Goal: Register for event/course: Register for event/course

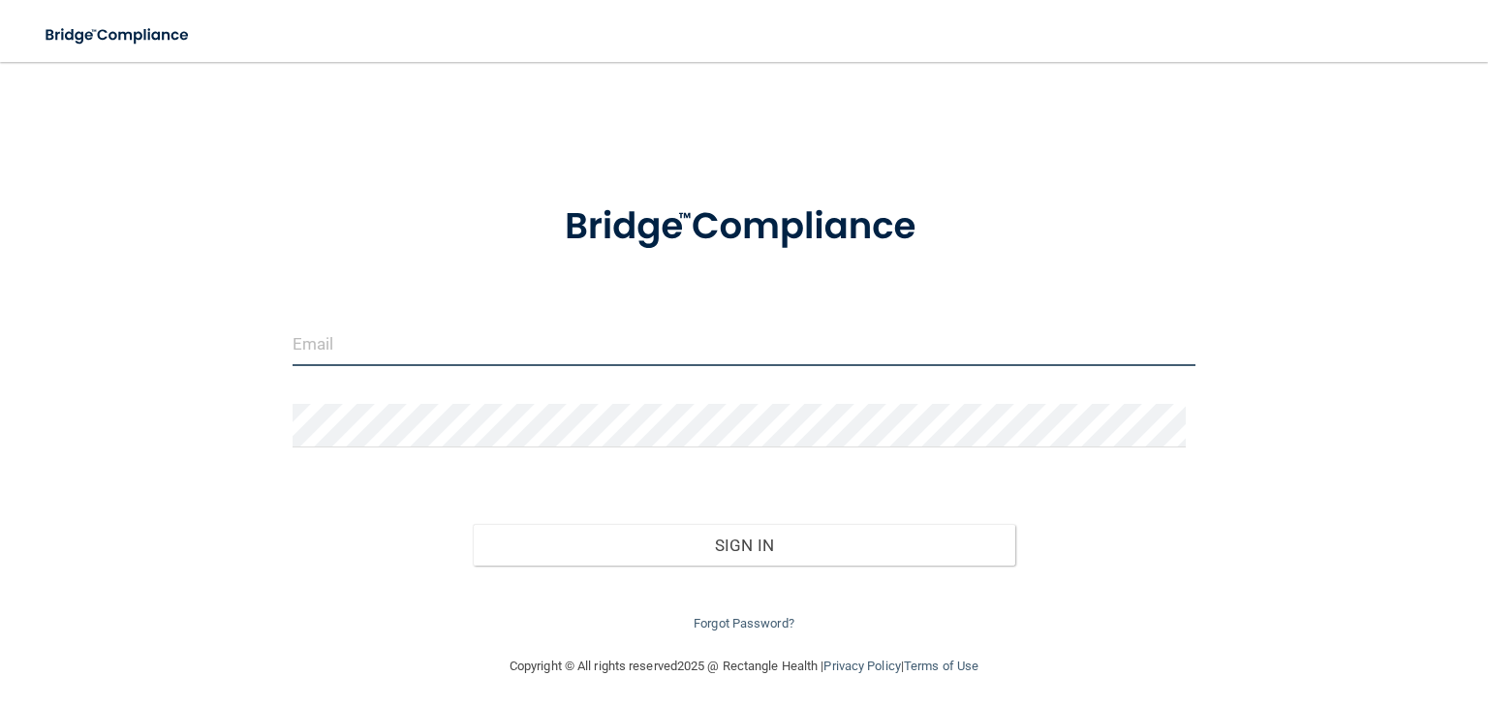
click at [495, 351] on input "email" at bounding box center [744, 345] width 903 height 44
type input "[EMAIL_ADDRESS][DOMAIN_NAME]"
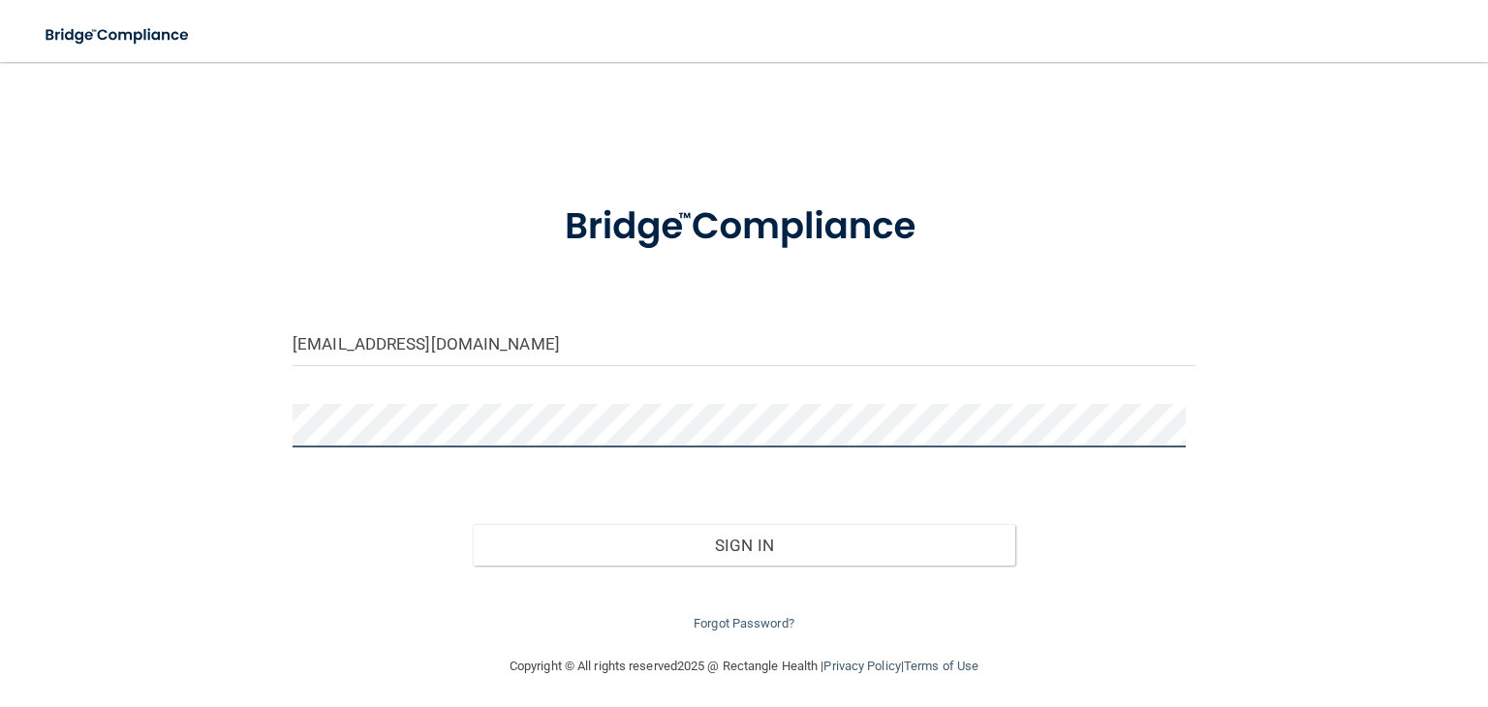
click at [473, 524] on button "Sign In" at bounding box center [744, 545] width 542 height 43
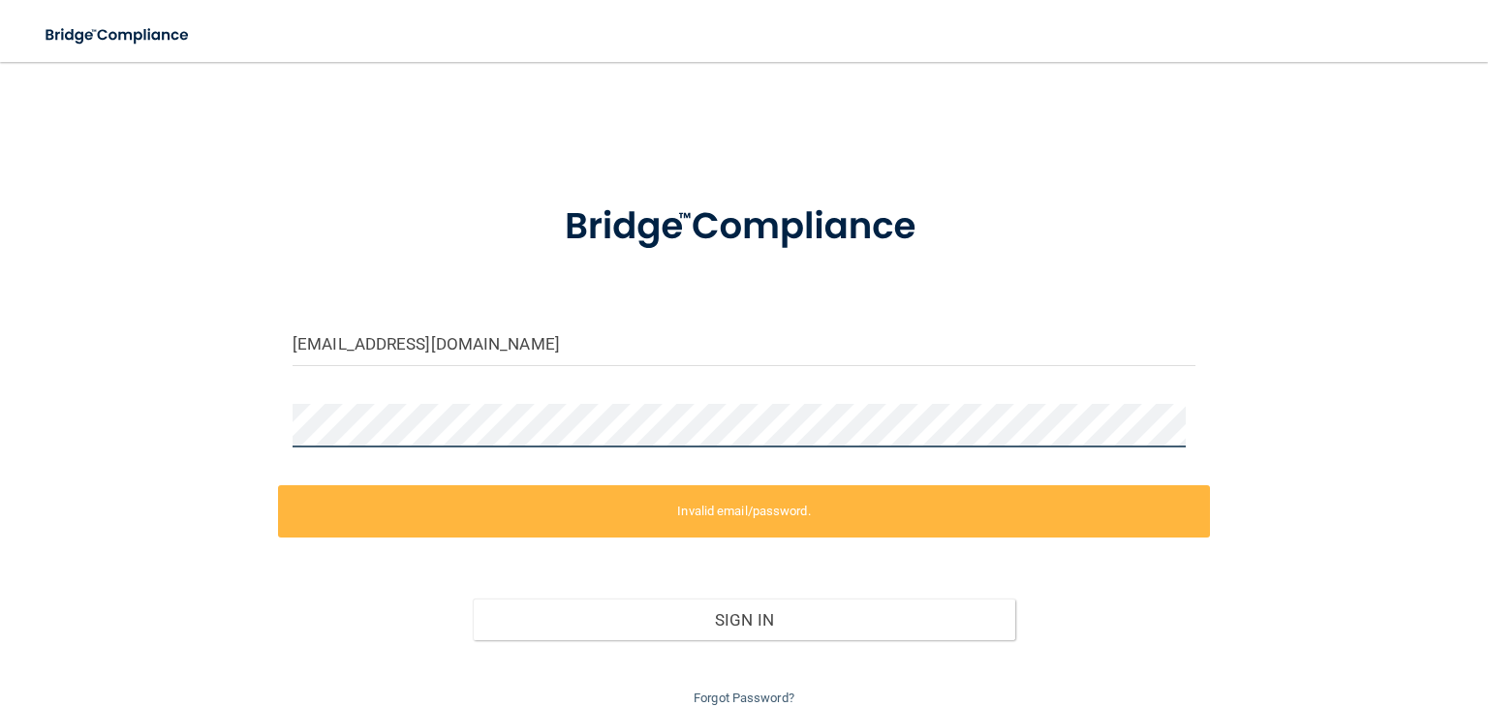
click at [93, 443] on div "pkeckan@sirmpc.com Invalid email/password. You don't have permission to access …" at bounding box center [744, 395] width 1411 height 629
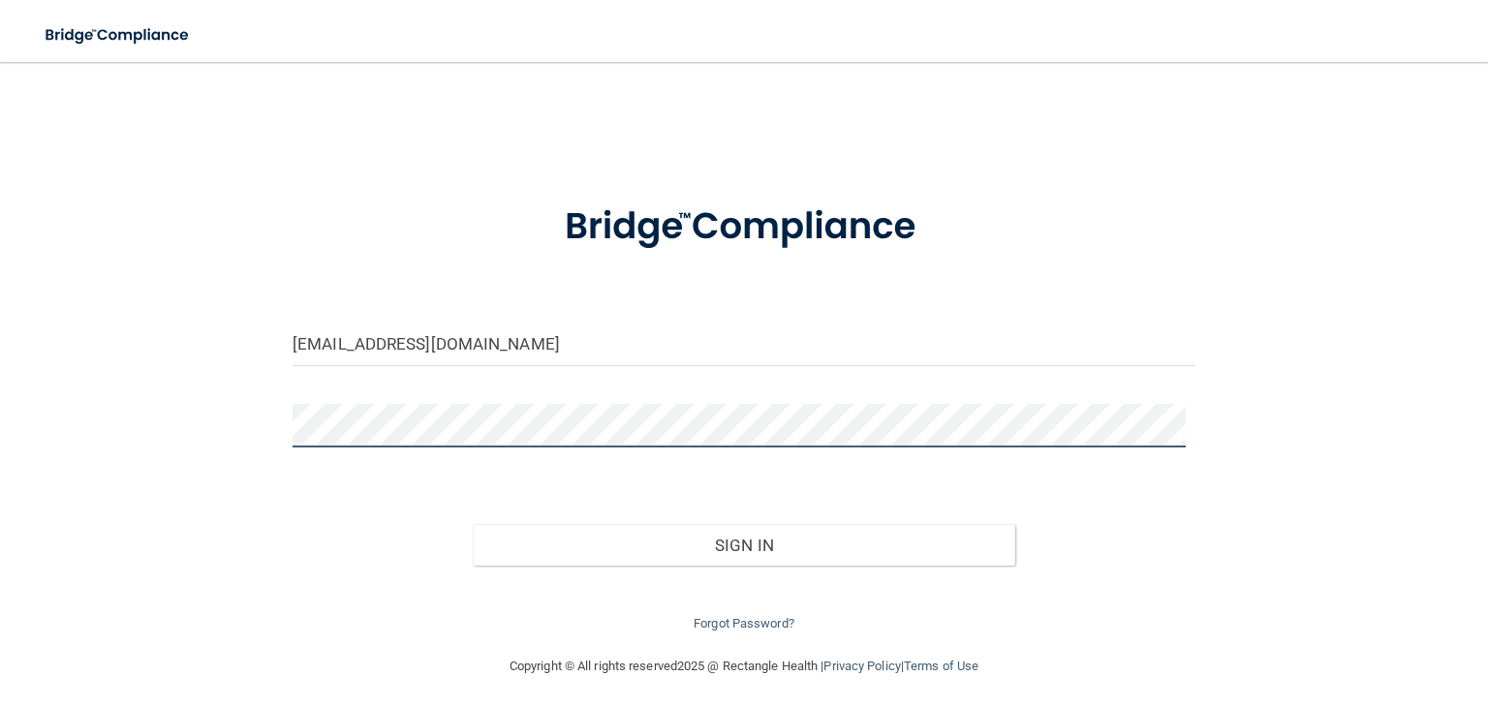
click at [473, 524] on button "Sign In" at bounding box center [744, 545] width 542 height 43
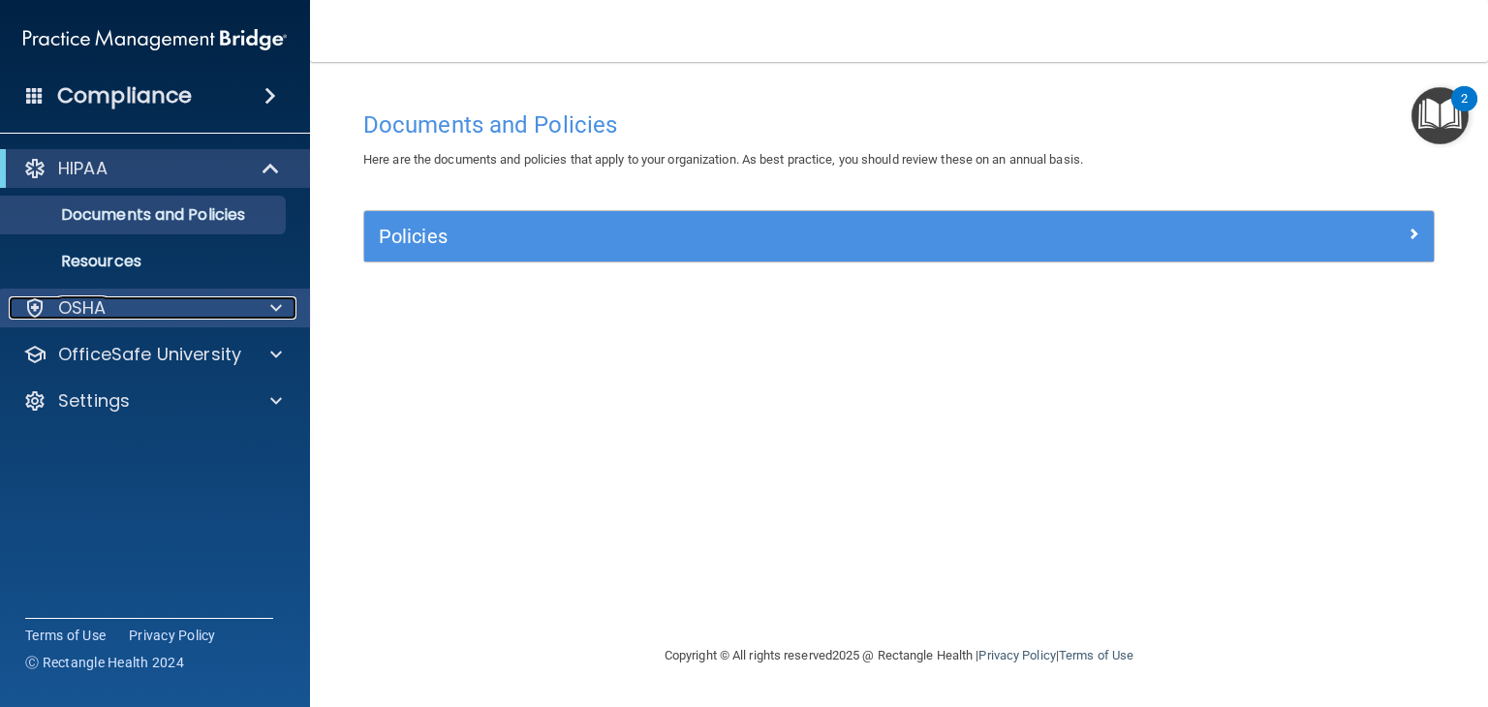
click at [189, 304] on div "OSHA" at bounding box center [129, 307] width 240 height 23
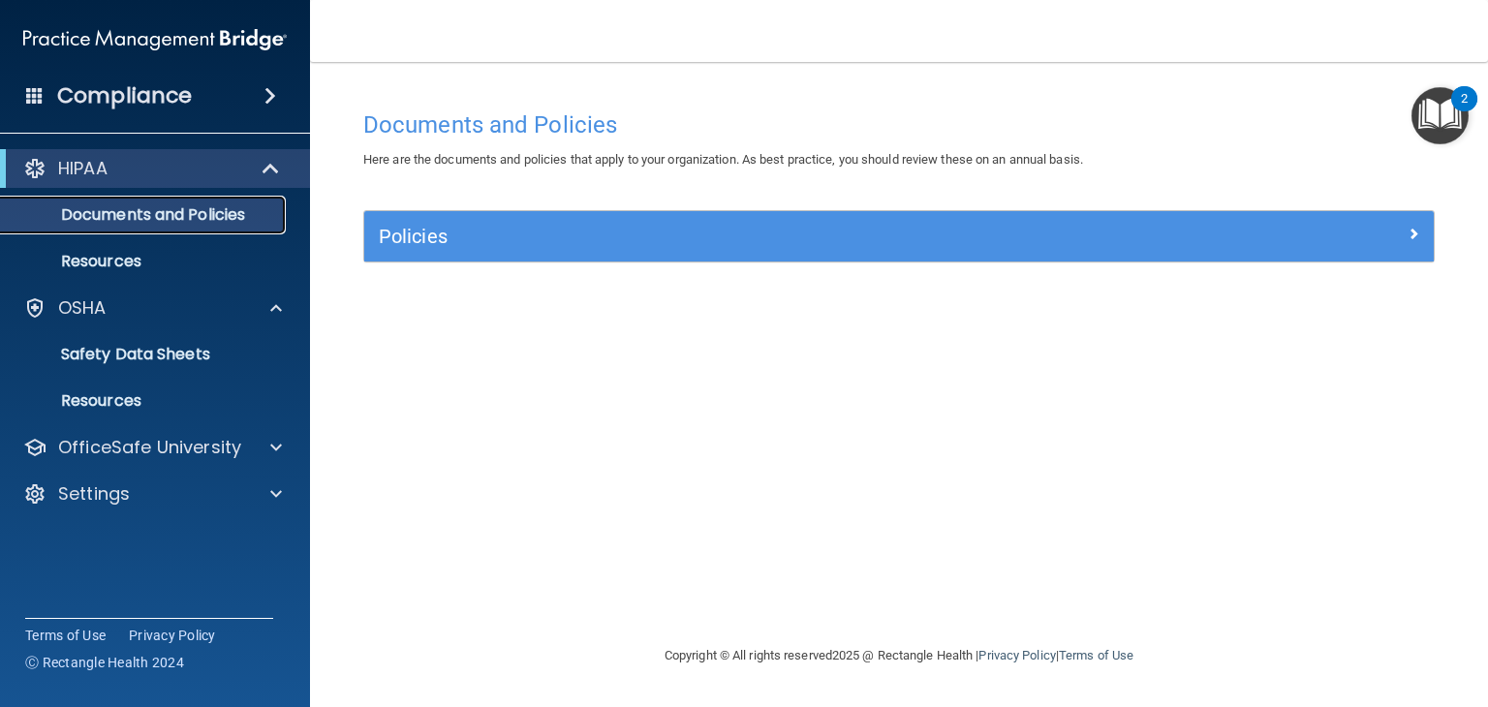
click at [194, 214] on p "Documents and Policies" at bounding box center [145, 214] width 264 height 19
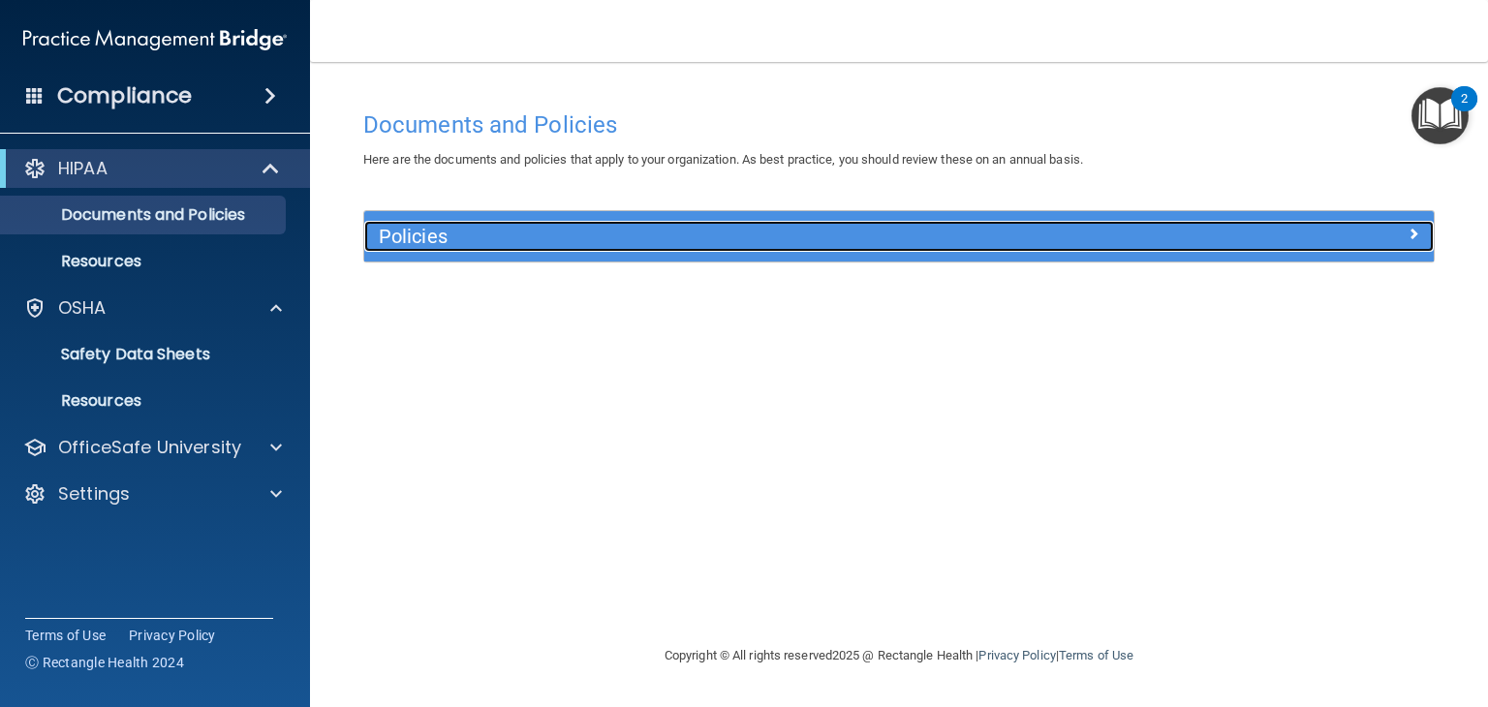
click at [622, 244] on h5 "Policies" at bounding box center [765, 236] width 773 height 21
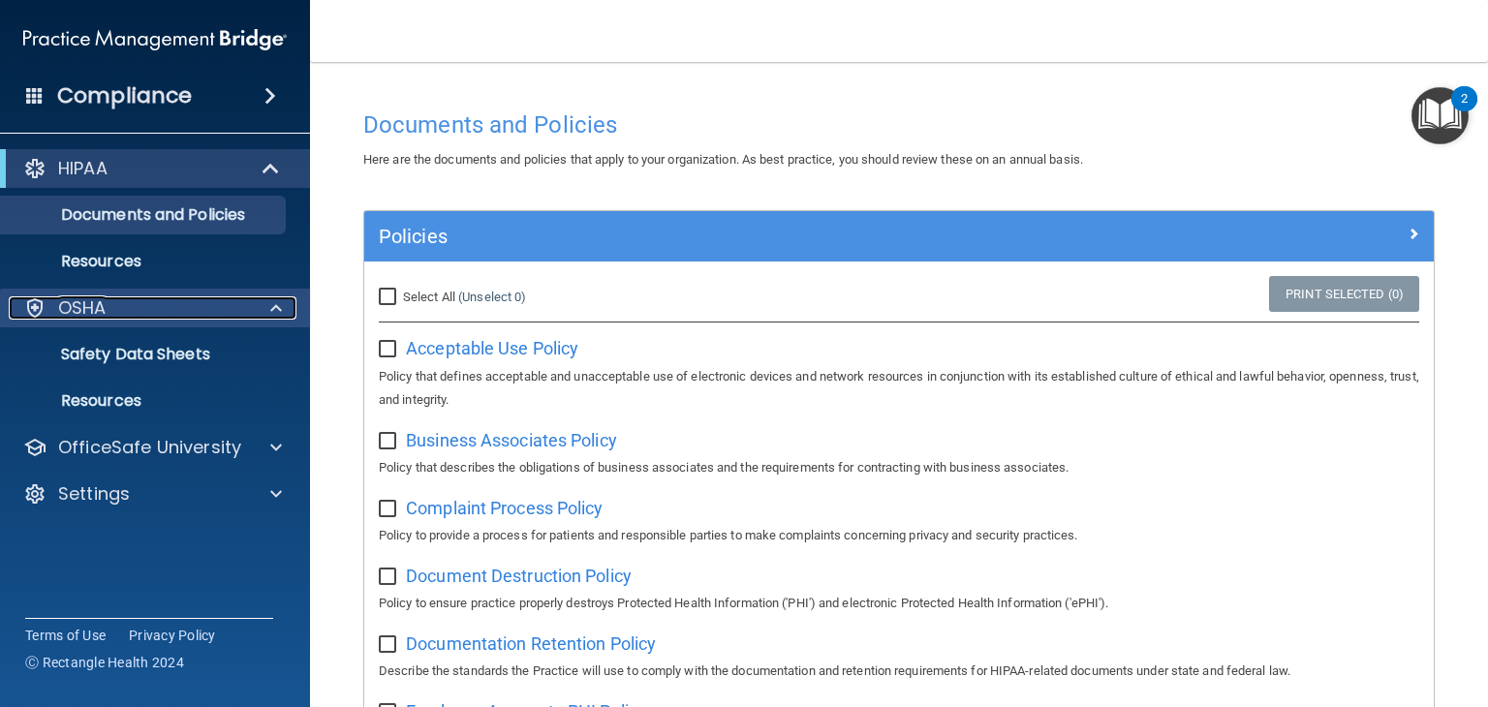
click at [133, 296] on div "OSHA" at bounding box center [129, 307] width 240 height 23
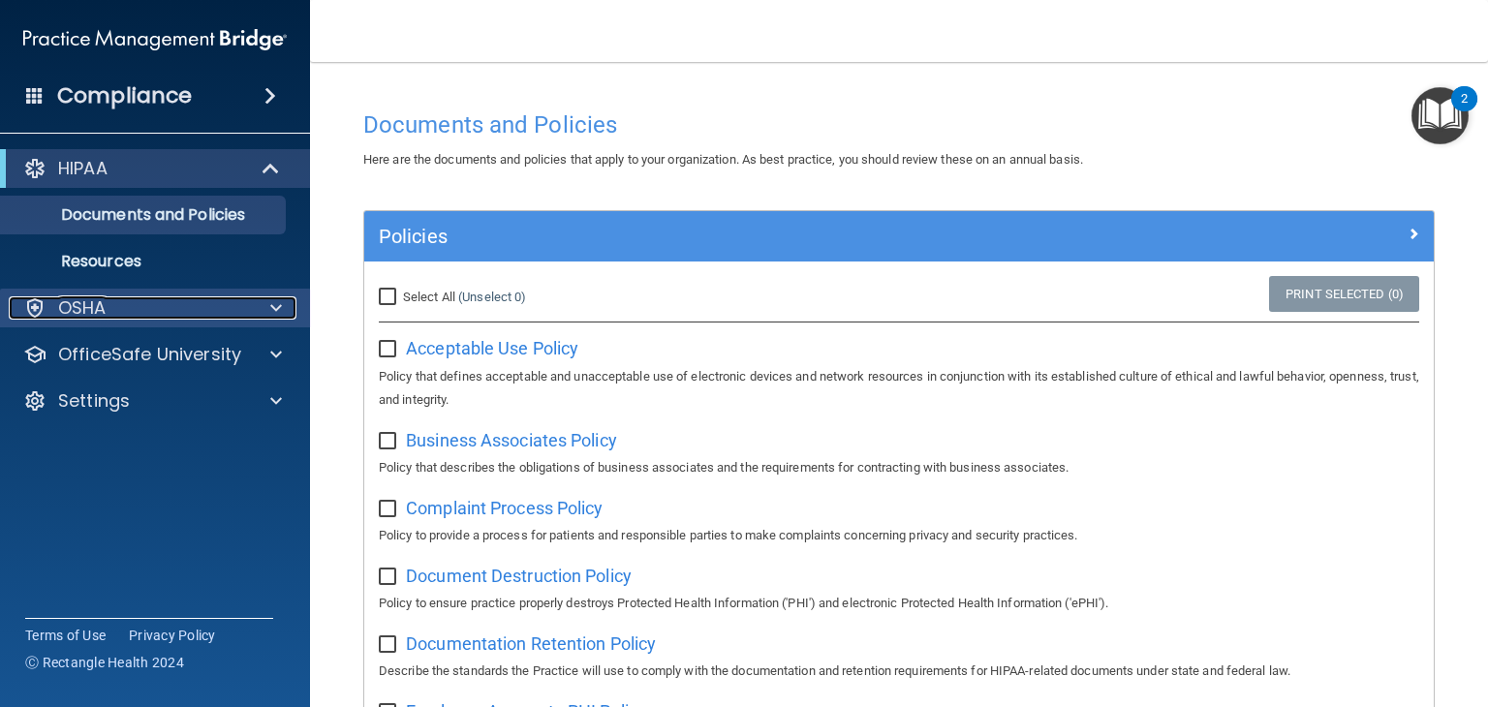
click at [133, 296] on div "OSHA" at bounding box center [129, 307] width 240 height 23
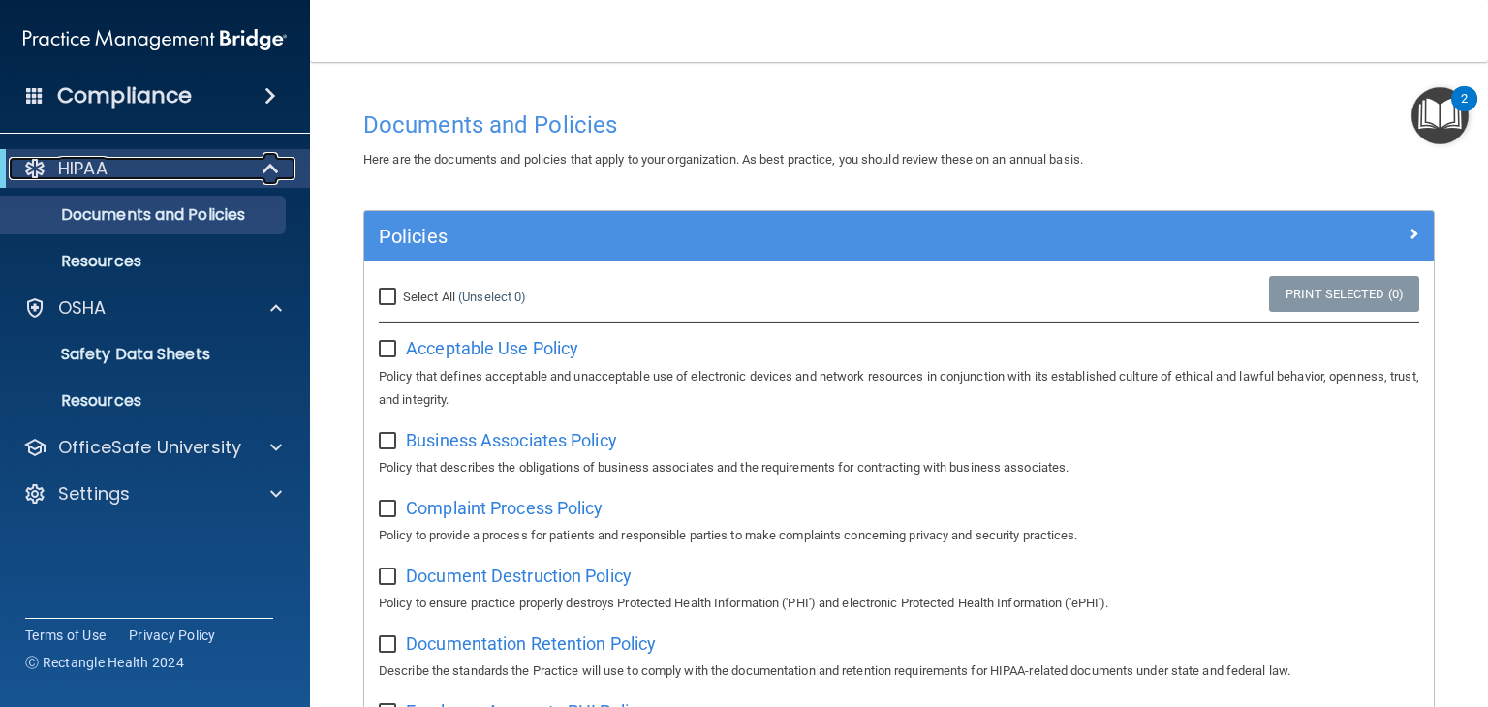
click at [151, 168] on div "HIPAA" at bounding box center [128, 168] width 239 height 23
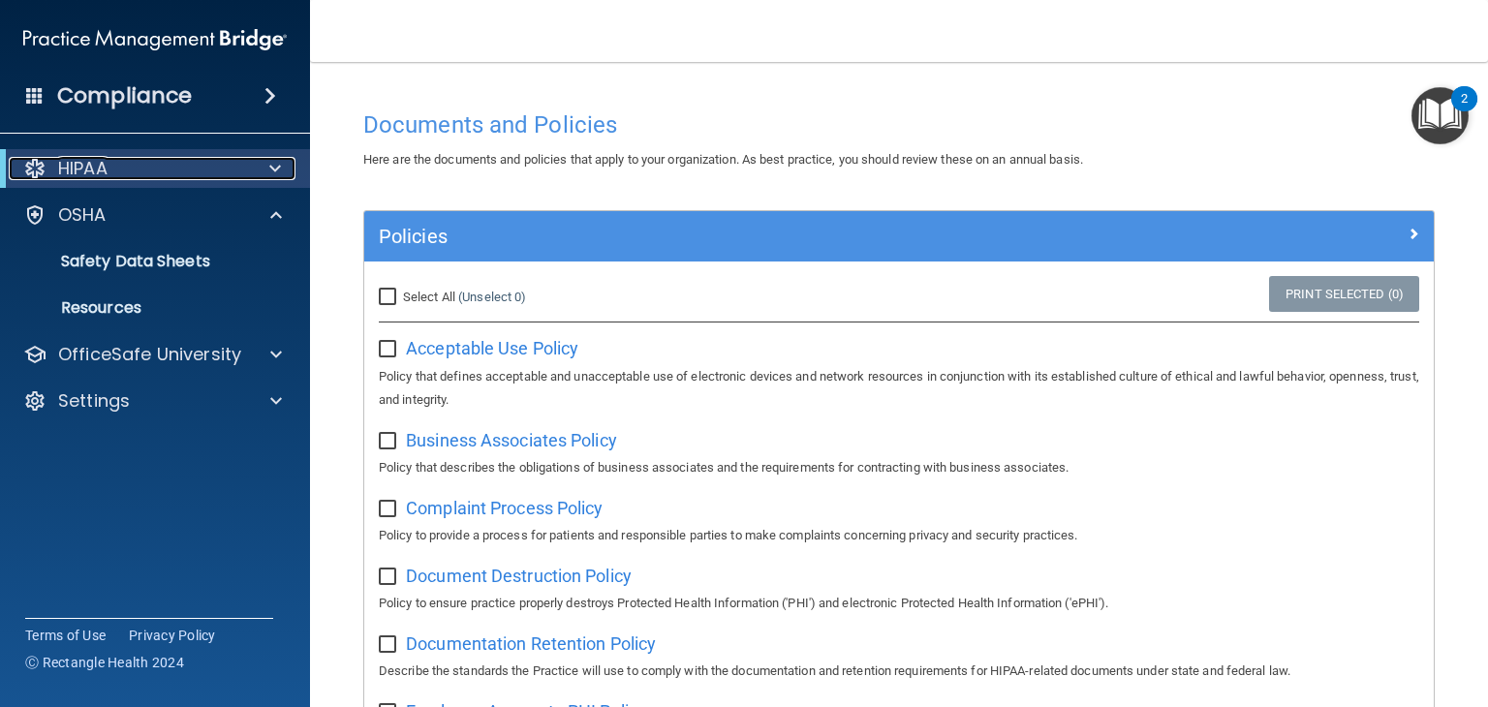
click at [151, 162] on div "HIPAA" at bounding box center [128, 168] width 239 height 23
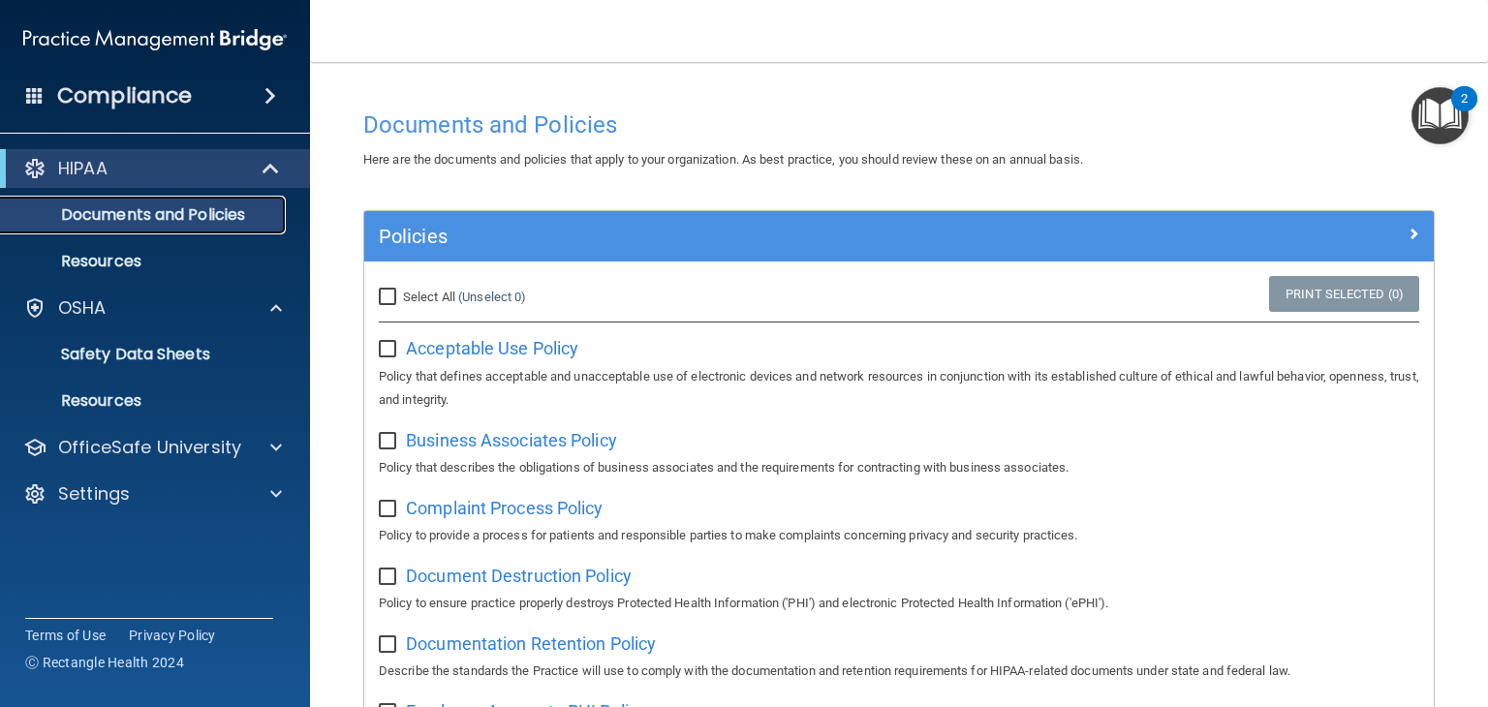
click at [183, 197] on link "Documents and Policies" at bounding box center [133, 215] width 305 height 39
click at [155, 272] on link "Resources" at bounding box center [133, 261] width 305 height 39
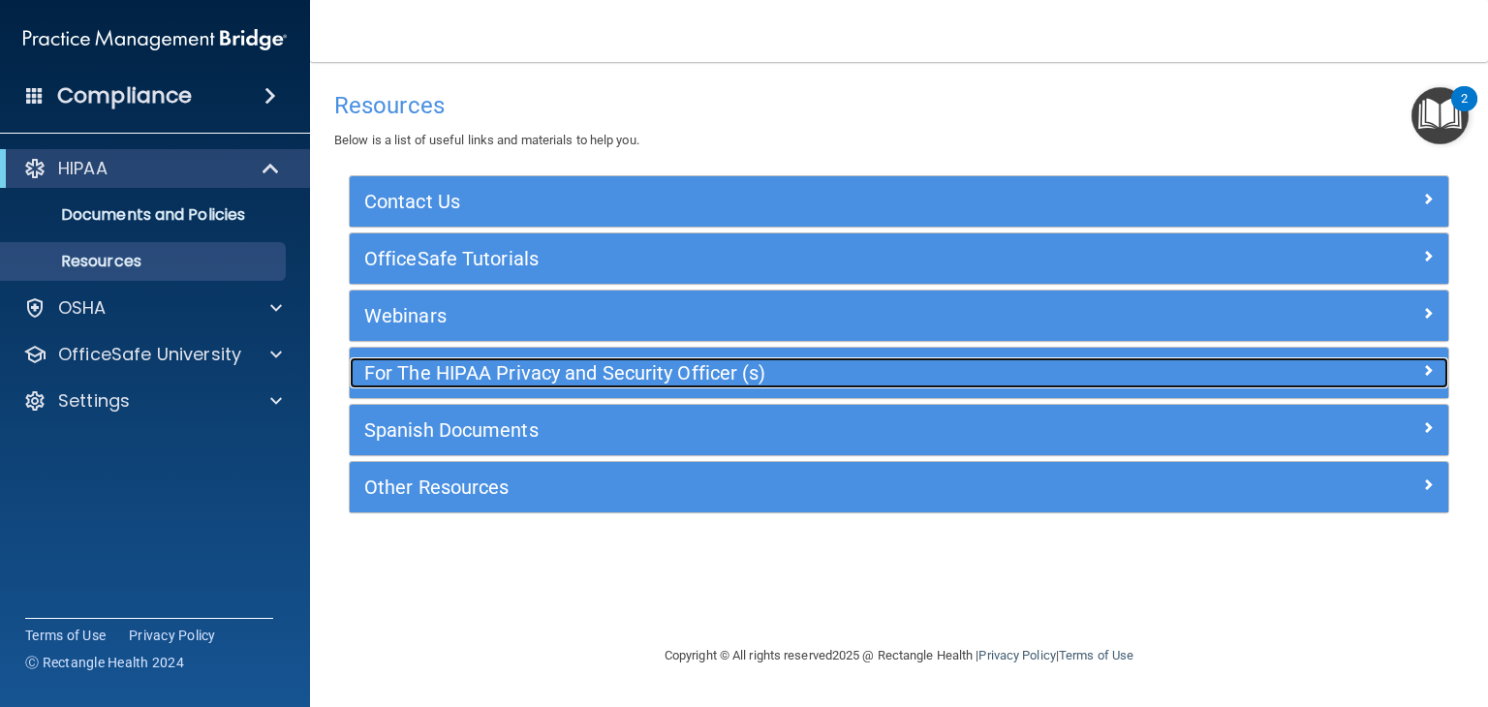
click at [665, 369] on h5 "For The HIPAA Privacy and Security Officer (s)" at bounding box center [761, 372] width 795 height 21
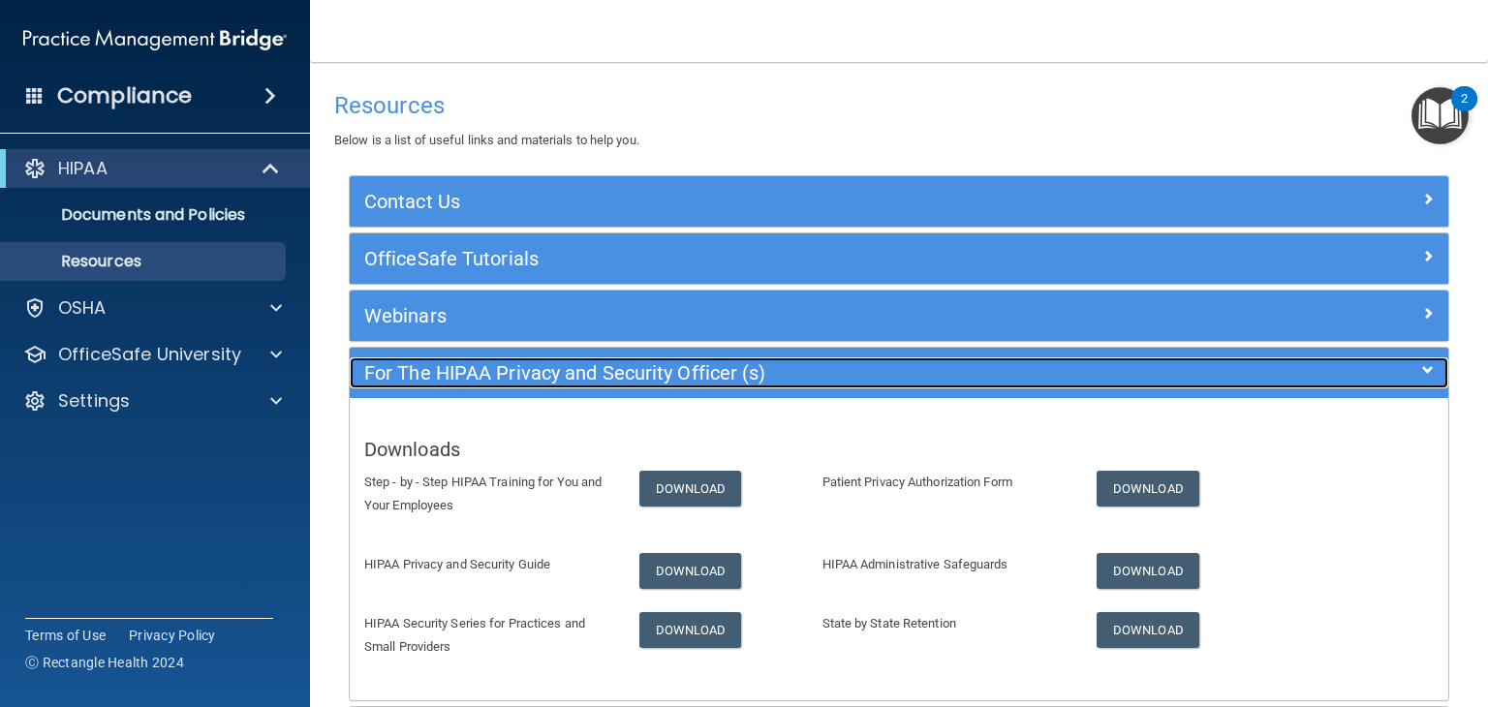
click at [602, 371] on h5 "For The HIPAA Privacy and Security Officer (s)" at bounding box center [761, 372] width 795 height 21
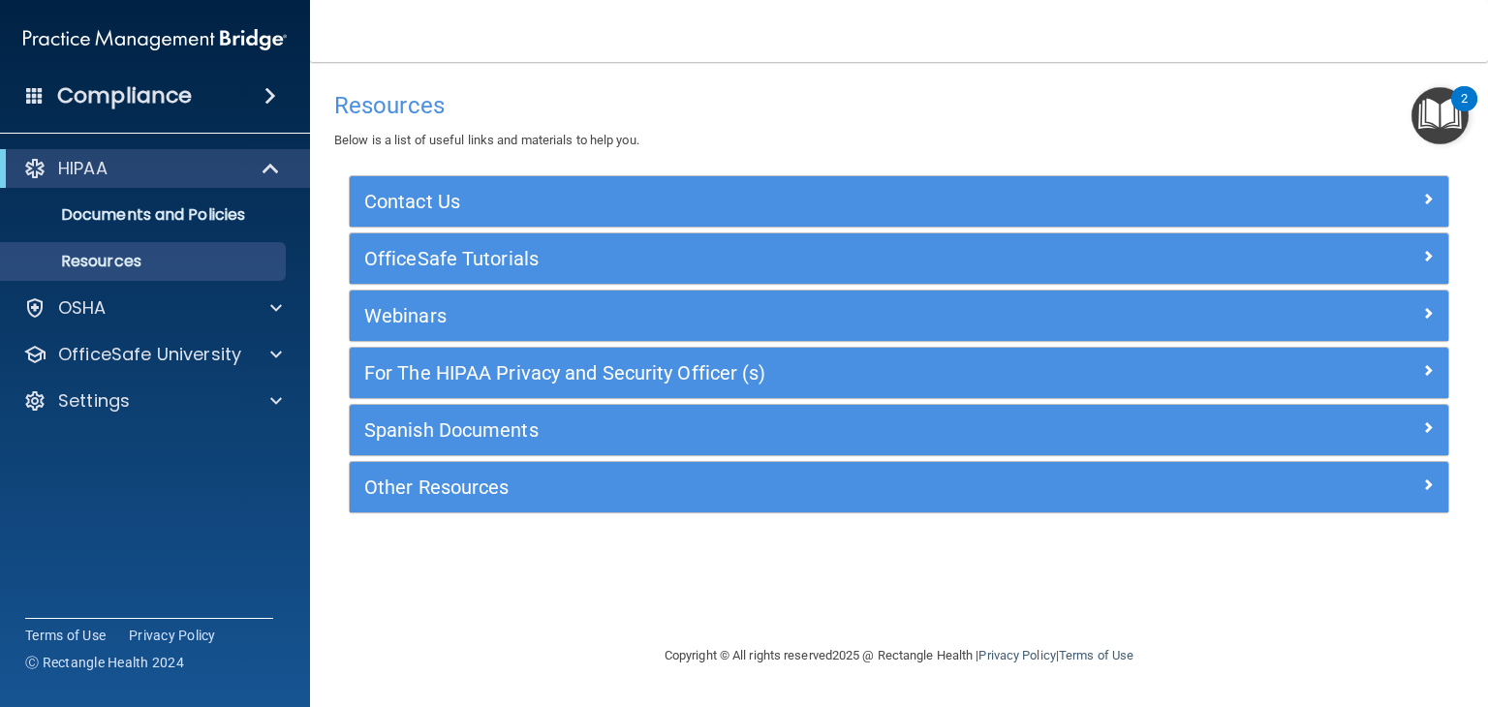
click at [124, 90] on h4 "Compliance" at bounding box center [124, 95] width 135 height 27
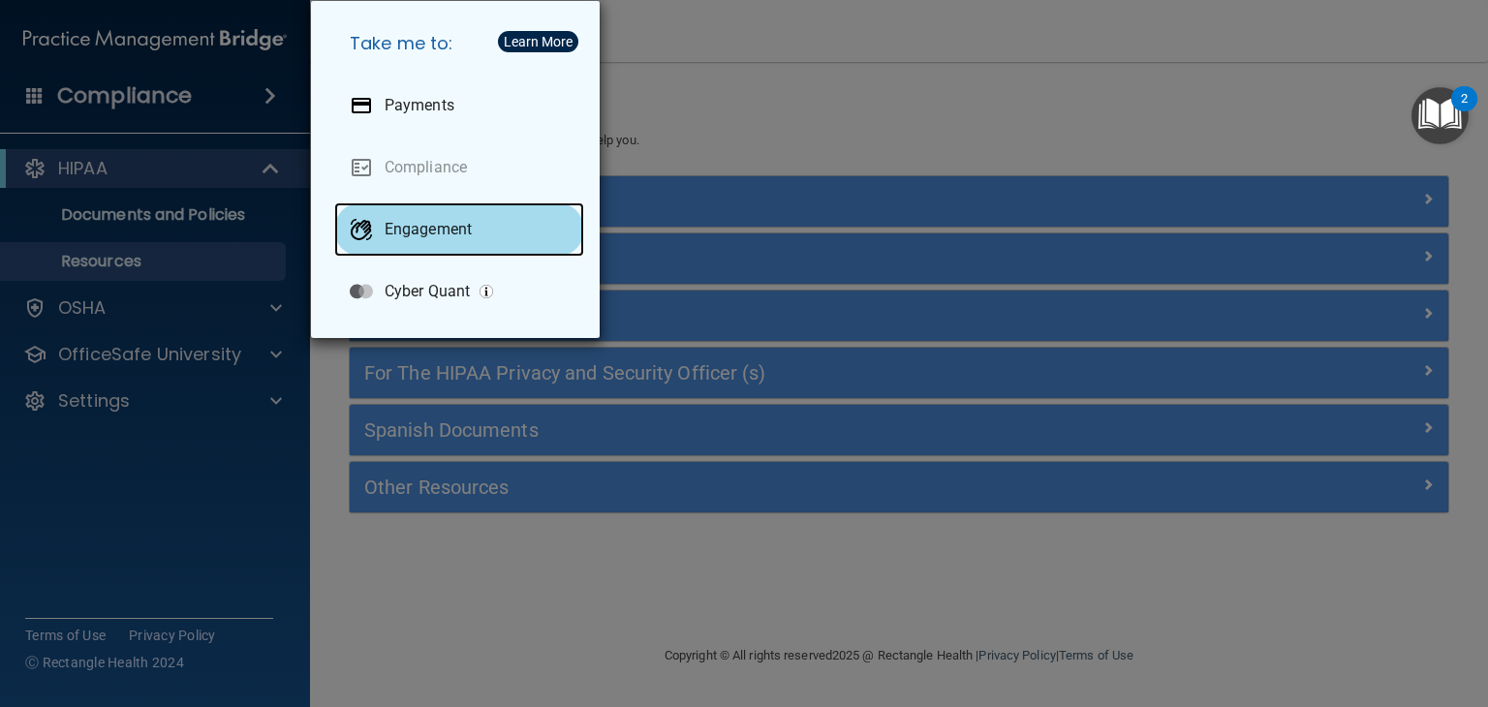
click at [461, 228] on p "Engagement" at bounding box center [428, 229] width 87 height 19
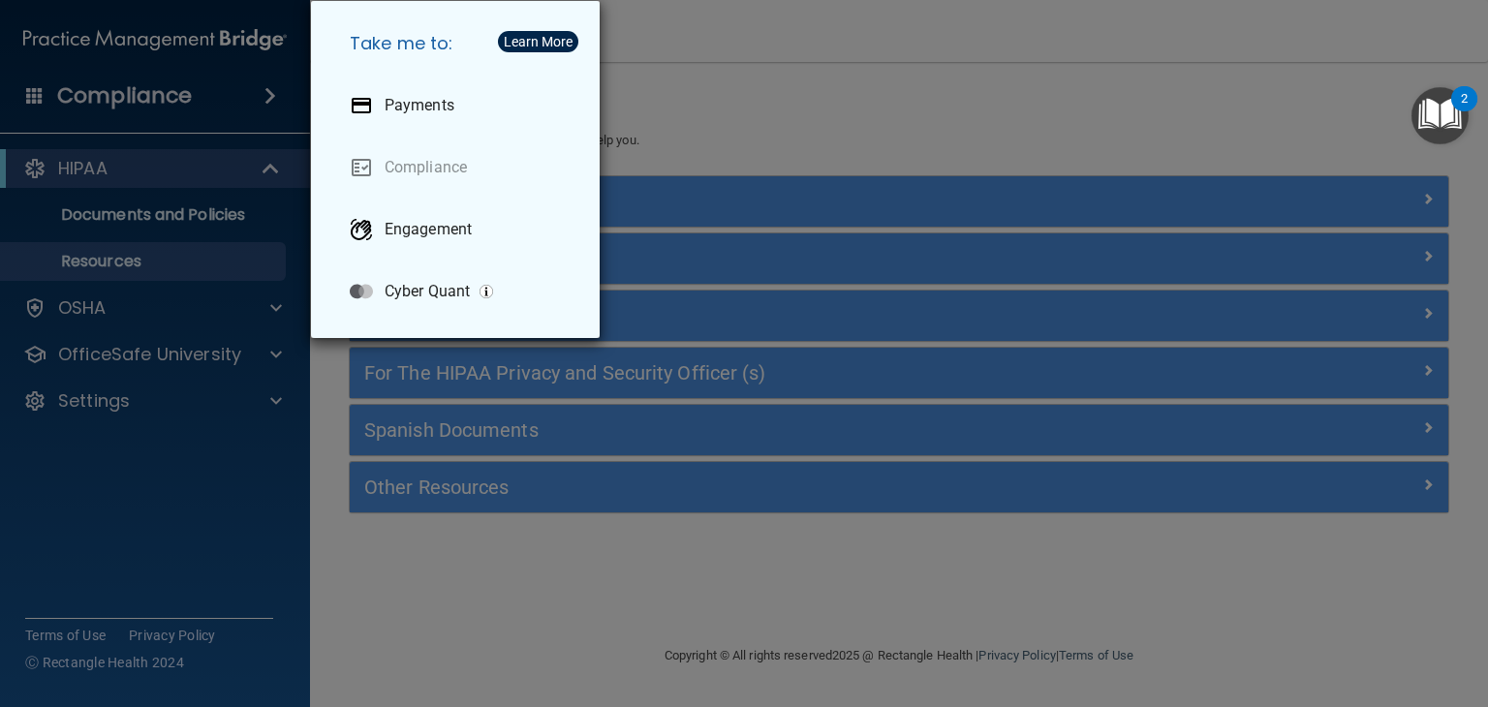
click at [711, 75] on div "Take me to: Payments Compliance Engagement Cyber Quant" at bounding box center [744, 353] width 1488 height 707
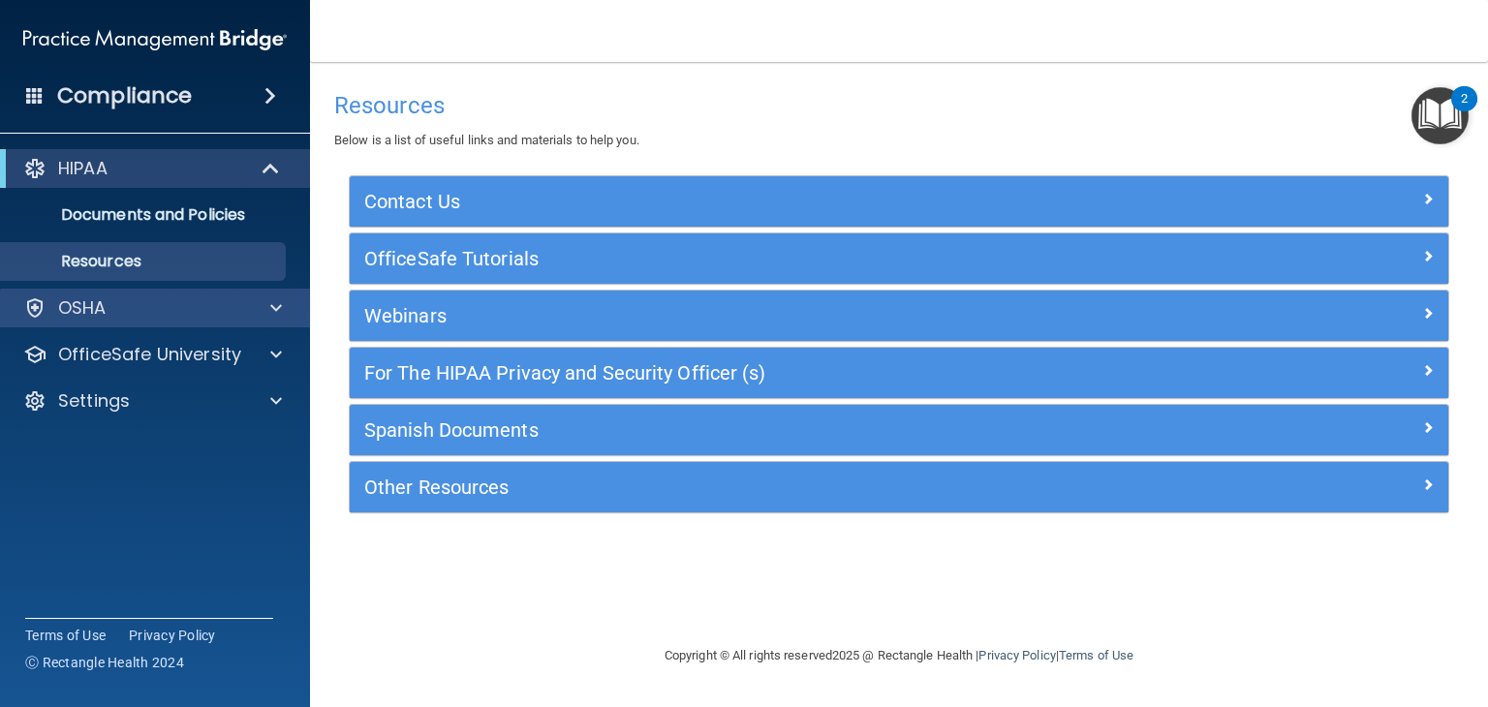
click at [188, 293] on div "OSHA" at bounding box center [155, 308] width 311 height 39
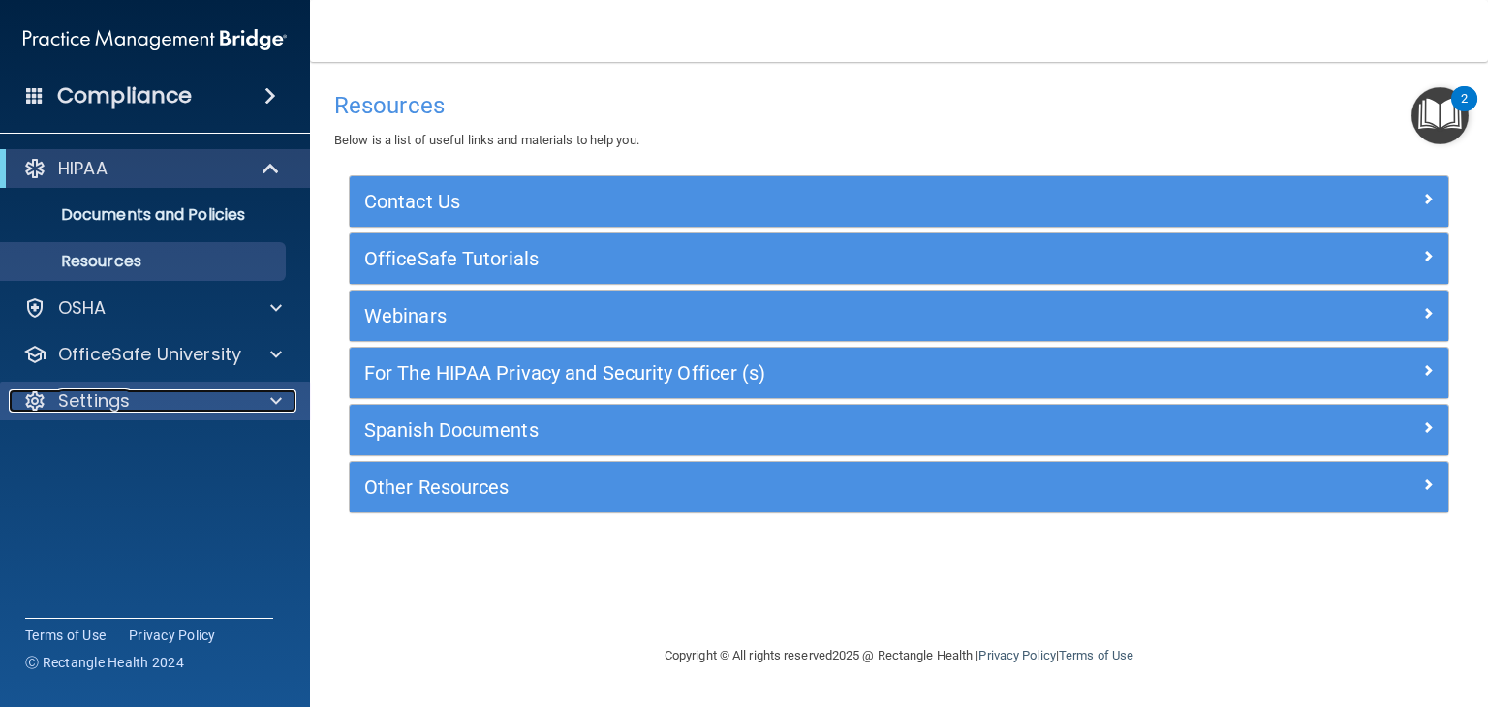
click at [188, 393] on div "Settings" at bounding box center [129, 400] width 240 height 23
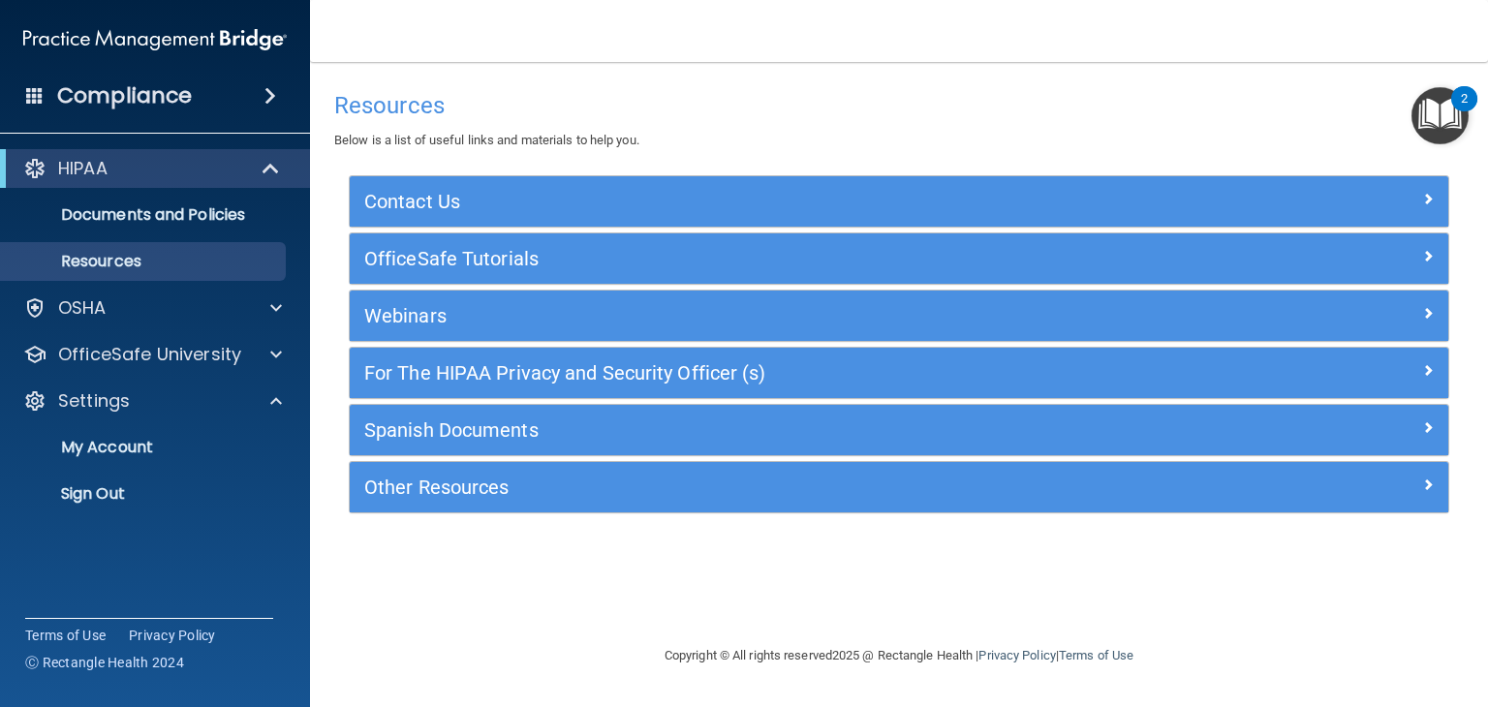
click at [515, 540] on div "Resources Below is a list of useful links and materials to help you. Contact Us…" at bounding box center [899, 352] width 1101 height 543
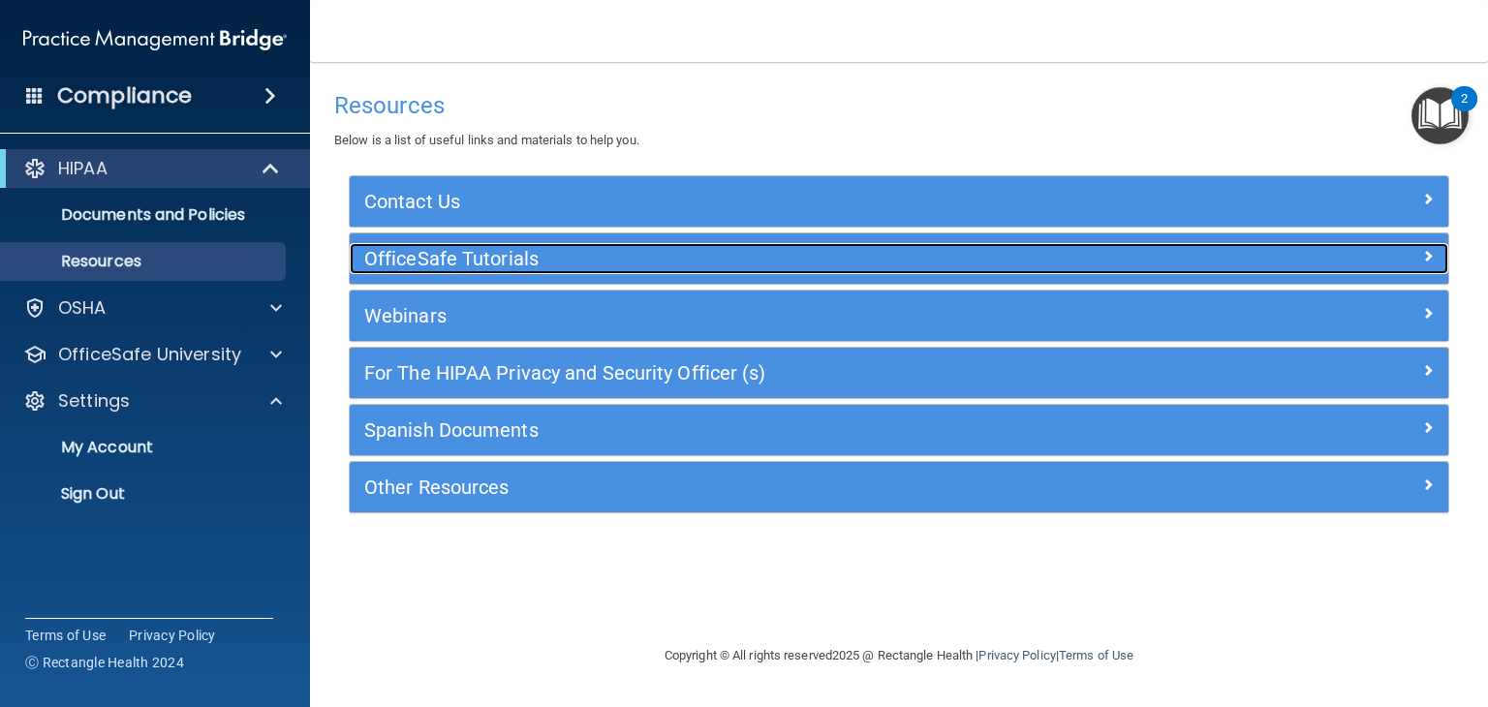
click at [559, 246] on div "OfficeSafe Tutorials" at bounding box center [762, 258] width 824 height 31
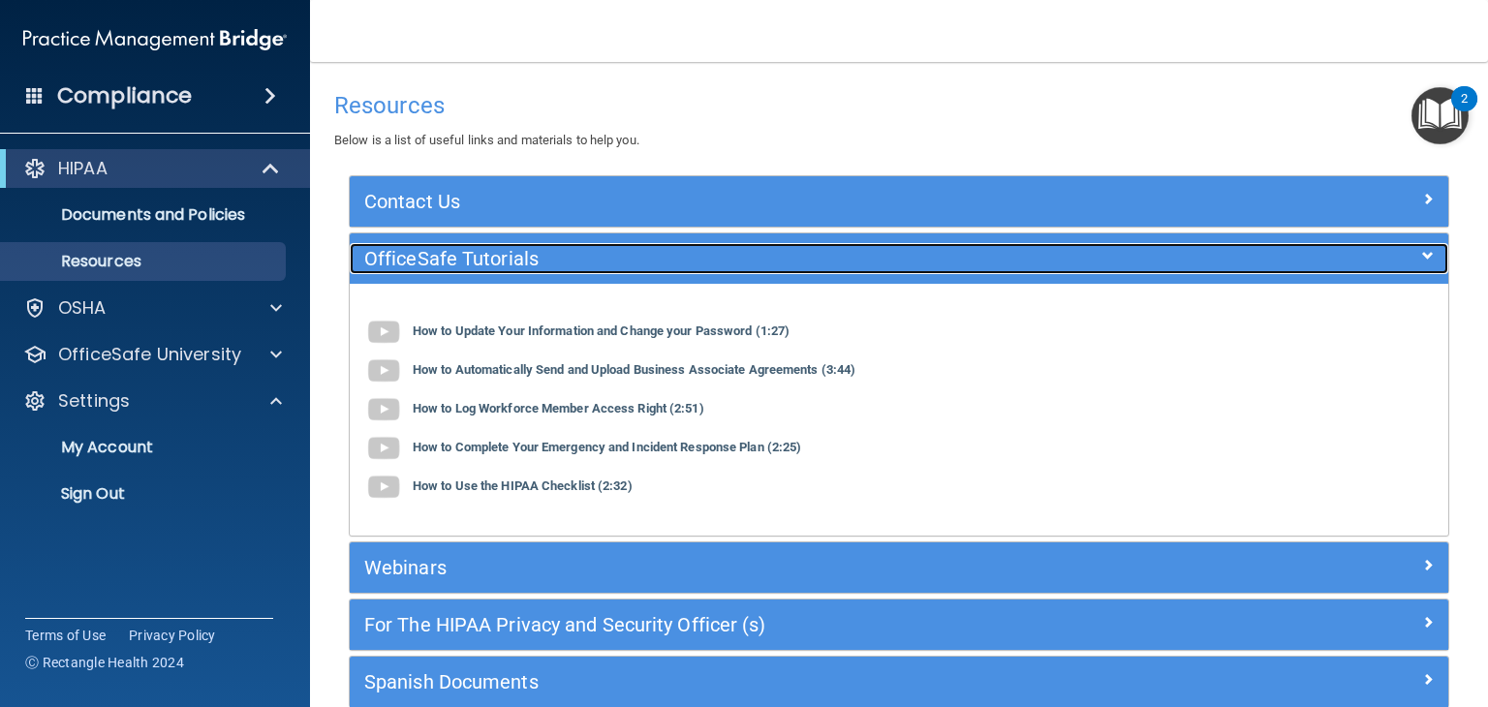
click at [564, 241] on div "OfficeSafe Tutorials" at bounding box center [899, 258] width 1099 height 50
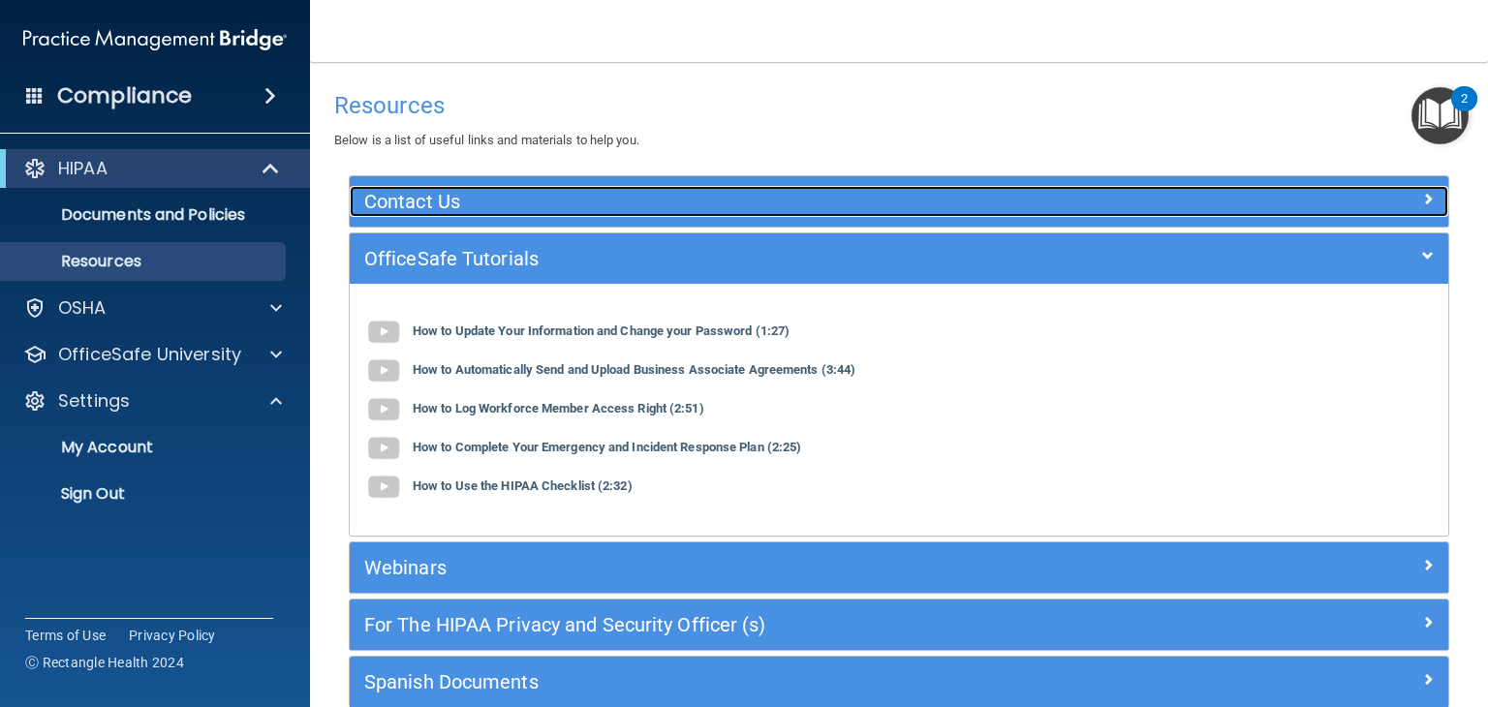
click at [568, 192] on h5 "Contact Us" at bounding box center [761, 201] width 795 height 21
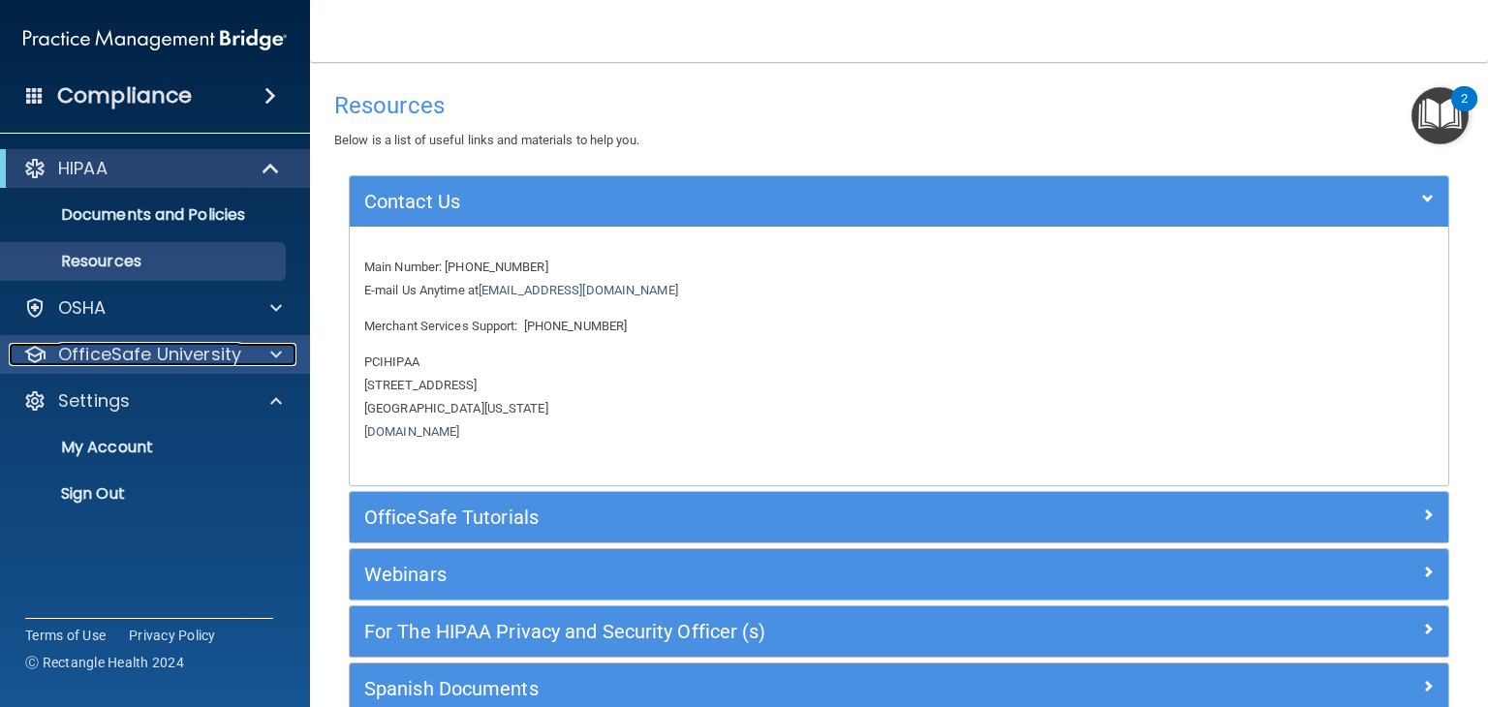
click at [230, 348] on p "OfficeSafe University" at bounding box center [149, 354] width 183 height 23
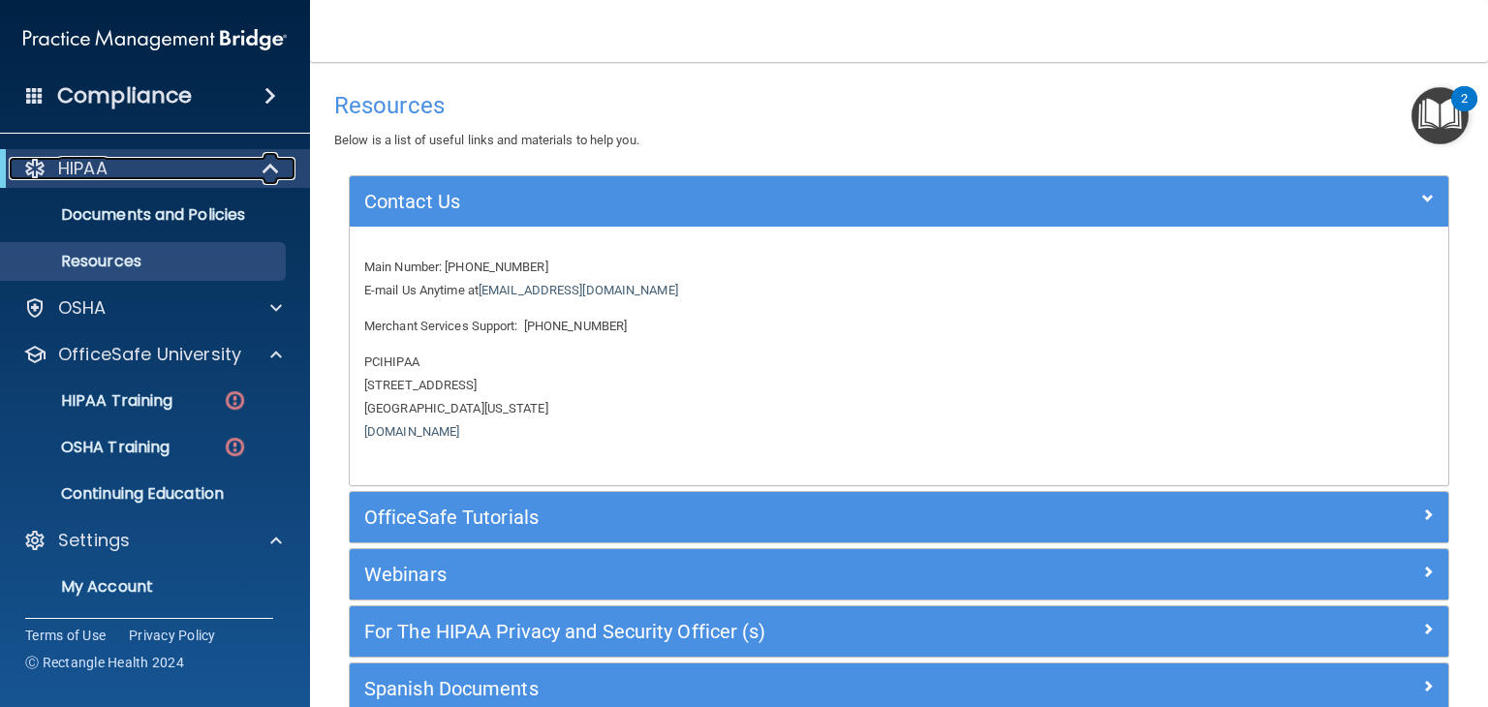
click at [144, 168] on div "HIPAA" at bounding box center [128, 168] width 239 height 23
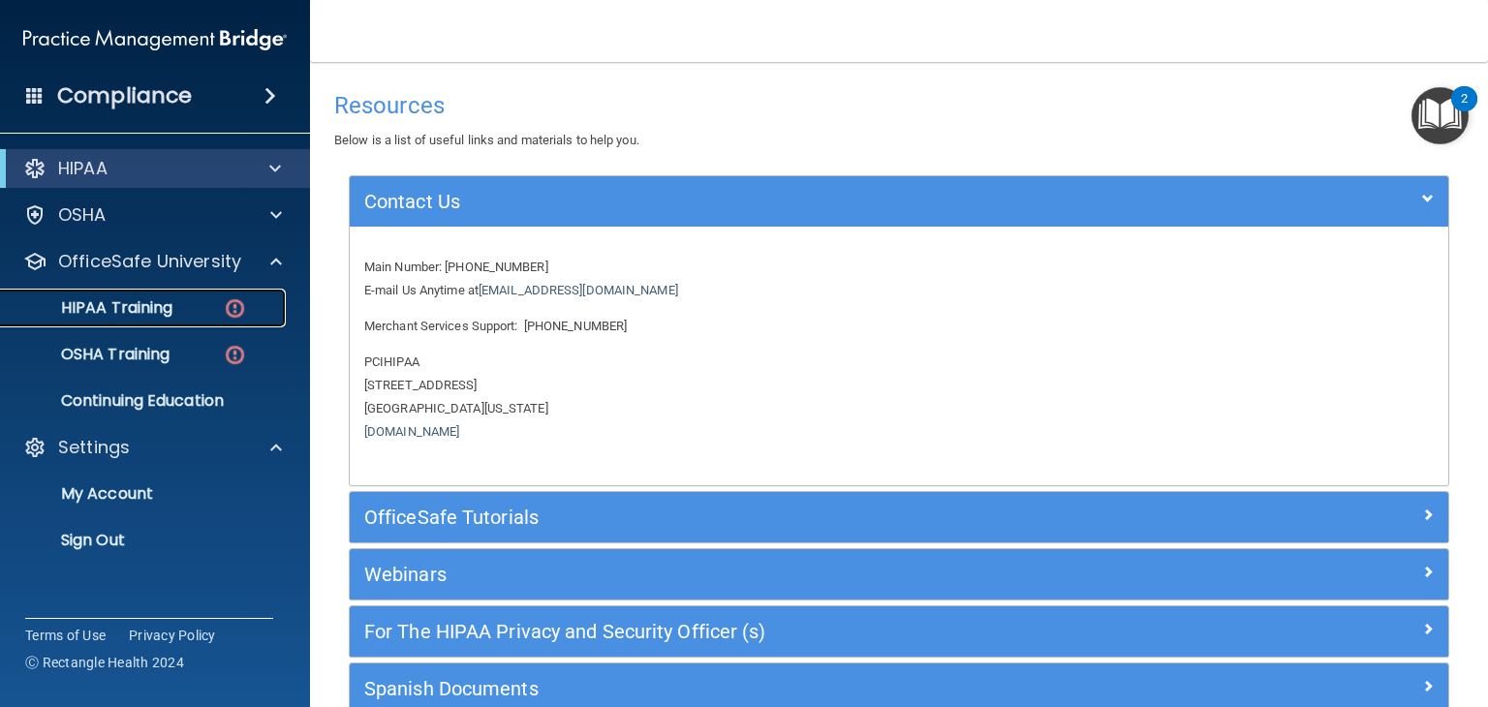
click at [170, 315] on p "HIPAA Training" at bounding box center [93, 307] width 160 height 19
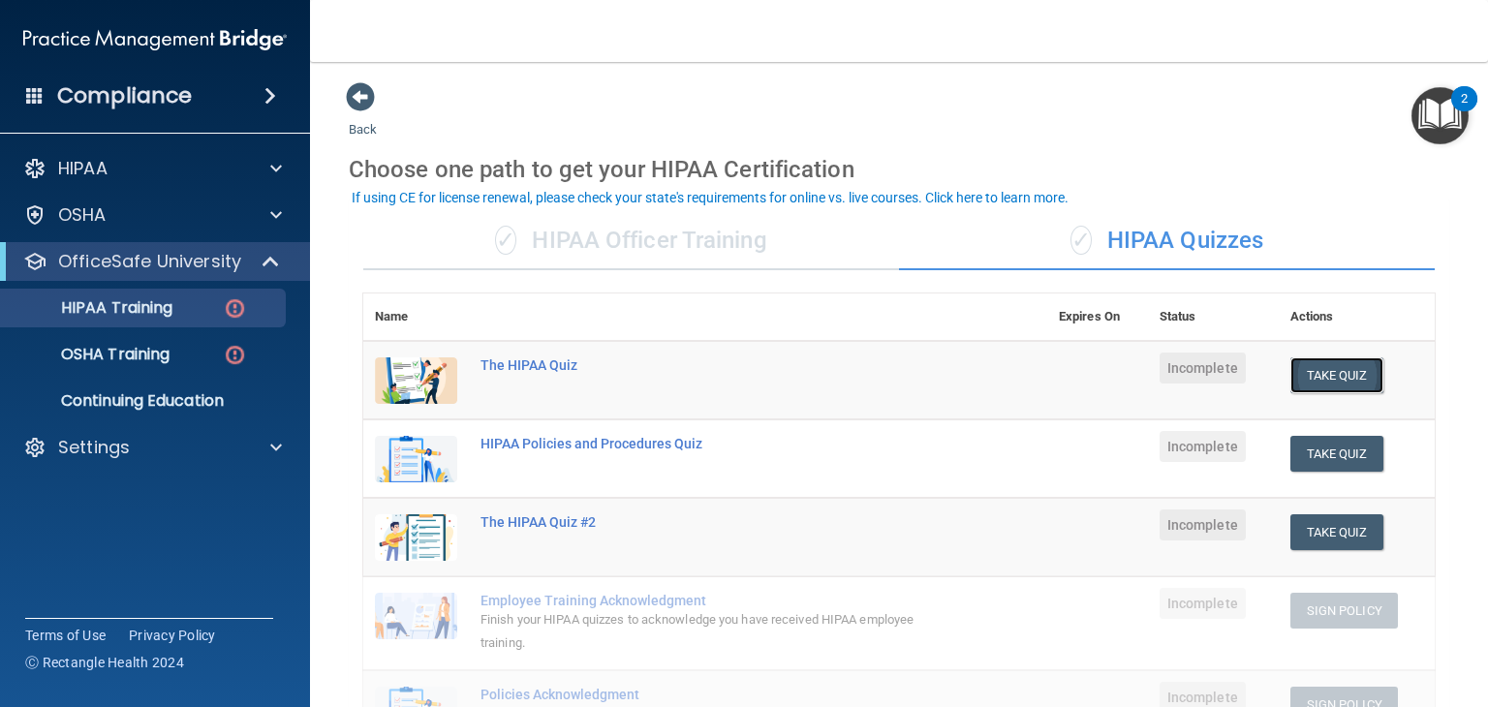
click at [1308, 377] on button "Take Quiz" at bounding box center [1336, 375] width 93 height 36
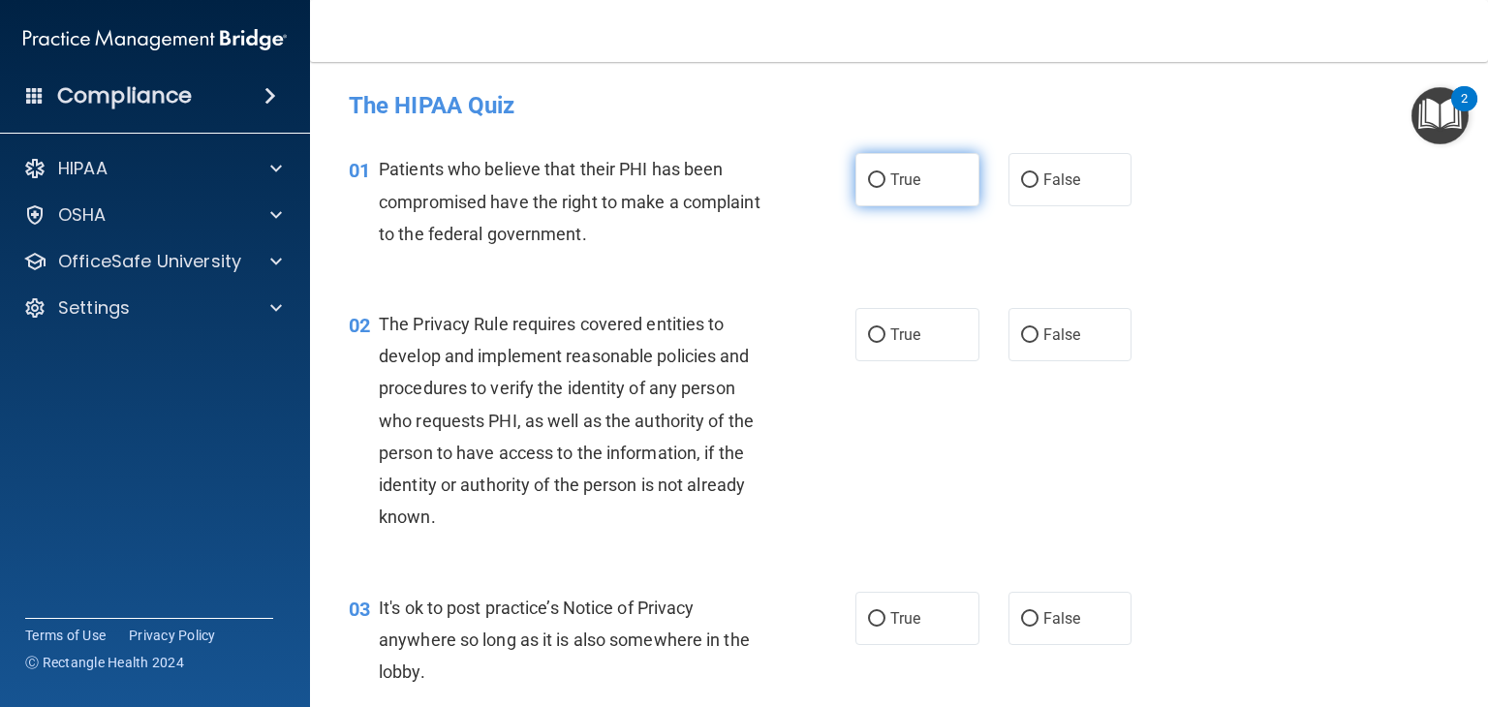
click at [921, 185] on label "True" at bounding box center [917, 179] width 124 height 53
click at [885, 185] on input "True" at bounding box center [876, 180] width 17 height 15
radio input "true"
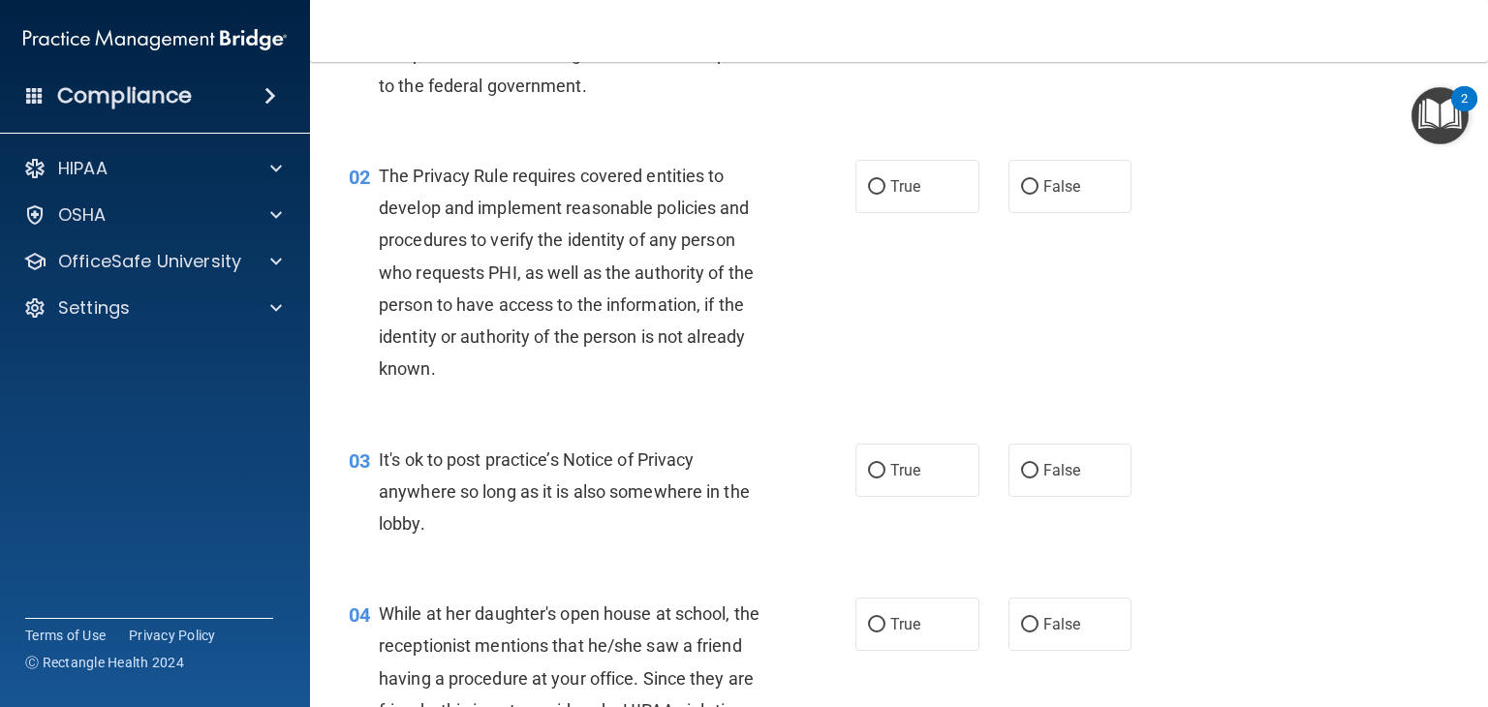
scroll to position [194, 0]
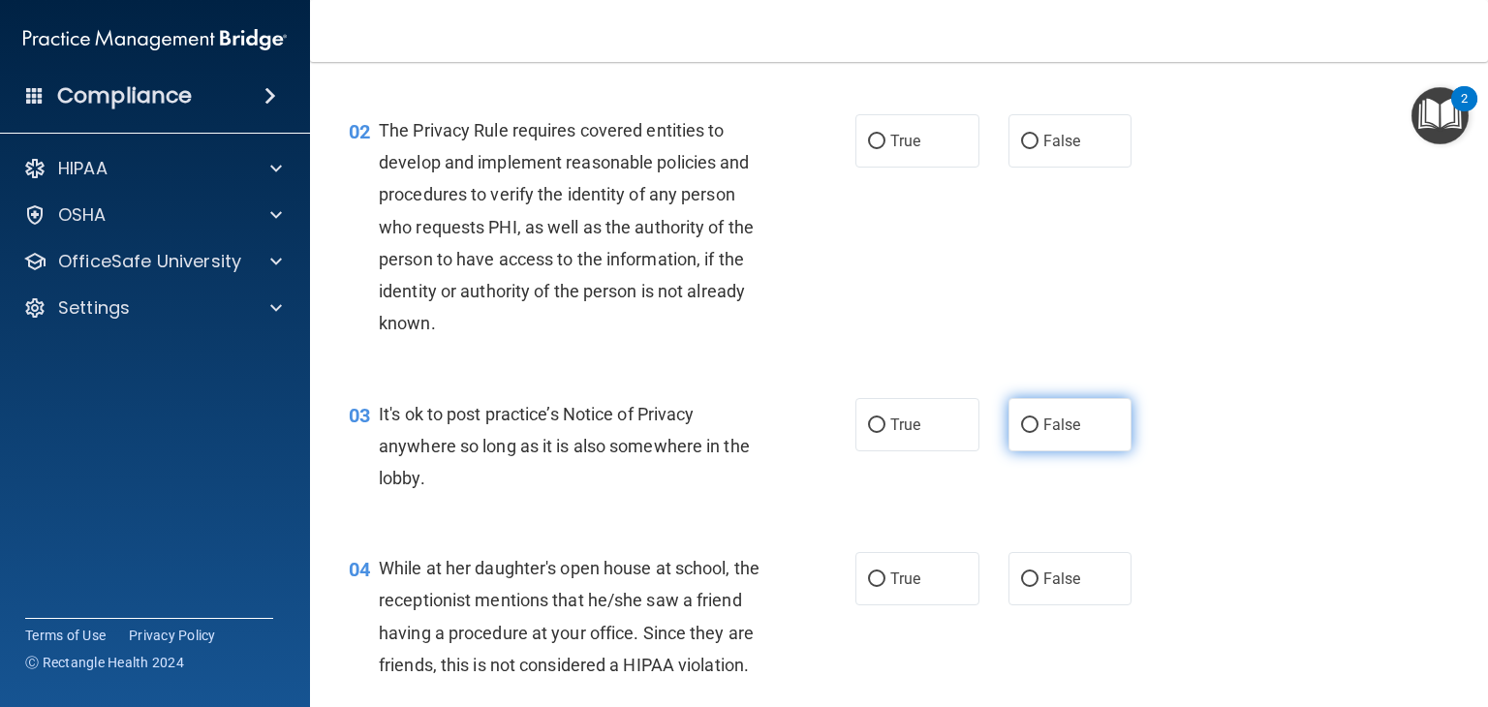
click at [1092, 418] on label "False" at bounding box center [1070, 424] width 124 height 53
click at [1039, 419] on input "False" at bounding box center [1029, 426] width 17 height 15
radio input "true"
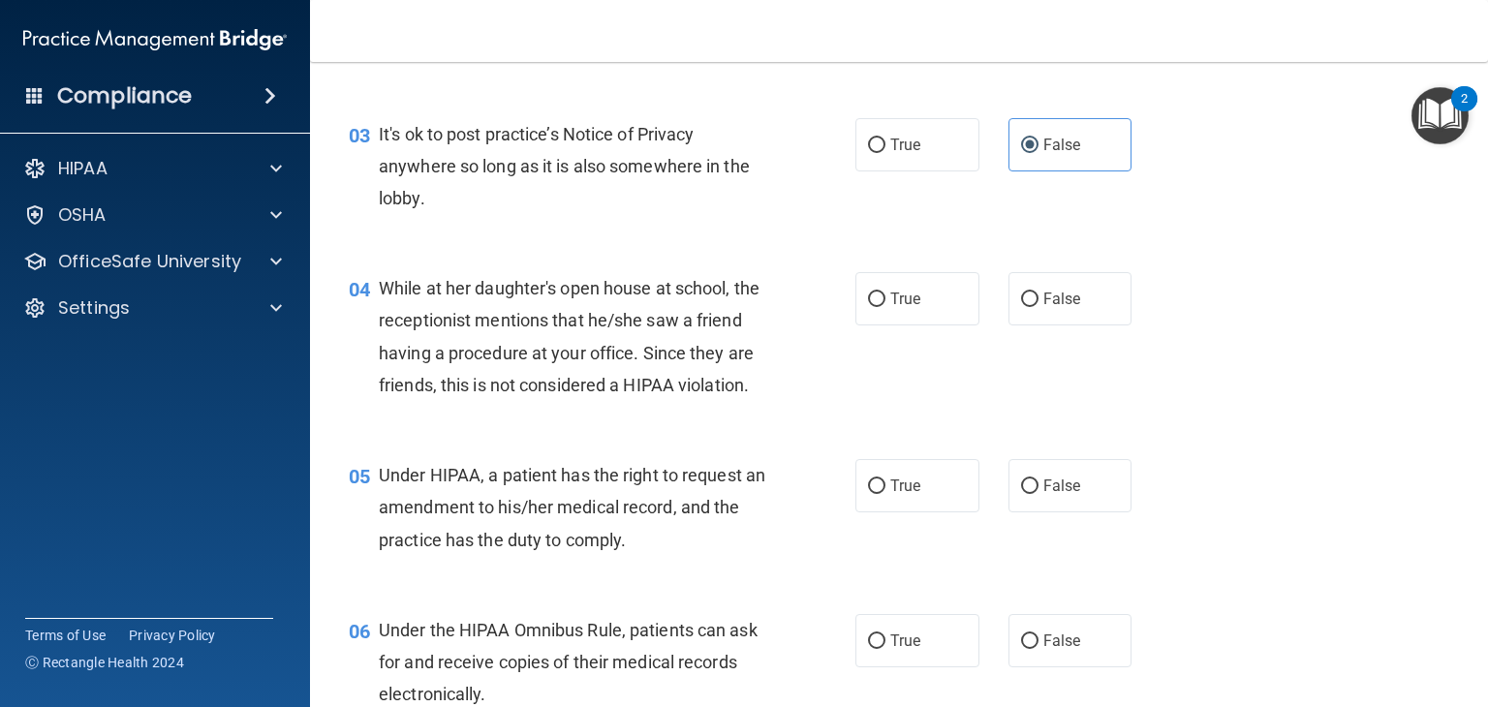
scroll to position [0, 0]
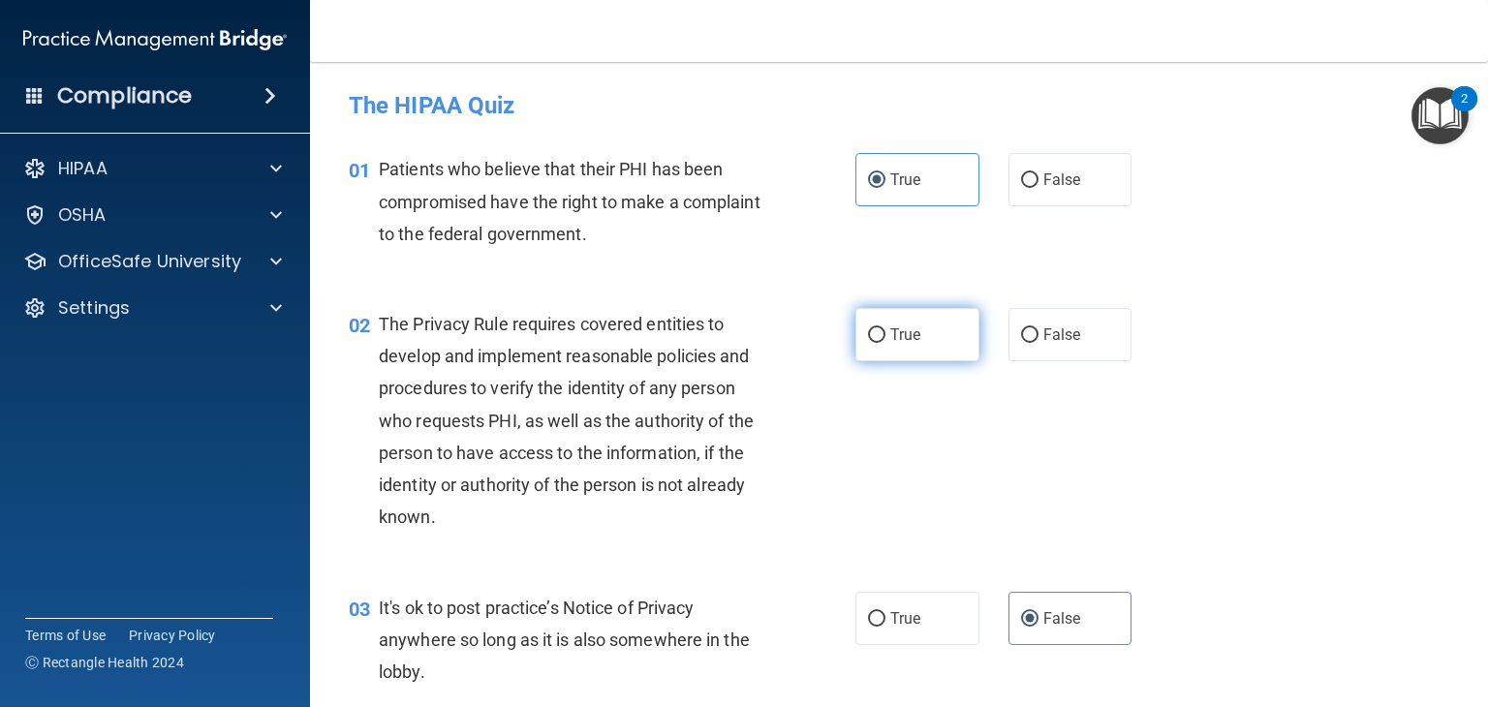
click at [922, 318] on label "True" at bounding box center [917, 334] width 124 height 53
click at [885, 328] on input "True" at bounding box center [876, 335] width 17 height 15
radio input "true"
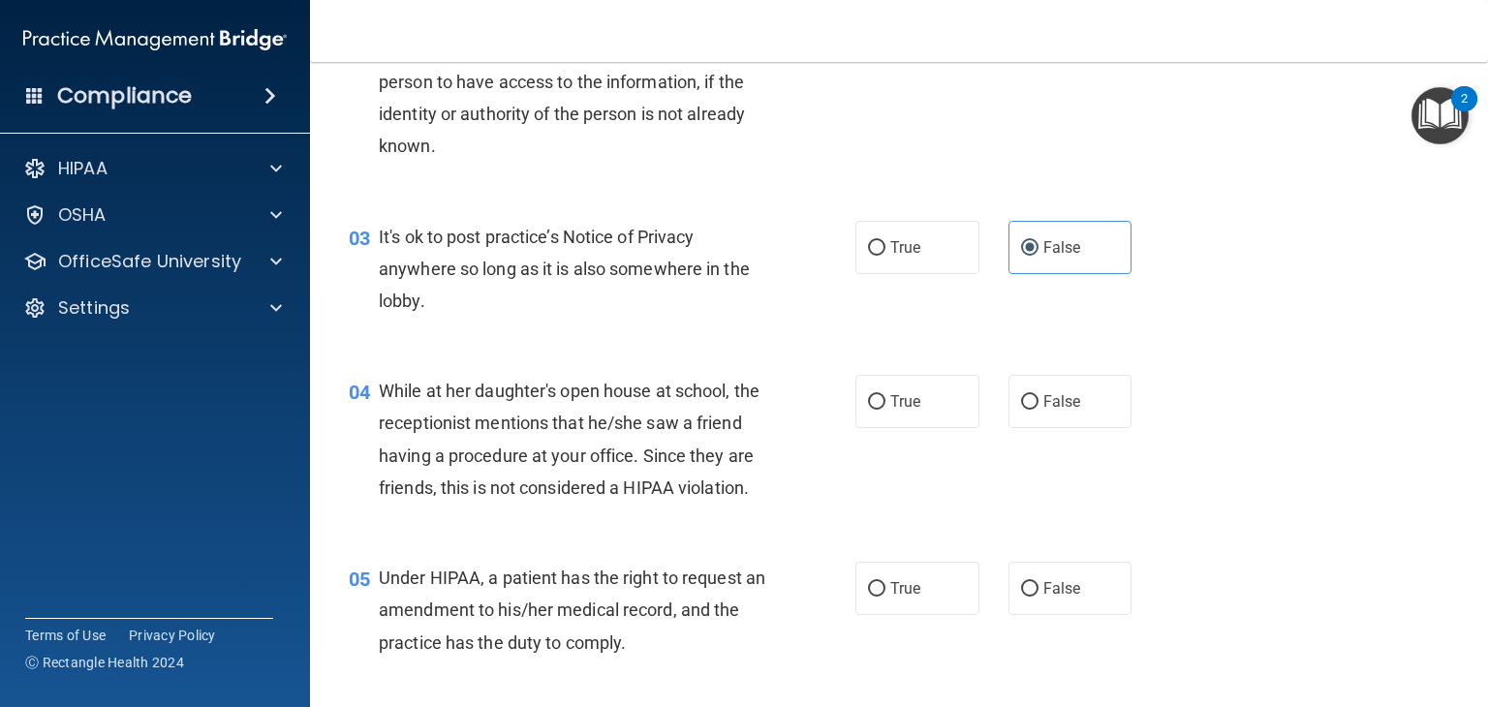
scroll to position [484, 0]
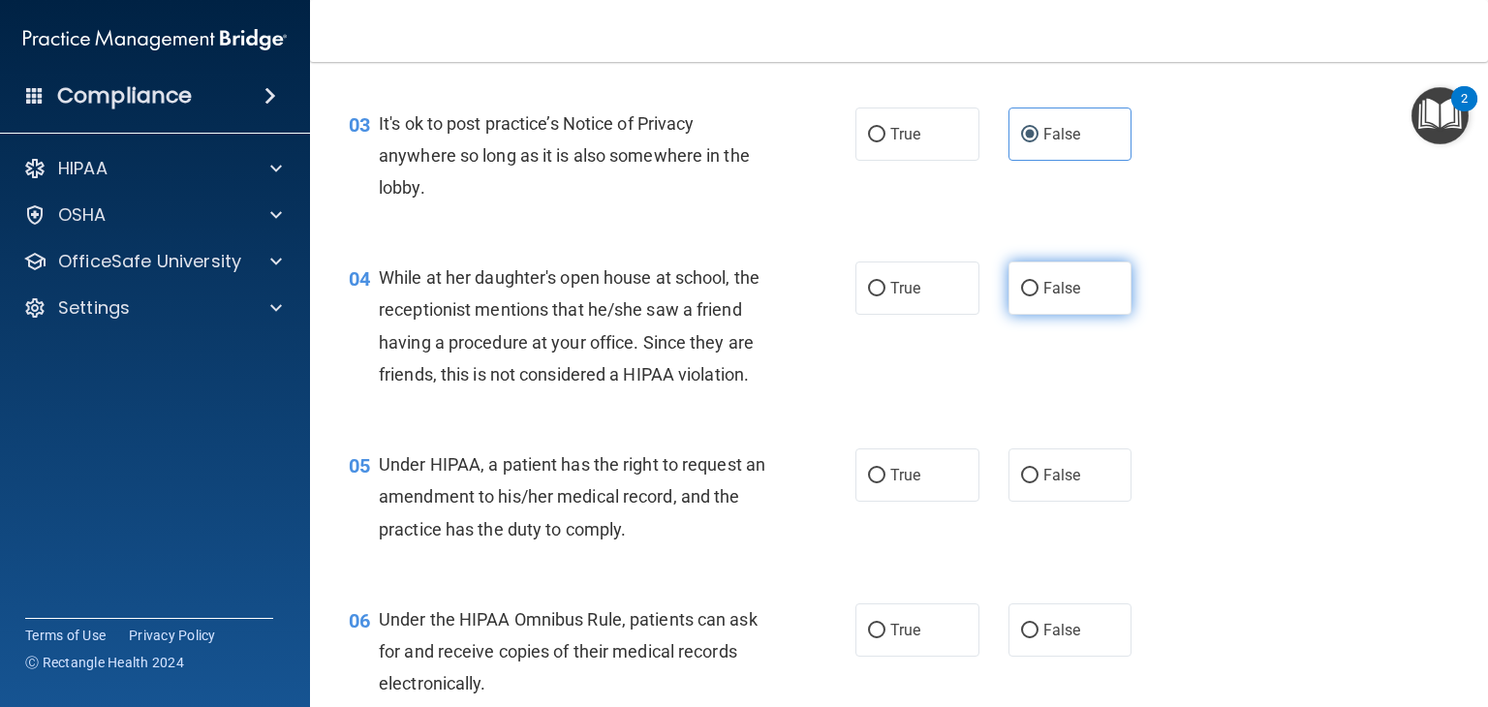
click at [1046, 290] on span "False" at bounding box center [1062, 288] width 38 height 18
click at [1039, 290] on input "False" at bounding box center [1029, 289] width 17 height 15
radio input "true"
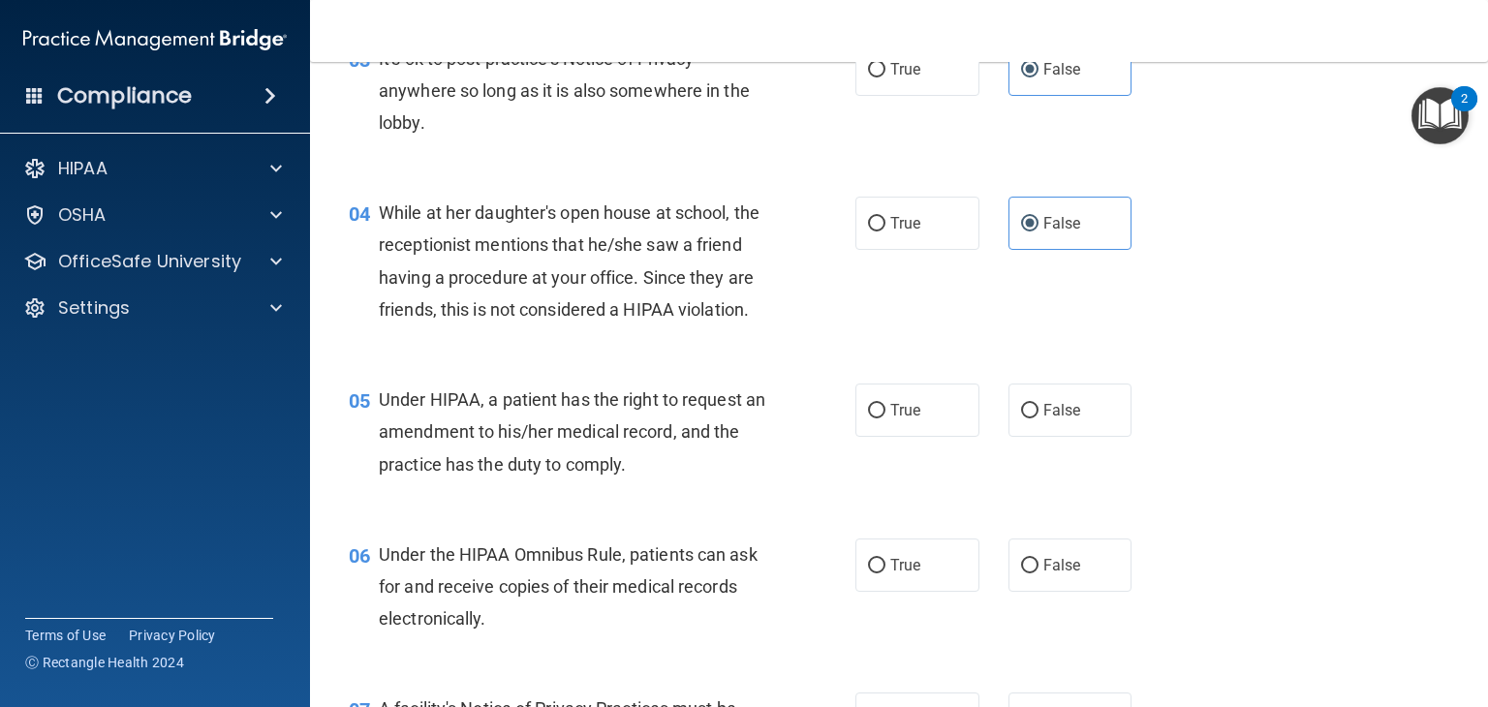
scroll to position [678, 0]
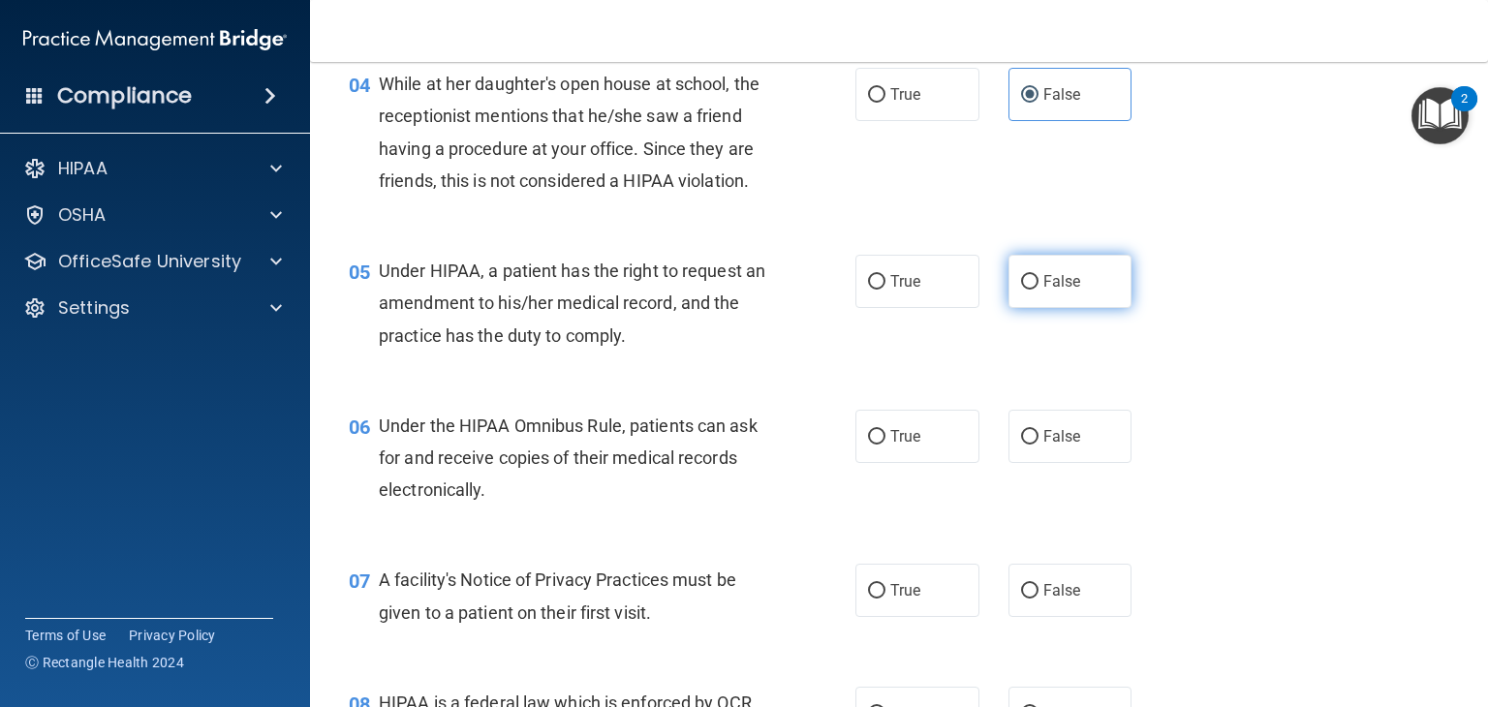
click at [1046, 291] on span "False" at bounding box center [1062, 281] width 38 height 18
click at [1039, 290] on input "False" at bounding box center [1029, 282] width 17 height 15
radio input "true"
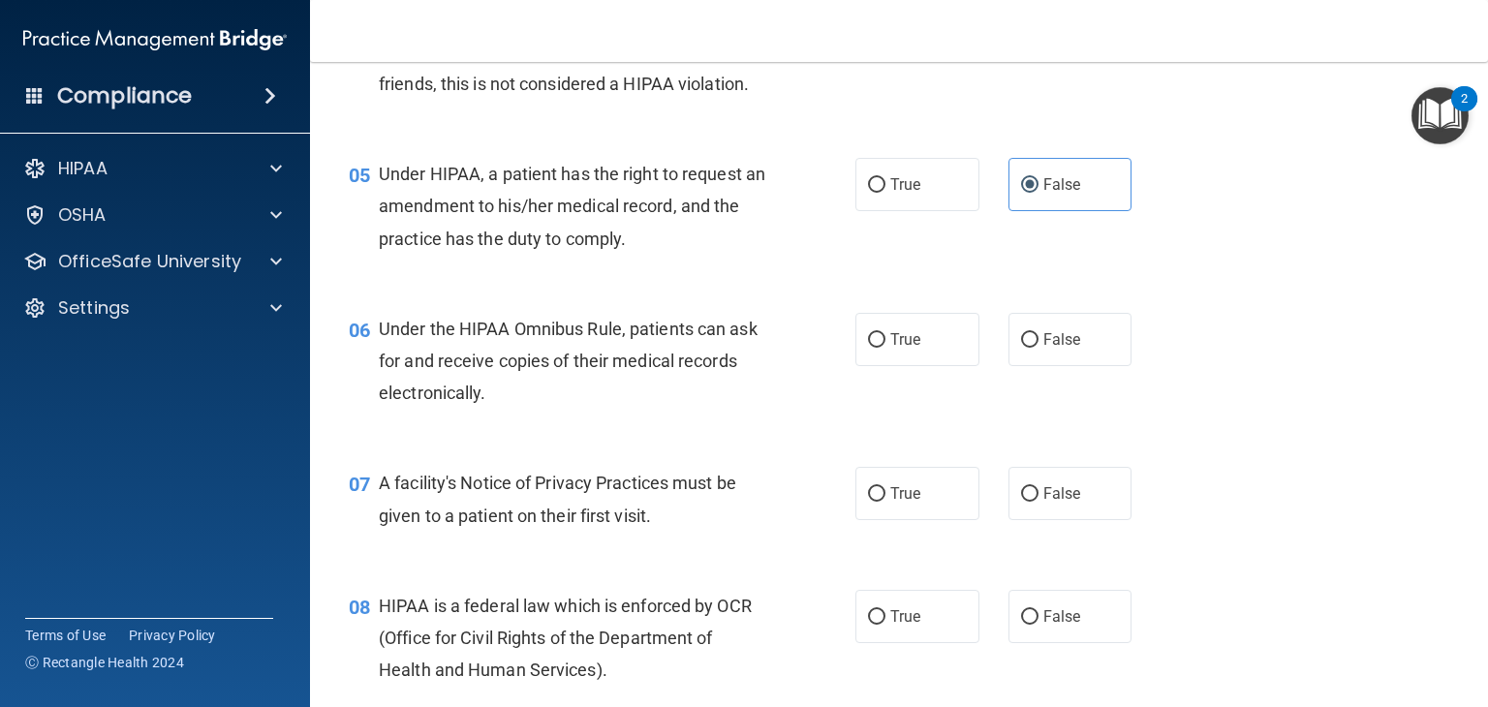
scroll to position [872, 0]
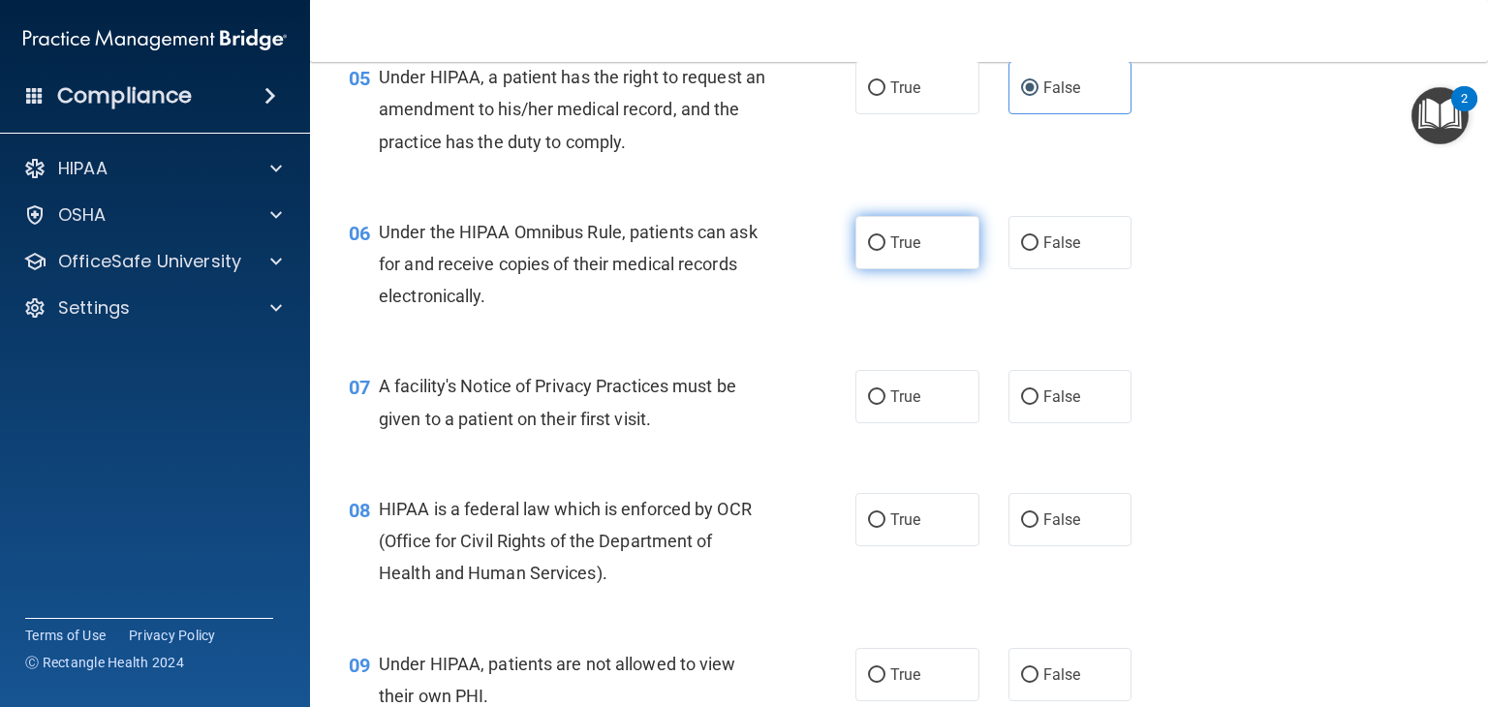
click at [922, 269] on label "True" at bounding box center [917, 242] width 124 height 53
click at [885, 251] on input "True" at bounding box center [876, 243] width 17 height 15
radio input "true"
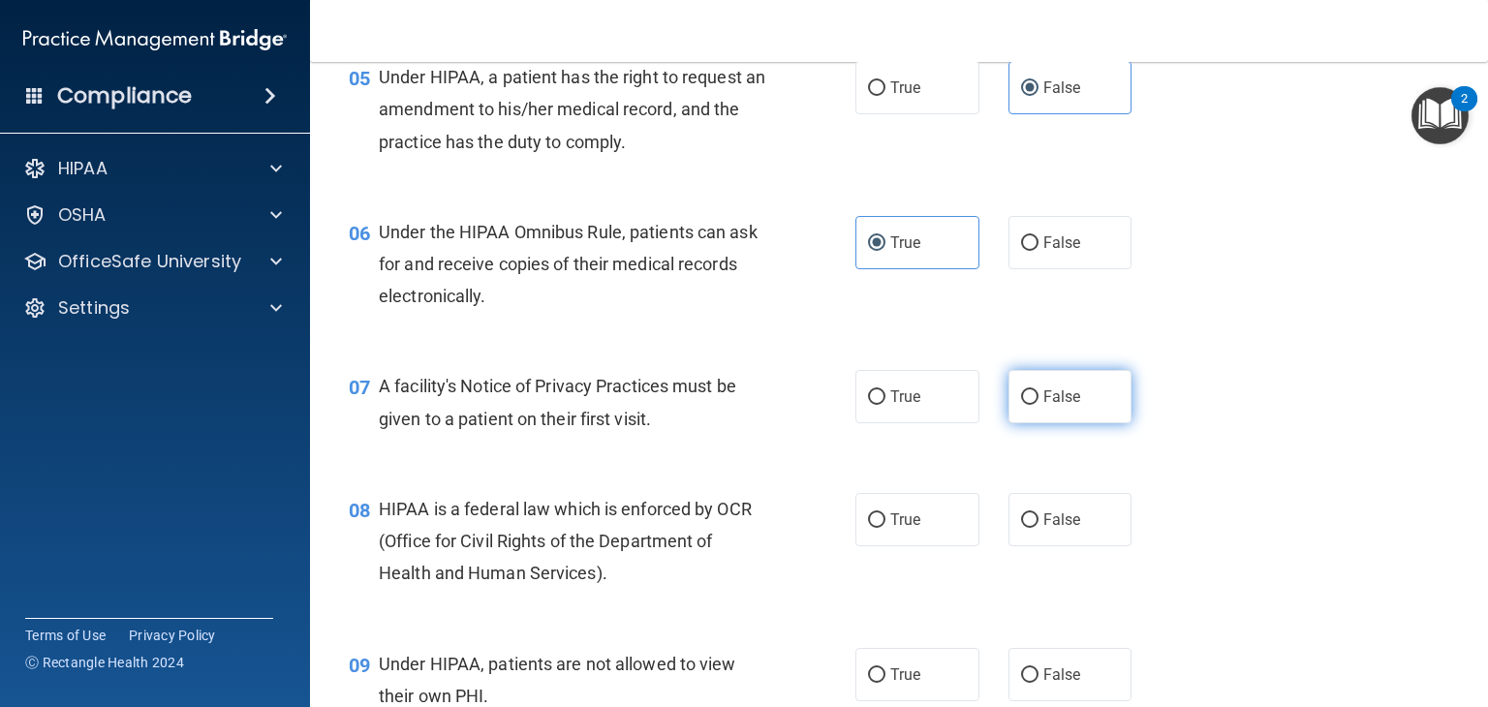
scroll to position [969, 0]
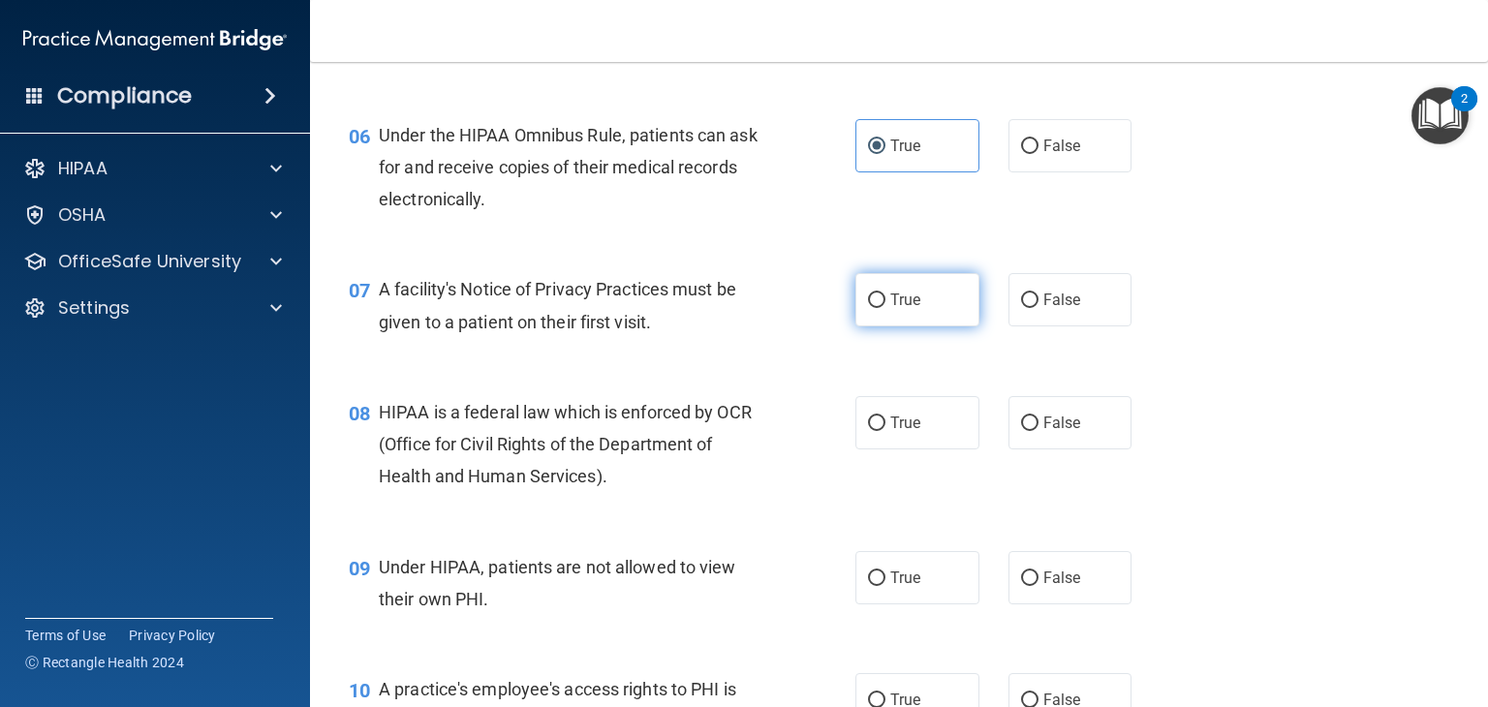
click at [912, 326] on label "True" at bounding box center [917, 299] width 124 height 53
click at [885, 308] on input "True" at bounding box center [876, 301] width 17 height 15
radio input "true"
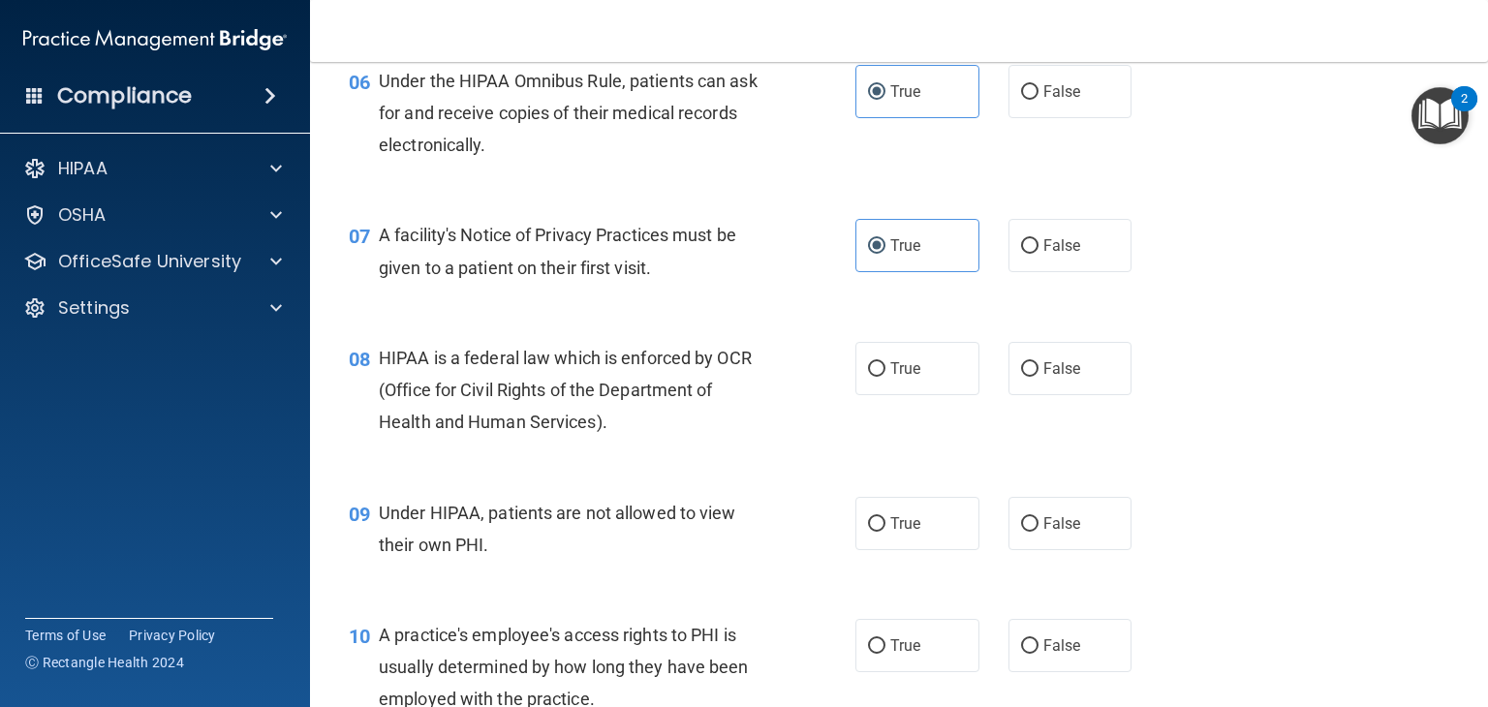
scroll to position [1163, 0]
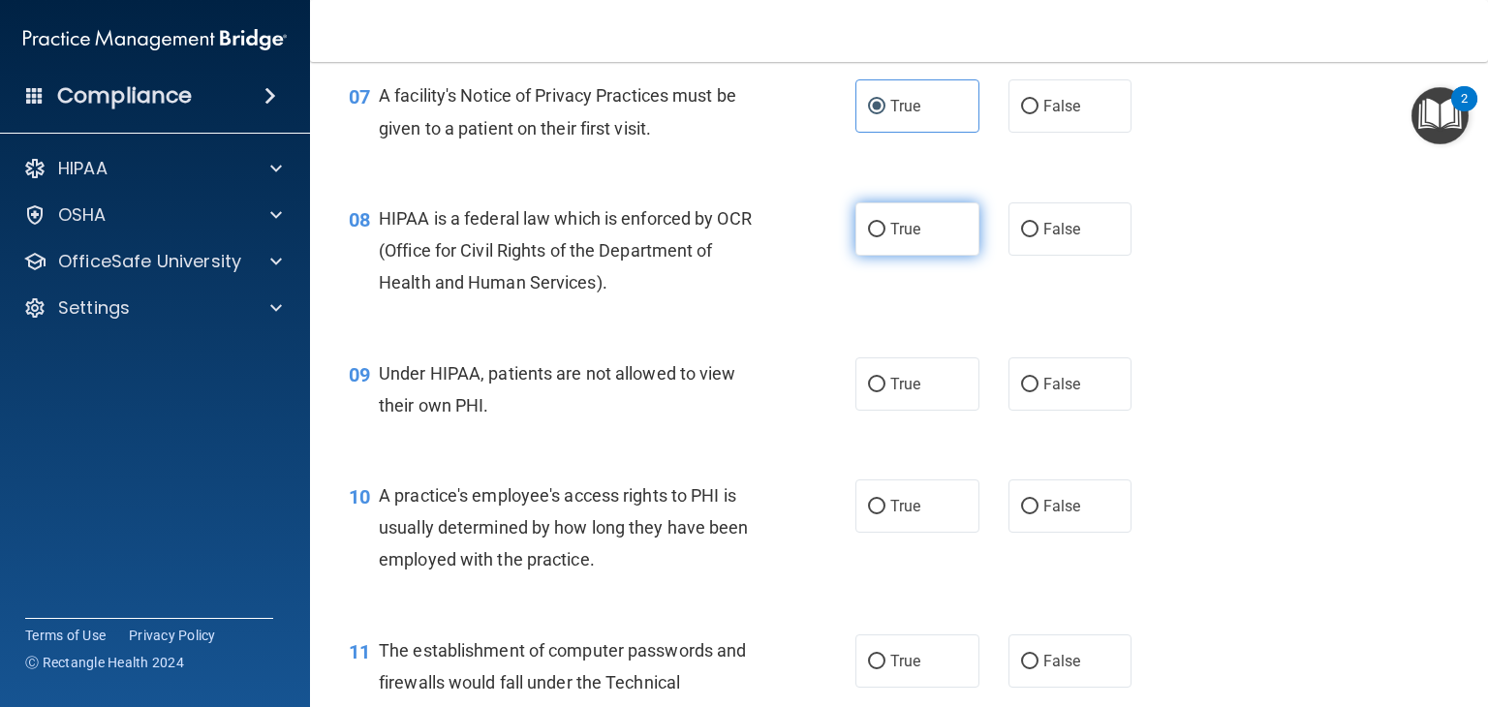
click at [897, 238] on span "True" at bounding box center [905, 229] width 30 height 18
click at [885, 237] on input "True" at bounding box center [876, 230] width 17 height 15
radio input "true"
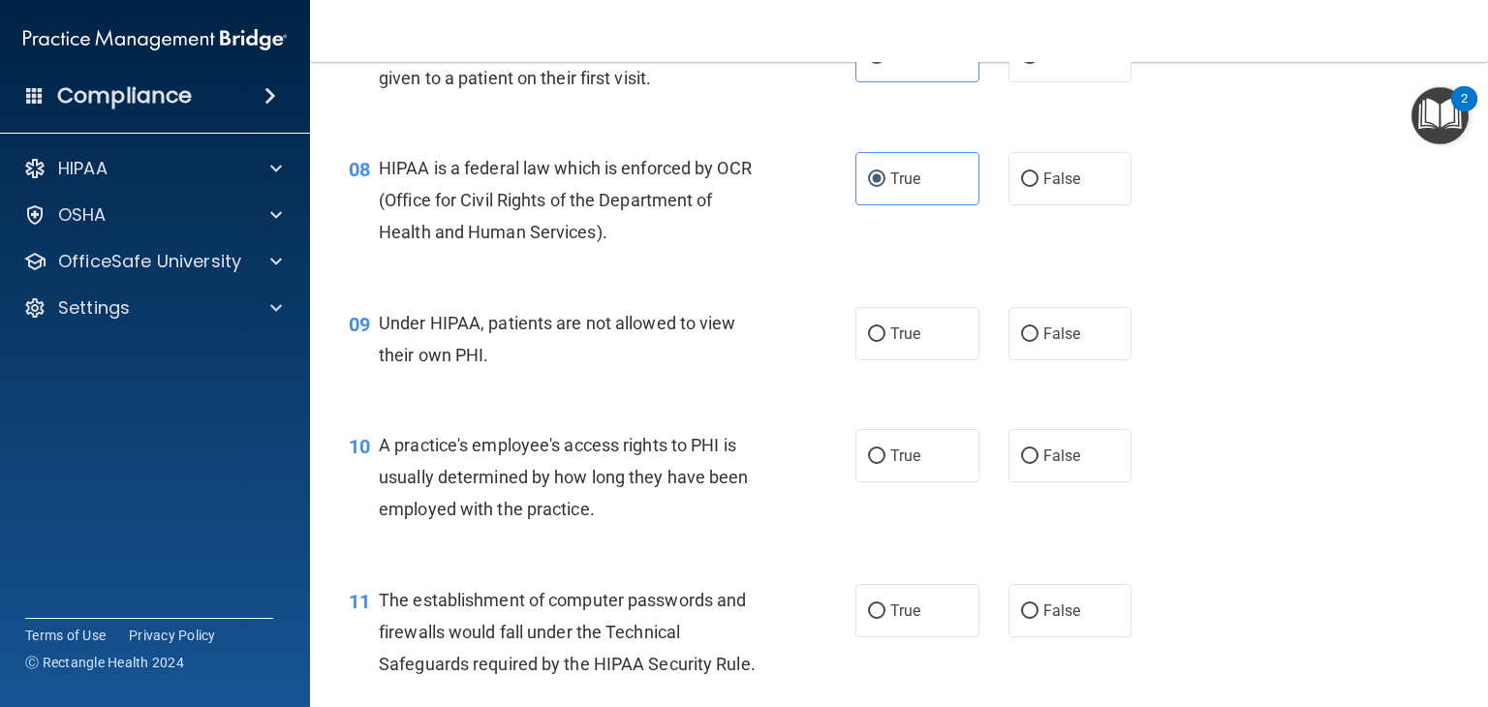
scroll to position [1259, 0]
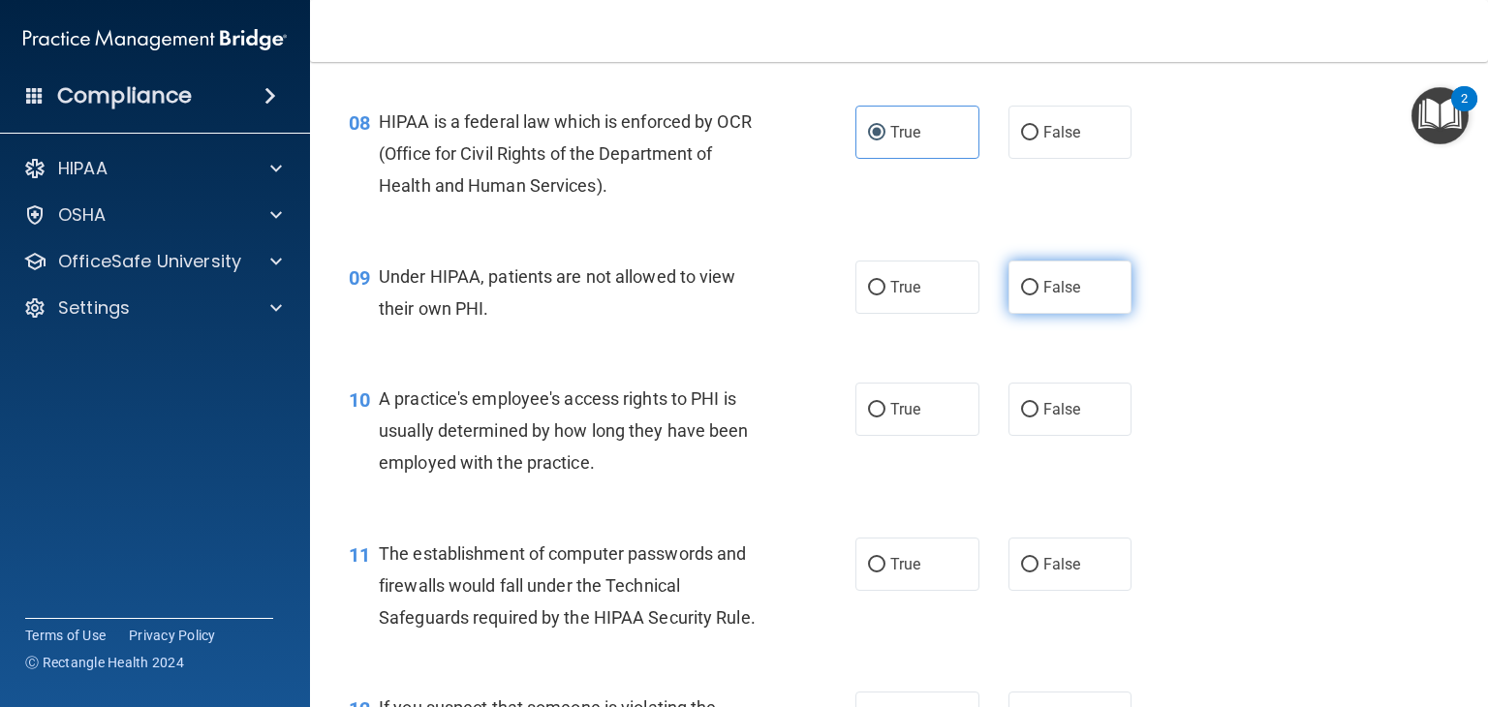
click at [1058, 314] on label "False" at bounding box center [1070, 287] width 124 height 53
click at [1039, 295] on input "False" at bounding box center [1029, 288] width 17 height 15
radio input "true"
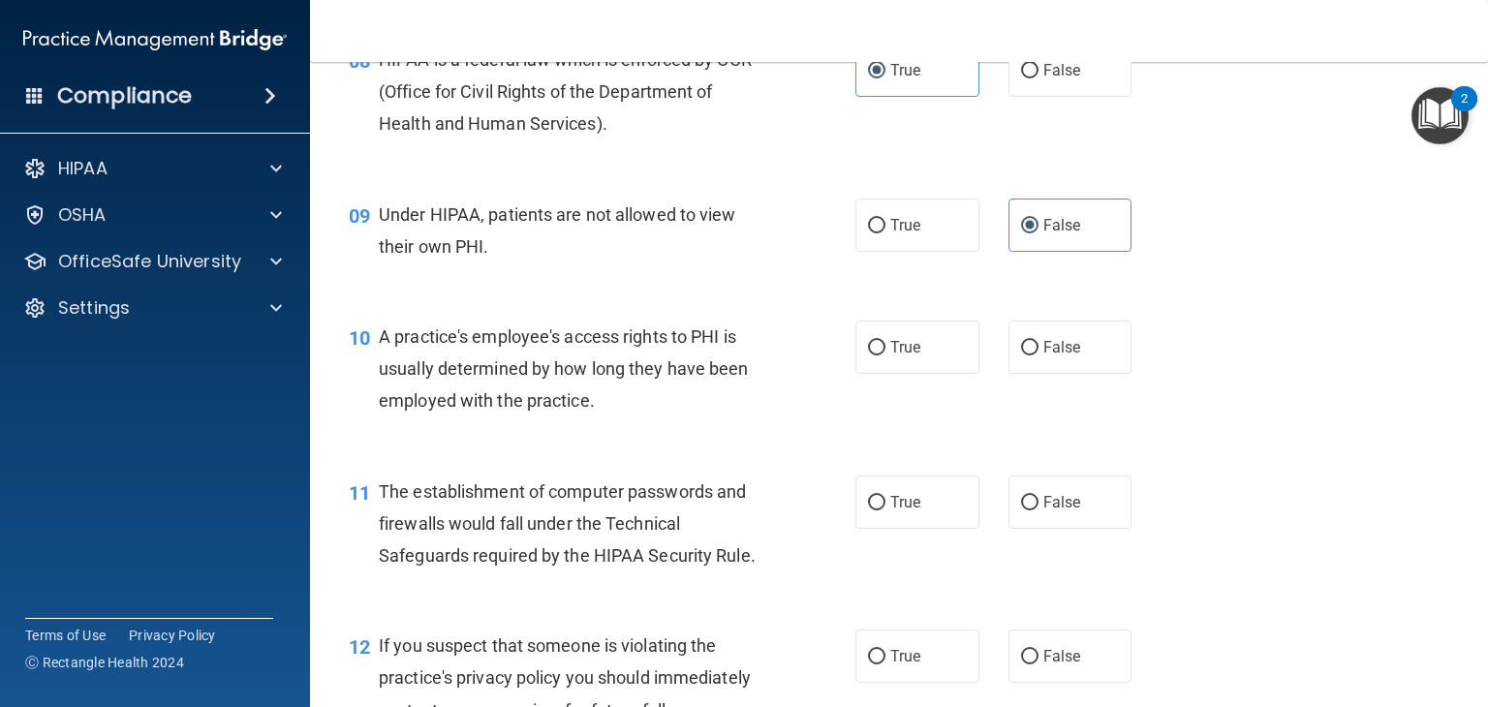
scroll to position [1453, 0]
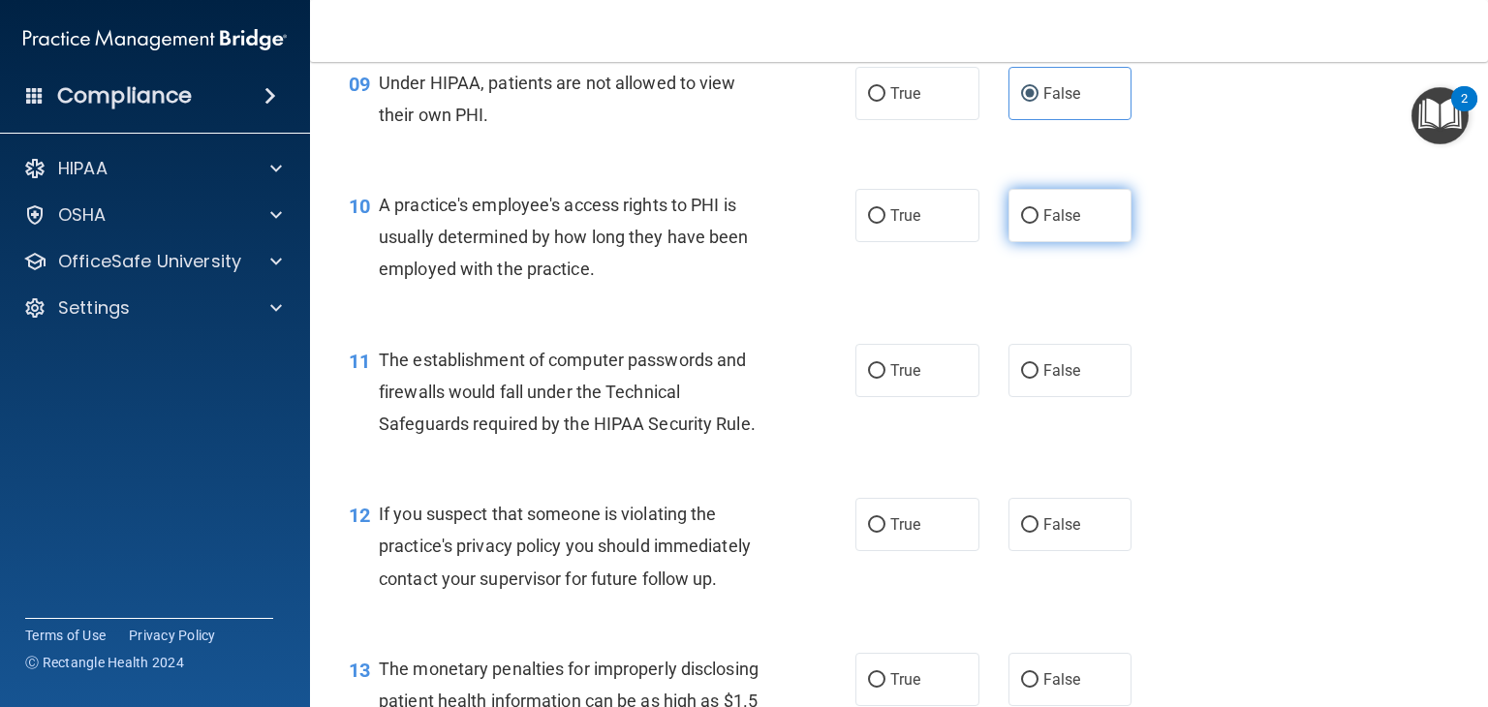
click at [1049, 242] on label "False" at bounding box center [1070, 215] width 124 height 53
click at [1039, 224] on input "False" at bounding box center [1029, 216] width 17 height 15
radio input "true"
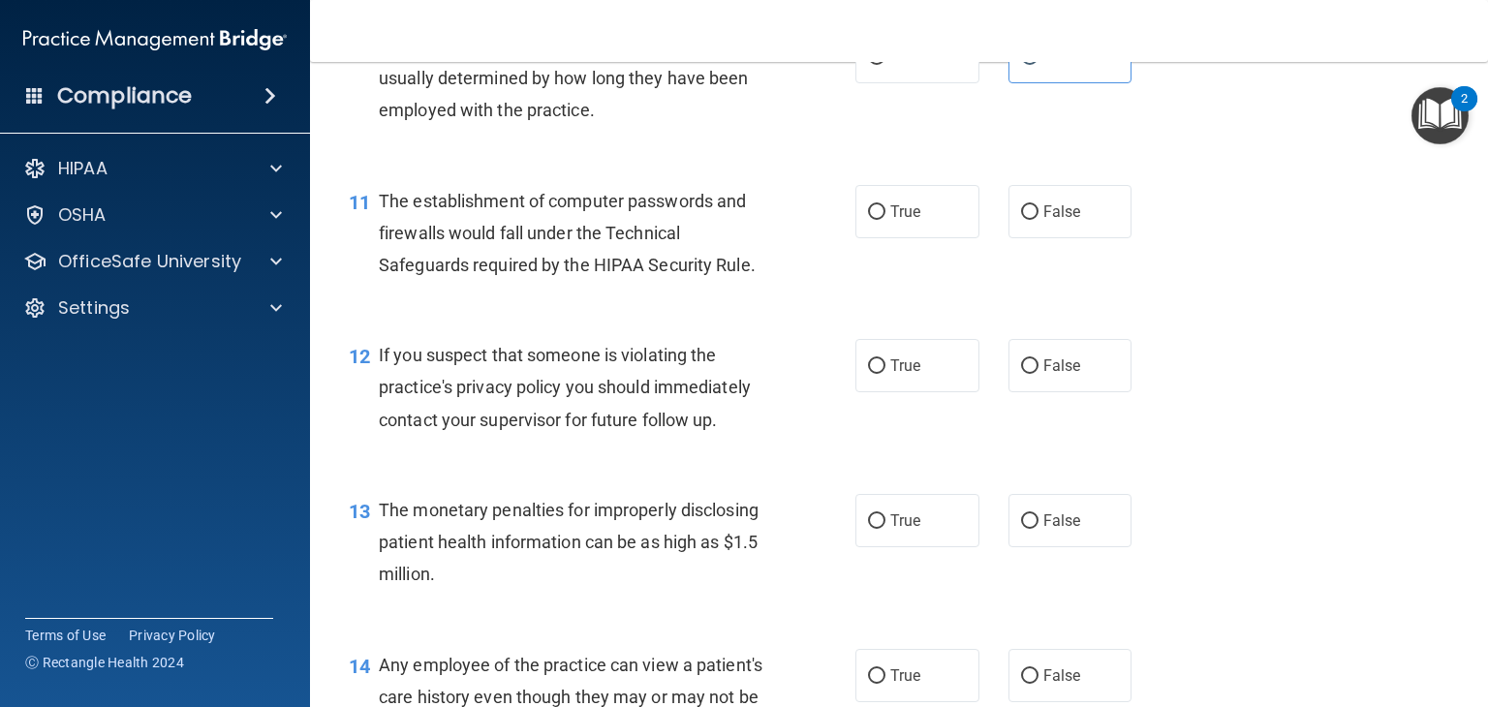
scroll to position [1647, 0]
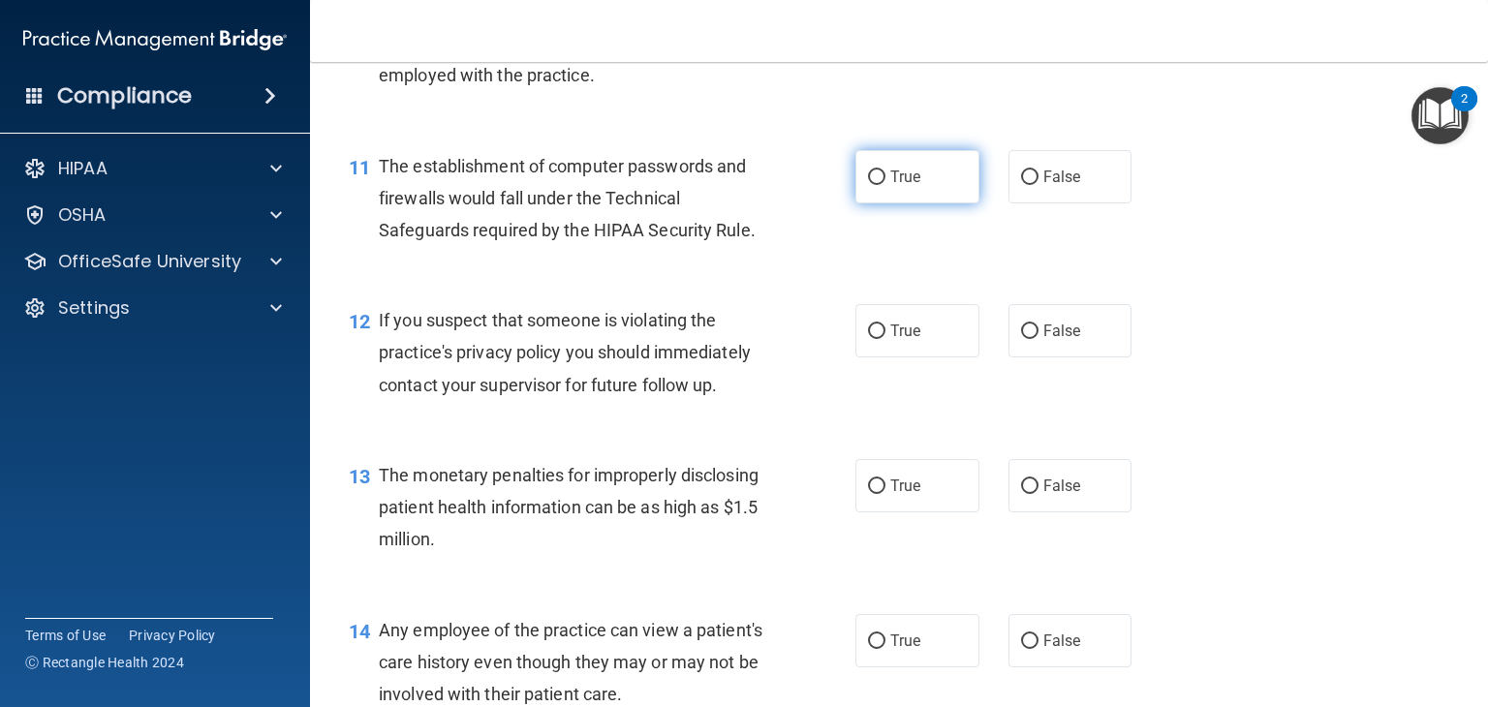
click at [934, 203] on label "True" at bounding box center [917, 176] width 124 height 53
click at [885, 185] on input "True" at bounding box center [876, 178] width 17 height 15
radio input "true"
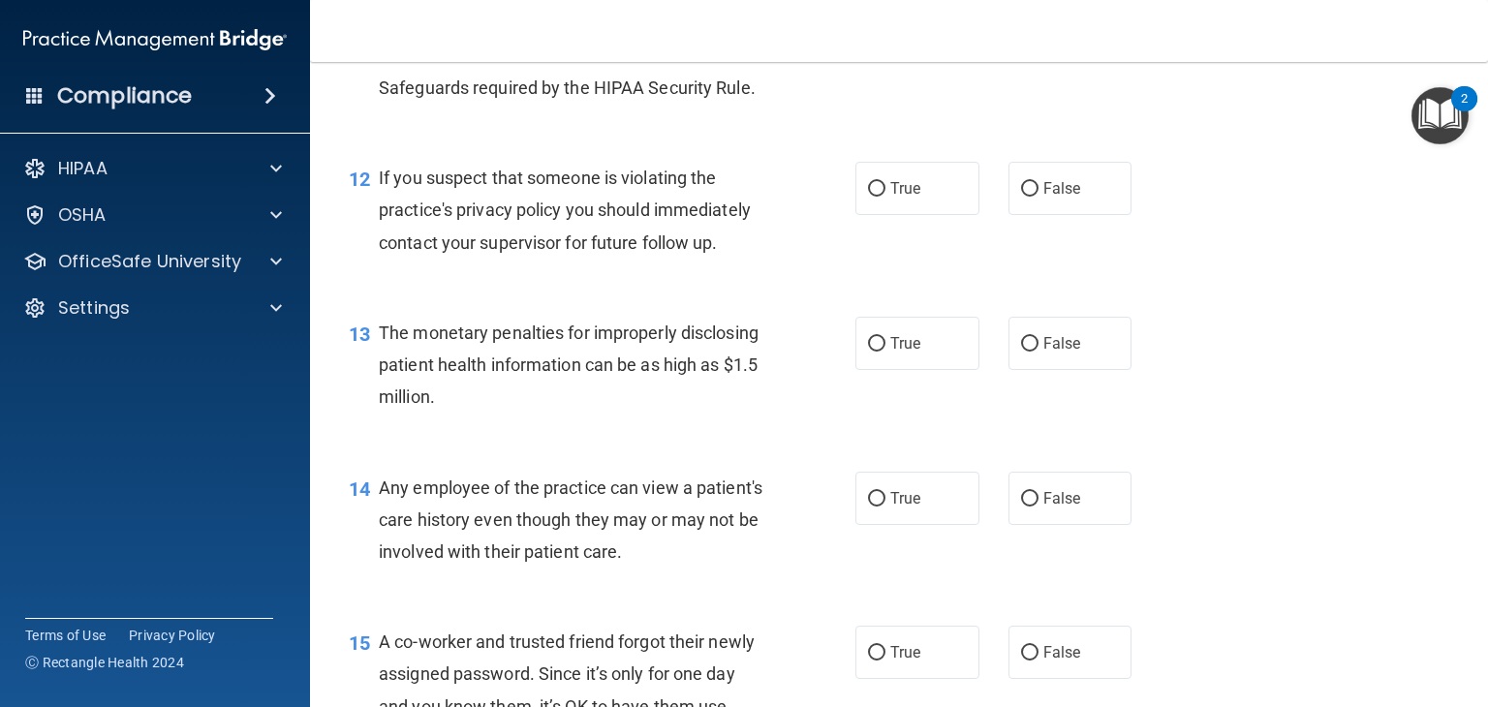
scroll to position [1841, 0]
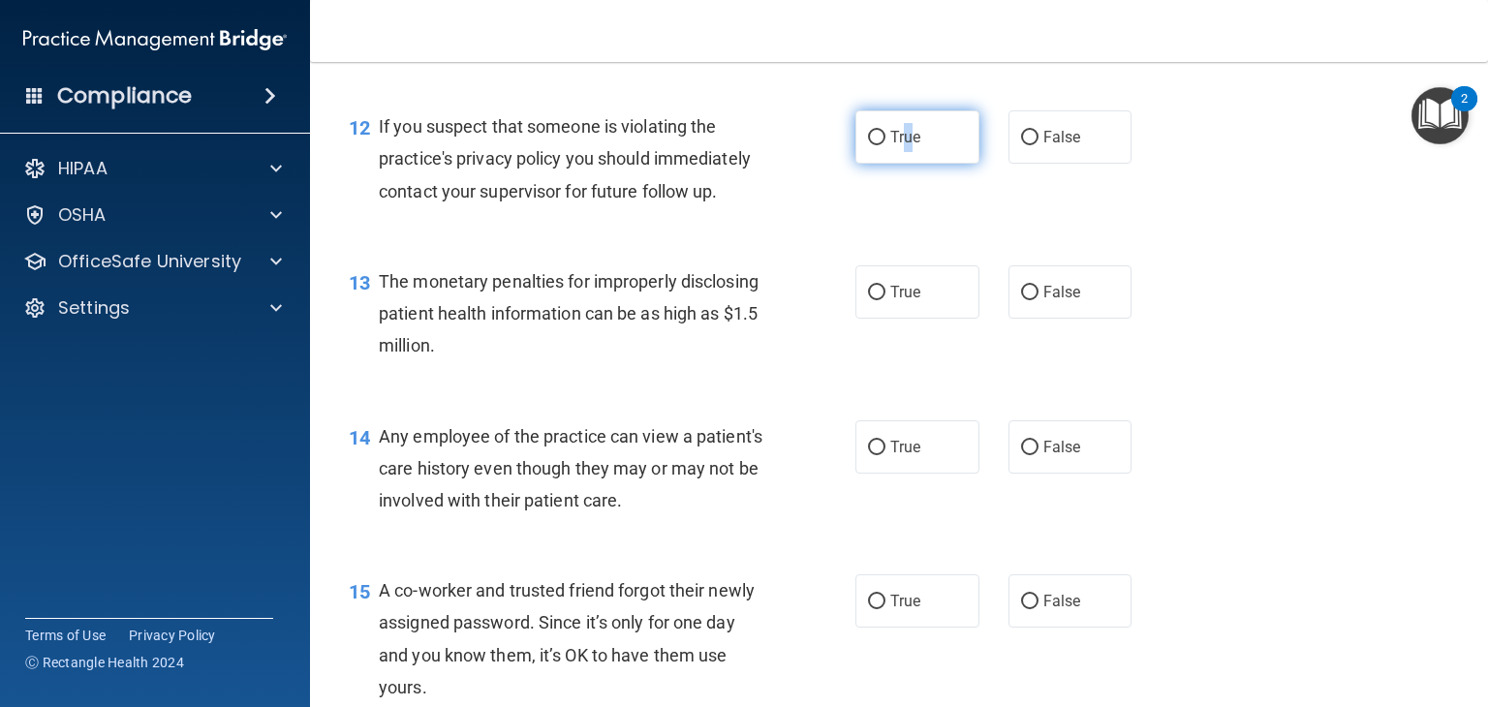
click at [901, 146] on span "True" at bounding box center [905, 137] width 30 height 18
drag, startPoint x: 698, startPoint y: 315, endPoint x: 723, endPoint y: 286, distance: 37.8
click at [698, 313] on div "The monetary penalties for improperly disclosing patient health information can…" at bounding box center [580, 313] width 402 height 97
click at [894, 146] on span "True" at bounding box center [905, 137] width 30 height 18
click at [885, 145] on input "True" at bounding box center [876, 138] width 17 height 15
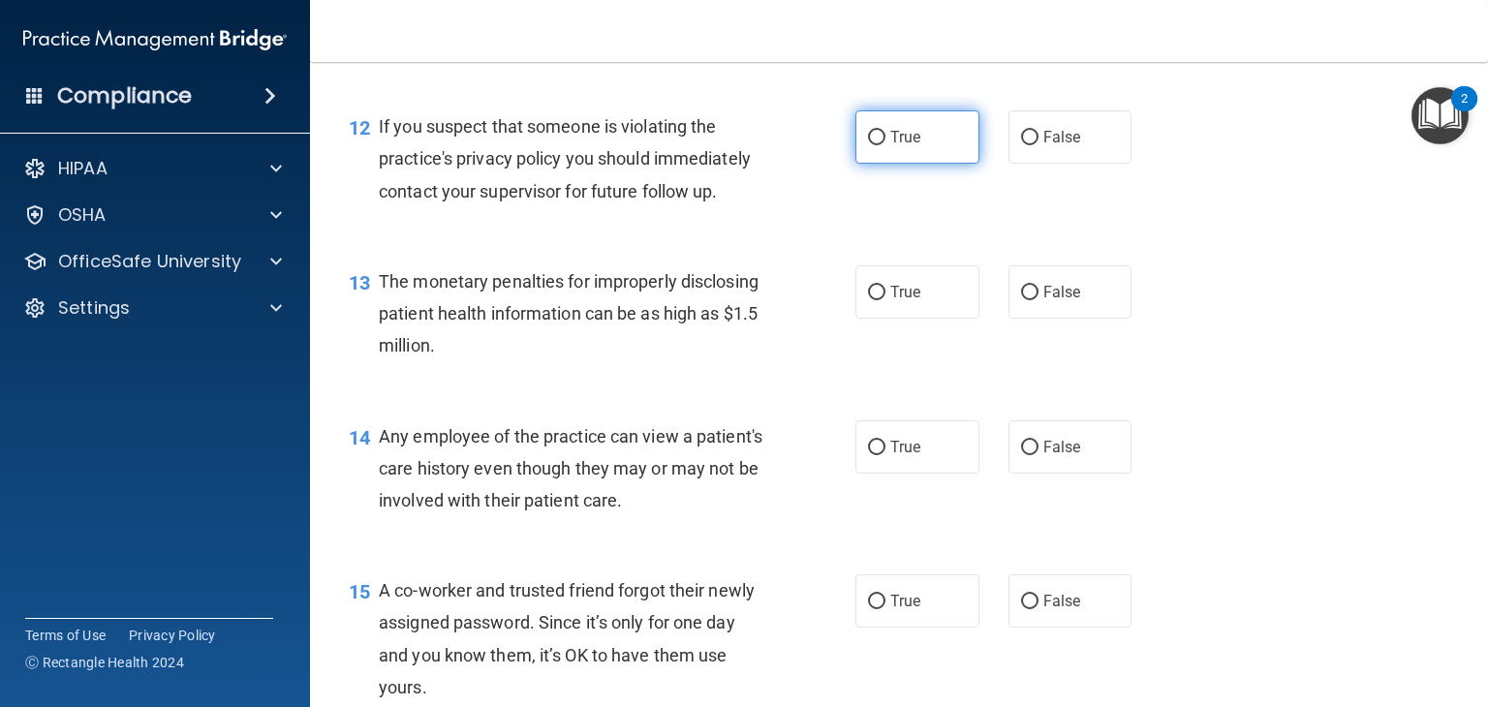
radio input "true"
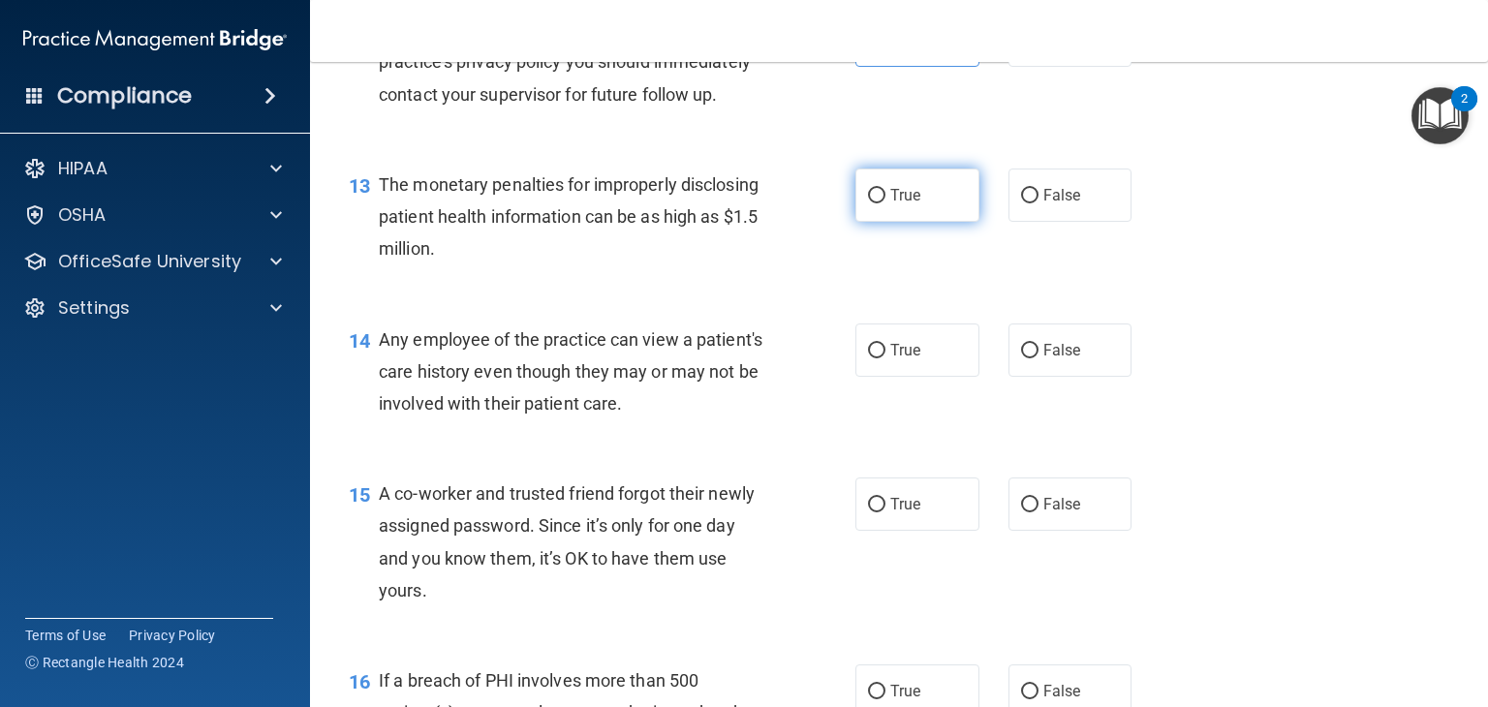
click at [934, 222] on label "True" at bounding box center [917, 195] width 124 height 53
click at [885, 203] on input "True" at bounding box center [876, 196] width 17 height 15
radio input "true"
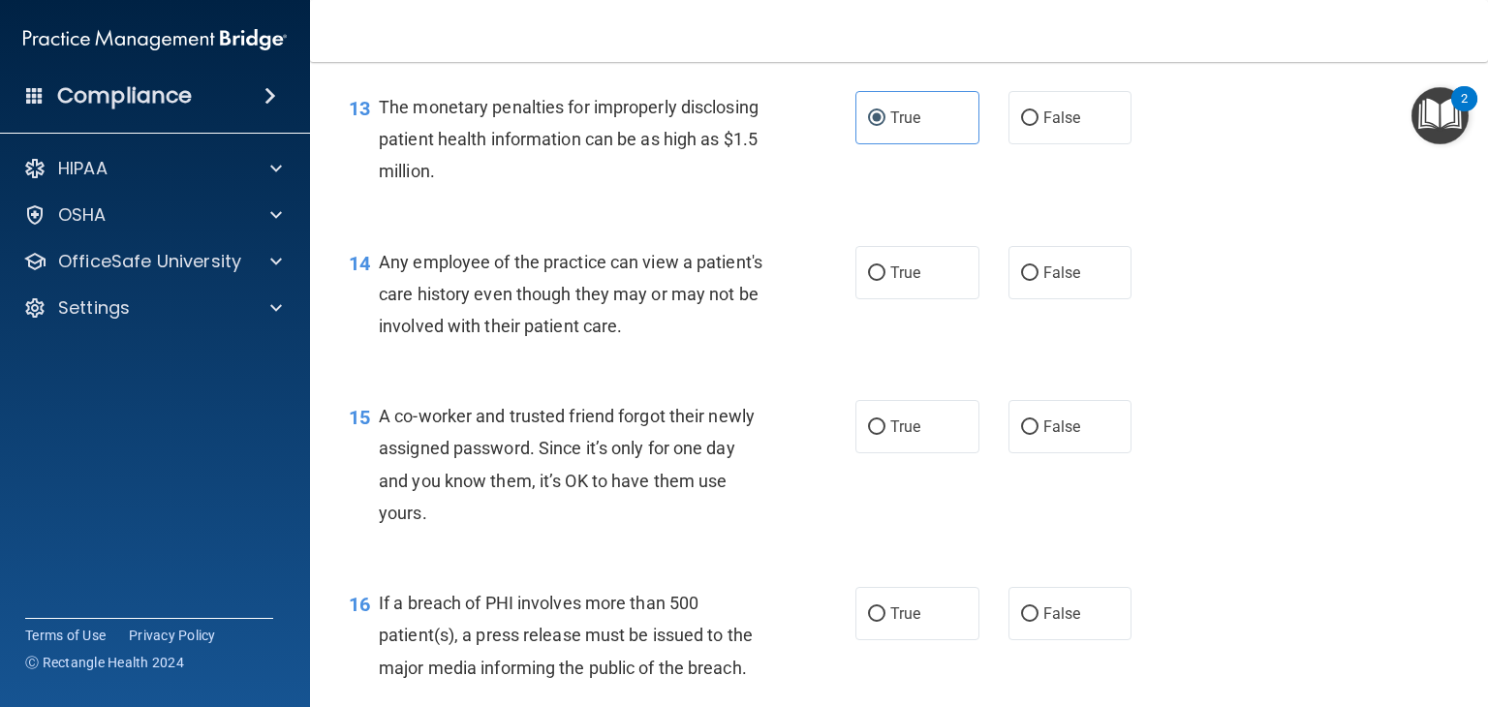
scroll to position [2131, 0]
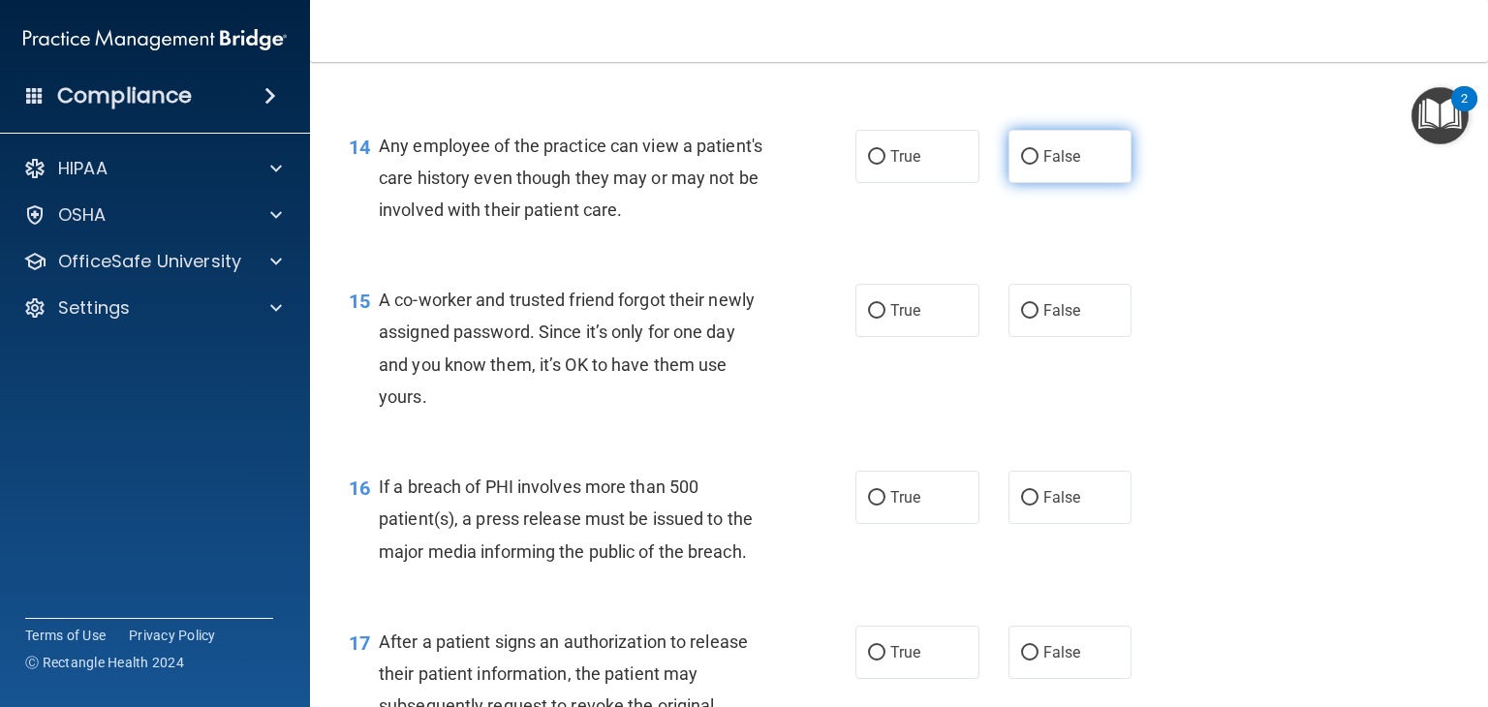
click at [1046, 166] on span "False" at bounding box center [1062, 156] width 38 height 18
click at [1039, 165] on input "False" at bounding box center [1029, 157] width 17 height 15
radio input "true"
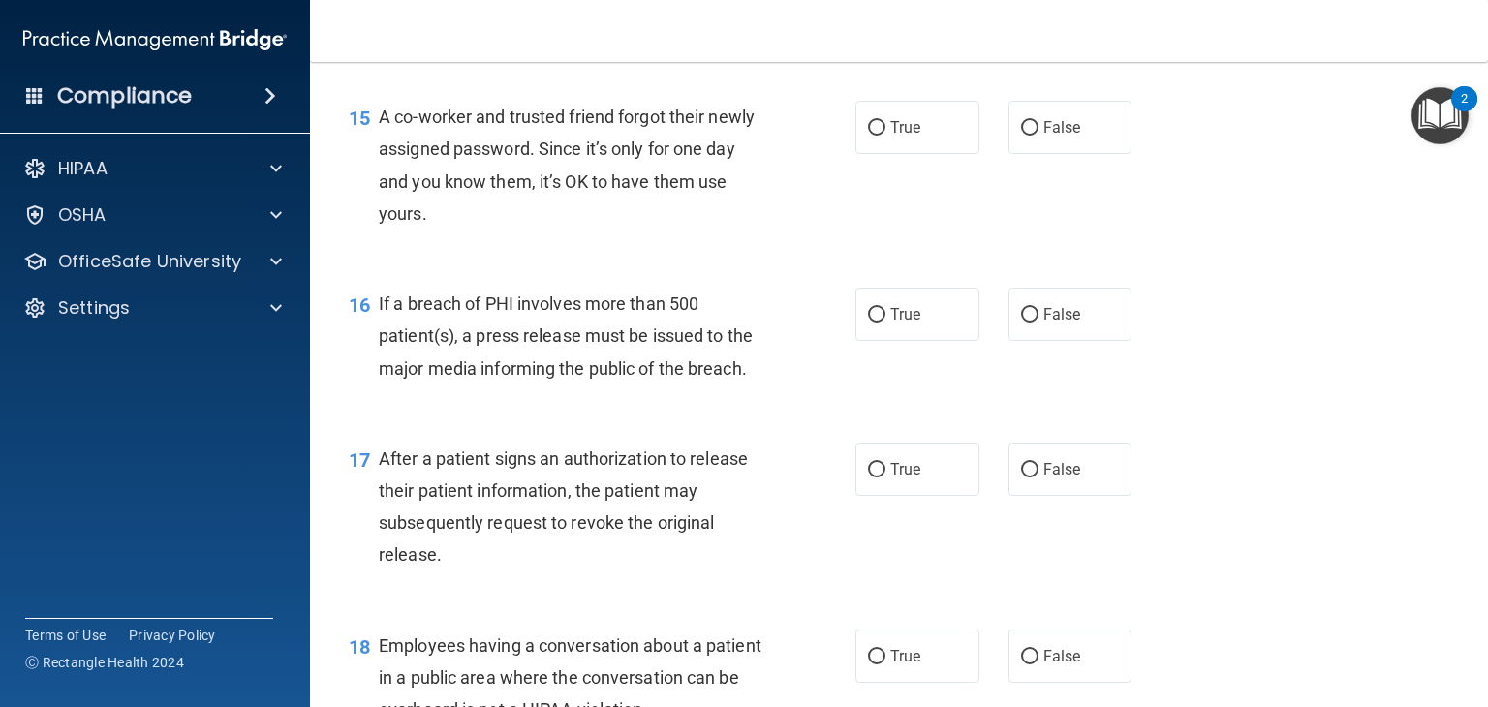
scroll to position [2325, 0]
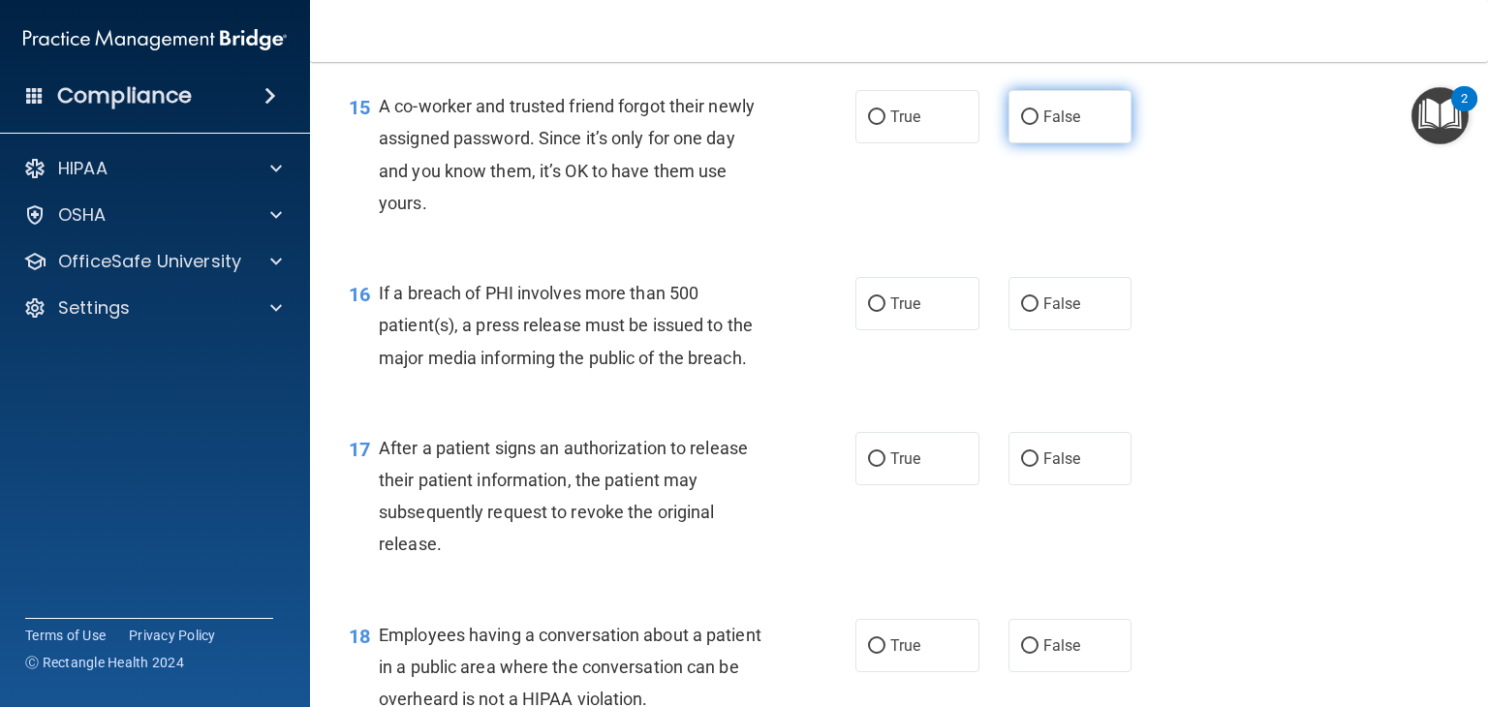
click at [1050, 143] on label "False" at bounding box center [1070, 116] width 124 height 53
click at [1065, 128] on label "False" at bounding box center [1070, 116] width 124 height 53
click at [1039, 125] on input "False" at bounding box center [1029, 117] width 17 height 15
radio input "true"
click at [1085, 330] on label "False" at bounding box center [1070, 303] width 124 height 53
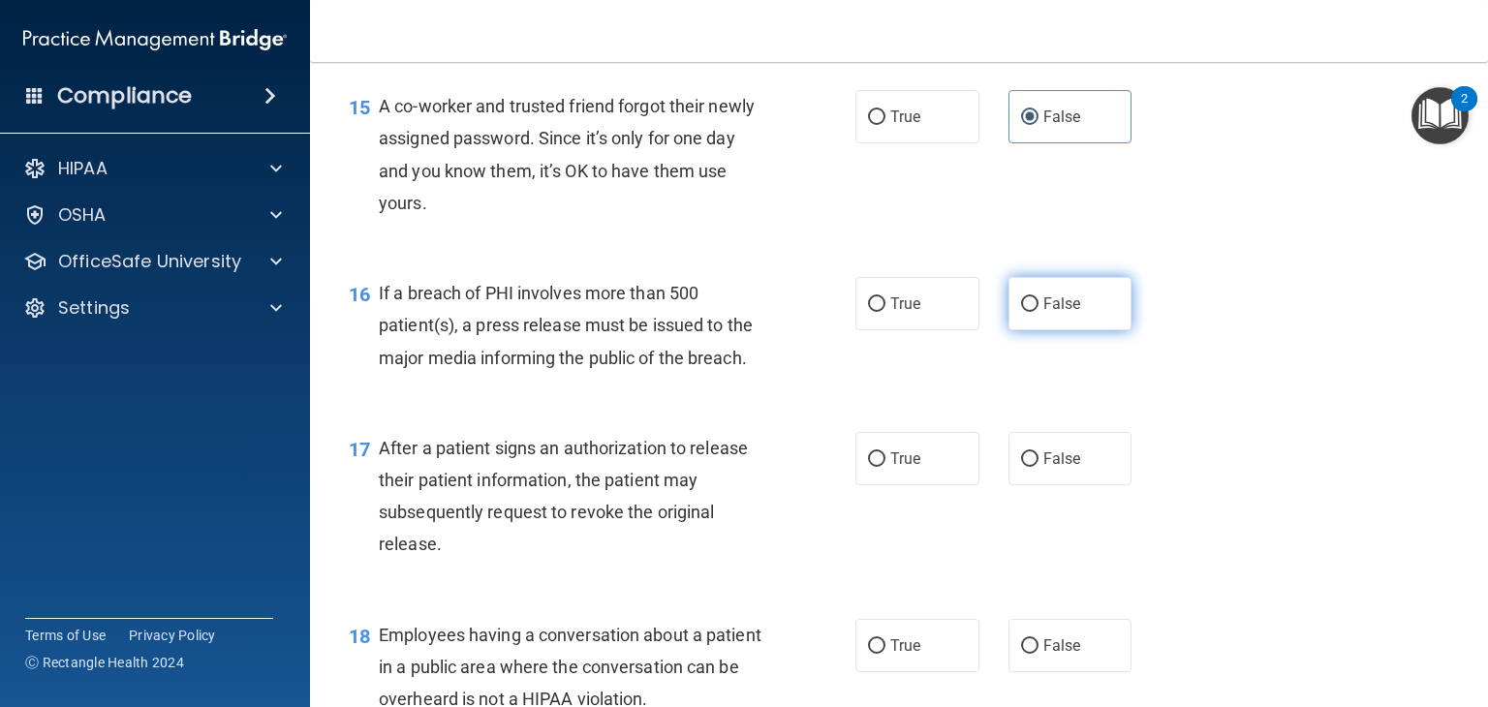
click at [1039, 312] on input "False" at bounding box center [1029, 304] width 17 height 15
radio input "true"
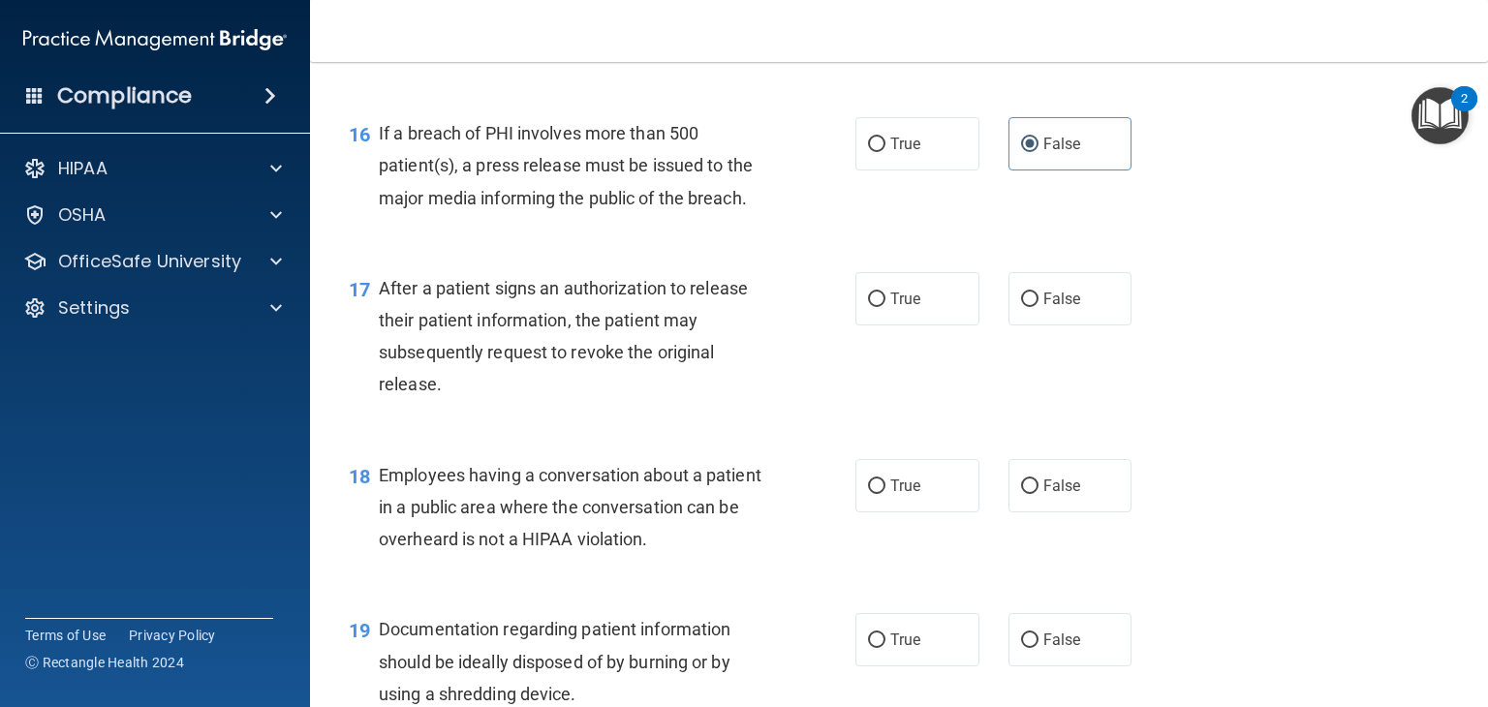
scroll to position [2519, 0]
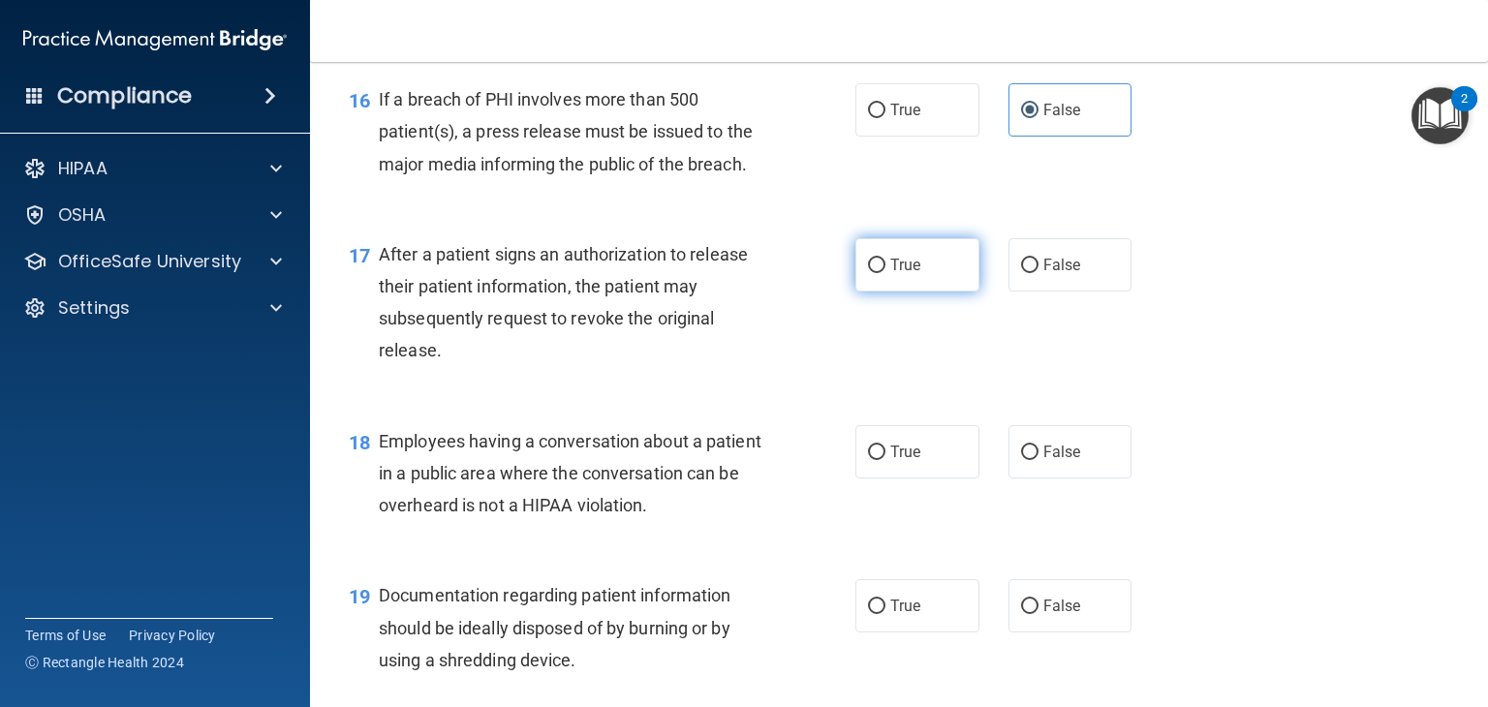
click at [890, 274] on span "True" at bounding box center [905, 265] width 30 height 18
click at [885, 273] on input "True" at bounding box center [876, 266] width 17 height 15
radio input "true"
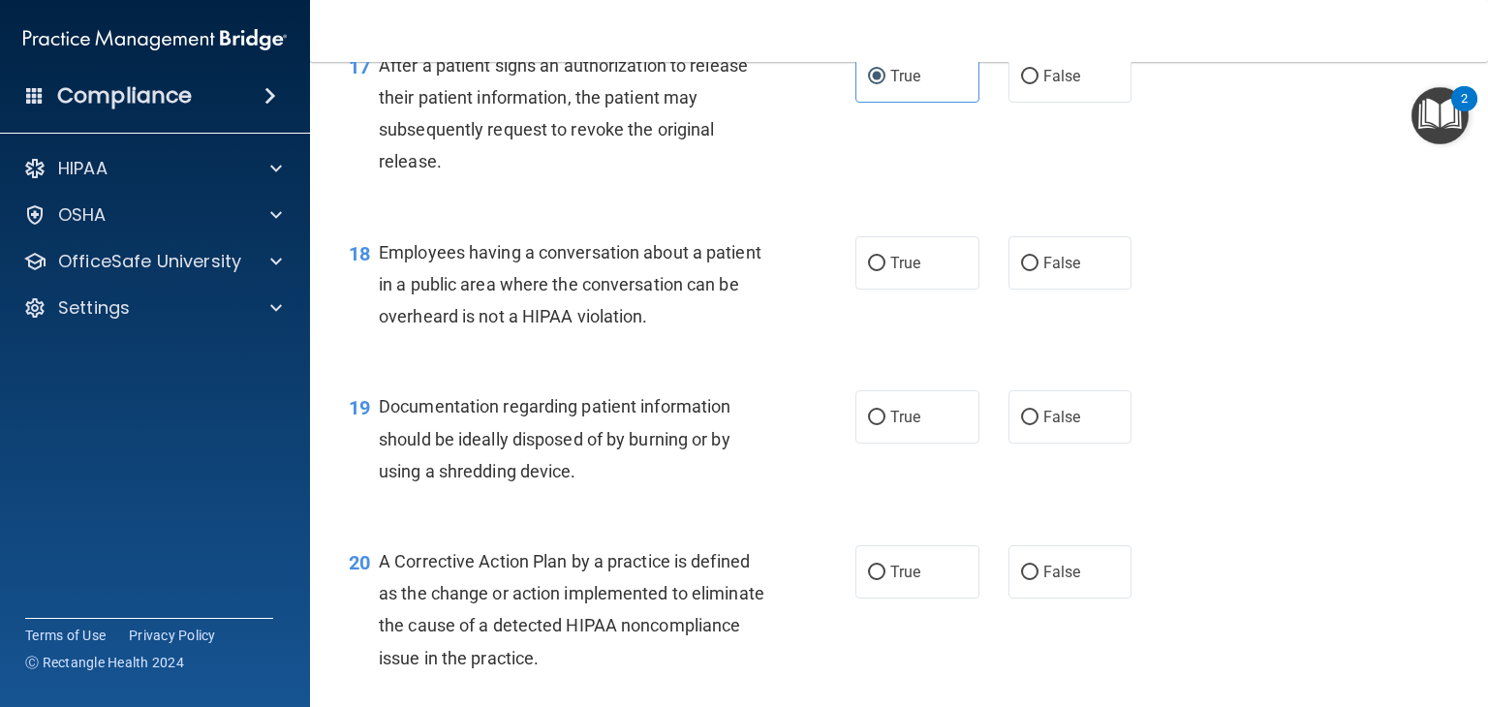
scroll to position [2713, 0]
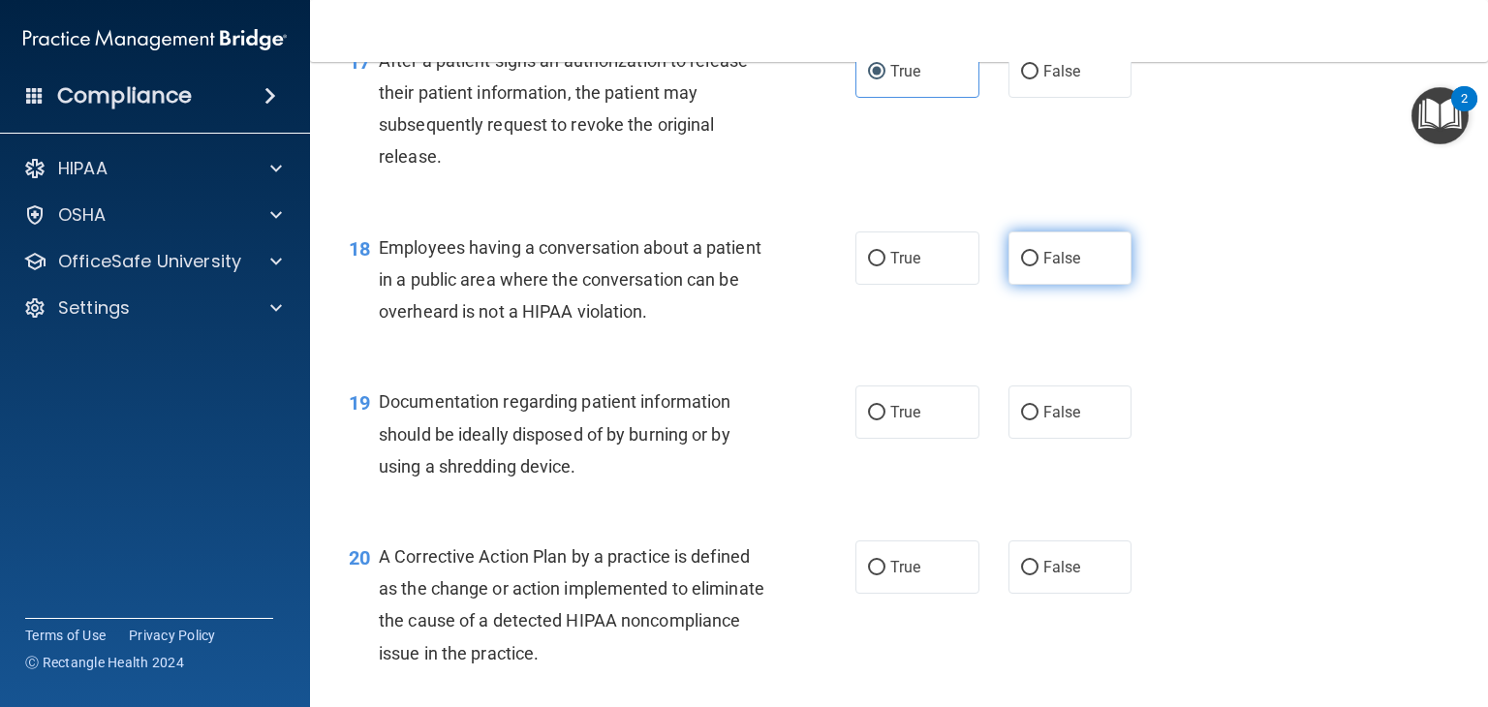
click at [1033, 285] on label "False" at bounding box center [1070, 258] width 124 height 53
click at [1033, 266] on input "False" at bounding box center [1029, 259] width 17 height 15
radio input "true"
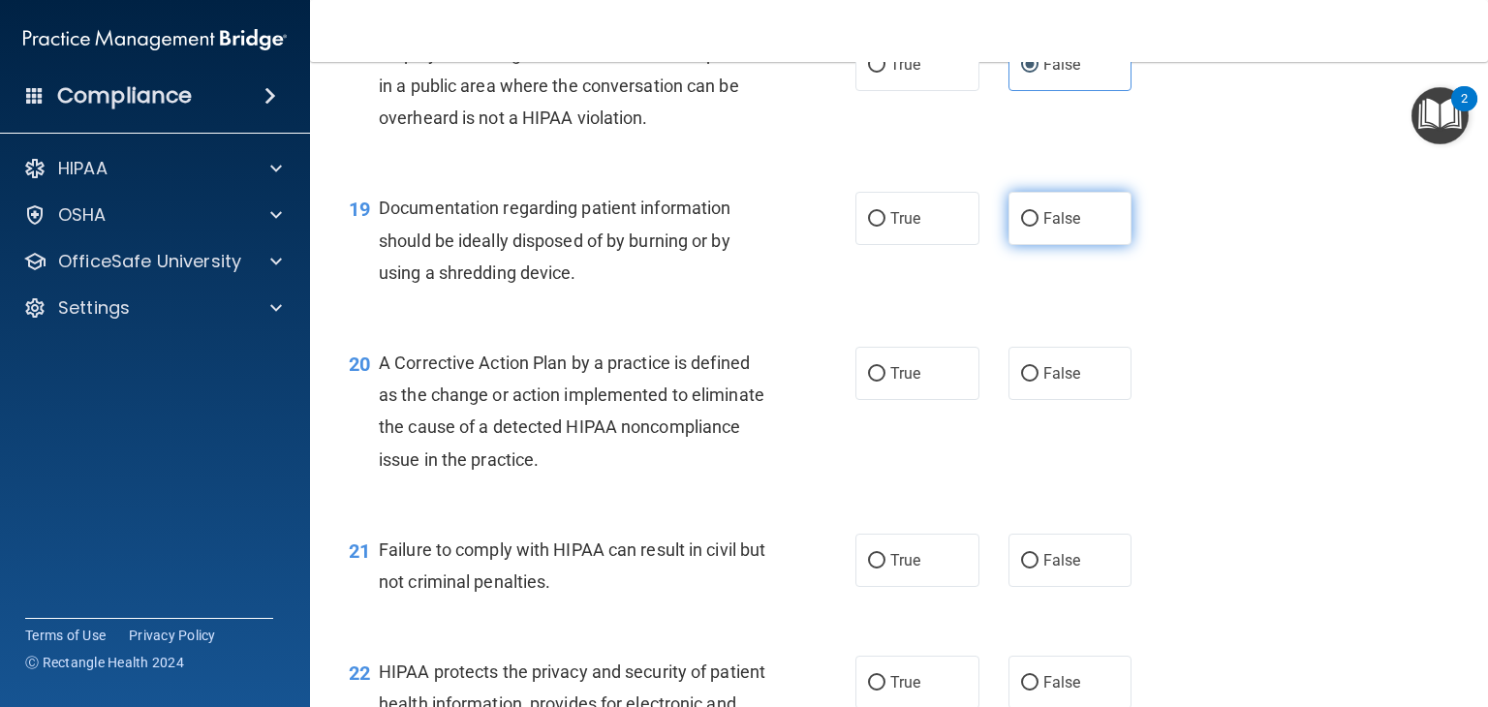
click at [1073, 245] on label "False" at bounding box center [1070, 218] width 124 height 53
click at [1039, 227] on input "False" at bounding box center [1029, 219] width 17 height 15
radio input "true"
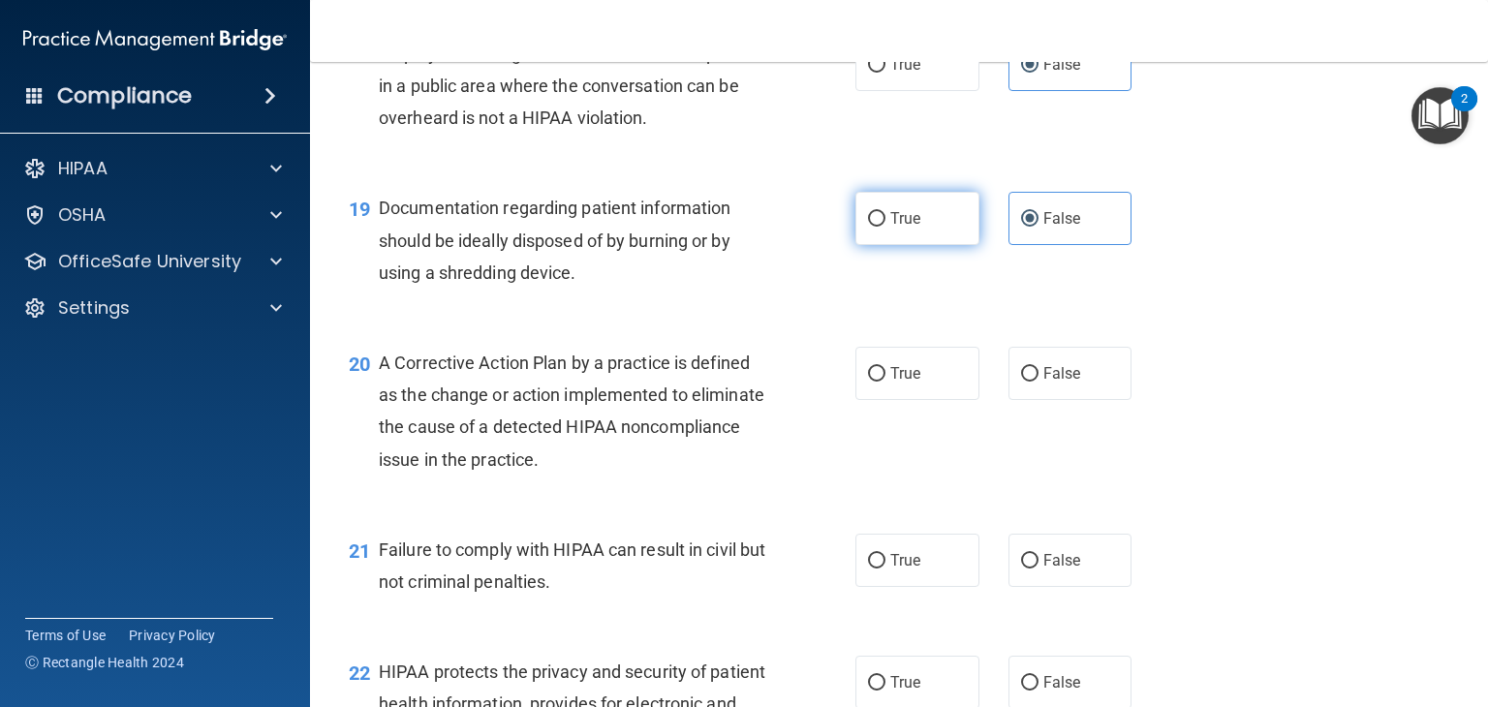
click at [930, 245] on label "True" at bounding box center [917, 218] width 124 height 53
click at [885, 227] on input "True" at bounding box center [876, 219] width 17 height 15
radio input "true"
radio input "false"
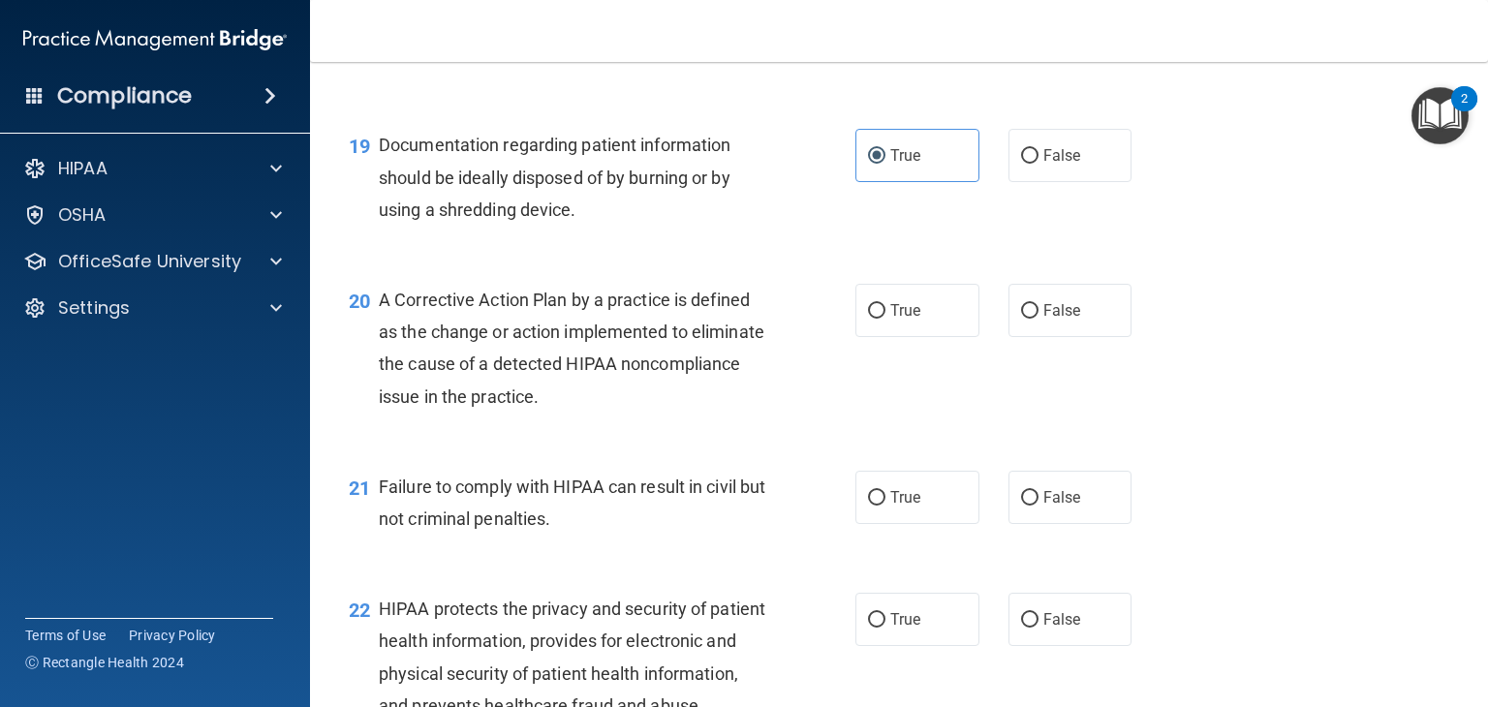
scroll to position [3003, 0]
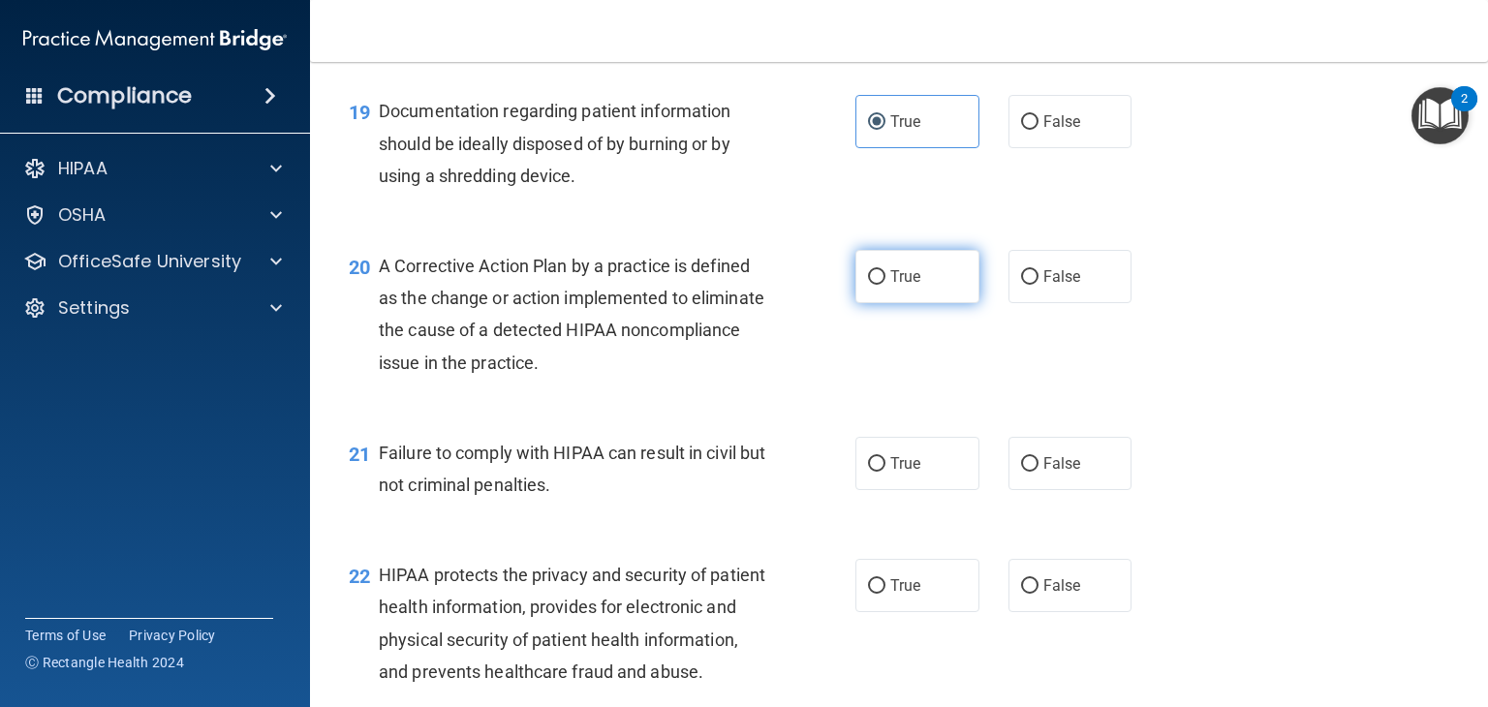
click at [895, 286] on span "True" at bounding box center [905, 276] width 30 height 18
click at [885, 285] on input "True" at bounding box center [876, 277] width 17 height 15
radio input "true"
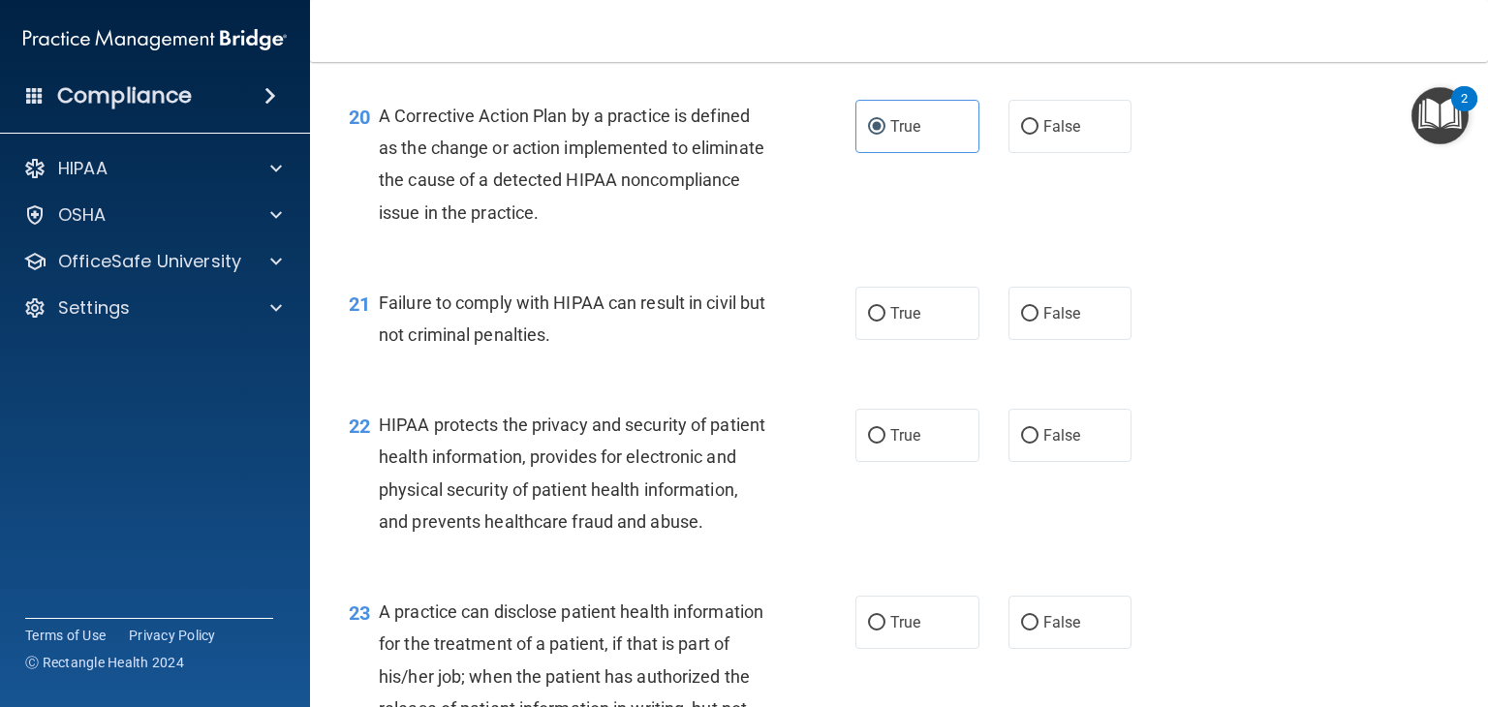
scroll to position [3197, 0]
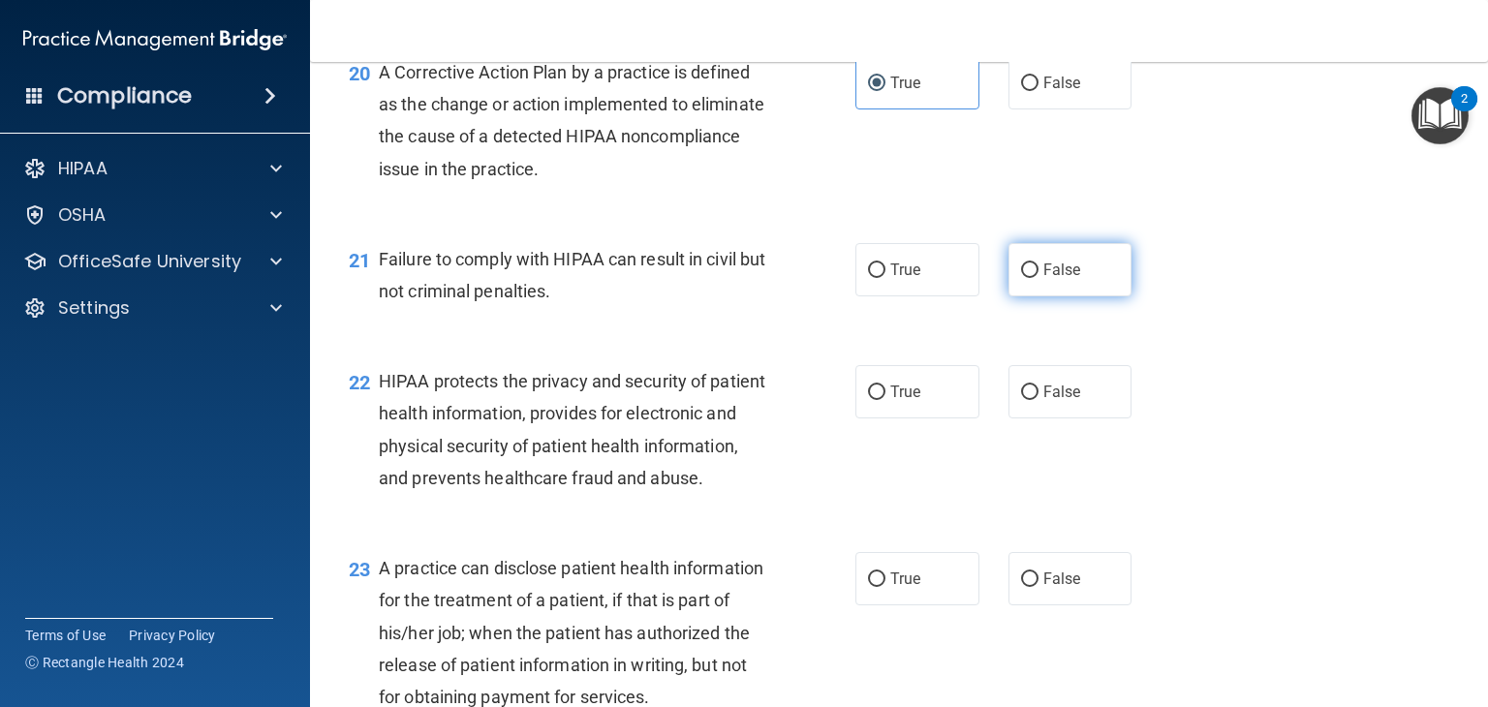
click at [1024, 296] on label "False" at bounding box center [1070, 269] width 124 height 53
click at [1024, 278] on input "False" at bounding box center [1029, 271] width 17 height 15
radio input "true"
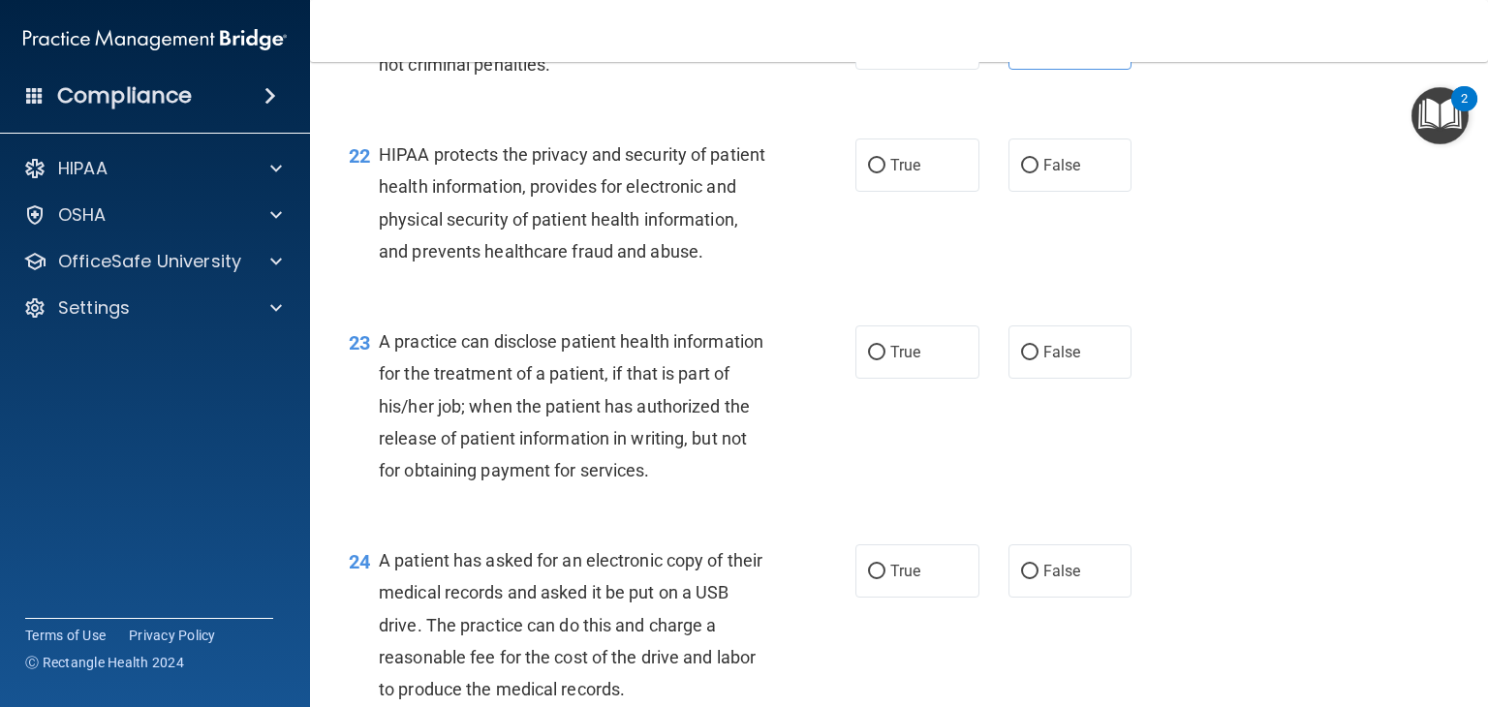
scroll to position [3391, 0]
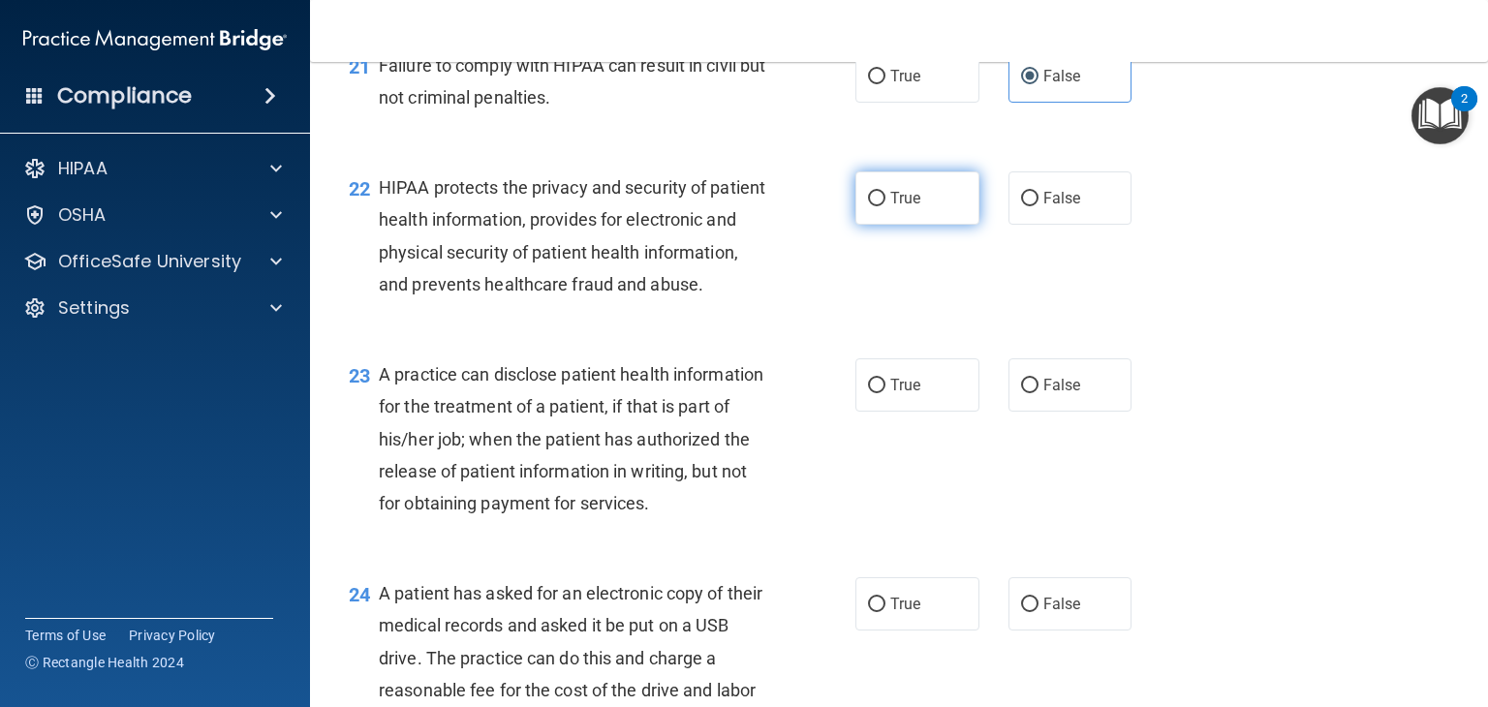
click at [898, 207] on span "True" at bounding box center [905, 198] width 30 height 18
click at [885, 206] on input "True" at bounding box center [876, 199] width 17 height 15
radio input "true"
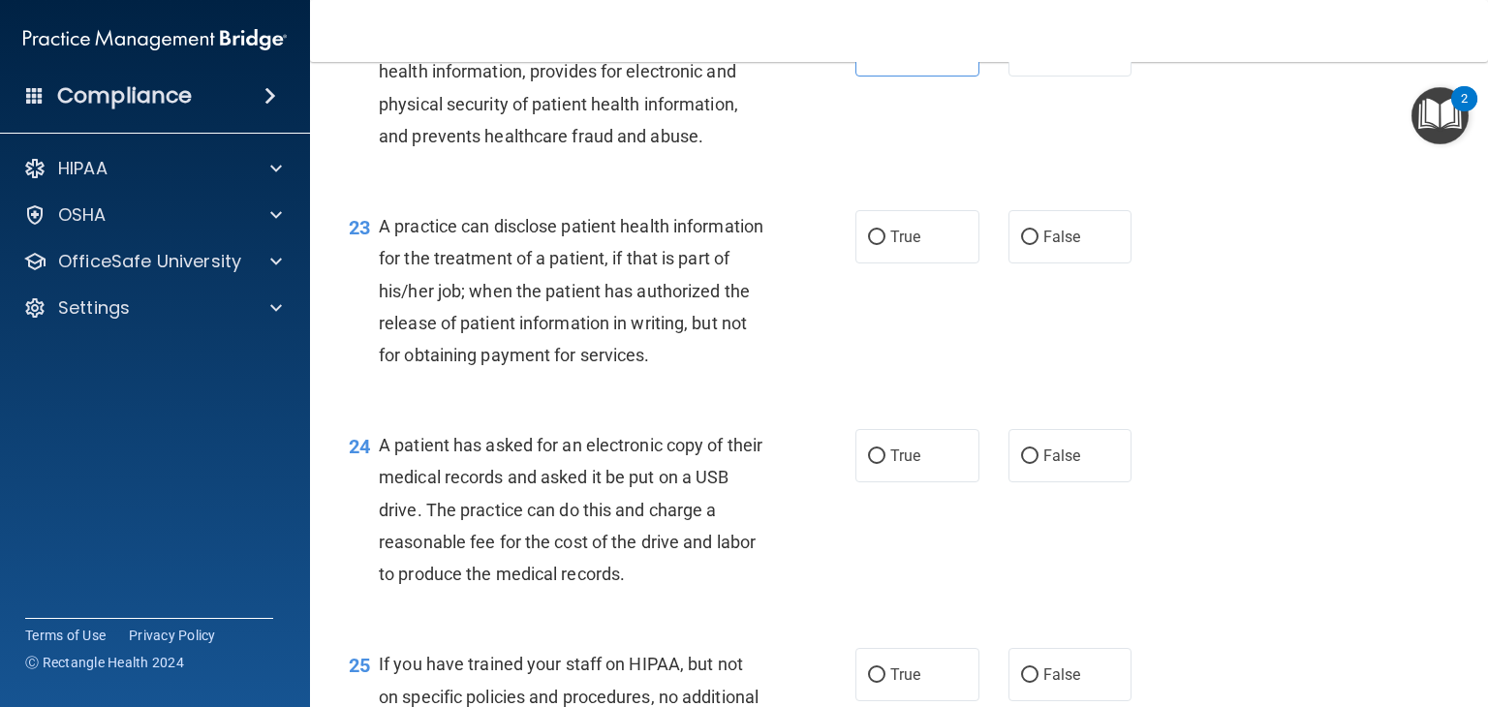
scroll to position [3584, 0]
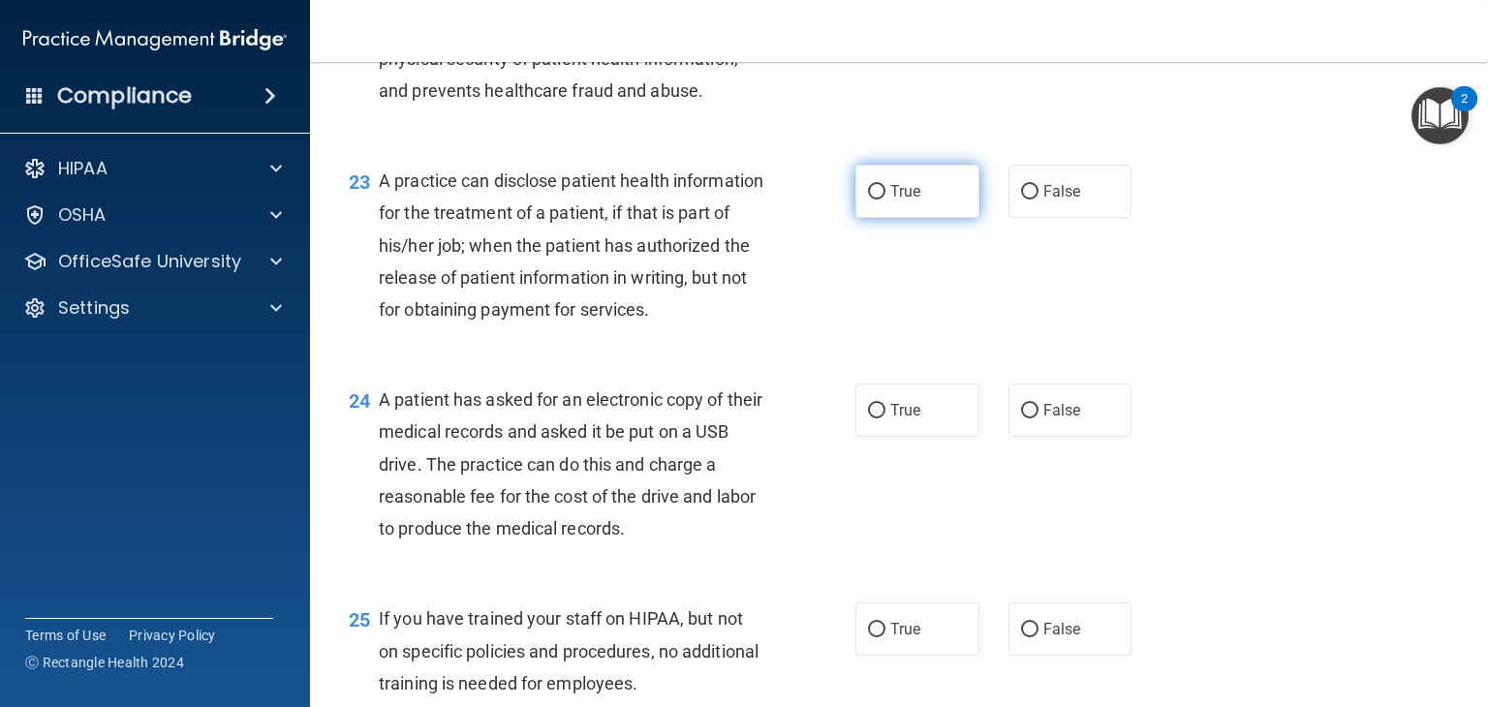
click at [882, 218] on label "True" at bounding box center [917, 191] width 124 height 53
click at [882, 200] on input "True" at bounding box center [876, 192] width 17 height 15
radio input "true"
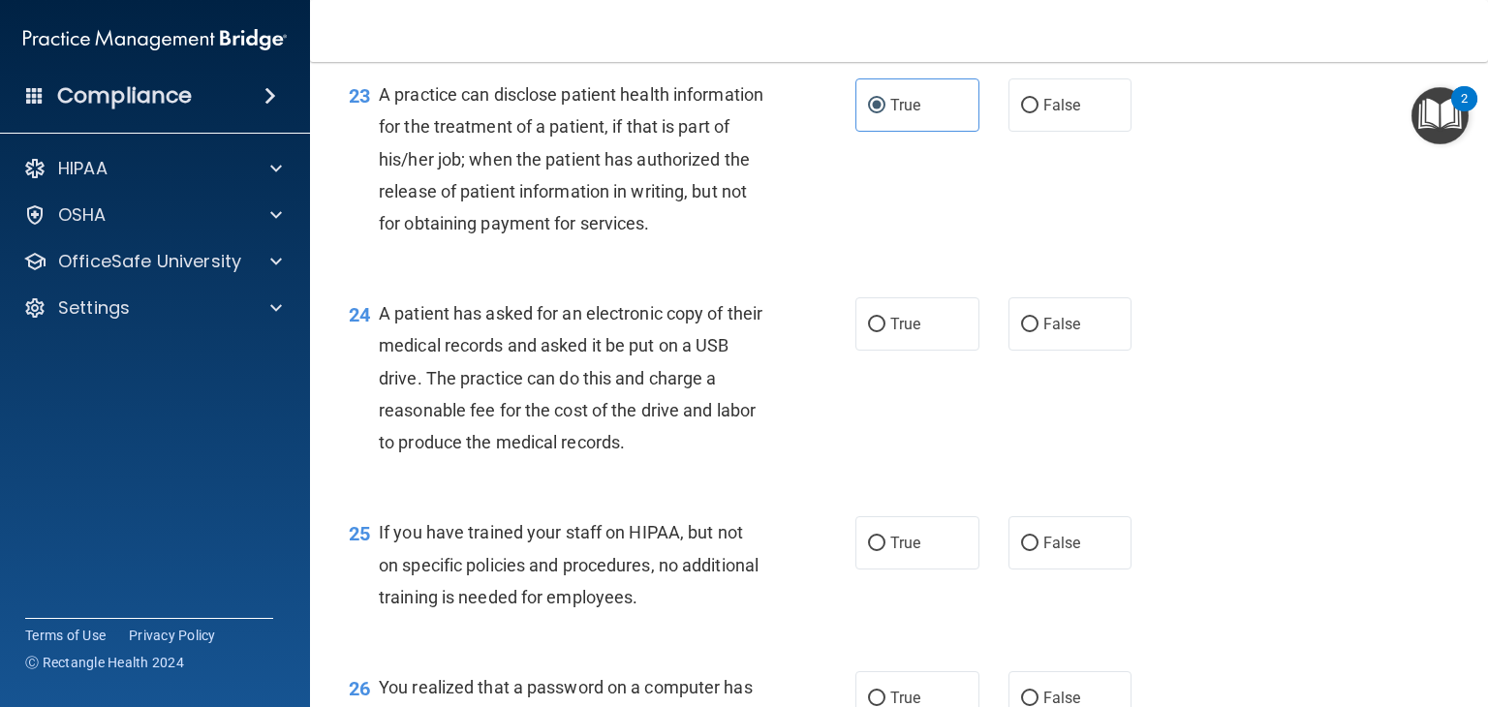
scroll to position [3768, 0]
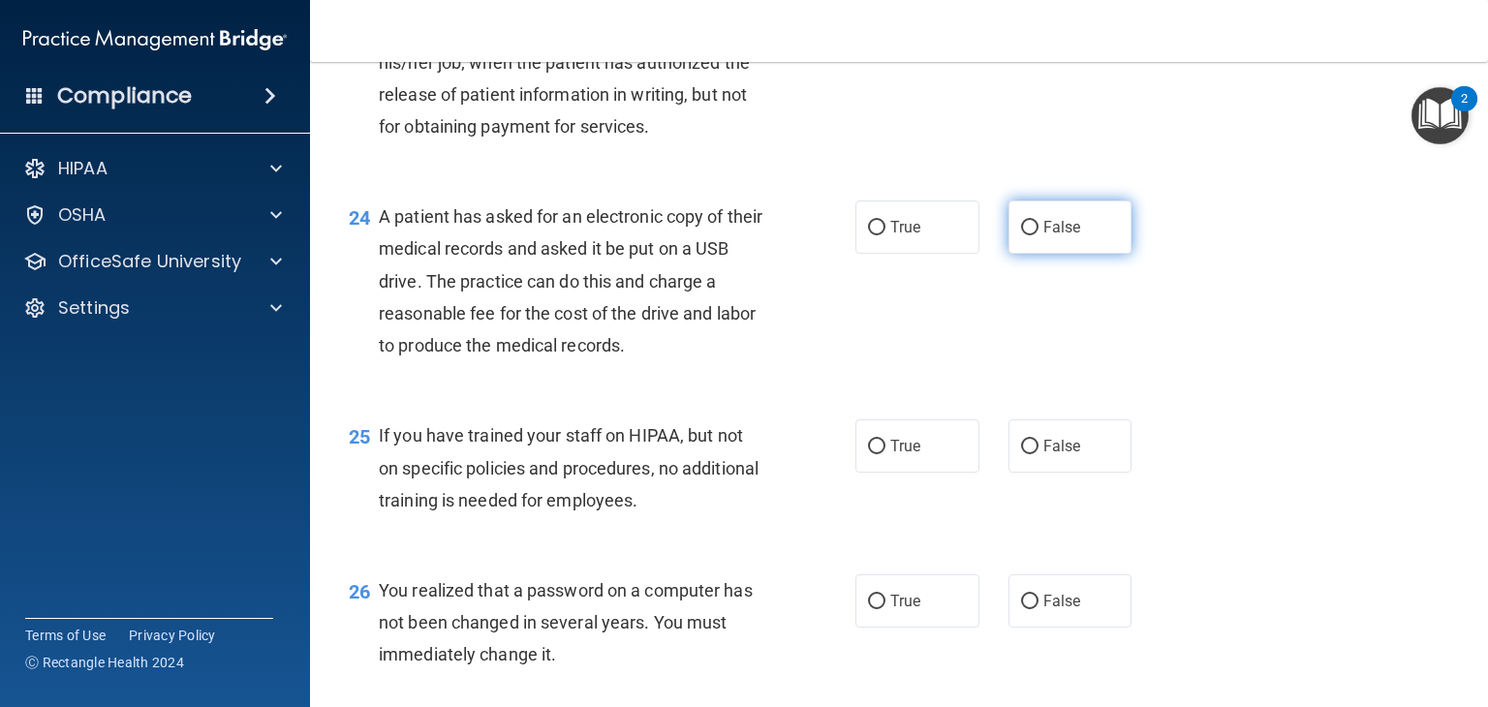
click at [1039, 254] on label "False" at bounding box center [1070, 227] width 124 height 53
click at [1039, 235] on input "False" at bounding box center [1029, 228] width 17 height 15
radio input "true"
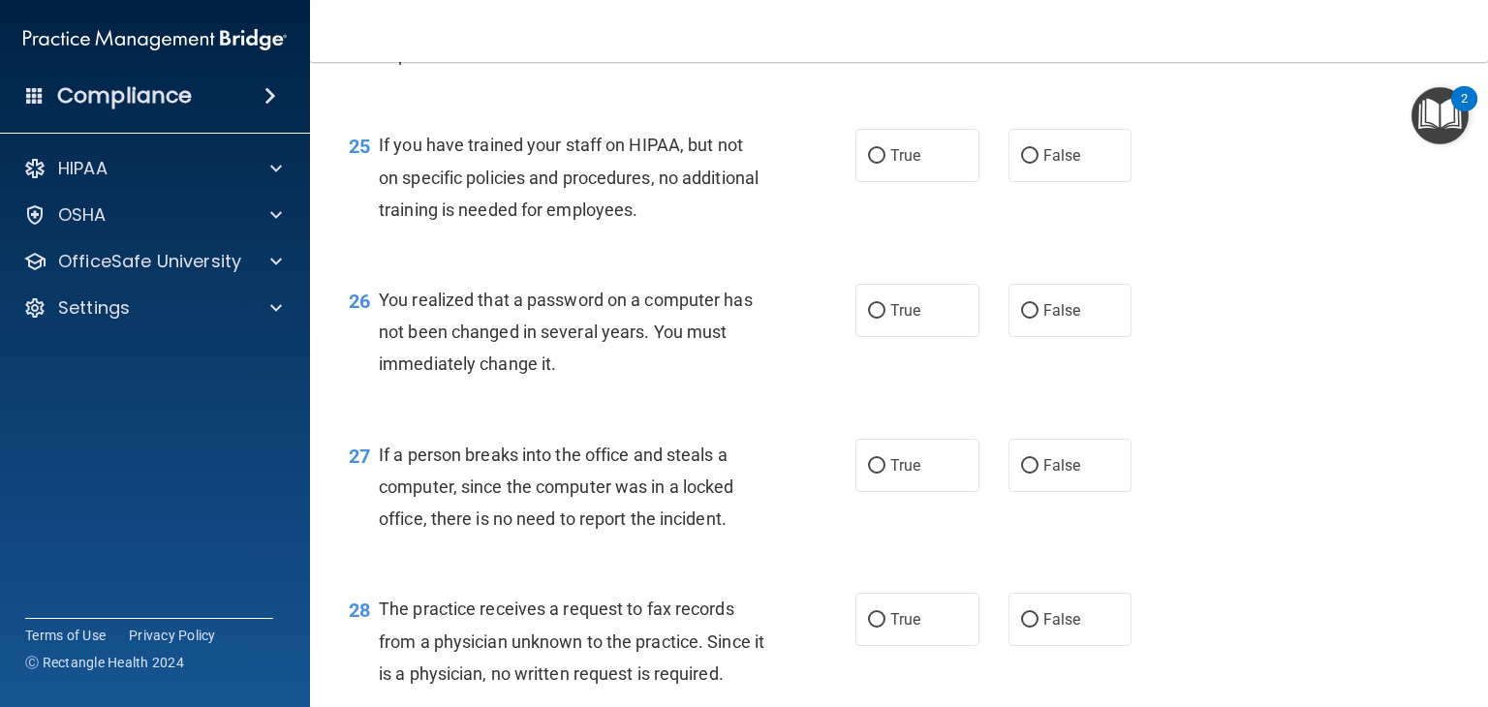
scroll to position [4155, 0]
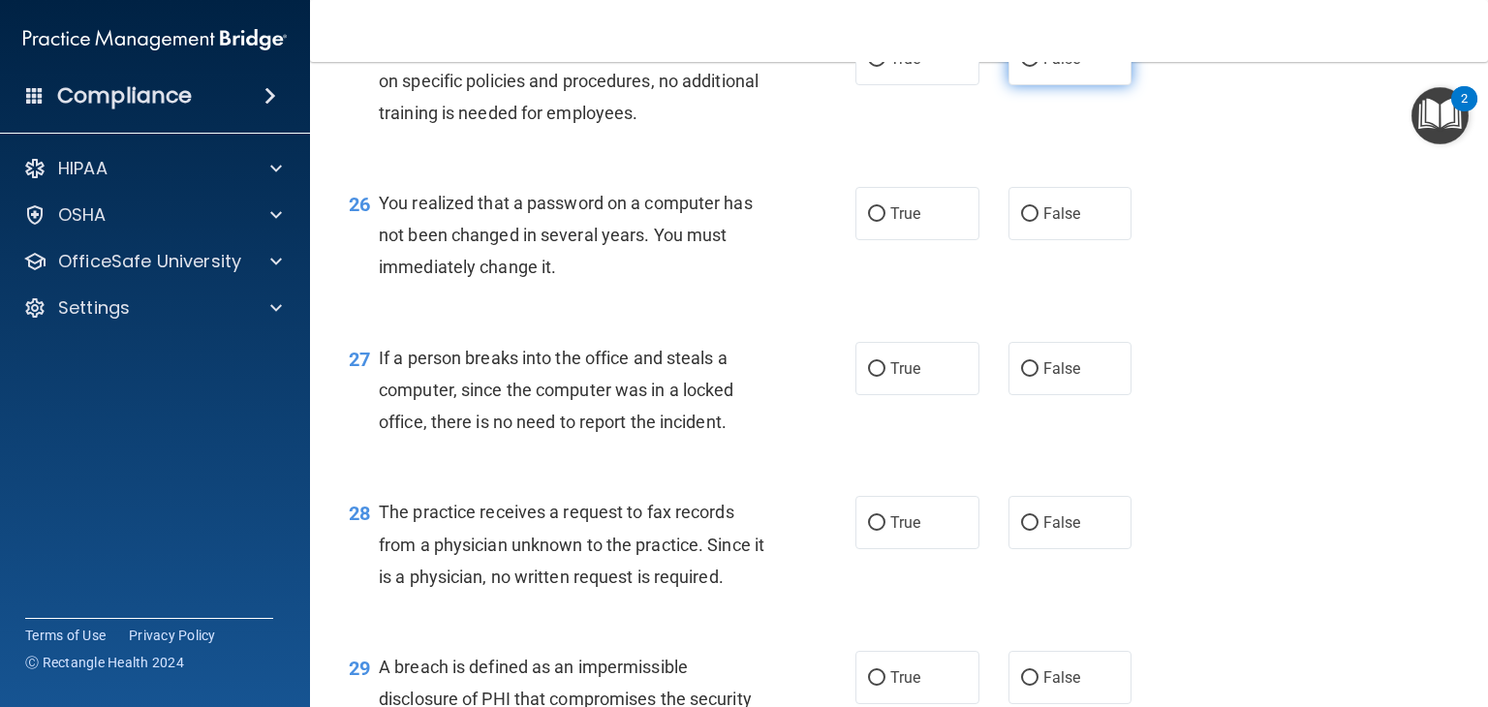
click at [1029, 85] on label "False" at bounding box center [1070, 58] width 124 height 53
click at [1029, 67] on input "False" at bounding box center [1029, 59] width 17 height 15
radio input "true"
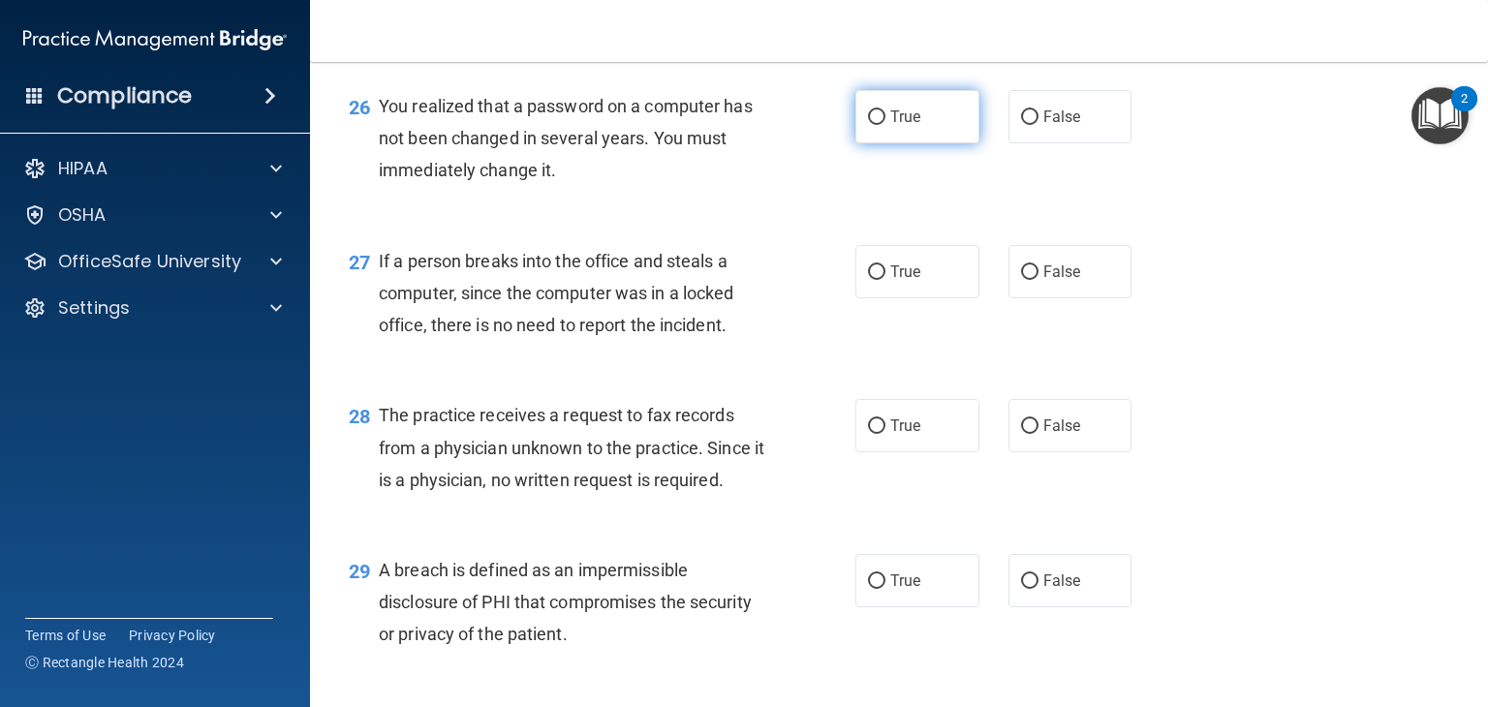
click at [938, 143] on label "True" at bounding box center [917, 116] width 124 height 53
click at [885, 125] on input "True" at bounding box center [876, 117] width 17 height 15
radio input "true"
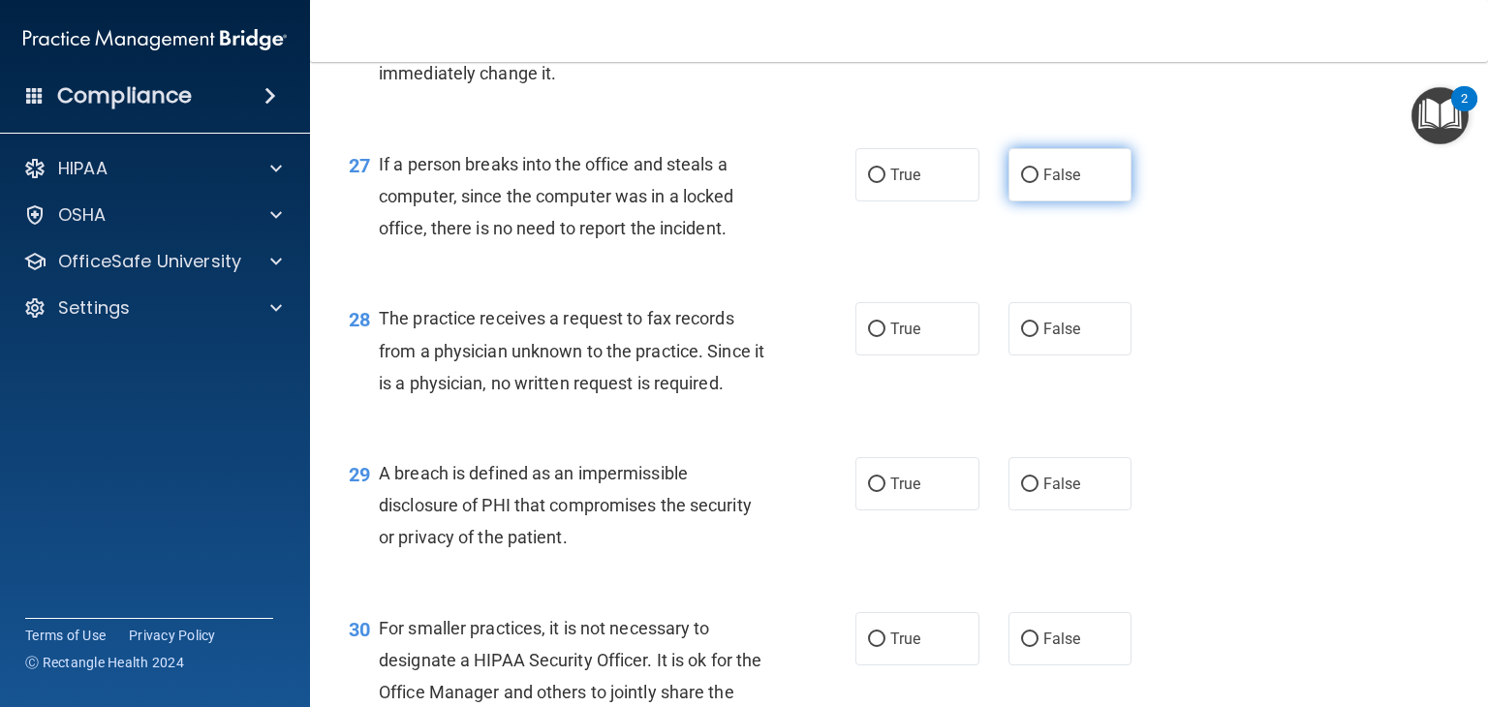
click at [1027, 202] on label "False" at bounding box center [1070, 174] width 124 height 53
click at [1059, 184] on span "False" at bounding box center [1062, 175] width 38 height 18
click at [1039, 183] on input "False" at bounding box center [1029, 176] width 17 height 15
radio input "true"
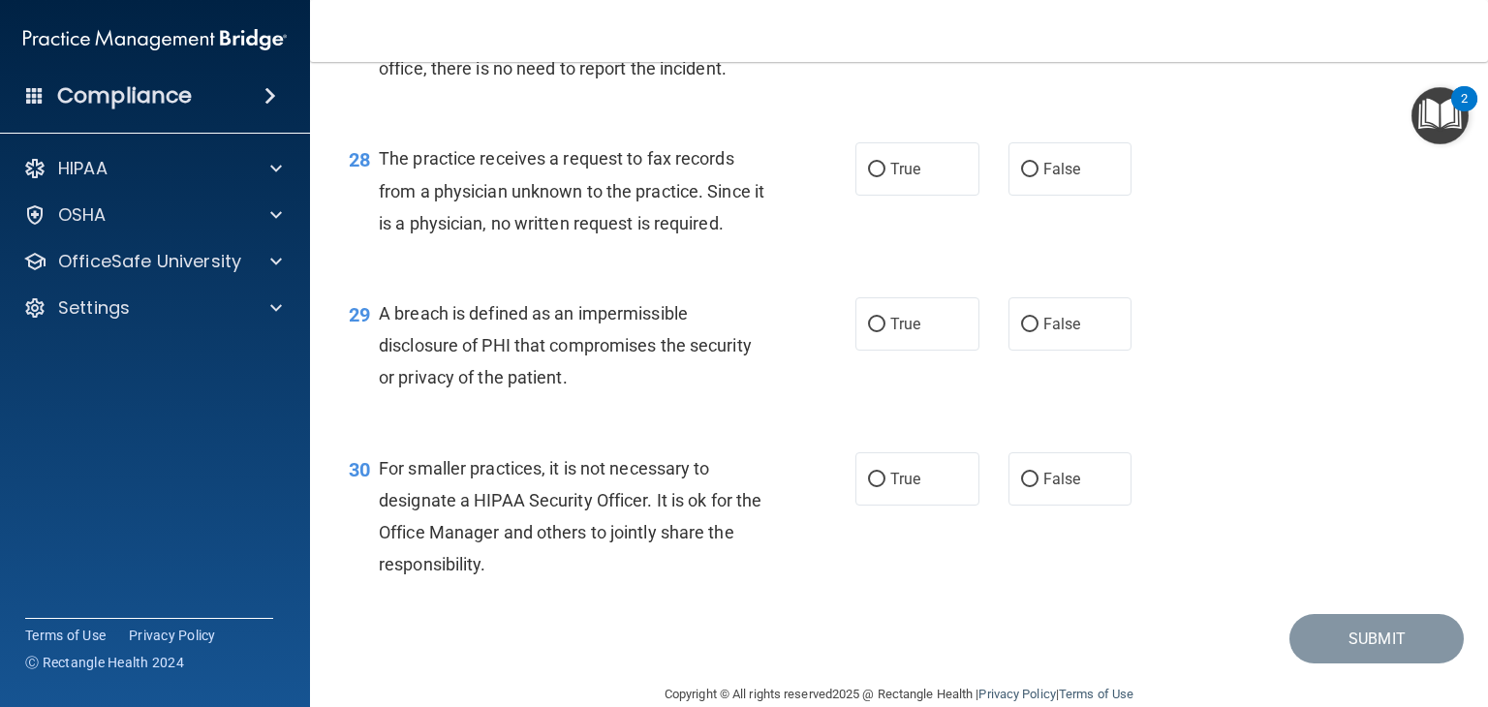
scroll to position [4543, 0]
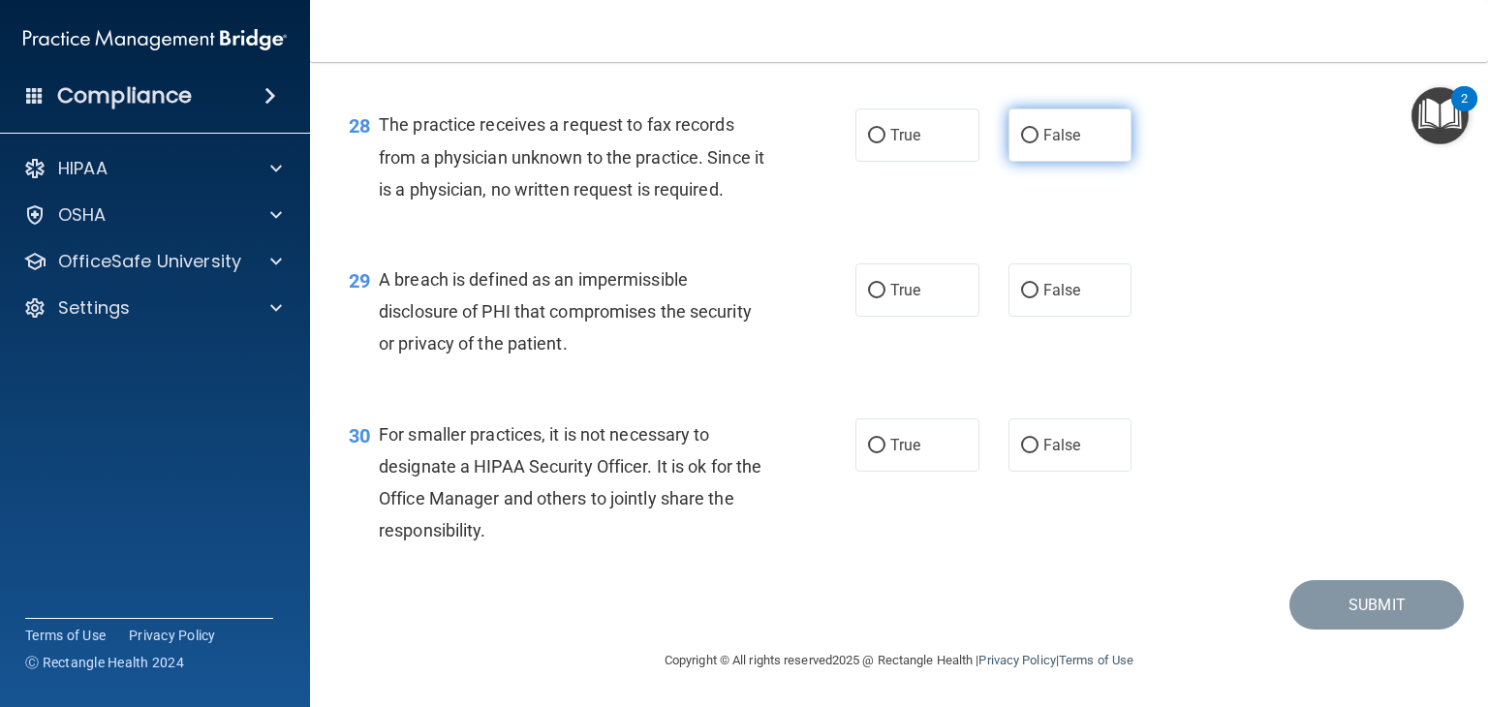
click at [1053, 144] on span "False" at bounding box center [1062, 135] width 38 height 18
click at [1039, 143] on input "False" at bounding box center [1029, 136] width 17 height 15
radio input "true"
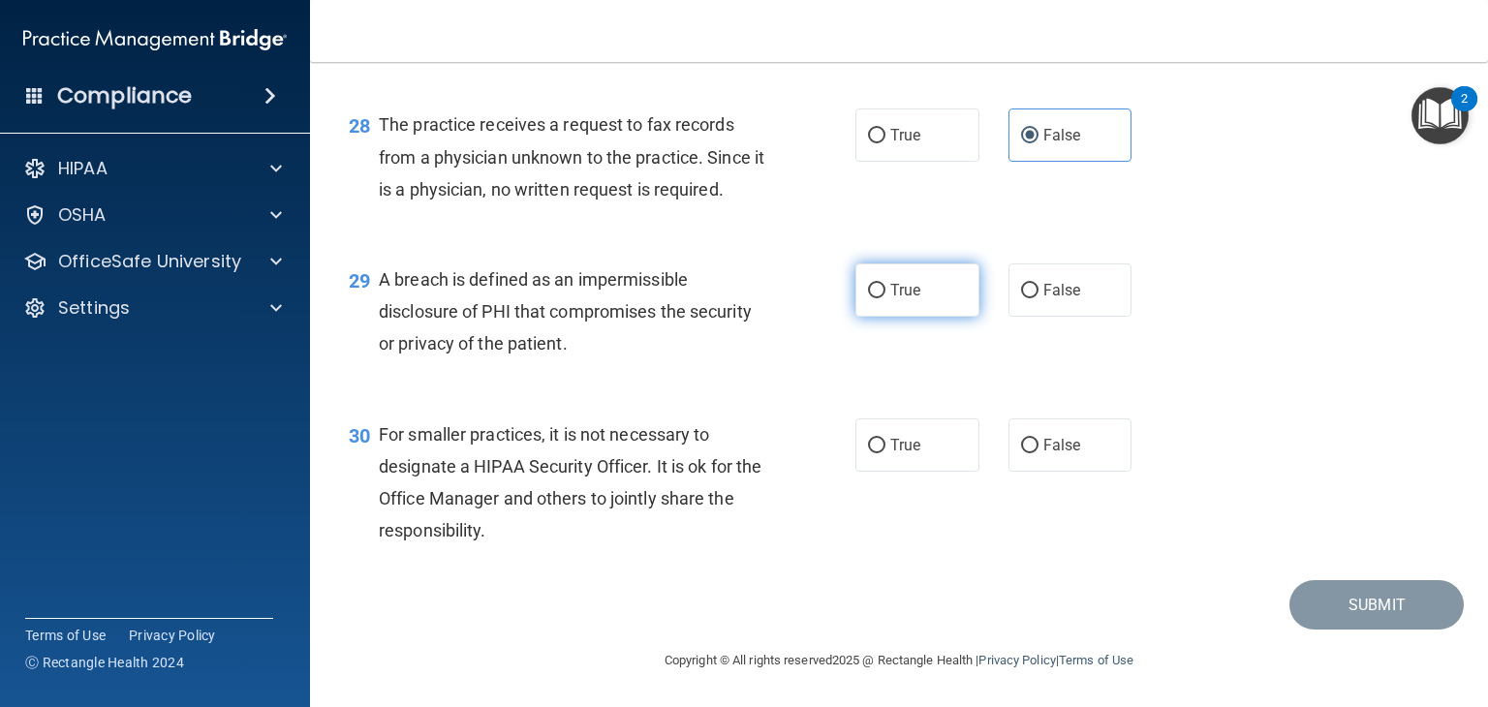
click at [910, 295] on span "True" at bounding box center [905, 290] width 30 height 18
click at [885, 295] on input "True" at bounding box center [876, 291] width 17 height 15
radio input "true"
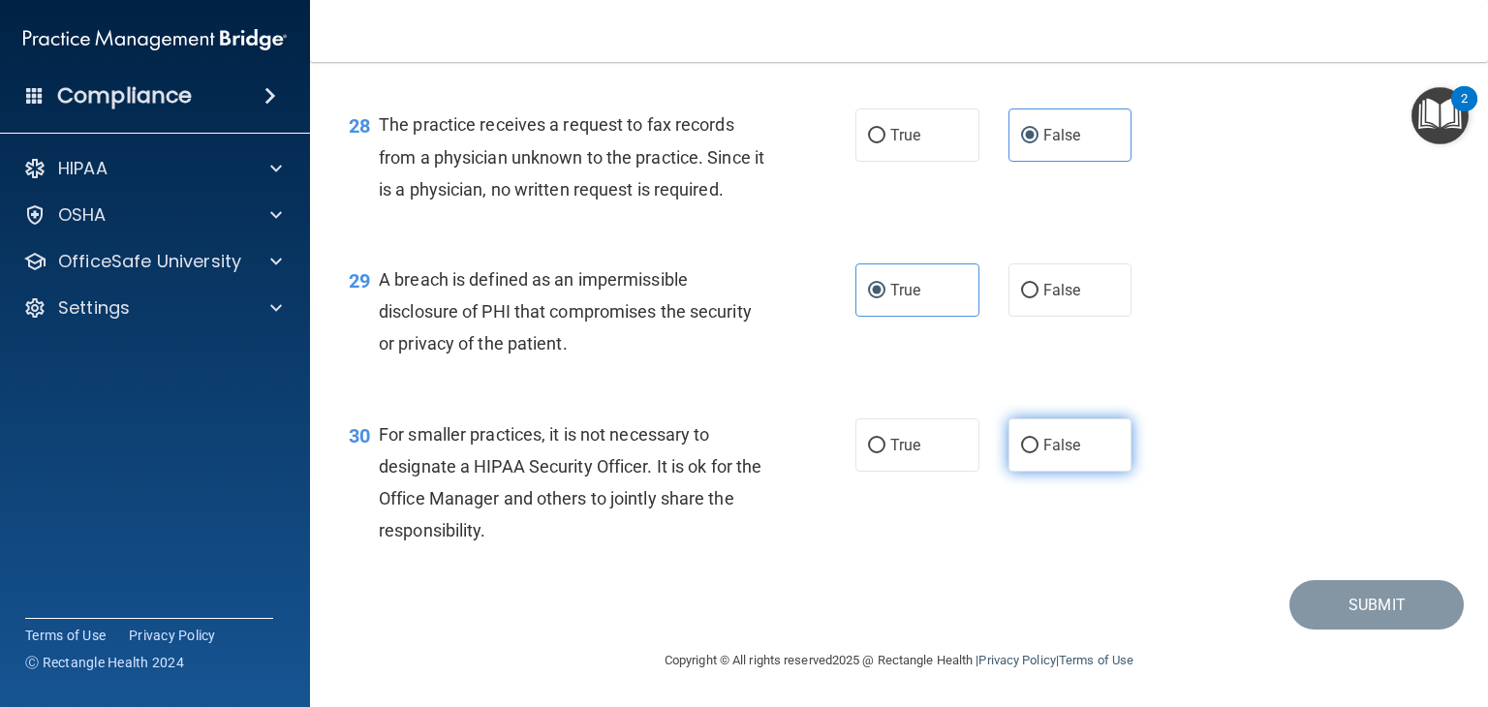
click at [1096, 432] on label "False" at bounding box center [1070, 445] width 124 height 53
click at [1039, 439] on input "False" at bounding box center [1029, 446] width 17 height 15
radio input "true"
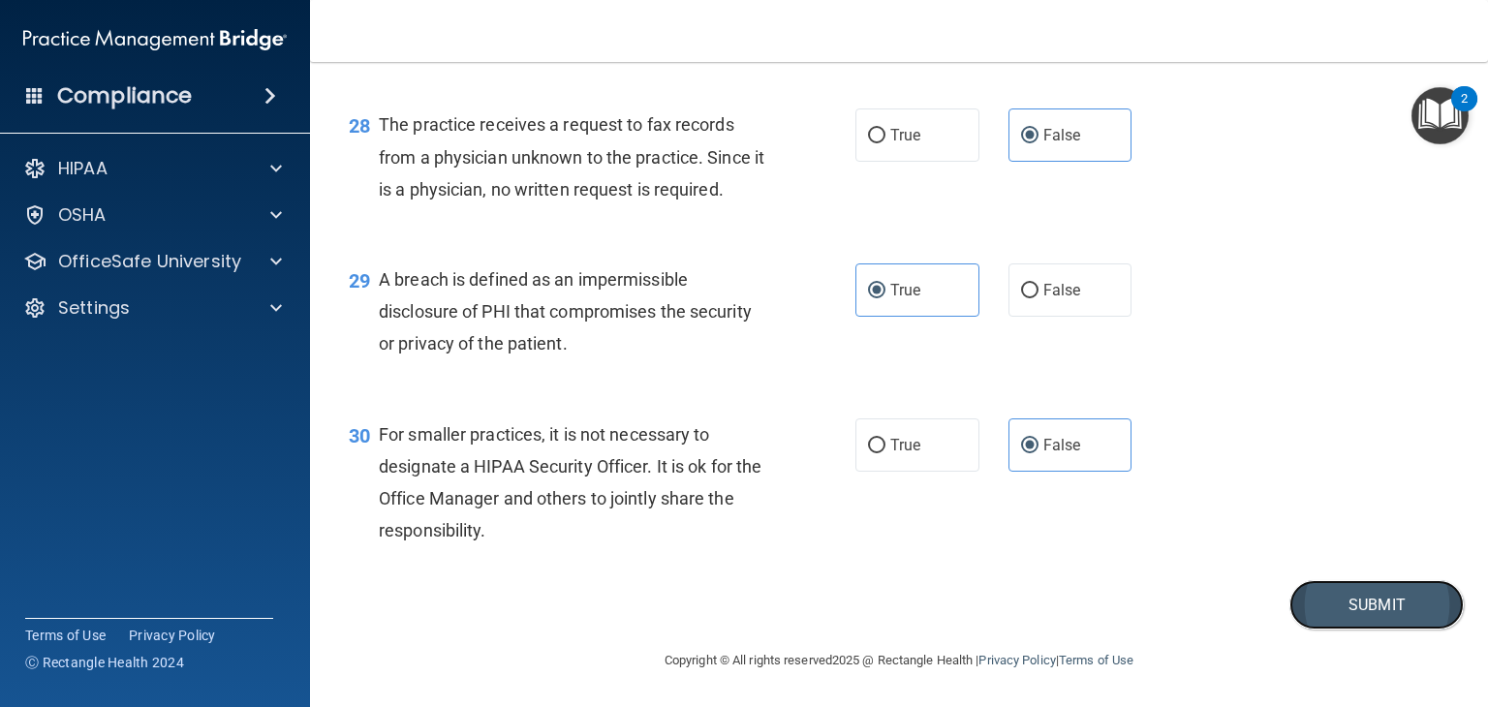
click at [1352, 586] on button "Submit" at bounding box center [1376, 604] width 174 height 49
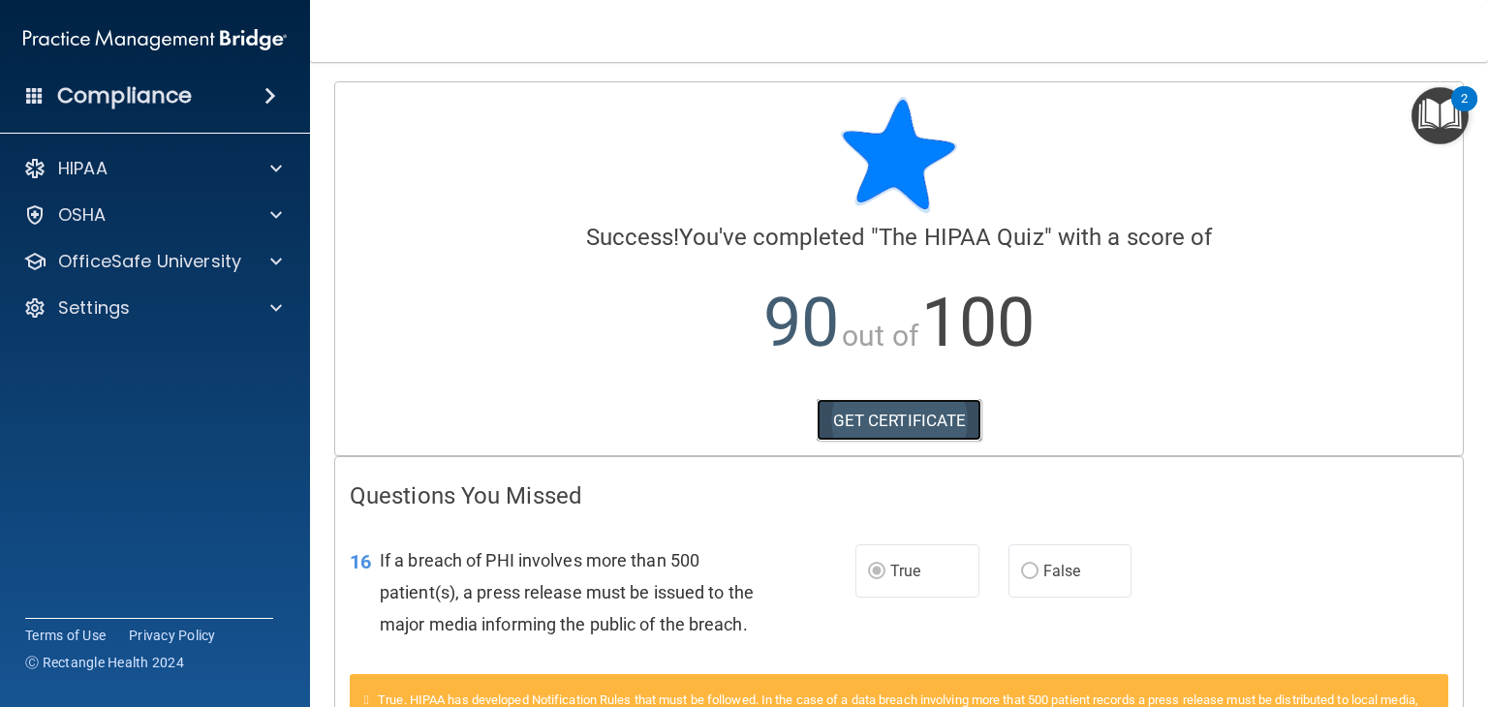
click at [918, 423] on link "GET CERTIFICATE" at bounding box center [900, 420] width 166 height 43
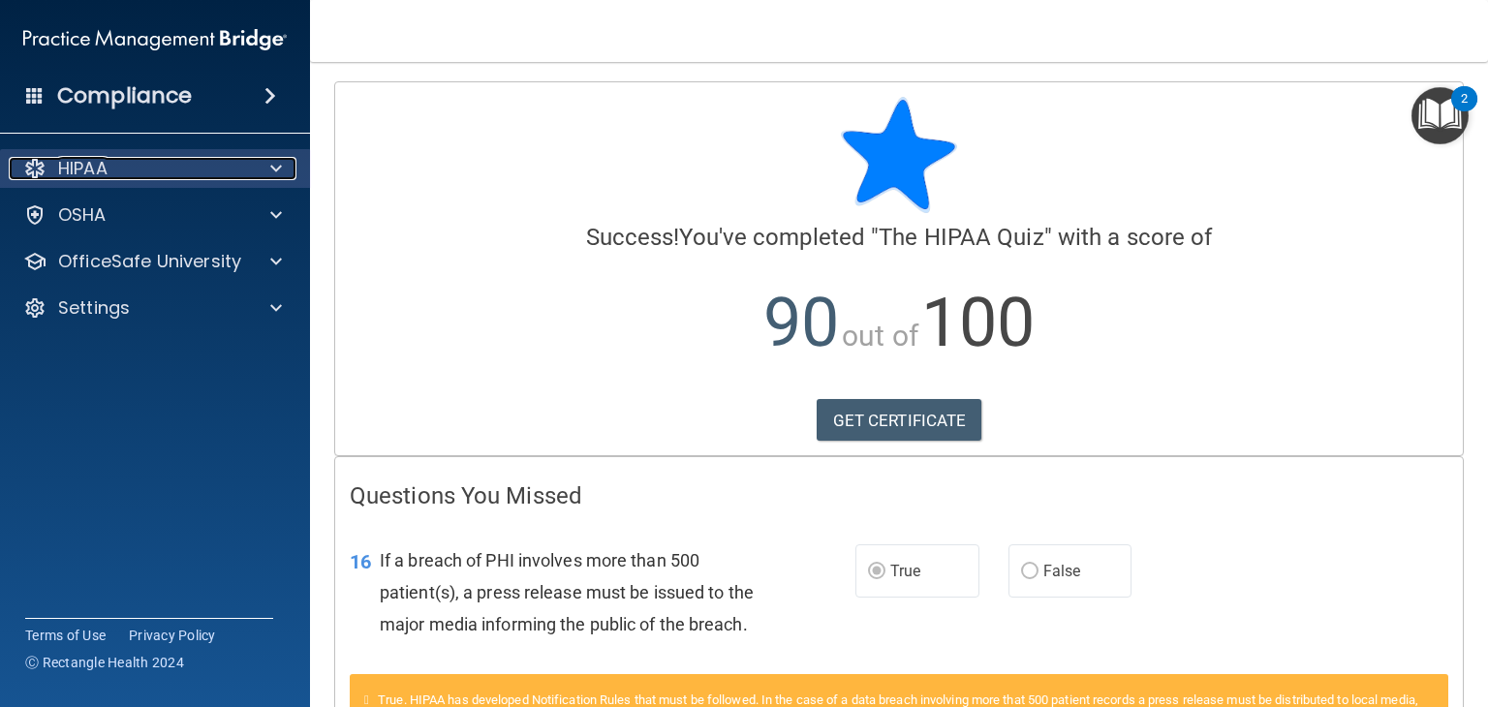
click at [288, 158] on div at bounding box center [273, 168] width 48 height 23
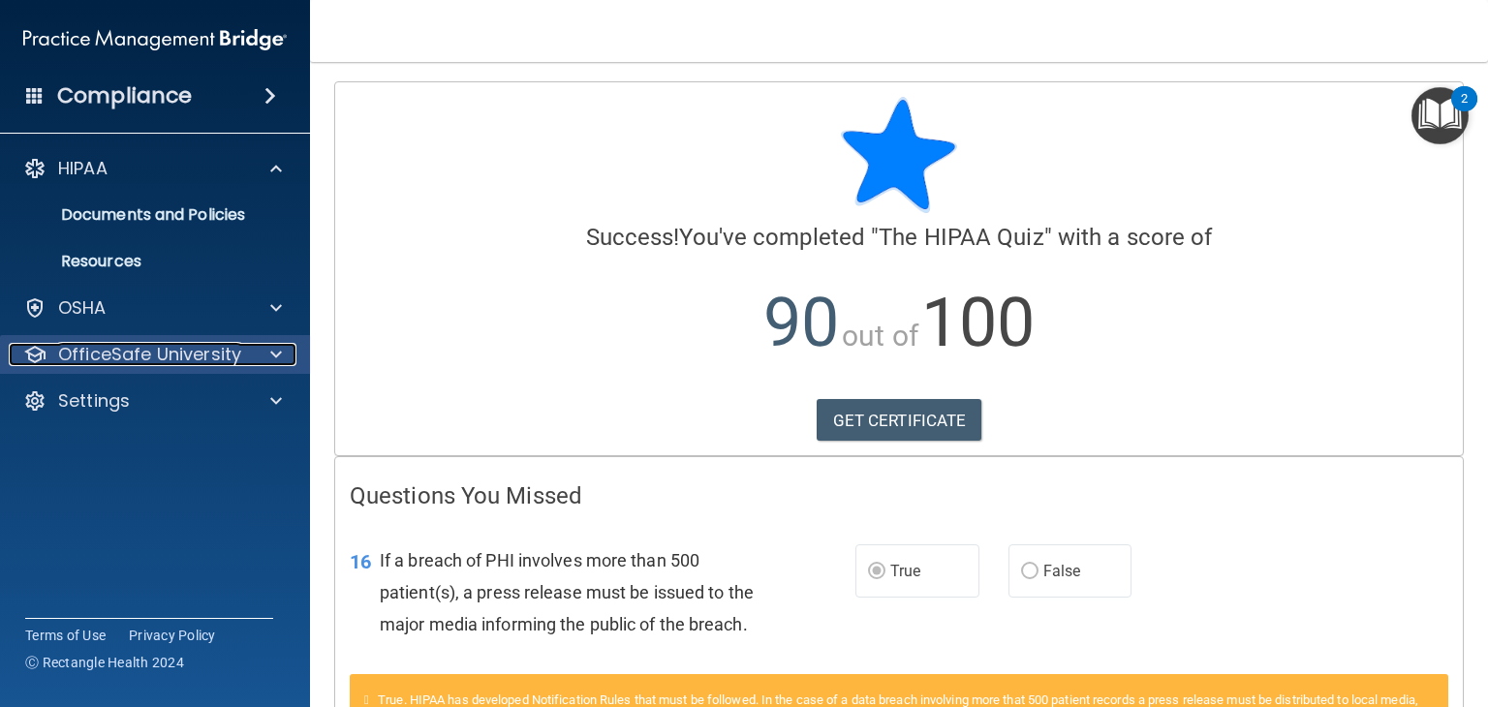
click at [207, 354] on p "OfficeSafe University" at bounding box center [149, 354] width 183 height 23
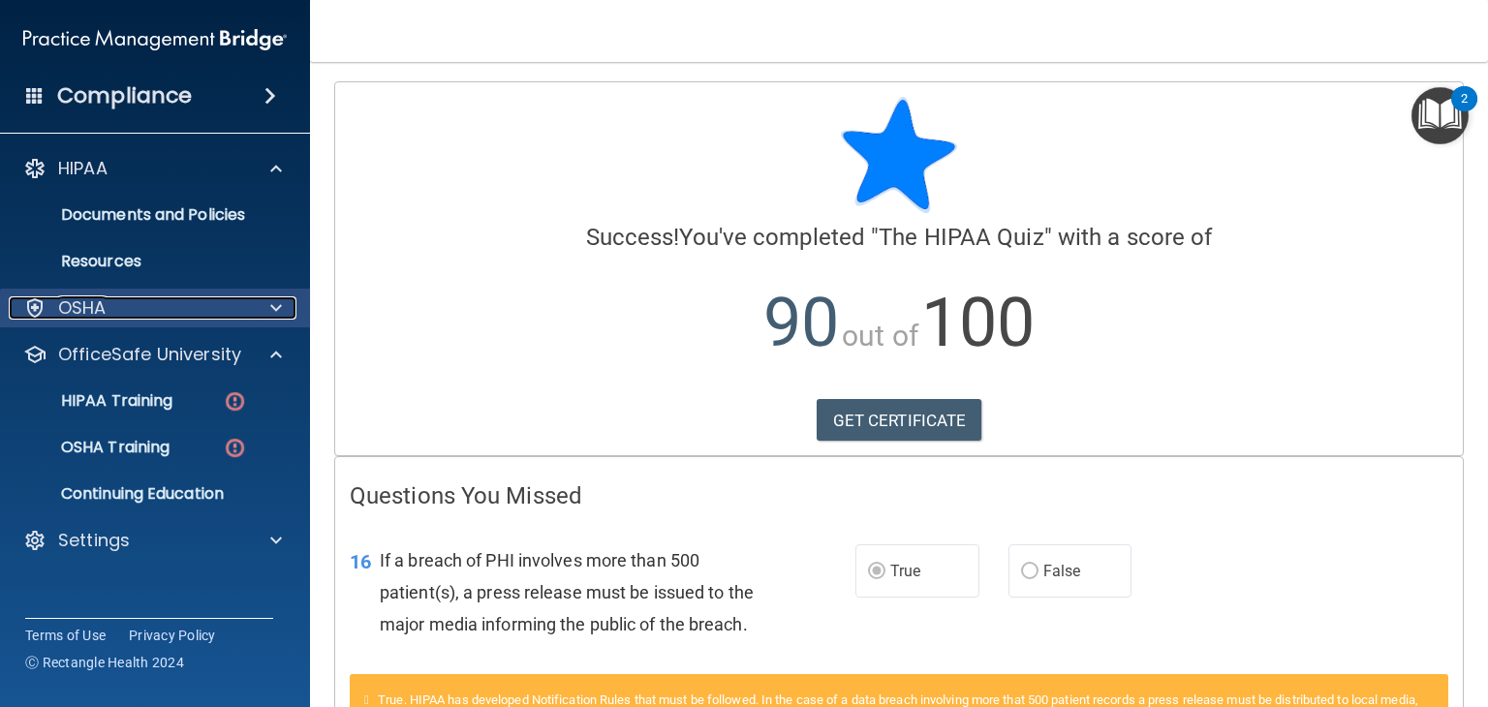
click at [217, 303] on div "OSHA" at bounding box center [129, 307] width 240 height 23
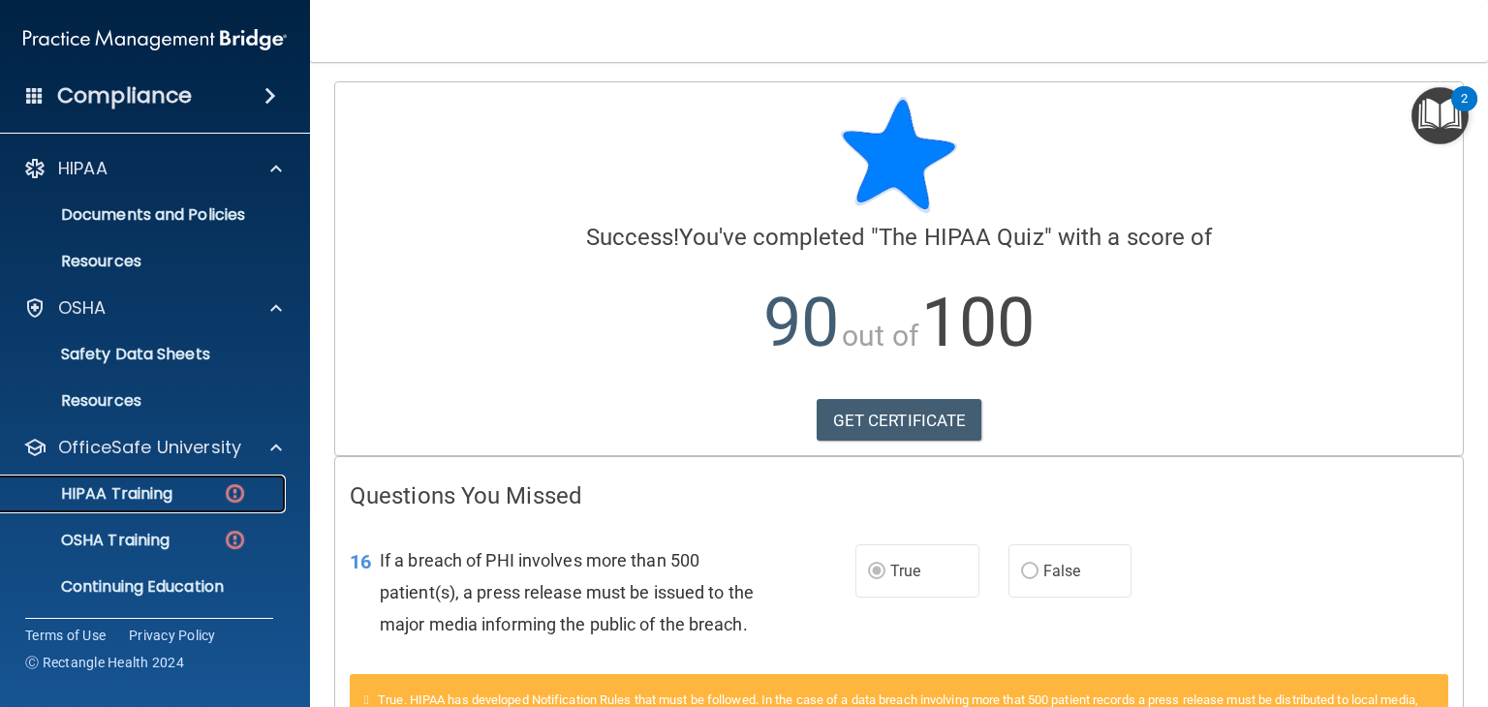
click at [176, 479] on link "HIPAA Training" at bounding box center [133, 494] width 305 height 39
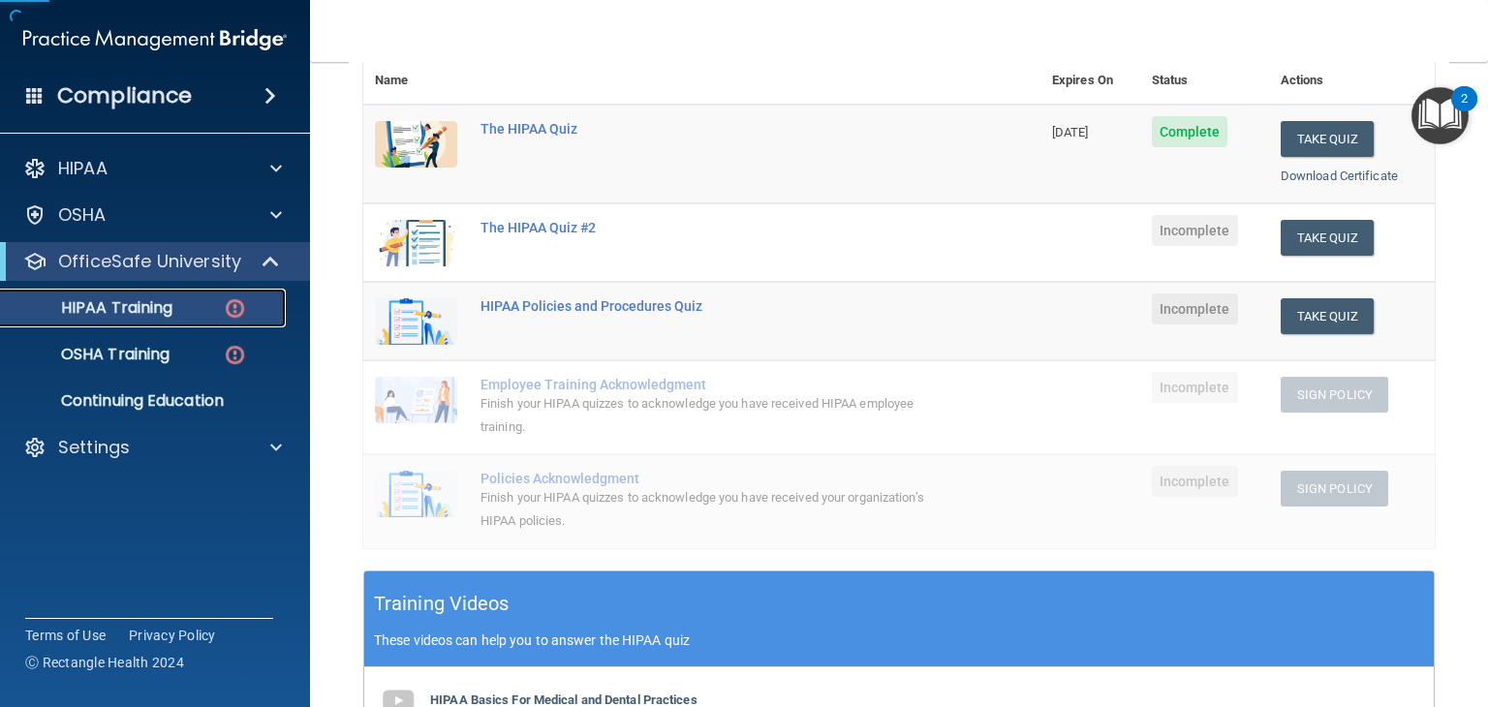
scroll to position [97, 0]
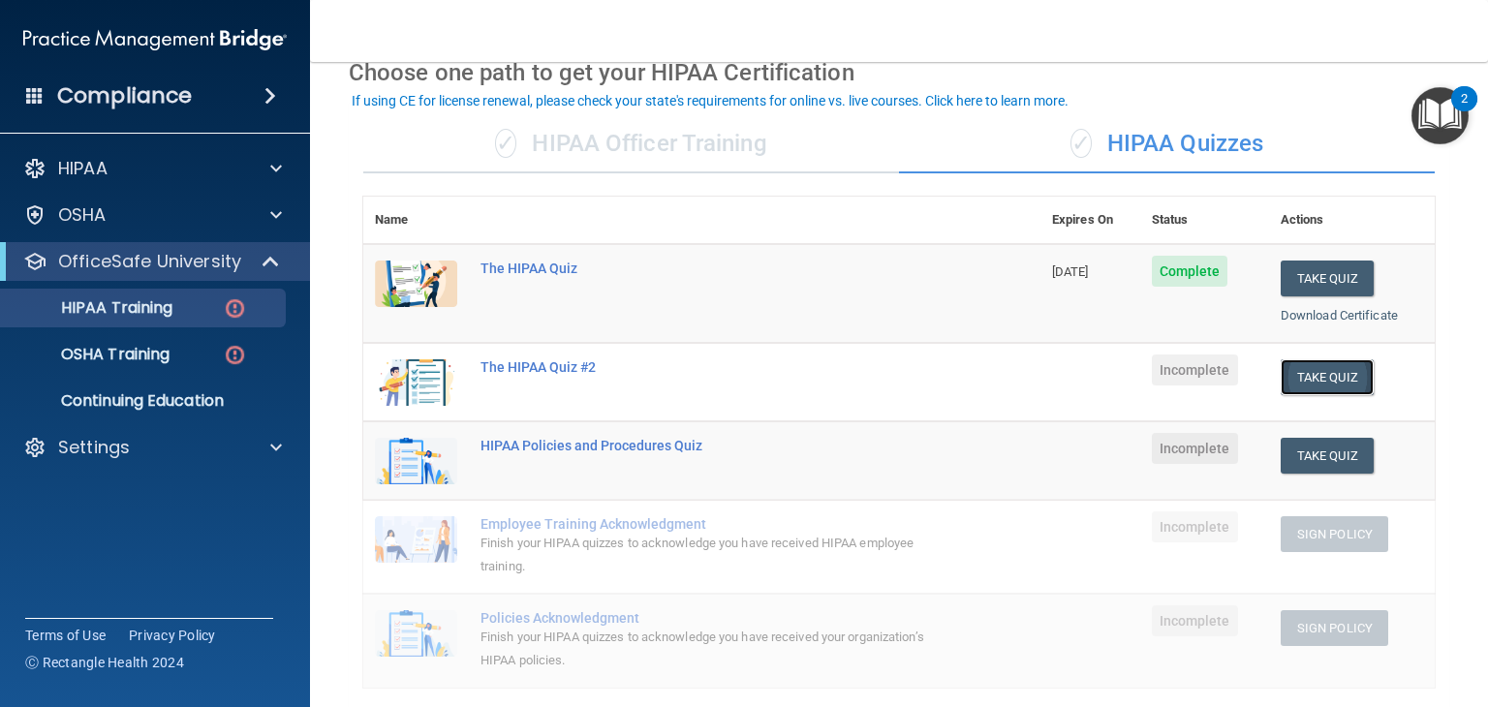
click at [1311, 378] on button "Take Quiz" at bounding box center [1327, 377] width 93 height 36
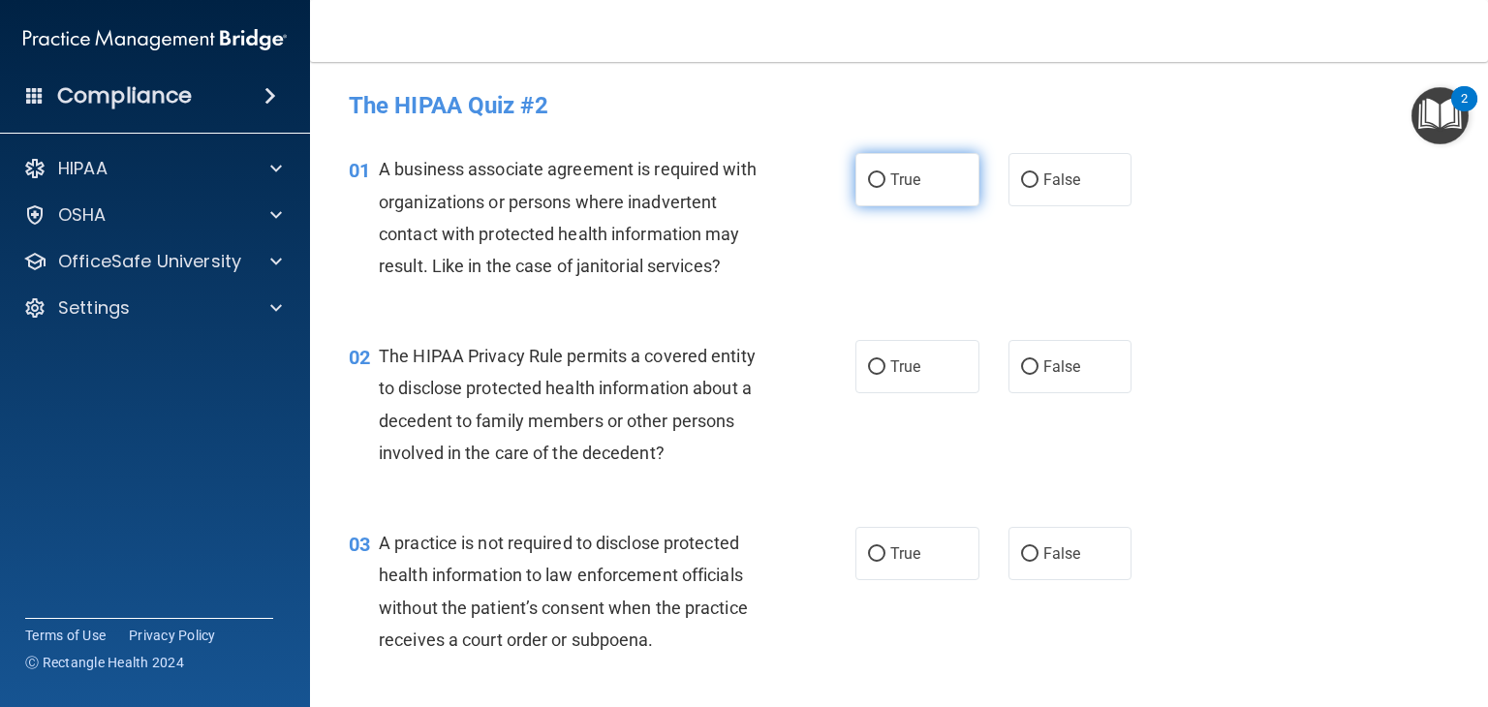
drag, startPoint x: 908, startPoint y: 180, endPoint x: 916, endPoint y: 193, distance: 15.3
click at [908, 182] on span "True" at bounding box center [905, 180] width 30 height 18
click at [885, 182] on input "True" at bounding box center [876, 180] width 17 height 15
radio input "true"
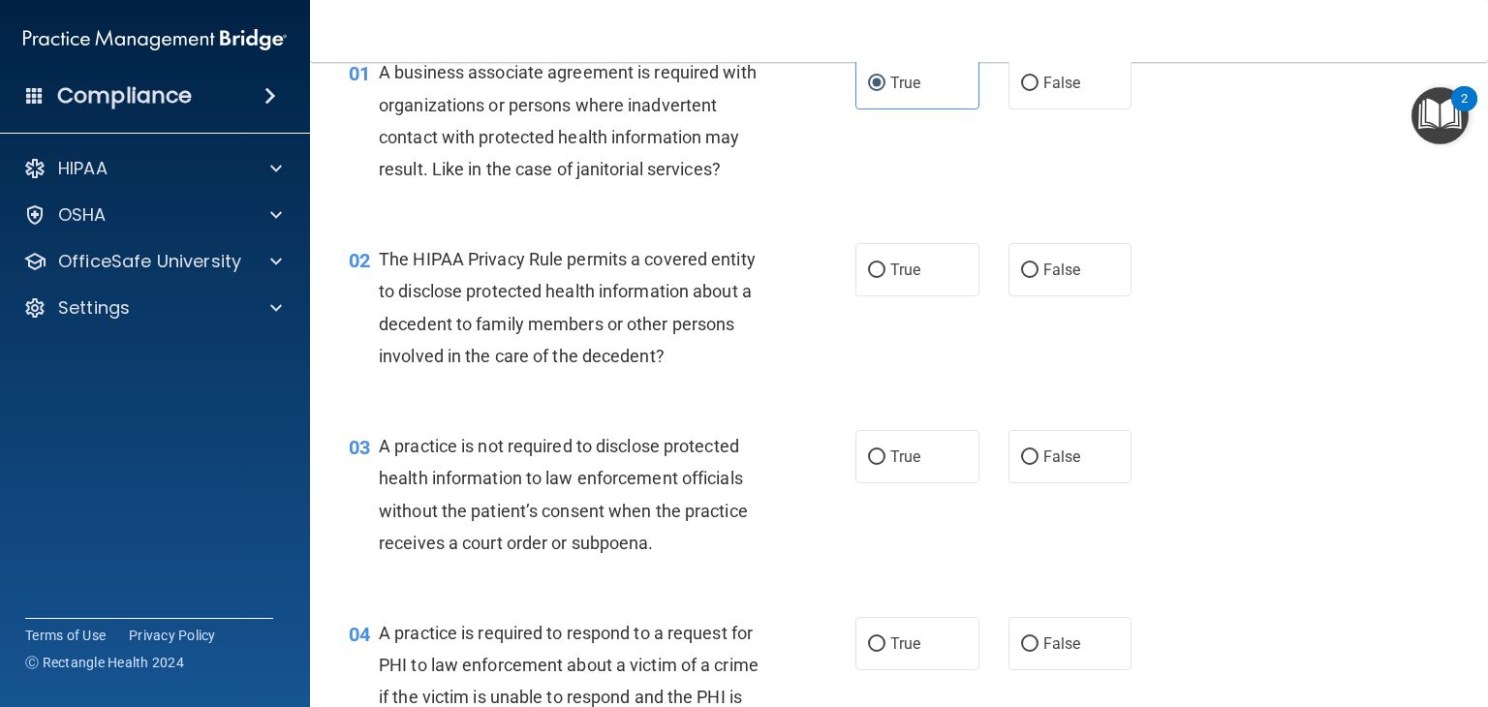
scroll to position [194, 0]
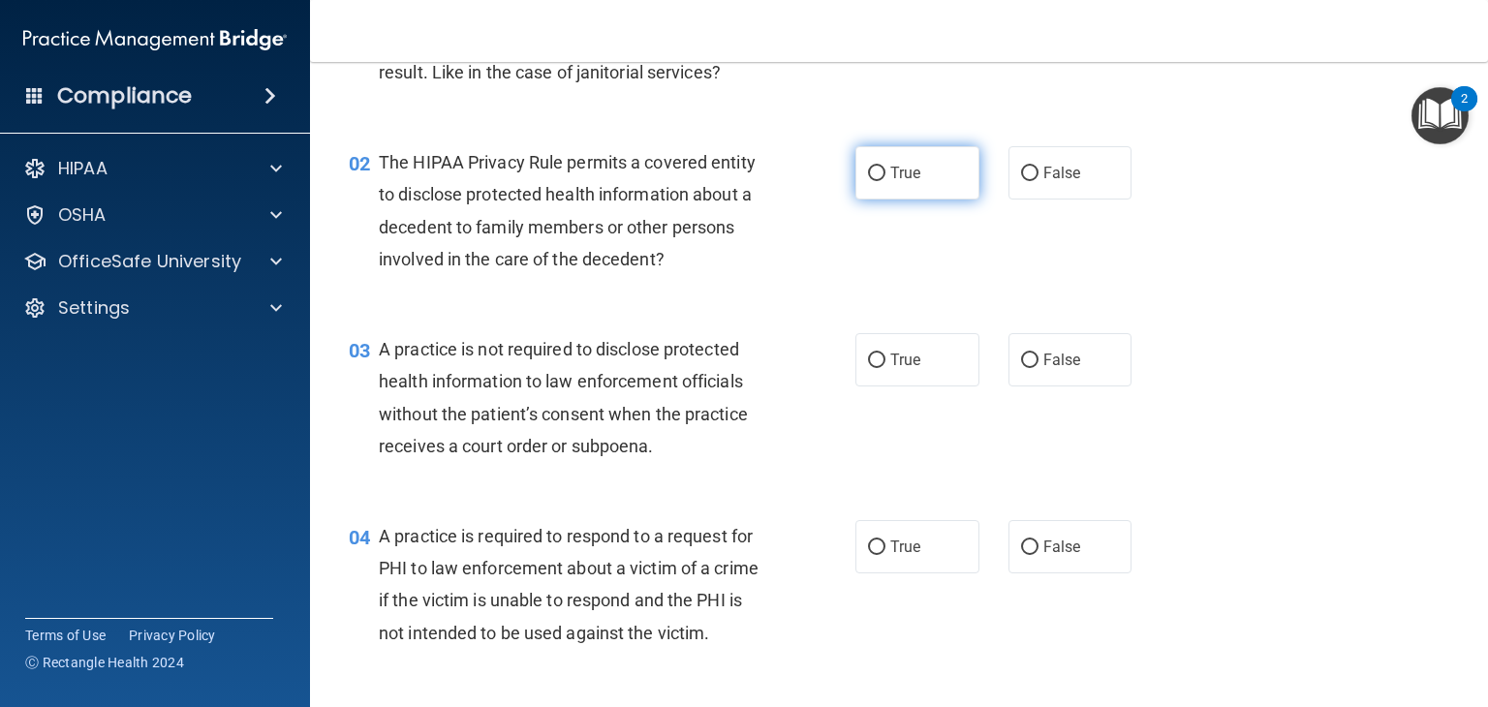
drag, startPoint x: 871, startPoint y: 172, endPoint x: 877, endPoint y: 191, distance: 19.3
click at [872, 172] on input "True" at bounding box center [876, 174] width 17 height 15
radio input "true"
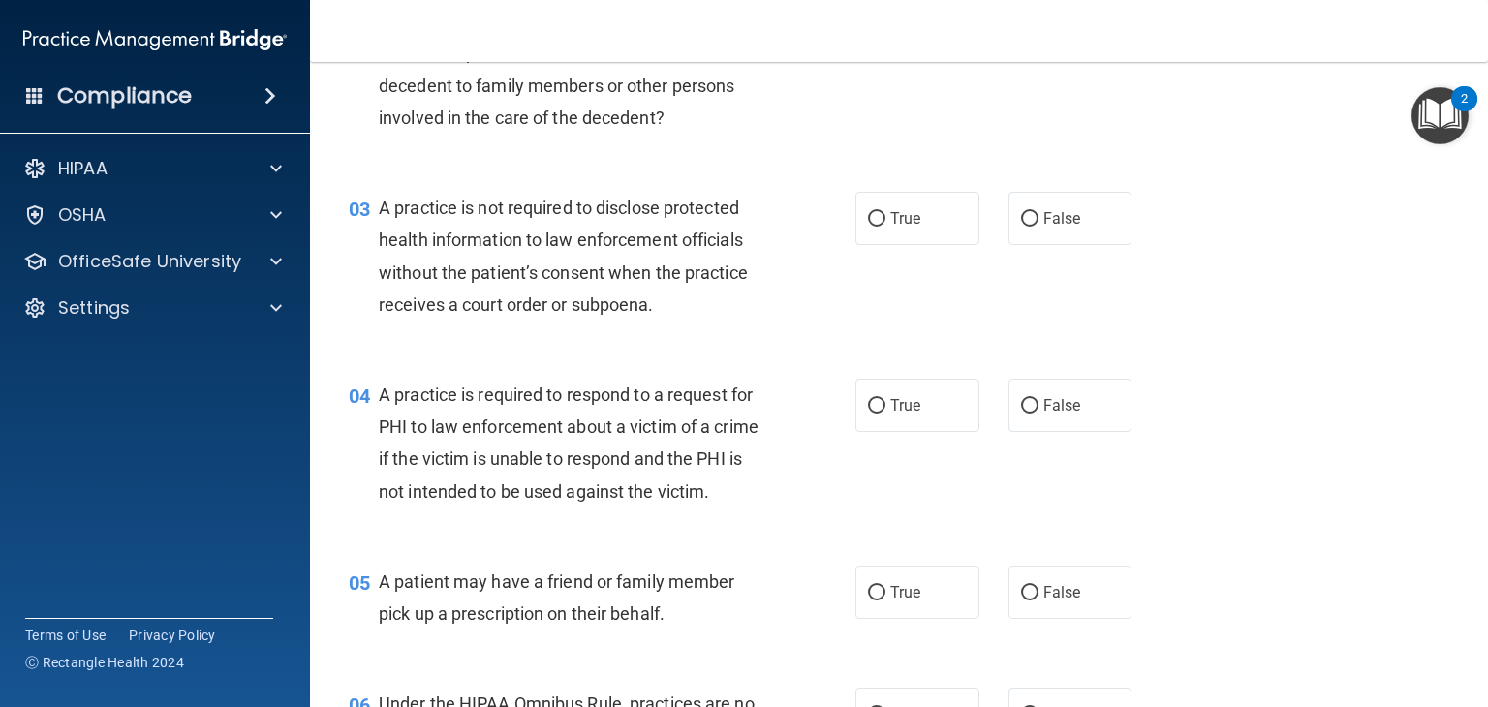
scroll to position [291, 0]
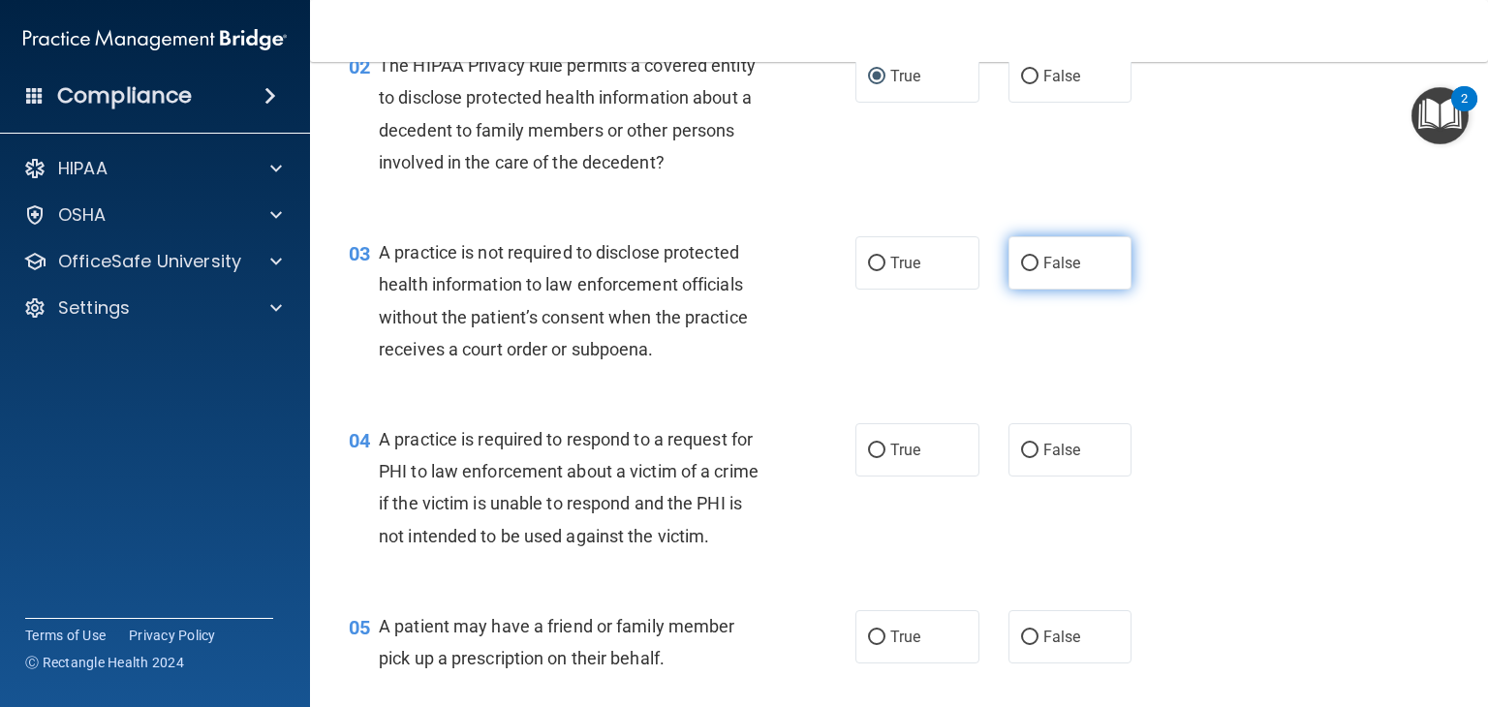
click at [1054, 264] on span "False" at bounding box center [1062, 263] width 38 height 18
click at [1039, 264] on input "False" at bounding box center [1029, 264] width 17 height 15
radio input "true"
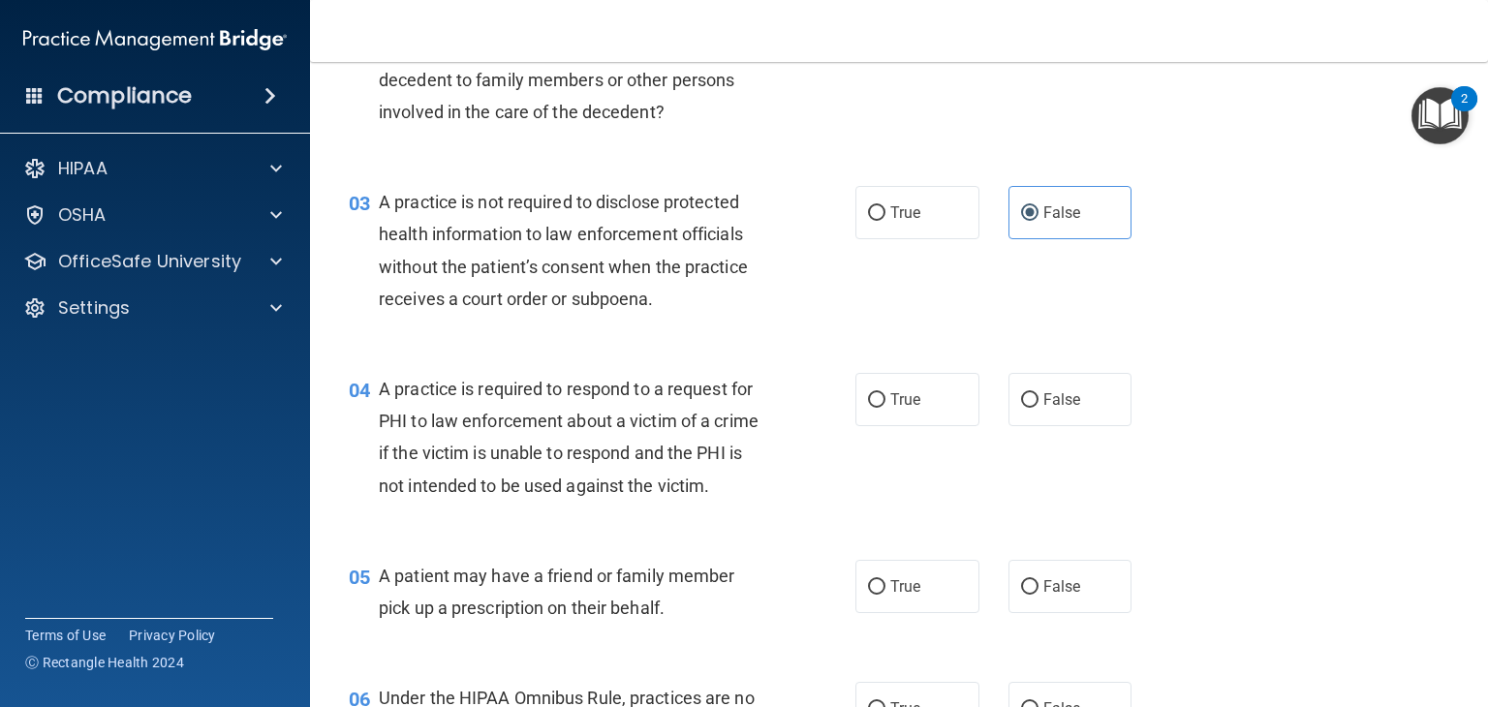
scroll to position [388, 0]
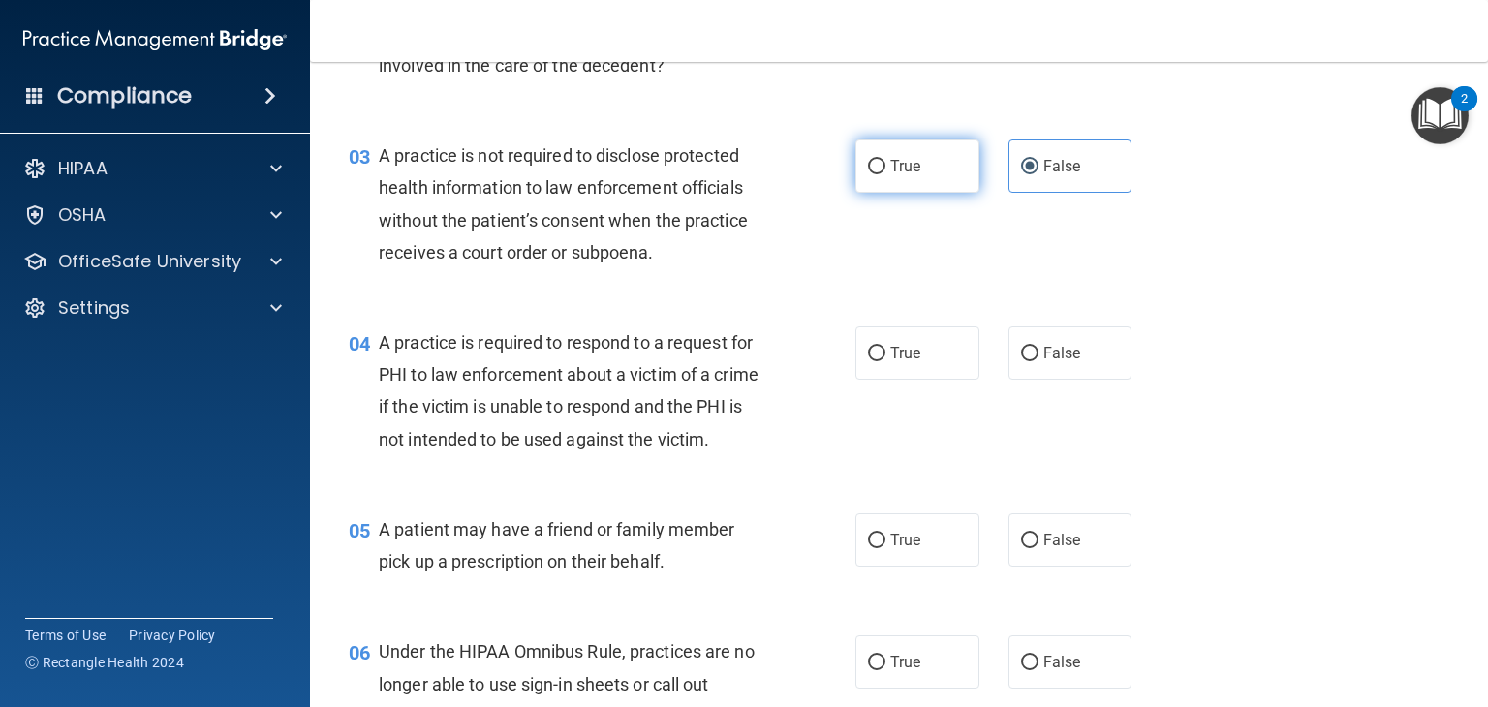
click at [896, 173] on label "True" at bounding box center [917, 166] width 124 height 53
click at [885, 173] on input "True" at bounding box center [876, 167] width 17 height 15
radio input "true"
radio input "false"
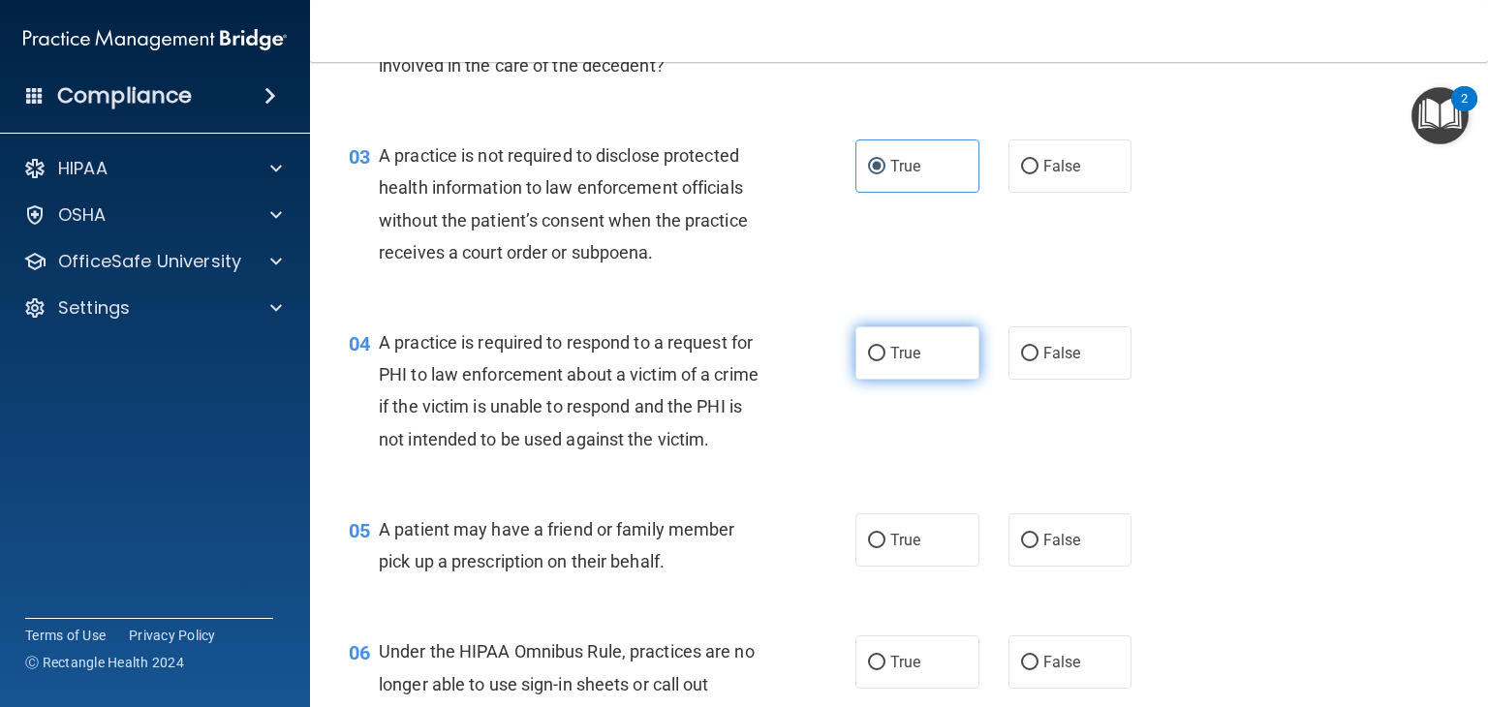
click at [911, 365] on label "True" at bounding box center [917, 352] width 124 height 53
click at [885, 361] on input "True" at bounding box center [876, 354] width 17 height 15
radio input "true"
drag, startPoint x: 1074, startPoint y: 170, endPoint x: 1075, endPoint y: 239, distance: 69.8
click at [1074, 172] on label "False" at bounding box center [1070, 166] width 124 height 53
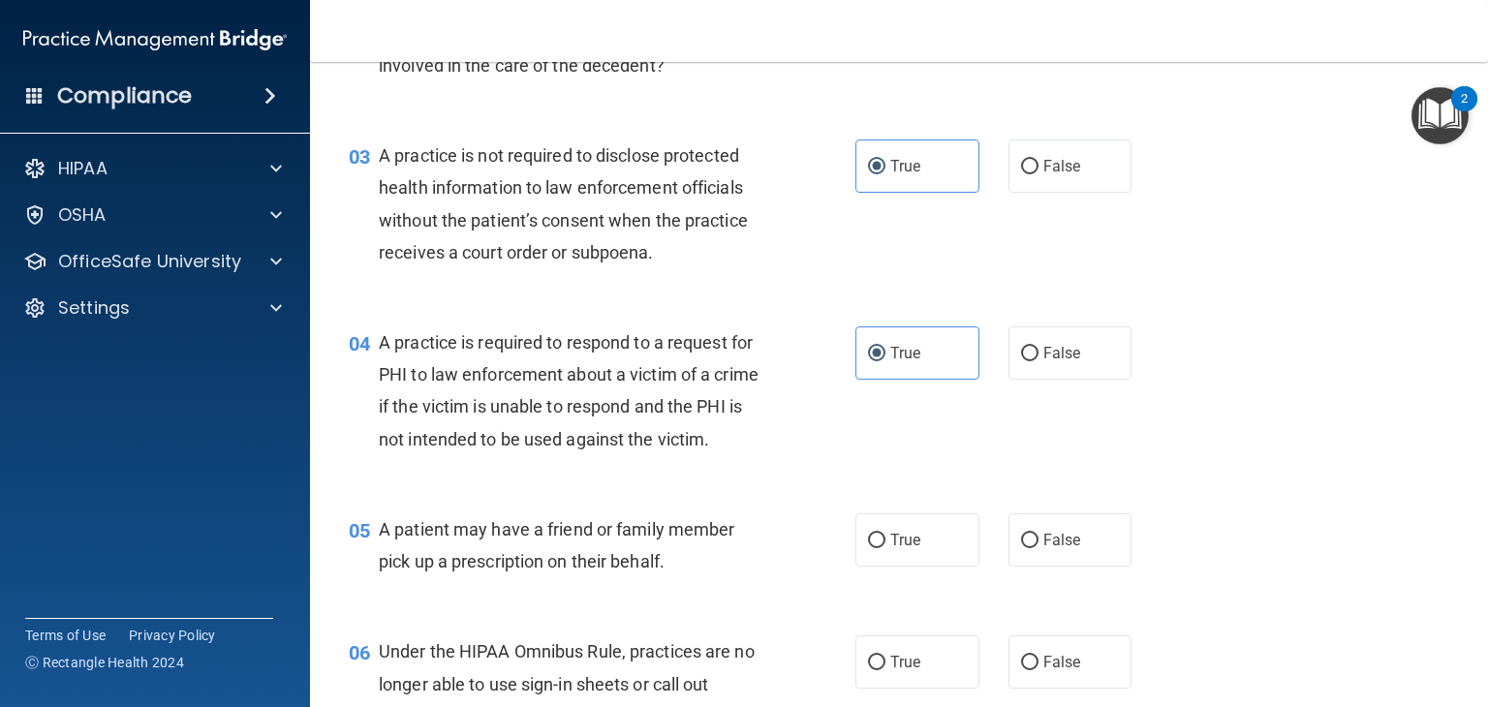
click at [1039, 172] on input "False" at bounding box center [1029, 167] width 17 height 15
radio input "true"
radio input "false"
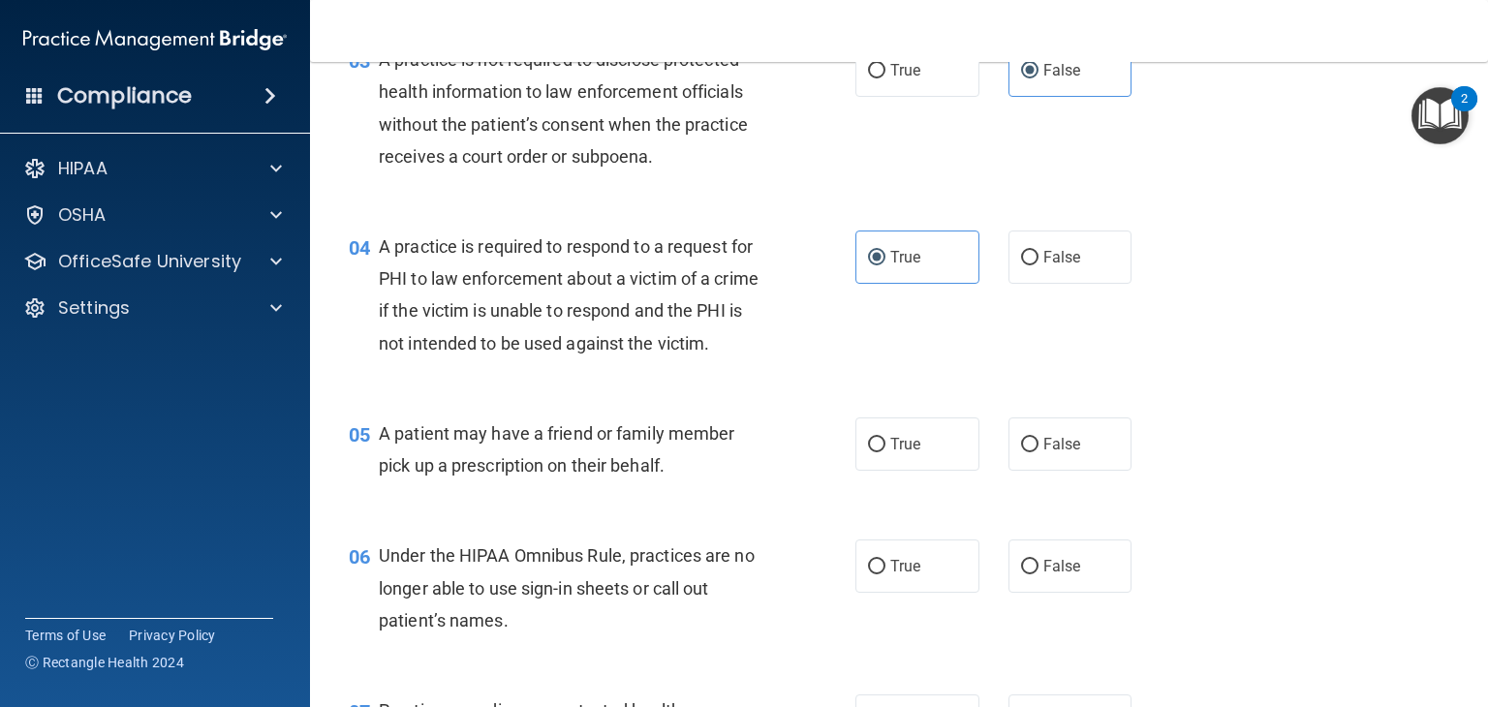
scroll to position [581, 0]
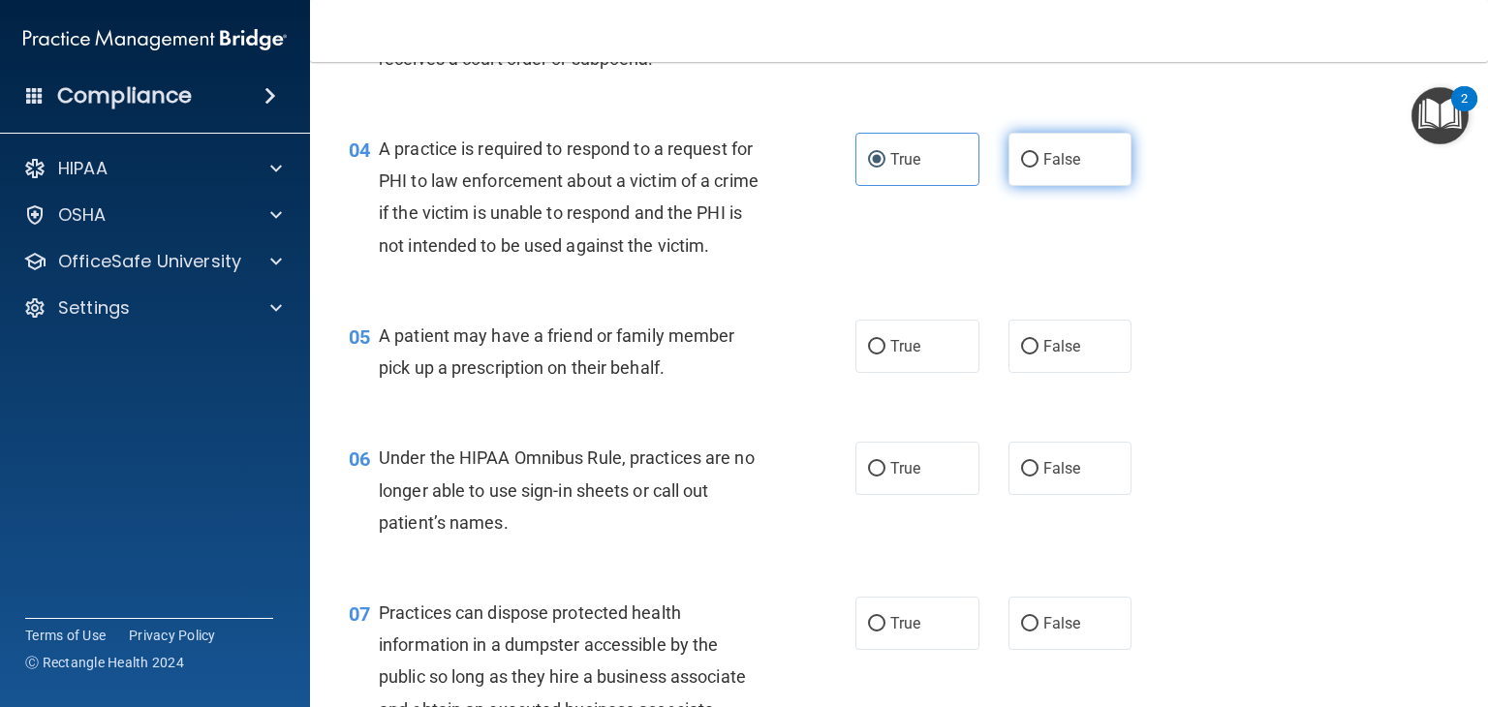
click at [1070, 136] on label "False" at bounding box center [1070, 159] width 124 height 53
click at [1039, 153] on input "False" at bounding box center [1029, 160] width 17 height 15
radio input "true"
radio input "false"
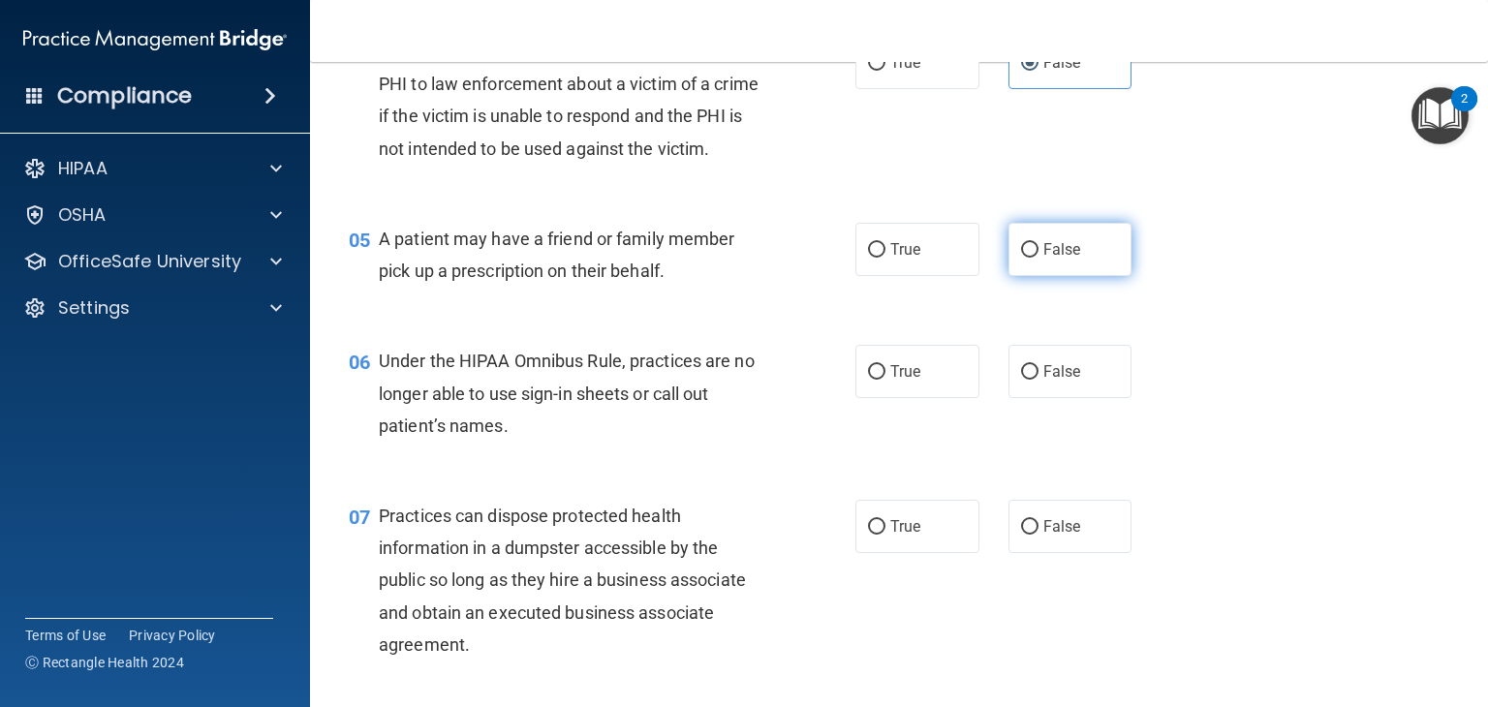
click at [1066, 259] on span "False" at bounding box center [1062, 249] width 38 height 18
click at [1039, 258] on input "False" at bounding box center [1029, 250] width 17 height 15
radio input "true"
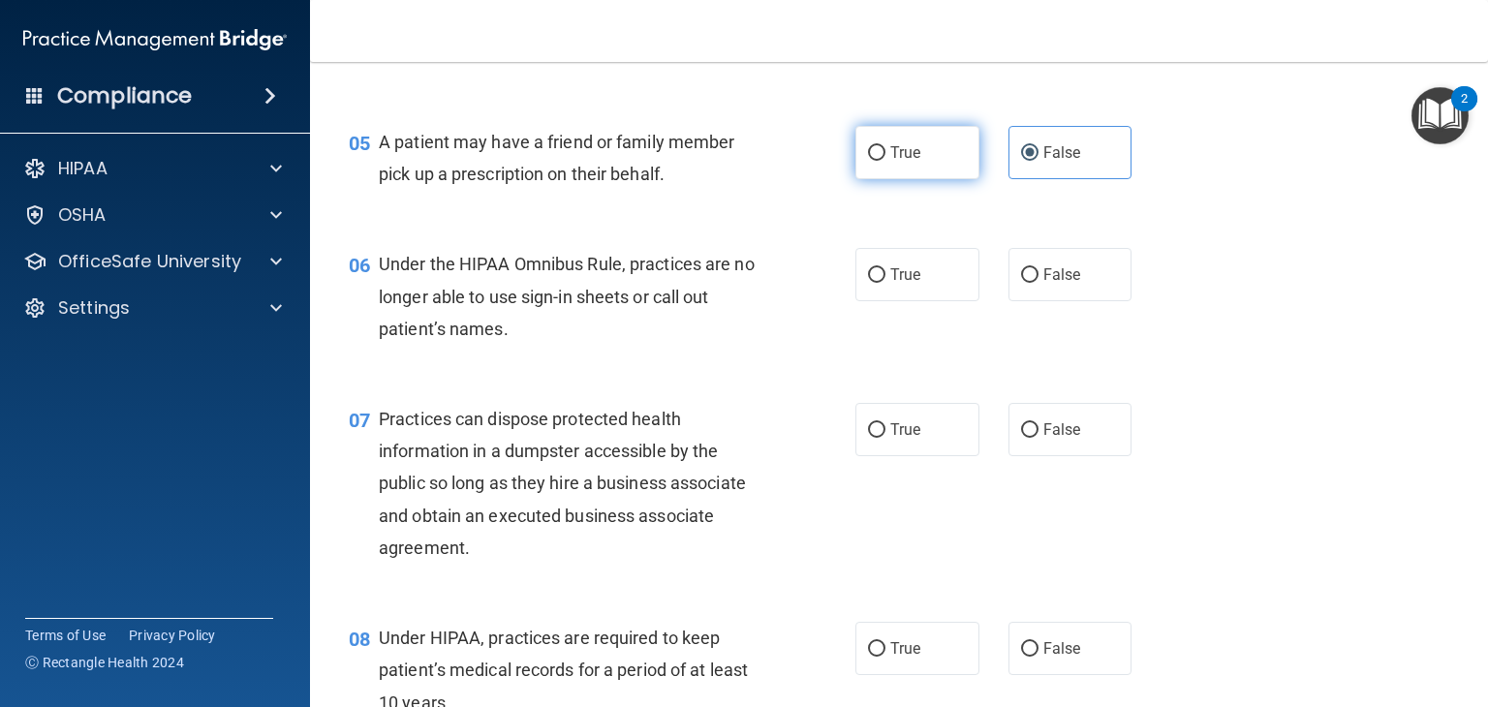
click at [870, 161] on input "True" at bounding box center [876, 153] width 17 height 15
radio input "true"
radio input "false"
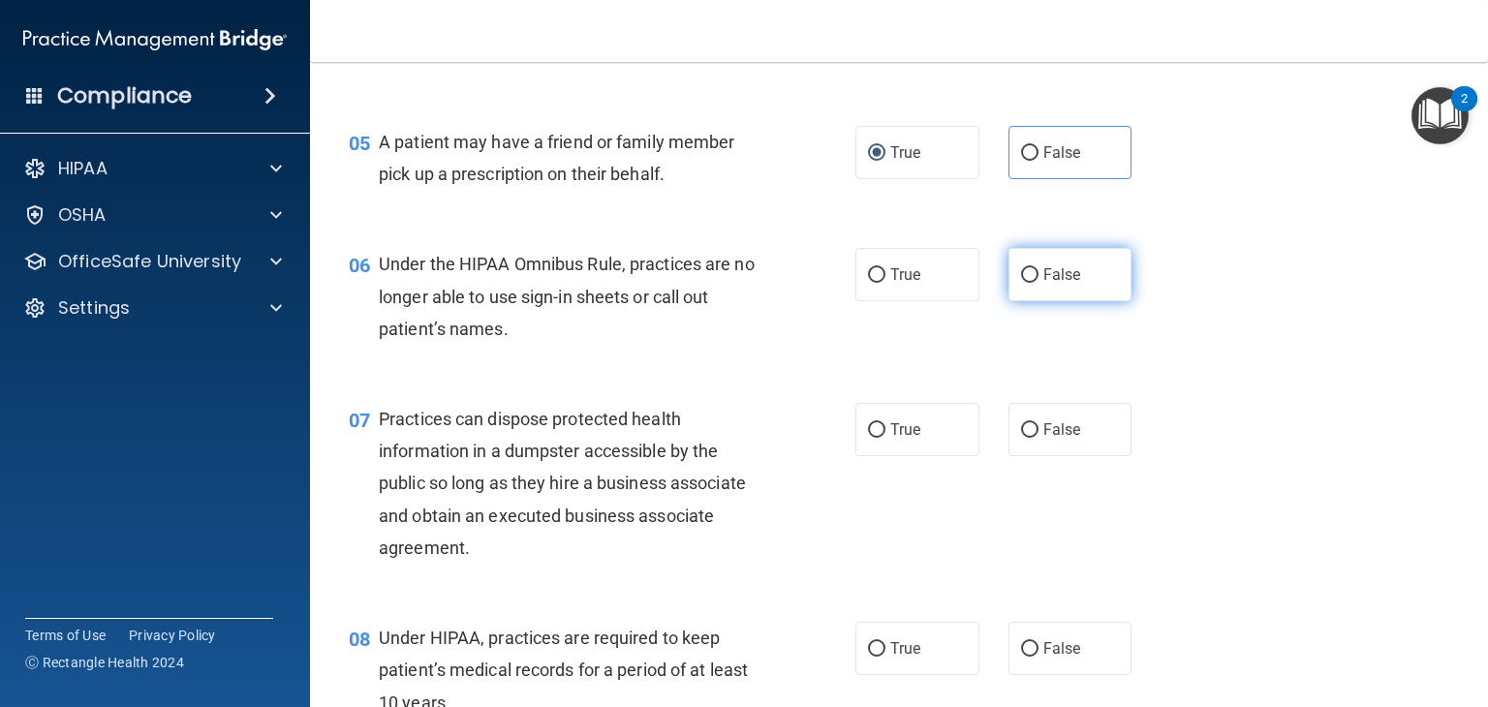
drag, startPoint x: 1007, startPoint y: 319, endPoint x: 935, endPoint y: 315, distance: 71.8
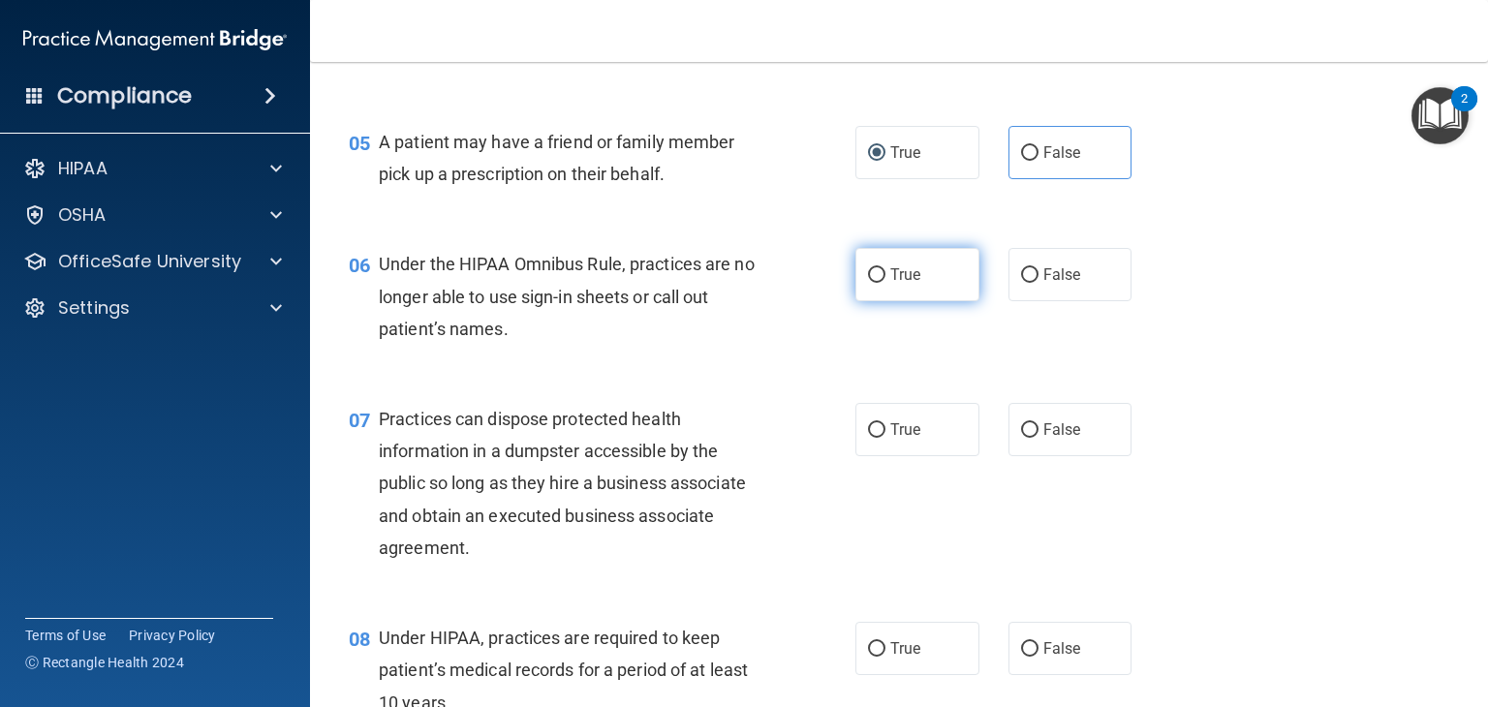
click at [1008, 301] on label "False" at bounding box center [1070, 274] width 124 height 53
click at [1021, 283] on input "False" at bounding box center [1029, 275] width 17 height 15
radio input "true"
click at [914, 301] on label "True" at bounding box center [917, 274] width 124 height 53
click at [885, 283] on input "True" at bounding box center [876, 275] width 17 height 15
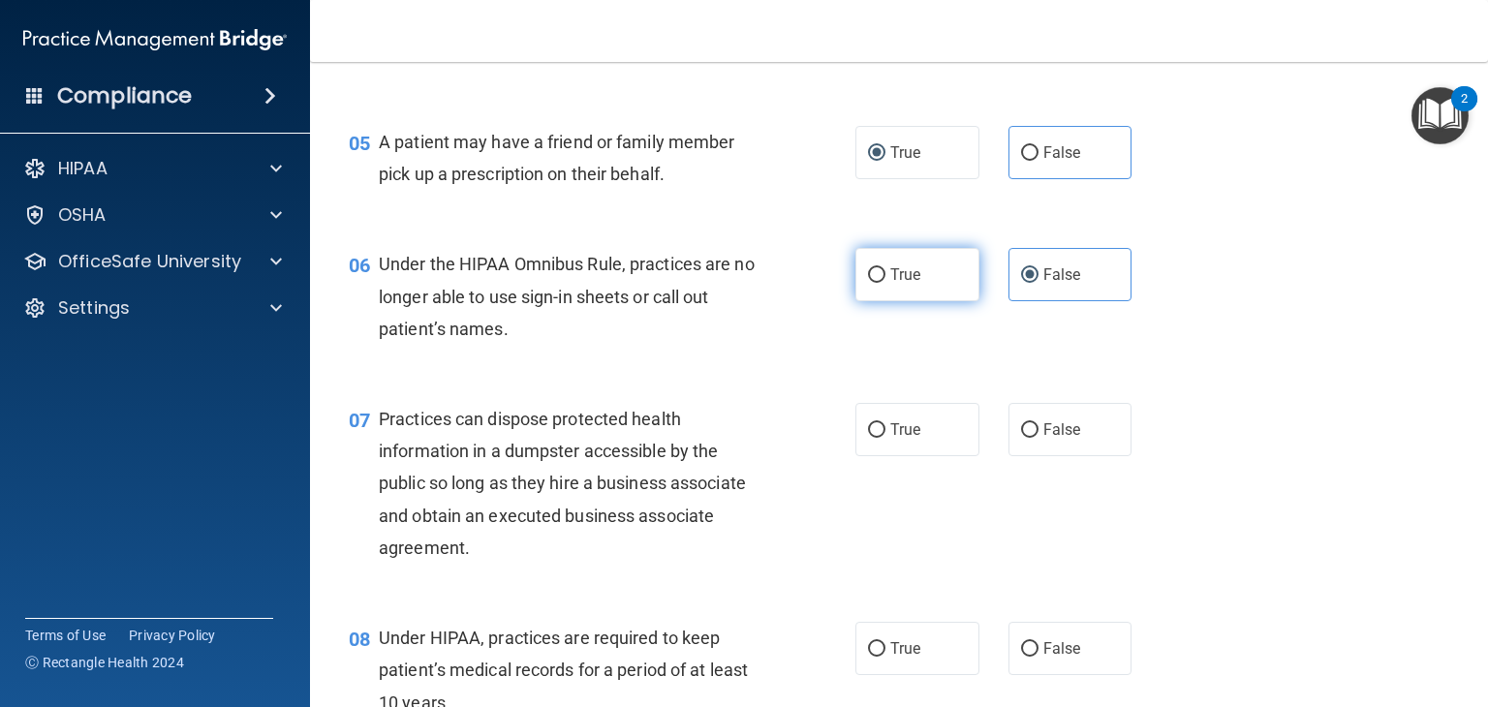
radio input "true"
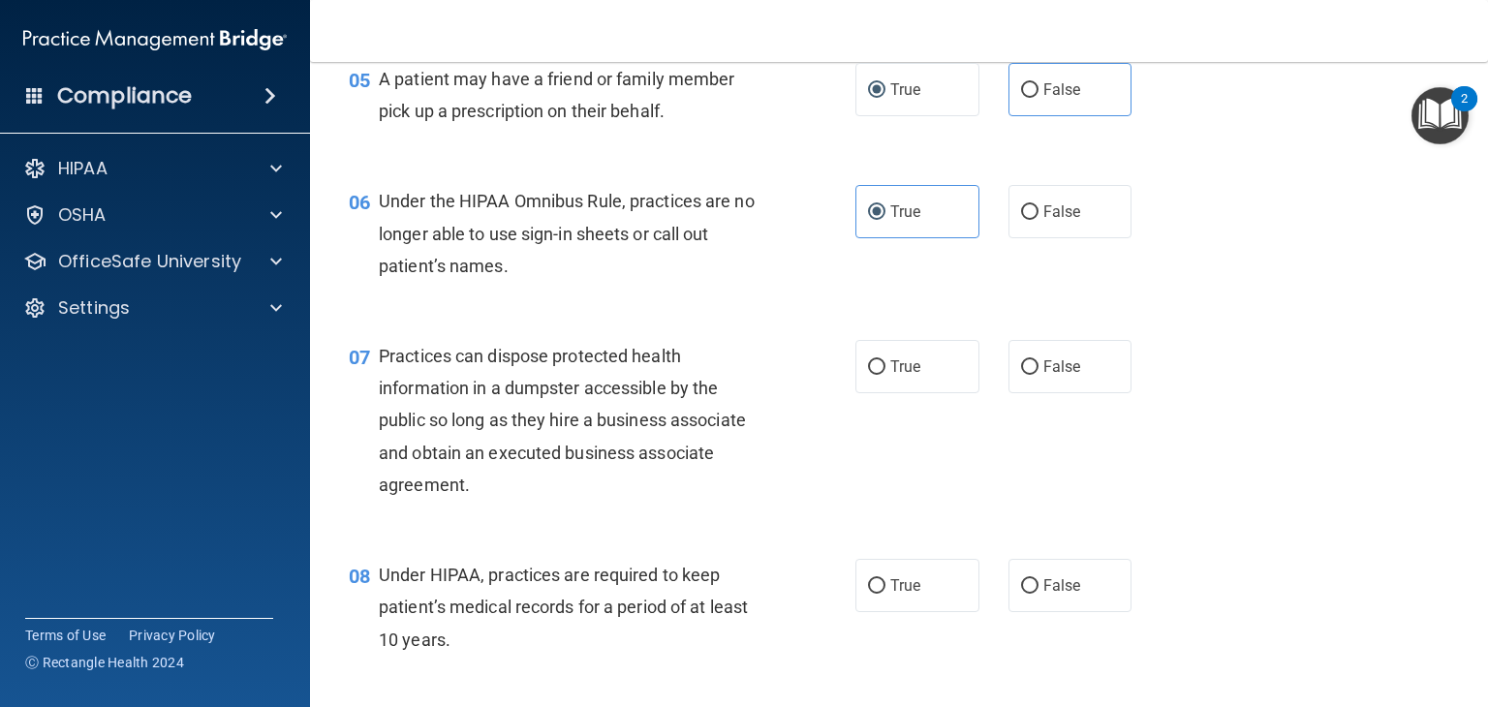
scroll to position [872, 0]
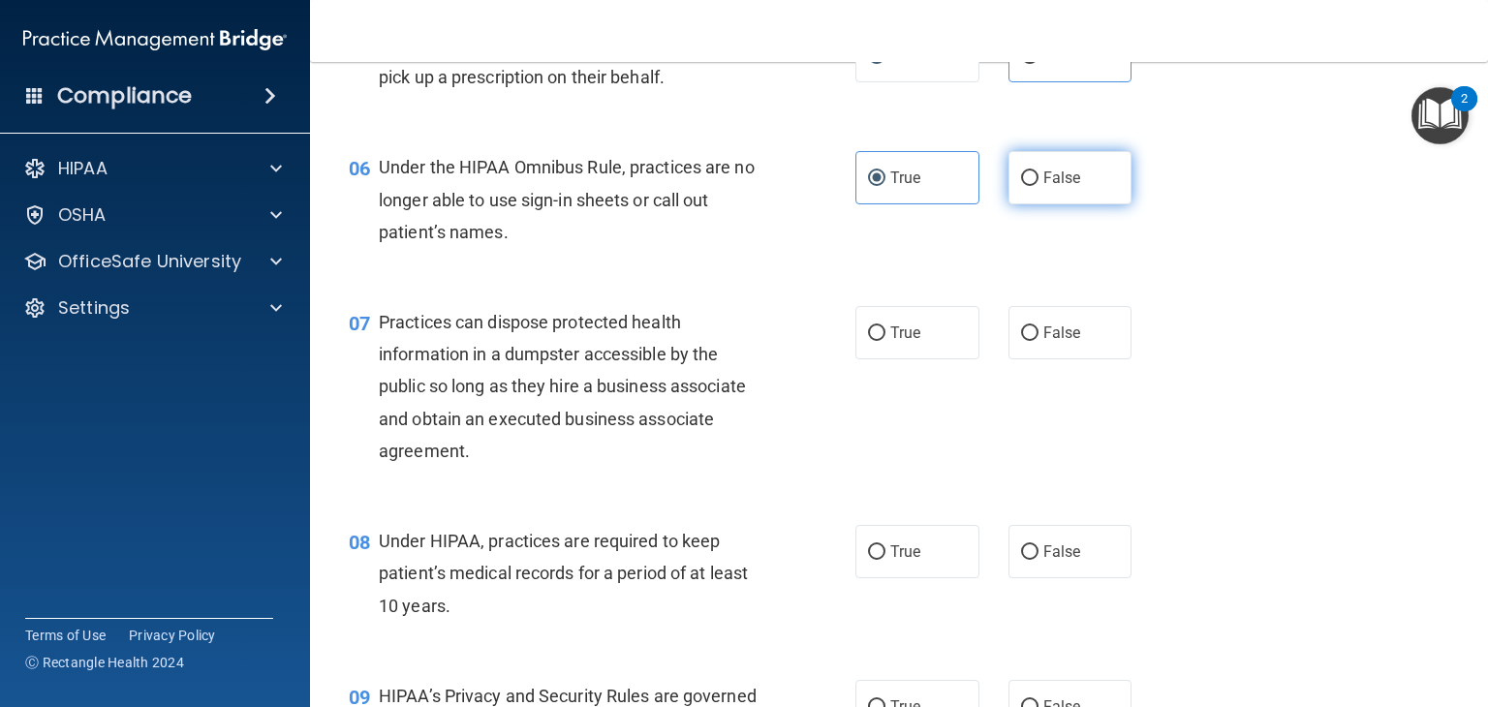
click at [1040, 204] on label "False" at bounding box center [1070, 177] width 124 height 53
click at [1039, 186] on input "False" at bounding box center [1029, 178] width 17 height 15
radio input "true"
radio input "false"
click at [900, 187] on span "True" at bounding box center [905, 178] width 30 height 18
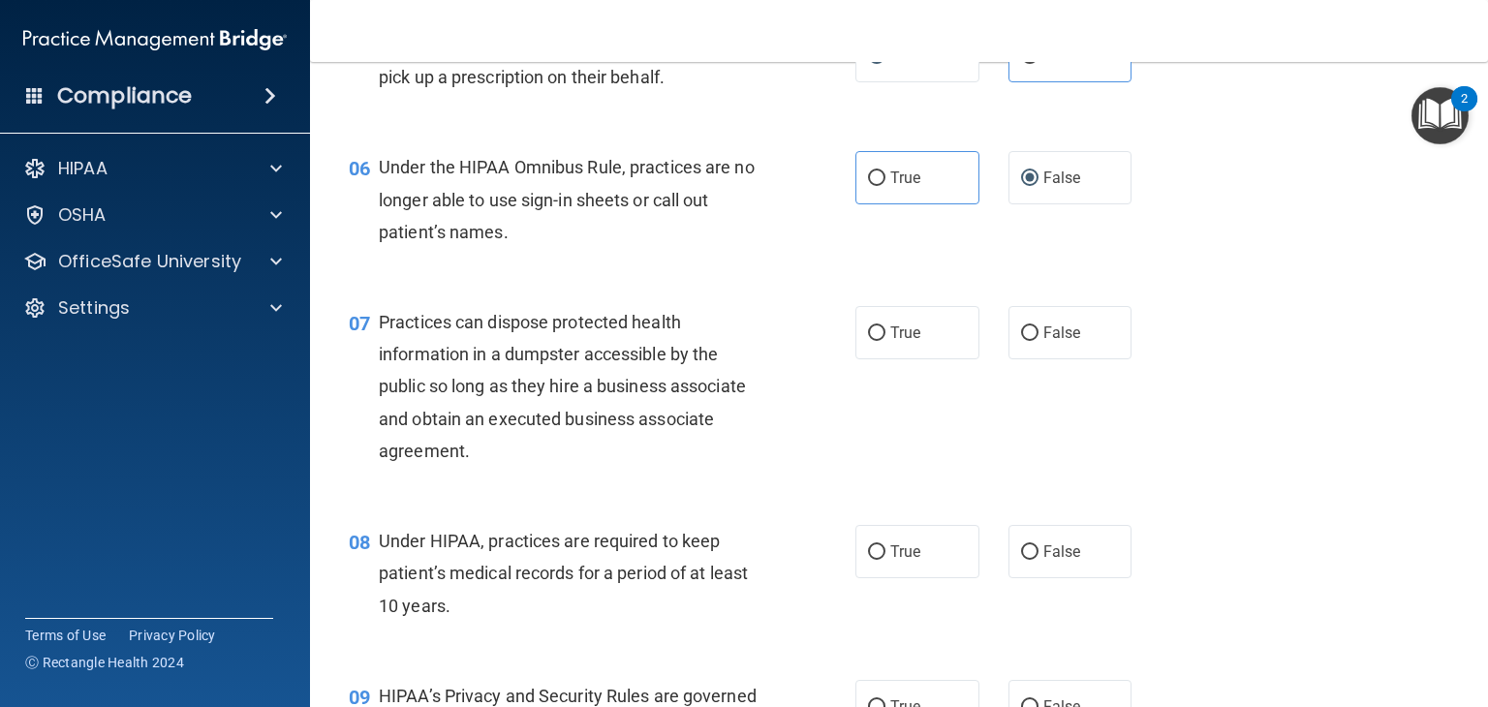
click at [1325, 282] on div "06 Under the HIPAA Omnibus Rule, practices are no longer able to use sign-in sh…" at bounding box center [899, 204] width 1130 height 155
click at [1043, 359] on label "False" at bounding box center [1070, 332] width 124 height 53
click at [1039, 341] on input "False" at bounding box center [1029, 333] width 17 height 15
radio input "true"
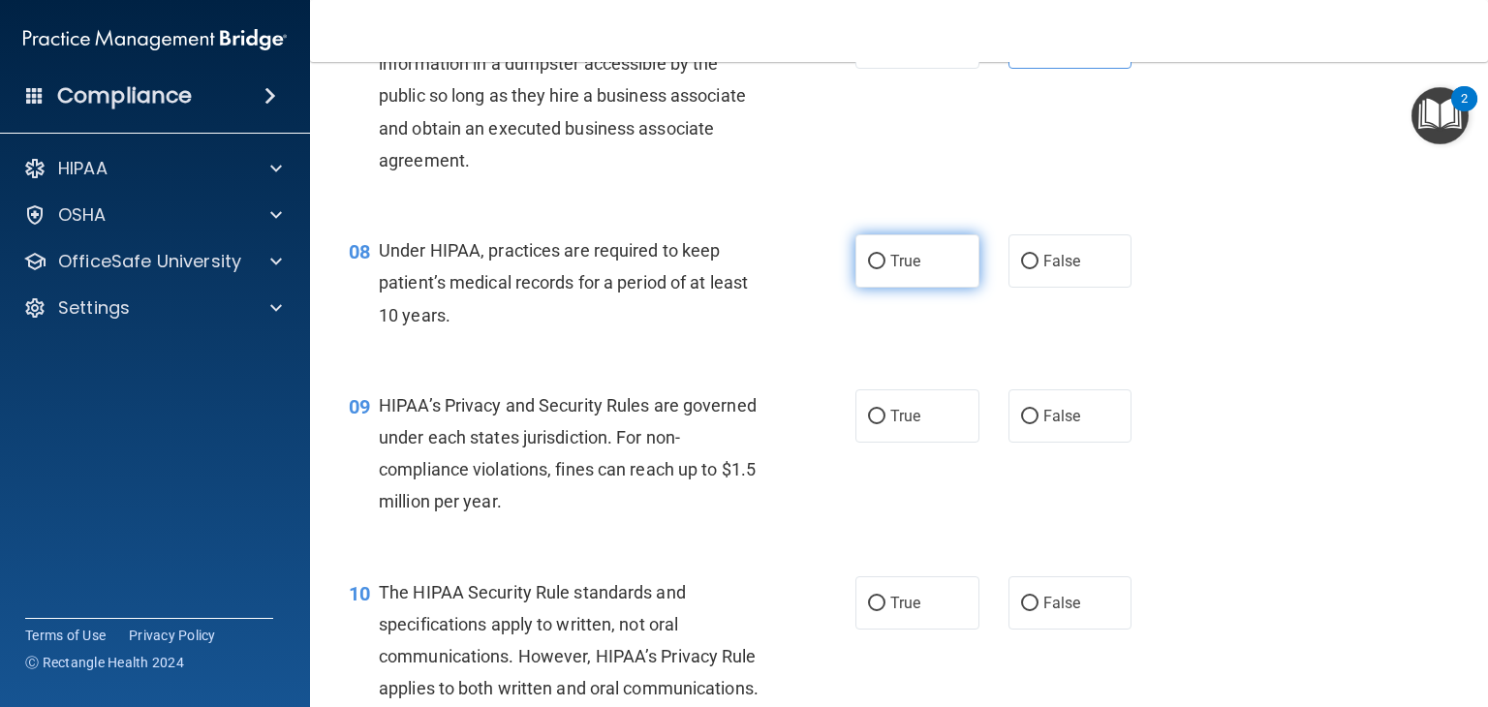
click at [940, 288] on label "True" at bounding box center [917, 260] width 124 height 53
click at [885, 269] on input "True" at bounding box center [876, 262] width 17 height 15
radio input "true"
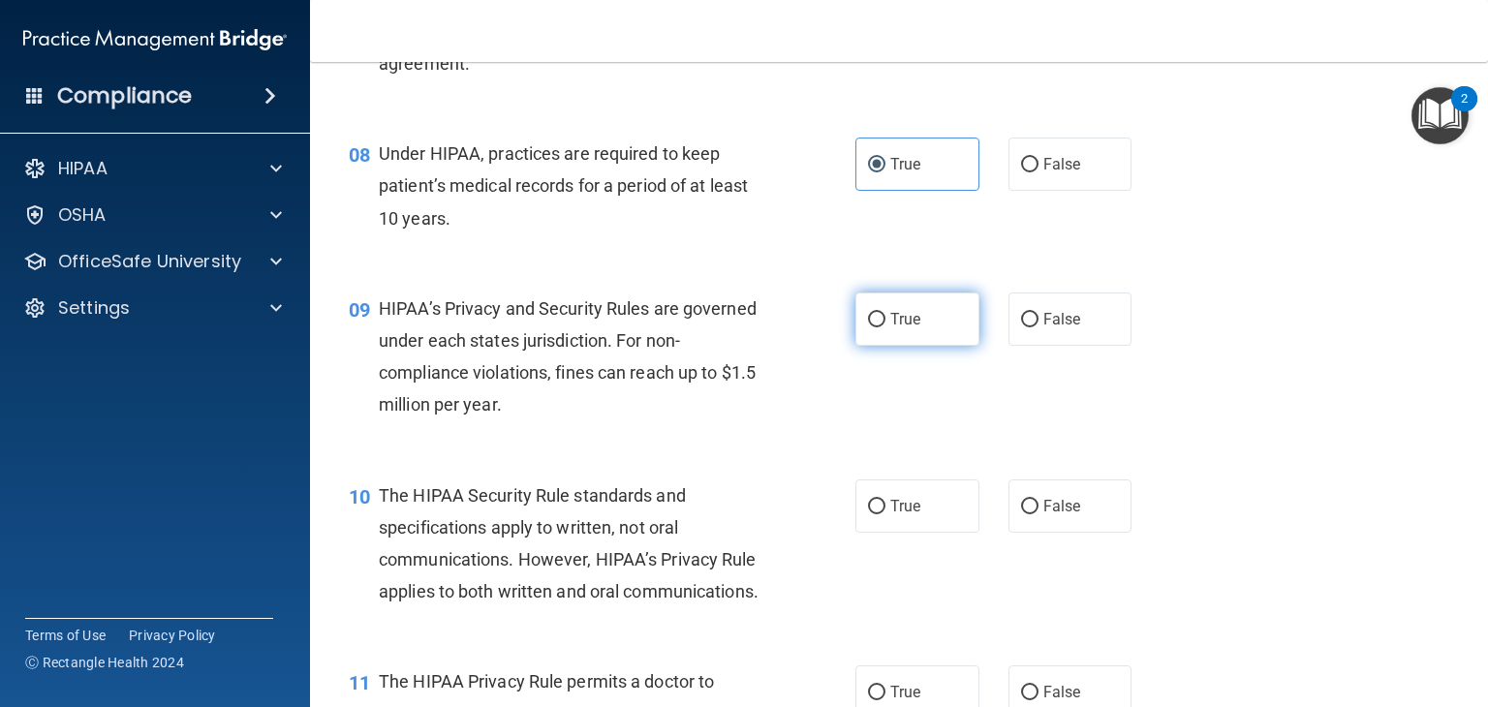
click at [947, 334] on label "True" at bounding box center [917, 319] width 124 height 53
click at [885, 327] on input "True" at bounding box center [876, 320] width 17 height 15
radio input "true"
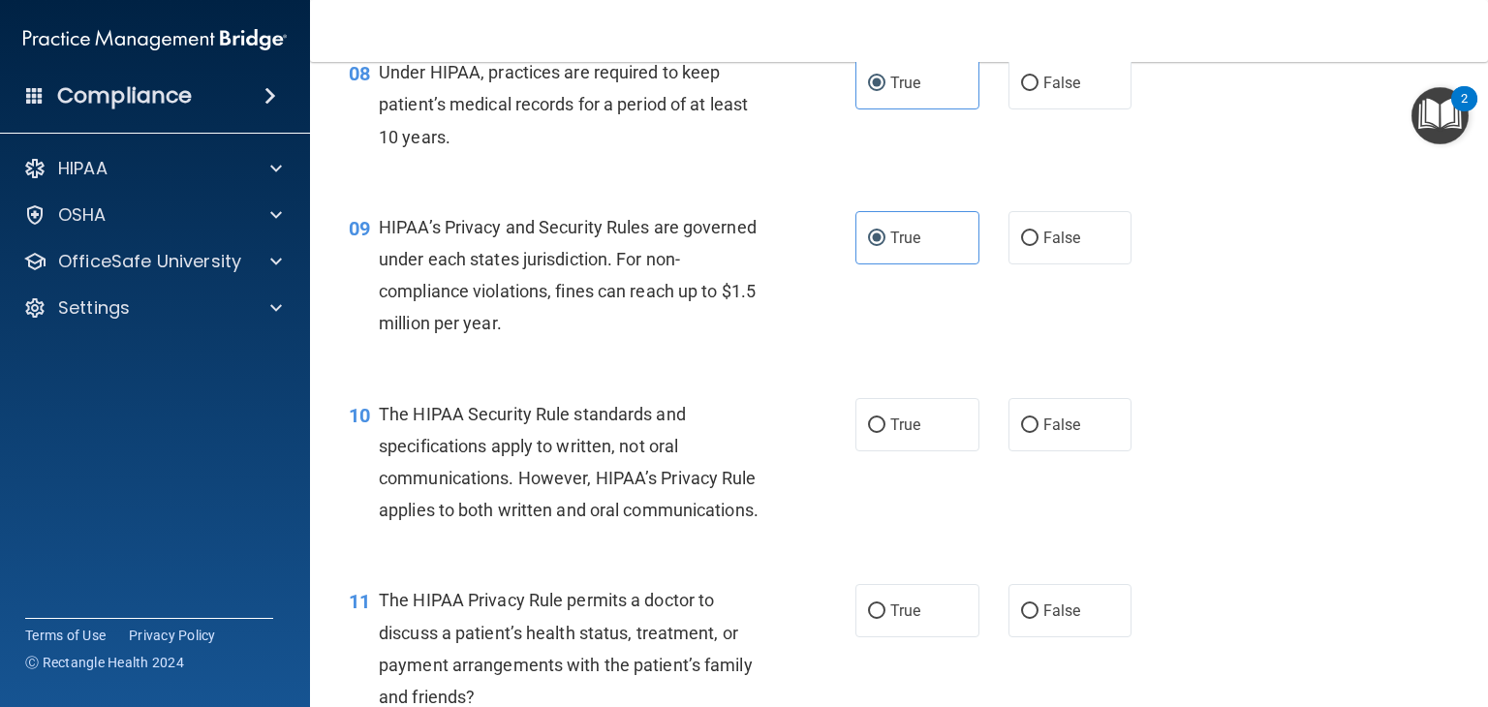
scroll to position [1453, 0]
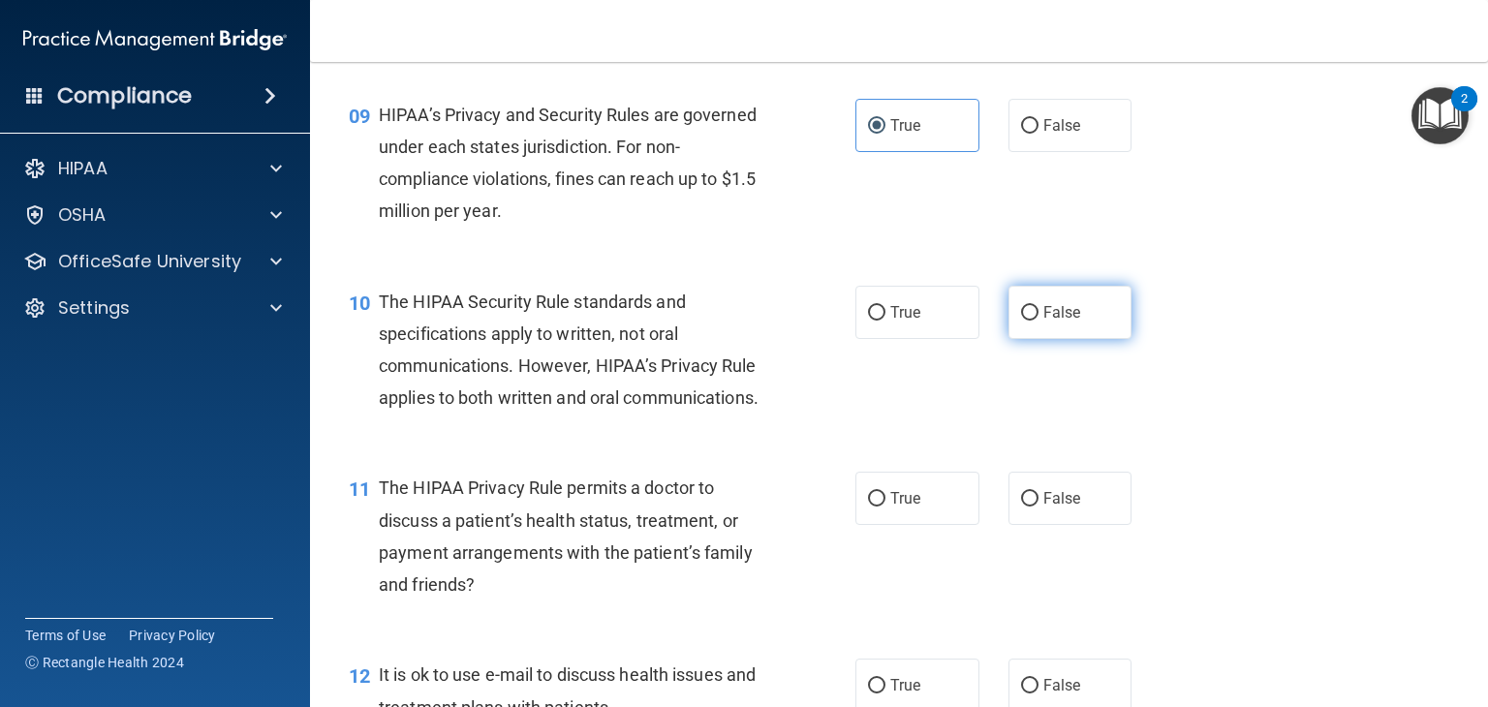
click at [1055, 322] on span "False" at bounding box center [1062, 312] width 38 height 18
click at [1039, 321] on input "False" at bounding box center [1029, 313] width 17 height 15
radio input "true"
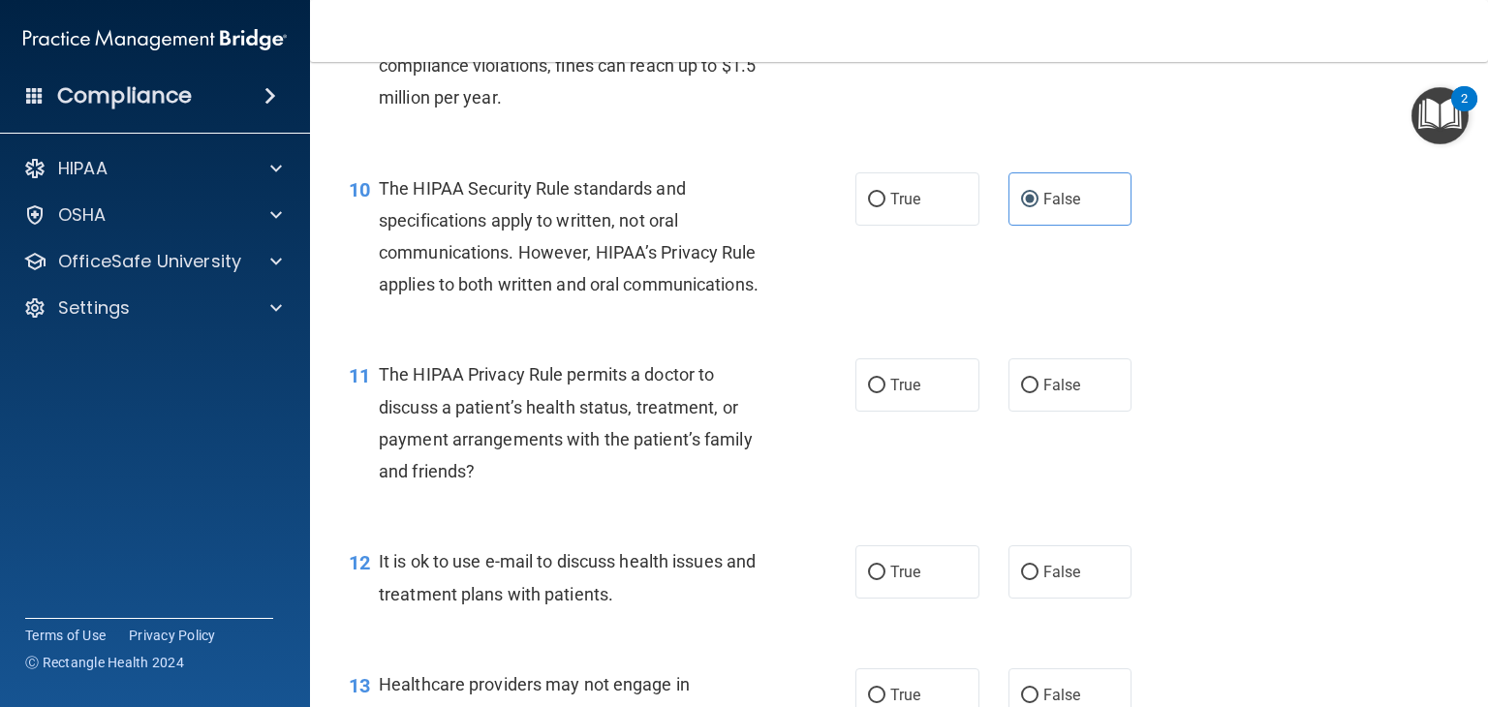
scroll to position [1647, 0]
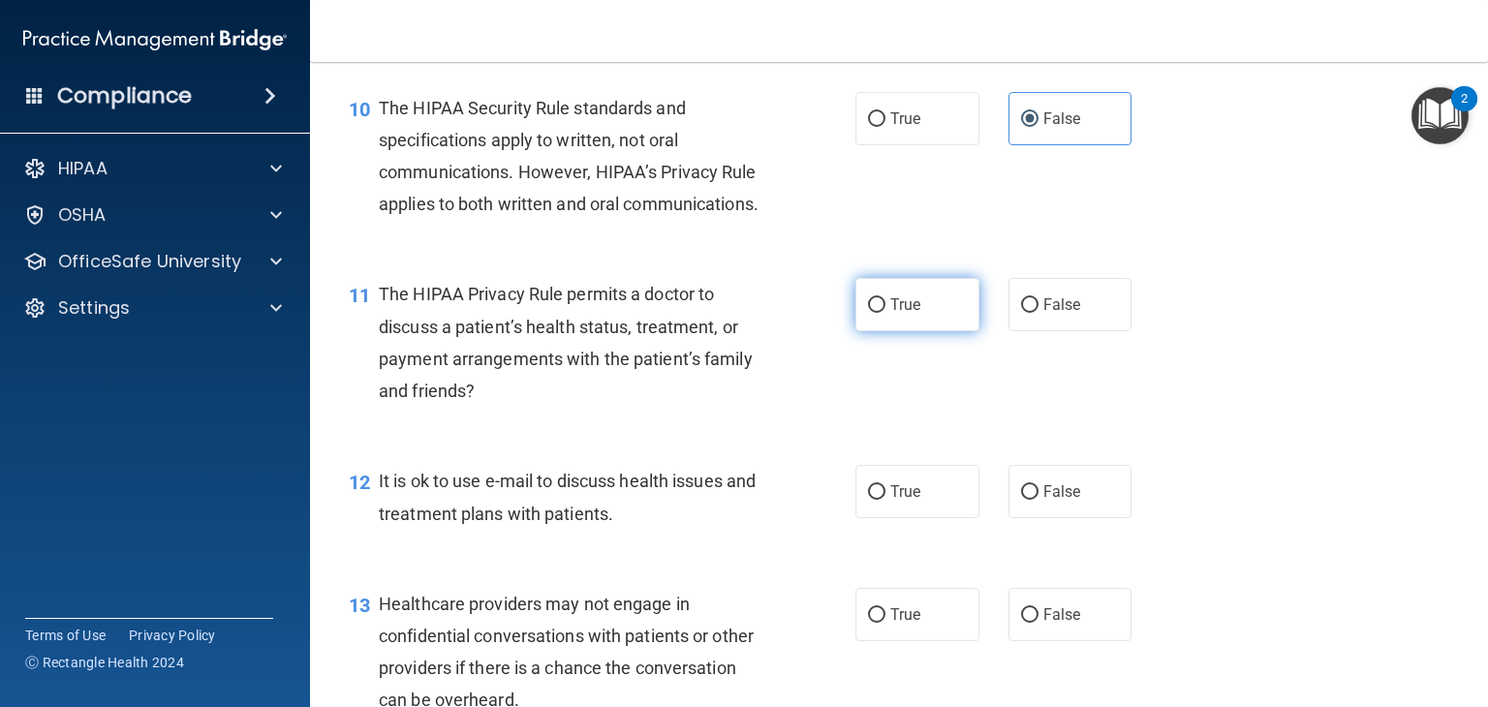
click at [908, 331] on label "True" at bounding box center [917, 304] width 124 height 53
click at [885, 313] on input "True" at bounding box center [876, 305] width 17 height 15
radio input "true"
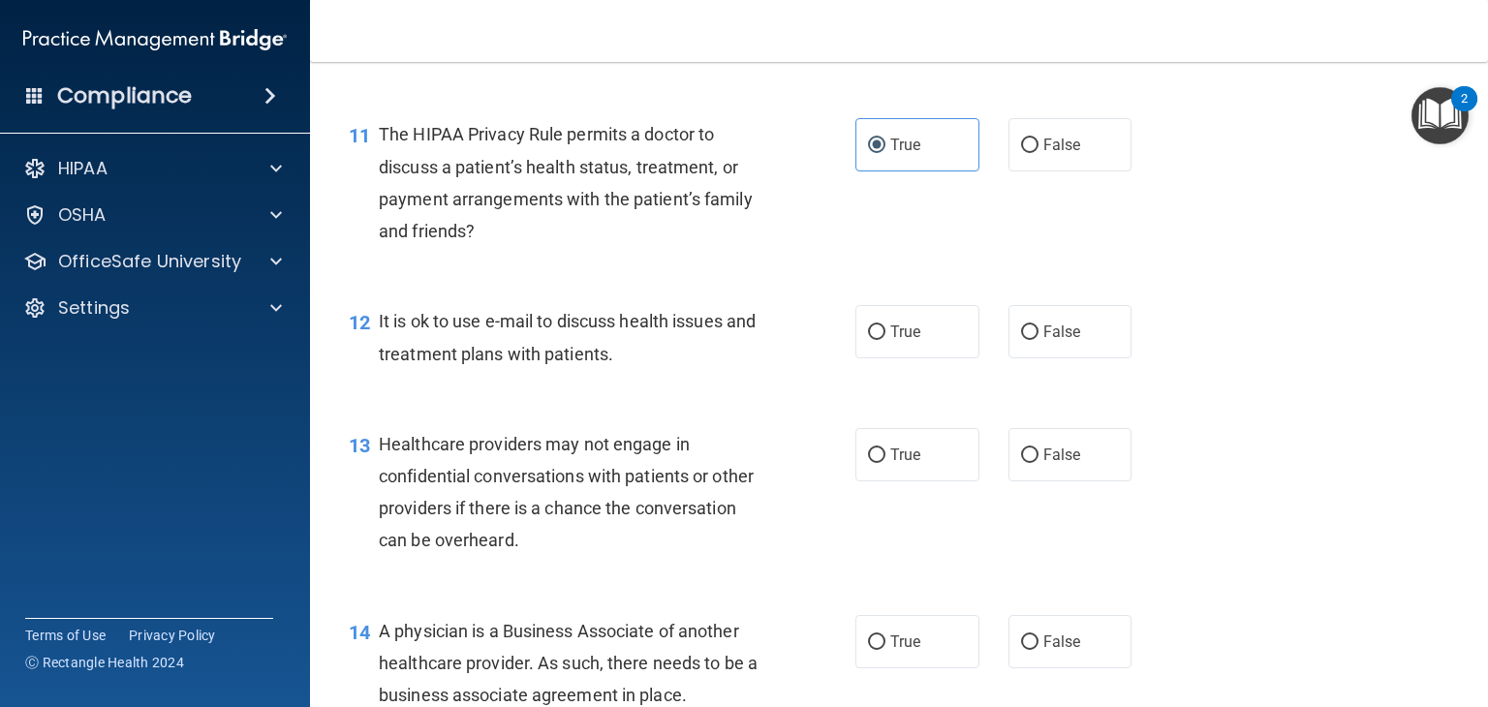
scroll to position [1841, 0]
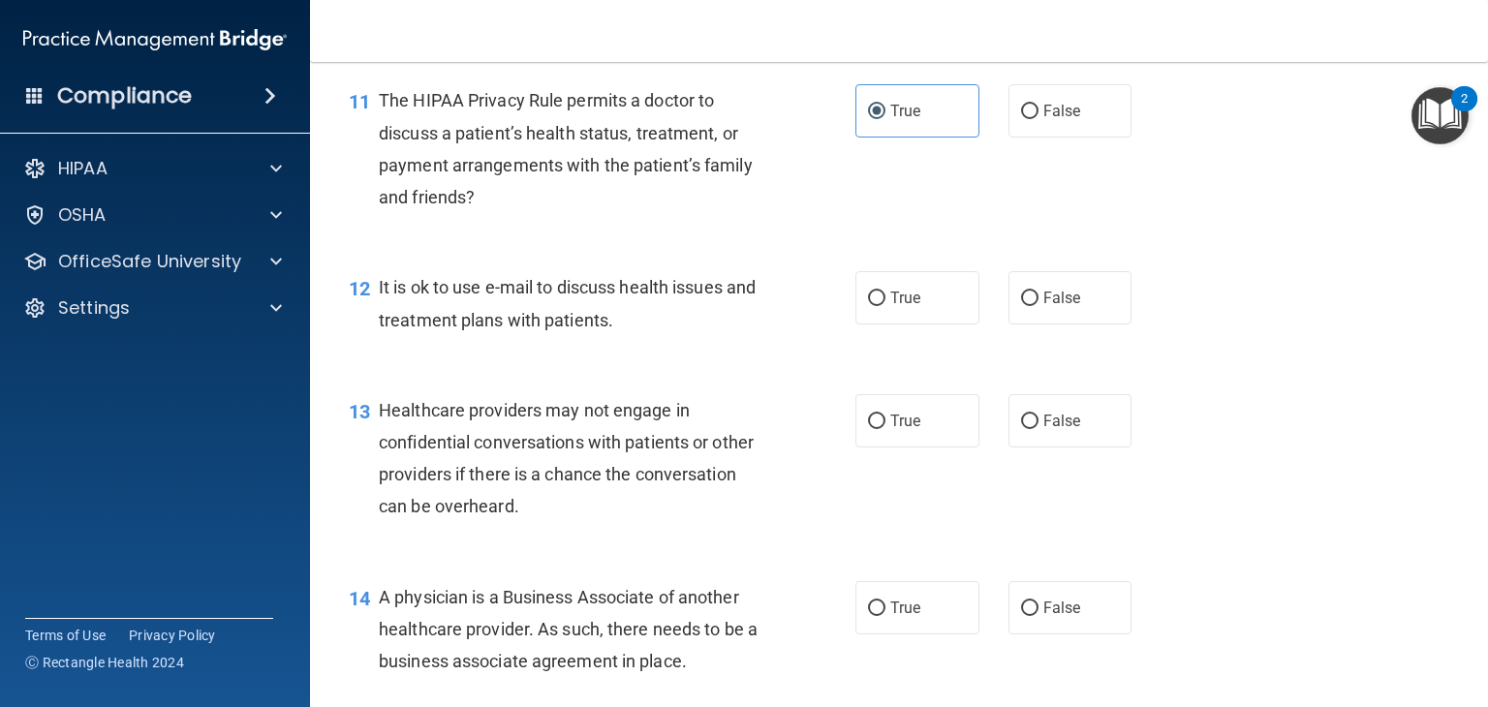
click at [1216, 210] on div "11 The HIPAA Privacy Rule permits a doctor to discuss a patient’s health status…" at bounding box center [899, 153] width 1130 height 187
click at [1026, 325] on label "False" at bounding box center [1070, 297] width 124 height 53
click at [1026, 306] on input "False" at bounding box center [1029, 299] width 17 height 15
radio input "true"
click at [880, 448] on label "True" at bounding box center [917, 420] width 124 height 53
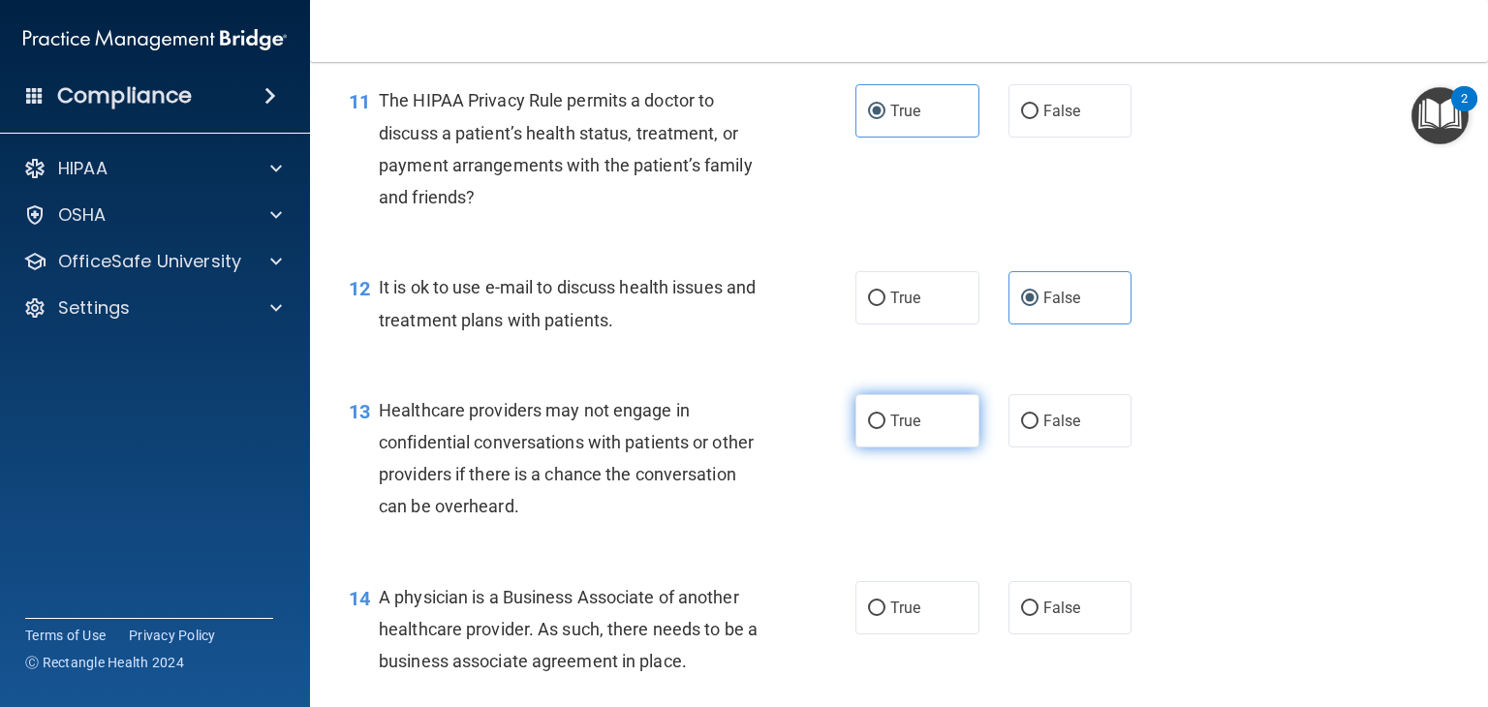
click at [880, 429] on input "True" at bounding box center [876, 422] width 17 height 15
radio input "true"
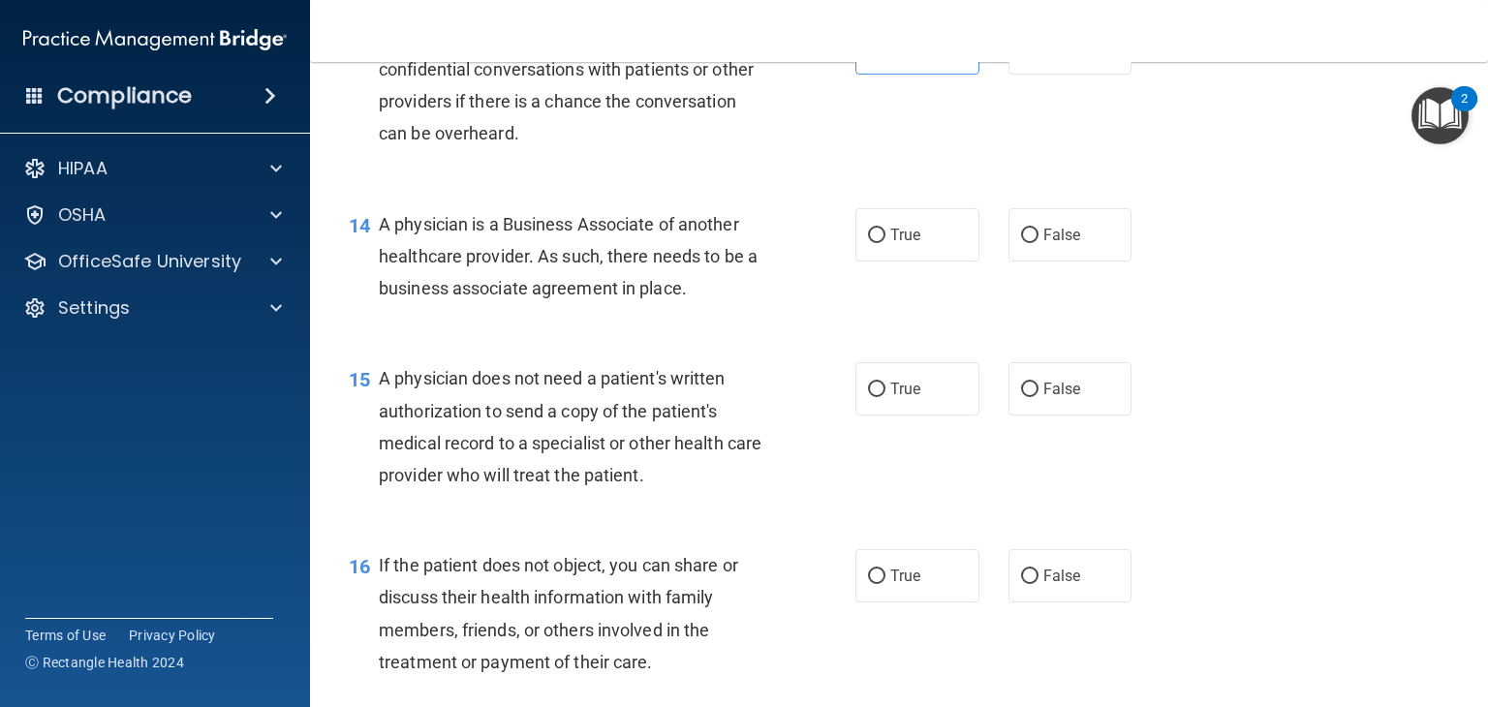
scroll to position [2228, 0]
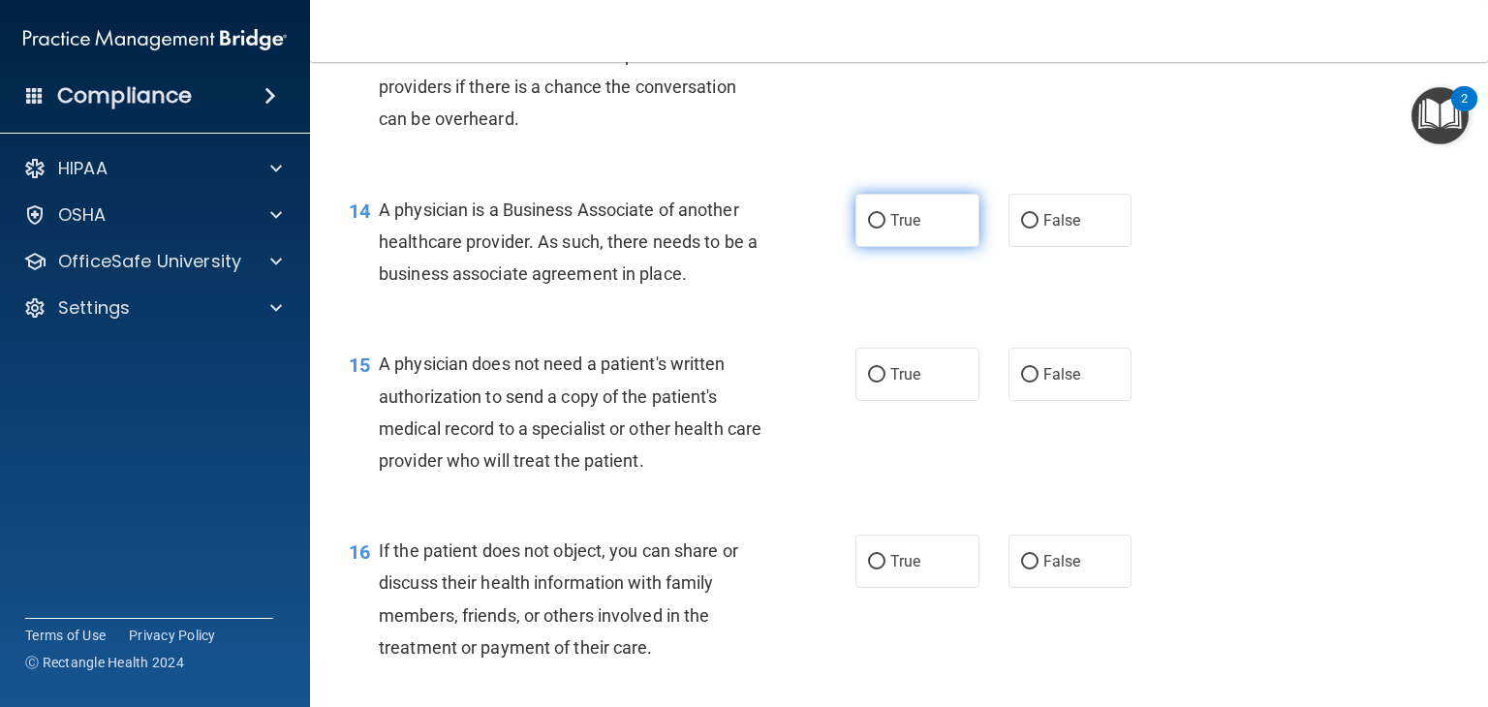
click at [904, 247] on label "True" at bounding box center [917, 220] width 124 height 53
click at [885, 229] on input "True" at bounding box center [876, 221] width 17 height 15
radio input "true"
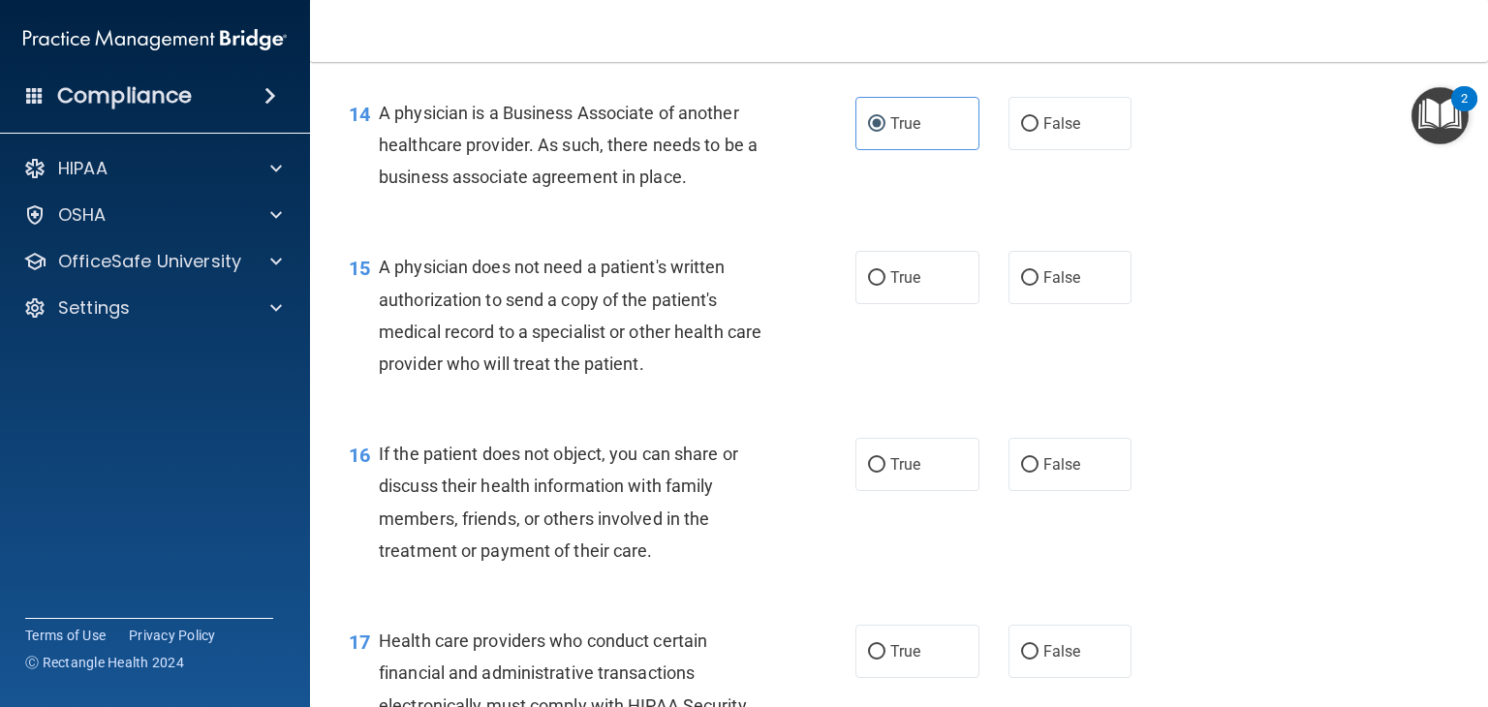
scroll to position [2422, 0]
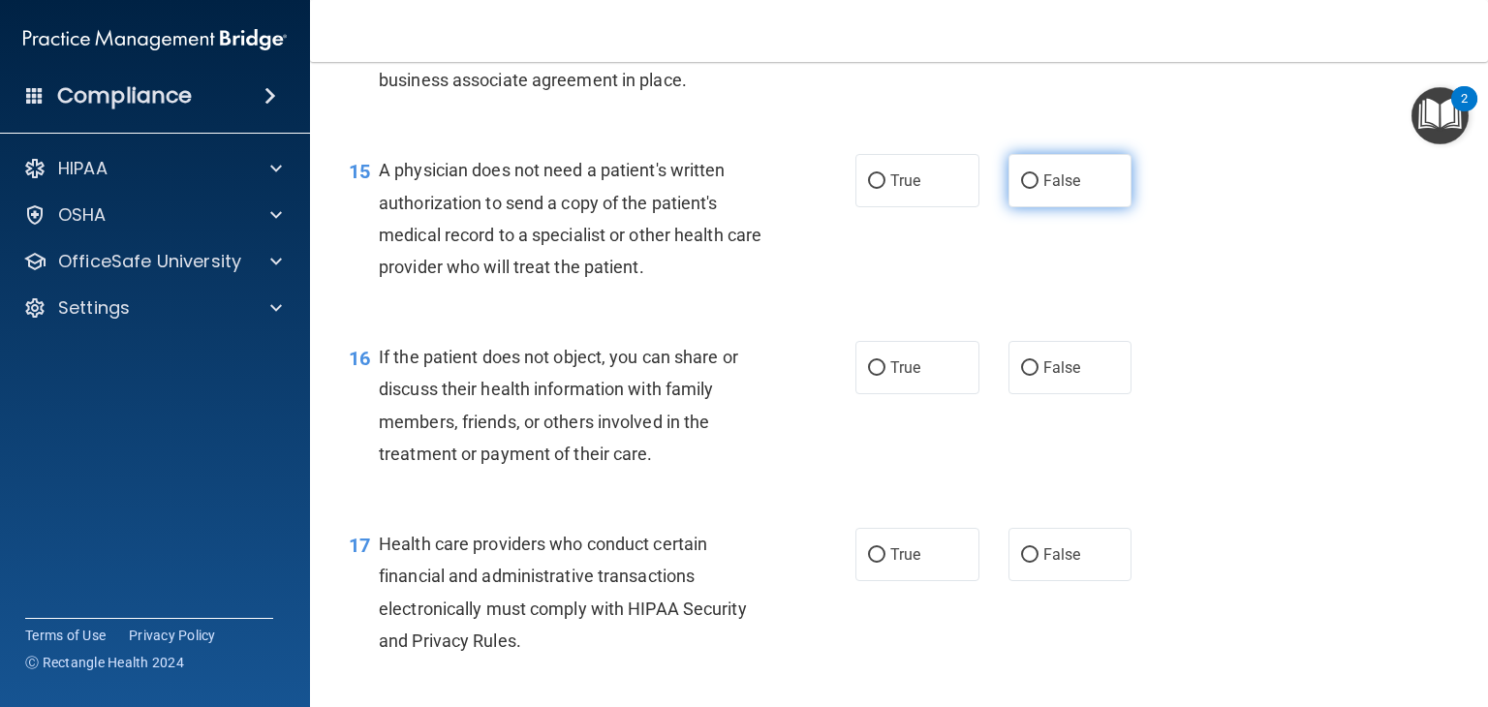
click at [1071, 207] on label "False" at bounding box center [1070, 180] width 124 height 53
click at [1039, 189] on input "False" at bounding box center [1029, 181] width 17 height 15
radio input "true"
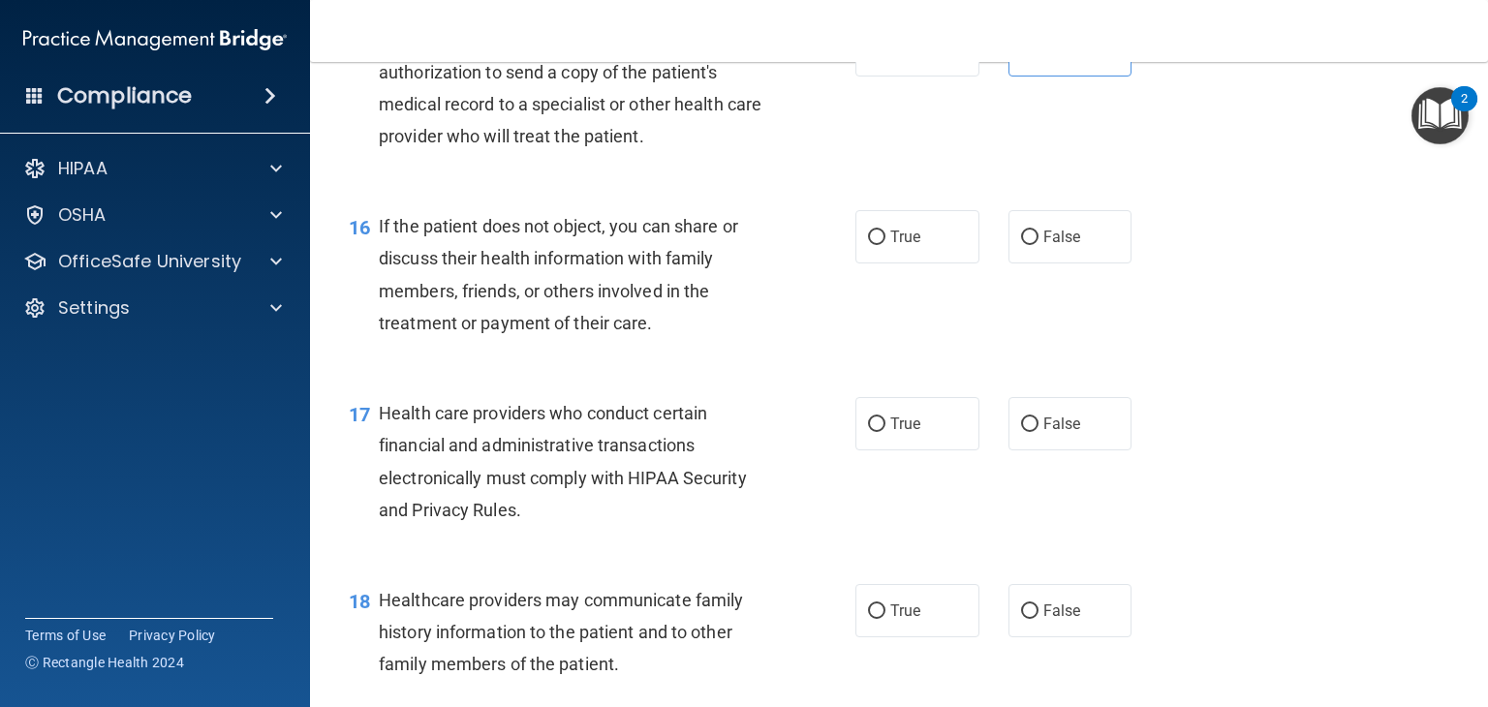
scroll to position [2713, 0]
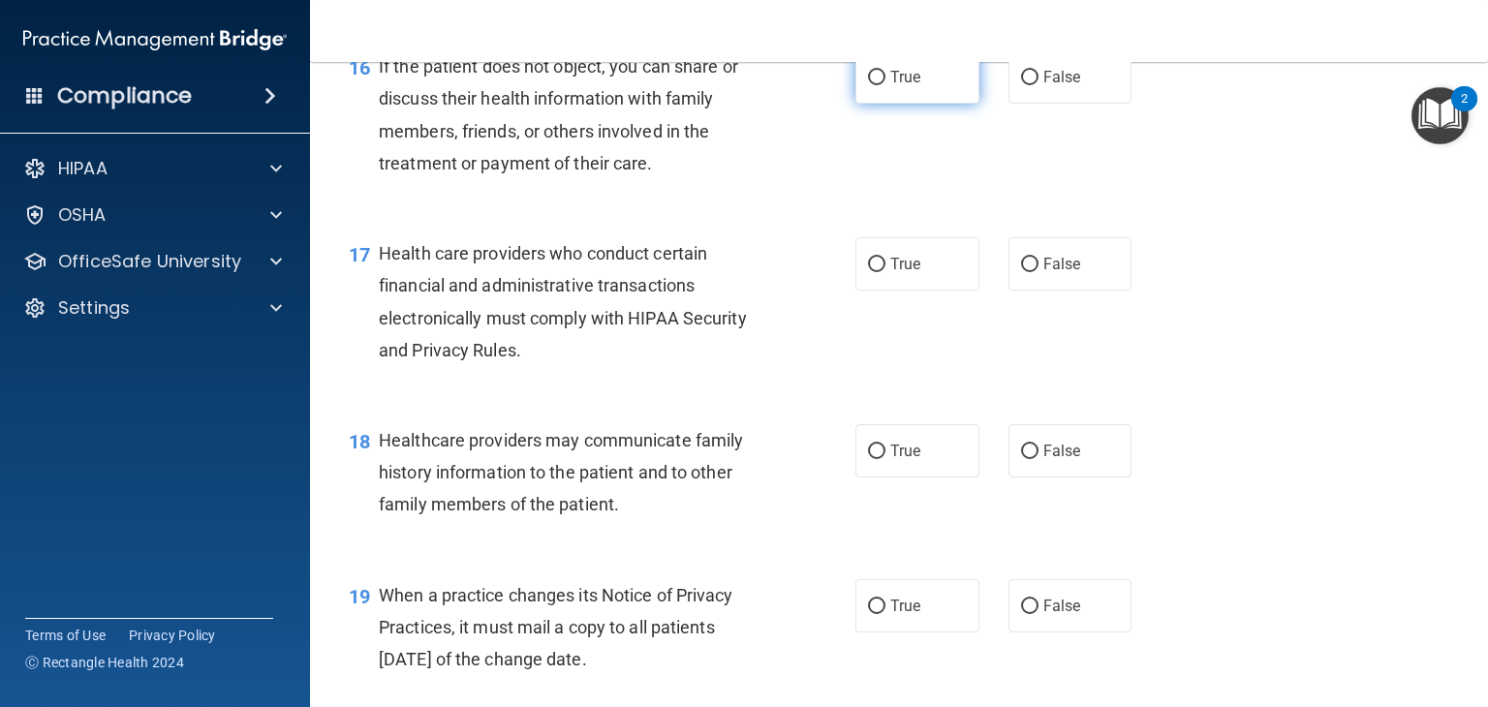
click at [895, 86] on span "True" at bounding box center [905, 77] width 30 height 18
click at [885, 85] on input "True" at bounding box center [876, 78] width 17 height 15
radio input "true"
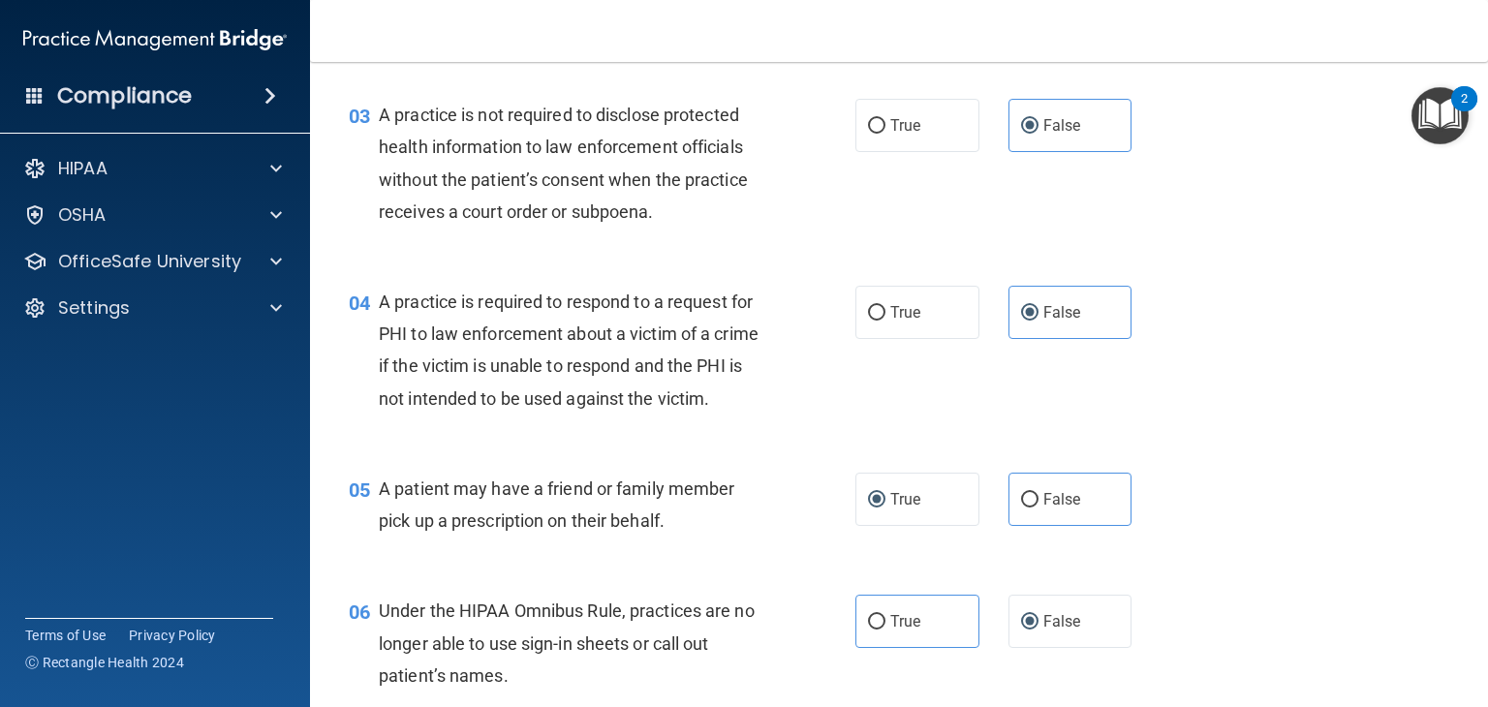
scroll to position [388, 0]
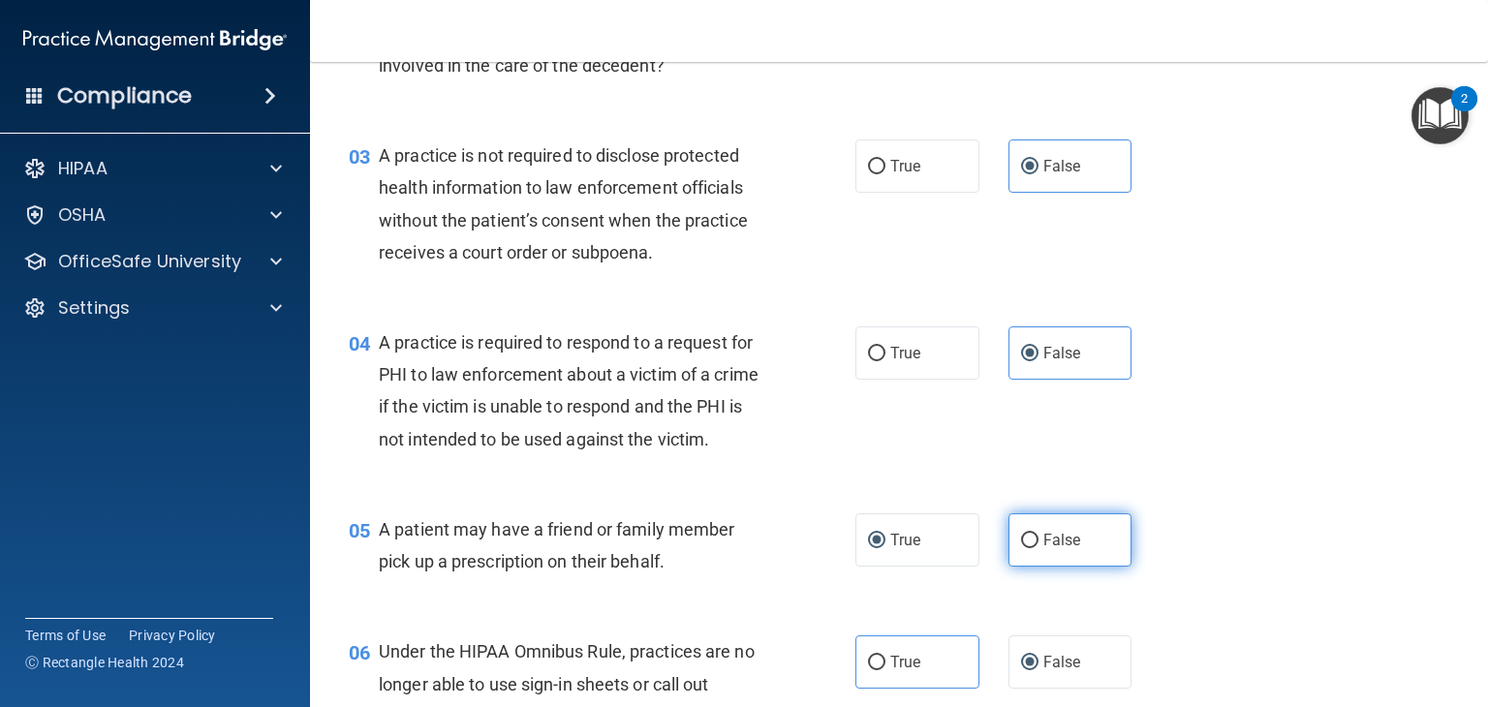
click at [1033, 567] on label "False" at bounding box center [1070, 539] width 124 height 53
click at [1033, 548] on input "False" at bounding box center [1029, 541] width 17 height 15
radio input "true"
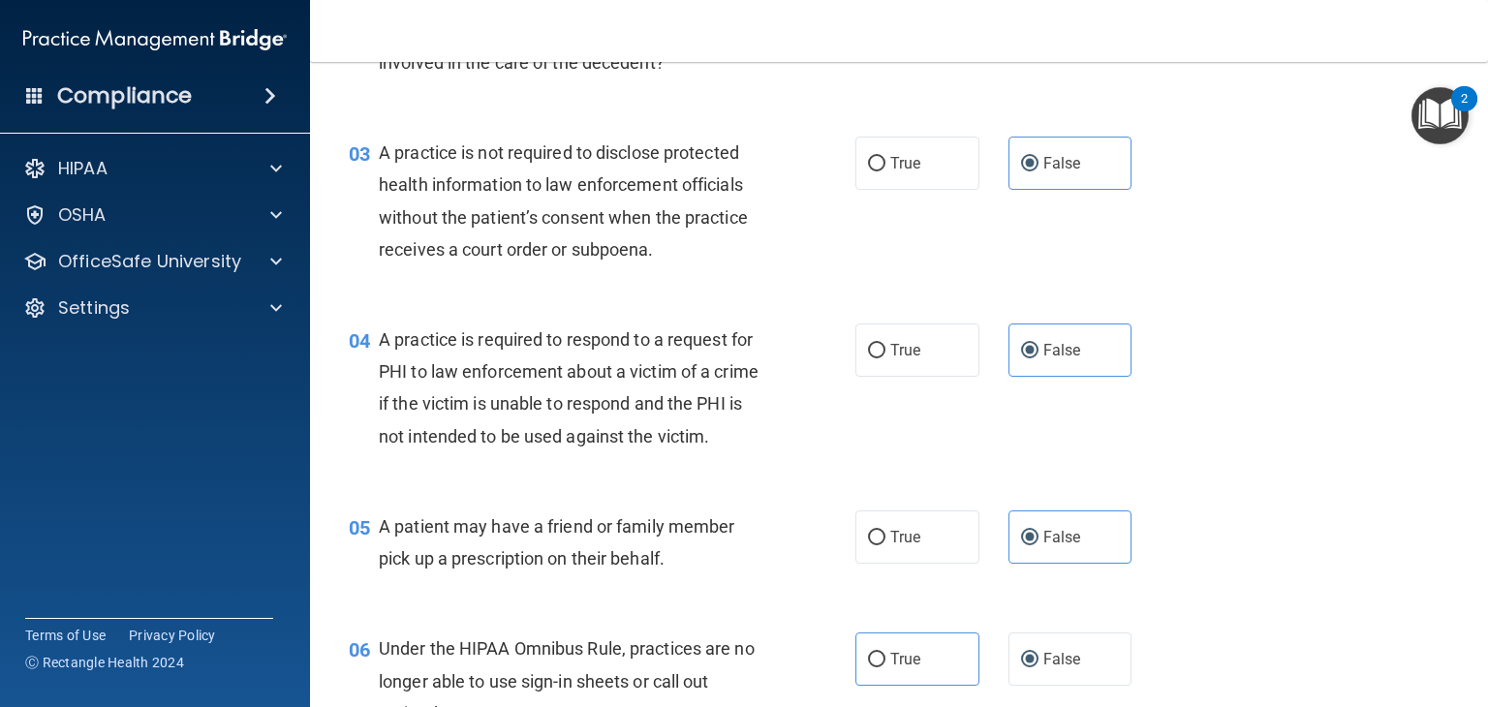
scroll to position [484, 0]
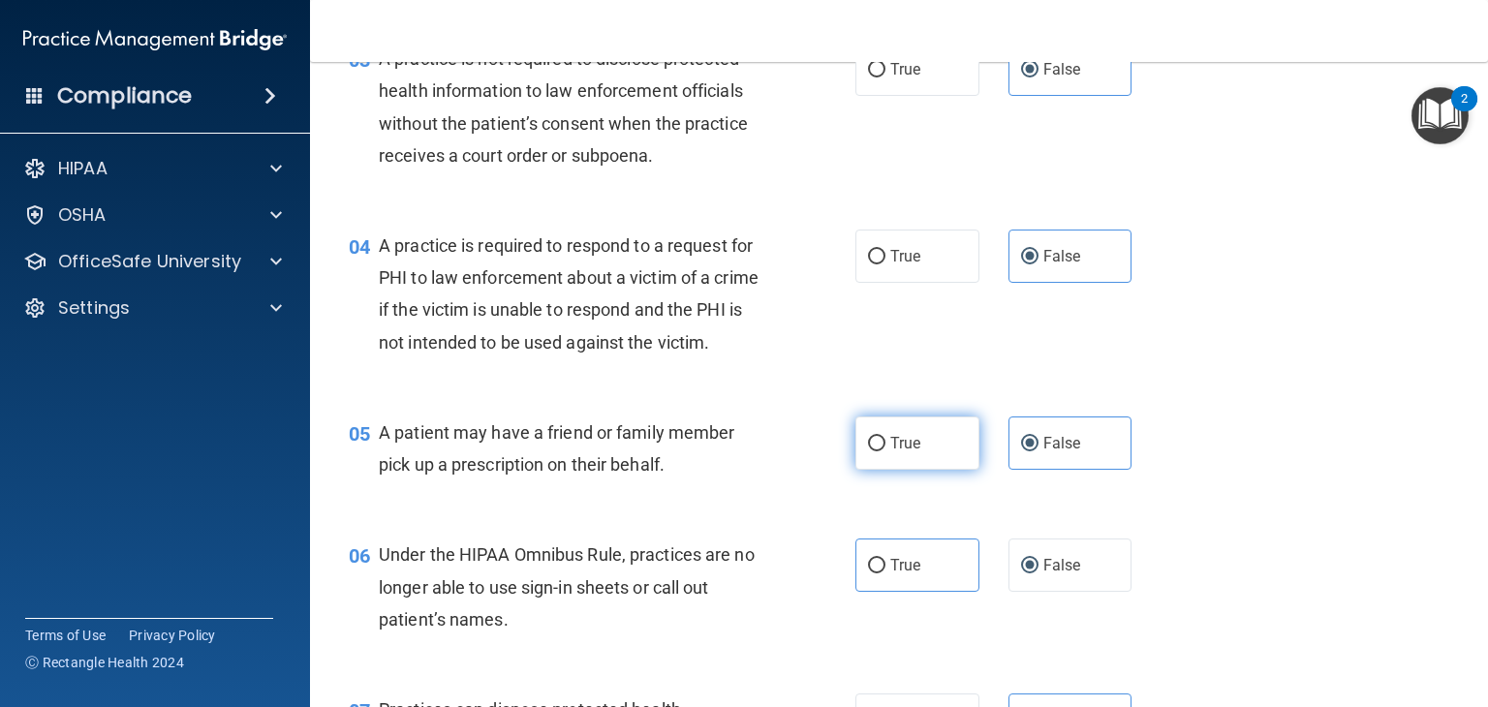
drag, startPoint x: 921, startPoint y: 467, endPoint x: 933, endPoint y: 471, distance: 12.3
click at [922, 467] on label "True" at bounding box center [917, 443] width 124 height 53
click at [885, 451] on input "True" at bounding box center [876, 444] width 17 height 15
radio input "true"
radio input "false"
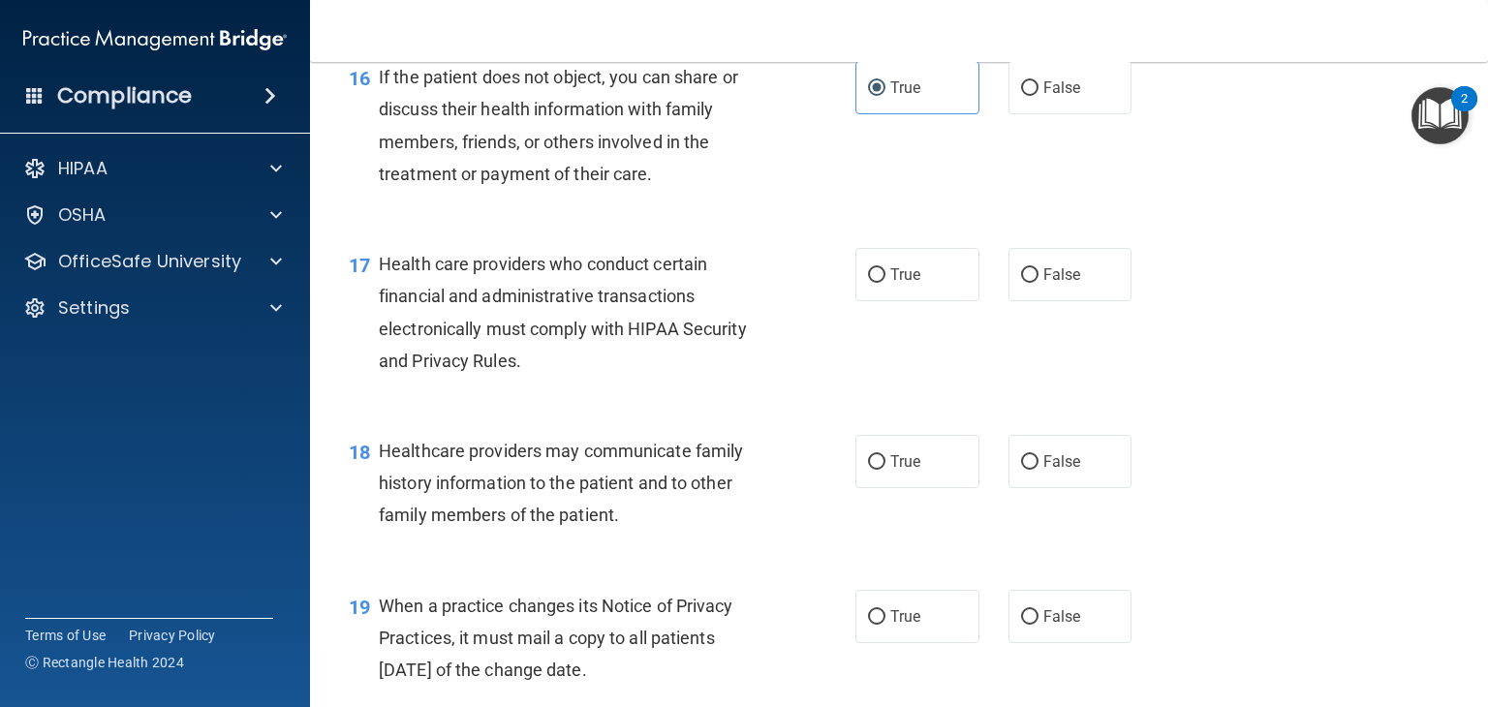
scroll to position [2713, 0]
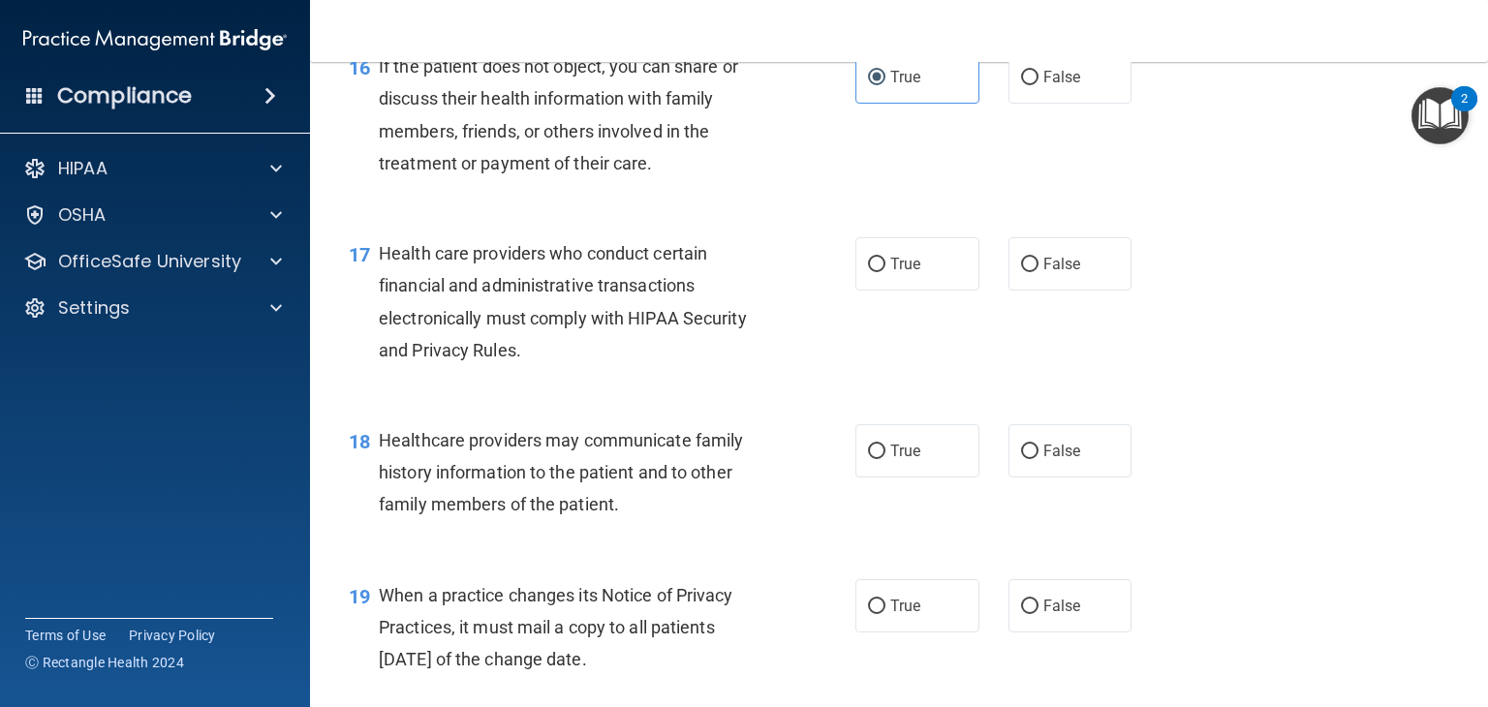
click at [560, 671] on div "When a practice changes its Notice of Privacy Practices, it must mail a copy to…" at bounding box center [580, 627] width 402 height 97
click at [931, 291] on label "True" at bounding box center [917, 263] width 124 height 53
click at [885, 272] on input "True" at bounding box center [876, 265] width 17 height 15
radio input "true"
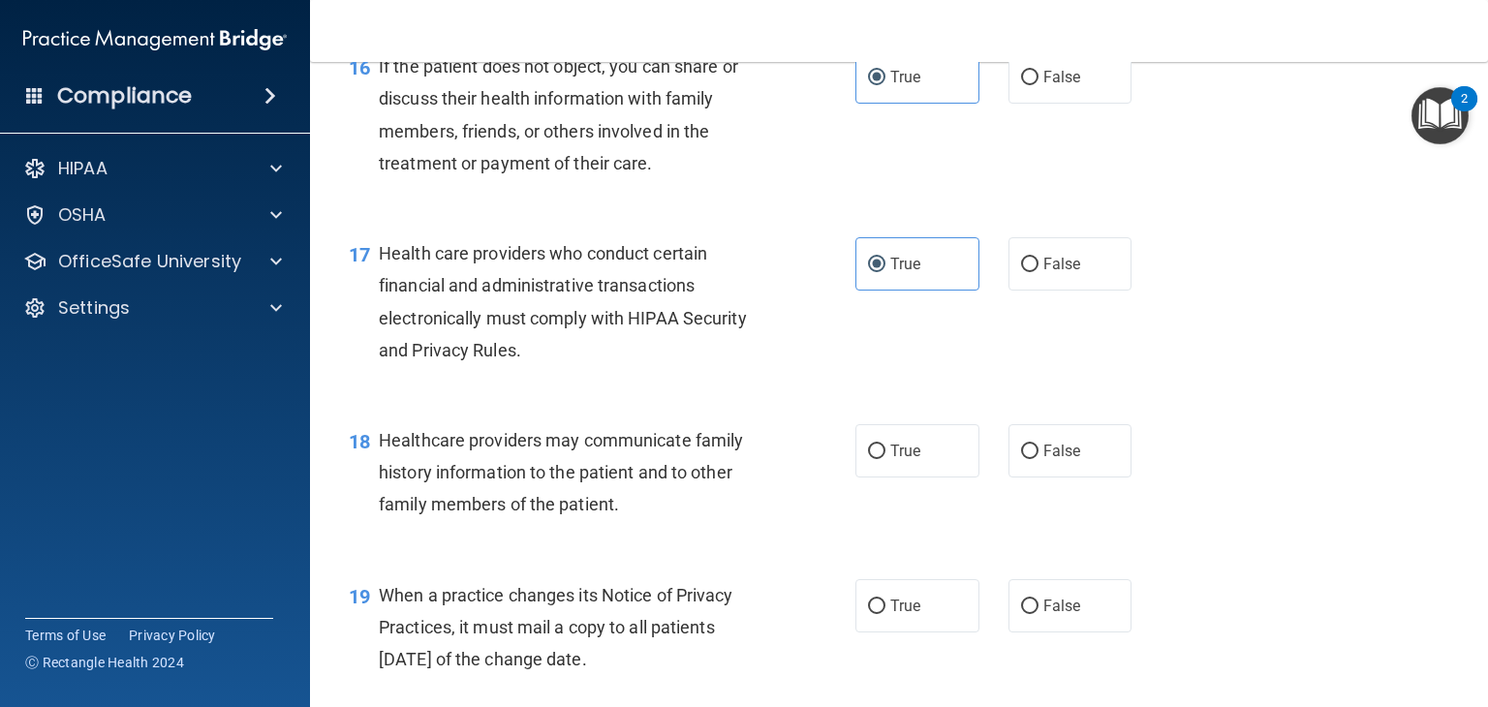
scroll to position [2809, 0]
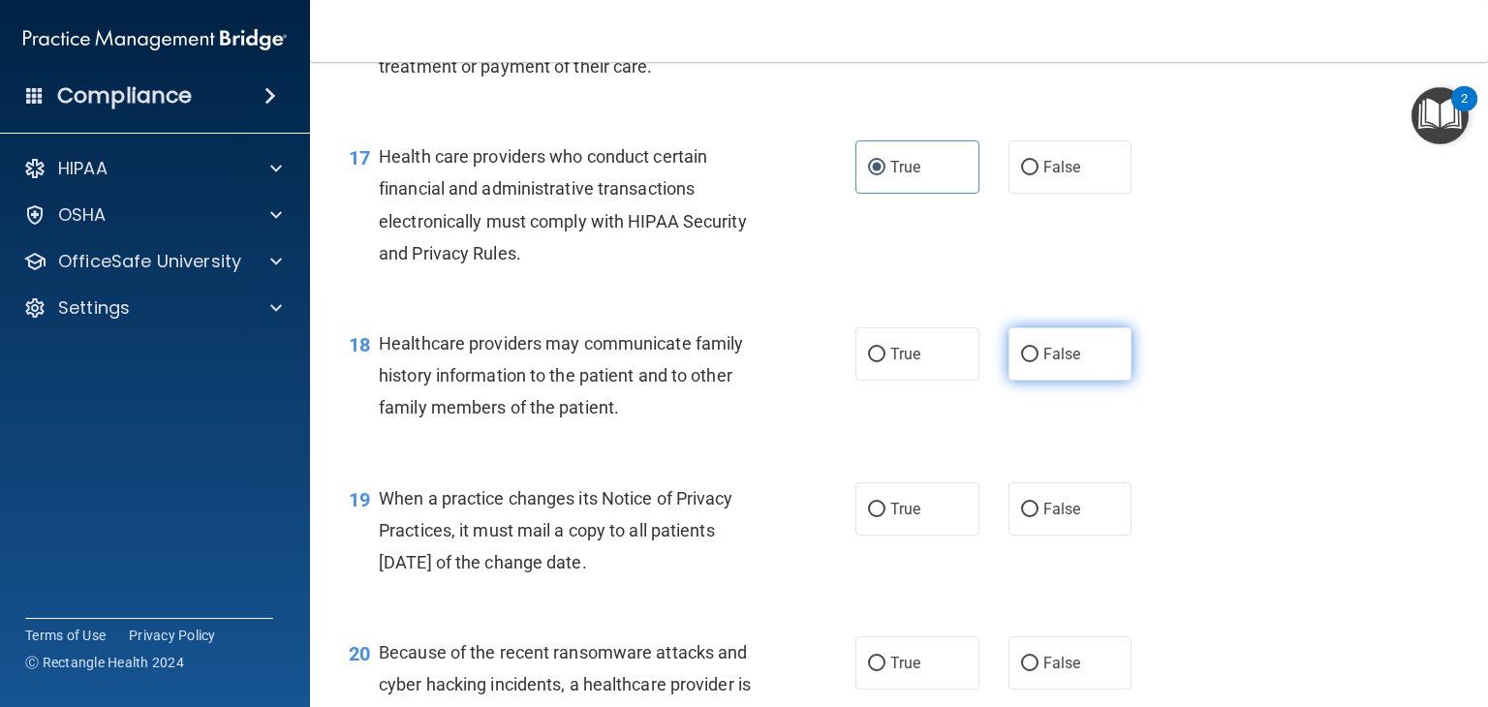
click at [1026, 381] on label "False" at bounding box center [1070, 353] width 124 height 53
click at [1026, 362] on input "False" at bounding box center [1029, 355] width 17 height 15
radio input "true"
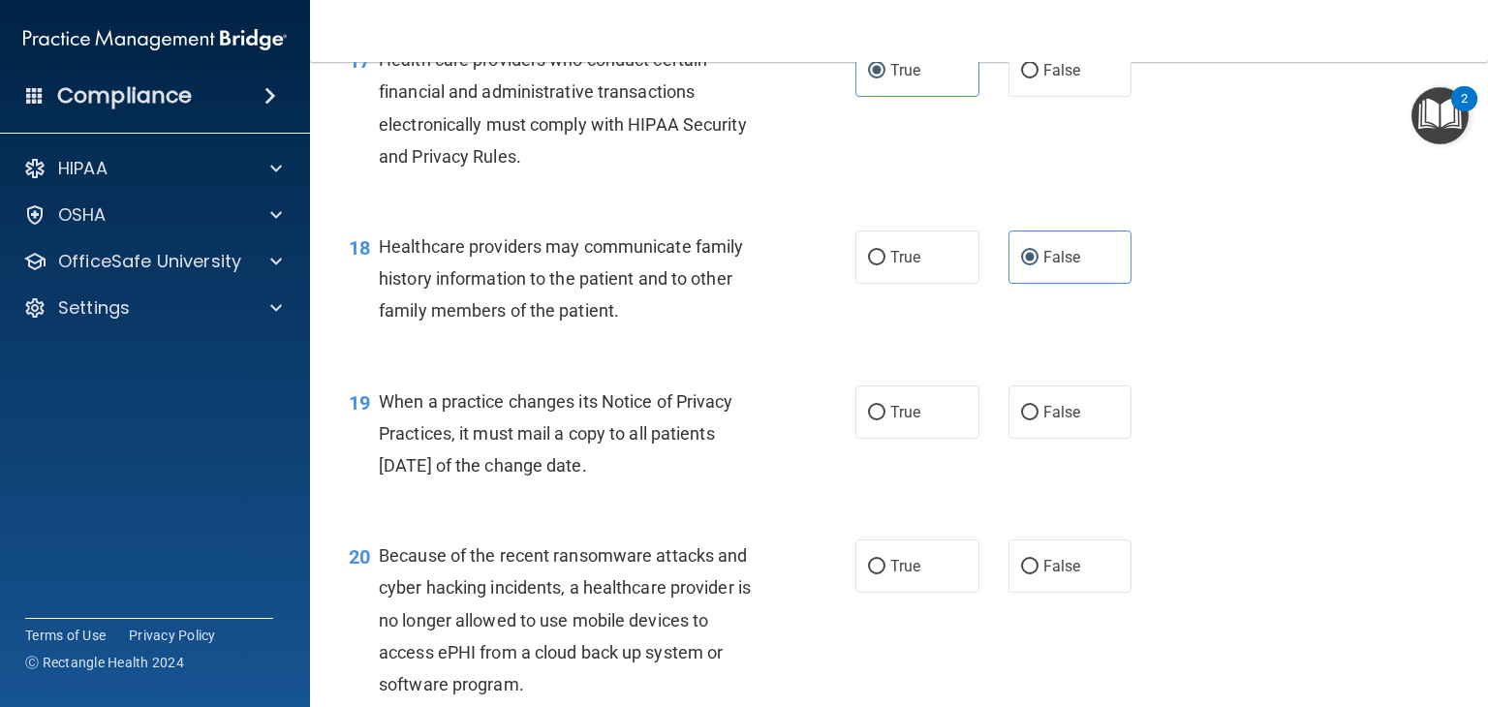
scroll to position [3100, 0]
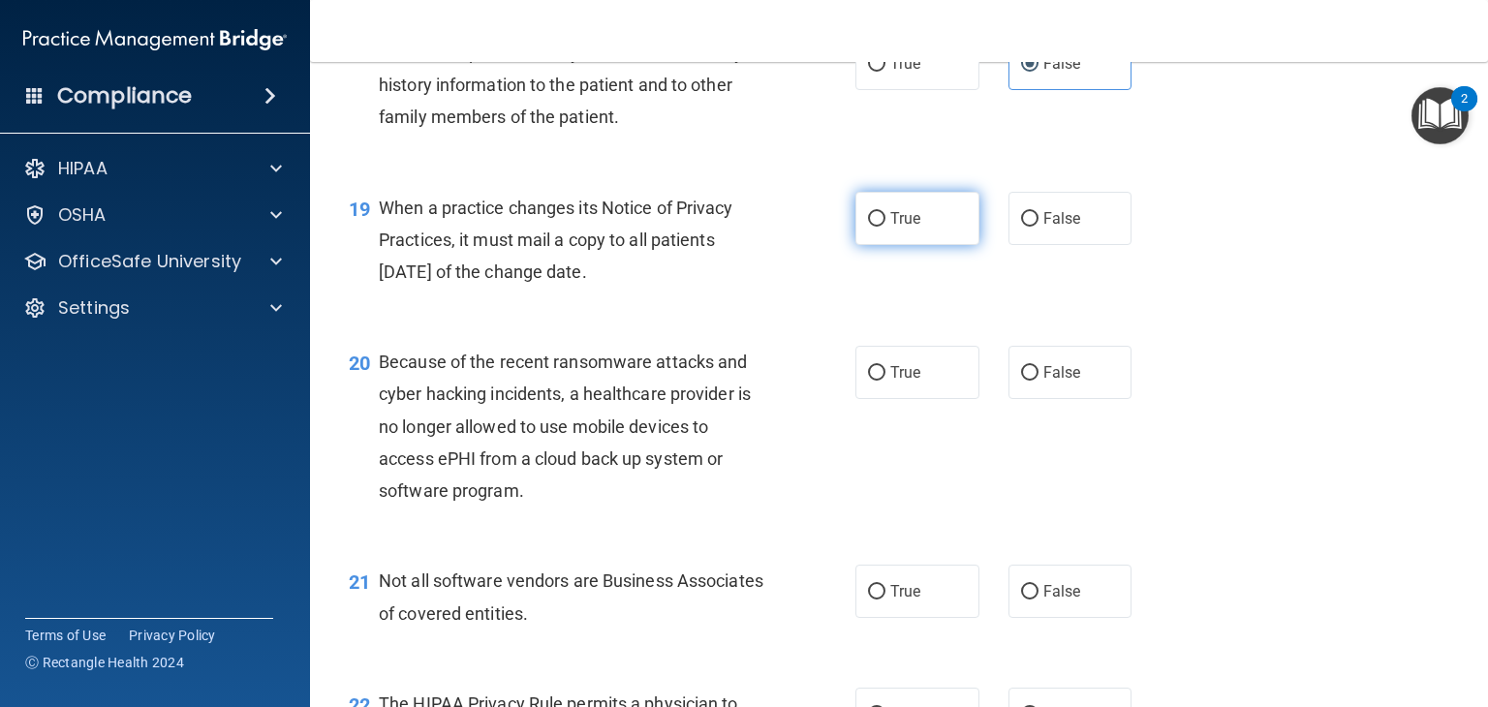
click at [879, 245] on label "True" at bounding box center [917, 218] width 124 height 53
click at [879, 227] on input "True" at bounding box center [876, 219] width 17 height 15
radio input "true"
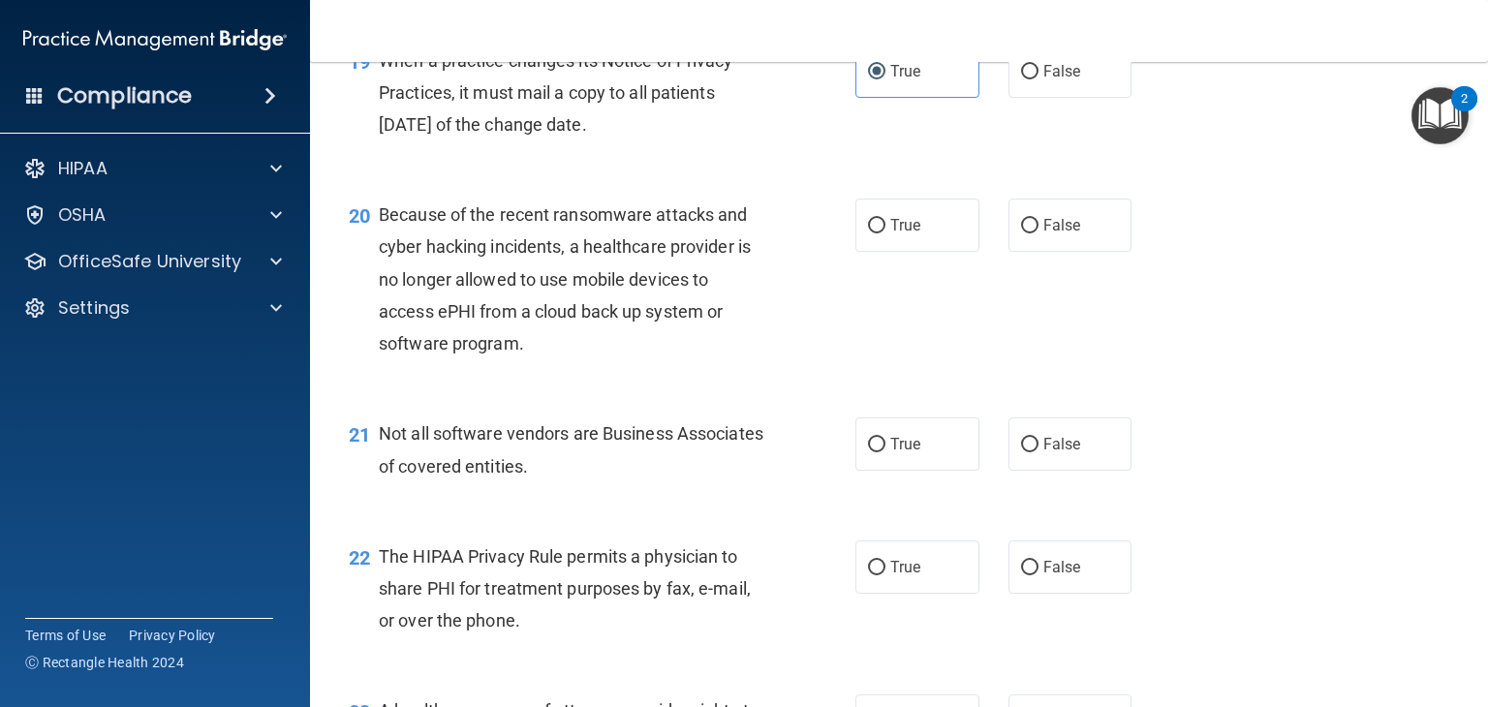
scroll to position [3294, 0]
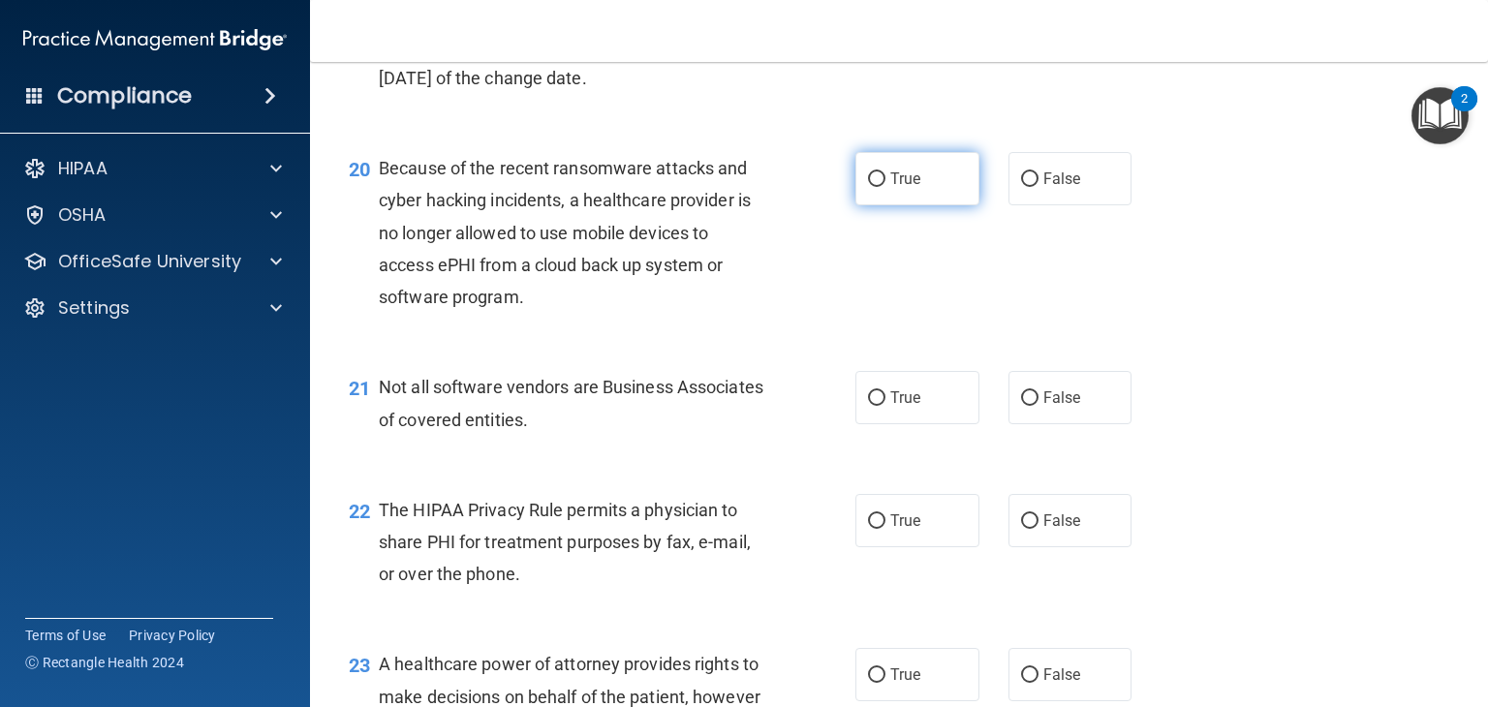
click at [946, 205] on label "True" at bounding box center [917, 178] width 124 height 53
click at [885, 187] on input "True" at bounding box center [876, 179] width 17 height 15
radio input "true"
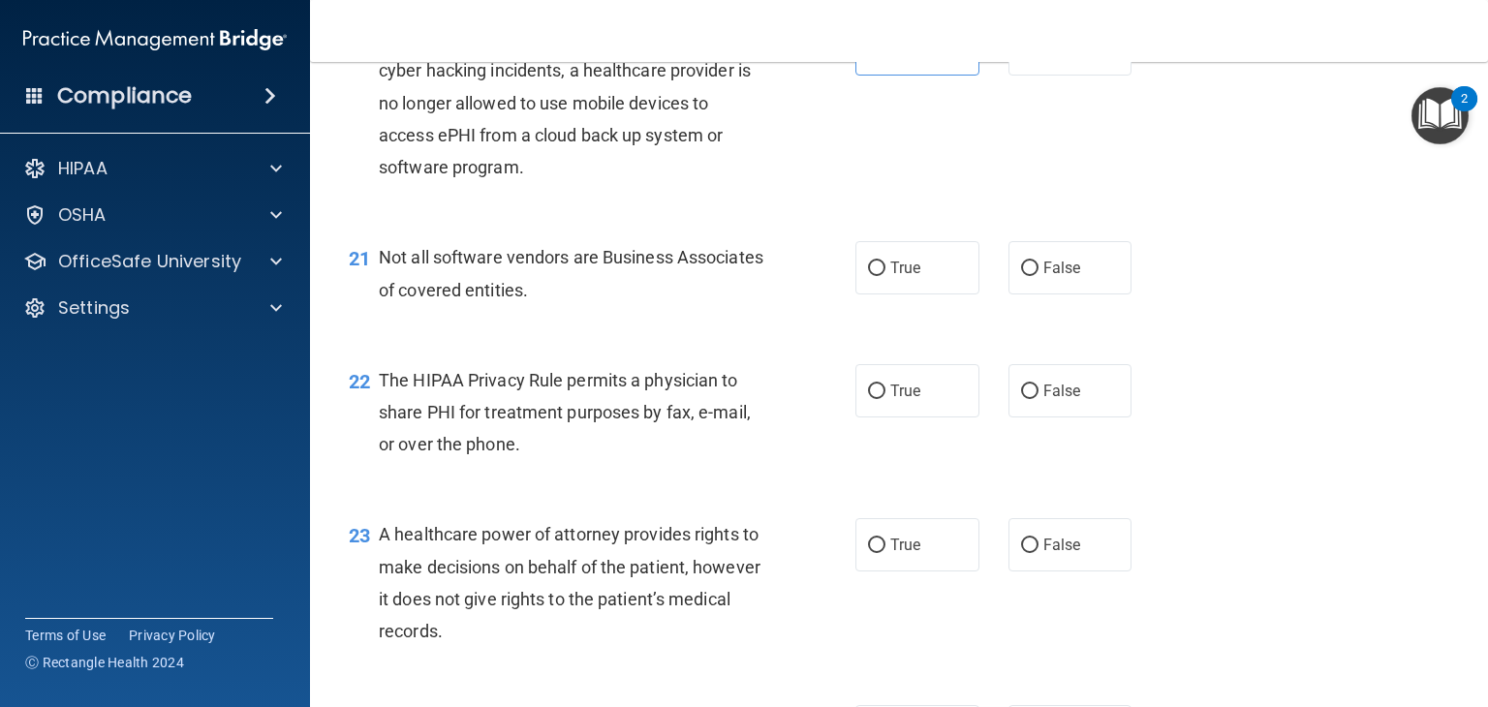
scroll to position [3391, 0]
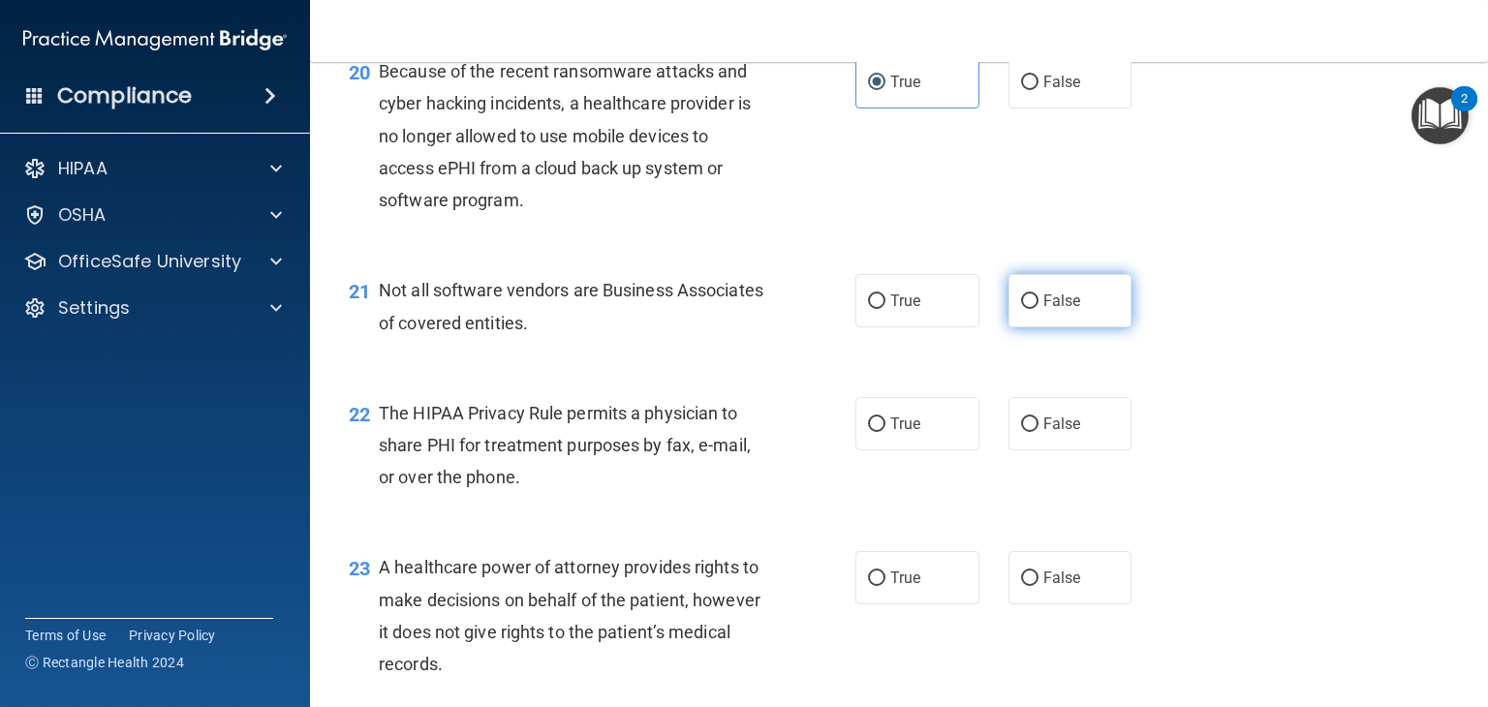
click at [1023, 327] on label "False" at bounding box center [1070, 300] width 124 height 53
click at [1023, 309] on input "False" at bounding box center [1029, 302] width 17 height 15
radio input "true"
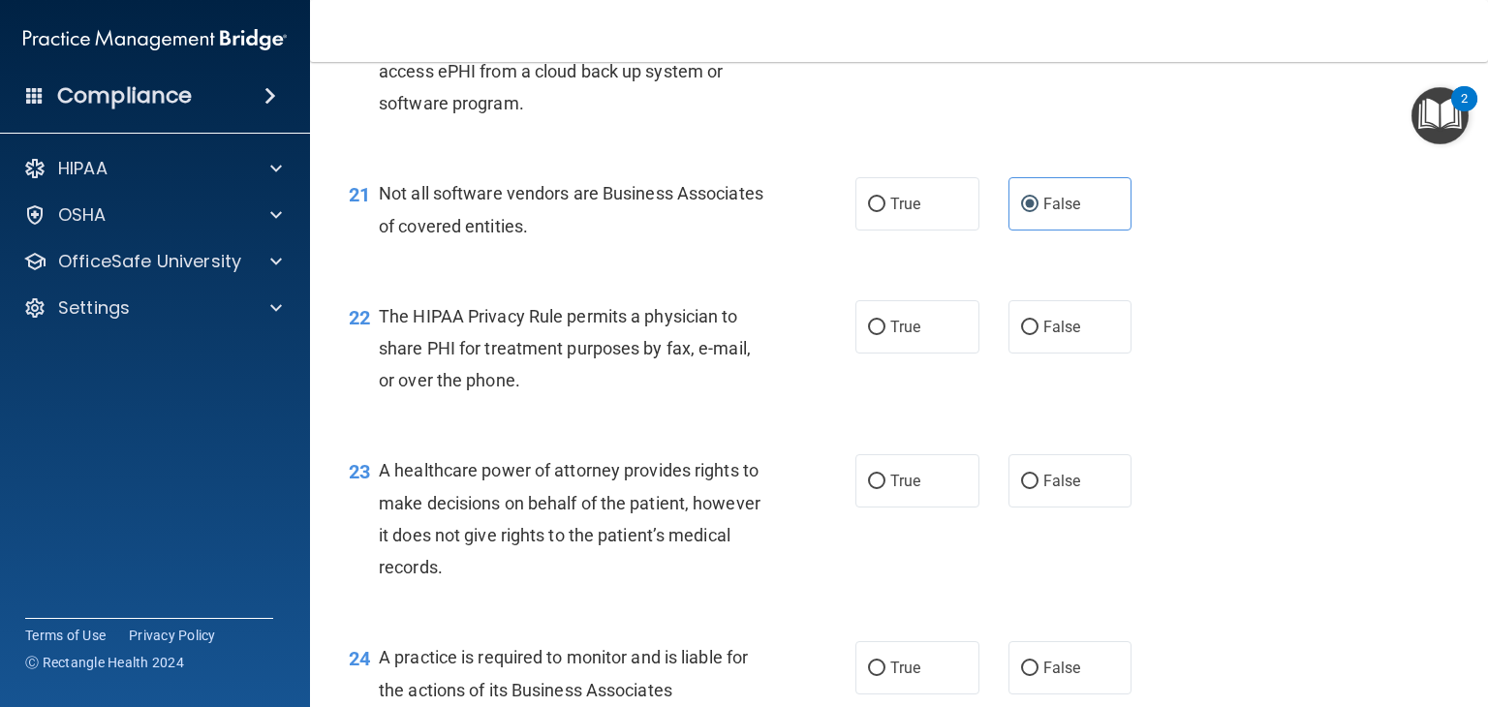
scroll to position [3294, 0]
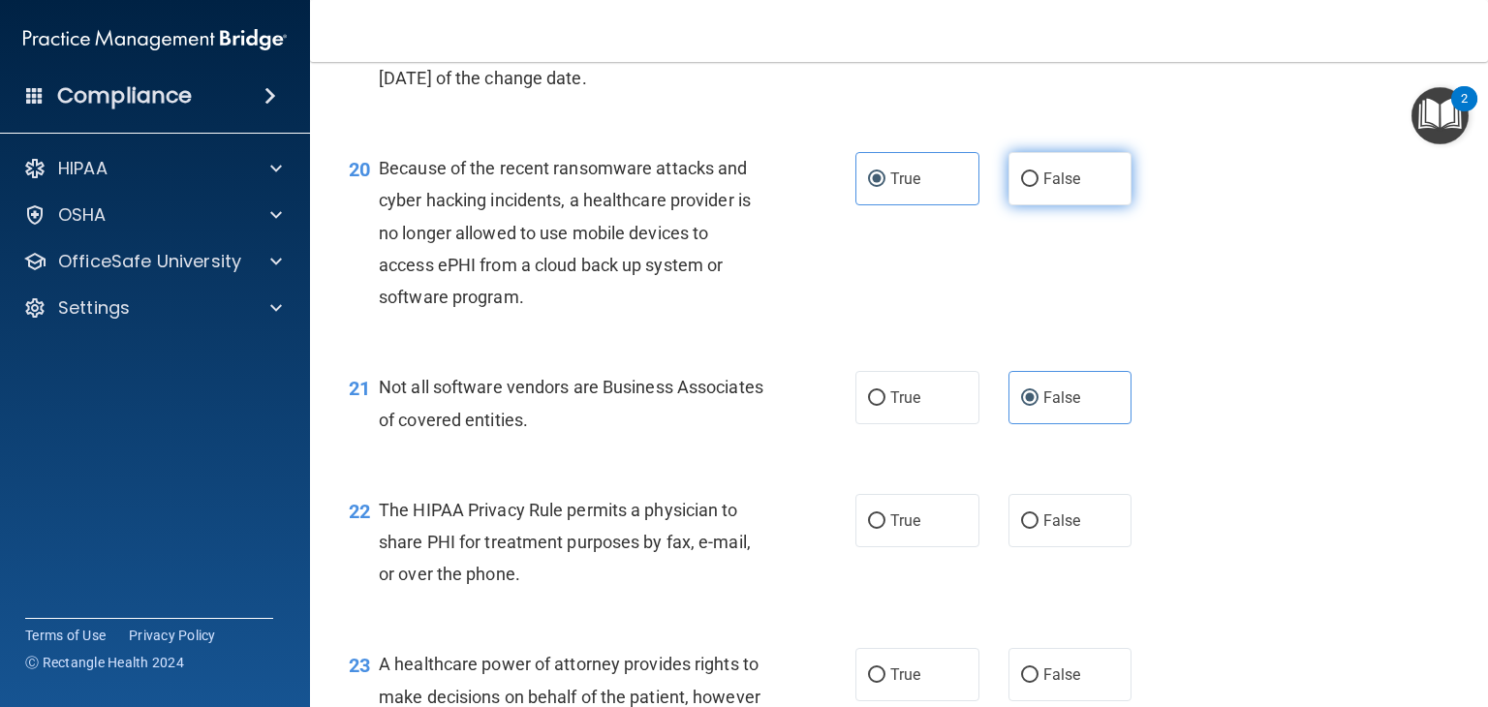
click at [1042, 205] on label "False" at bounding box center [1070, 178] width 124 height 53
click at [1039, 187] on input "False" at bounding box center [1029, 179] width 17 height 15
radio input "true"
radio input "false"
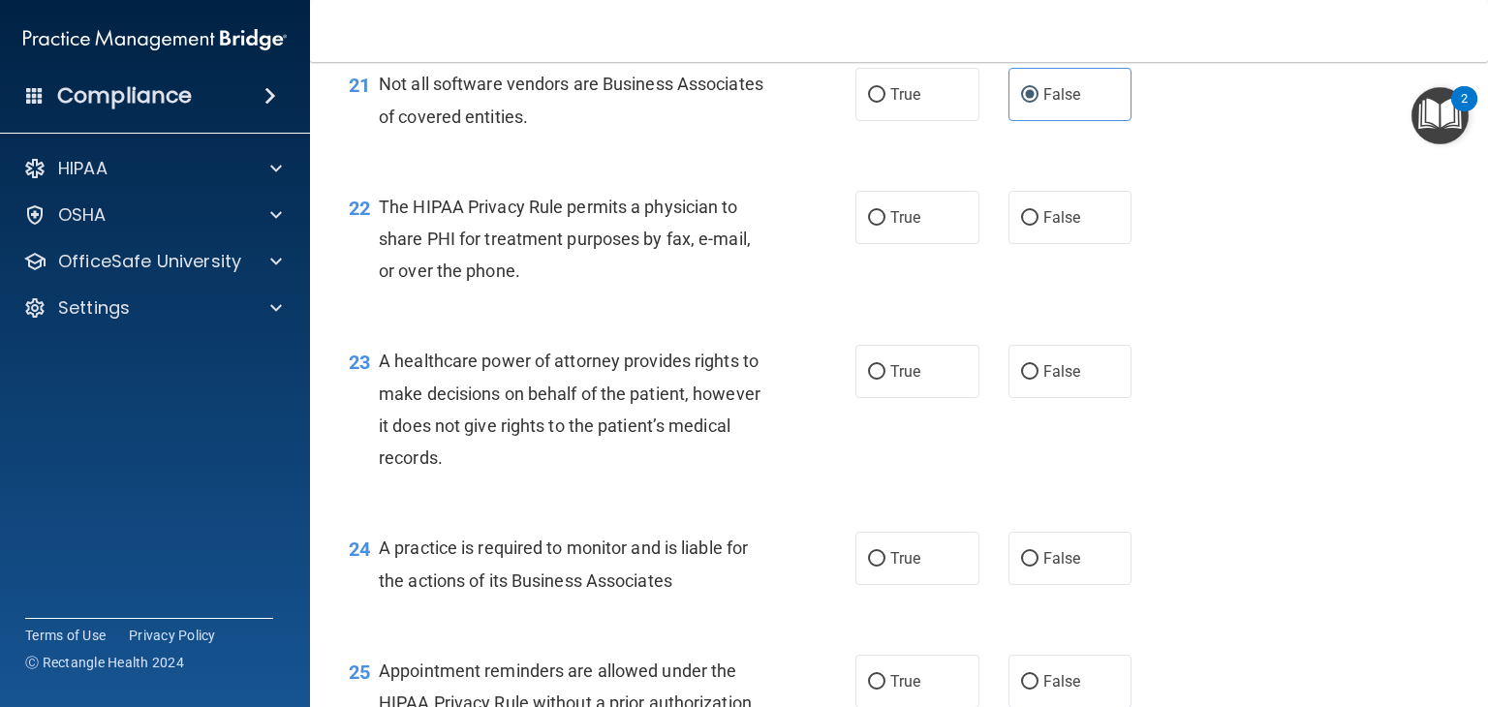
scroll to position [3681, 0]
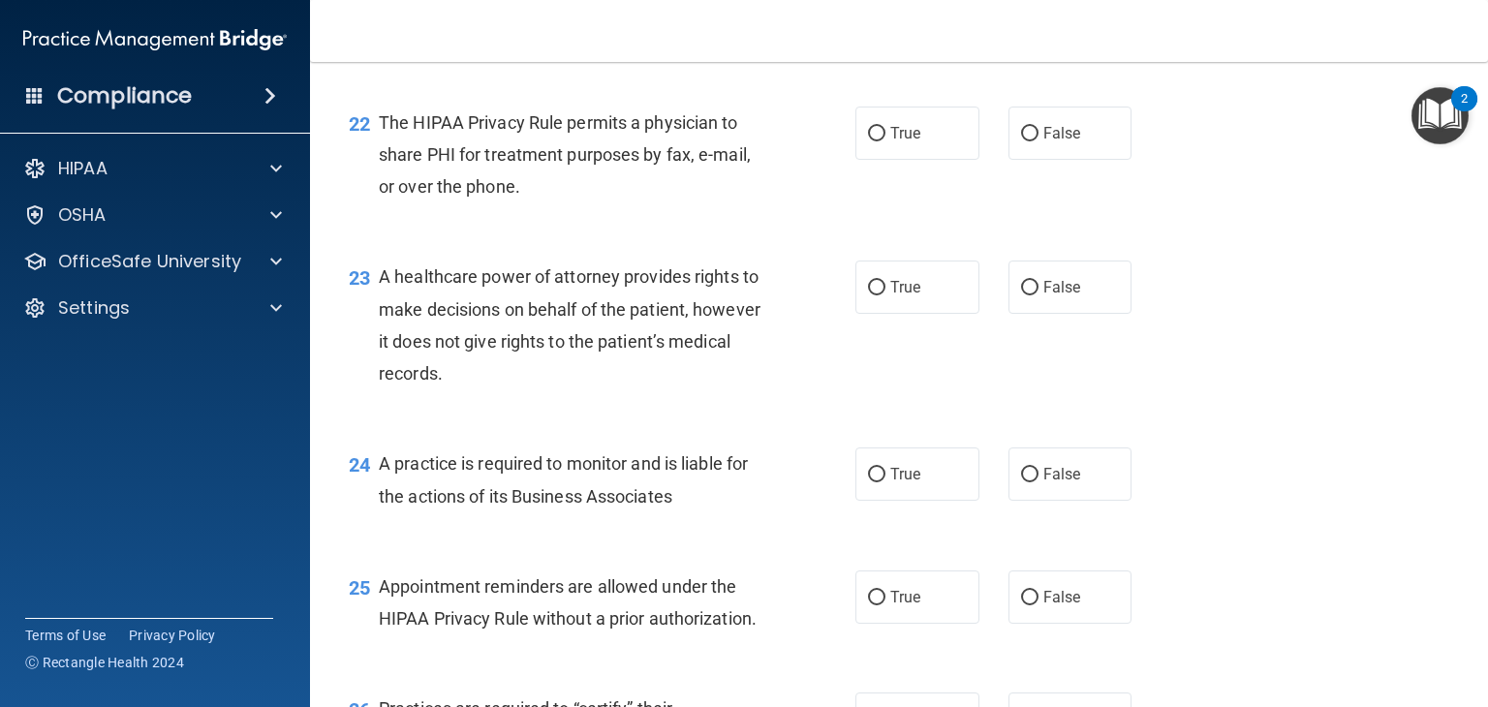
click at [984, 160] on div "True False" at bounding box center [1003, 133] width 297 height 53
click at [937, 160] on label "True" at bounding box center [917, 133] width 124 height 53
click at [885, 141] on input "True" at bounding box center [876, 134] width 17 height 15
radio input "true"
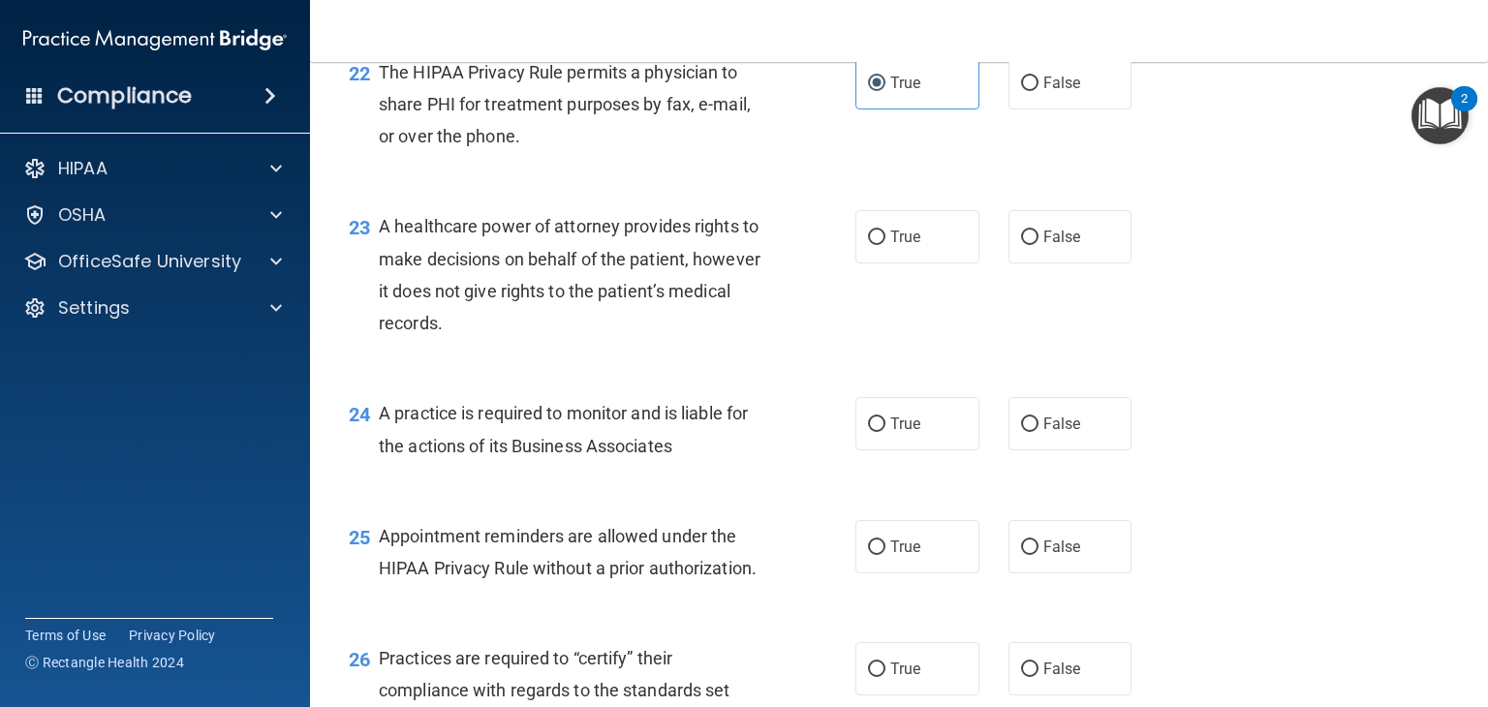
scroll to position [3778, 0]
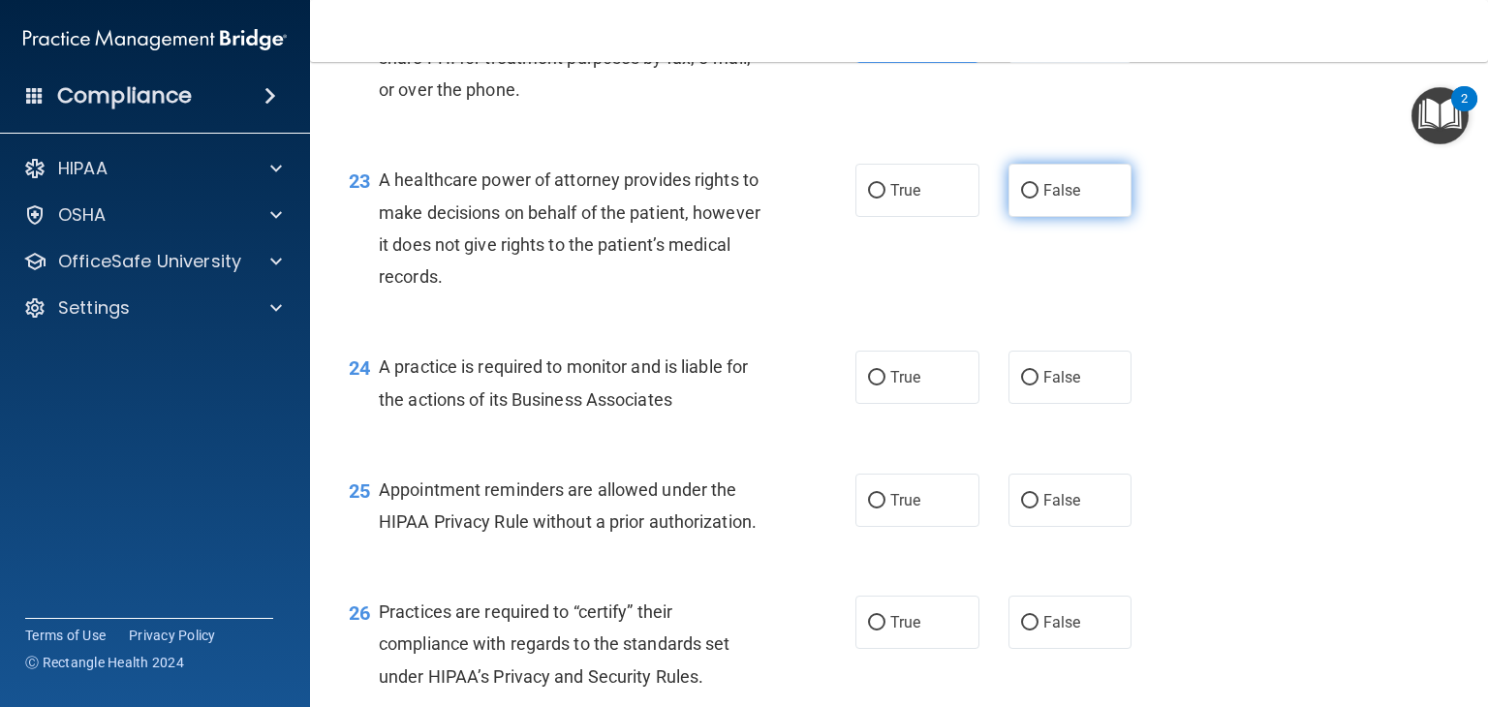
click at [1008, 217] on label "False" at bounding box center [1070, 190] width 124 height 53
click at [1021, 199] on input "False" at bounding box center [1029, 191] width 17 height 15
radio input "true"
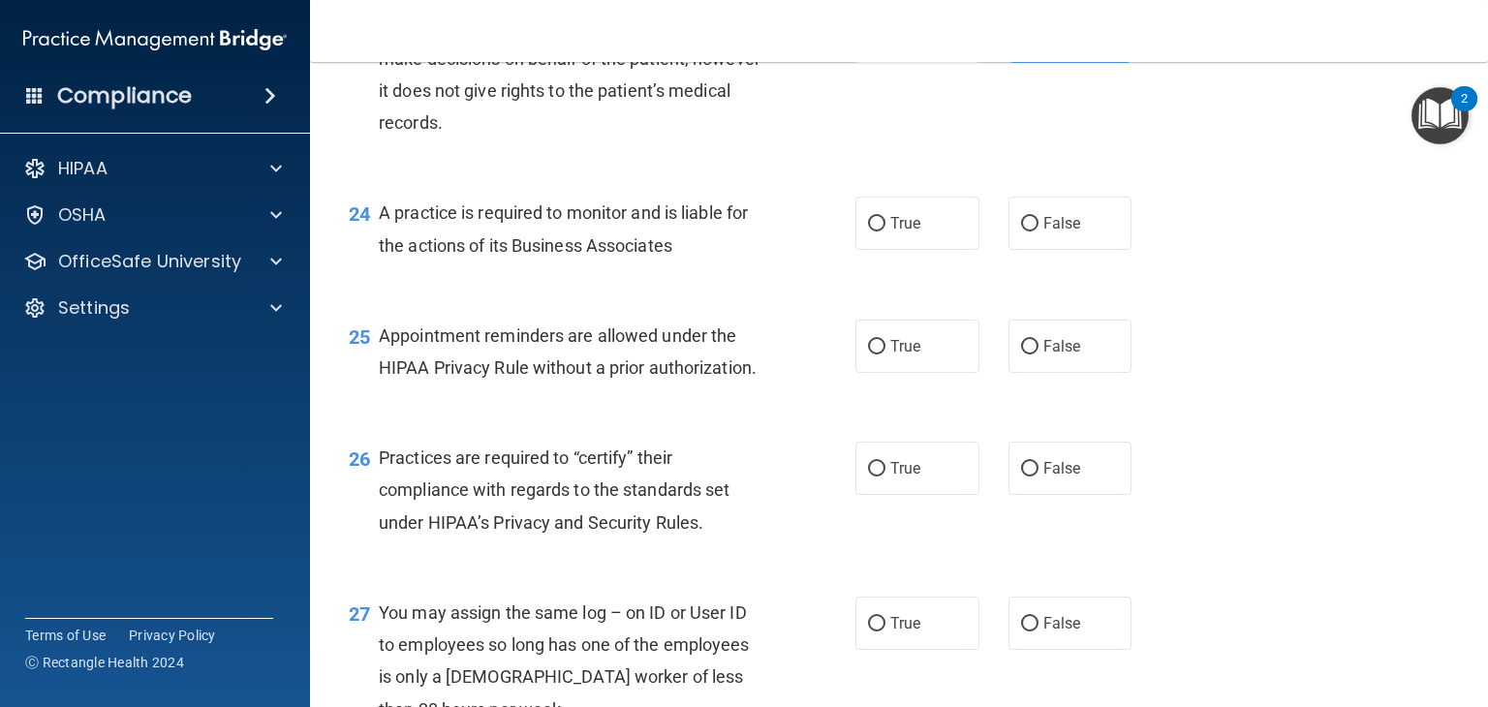
scroll to position [3875, 0]
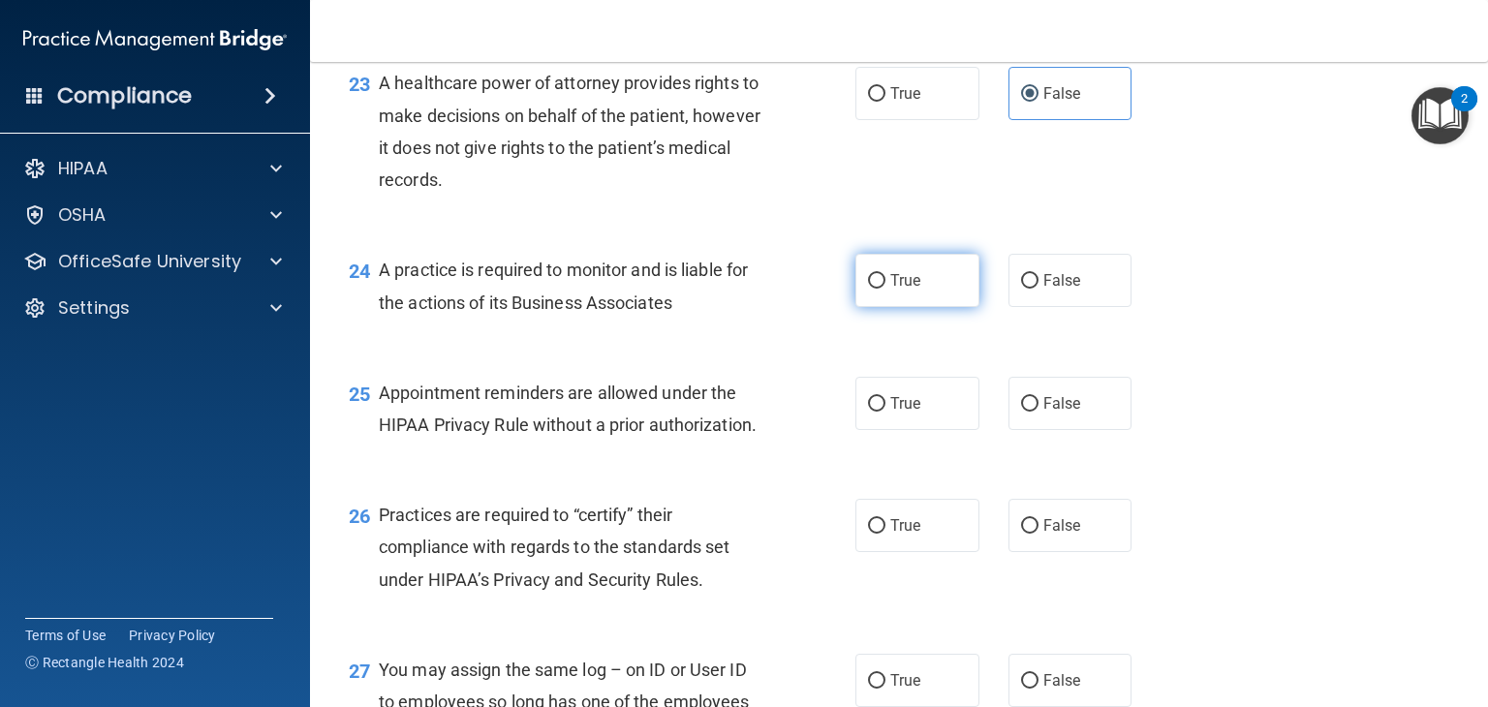
click at [869, 289] on input "True" at bounding box center [876, 281] width 17 height 15
radio input "true"
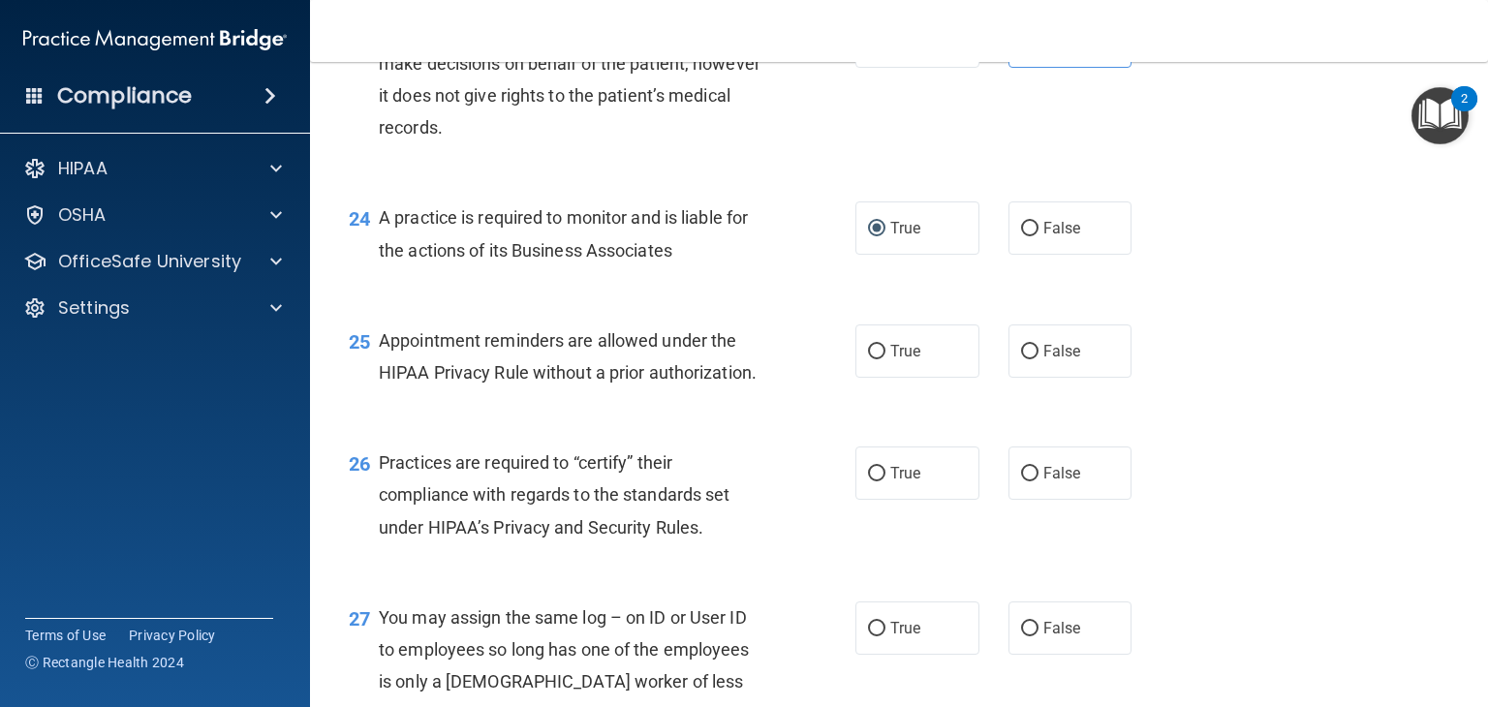
scroll to position [3972, 0]
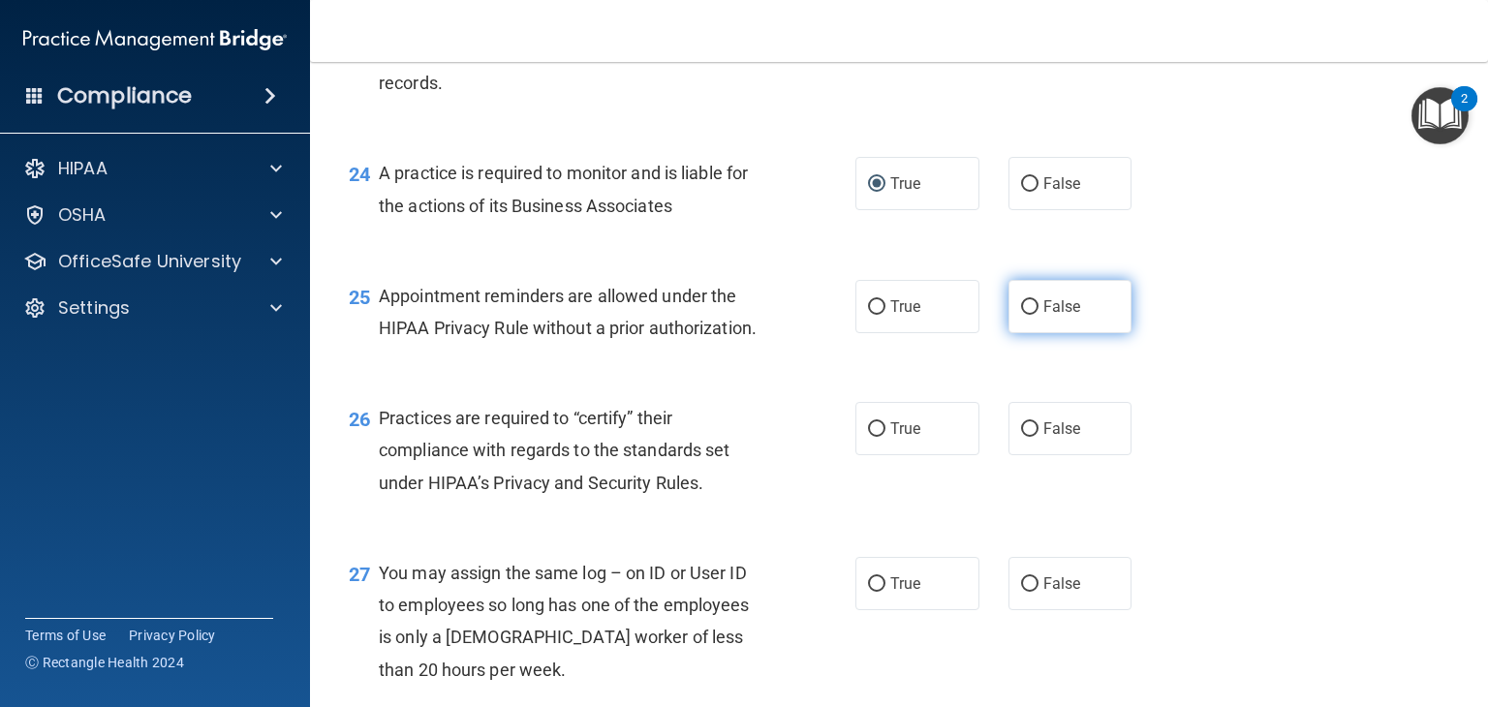
click at [1053, 316] on span "False" at bounding box center [1062, 306] width 38 height 18
click at [1039, 315] on input "False" at bounding box center [1029, 307] width 17 height 15
radio input "true"
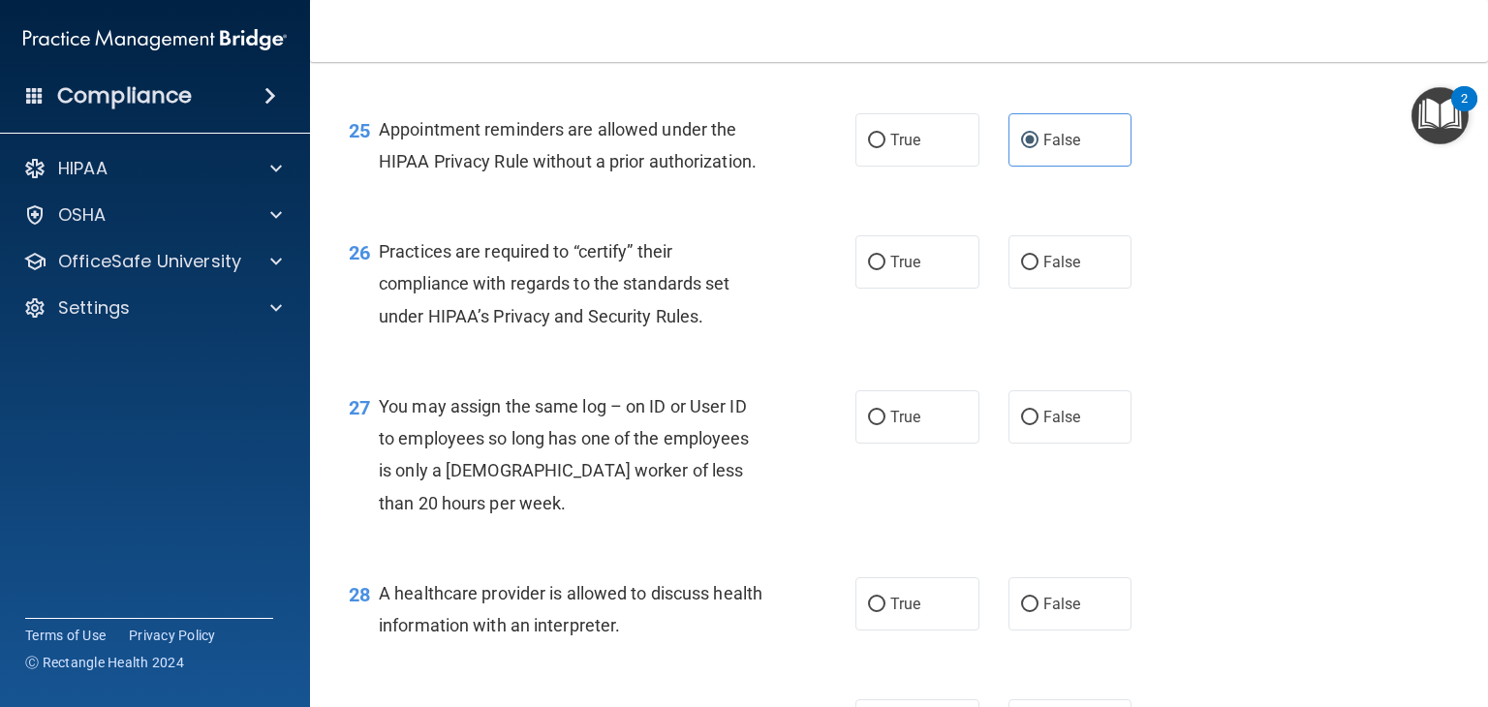
scroll to position [4166, 0]
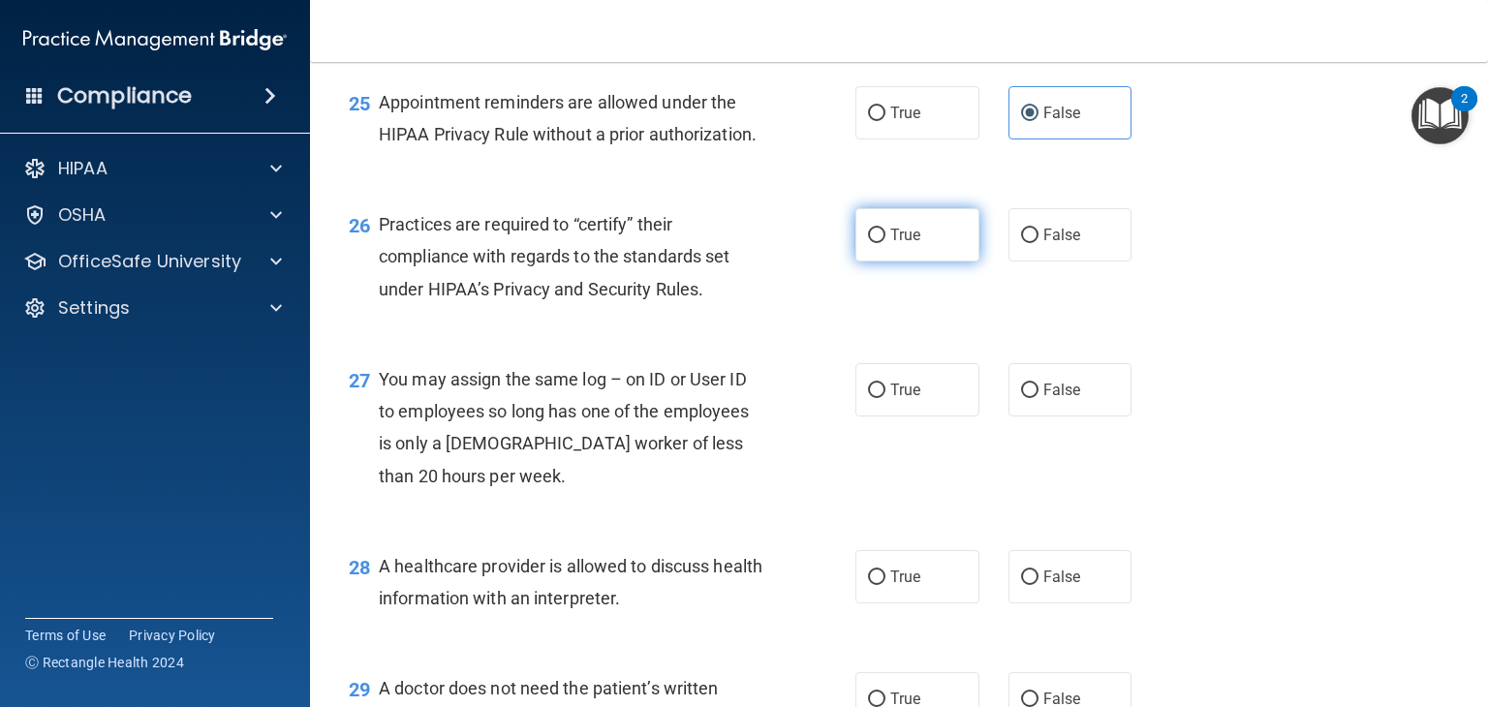
click at [878, 262] on label "True" at bounding box center [917, 234] width 124 height 53
click at [878, 243] on input "True" at bounding box center [876, 236] width 17 height 15
radio input "true"
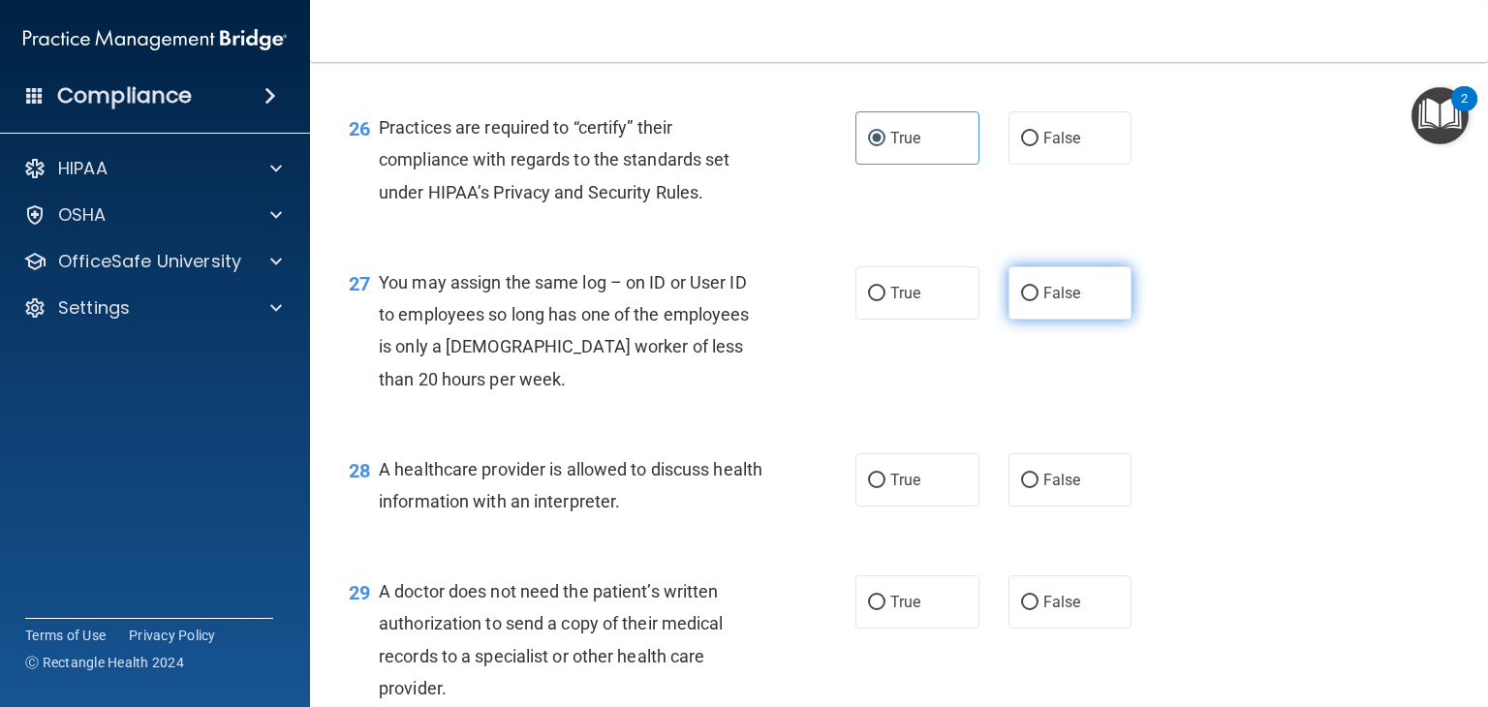
click at [1030, 320] on label "False" at bounding box center [1070, 292] width 124 height 53
click at [1030, 301] on input "False" at bounding box center [1029, 294] width 17 height 15
radio input "true"
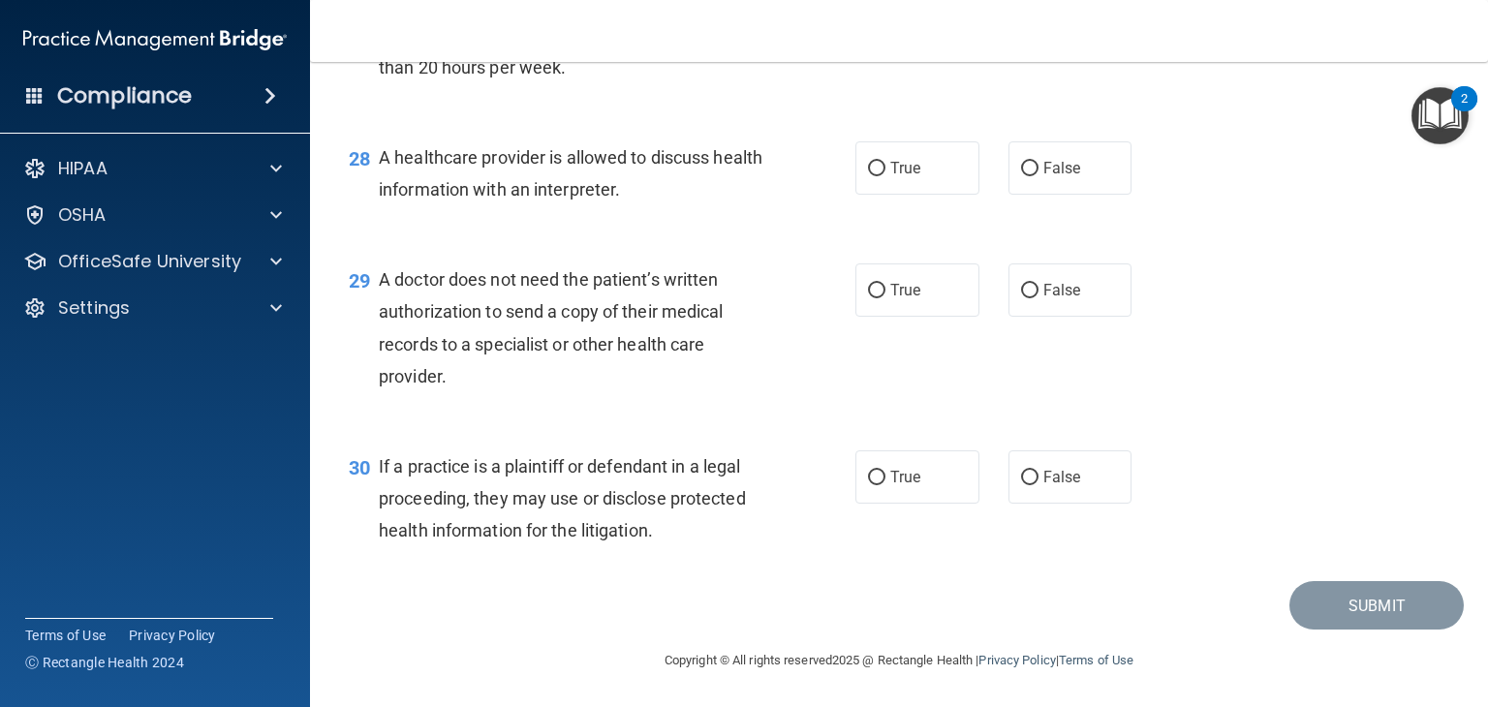
scroll to position [4639, 0]
click at [1043, 159] on span "False" at bounding box center [1062, 168] width 38 height 18
click at [1039, 162] on input "False" at bounding box center [1029, 169] width 17 height 15
radio input "true"
click at [868, 162] on input "True" at bounding box center [876, 169] width 17 height 15
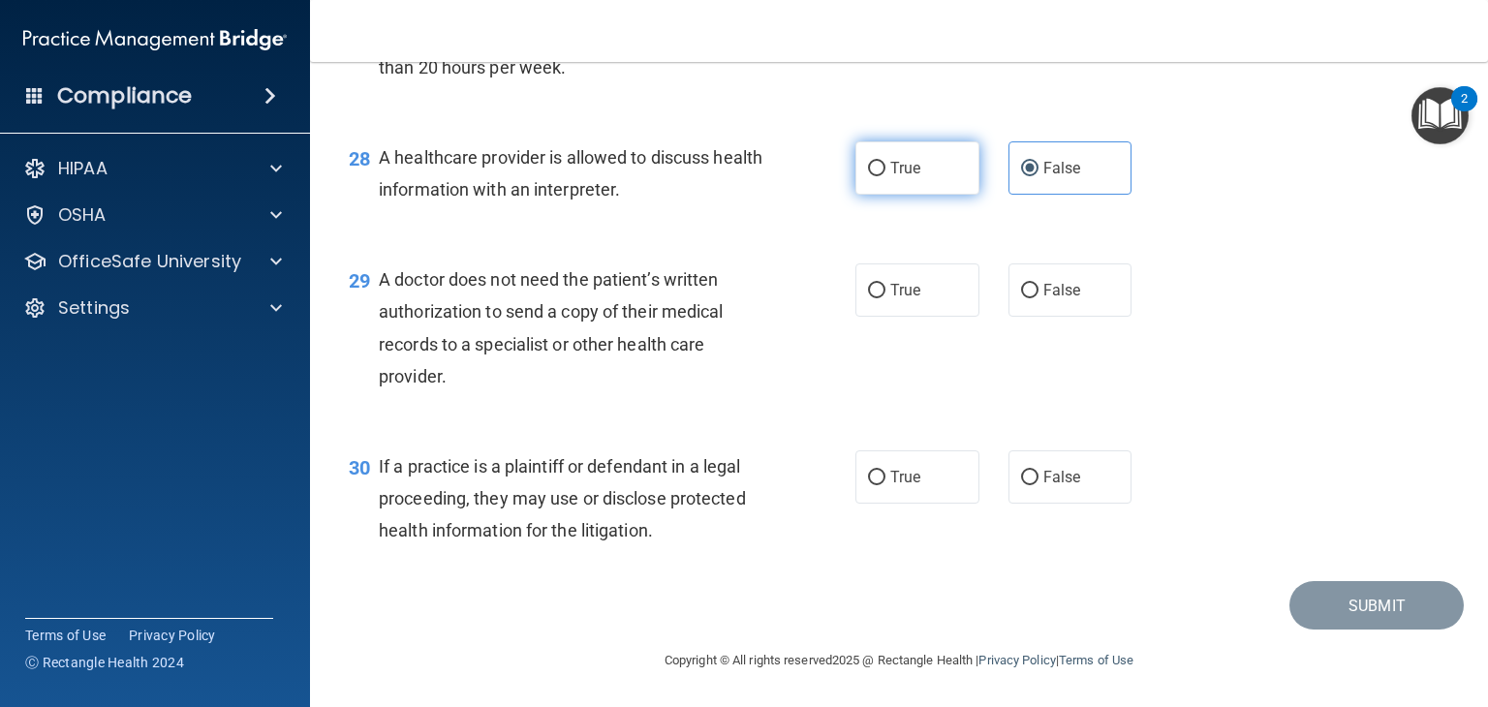
radio input "true"
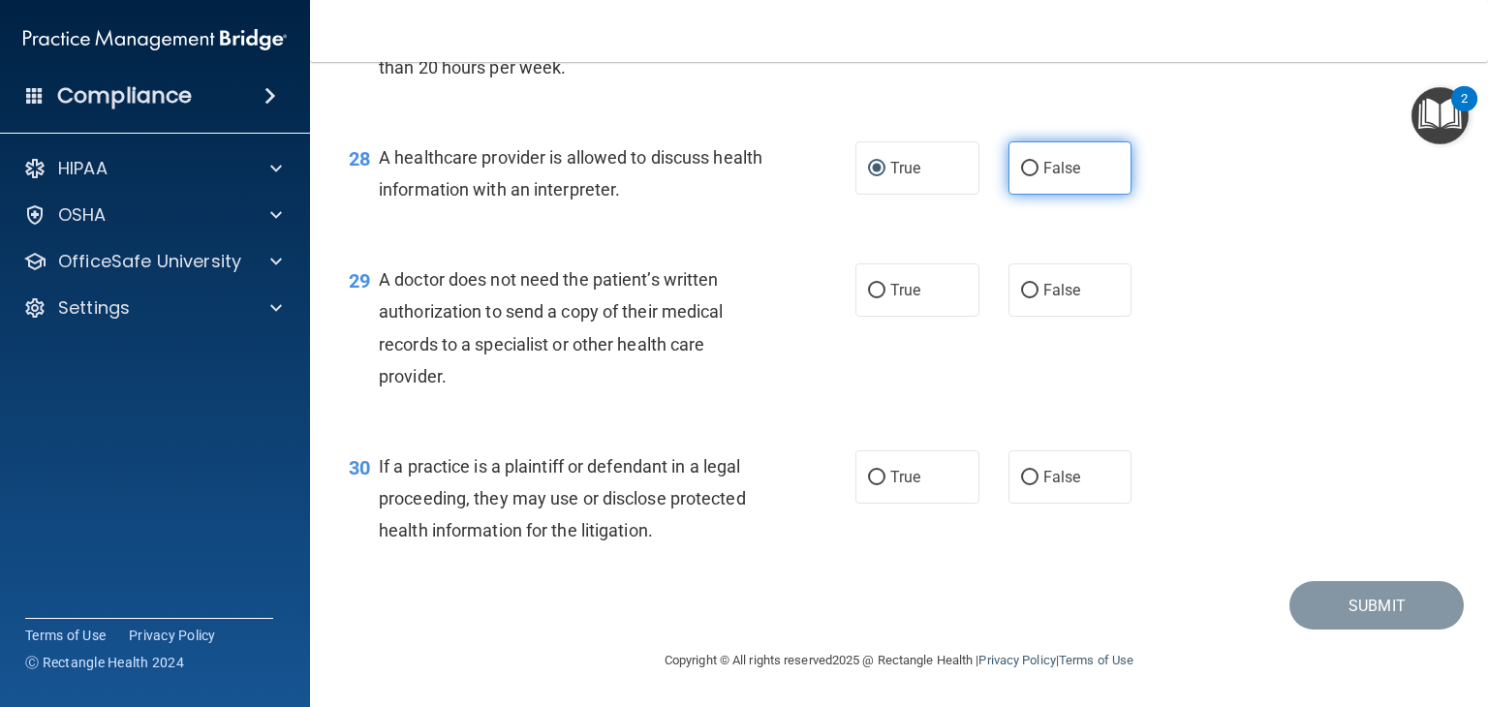
click at [1049, 167] on span "False" at bounding box center [1062, 168] width 38 height 18
click at [1039, 167] on input "False" at bounding box center [1029, 169] width 17 height 15
radio input "true"
radio input "false"
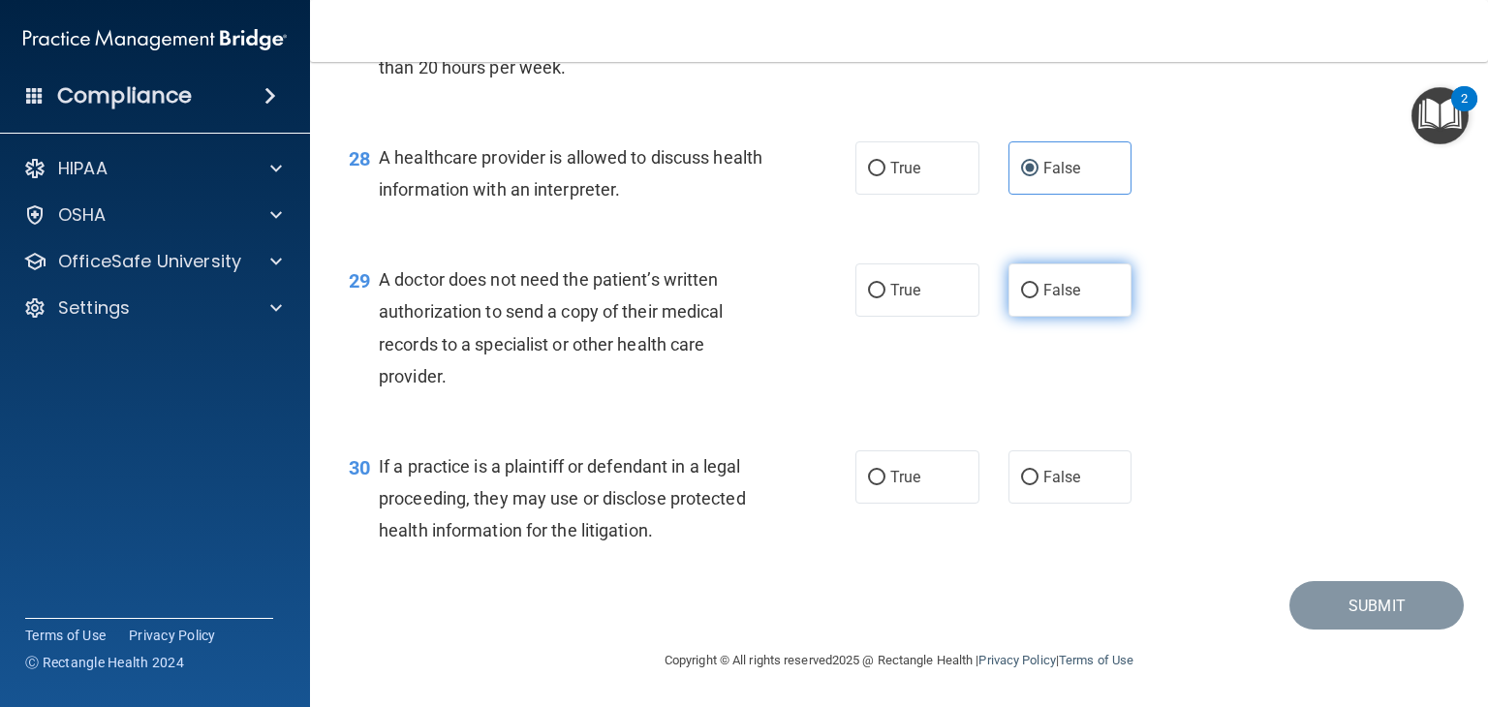
click at [1043, 281] on span "False" at bounding box center [1062, 290] width 38 height 18
click at [1039, 284] on input "False" at bounding box center [1029, 291] width 17 height 15
radio input "true"
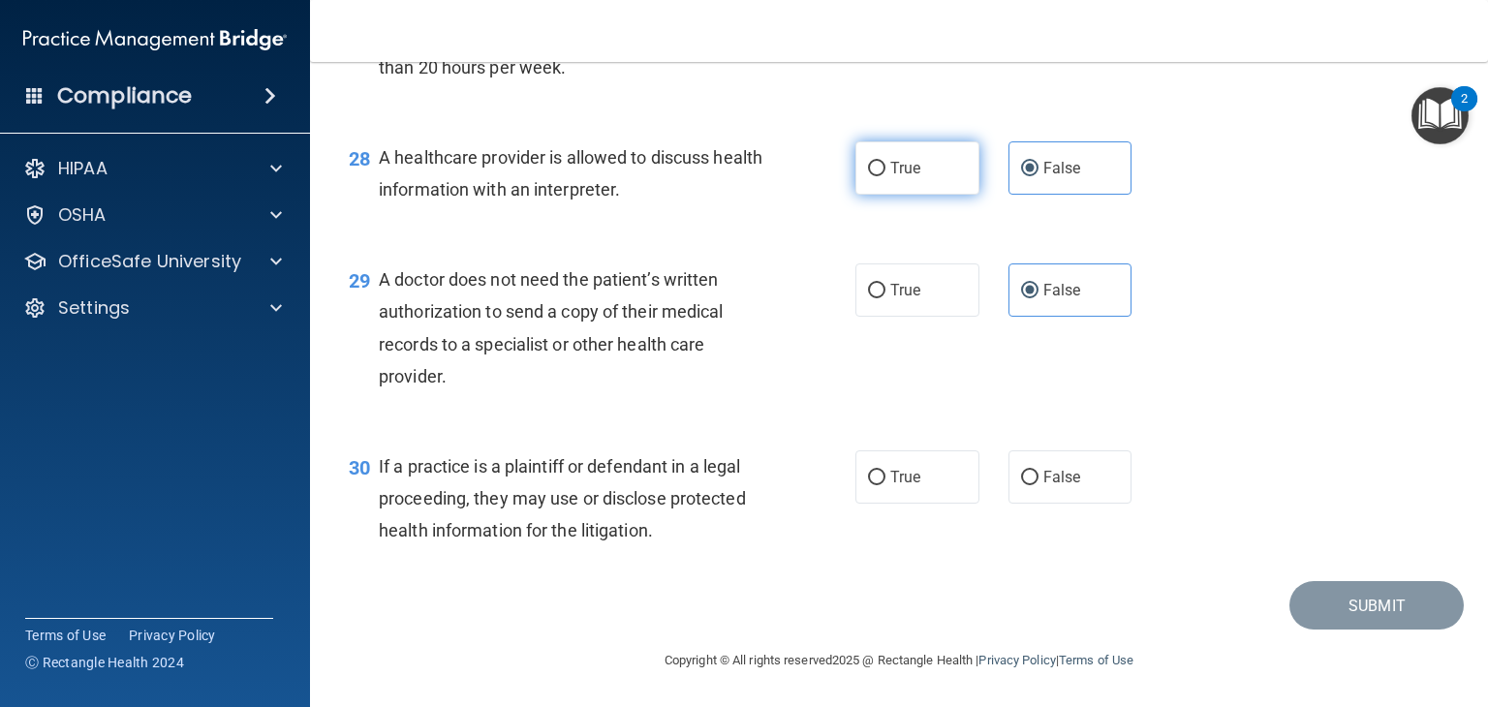
click at [916, 160] on label "True" at bounding box center [917, 167] width 124 height 53
click at [885, 162] on input "True" at bounding box center [876, 169] width 17 height 15
radio input "true"
radio input "false"
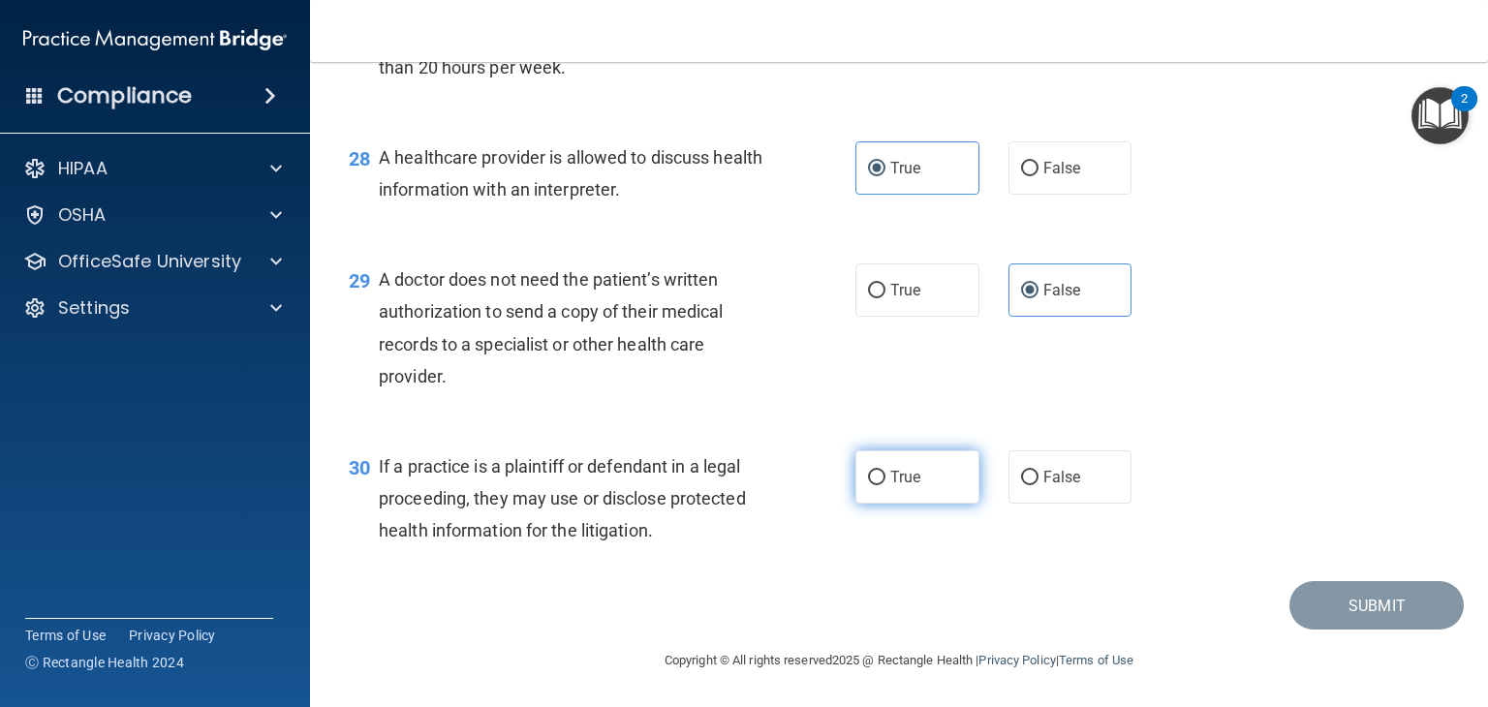
click at [914, 489] on label "True" at bounding box center [917, 476] width 124 height 53
click at [885, 485] on input "True" at bounding box center [876, 478] width 17 height 15
radio input "true"
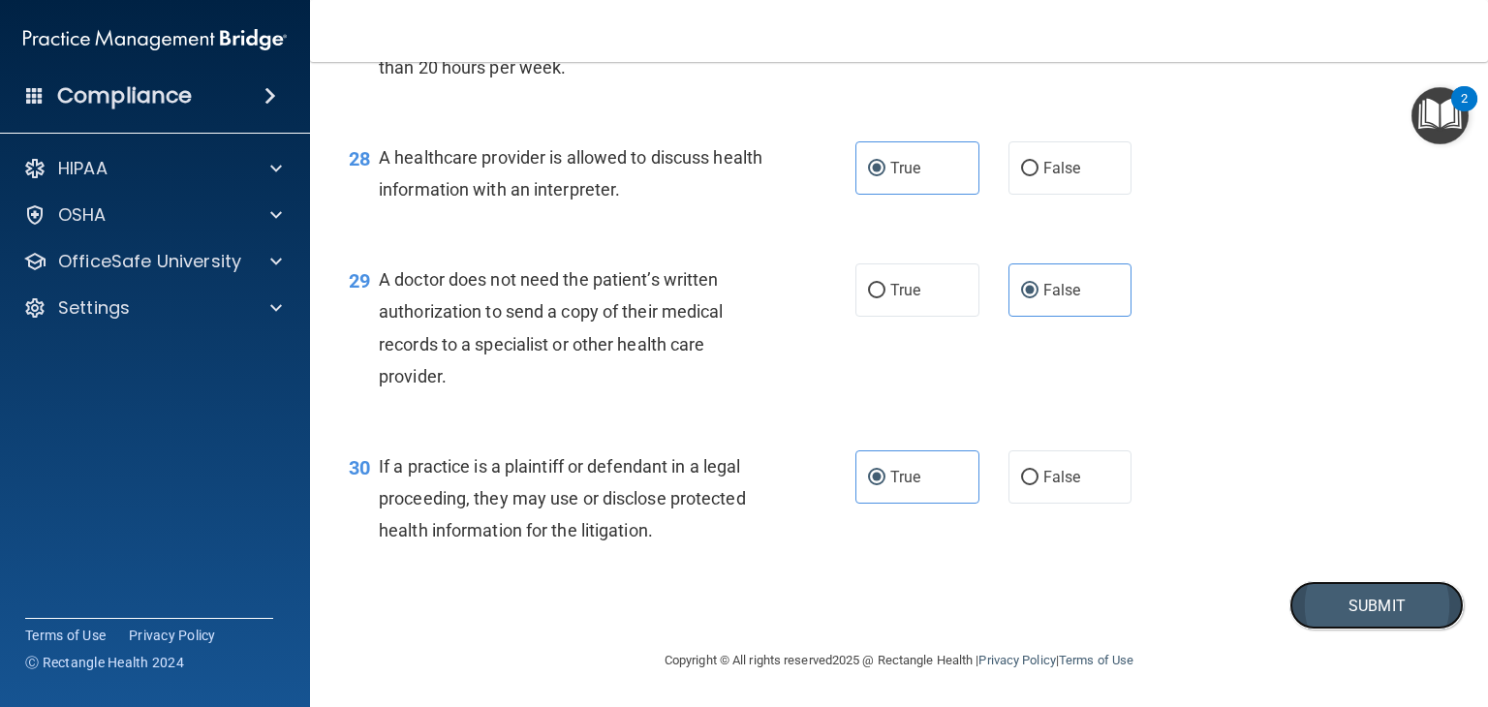
click at [1356, 605] on button "Submit" at bounding box center [1376, 605] width 174 height 49
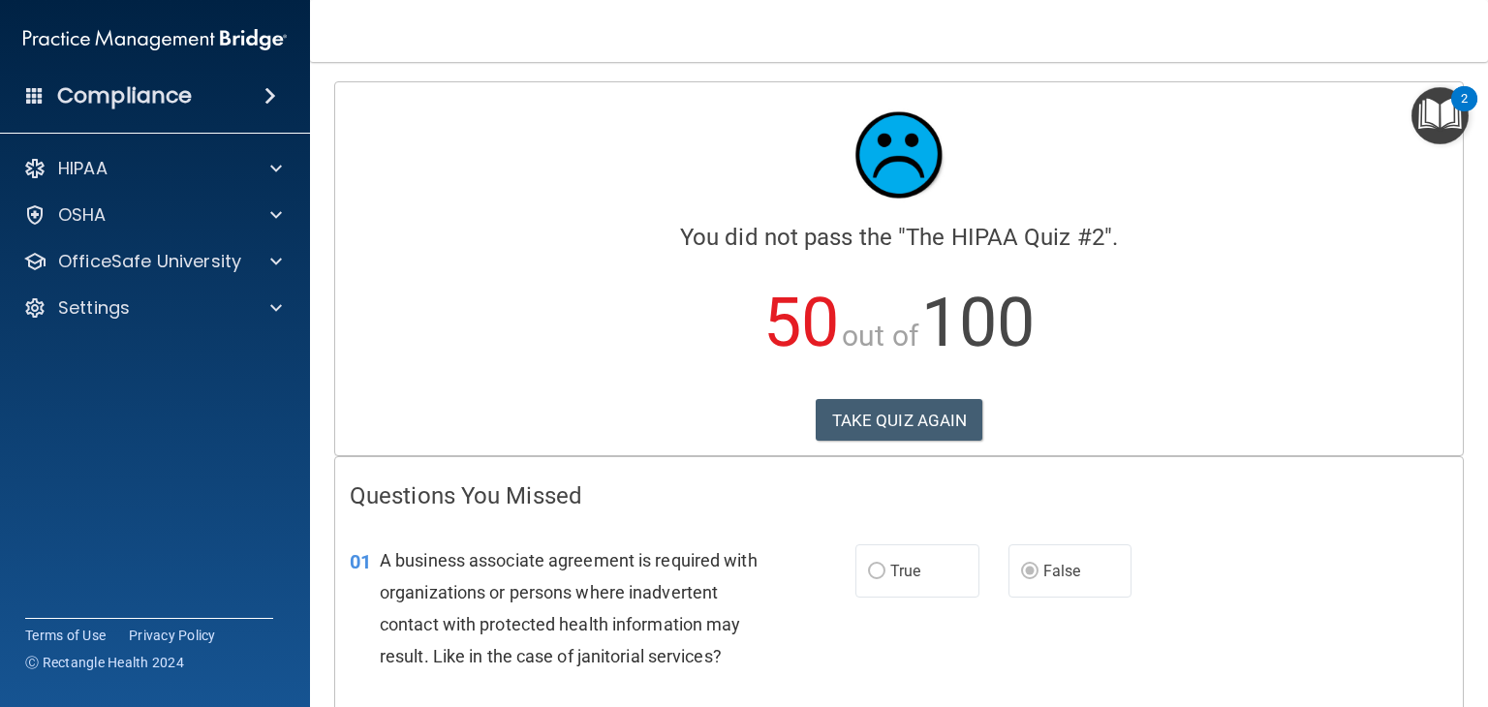
click at [1461, 86] on div "2" at bounding box center [1464, 98] width 26 height 25
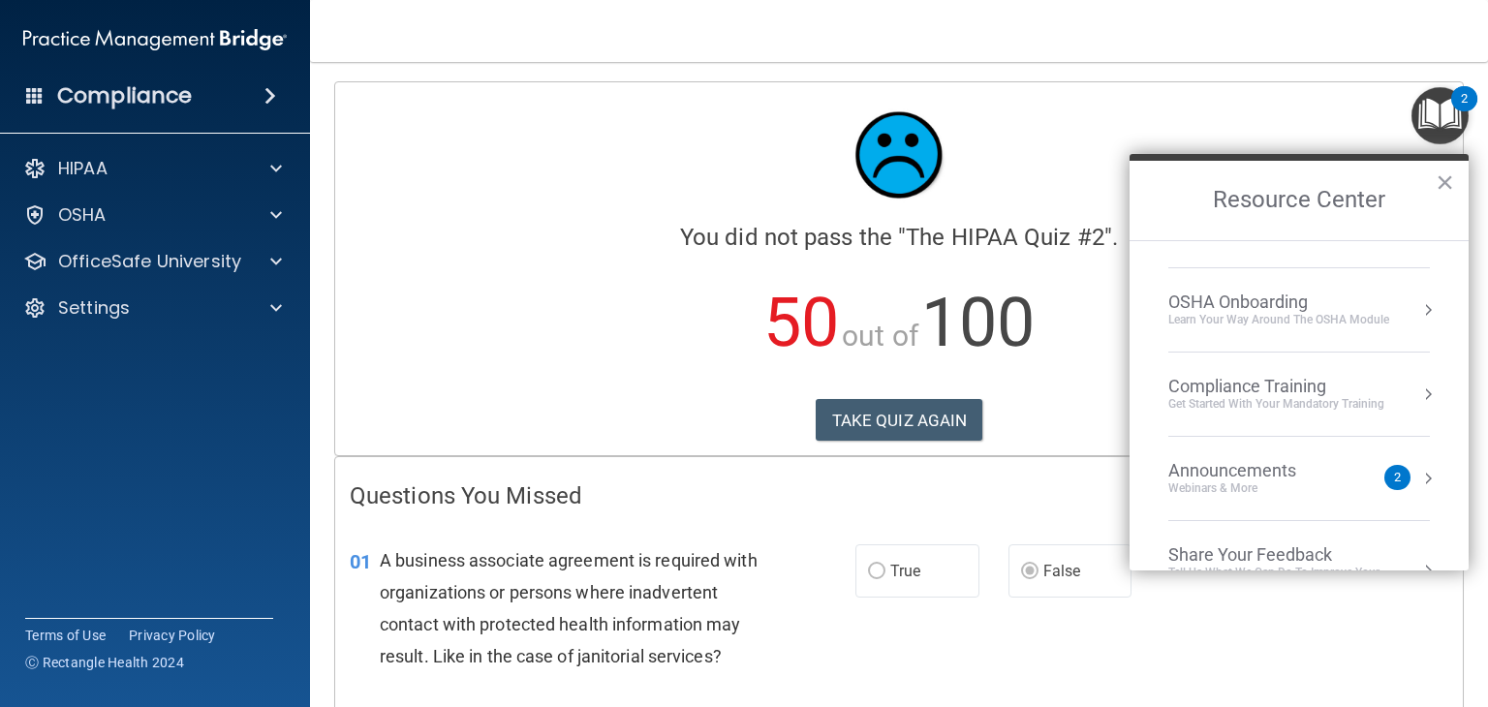
scroll to position [106, 0]
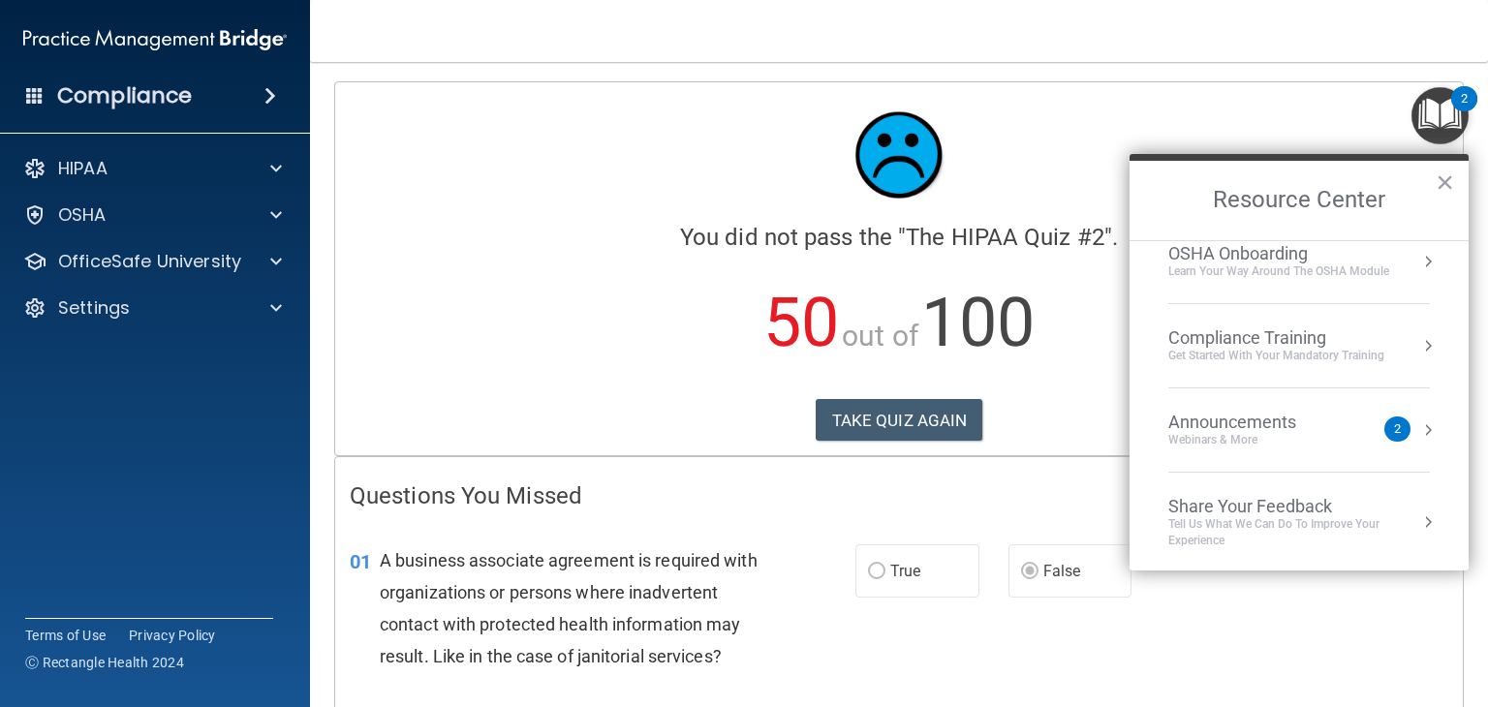
click at [1343, 435] on div "Announcements Webinars & More" at bounding box center [1270, 430] width 205 height 37
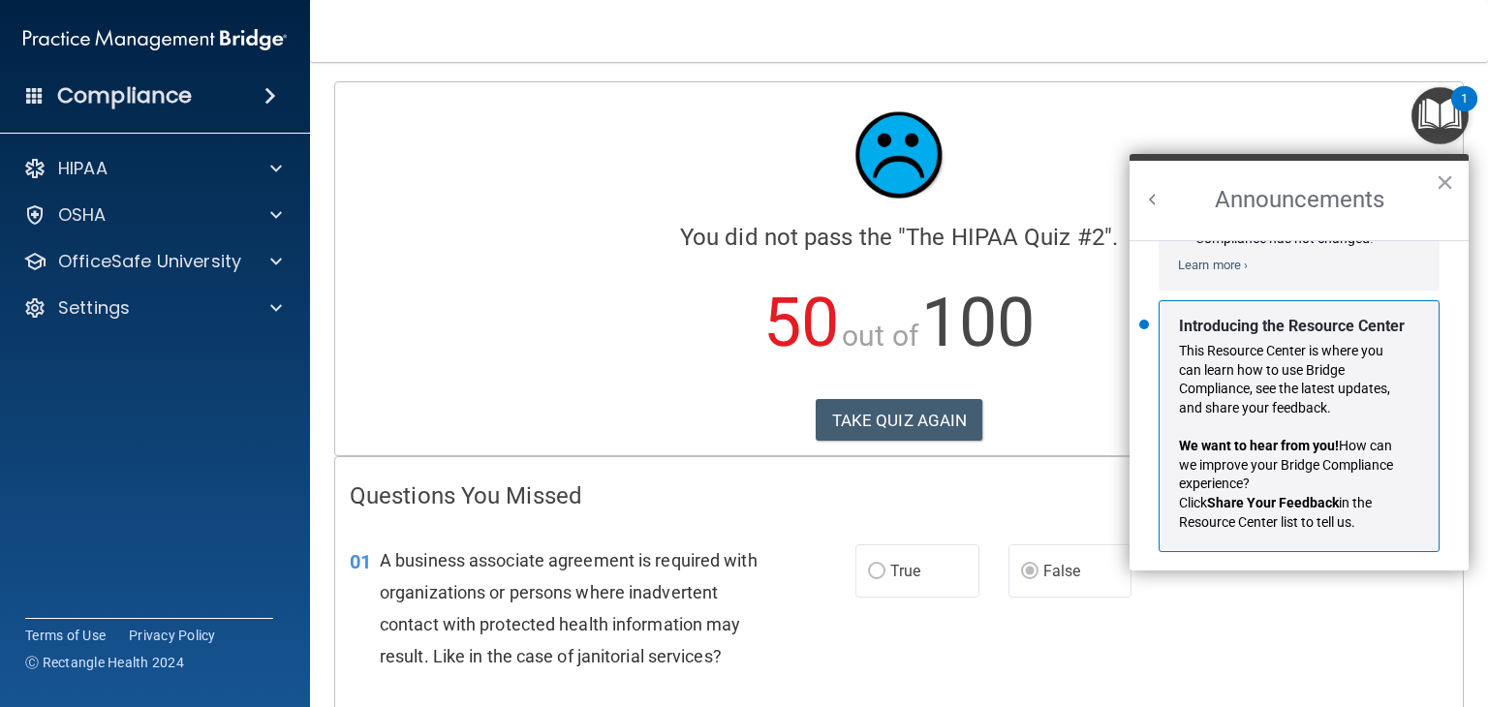
scroll to position [317, 0]
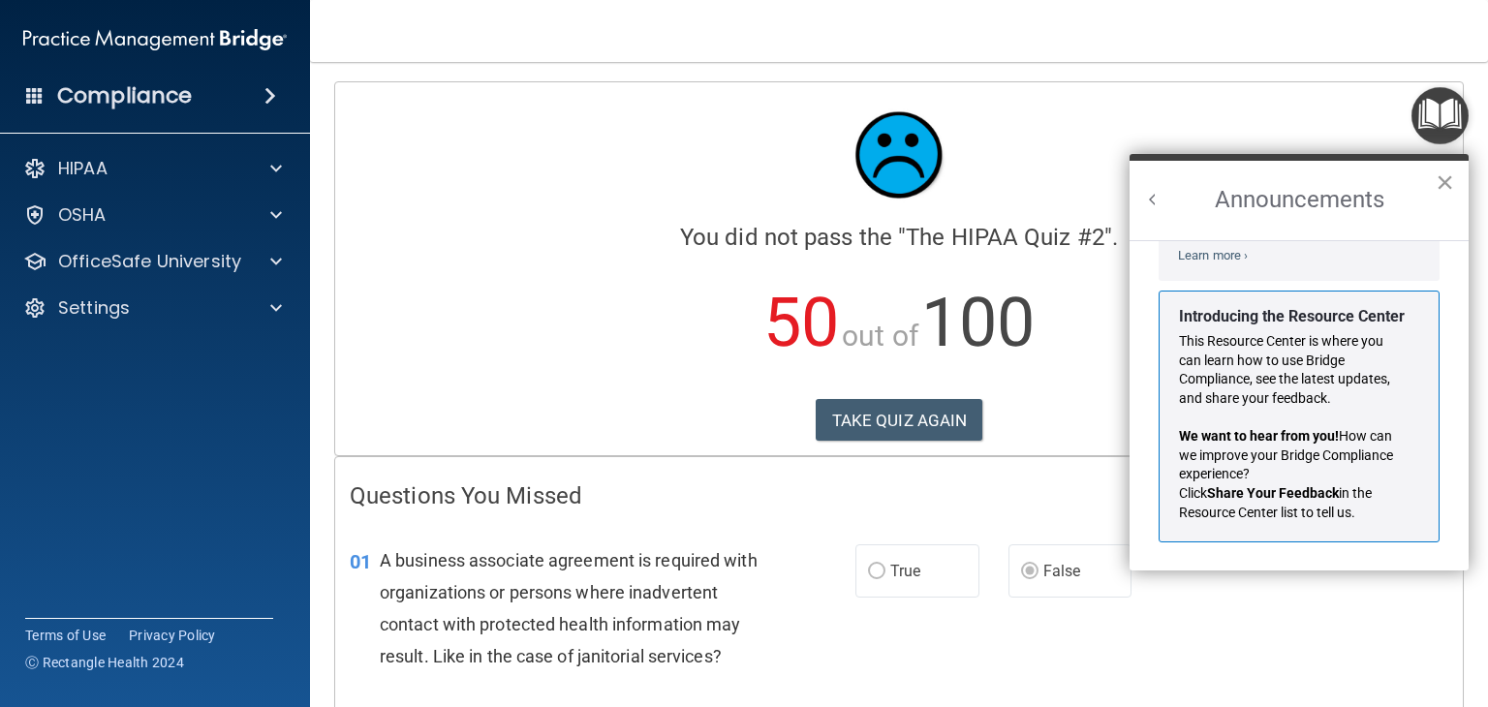
click at [1446, 181] on button "×" at bounding box center [1445, 182] width 18 height 31
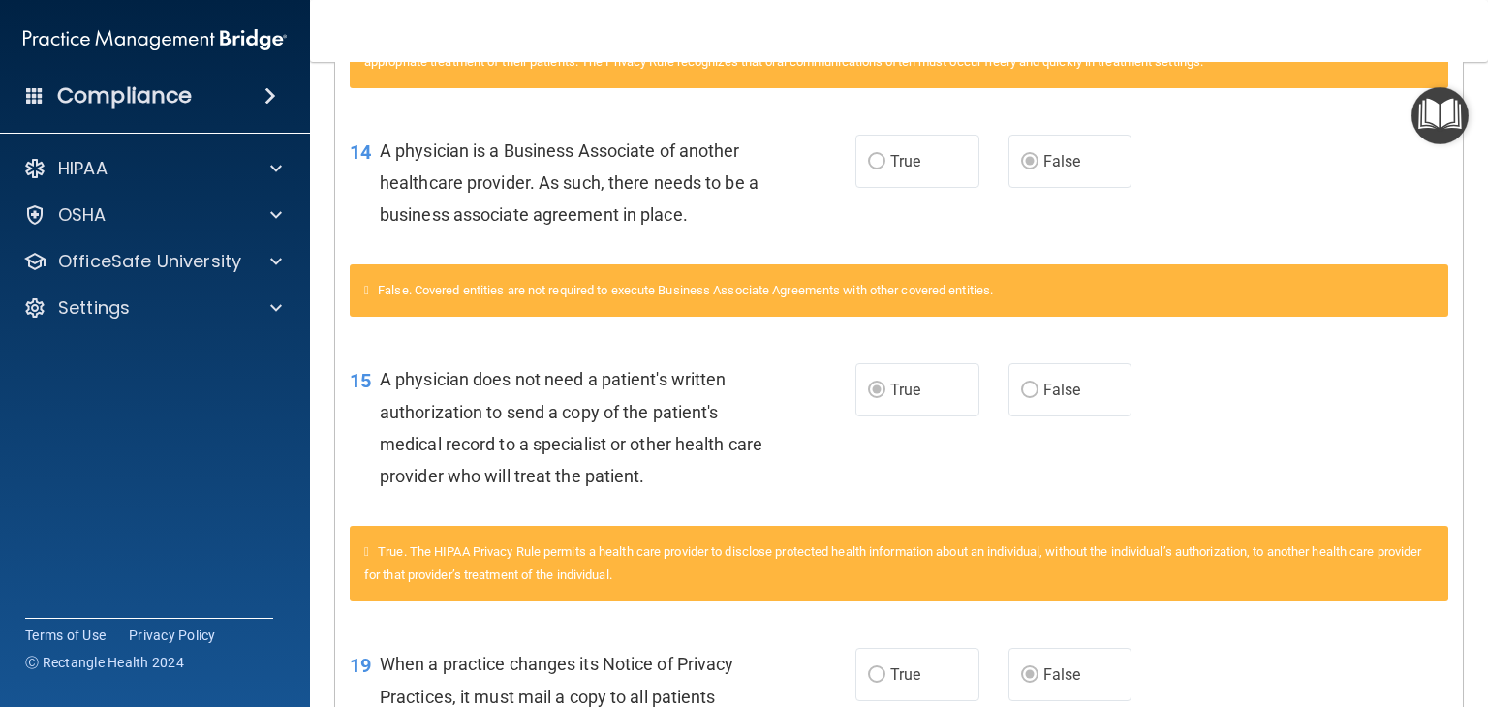
scroll to position [2519, 0]
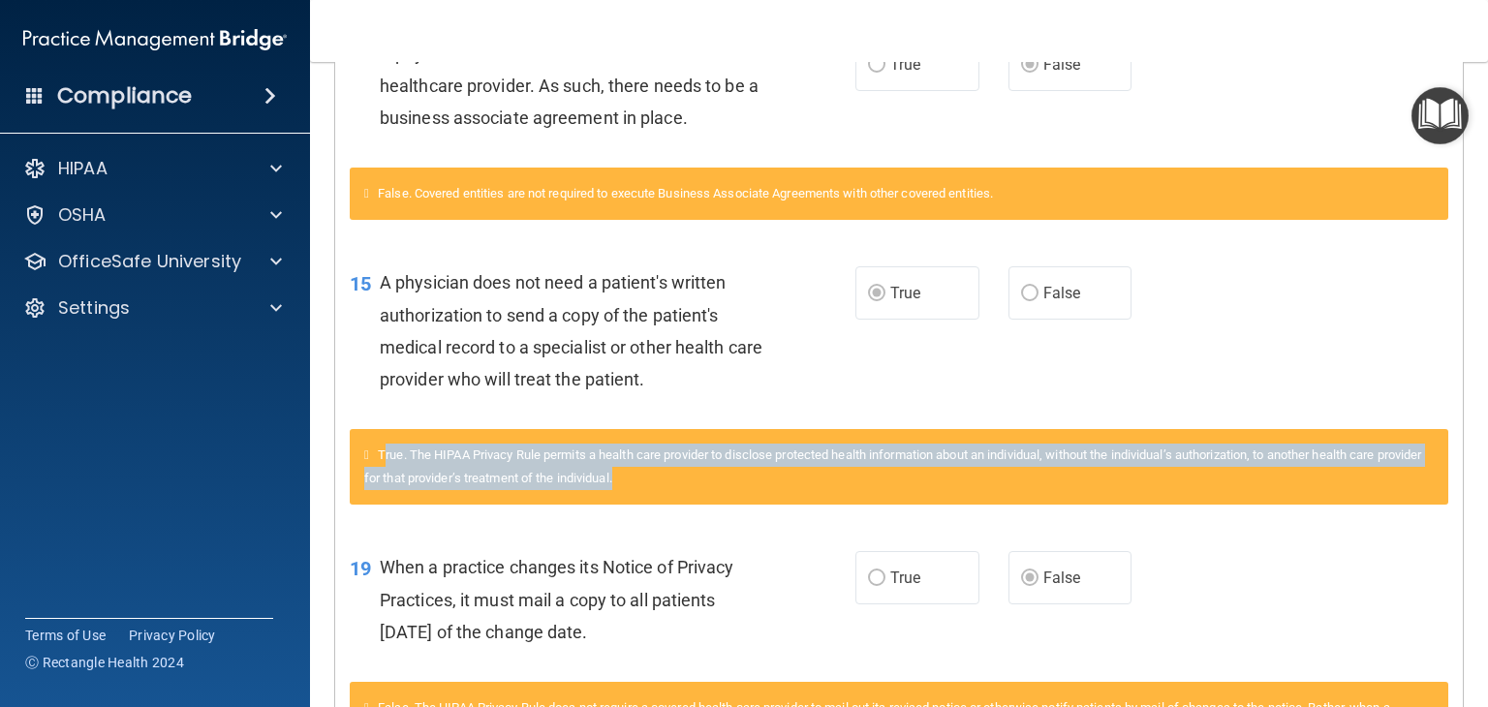
drag, startPoint x: 678, startPoint y: 543, endPoint x: 390, endPoint y: 510, distance: 289.7
click at [390, 505] on div "True. The HIPAA Privacy Rule permits a health care provider to disclose protect…" at bounding box center [899, 467] width 1099 height 76
drag, startPoint x: 523, startPoint y: 585, endPoint x: 552, endPoint y: 586, distance: 29.1
click at [524, 527] on div "True. The HIPAA Privacy Rule permits a health care provider to disclose protect…" at bounding box center [899, 478] width 1128 height 98
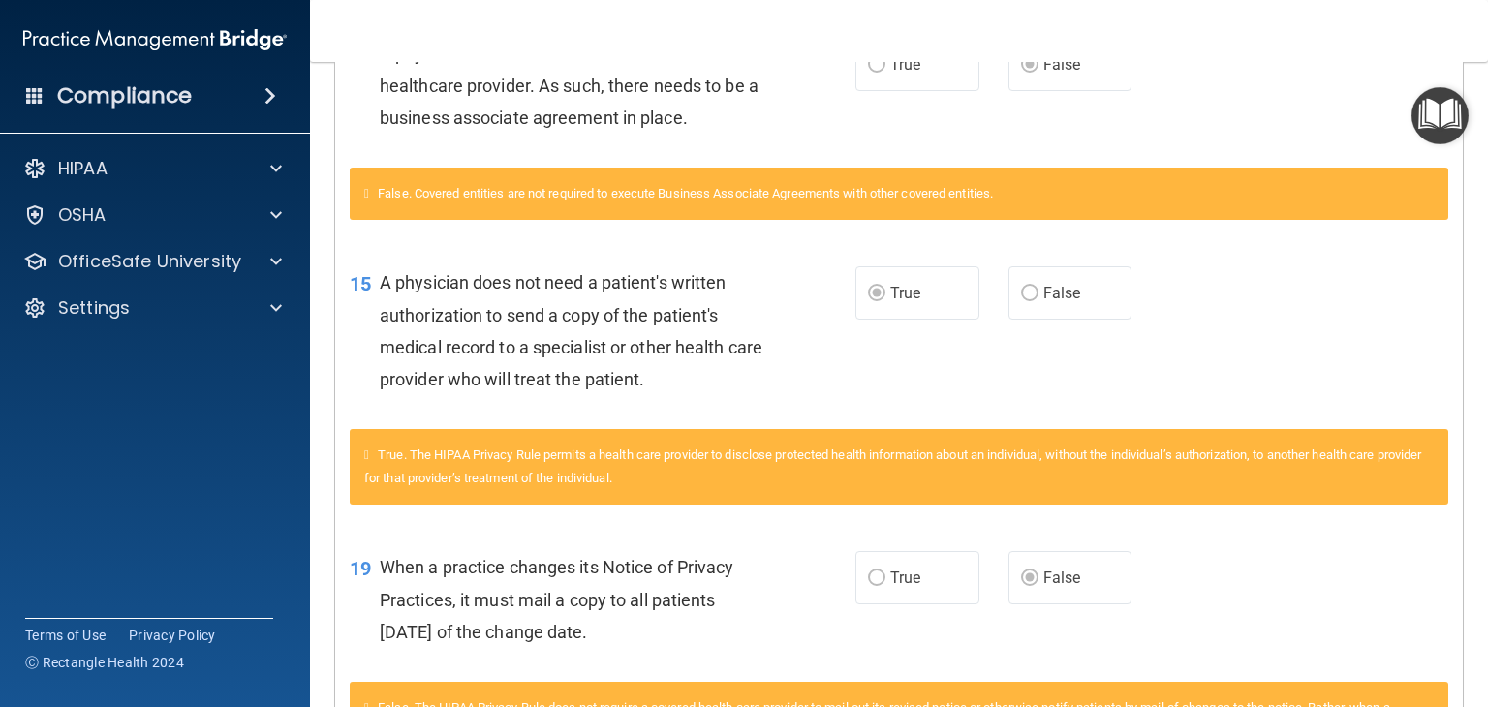
click at [774, 621] on div "When a practice changes its Notice of Privacy Practices, it must mail a copy to…" at bounding box center [580, 599] width 401 height 97
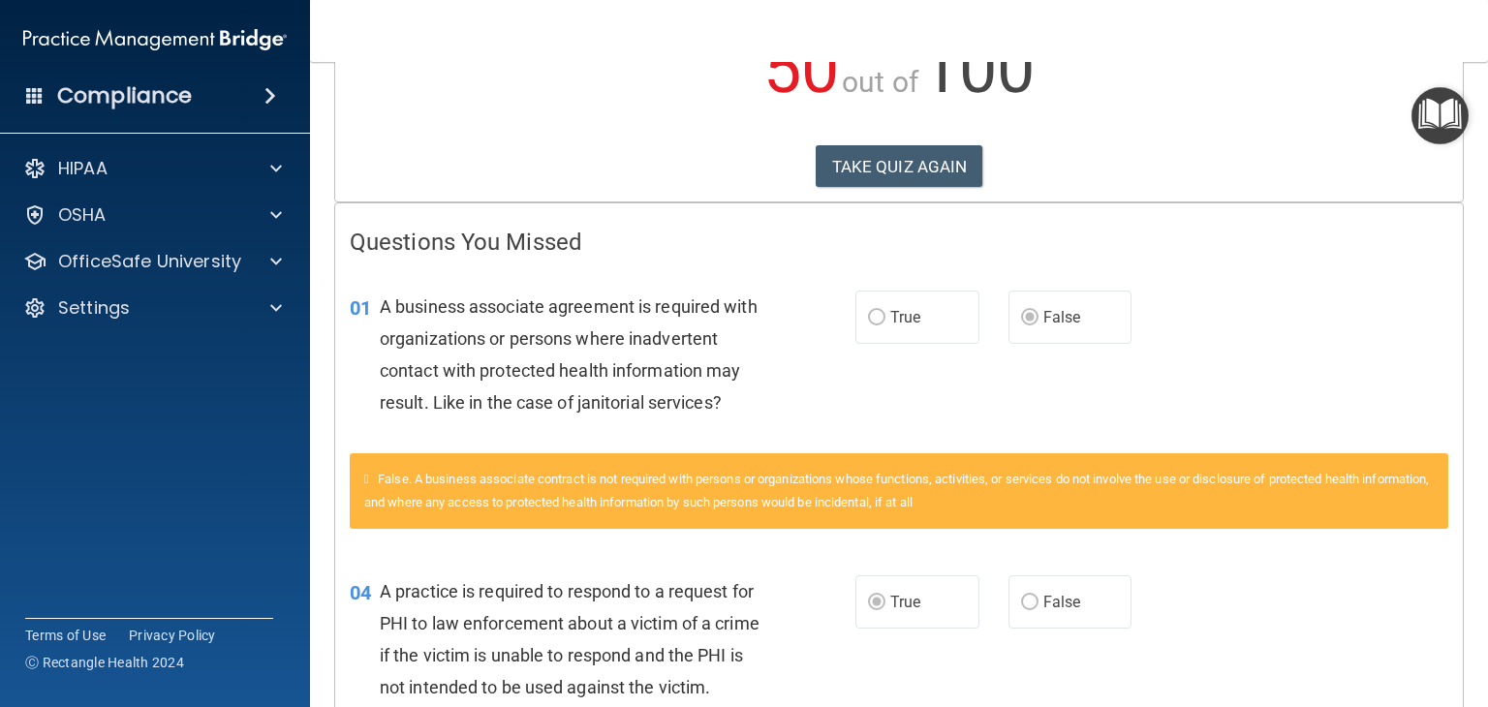
scroll to position [0, 0]
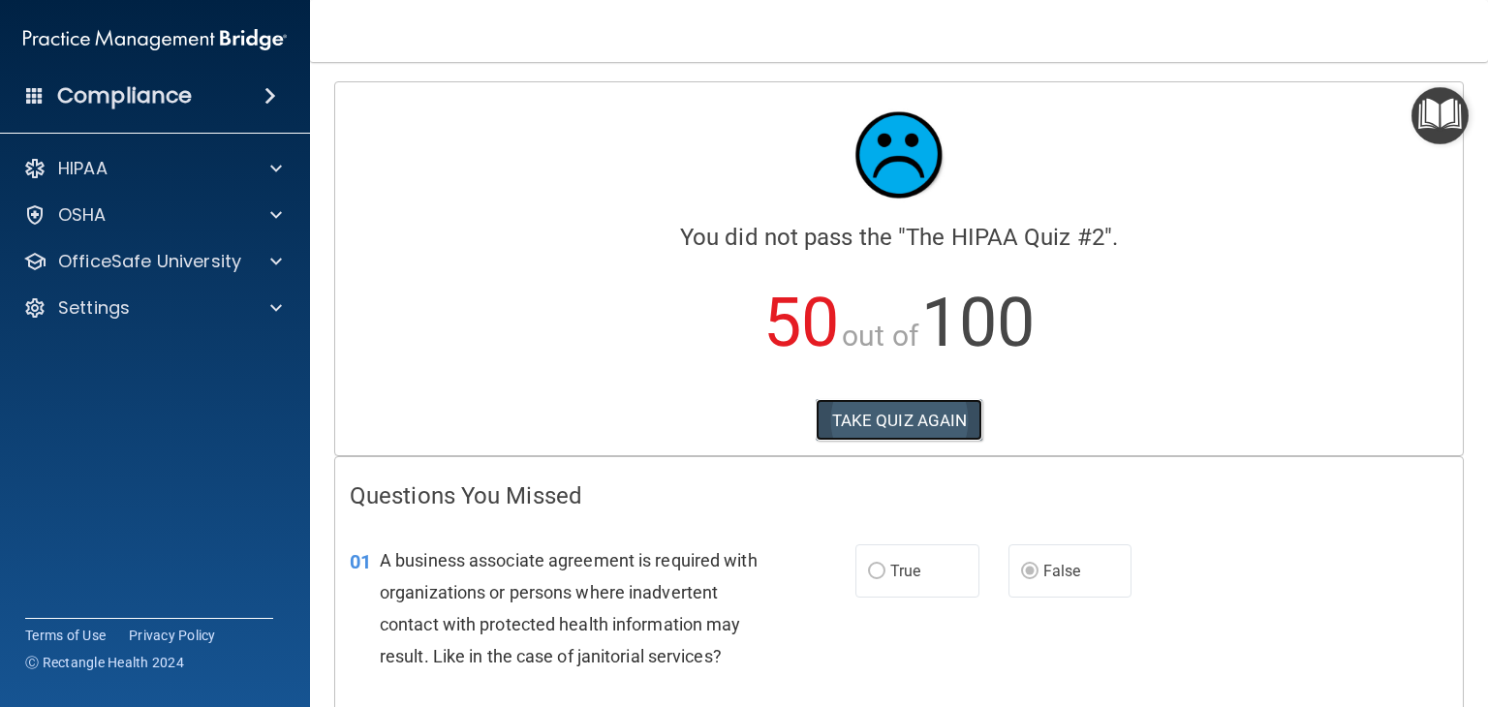
click at [870, 432] on button "TAKE QUIZ AGAIN" at bounding box center [900, 420] width 168 height 43
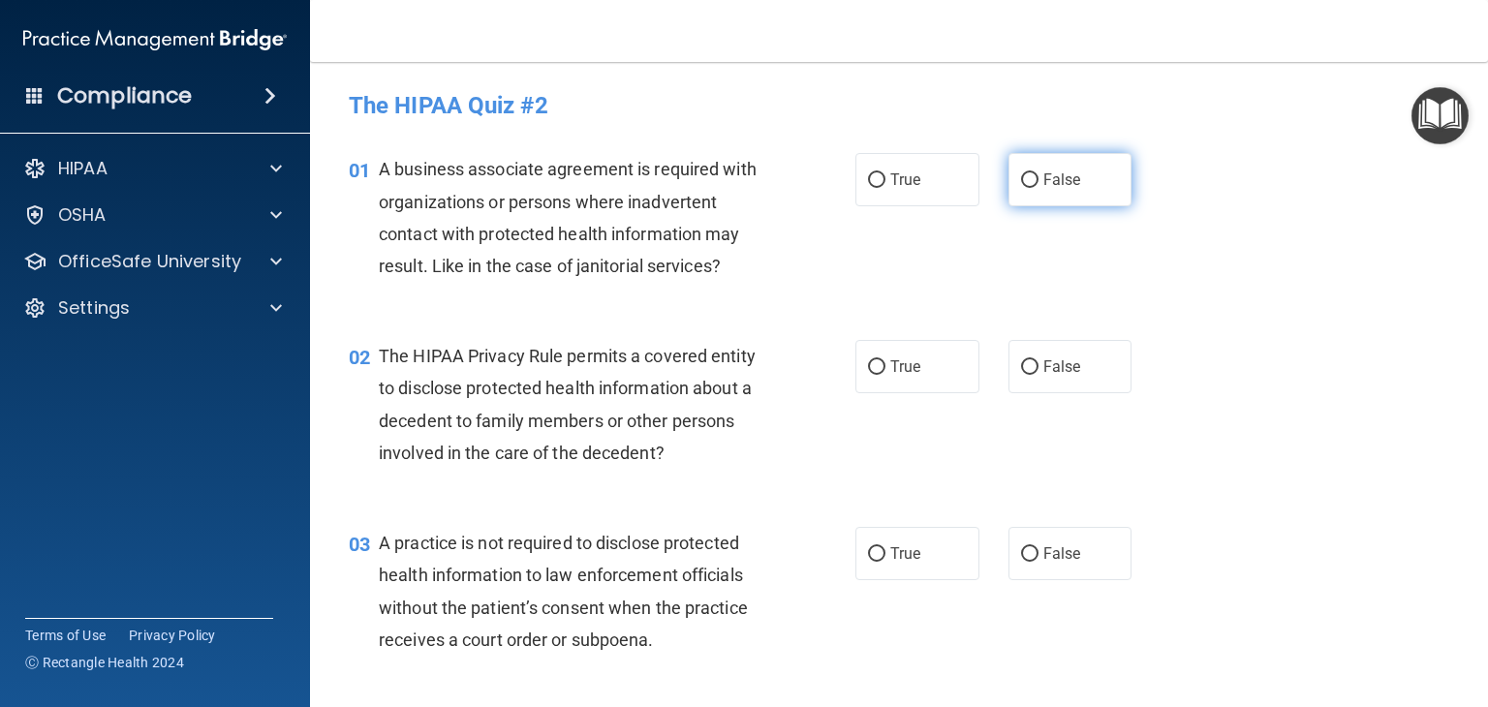
click at [1069, 182] on span "False" at bounding box center [1062, 180] width 38 height 18
click at [1039, 182] on input "False" at bounding box center [1029, 180] width 17 height 15
radio input "true"
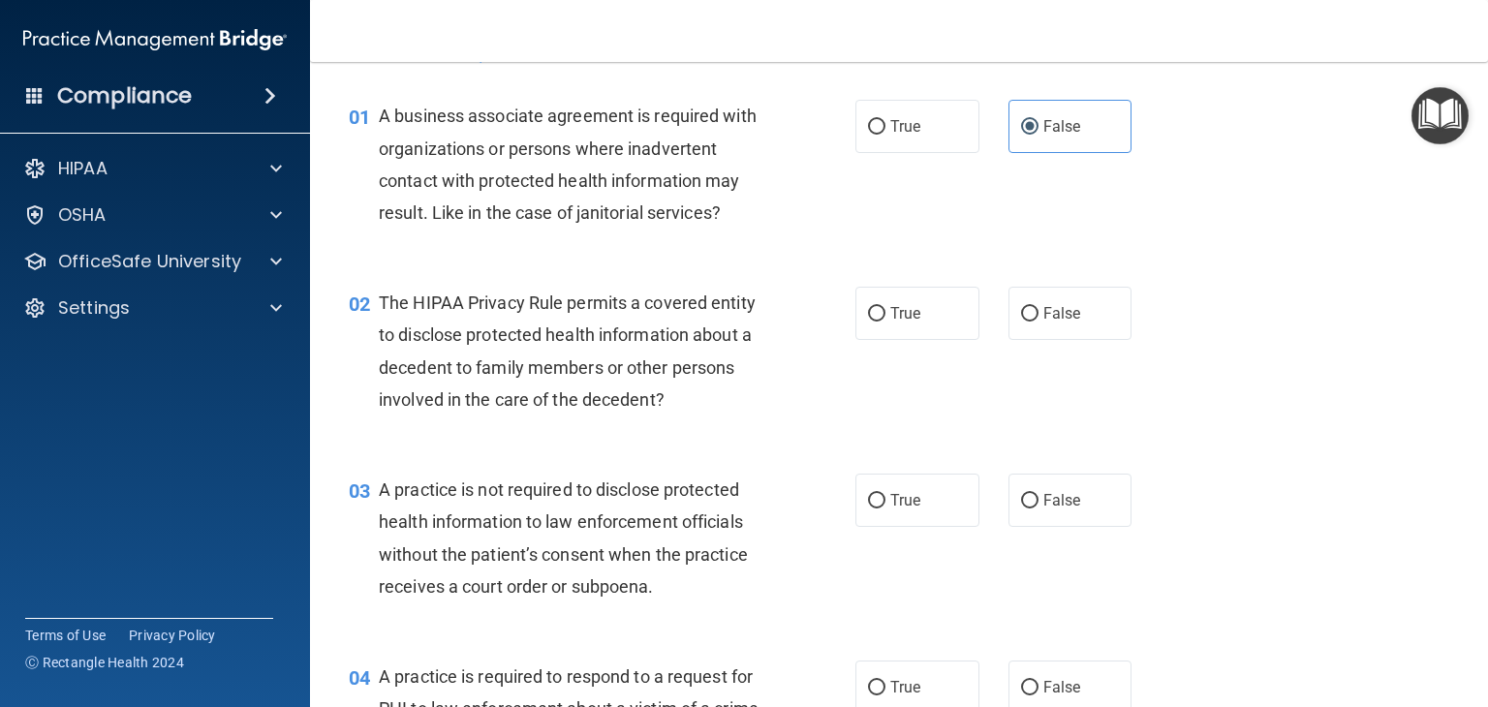
scroll to position [97, 0]
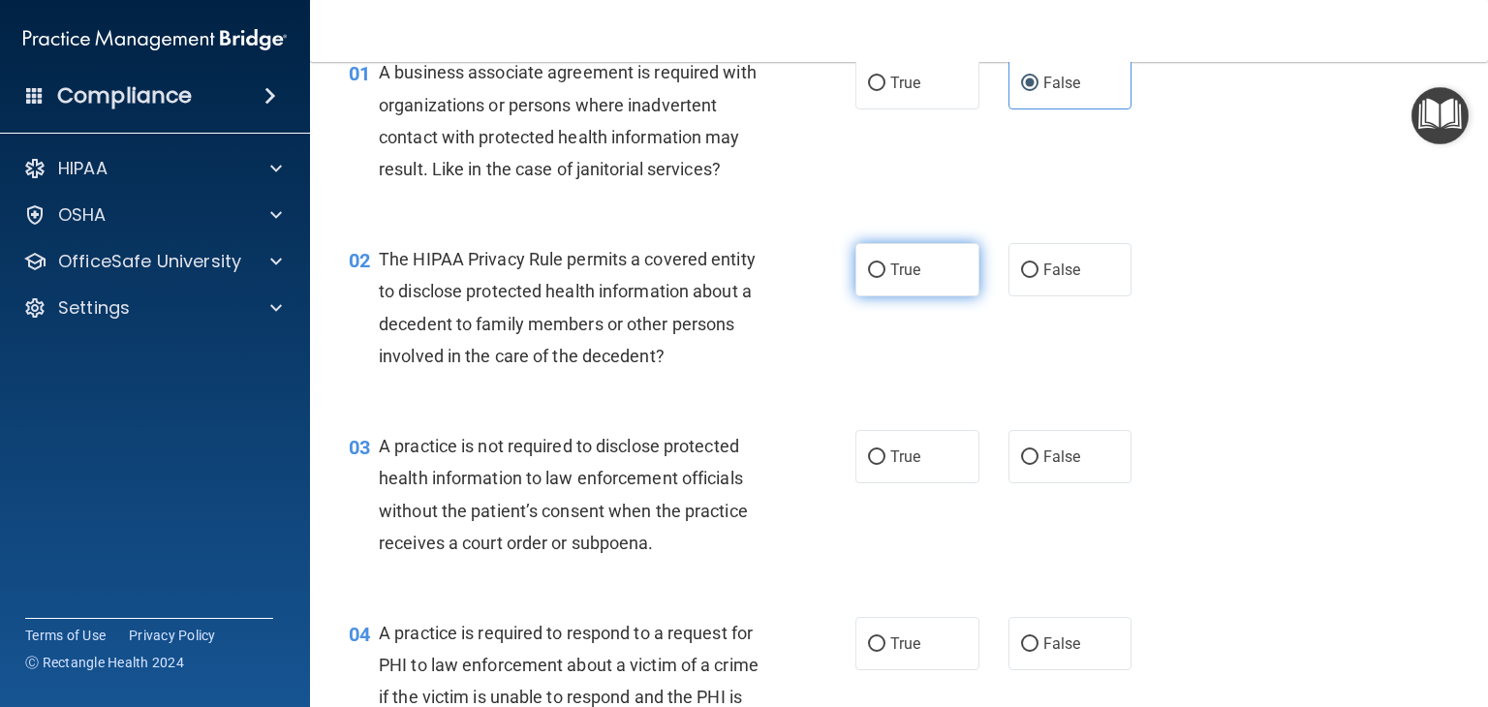
click at [877, 280] on label "True" at bounding box center [917, 269] width 124 height 53
click at [877, 278] on input "True" at bounding box center [876, 271] width 17 height 15
radio input "true"
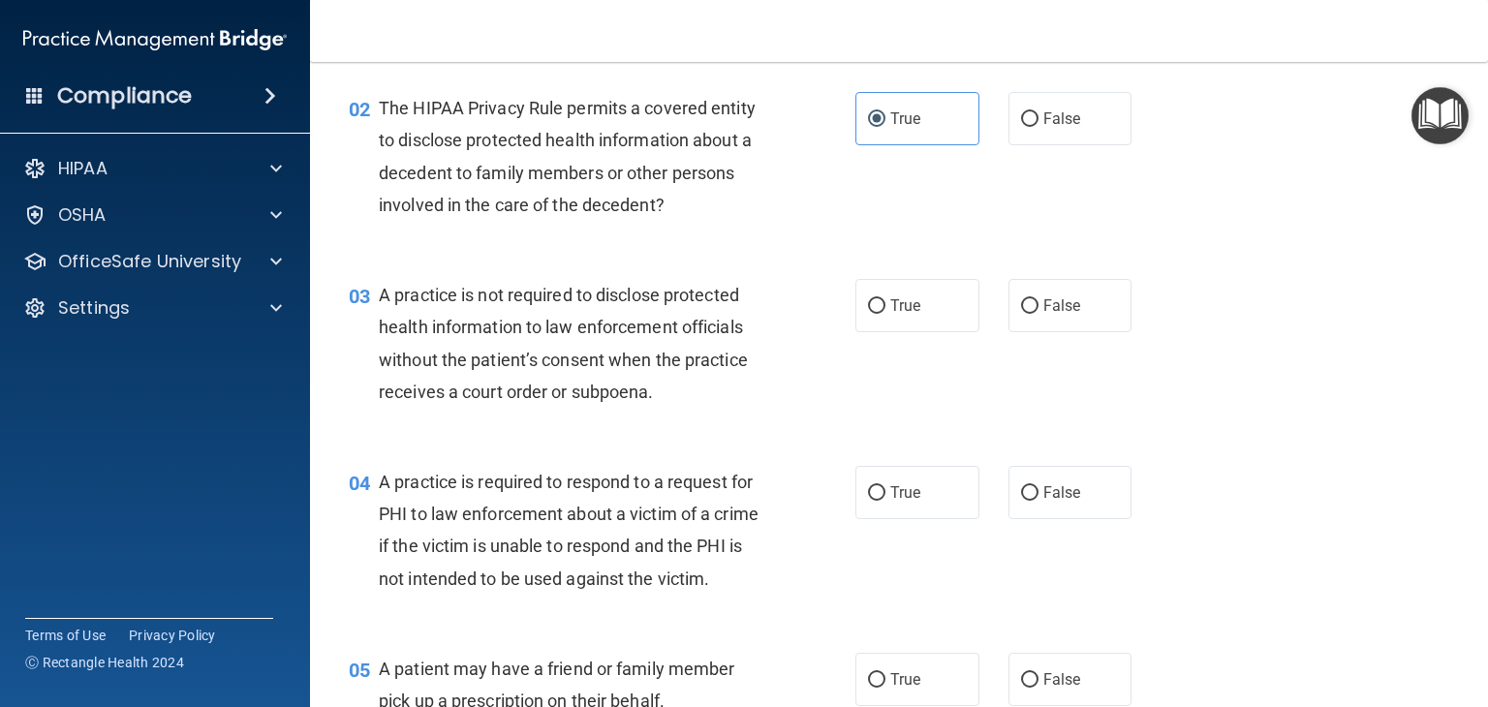
scroll to position [291, 0]
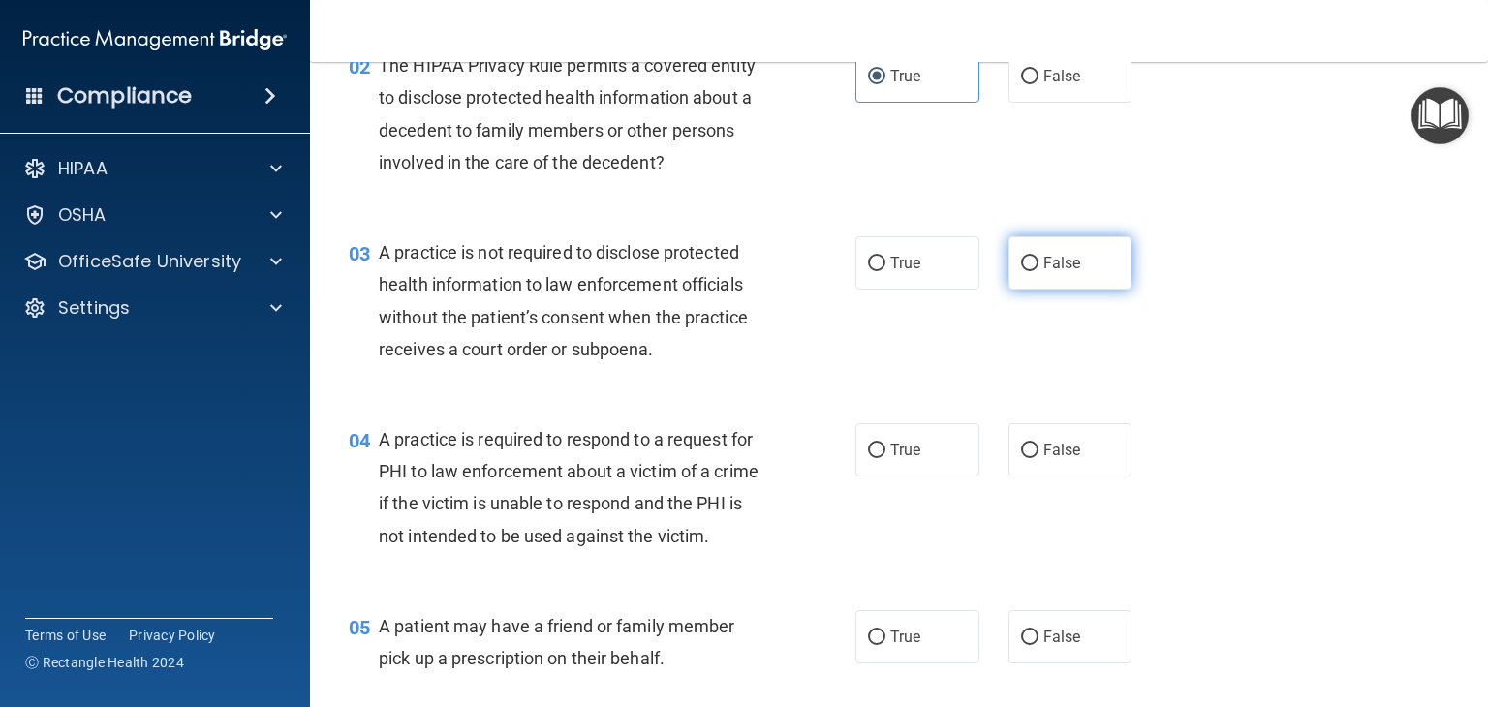
click at [1025, 269] on input "False" at bounding box center [1029, 264] width 17 height 15
radio input "true"
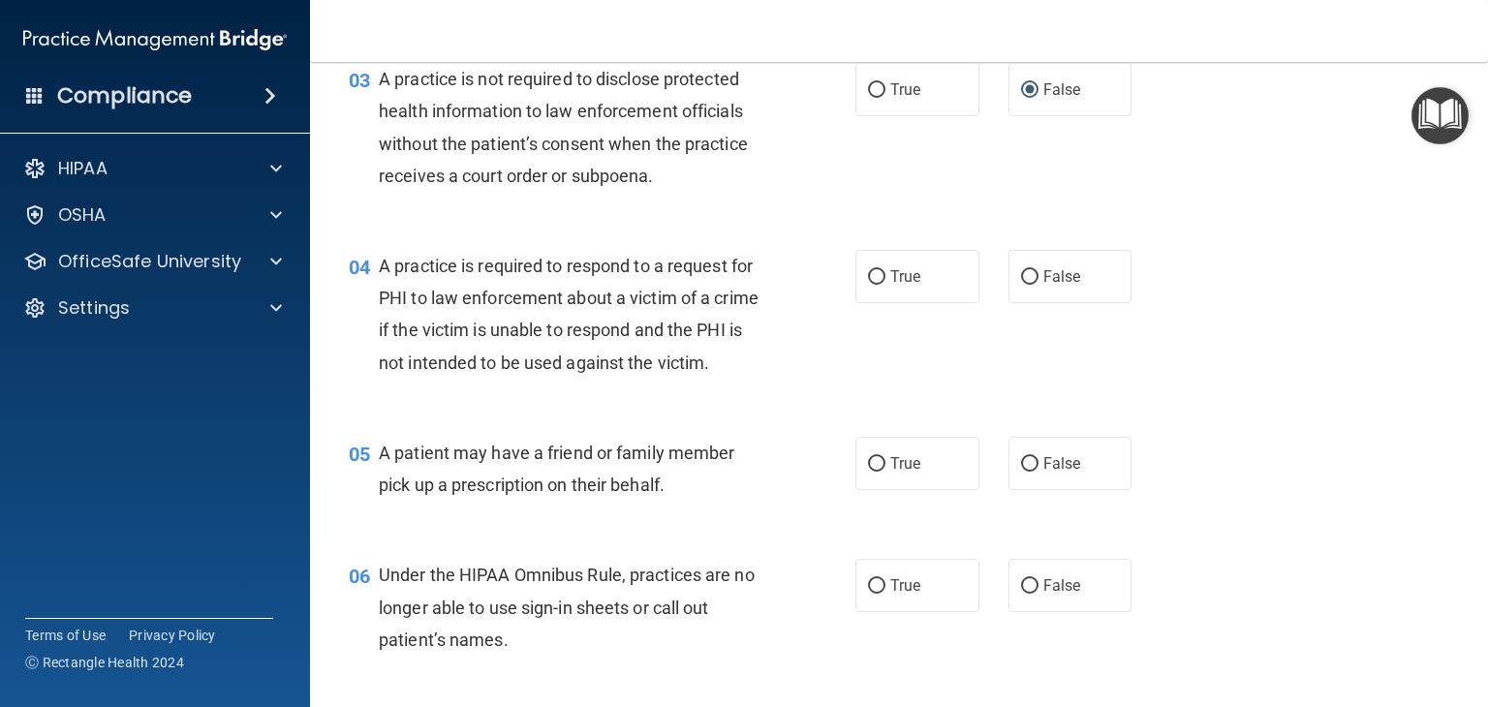
scroll to position [484, 0]
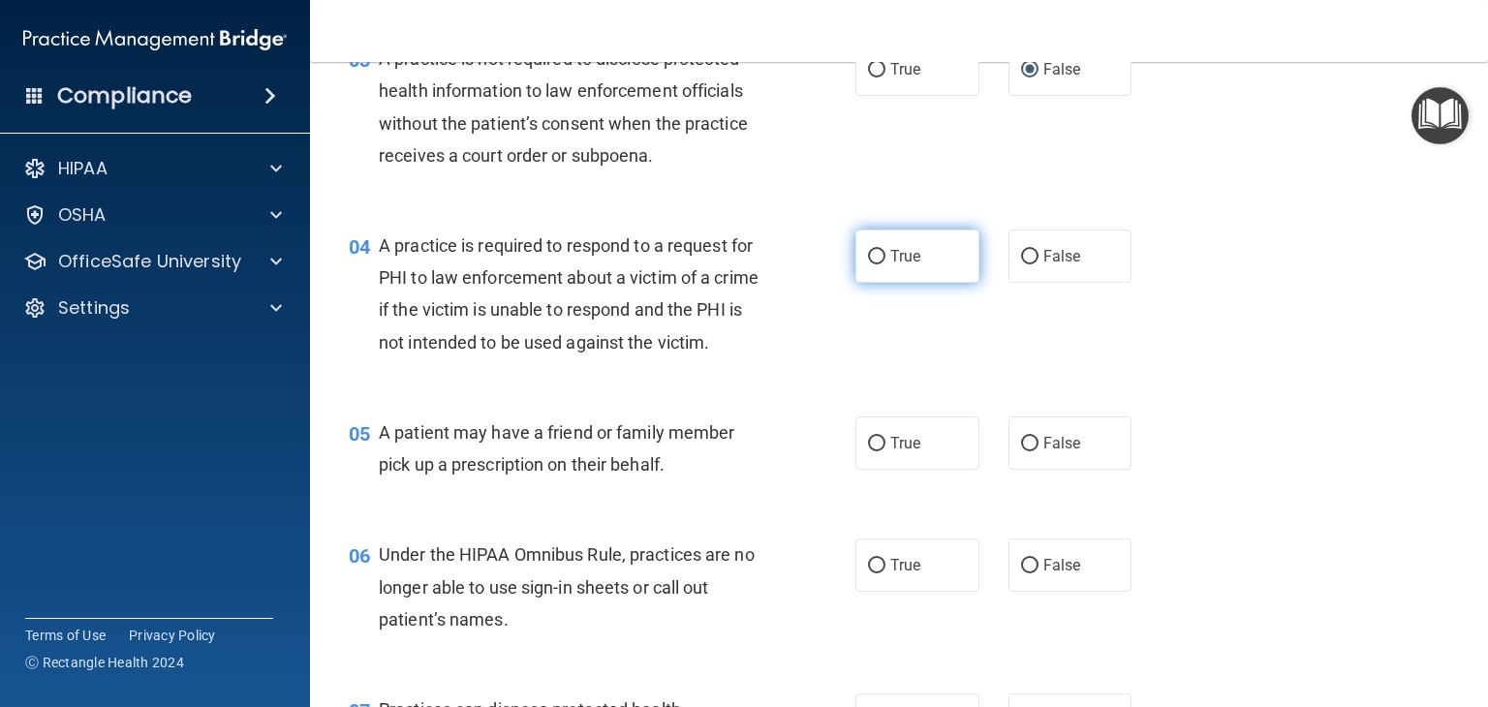
click at [907, 260] on span "True" at bounding box center [905, 256] width 30 height 18
click at [885, 260] on input "True" at bounding box center [876, 257] width 17 height 15
radio input "true"
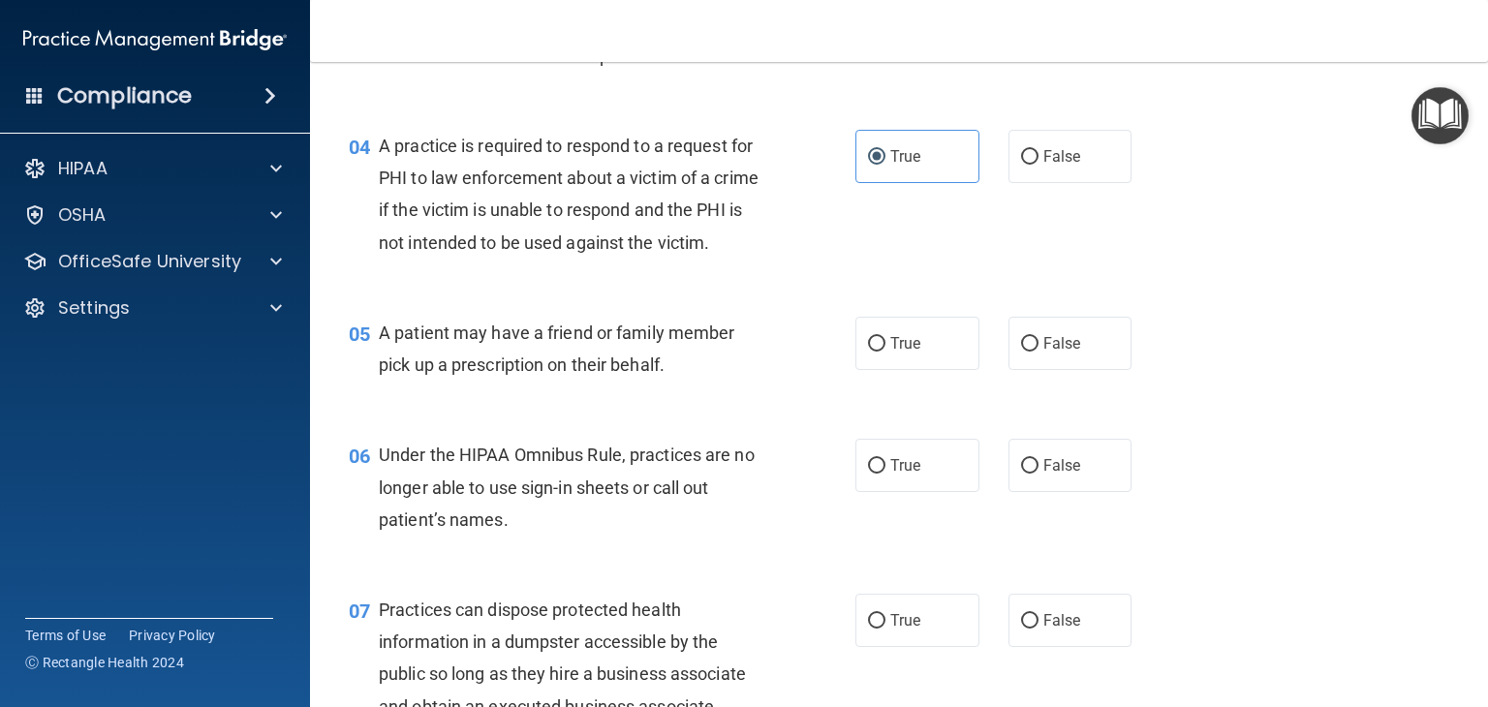
scroll to position [581, 0]
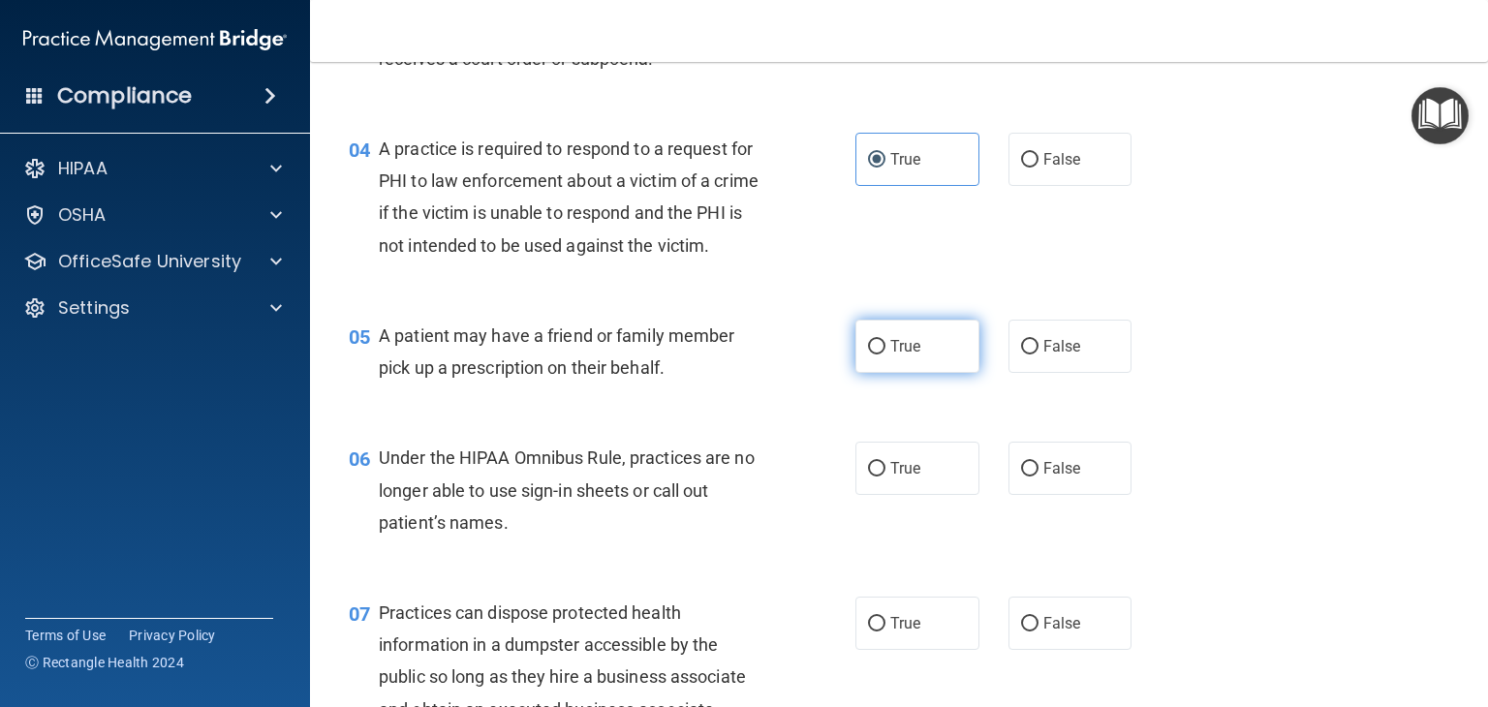
click at [908, 356] on span "True" at bounding box center [905, 346] width 30 height 18
click at [885, 355] on input "True" at bounding box center [876, 347] width 17 height 15
radio input "true"
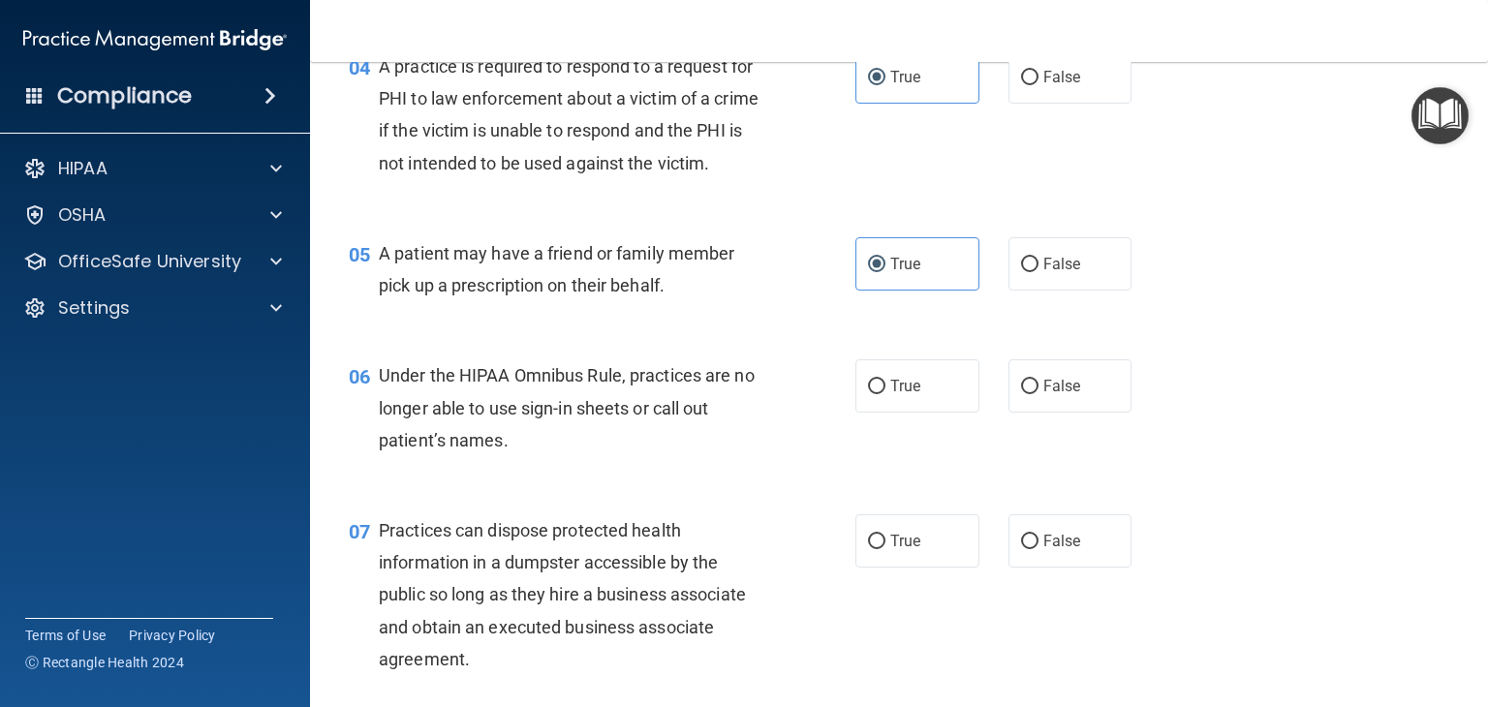
scroll to position [775, 0]
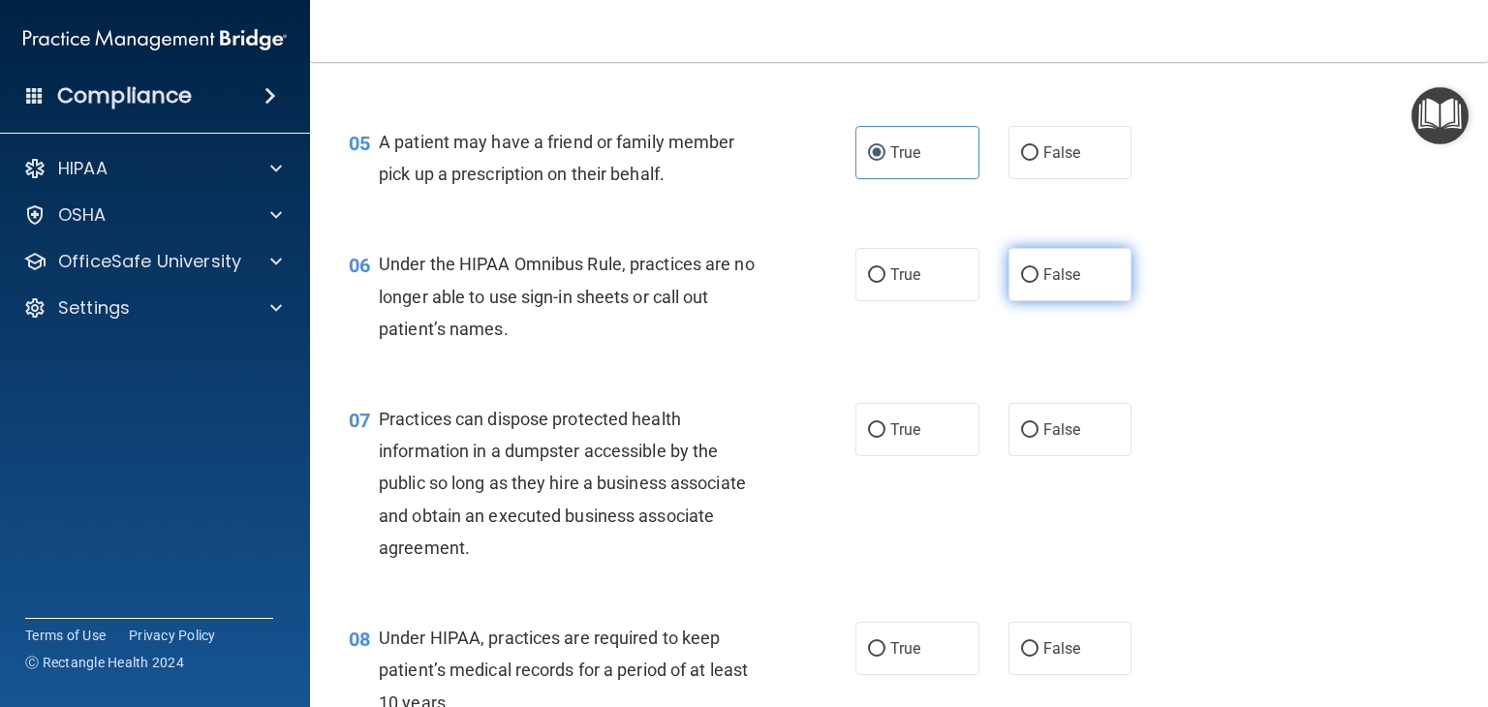
click at [1008, 301] on label "False" at bounding box center [1070, 274] width 124 height 53
click at [1021, 283] on input "False" at bounding box center [1029, 275] width 17 height 15
radio input "true"
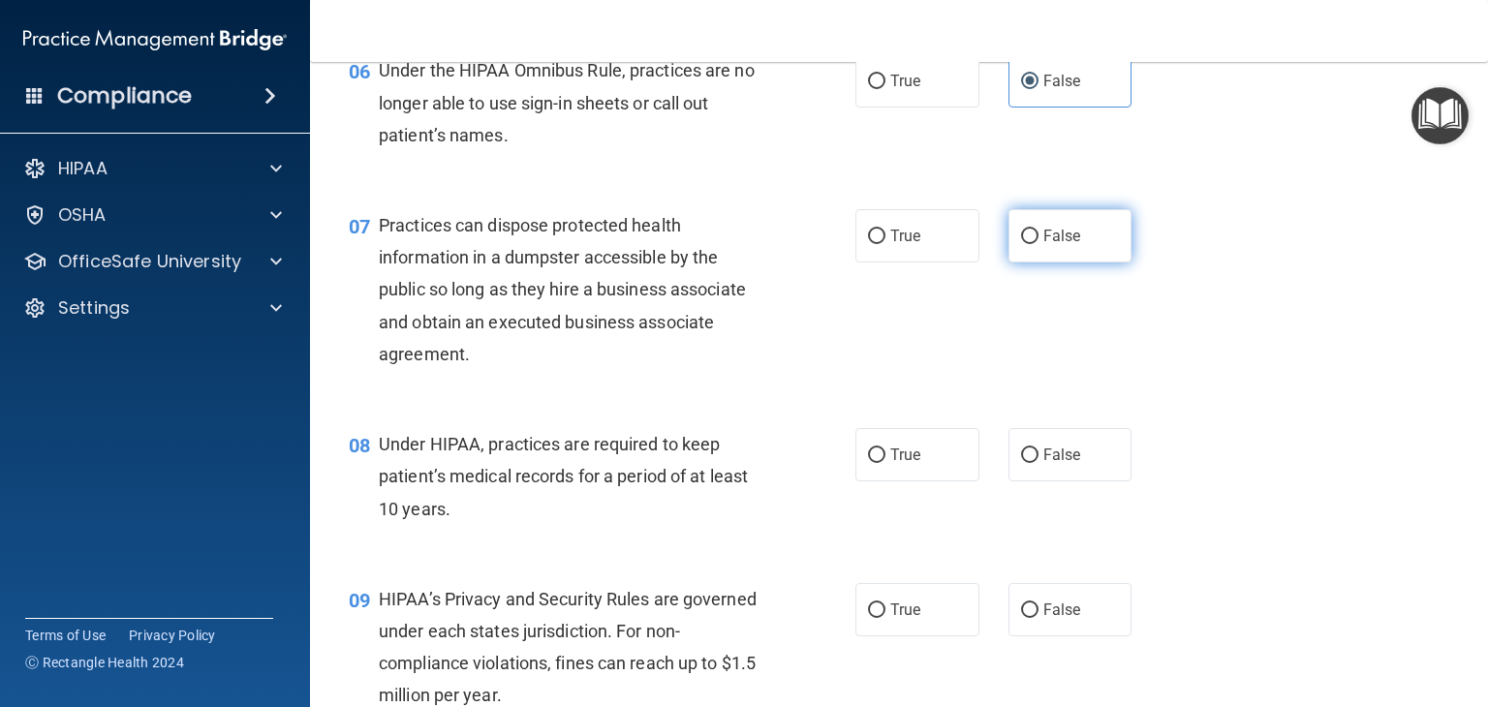
click at [1043, 245] on span "False" at bounding box center [1062, 236] width 38 height 18
click at [1034, 244] on input "False" at bounding box center [1029, 237] width 17 height 15
radio input "true"
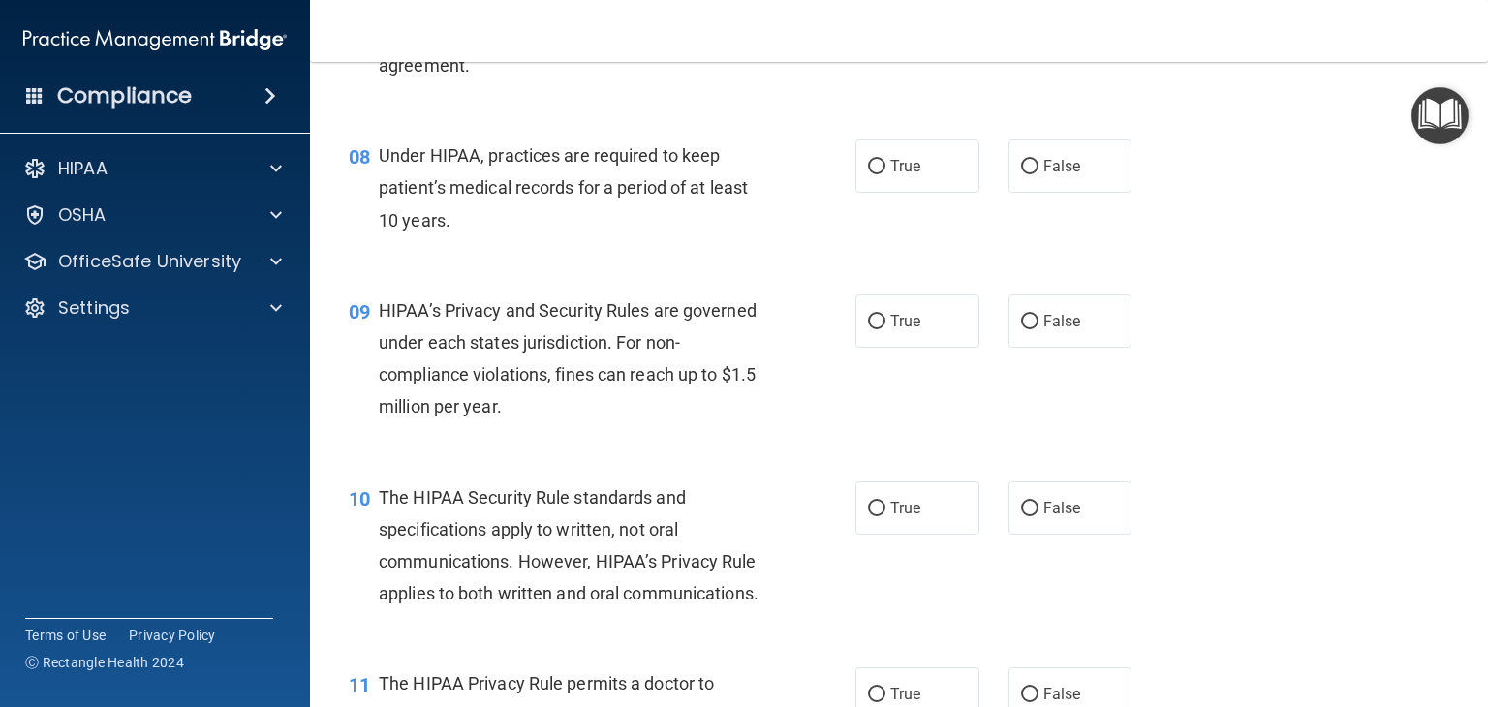
scroll to position [1259, 0]
click at [1031, 191] on label "False" at bounding box center [1070, 164] width 124 height 53
click at [1031, 172] on input "False" at bounding box center [1029, 165] width 17 height 15
radio input "true"
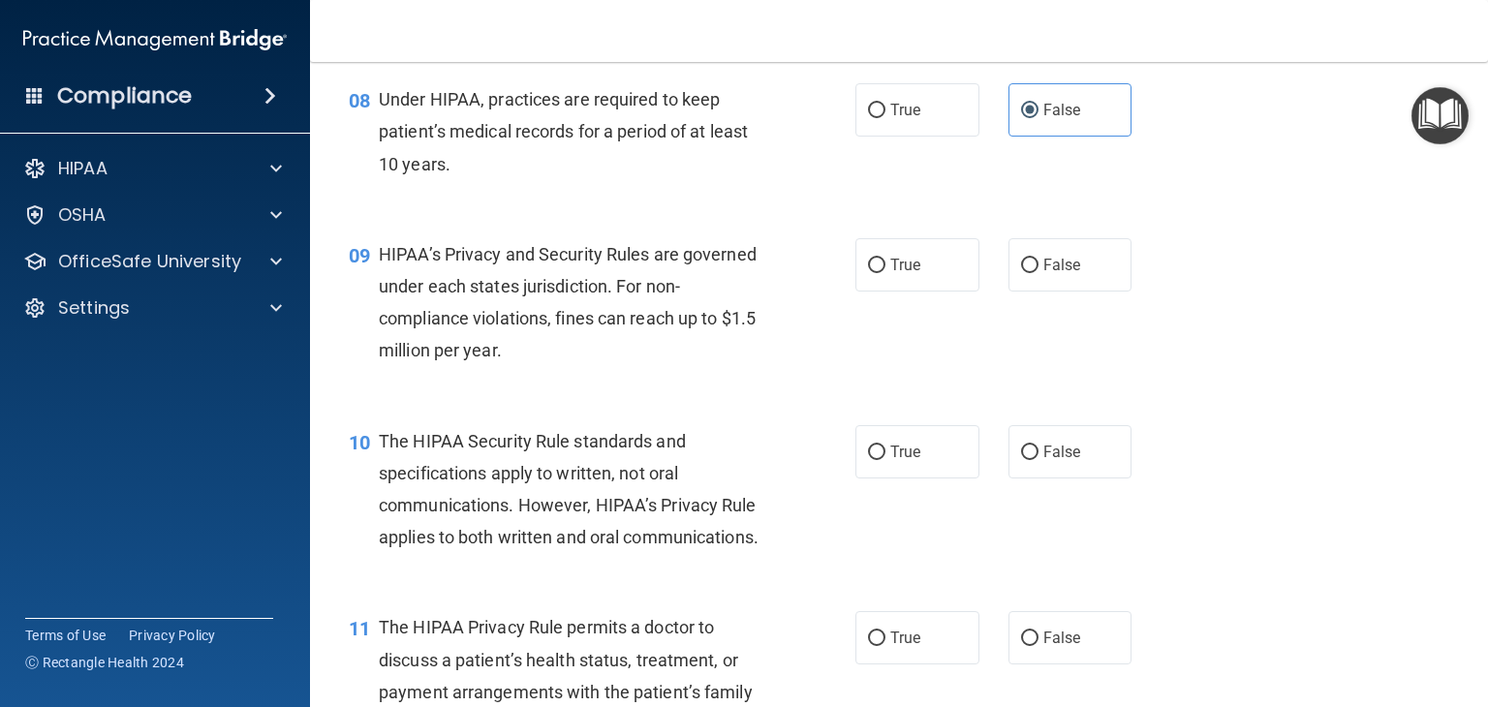
scroll to position [1453, 0]
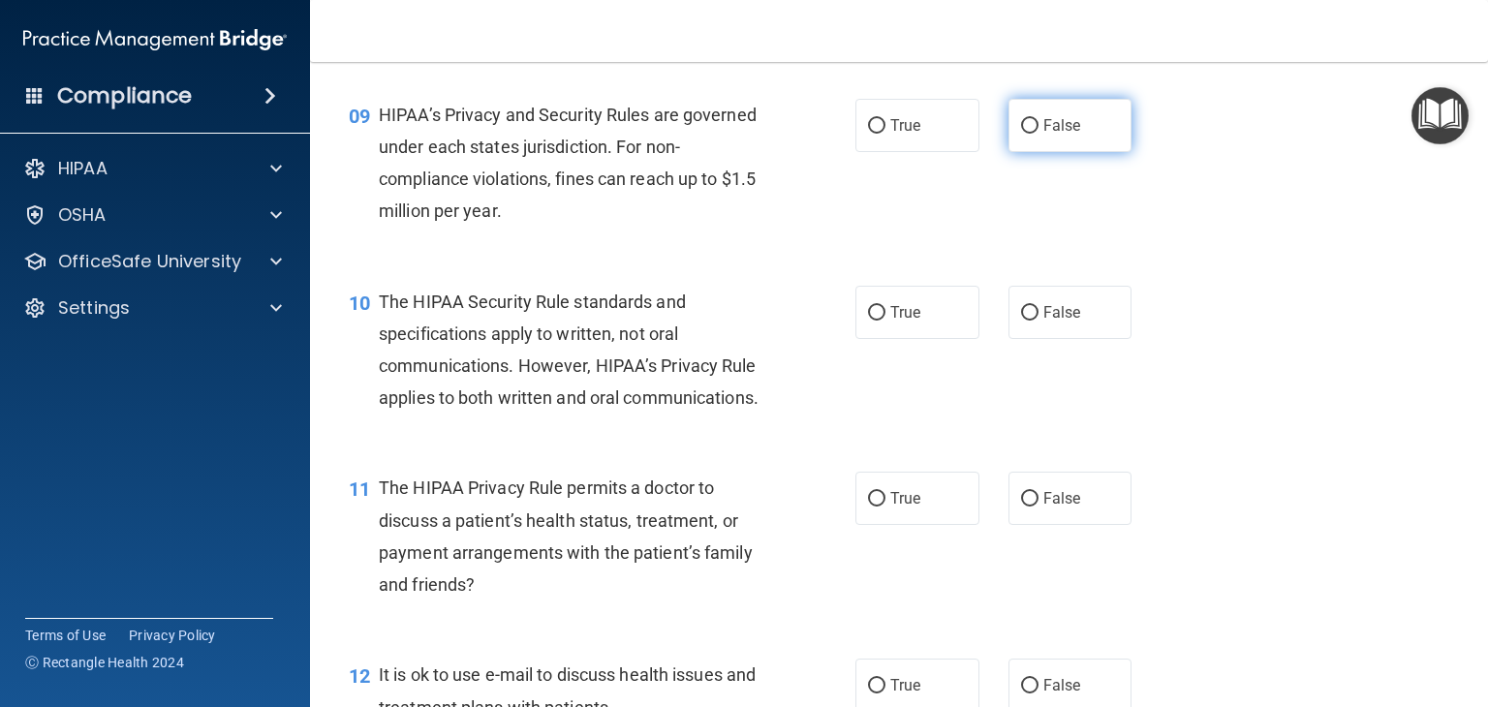
click at [1033, 152] on label "False" at bounding box center [1070, 125] width 124 height 53
click at [1033, 134] on input "False" at bounding box center [1029, 126] width 17 height 15
radio input "true"
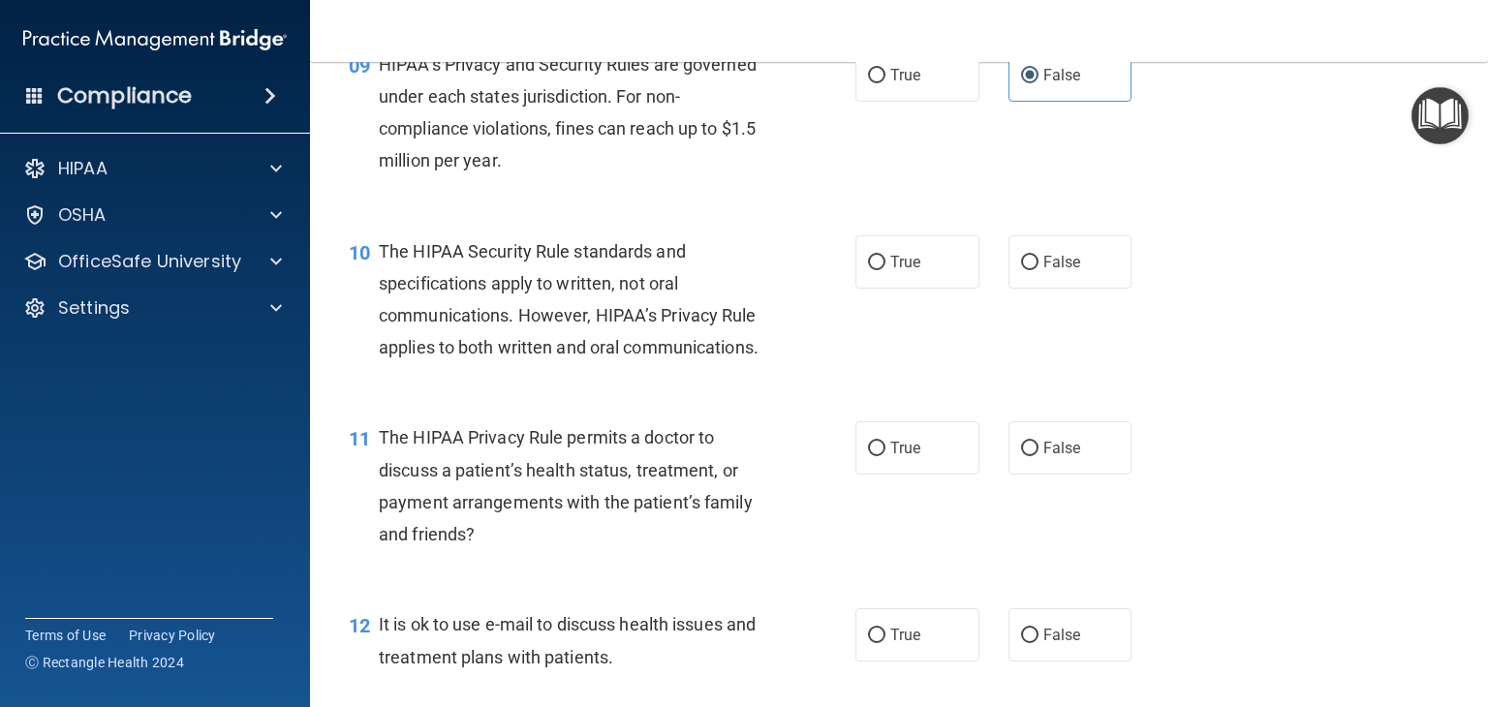
scroll to position [1550, 0]
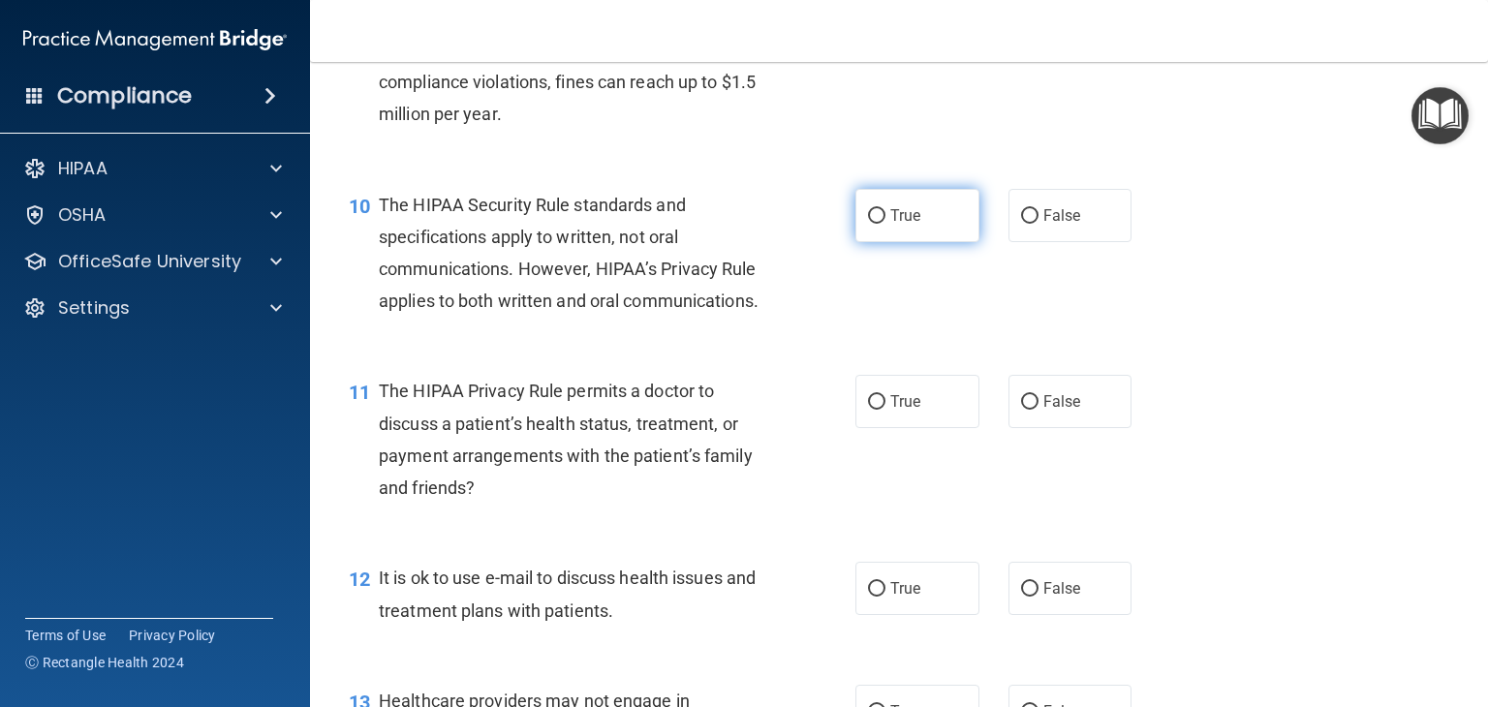
click at [958, 237] on label "True" at bounding box center [917, 215] width 124 height 53
click at [885, 224] on input "True" at bounding box center [876, 216] width 17 height 15
radio input "true"
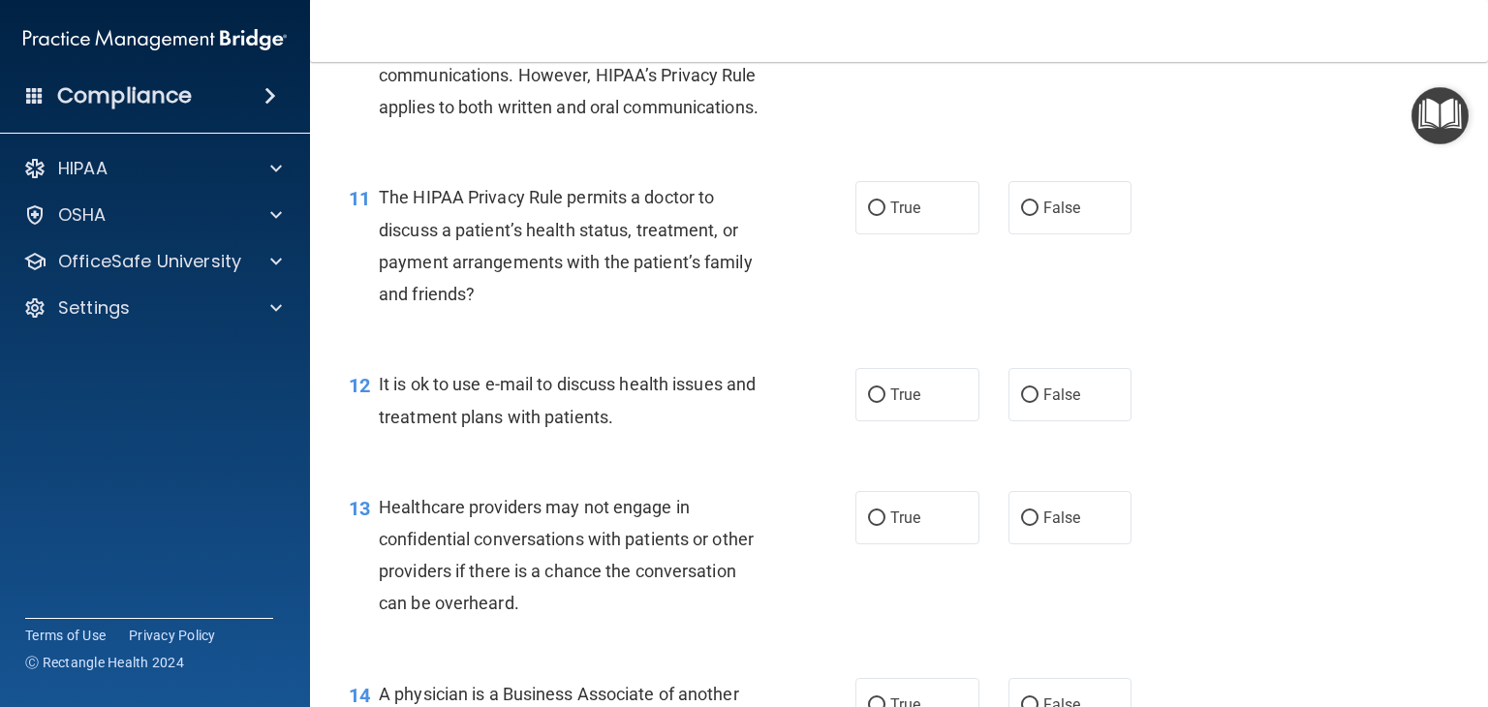
drag, startPoint x: 872, startPoint y: 292, endPoint x: 870, endPoint y: 303, distance: 11.8
click at [872, 234] on label "True" at bounding box center [917, 207] width 124 height 53
click at [872, 216] on input "True" at bounding box center [876, 209] width 17 height 15
radio input "true"
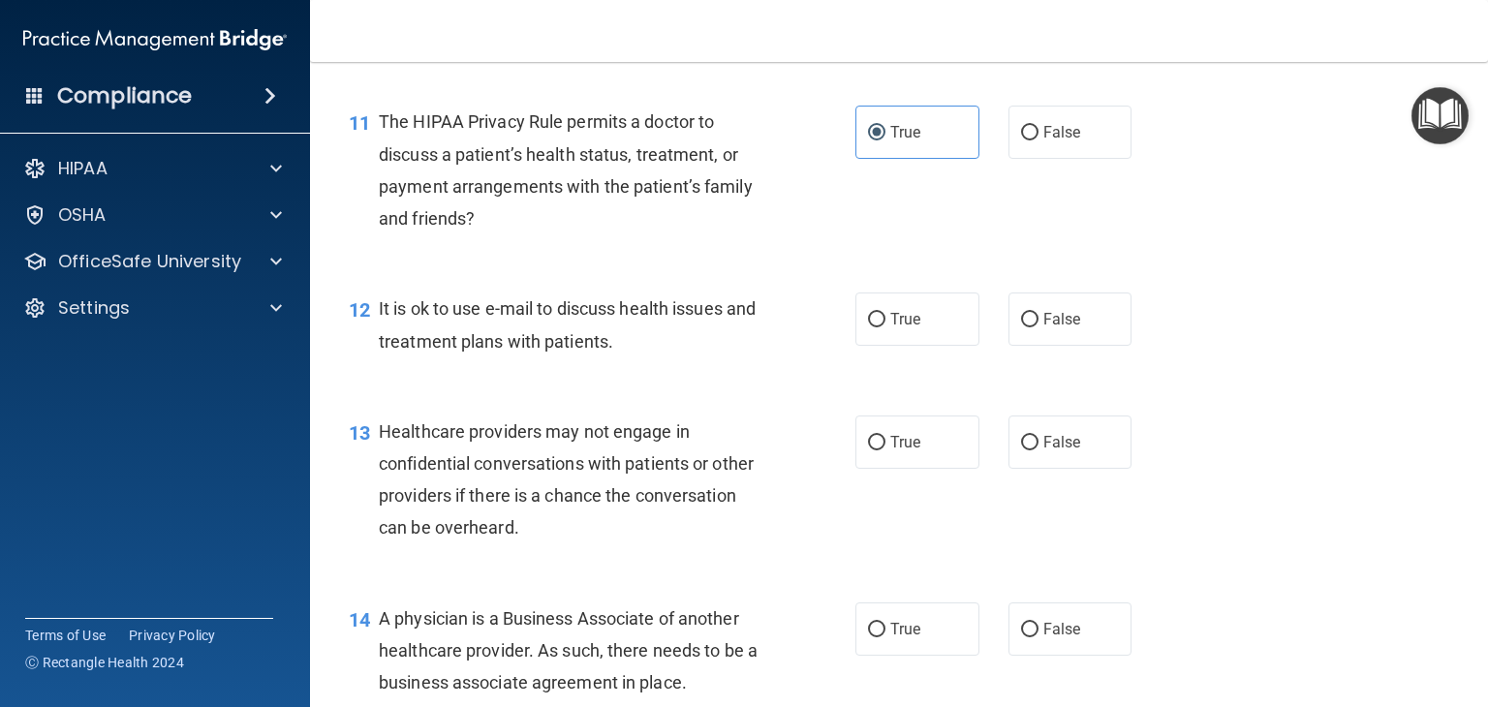
scroll to position [1938, 0]
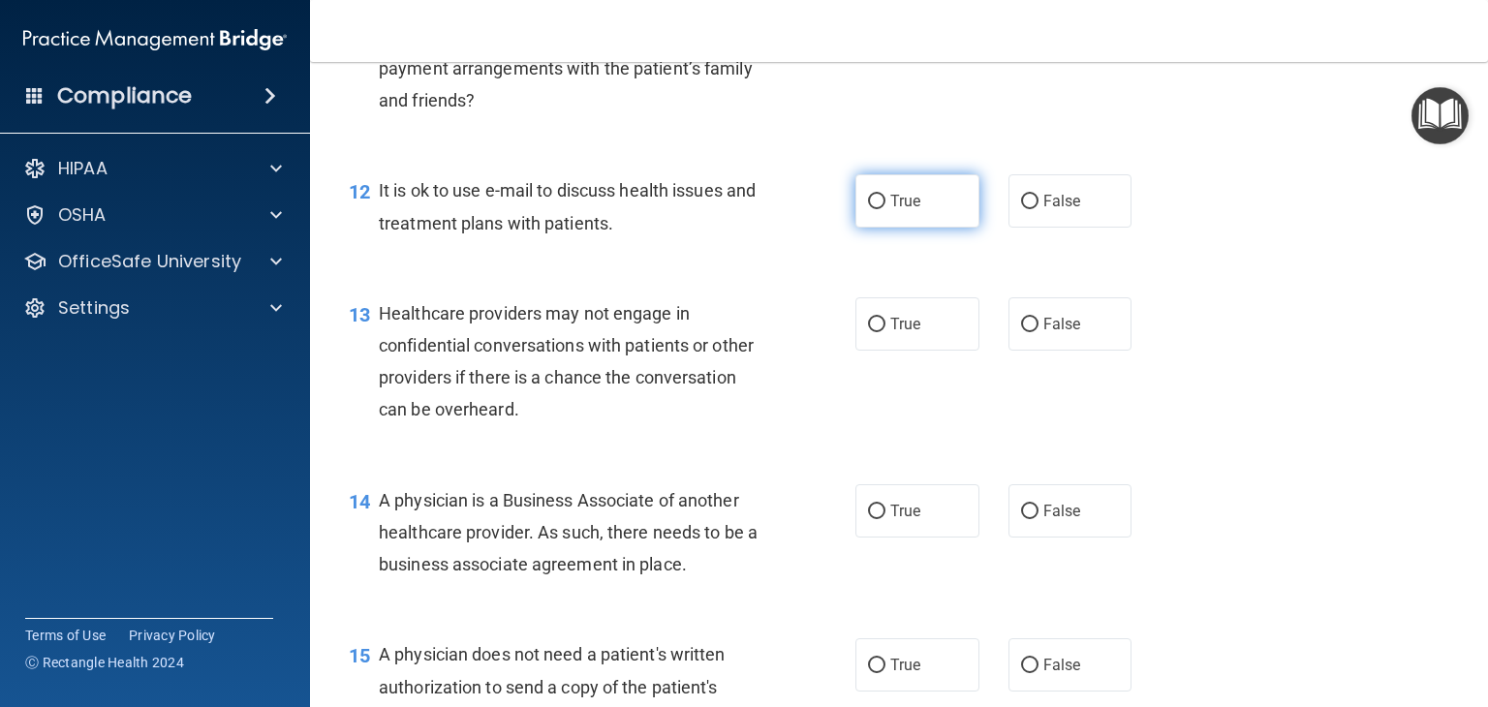
click at [879, 228] on label "True" at bounding box center [917, 200] width 124 height 53
click at [879, 209] on input "True" at bounding box center [876, 202] width 17 height 15
radio input "true"
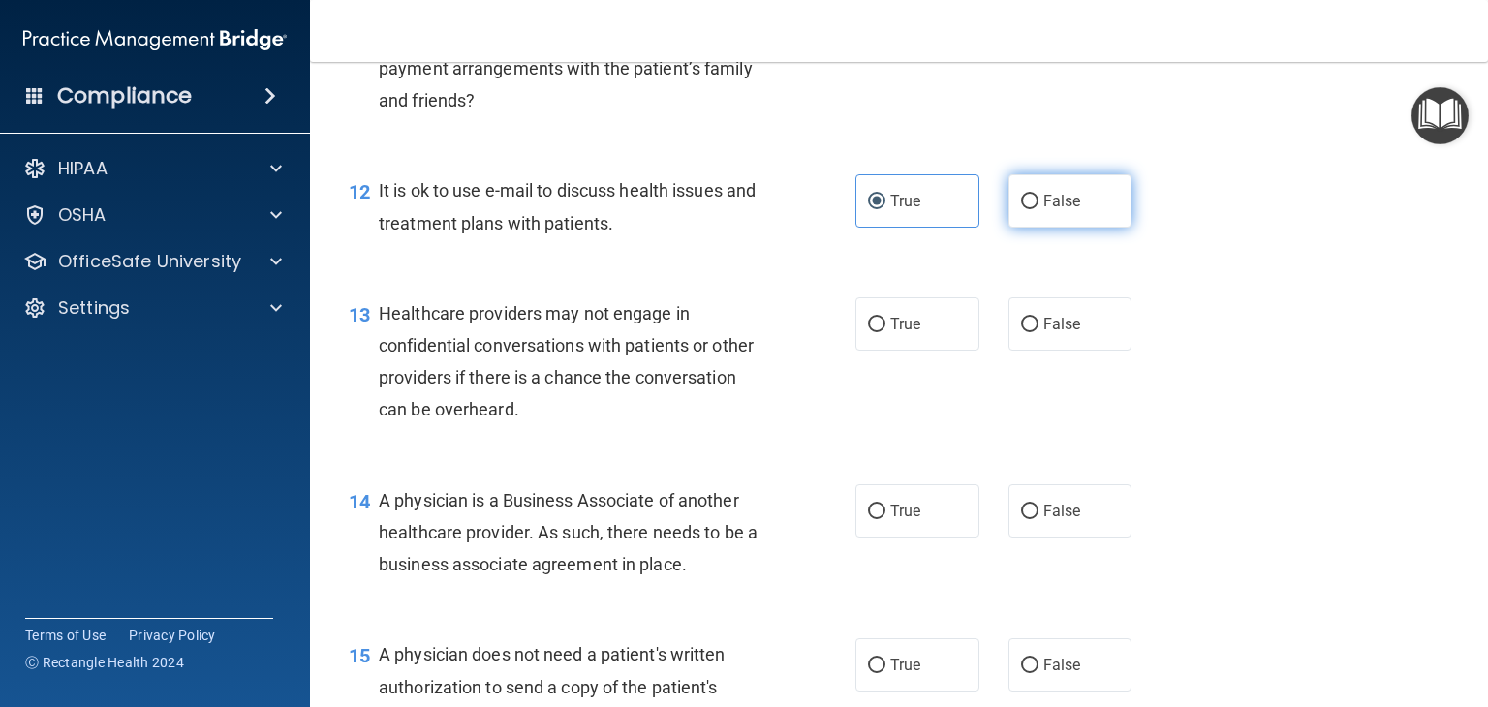
click at [1050, 228] on label "False" at bounding box center [1070, 200] width 124 height 53
click at [1039, 209] on input "False" at bounding box center [1029, 202] width 17 height 15
radio input "true"
radio input "false"
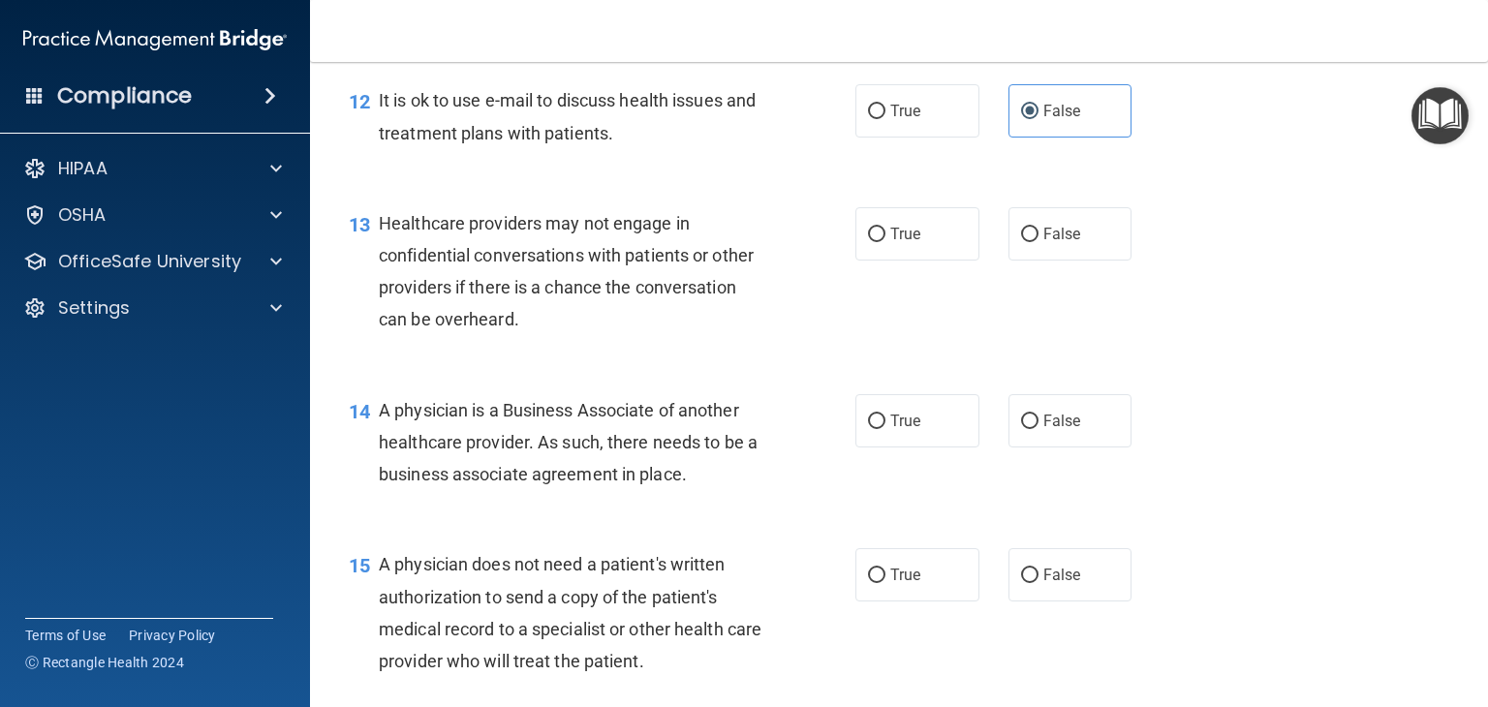
scroll to position [2131, 0]
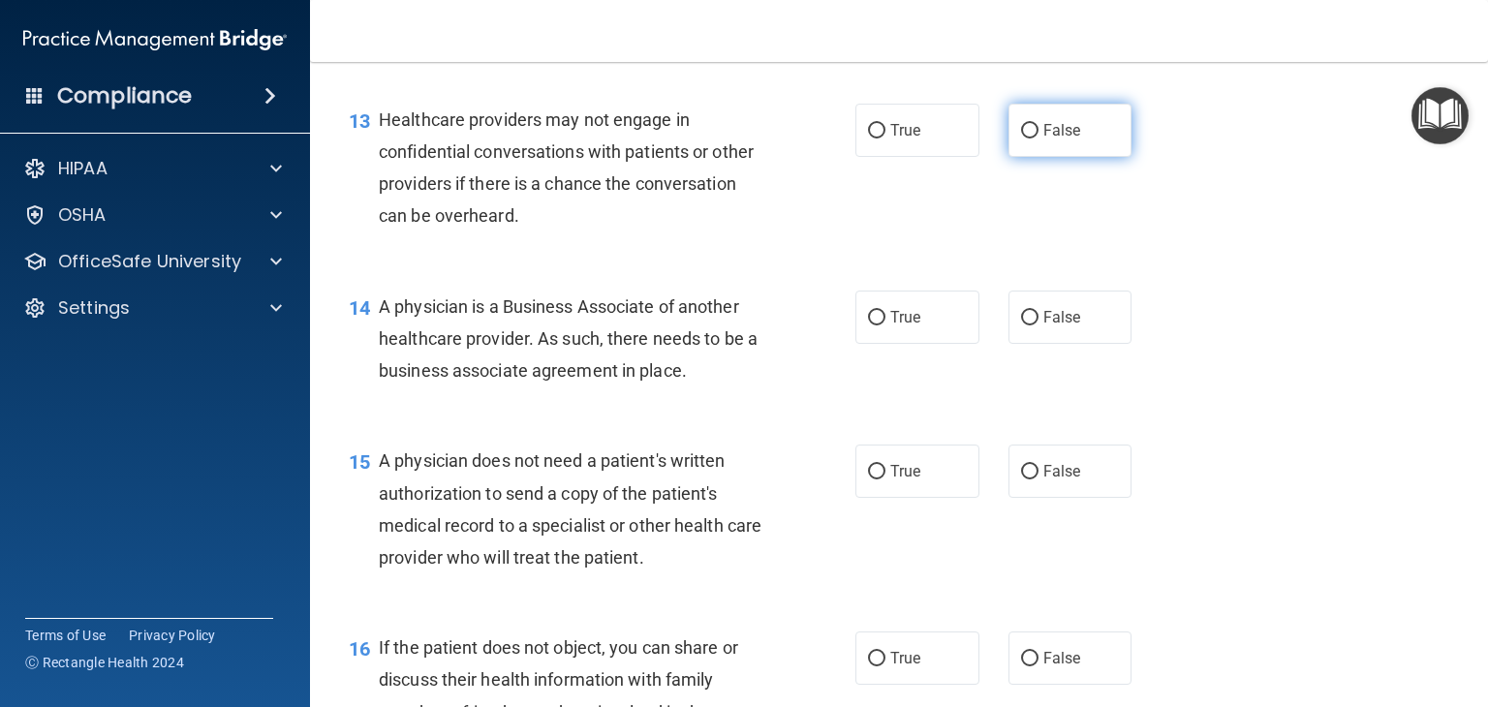
click at [1027, 139] on input "False" at bounding box center [1029, 131] width 17 height 15
radio input "true"
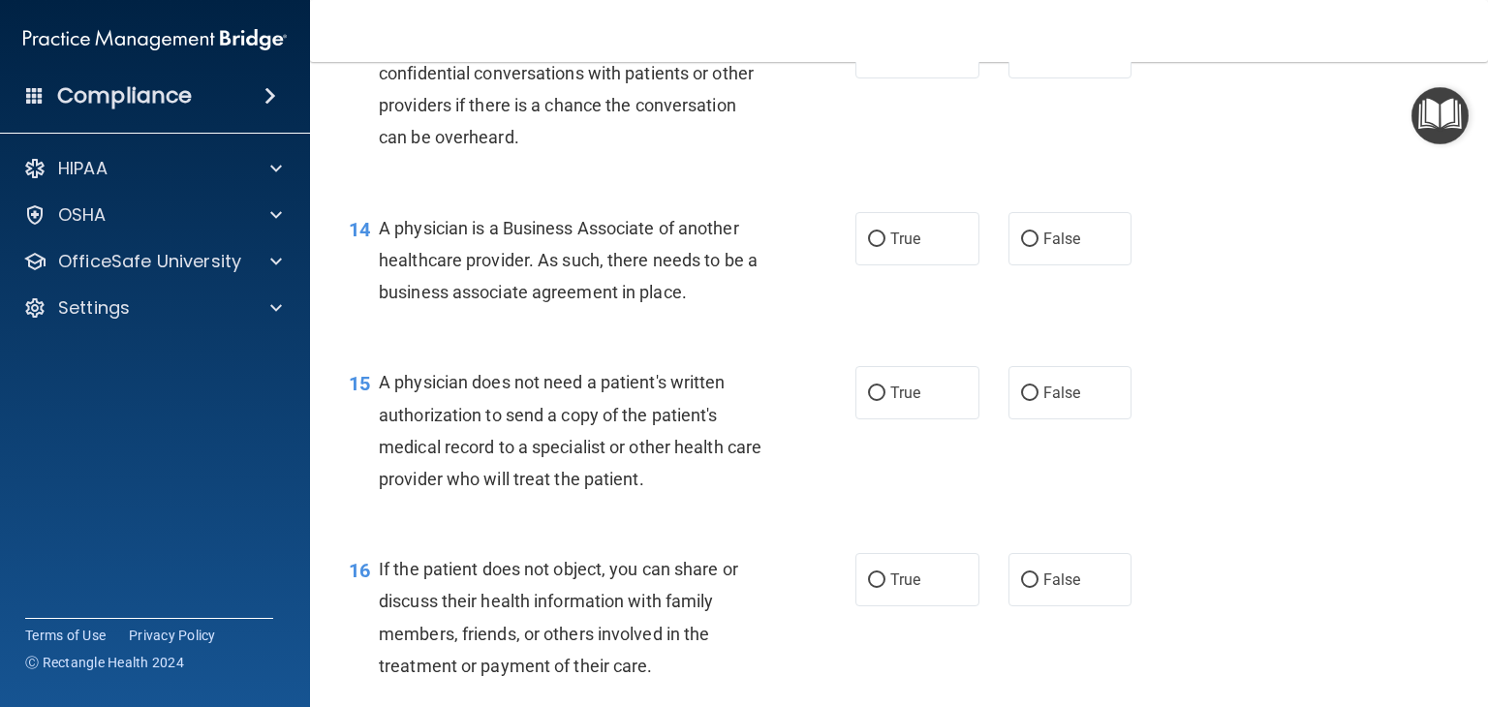
scroll to position [2325, 0]
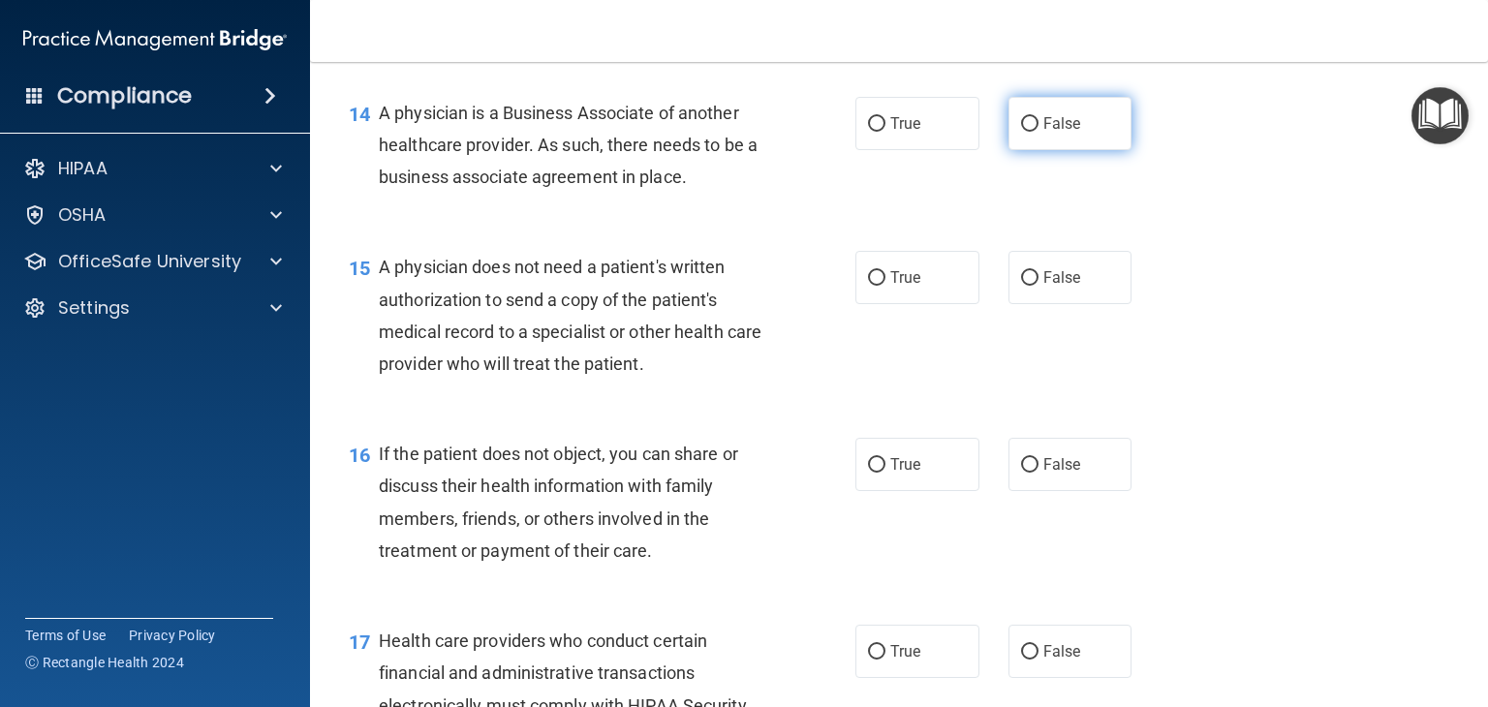
drag, startPoint x: 1025, startPoint y: 221, endPoint x: 1010, endPoint y: 195, distance: 29.9
click at [1019, 213] on div "14 A physician is a Business Associate of another healthcare provider. As such,…" at bounding box center [899, 150] width 1130 height 155
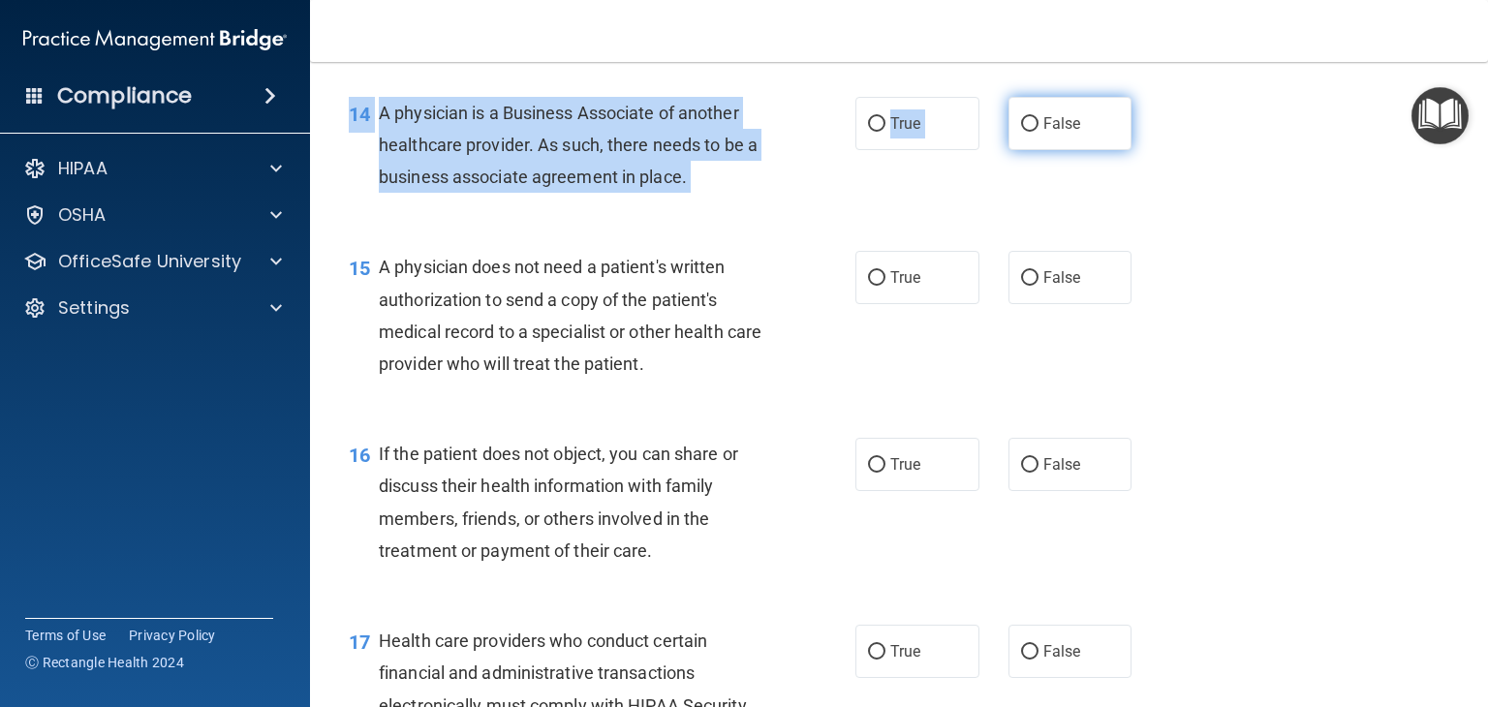
click at [1010, 150] on label "False" at bounding box center [1070, 123] width 124 height 53
click at [1021, 132] on input "False" at bounding box center [1029, 124] width 17 height 15
radio input "true"
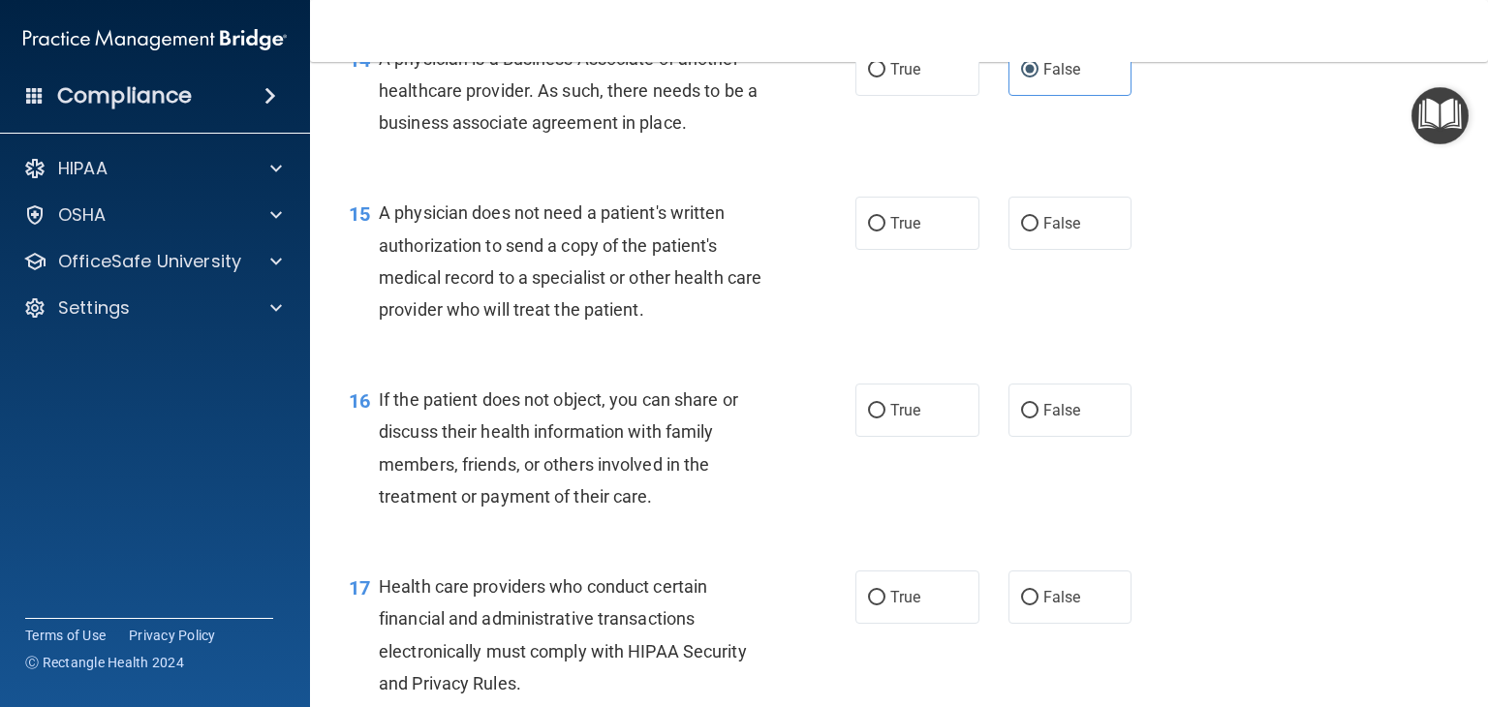
scroll to position [2422, 0]
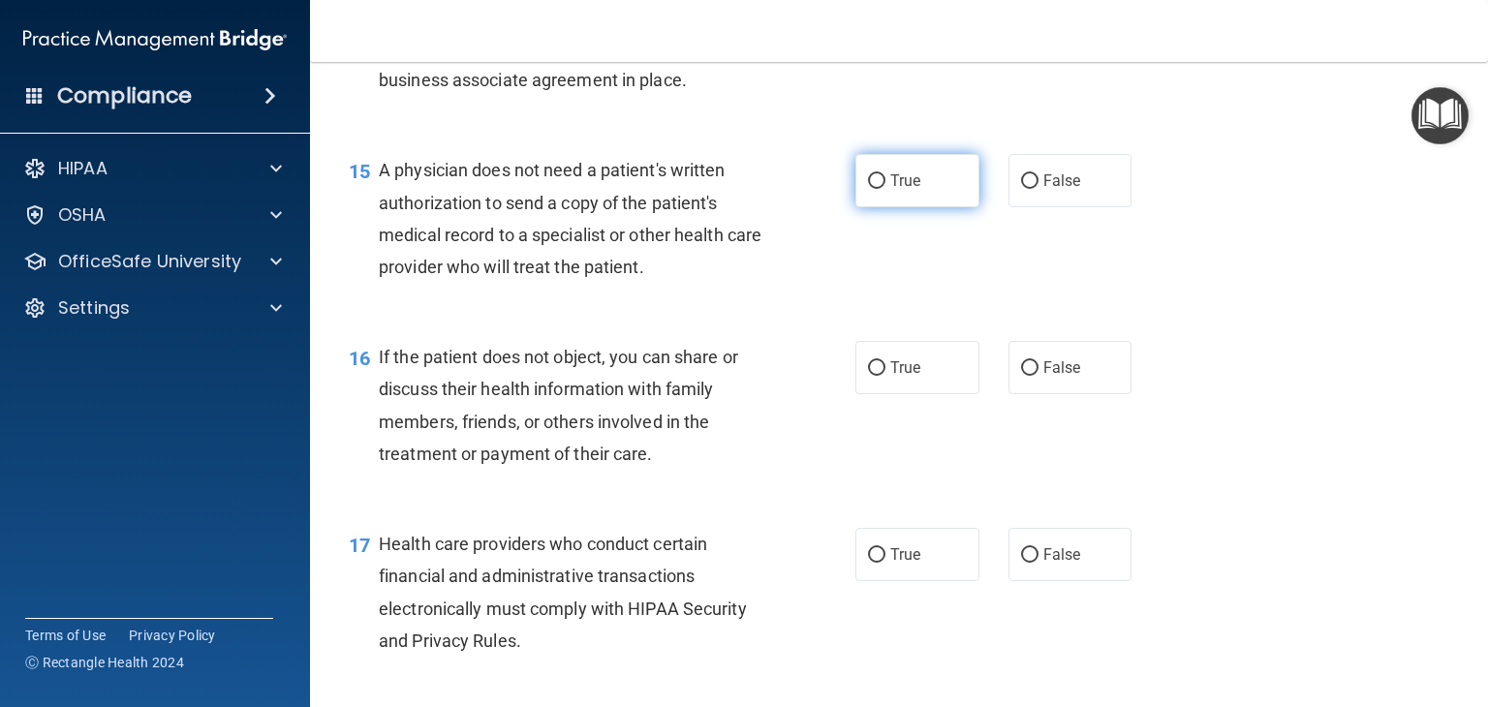
click at [915, 207] on label "True" at bounding box center [917, 180] width 124 height 53
click at [885, 189] on input "True" at bounding box center [876, 181] width 17 height 15
radio input "true"
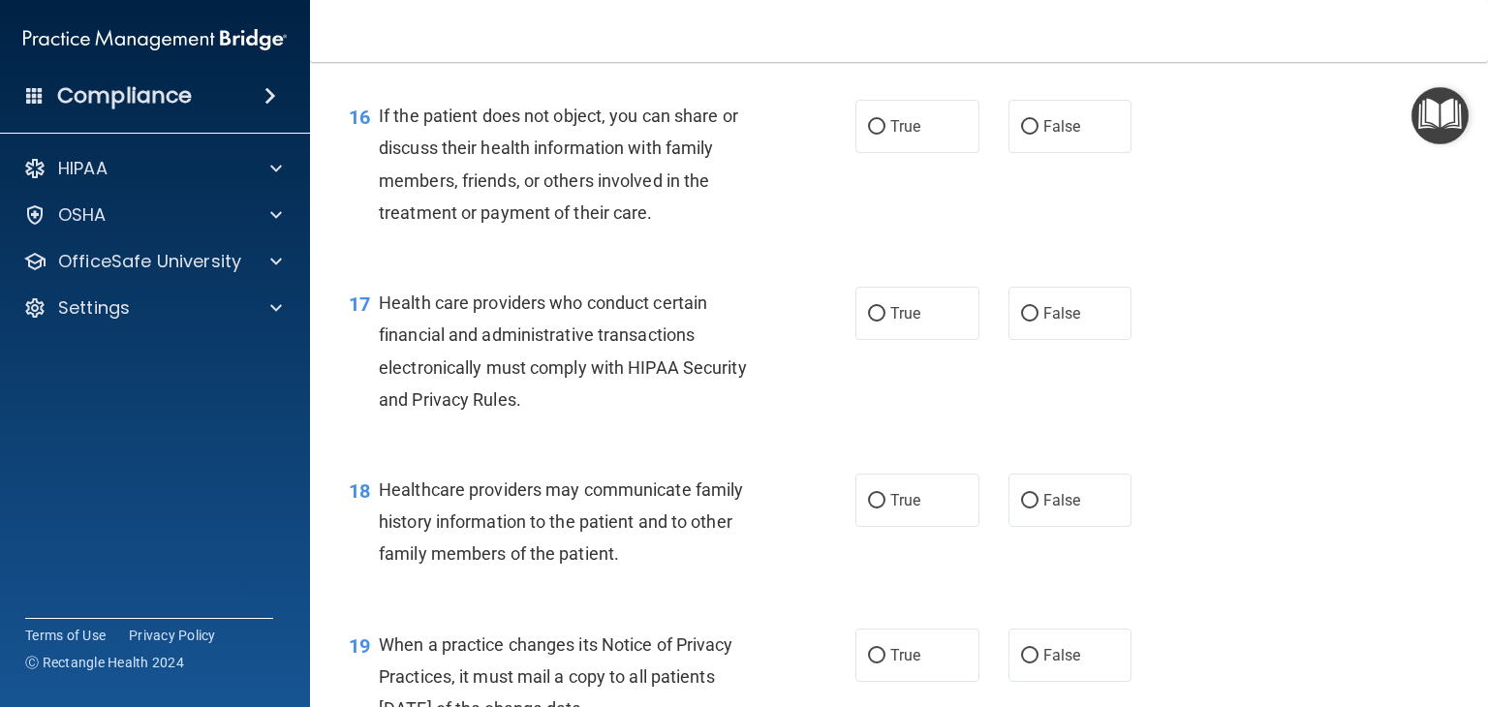
scroll to position [2713, 0]
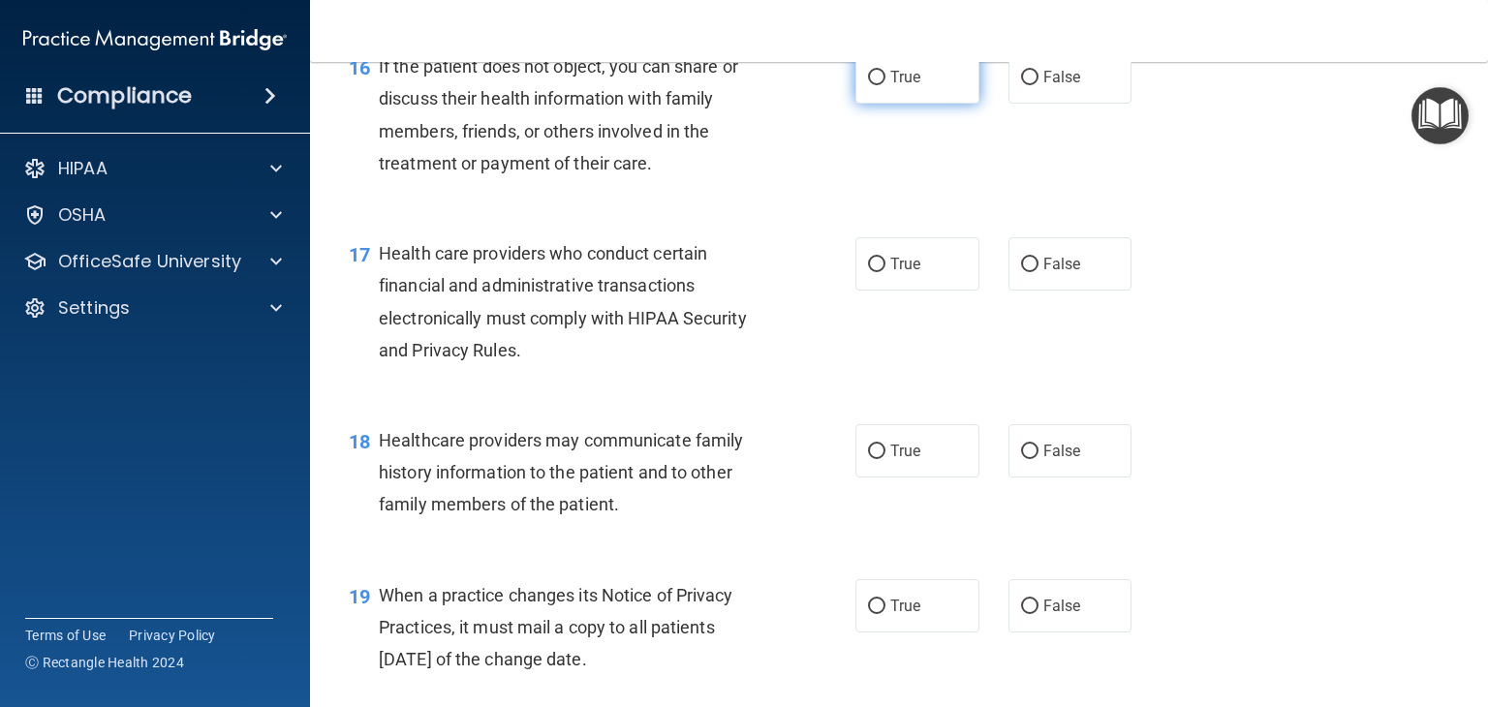
click at [876, 104] on label "True" at bounding box center [917, 76] width 124 height 53
click at [876, 85] on input "True" at bounding box center [876, 78] width 17 height 15
radio input "true"
click at [929, 291] on label "True" at bounding box center [917, 263] width 124 height 53
click at [885, 272] on input "True" at bounding box center [876, 265] width 17 height 15
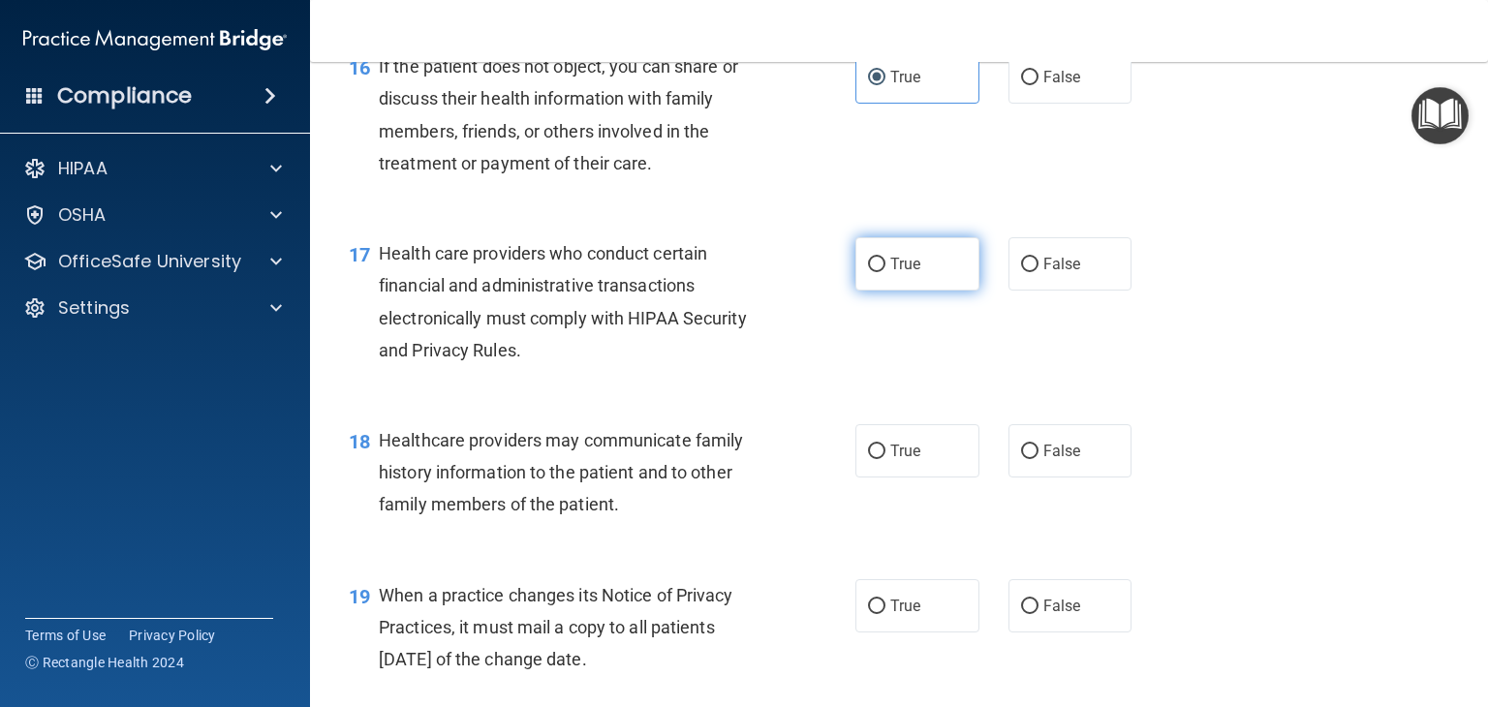
radio input "true"
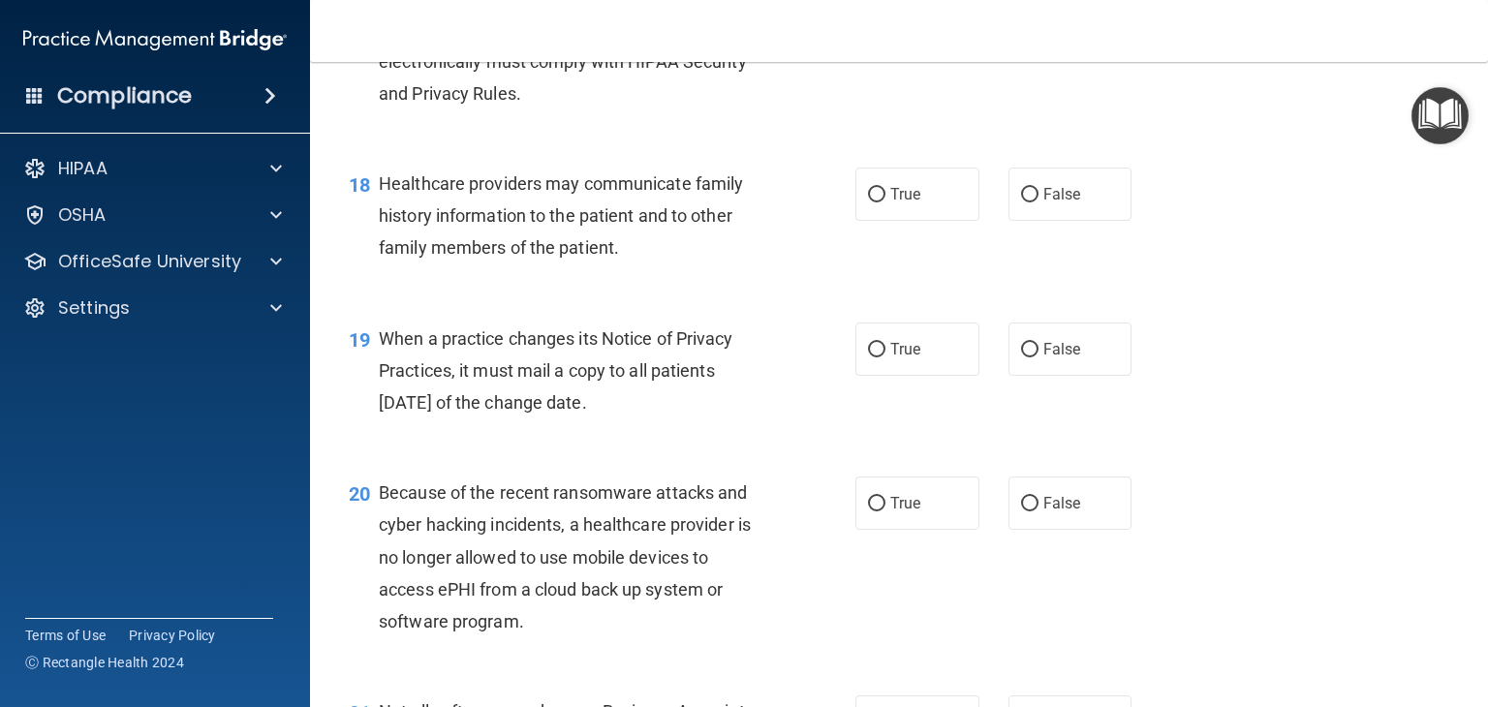
scroll to position [3003, 0]
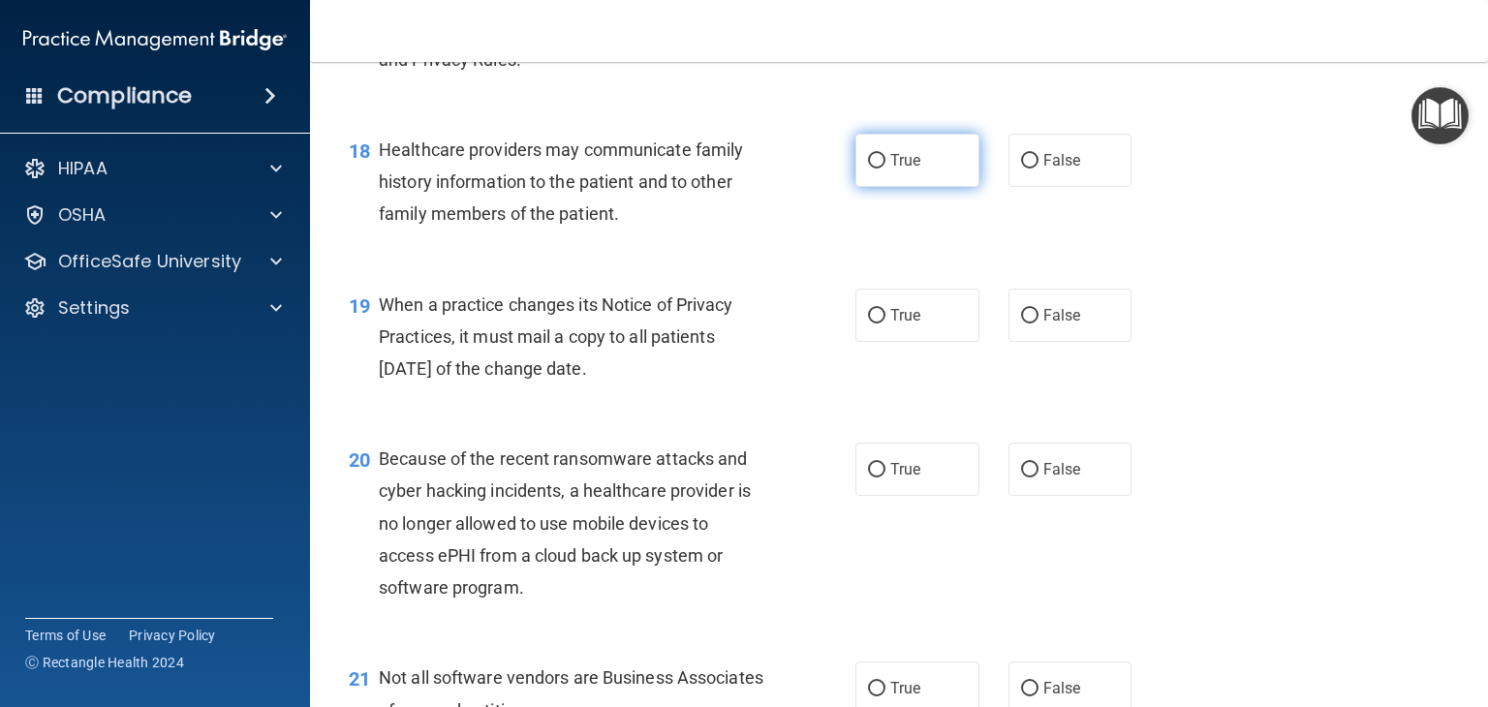
click at [922, 187] on label "True" at bounding box center [917, 160] width 124 height 53
click at [885, 169] on input "True" at bounding box center [876, 161] width 17 height 15
radio input "true"
click at [1026, 187] on label "False" at bounding box center [1070, 160] width 124 height 53
click at [1026, 169] on input "False" at bounding box center [1029, 161] width 17 height 15
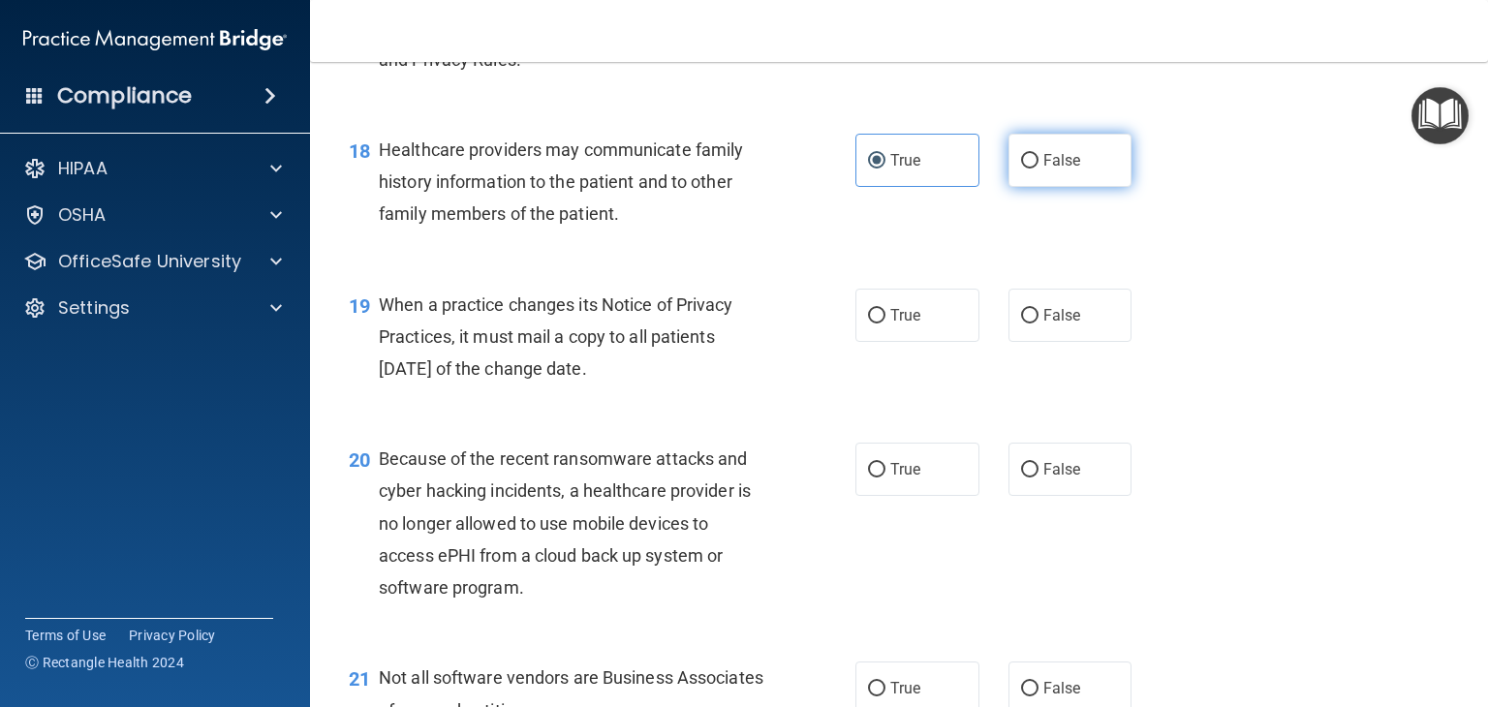
radio input "true"
radio input "false"
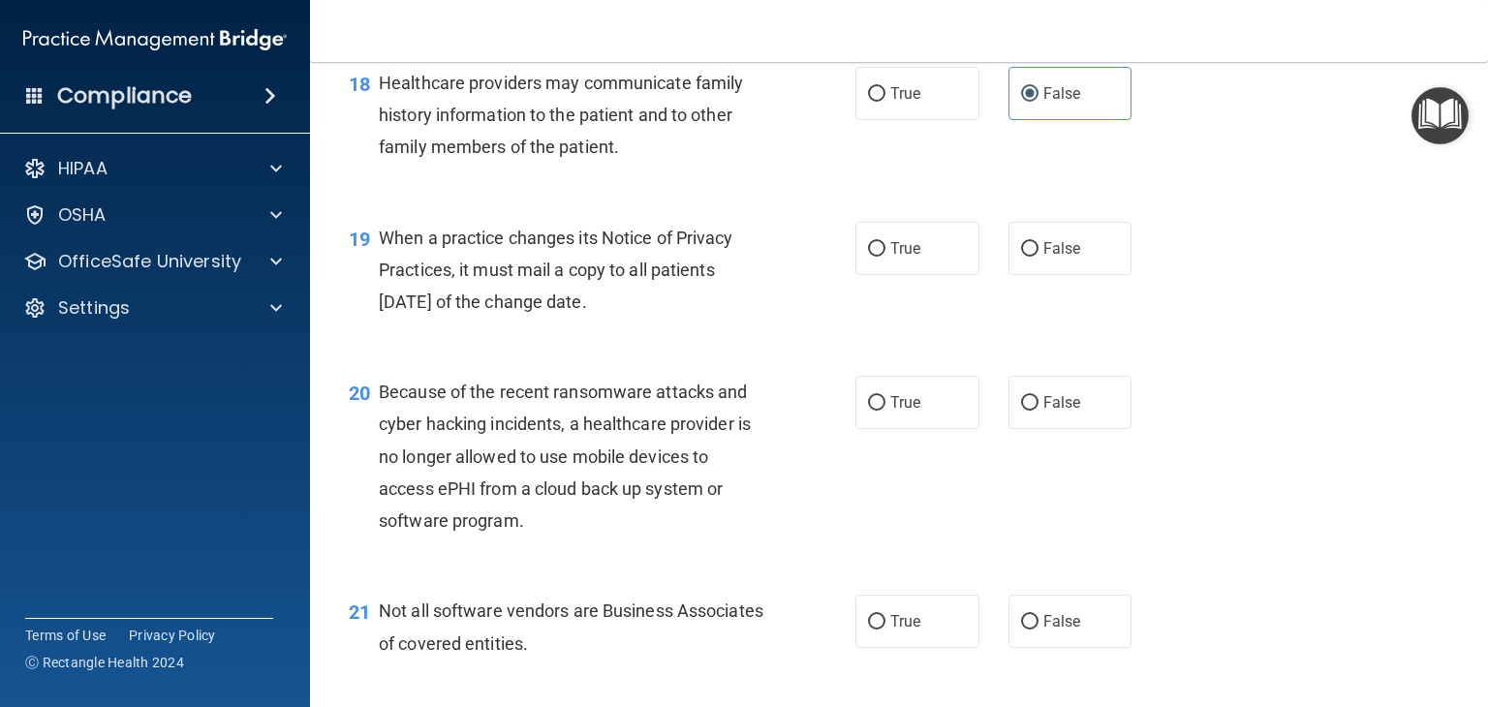
scroll to position [3197, 0]
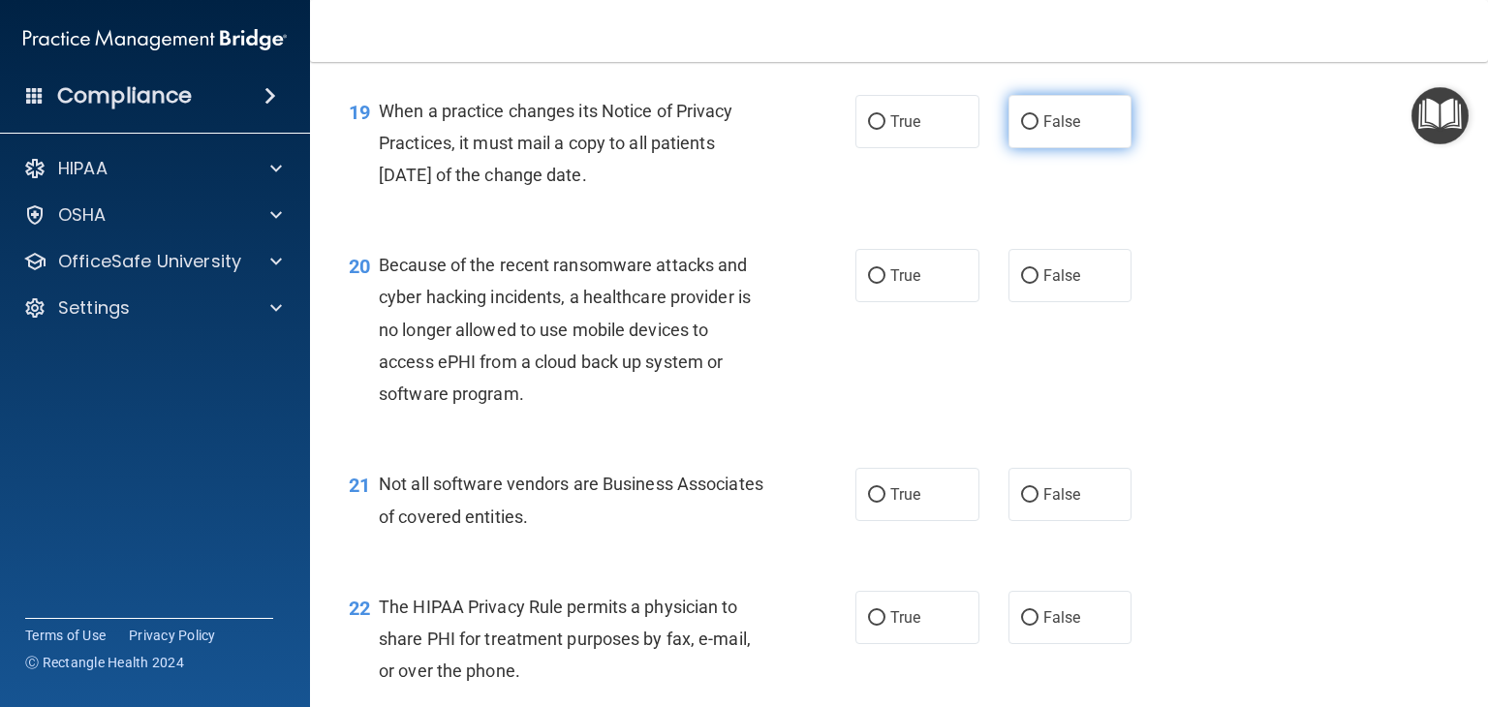
click at [1043, 131] on span "False" at bounding box center [1062, 121] width 38 height 18
click at [1039, 130] on input "False" at bounding box center [1029, 122] width 17 height 15
radio input "true"
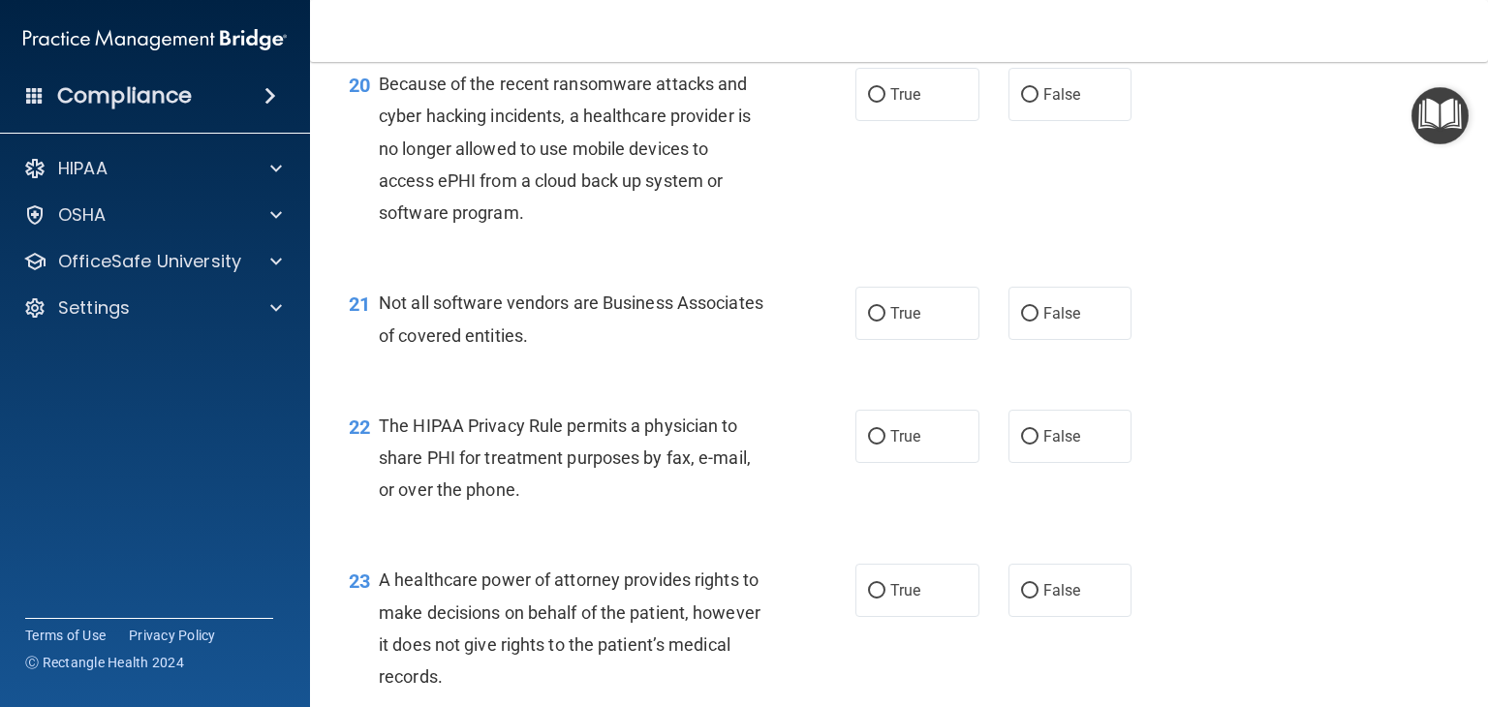
scroll to position [3391, 0]
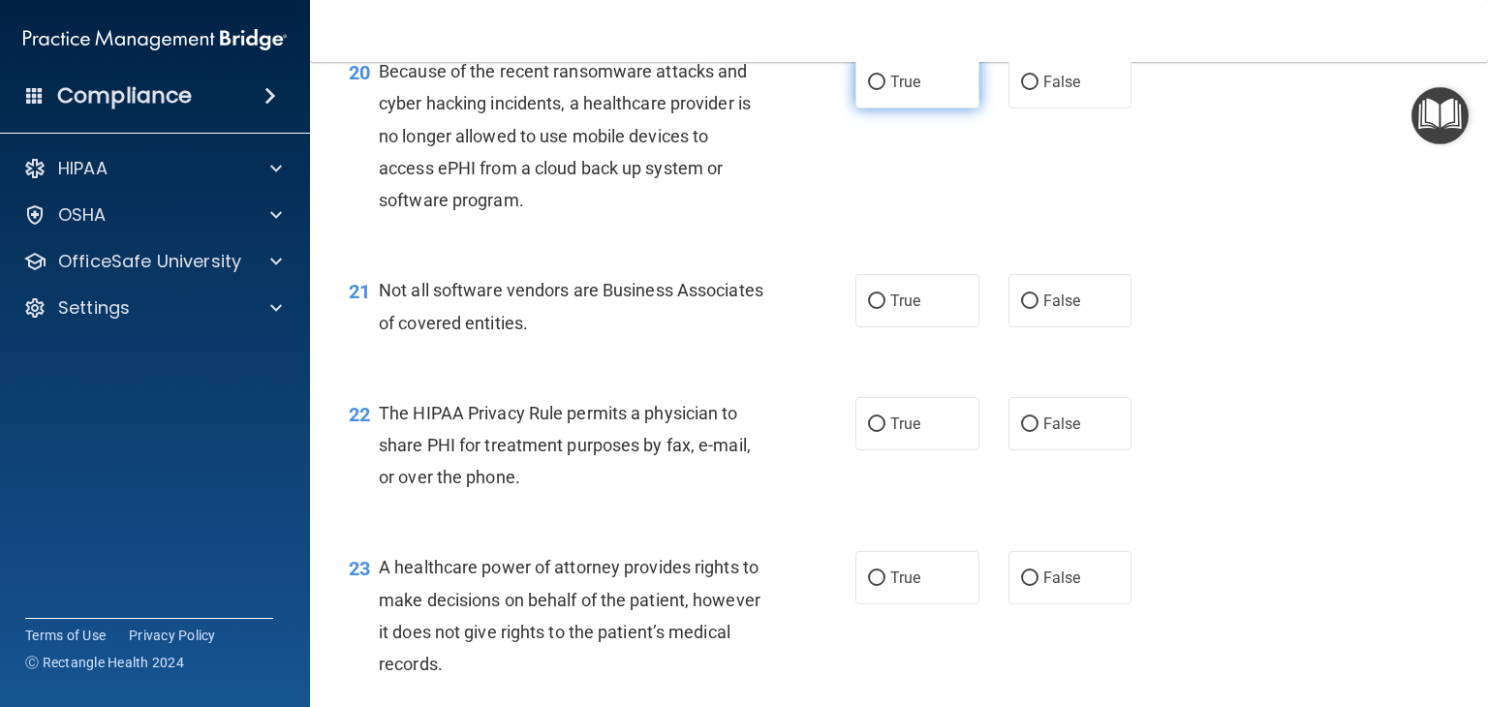
click at [868, 90] on input "True" at bounding box center [876, 83] width 17 height 15
radio input "true"
click at [1066, 91] on span "False" at bounding box center [1062, 82] width 38 height 18
click at [1039, 90] on input "False" at bounding box center [1029, 83] width 17 height 15
radio input "true"
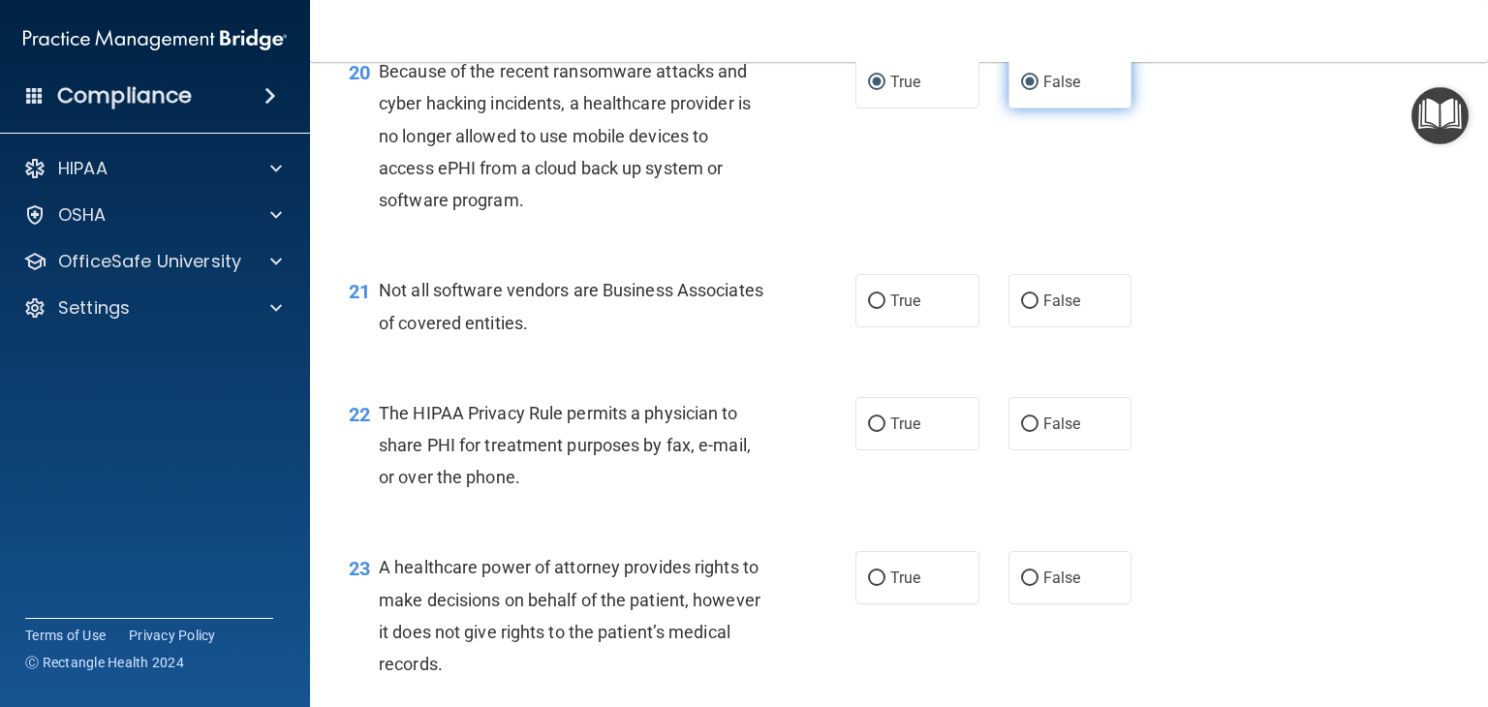
radio input "false"
click at [1046, 310] on span "False" at bounding box center [1062, 301] width 38 height 18
click at [1039, 309] on input "False" at bounding box center [1029, 302] width 17 height 15
radio input "true"
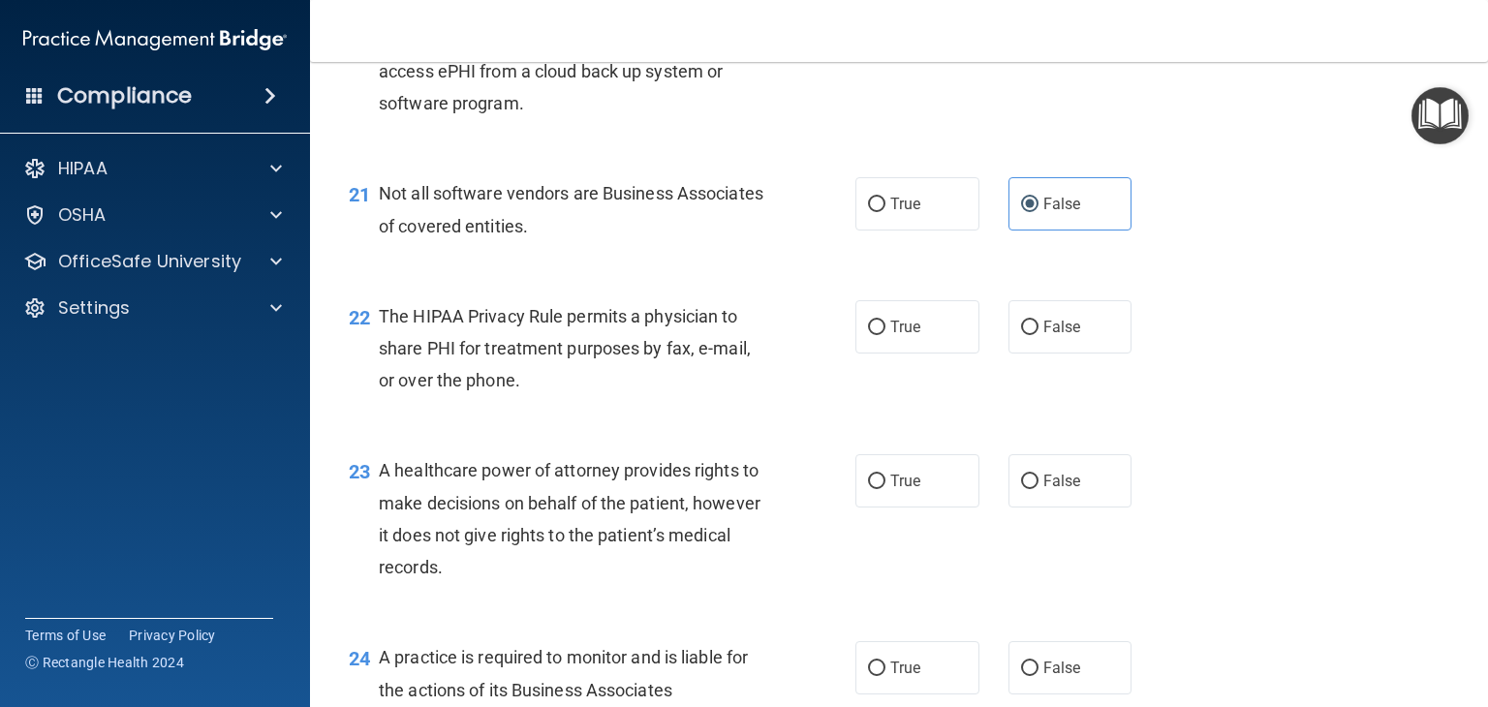
scroll to position [3584, 0]
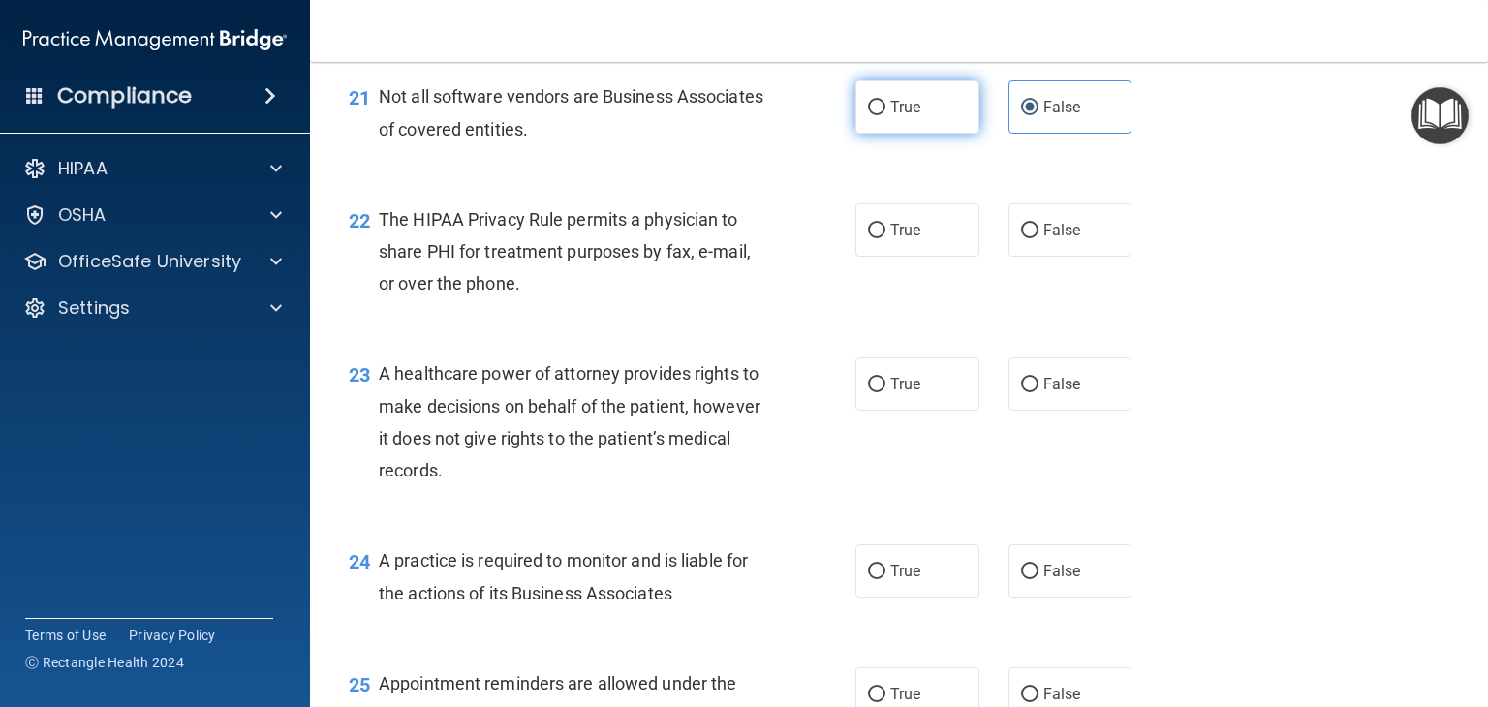
click at [950, 134] on label "True" at bounding box center [917, 106] width 124 height 53
click at [885, 115] on input "True" at bounding box center [876, 108] width 17 height 15
radio input "true"
radio input "false"
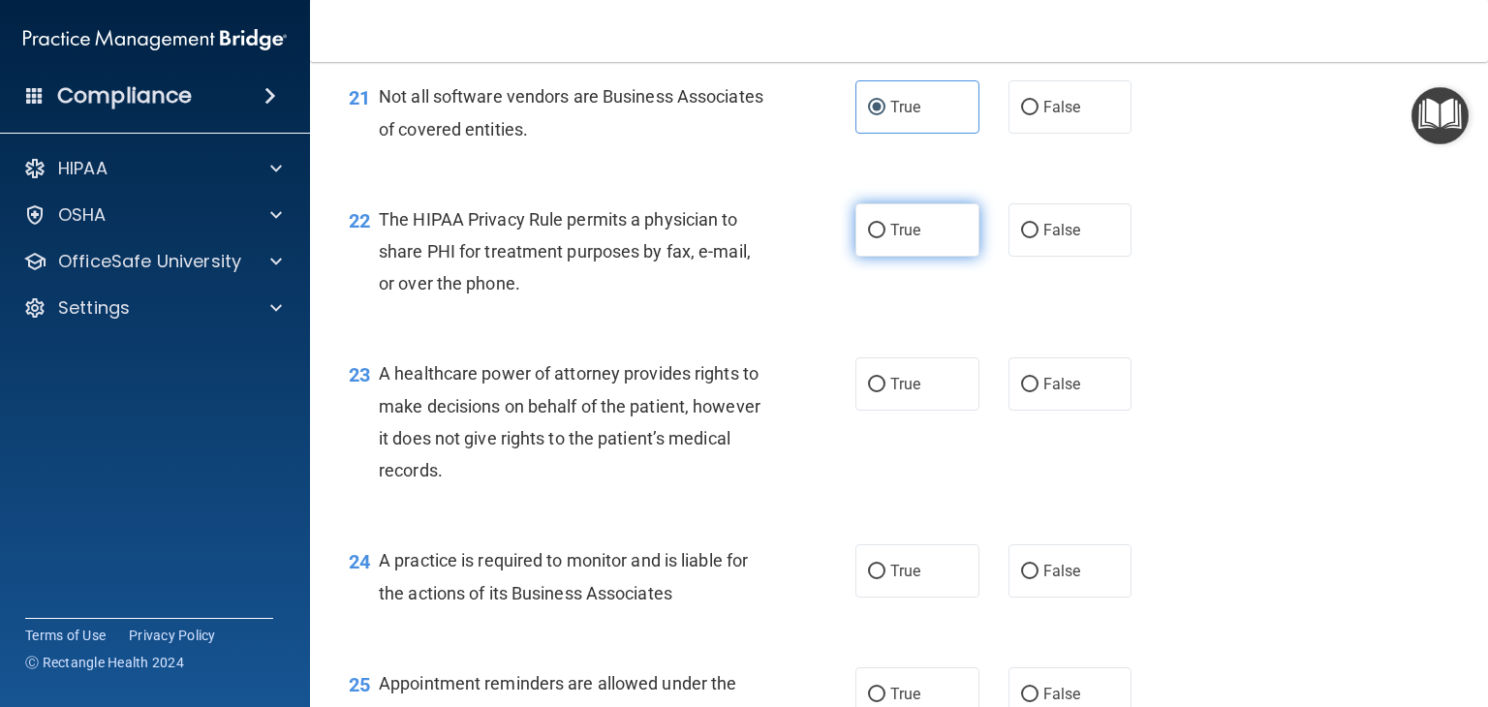
drag, startPoint x: 919, startPoint y: 280, endPoint x: 902, endPoint y: 301, distance: 27.5
click at [918, 257] on label "True" at bounding box center [917, 229] width 124 height 53
click at [885, 238] on input "True" at bounding box center [876, 231] width 17 height 15
radio input "true"
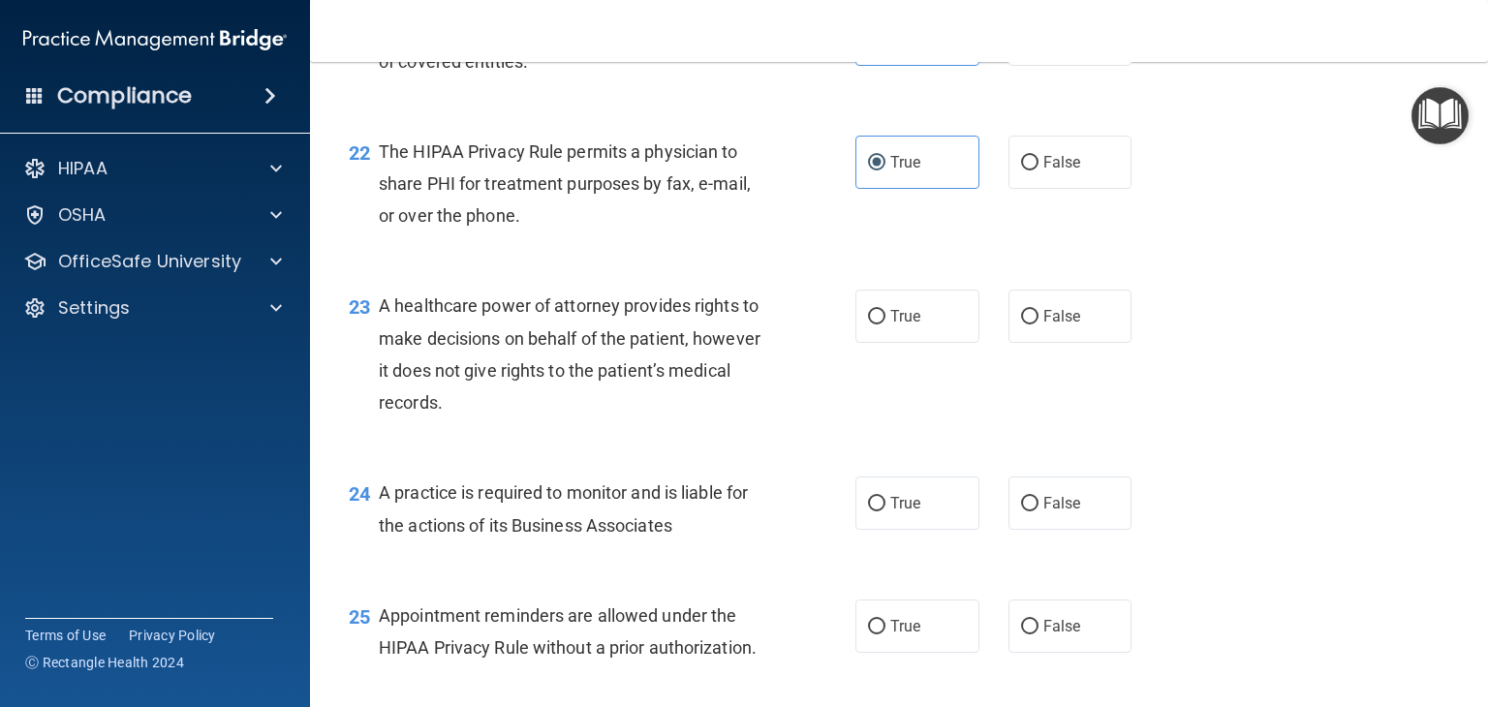
scroll to position [3778, 0]
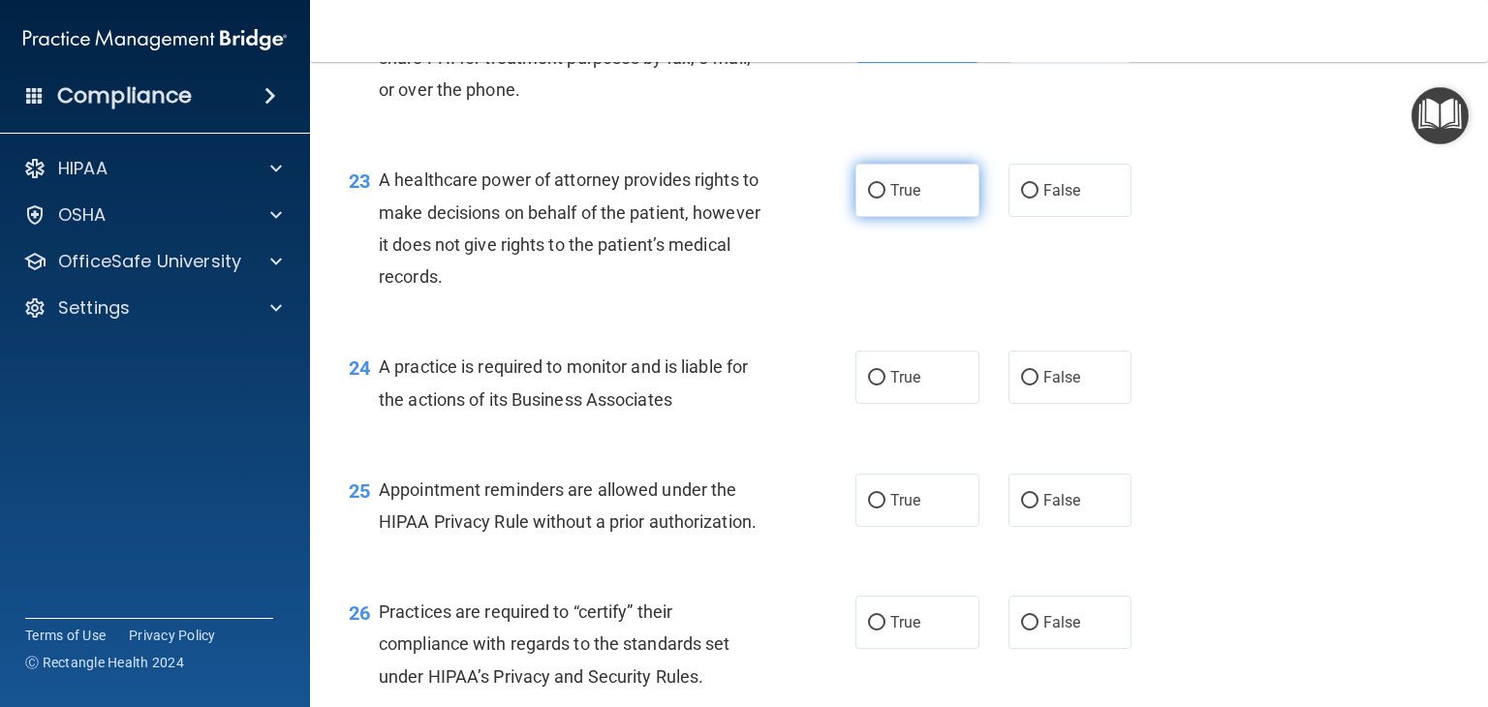
drag, startPoint x: 897, startPoint y: 245, endPoint x: 897, endPoint y: 257, distance: 11.6
click at [899, 200] on span "True" at bounding box center [905, 190] width 30 height 18
click at [885, 199] on input "True" at bounding box center [876, 191] width 17 height 15
radio input "true"
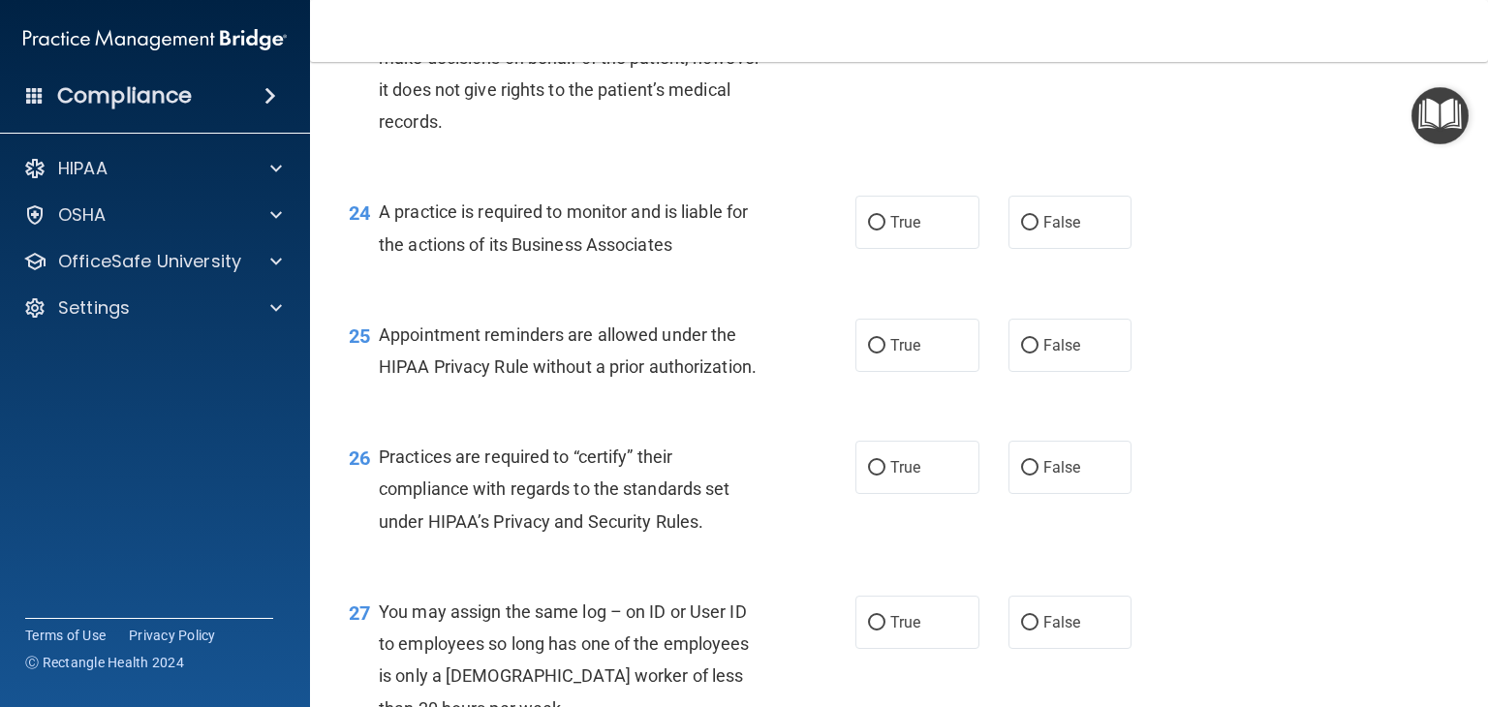
scroll to position [3972, 0]
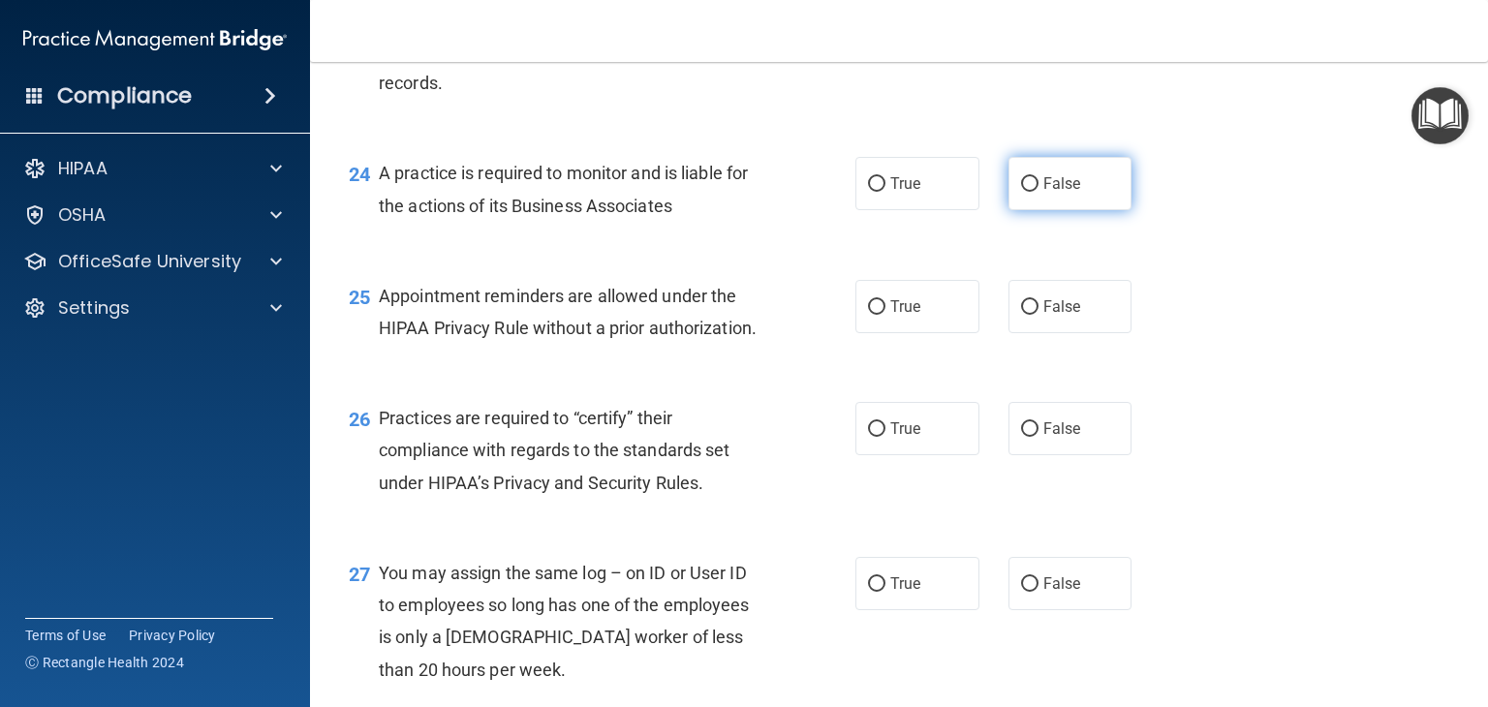
click at [1068, 193] on span "False" at bounding box center [1062, 183] width 38 height 18
click at [1039, 192] on input "False" at bounding box center [1029, 184] width 17 height 15
radio input "true"
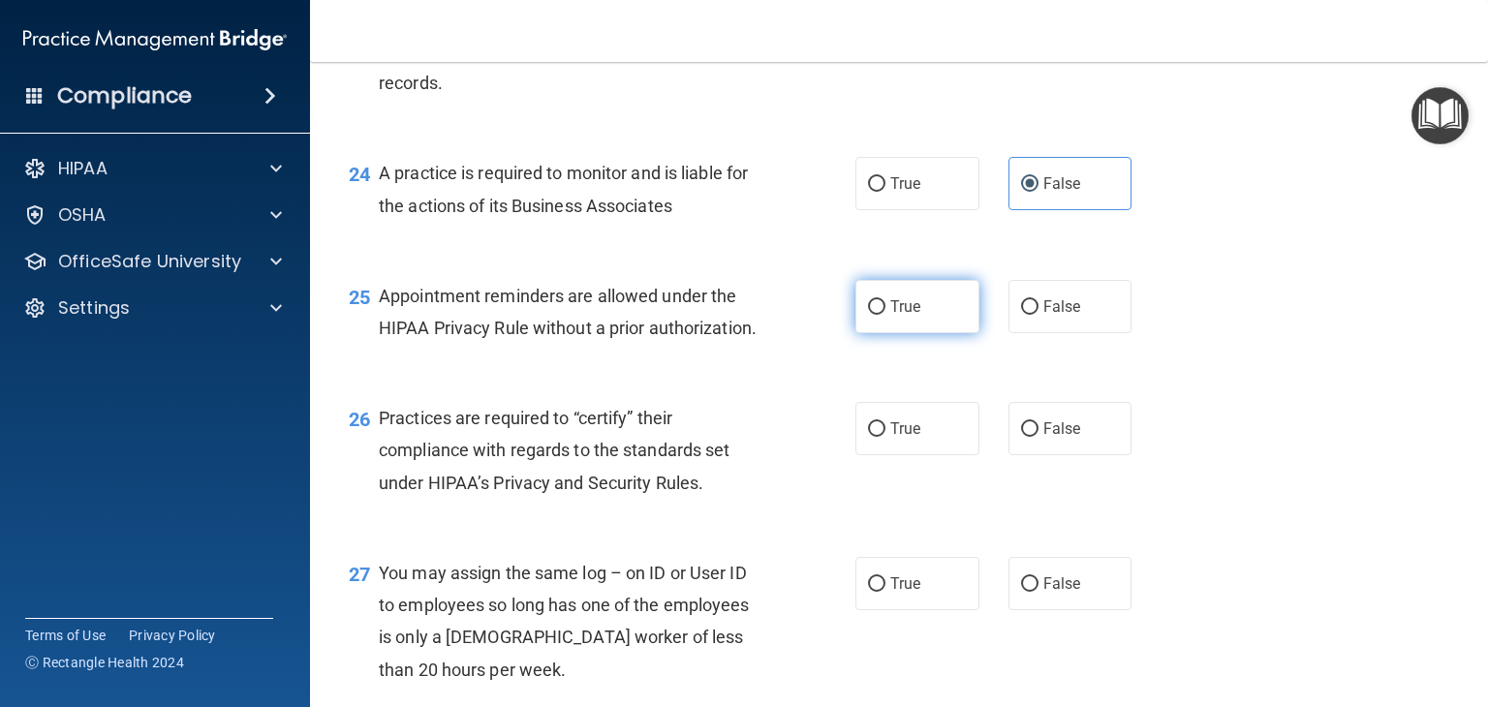
click at [889, 333] on label "True" at bounding box center [917, 306] width 124 height 53
click at [885, 315] on input "True" at bounding box center [876, 307] width 17 height 15
radio input "true"
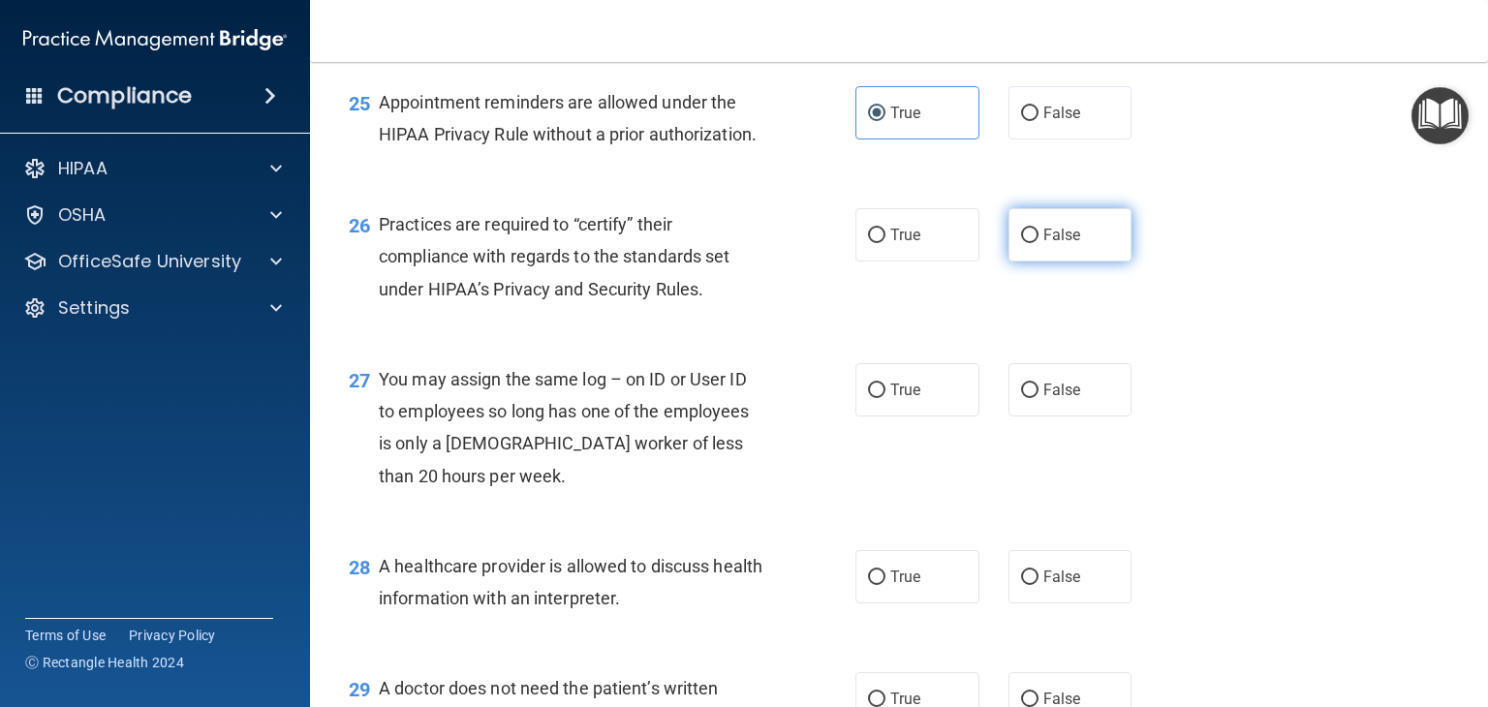
click at [1066, 244] on span "False" at bounding box center [1062, 235] width 38 height 18
click at [1039, 243] on input "False" at bounding box center [1029, 236] width 17 height 15
radio input "true"
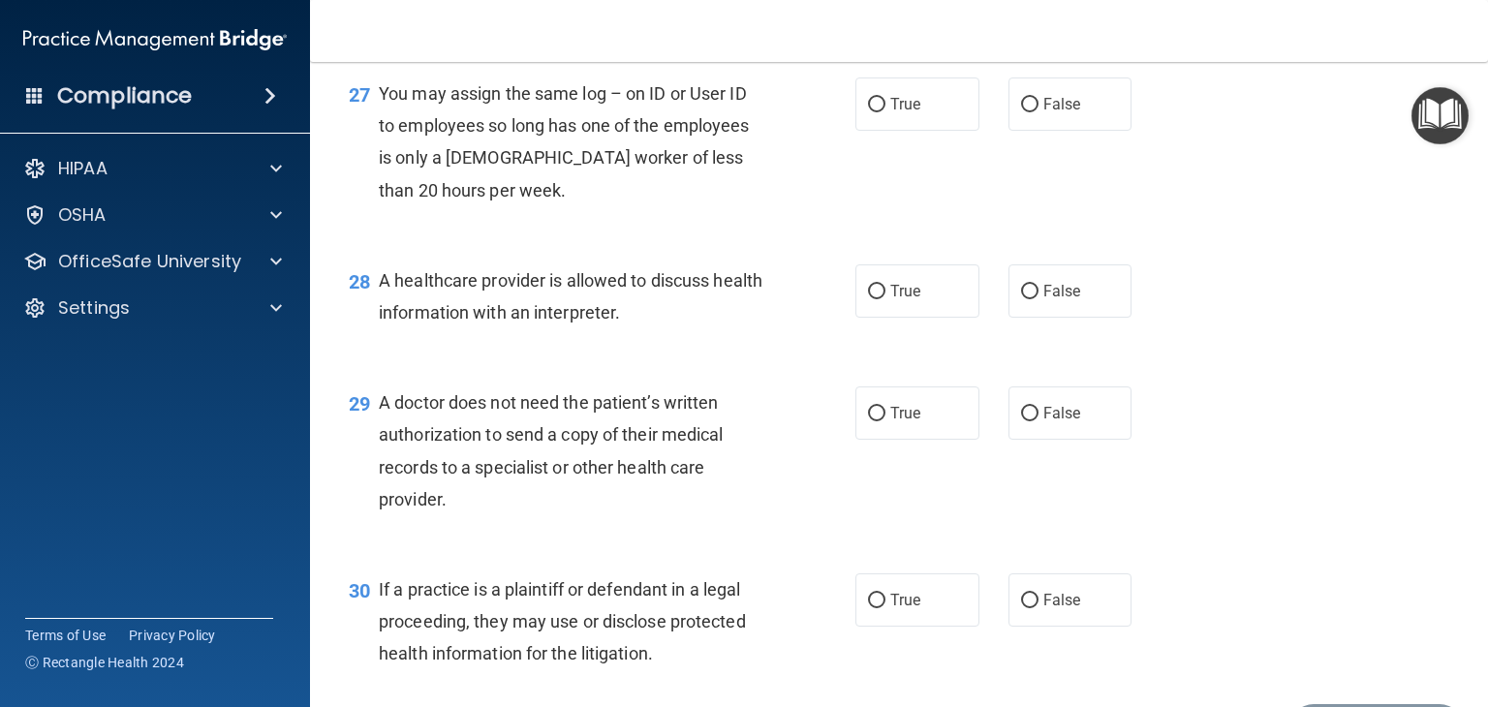
scroll to position [4456, 0]
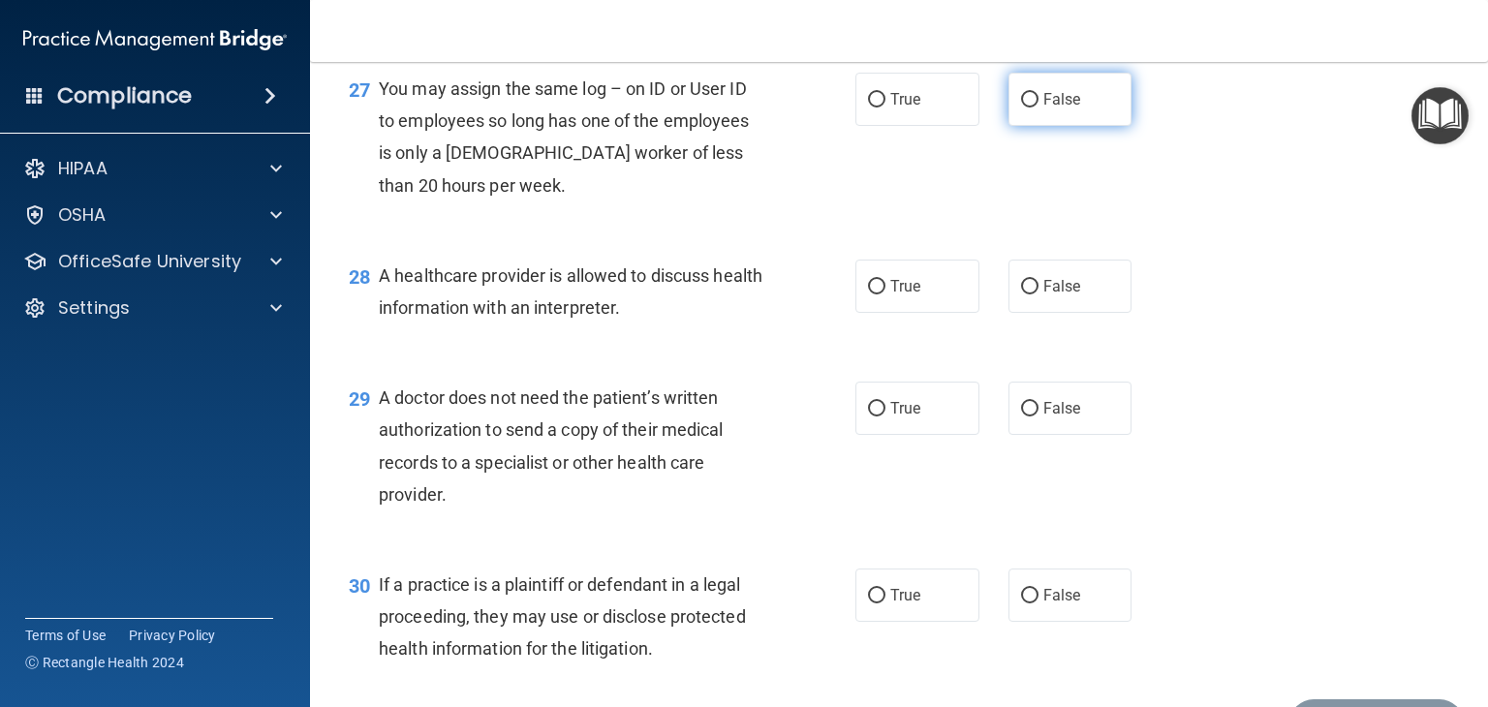
click at [1085, 126] on label "False" at bounding box center [1070, 99] width 124 height 53
click at [1039, 108] on input "False" at bounding box center [1029, 100] width 17 height 15
radio input "true"
click at [939, 313] on label "True" at bounding box center [917, 286] width 124 height 53
click at [885, 295] on input "True" at bounding box center [876, 287] width 17 height 15
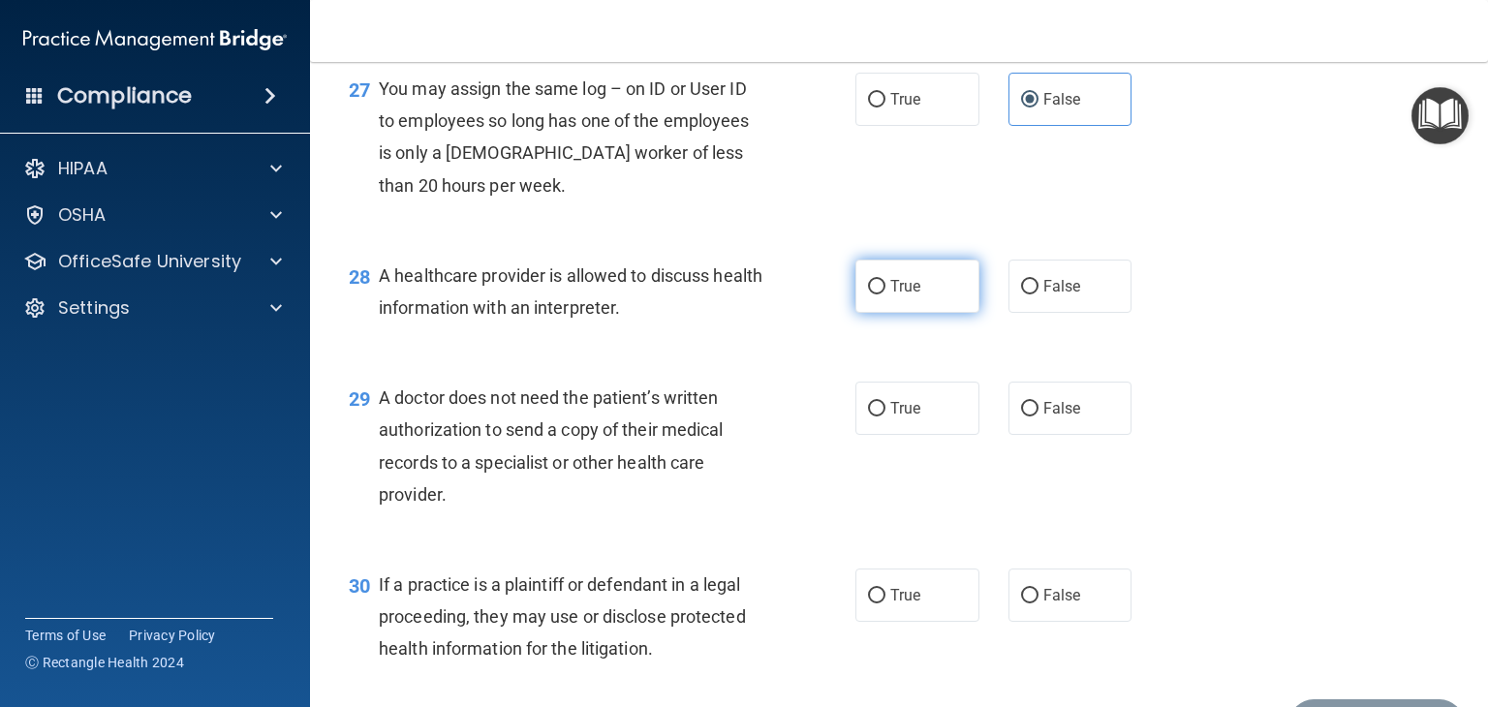
radio input "true"
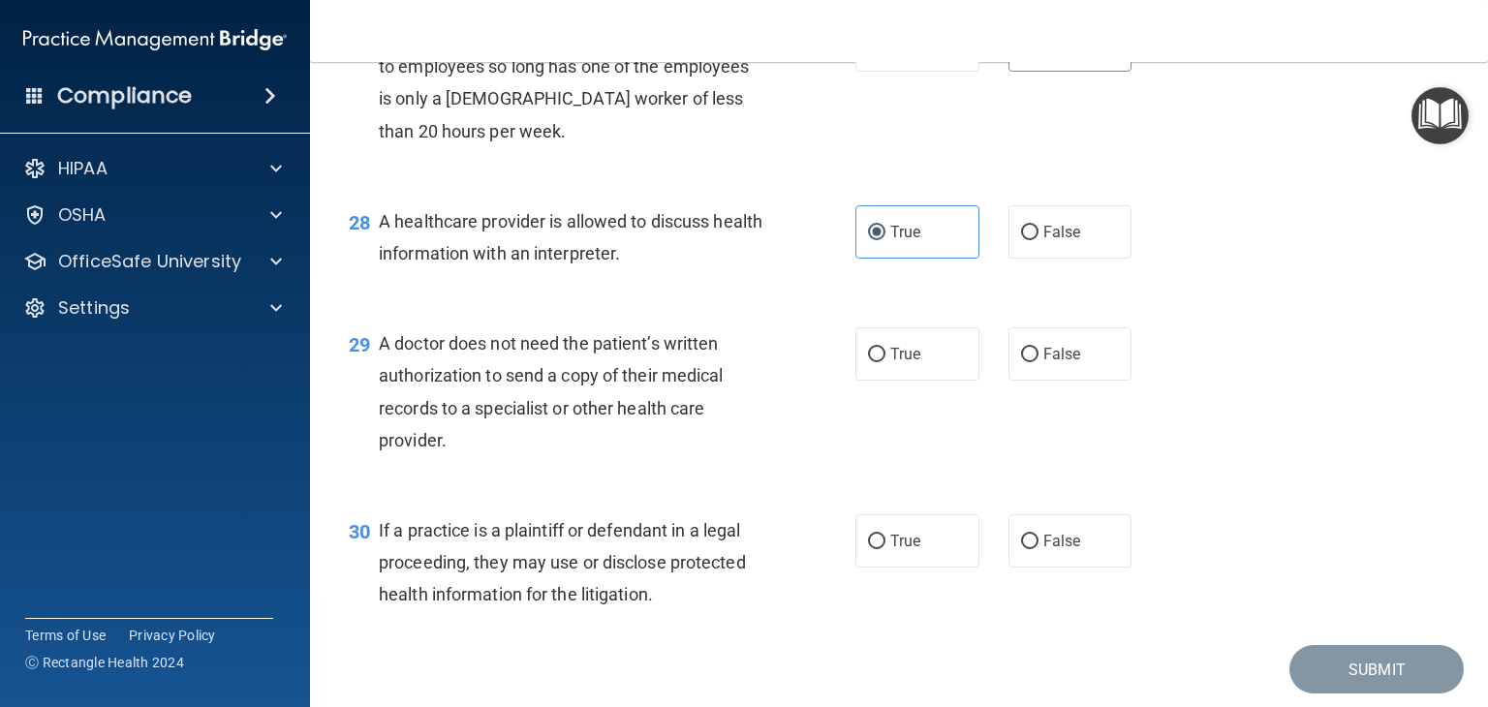
scroll to position [4639, 0]
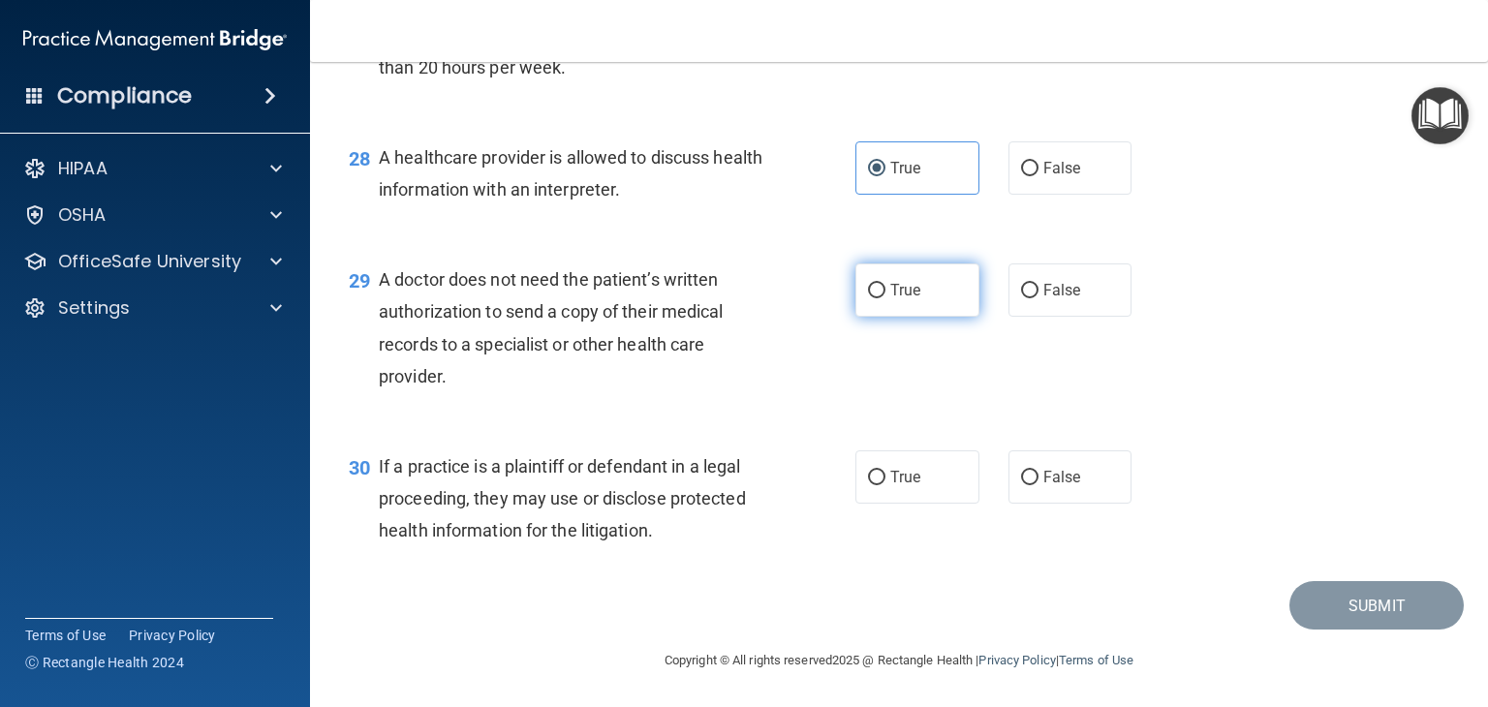
click at [884, 299] on label "True" at bounding box center [917, 290] width 124 height 53
click at [884, 298] on input "True" at bounding box center [876, 291] width 17 height 15
radio input "true"
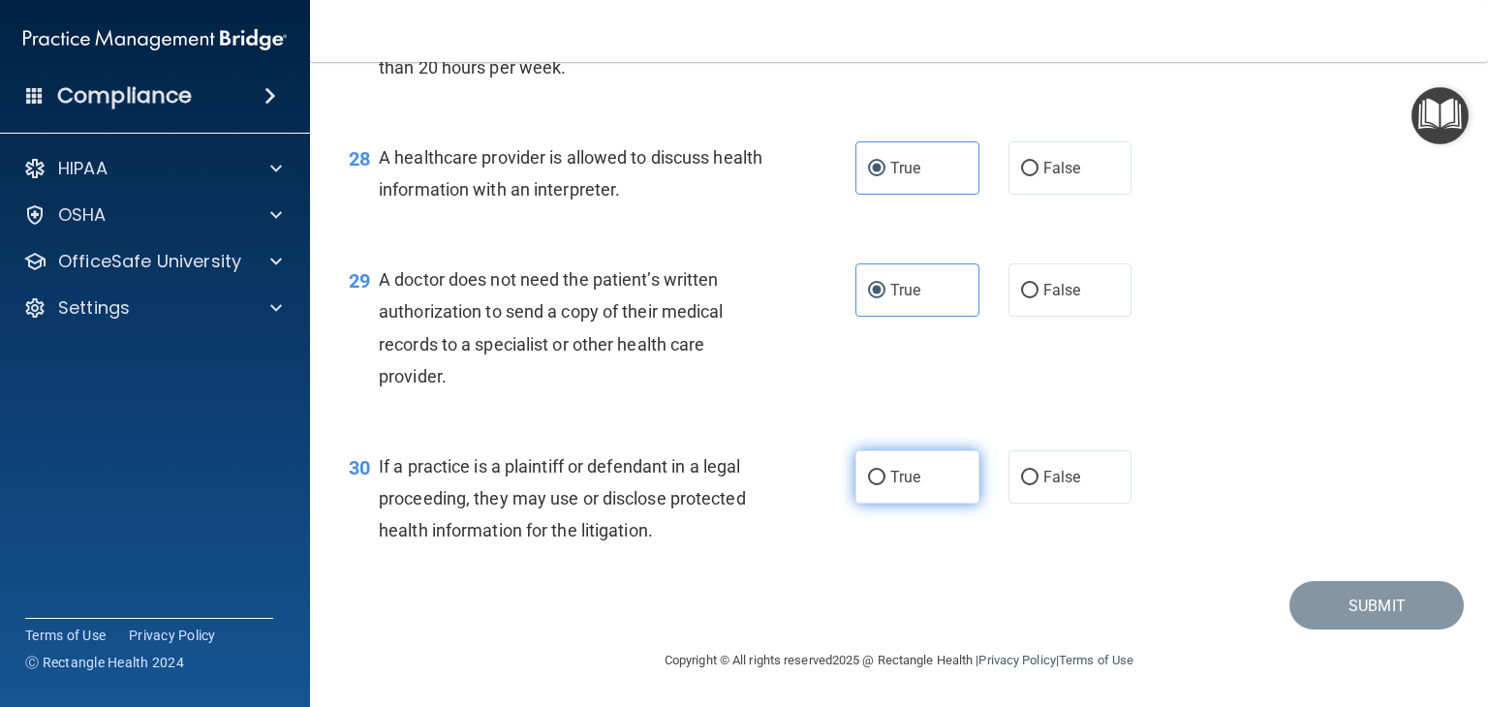
click at [943, 481] on label "True" at bounding box center [917, 476] width 124 height 53
click at [885, 481] on input "True" at bounding box center [876, 478] width 17 height 15
radio input "true"
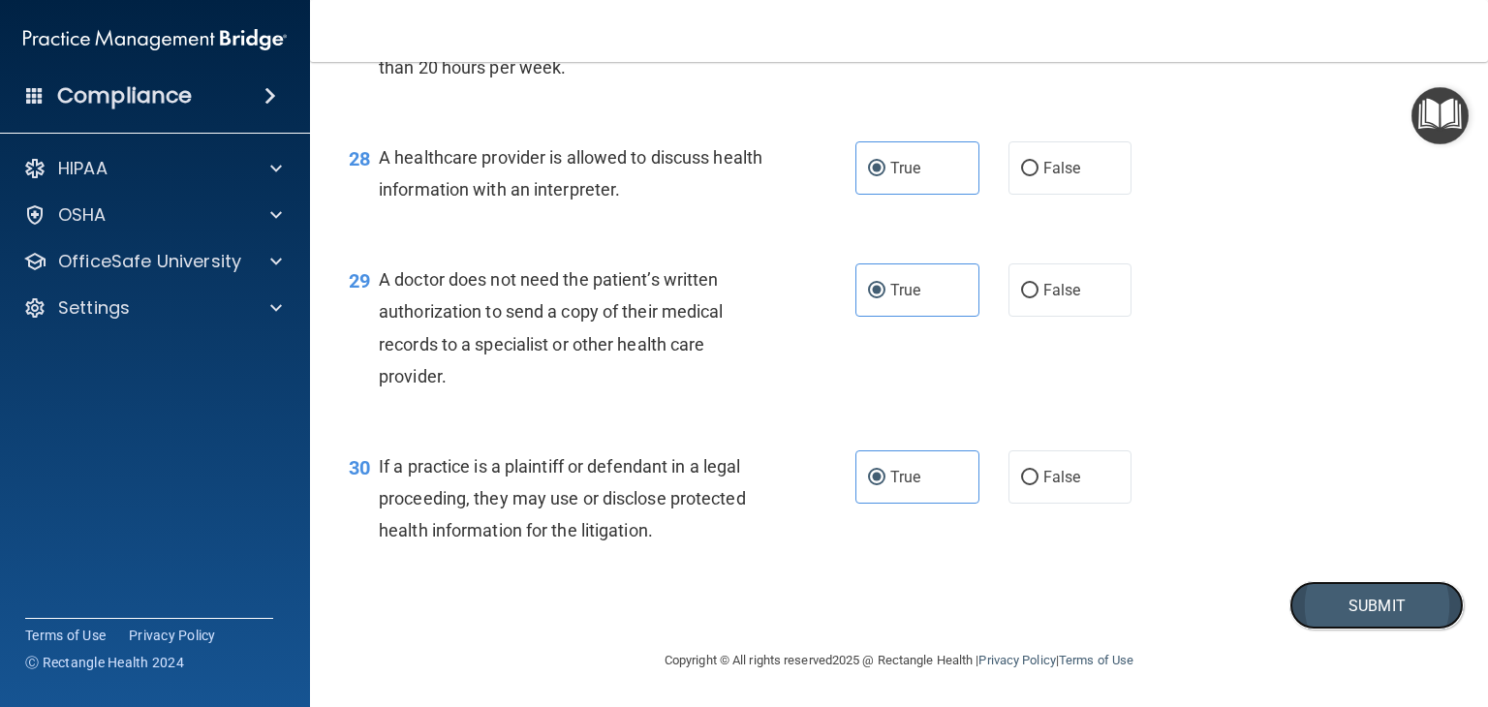
click at [1325, 603] on button "Submit" at bounding box center [1376, 605] width 174 height 49
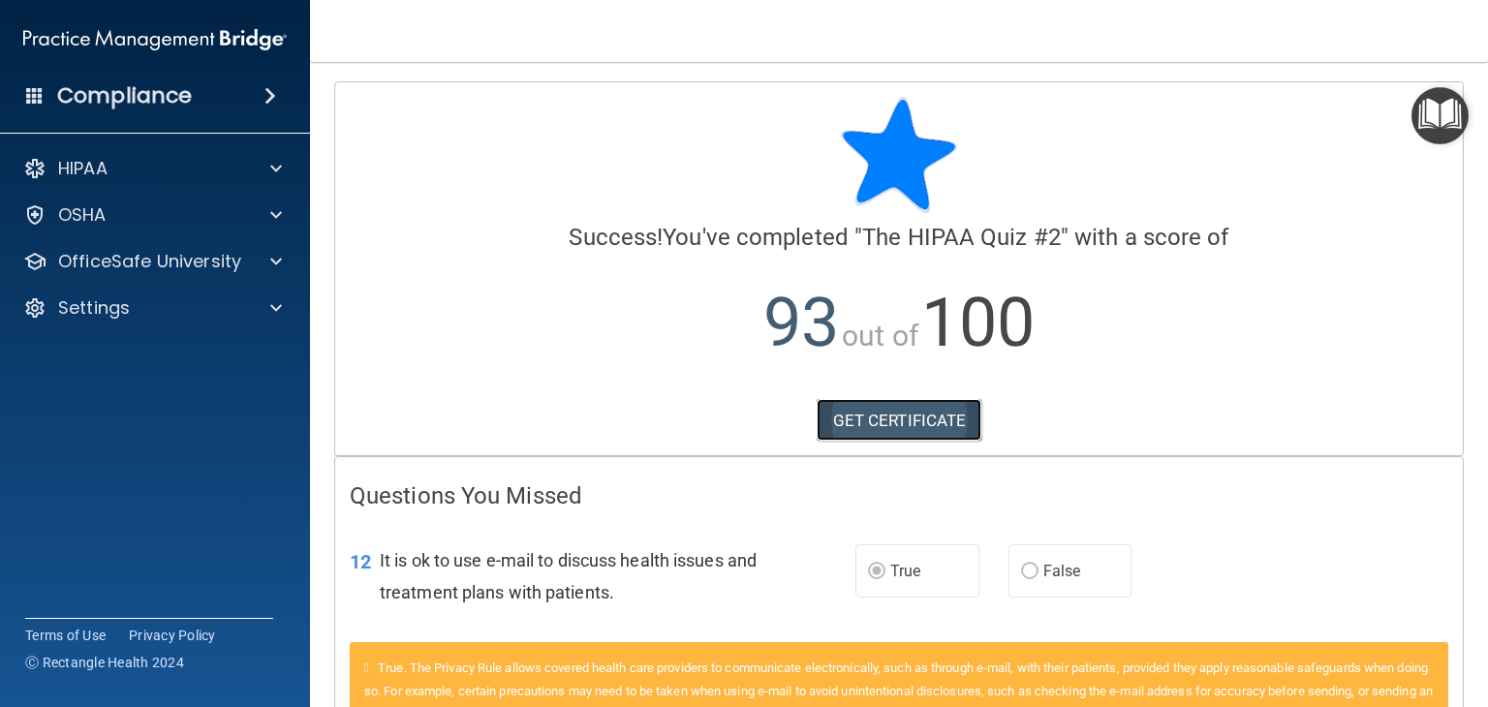
click at [884, 427] on link "GET CERTIFICATE" at bounding box center [900, 420] width 166 height 43
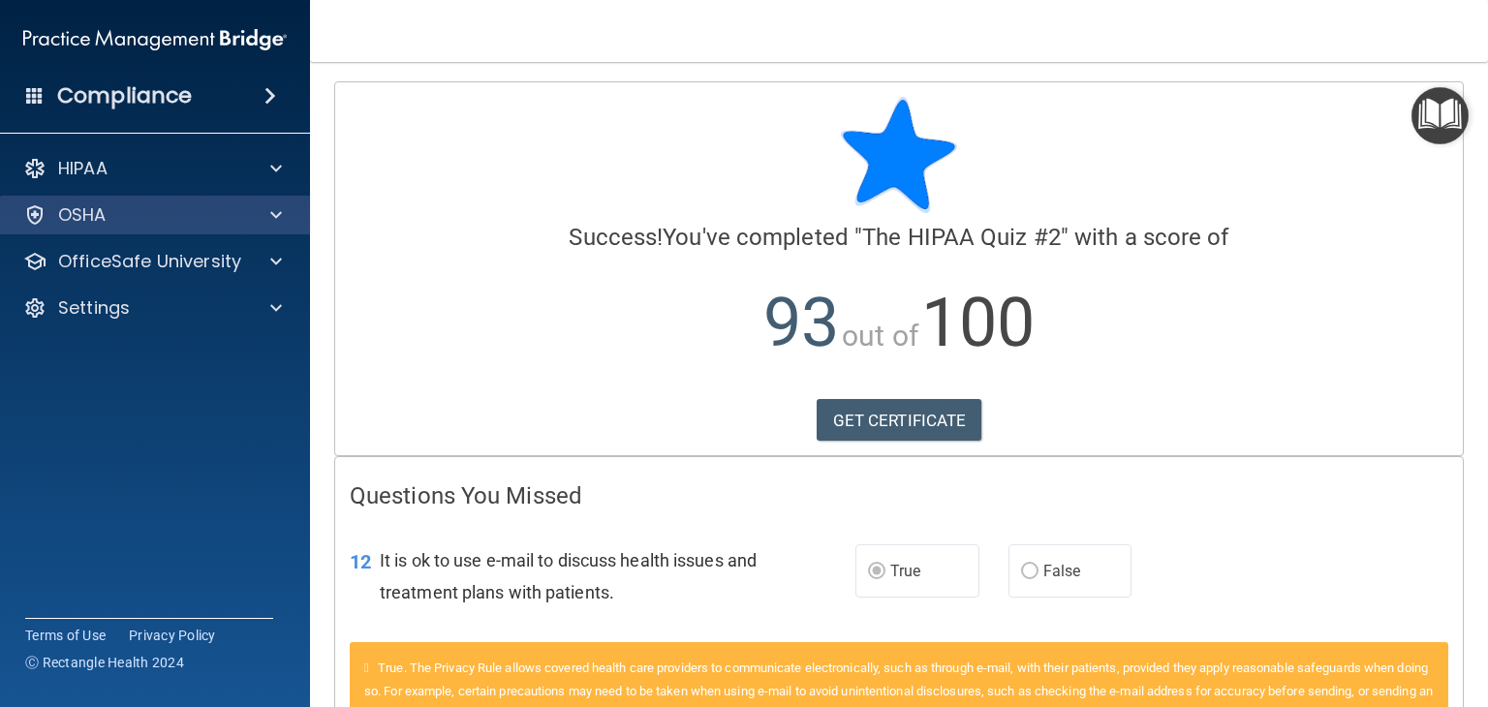
click at [174, 210] on div "OSHA" at bounding box center [129, 214] width 240 height 23
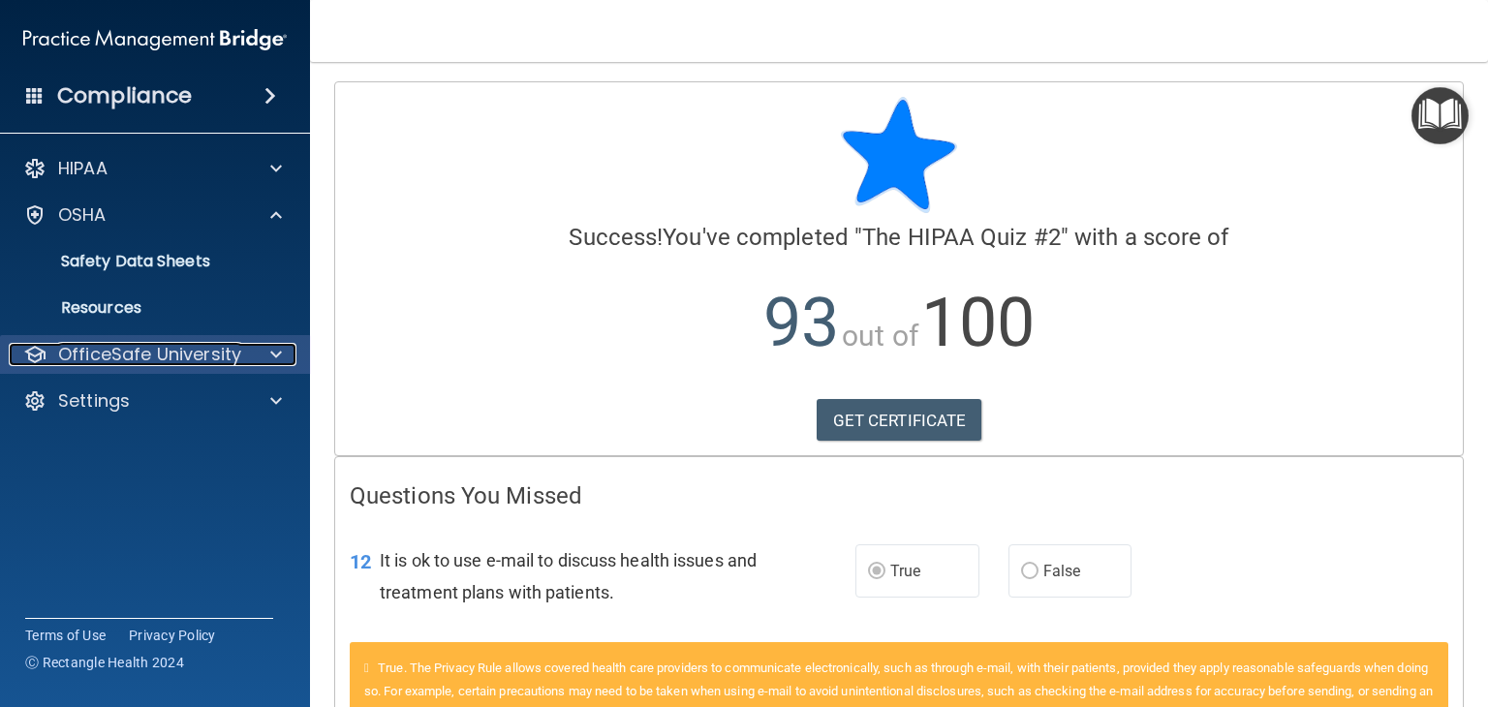
click at [180, 355] on p "OfficeSafe University" at bounding box center [149, 354] width 183 height 23
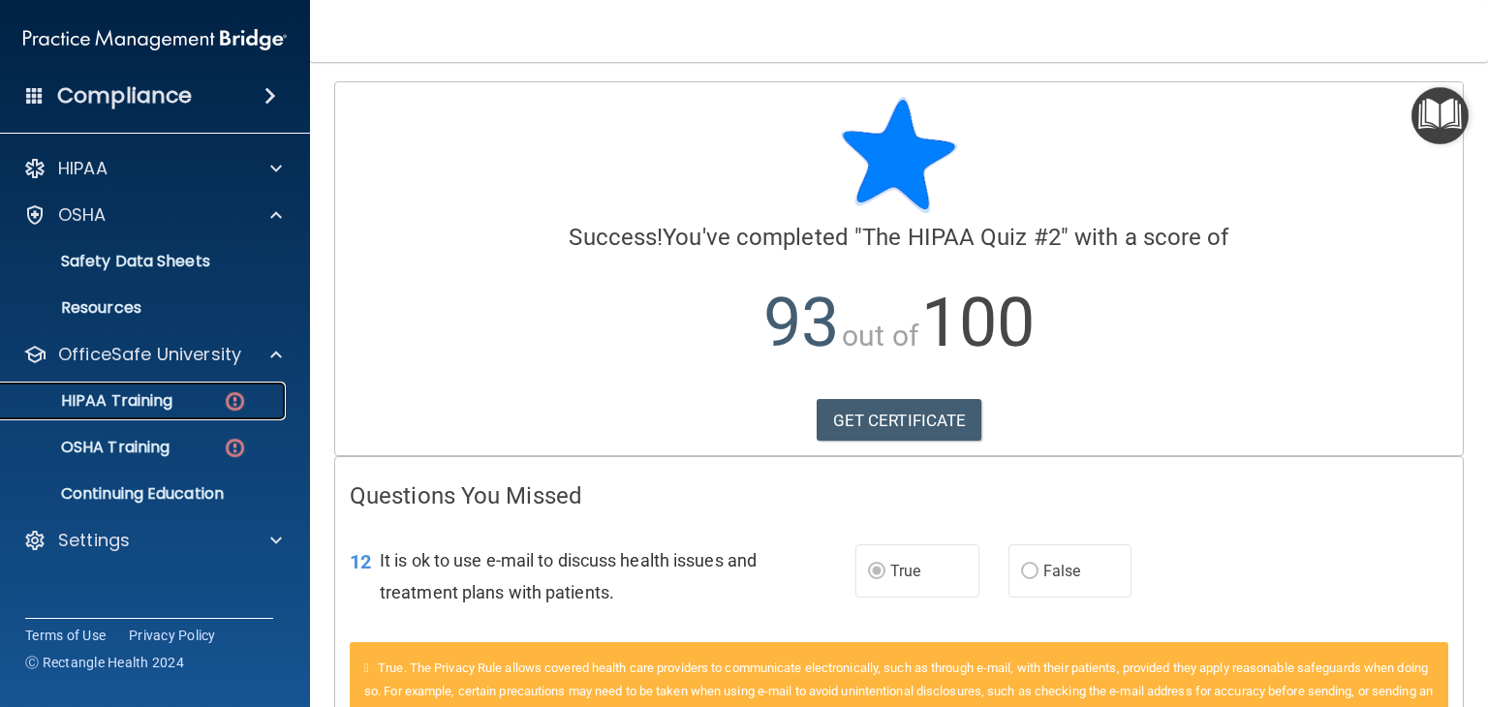
click at [160, 405] on p "HIPAA Training" at bounding box center [93, 400] width 160 height 19
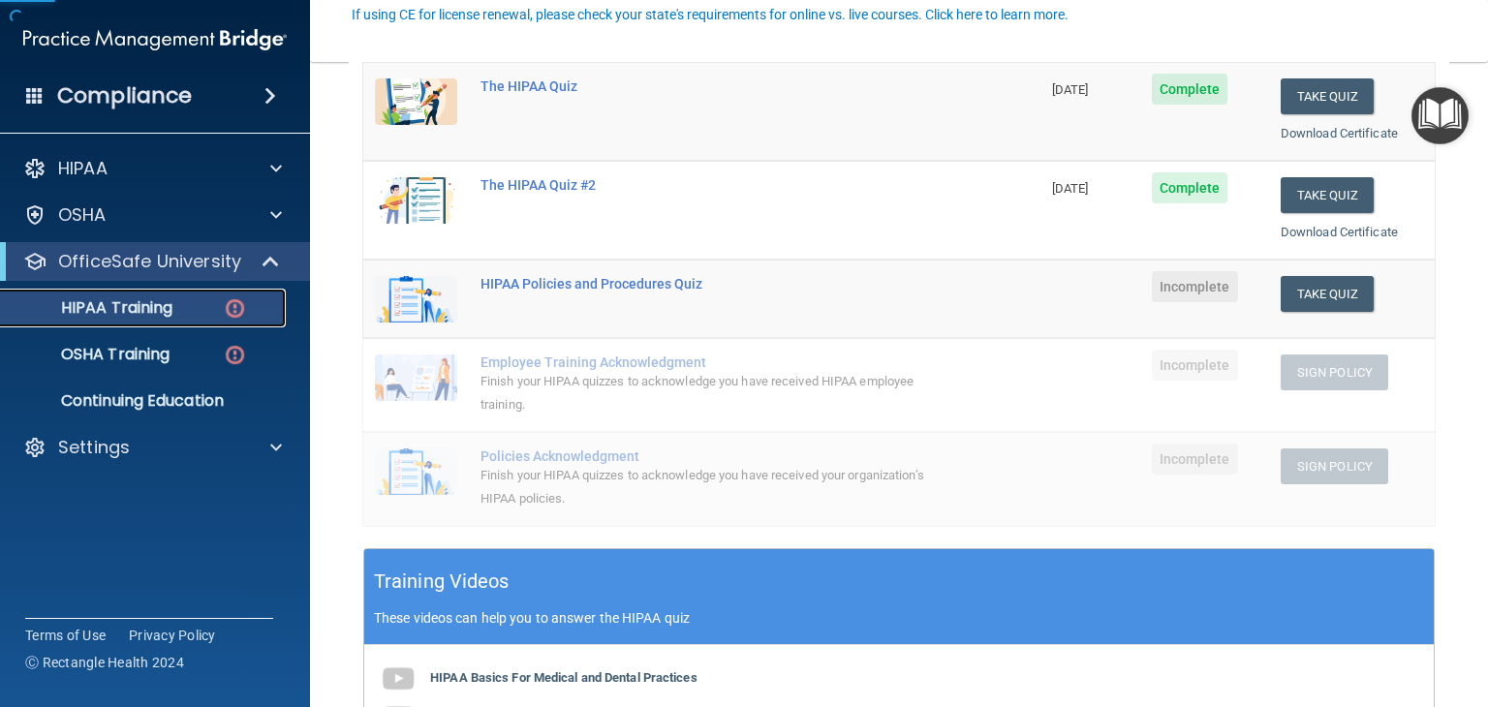
scroll to position [291, 0]
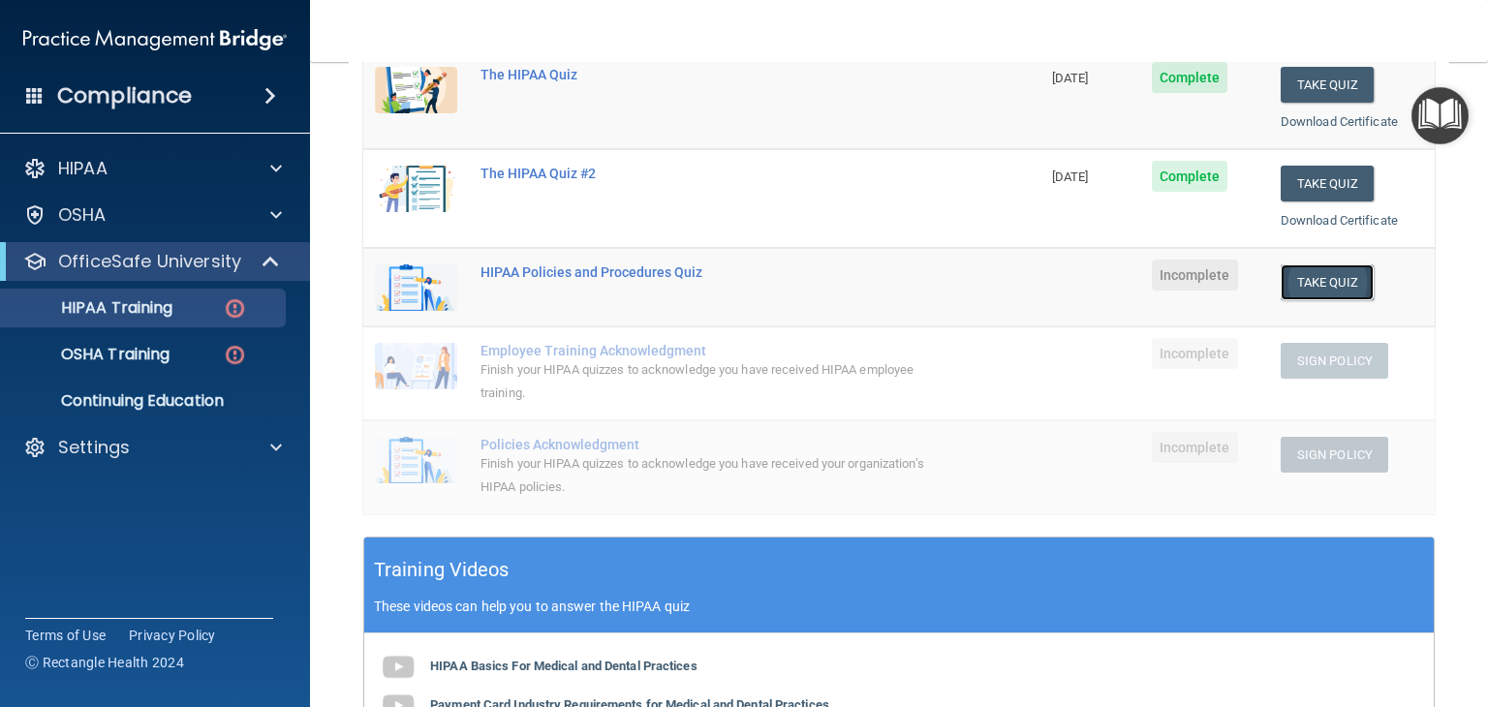
click at [1325, 272] on button "Take Quiz" at bounding box center [1327, 282] width 93 height 36
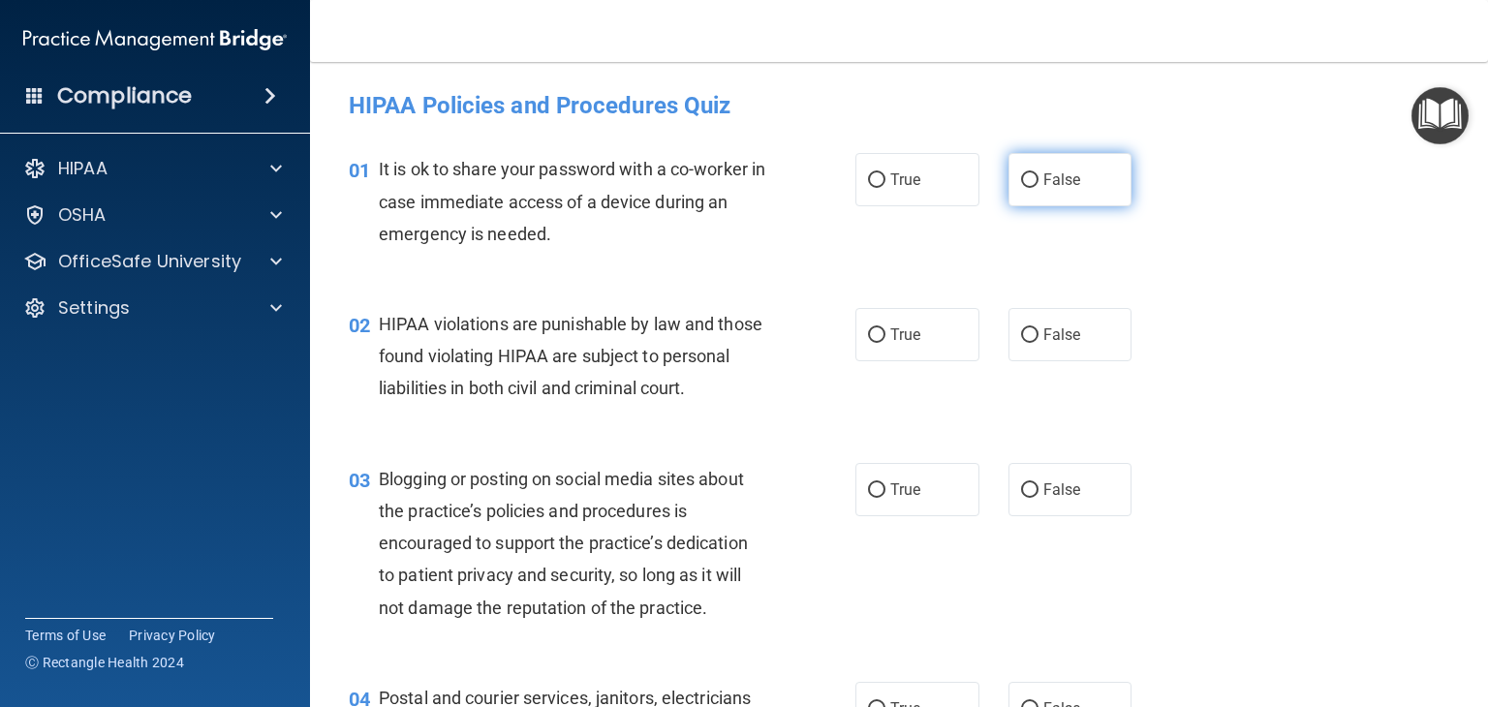
click at [1045, 174] on span "False" at bounding box center [1062, 180] width 38 height 18
click at [1039, 174] on input "False" at bounding box center [1029, 180] width 17 height 15
radio input "true"
click at [890, 330] on span "True" at bounding box center [905, 335] width 30 height 18
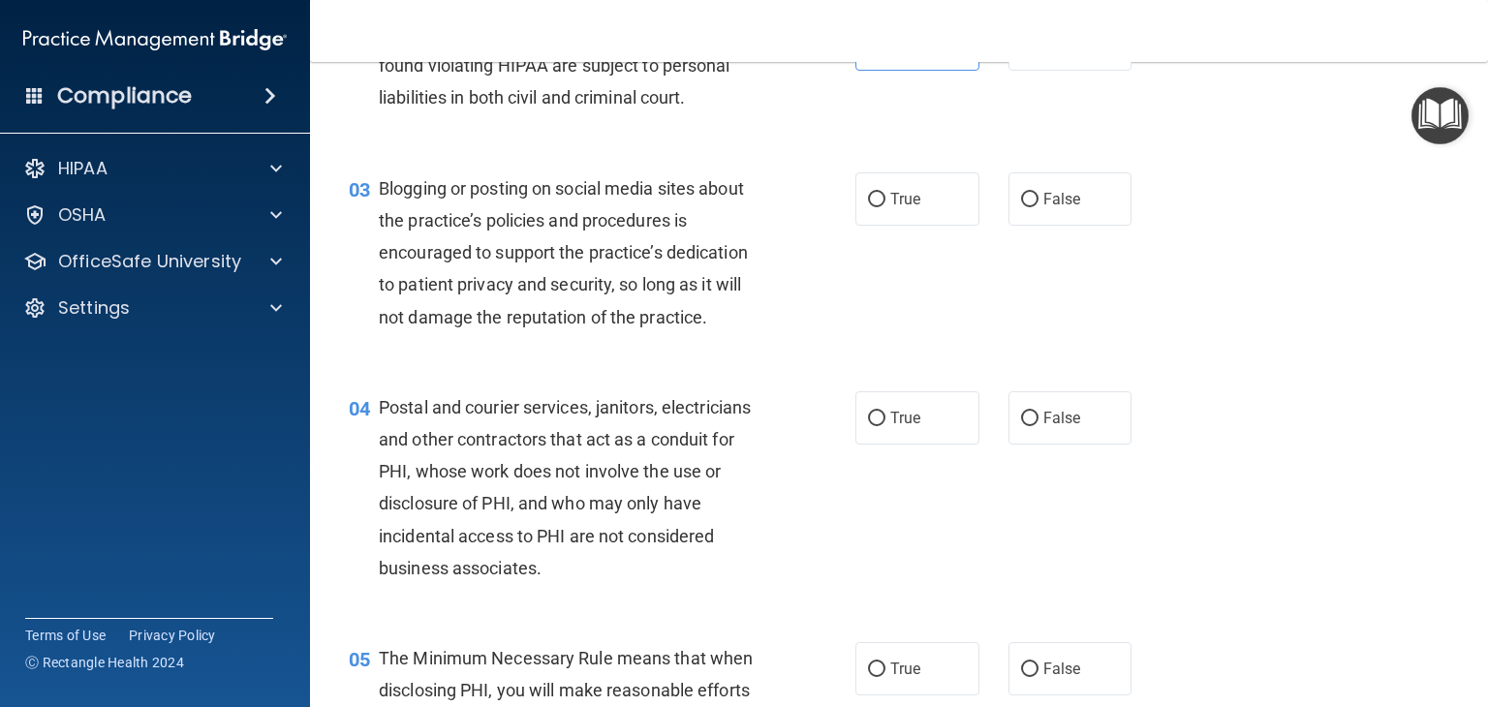
scroll to position [194, 0]
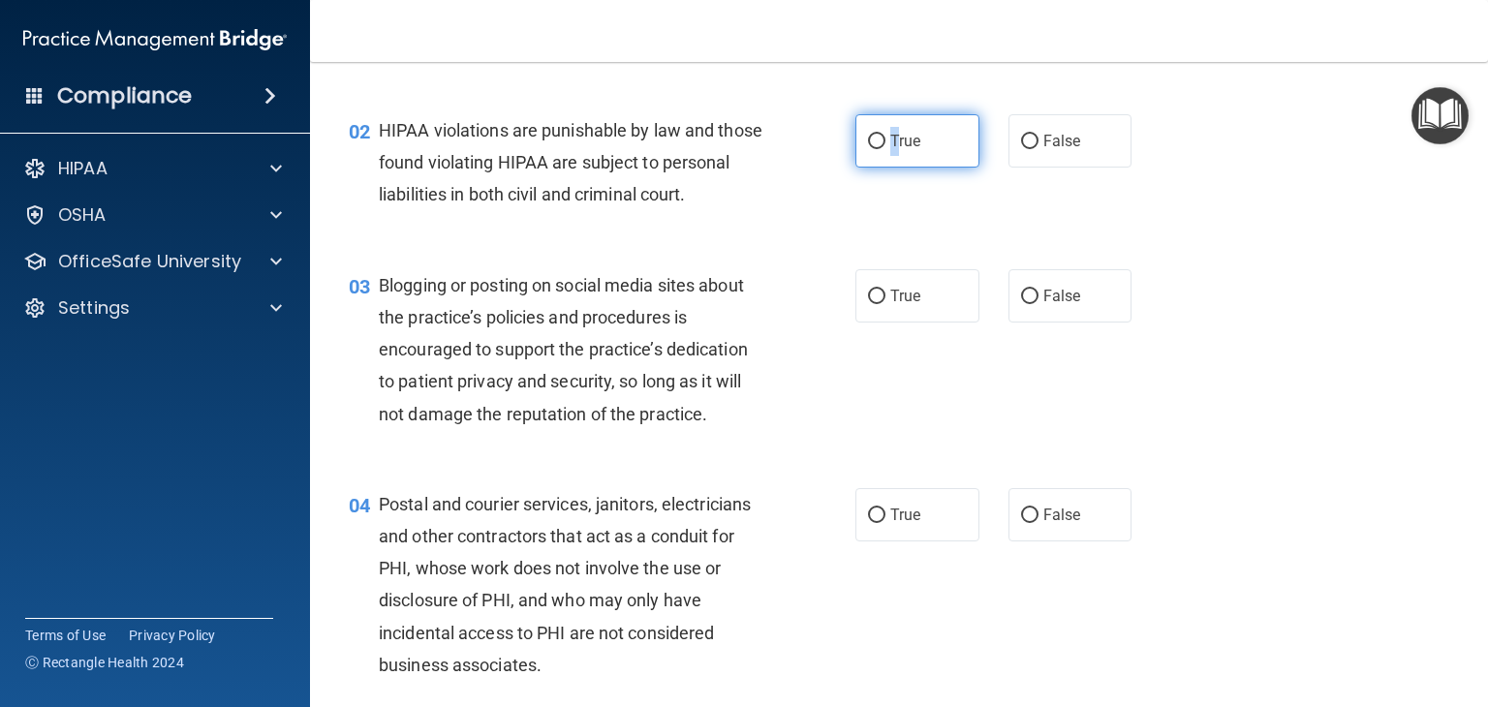
drag, startPoint x: 888, startPoint y: 140, endPoint x: 882, endPoint y: 149, distance: 11.0
click at [890, 140] on span "True" at bounding box center [905, 141] width 30 height 18
click at [885, 140] on input "True" at bounding box center [876, 142] width 17 height 15
radio input "true"
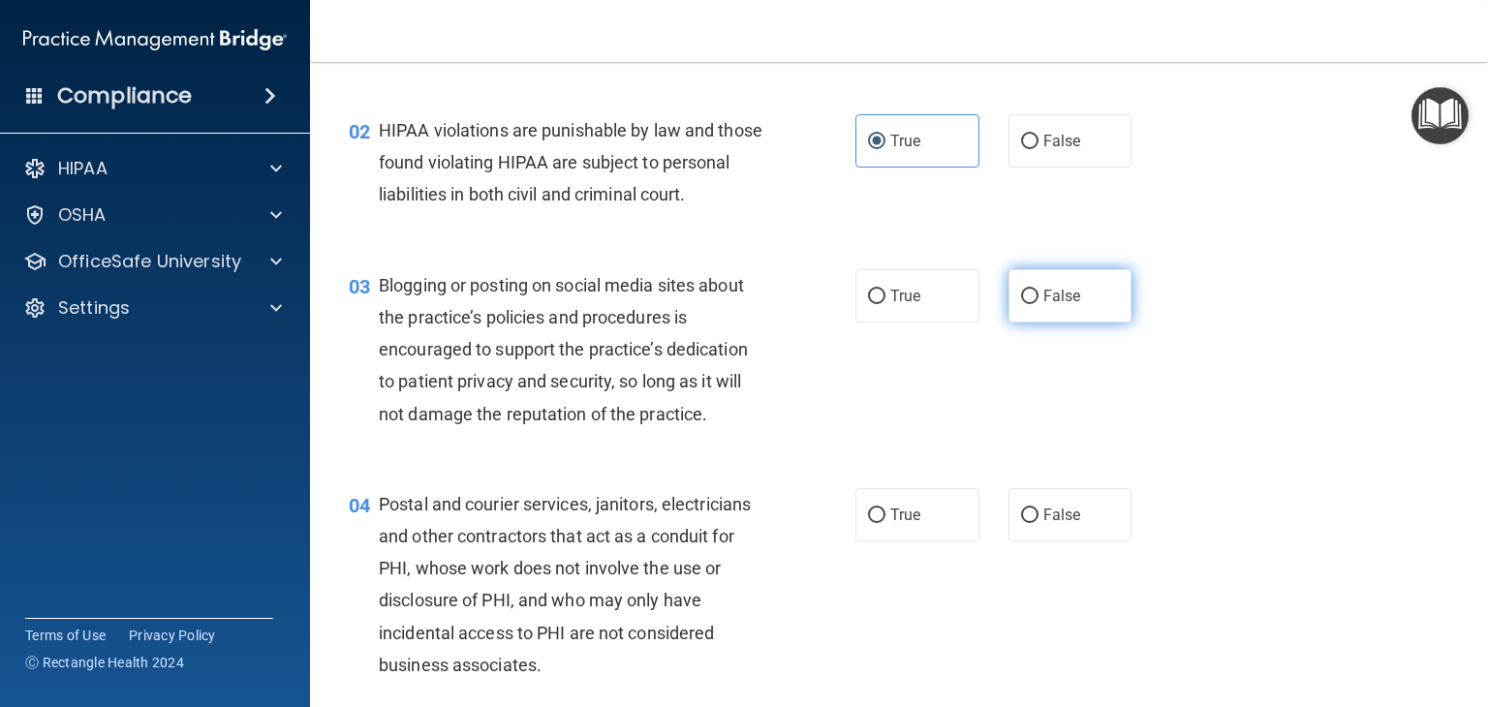
click at [1027, 323] on label "False" at bounding box center [1070, 295] width 124 height 53
click at [1027, 304] on input "False" at bounding box center [1029, 297] width 17 height 15
radio input "true"
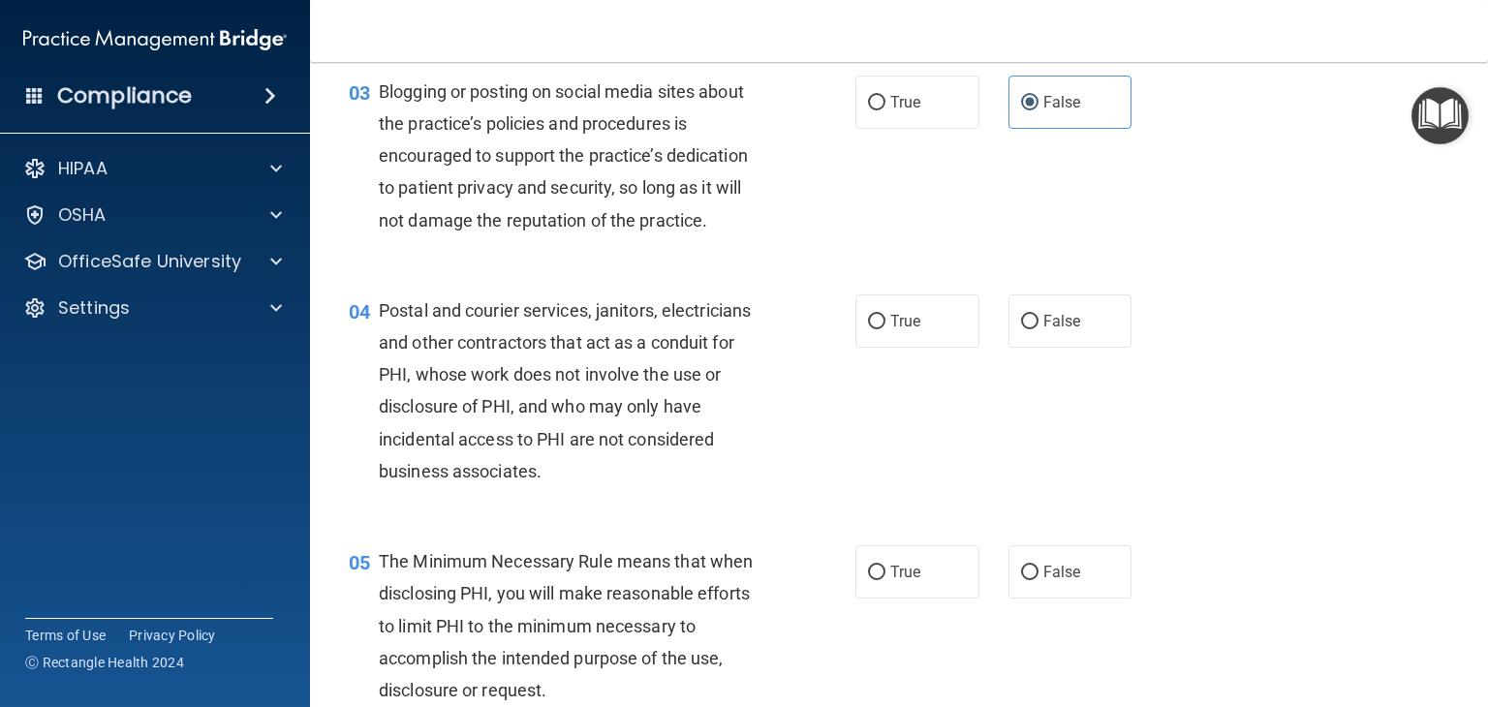
scroll to position [484, 0]
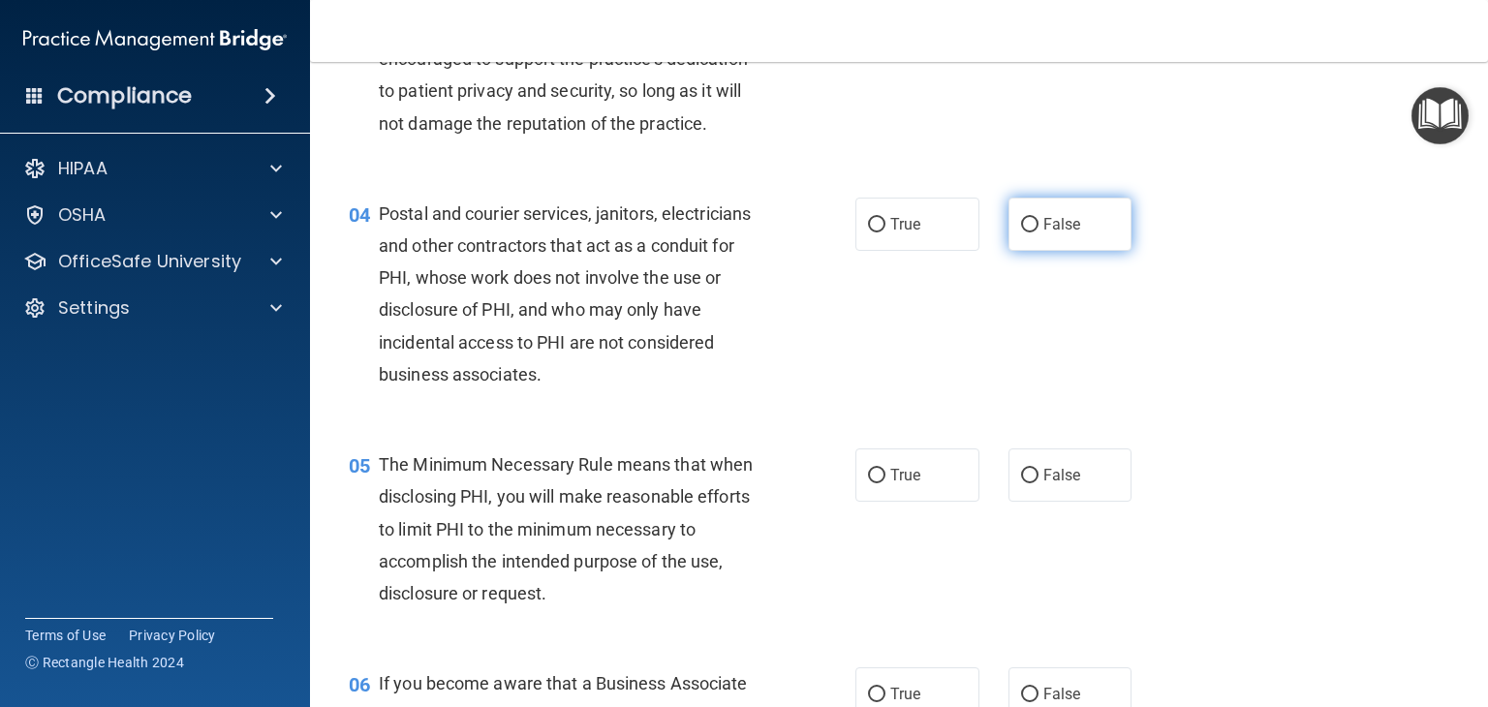
click at [1060, 233] on span "False" at bounding box center [1062, 224] width 38 height 18
click at [1039, 233] on input "False" at bounding box center [1029, 225] width 17 height 15
radio input "true"
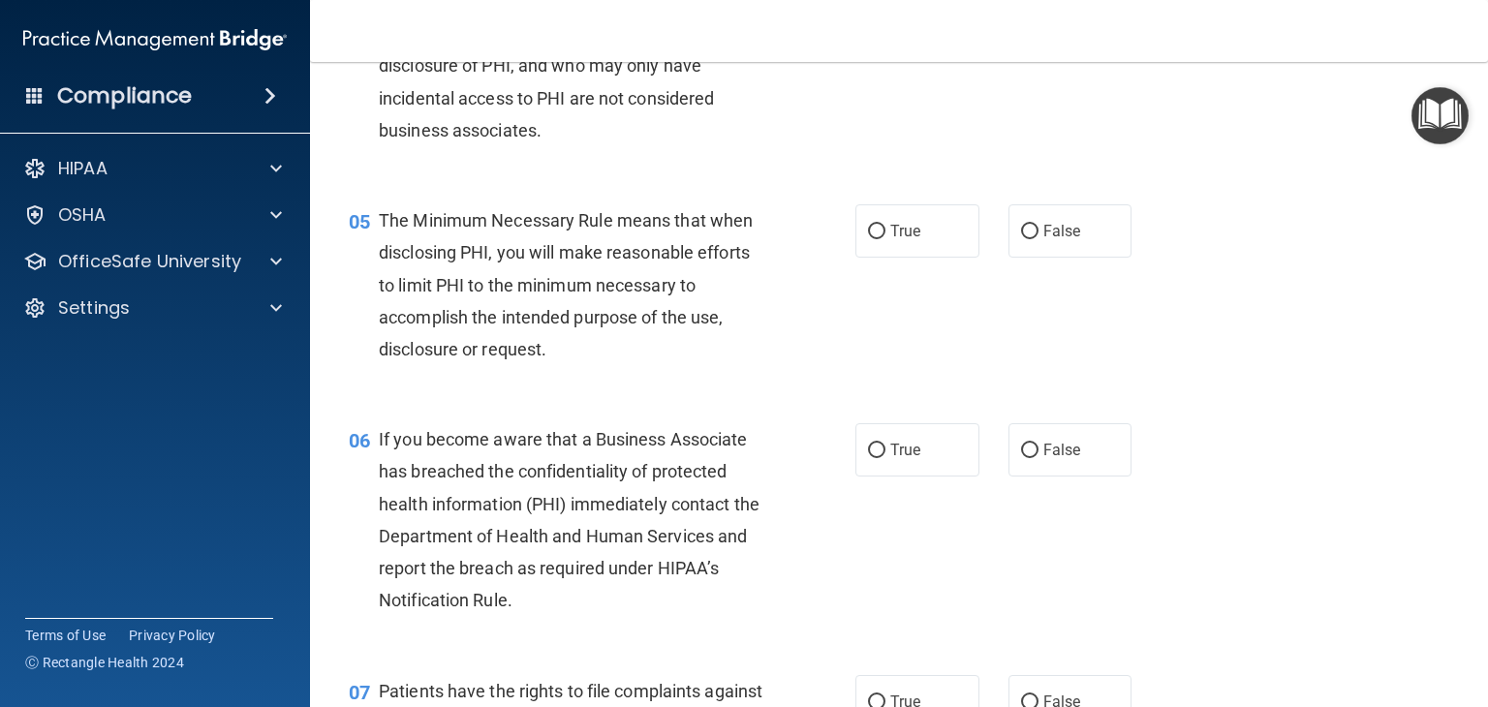
scroll to position [775, 0]
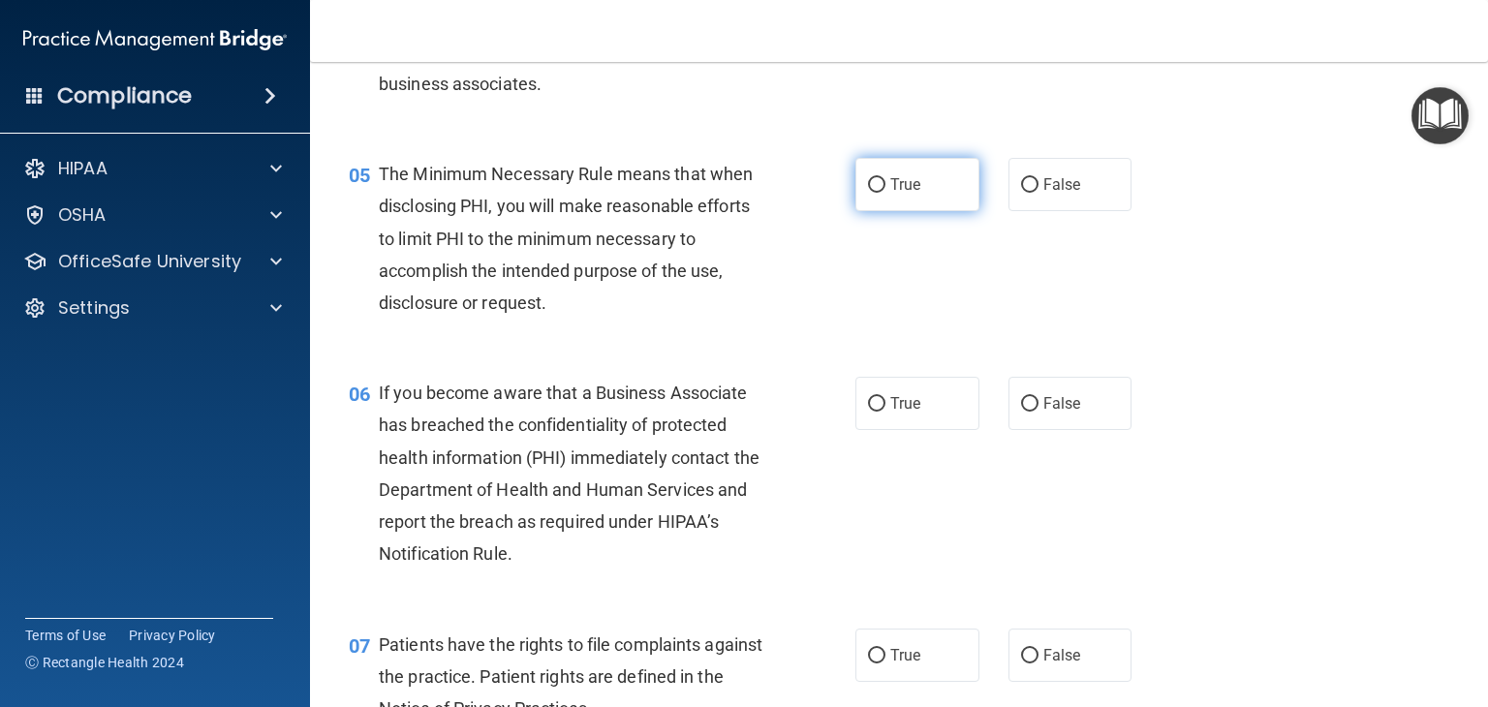
click at [896, 211] on label "True" at bounding box center [917, 184] width 124 height 53
click at [885, 193] on input "True" at bounding box center [876, 185] width 17 height 15
radio input "true"
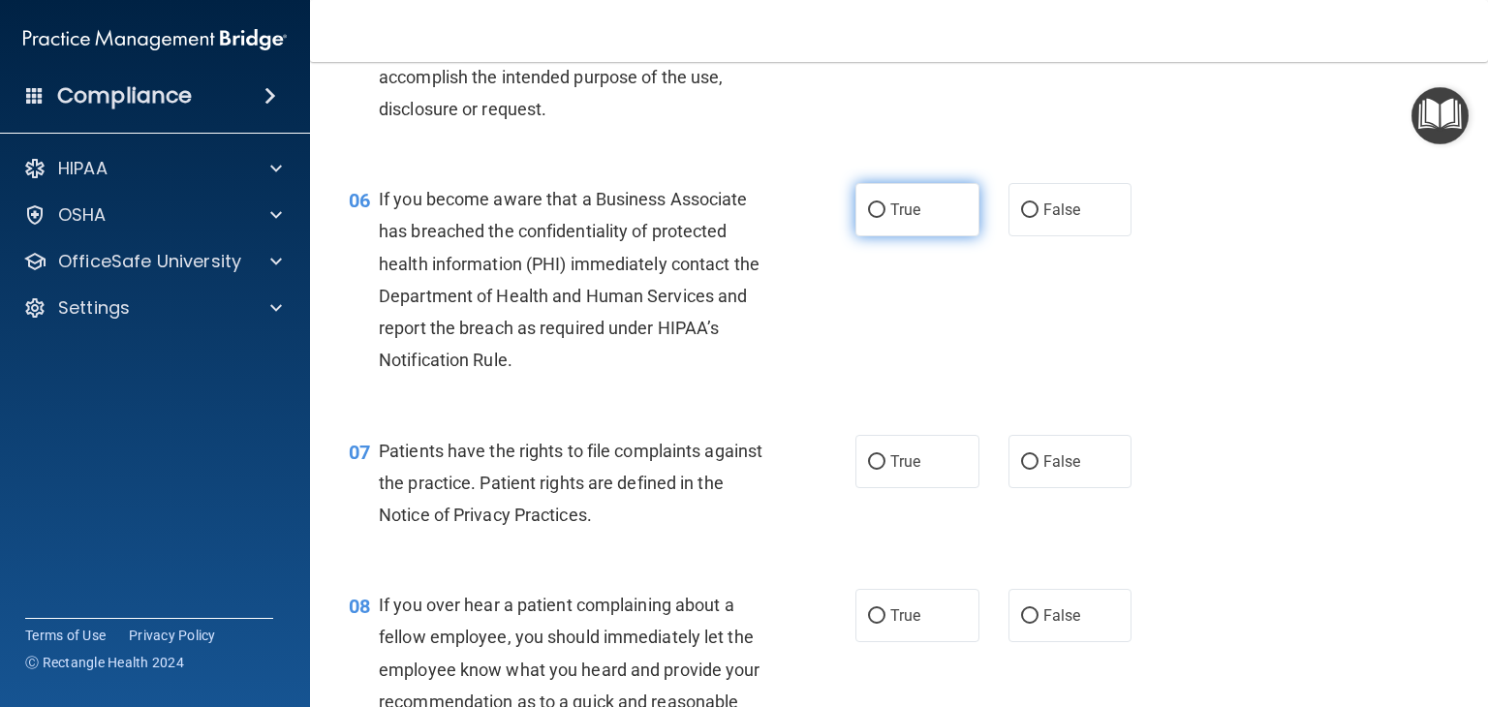
click at [880, 236] on label "True" at bounding box center [917, 209] width 124 height 53
click at [880, 218] on input "True" at bounding box center [876, 210] width 17 height 15
radio input "true"
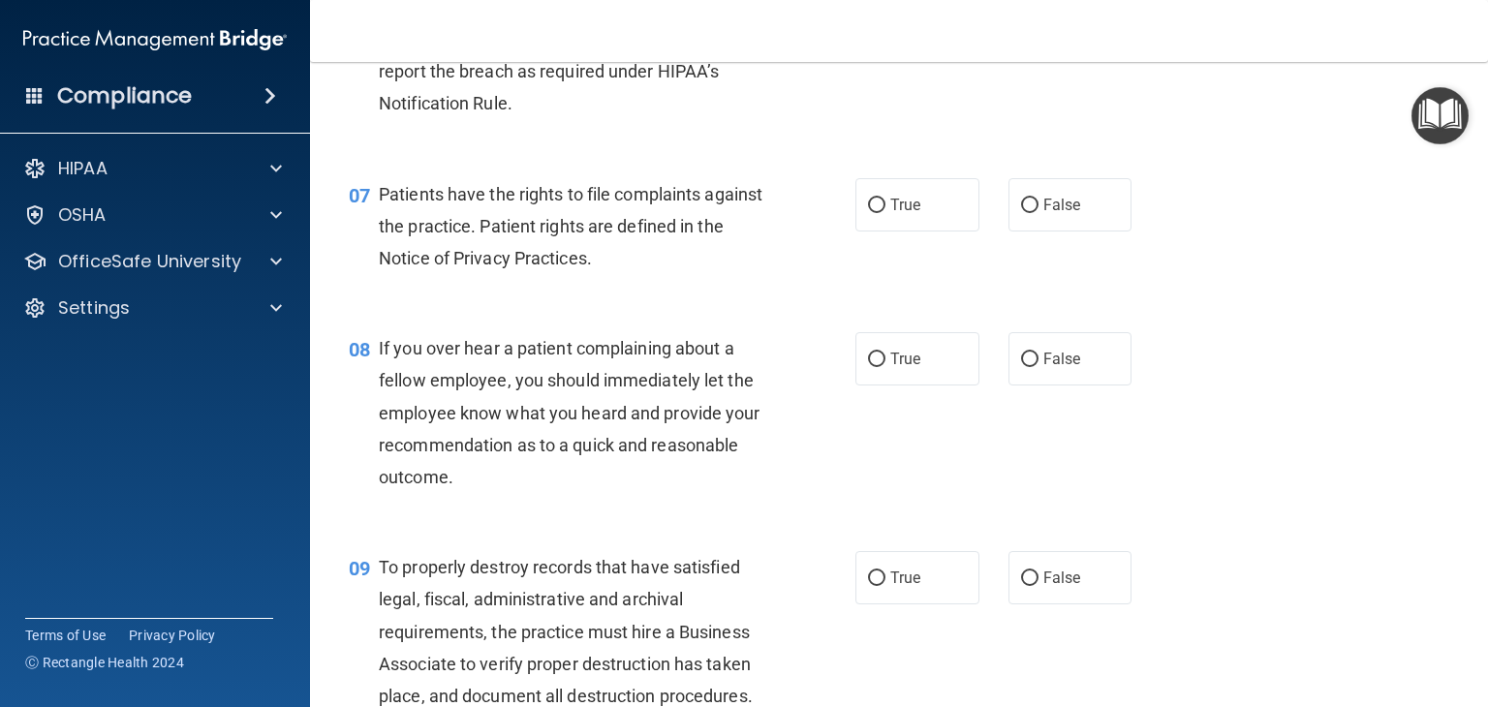
scroll to position [1259, 0]
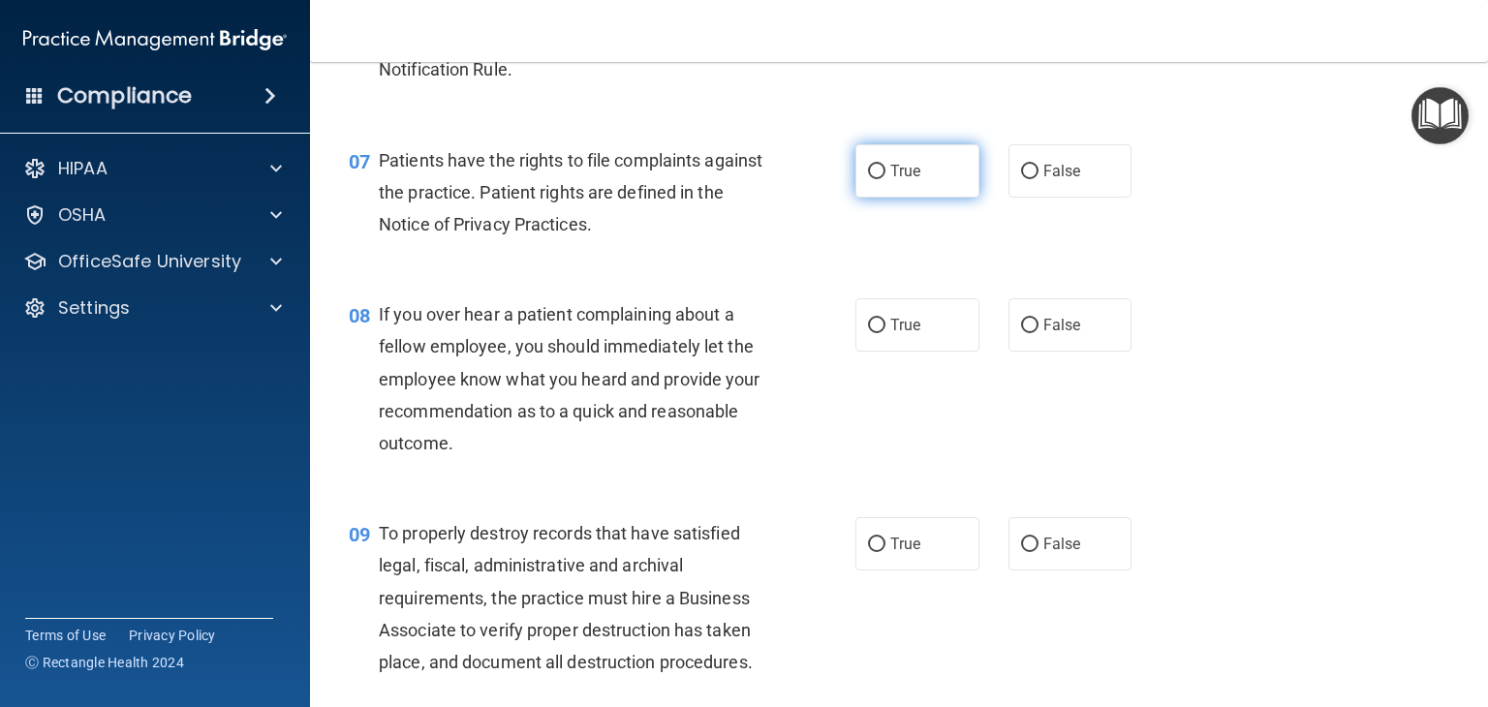
click at [880, 198] on label "True" at bounding box center [917, 170] width 124 height 53
click at [880, 179] on input "True" at bounding box center [876, 172] width 17 height 15
radio input "true"
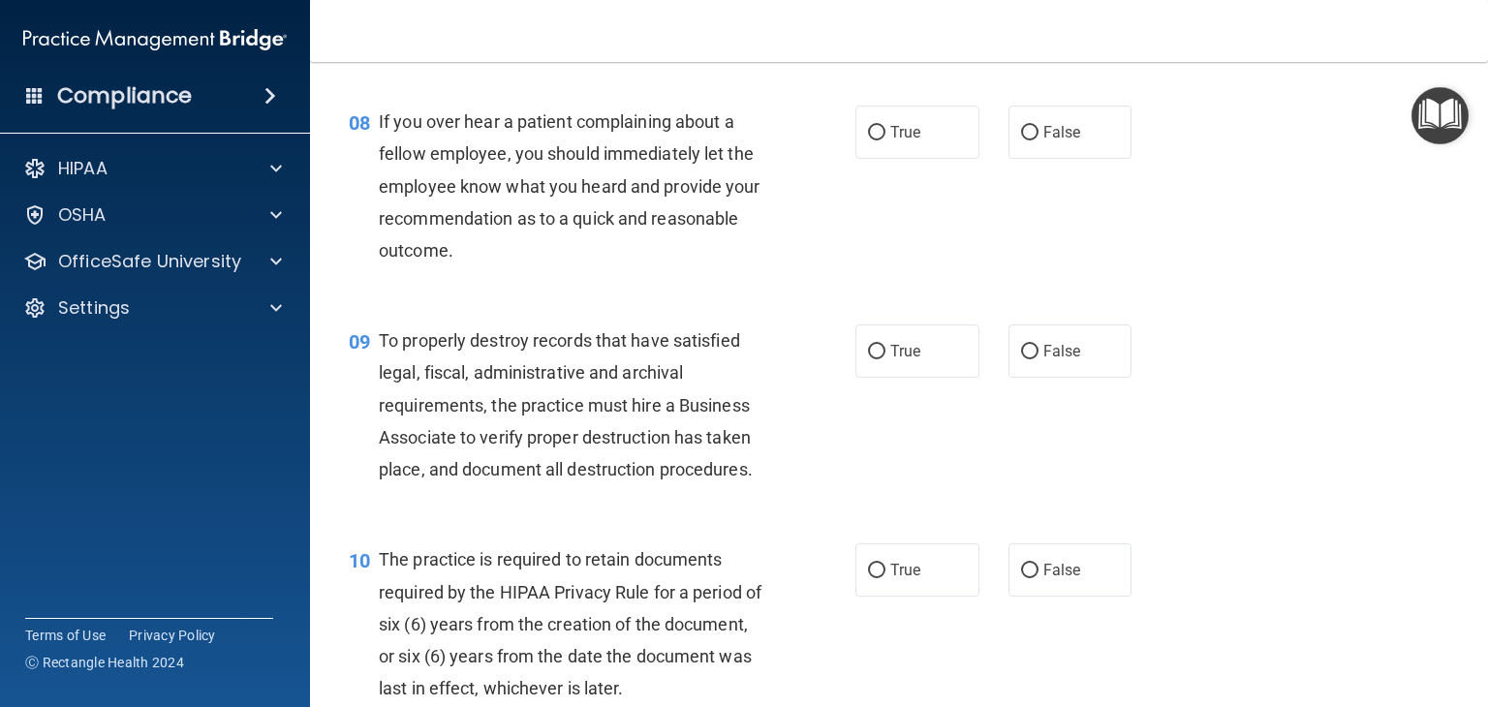
scroll to position [1453, 0]
drag, startPoint x: 1039, startPoint y: 171, endPoint x: 1046, endPoint y: 164, distance: 11.0
click at [1046, 140] on span "False" at bounding box center [1062, 131] width 38 height 18
click at [1050, 140] on span "False" at bounding box center [1062, 131] width 38 height 18
click at [1039, 140] on input "False" at bounding box center [1029, 132] width 17 height 15
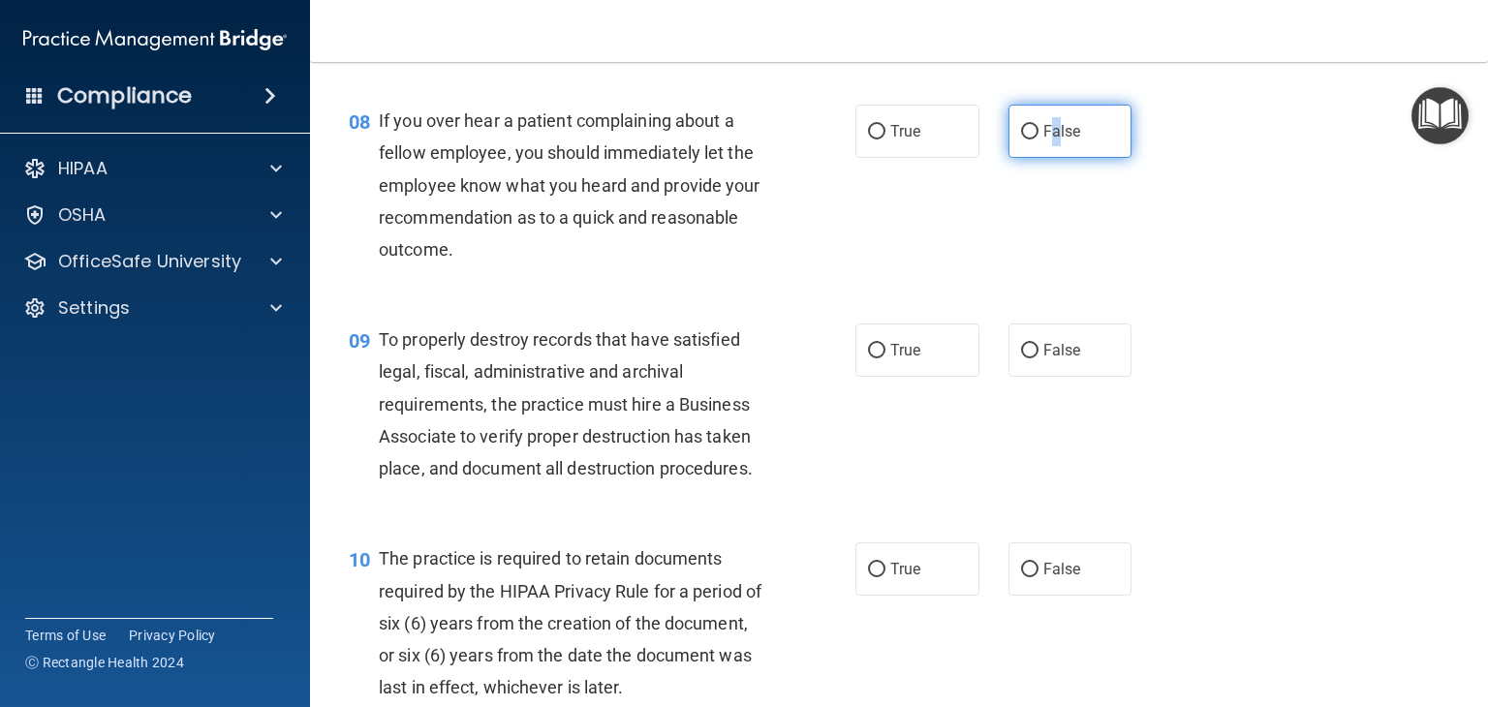
radio input "true"
click at [764, 265] on div "If you over hear a patient complaining about a fellow employee, you should imme…" at bounding box center [580, 185] width 402 height 161
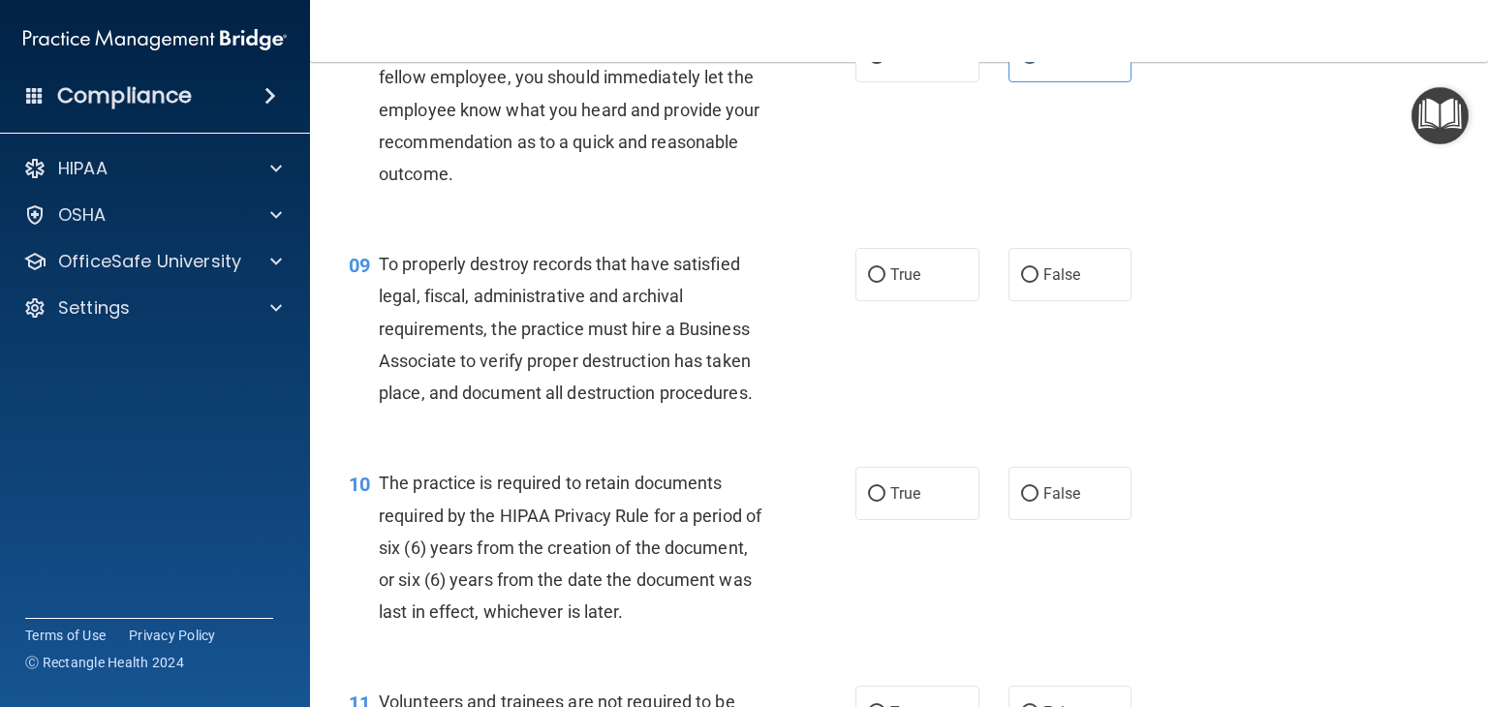
scroll to position [1647, 0]
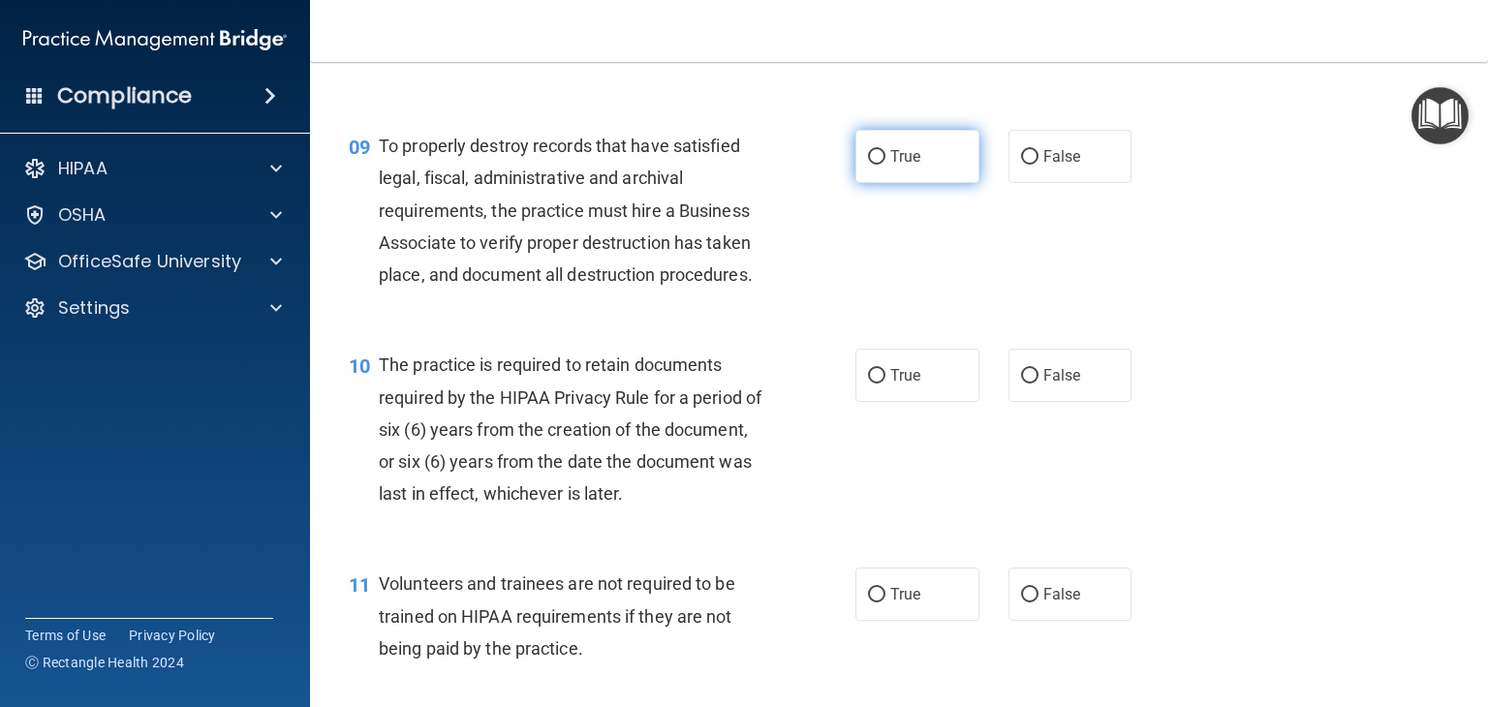
click at [890, 166] on span "True" at bounding box center [905, 156] width 30 height 18
click at [885, 165] on input "True" at bounding box center [876, 157] width 17 height 15
radio input "true"
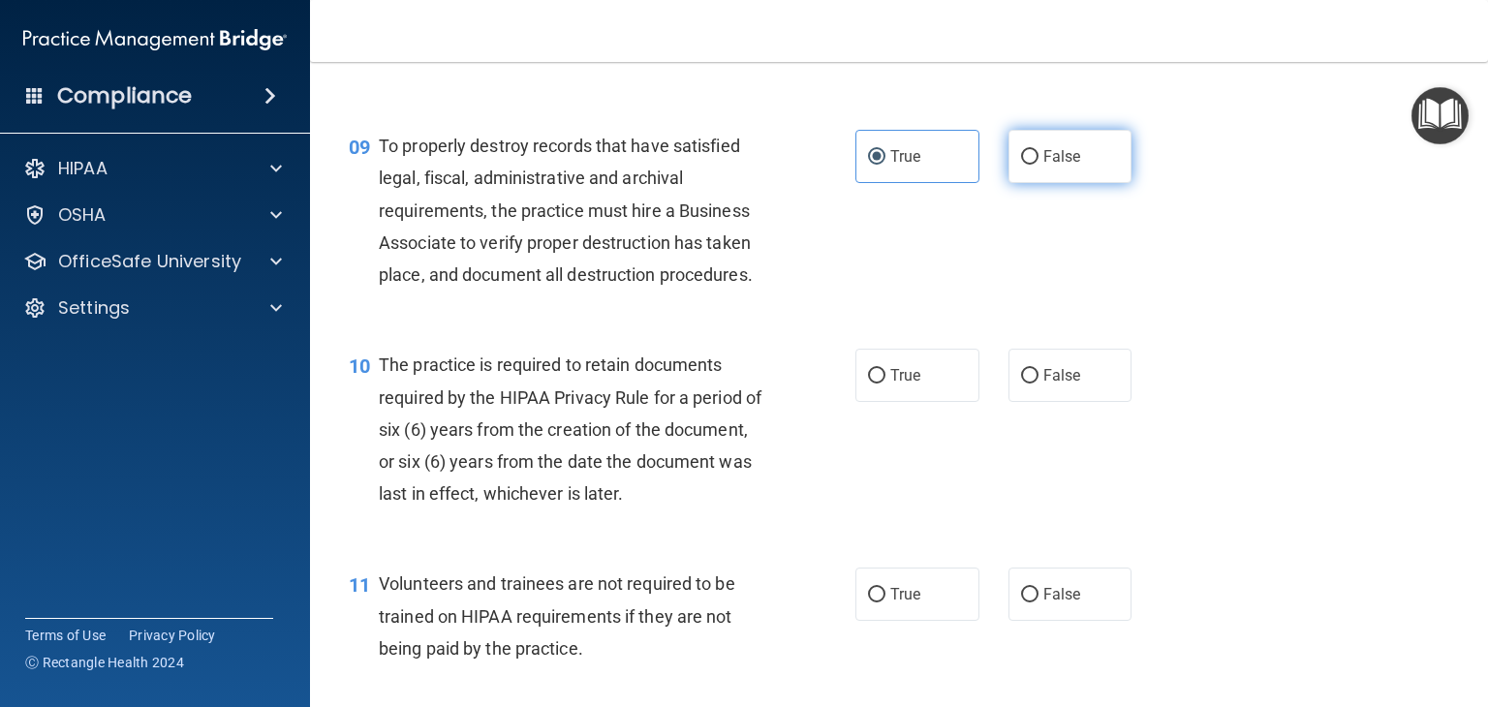
click at [1014, 180] on label "False" at bounding box center [1070, 156] width 124 height 53
click at [1041, 176] on label "False" at bounding box center [1070, 156] width 124 height 53
click at [1039, 165] on input "False" at bounding box center [1029, 157] width 17 height 15
radio input "true"
radio input "false"
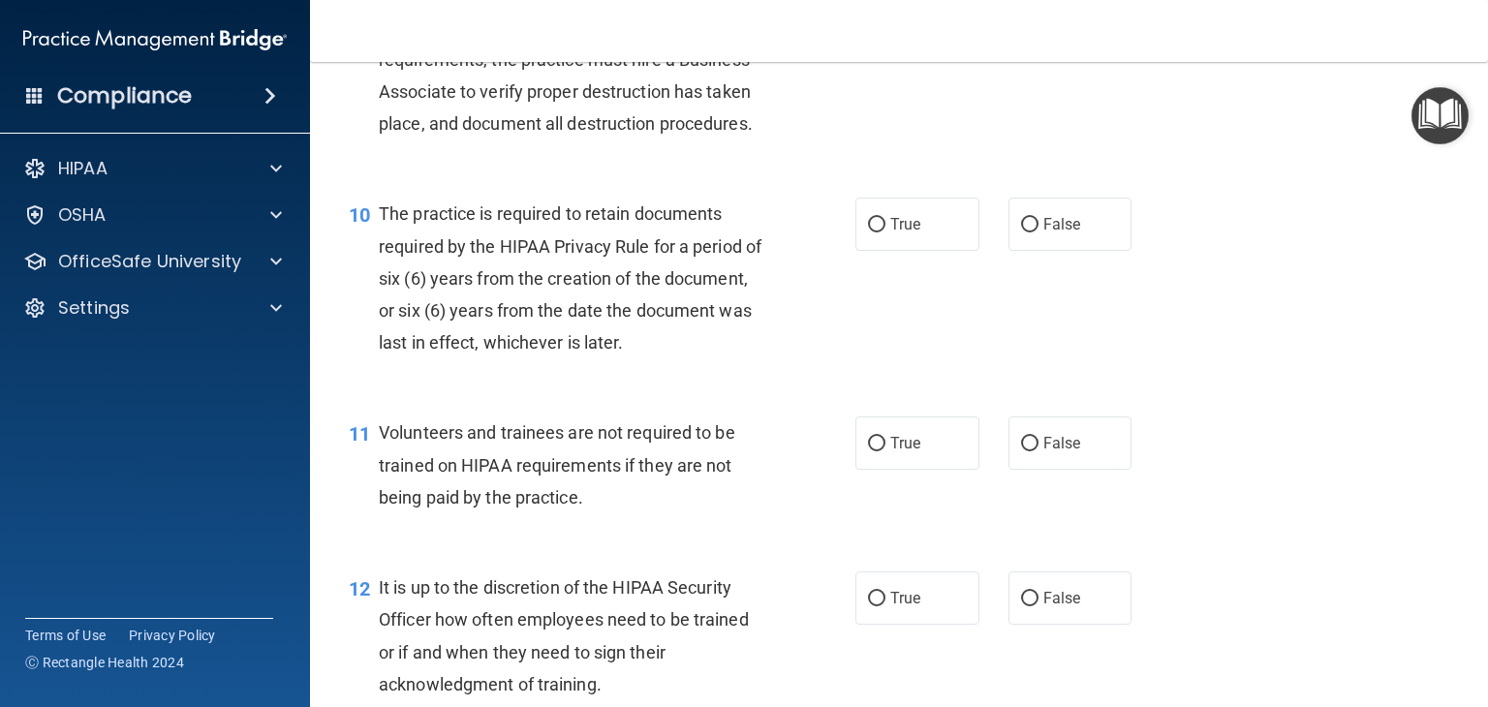
scroll to position [1841, 0]
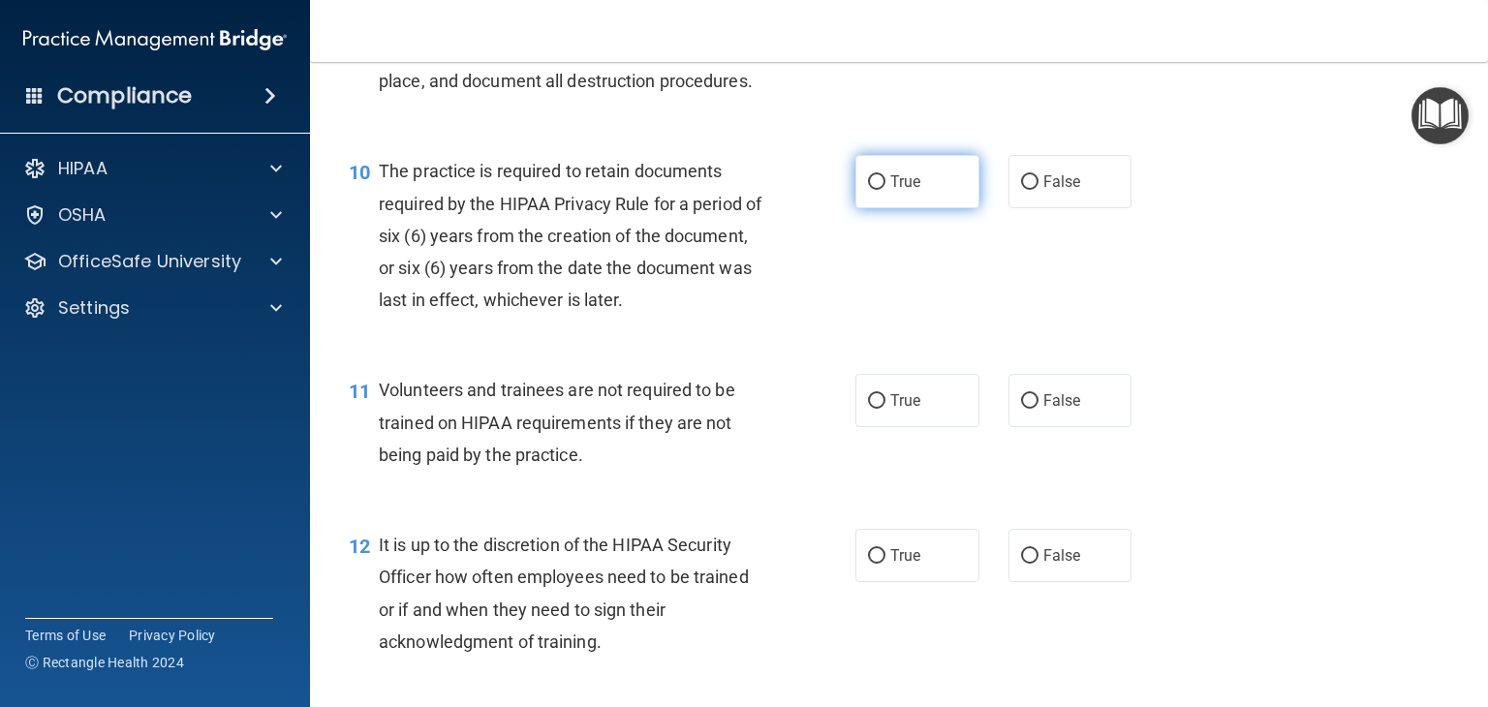
click at [927, 202] on label "True" at bounding box center [917, 181] width 124 height 53
click at [885, 190] on input "True" at bounding box center [876, 182] width 17 height 15
radio input "true"
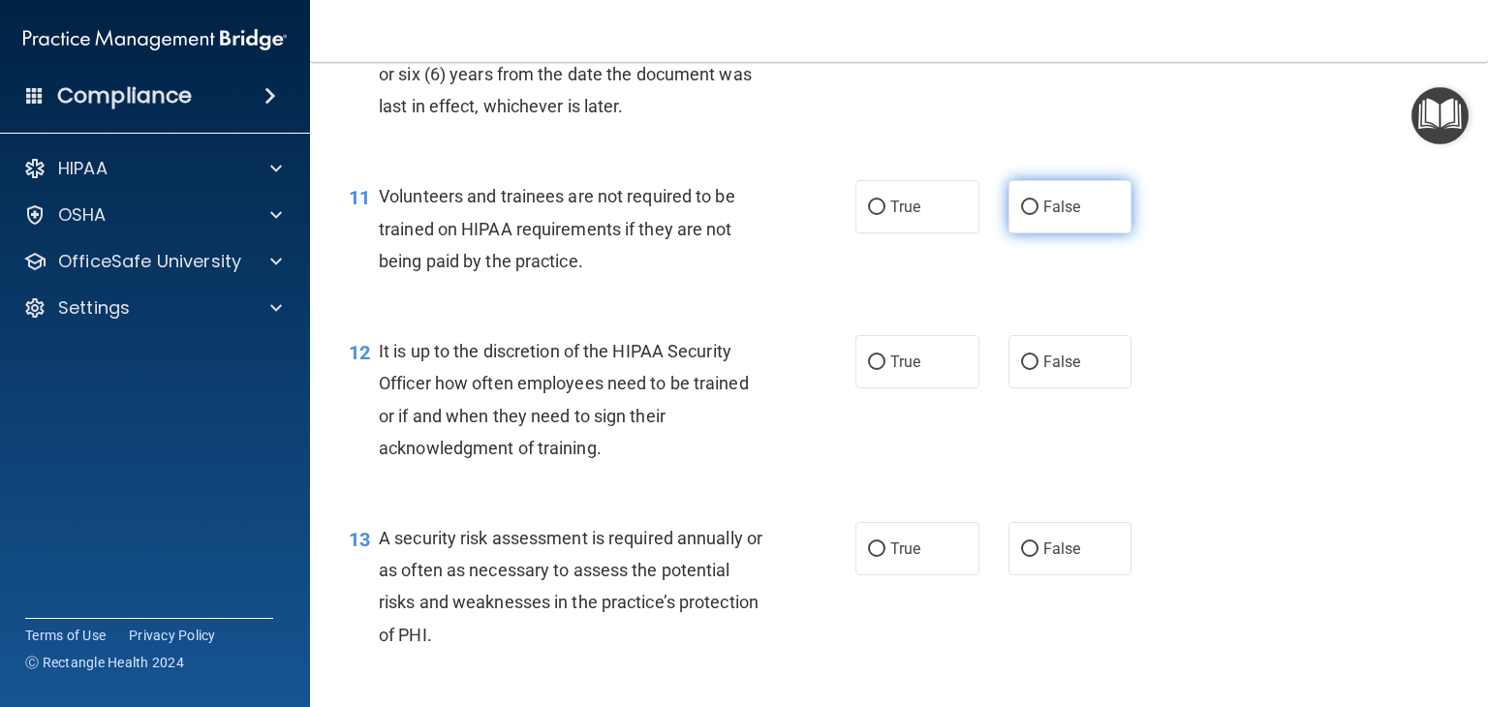
click at [1009, 233] on label "False" at bounding box center [1070, 206] width 124 height 53
click at [1021, 215] on input "False" at bounding box center [1029, 208] width 17 height 15
radio input "true"
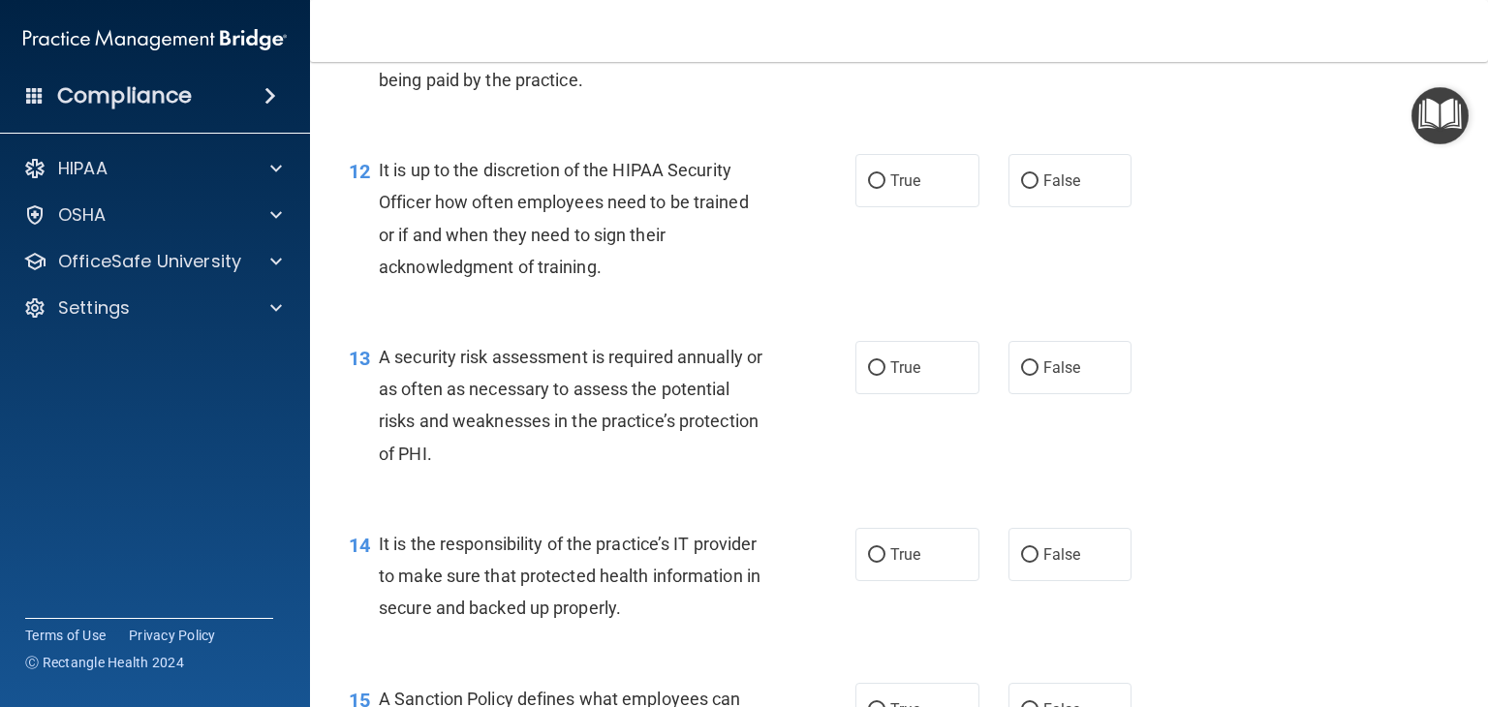
scroll to position [2228, 0]
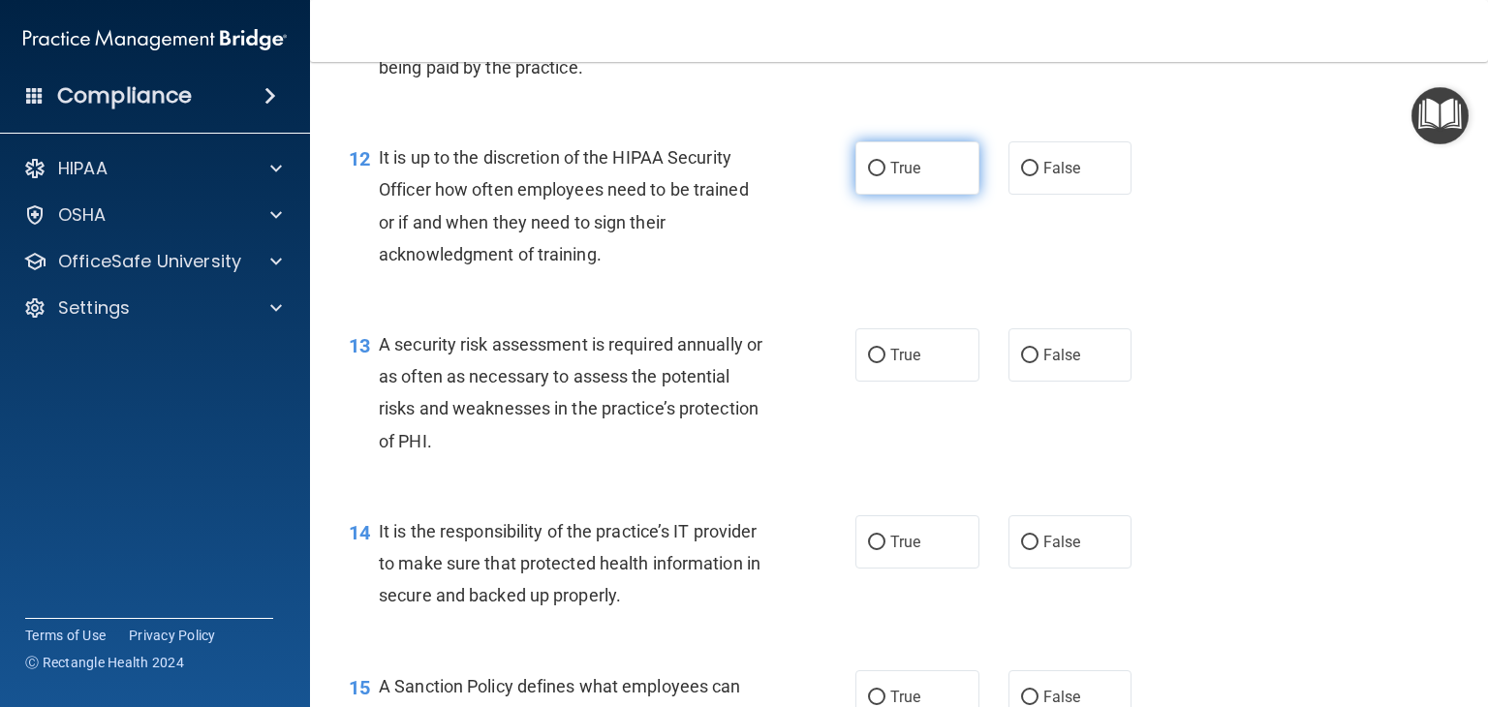
click at [907, 195] on label "True" at bounding box center [917, 167] width 124 height 53
click at [885, 176] on input "True" at bounding box center [876, 169] width 17 height 15
radio input "true"
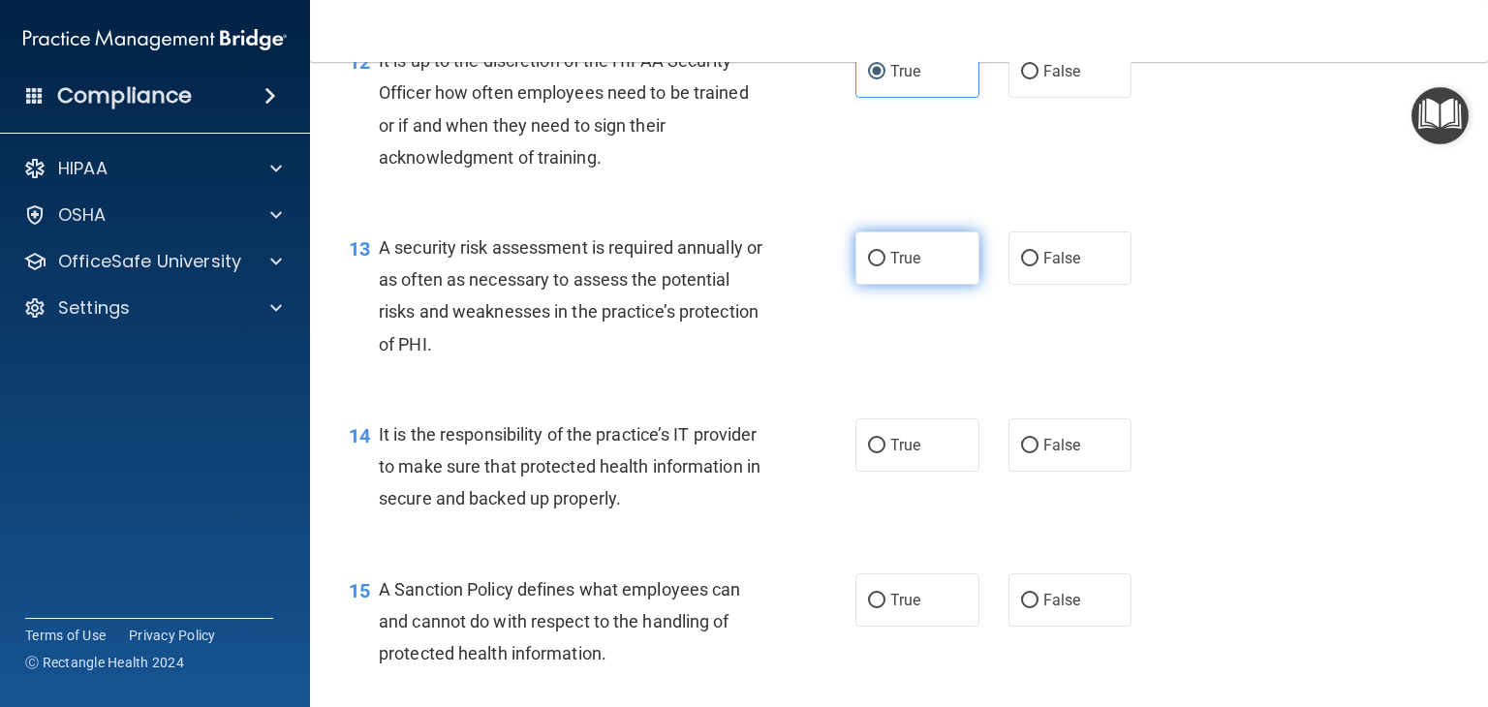
click at [917, 285] on label "True" at bounding box center [917, 258] width 124 height 53
click at [885, 266] on input "True" at bounding box center [876, 259] width 17 height 15
radio input "true"
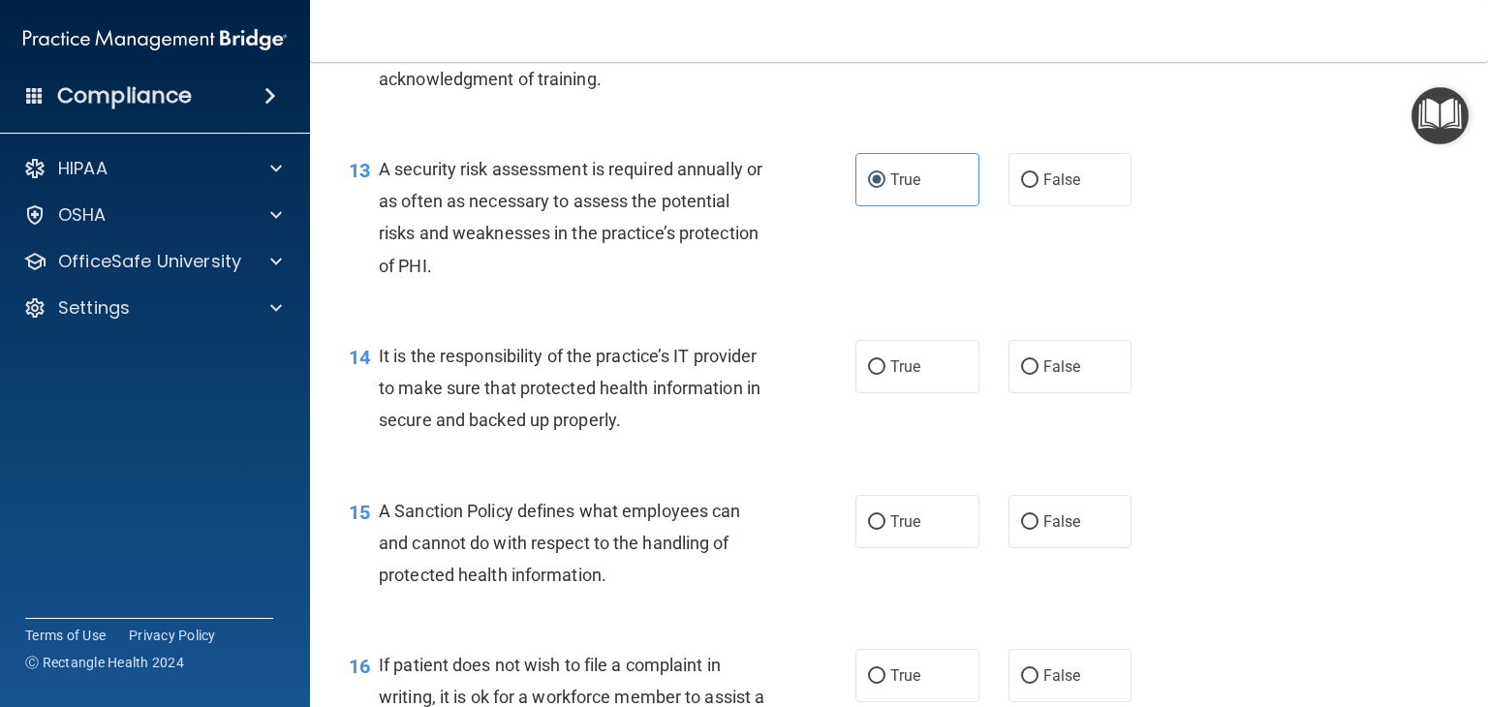
scroll to position [2519, 0]
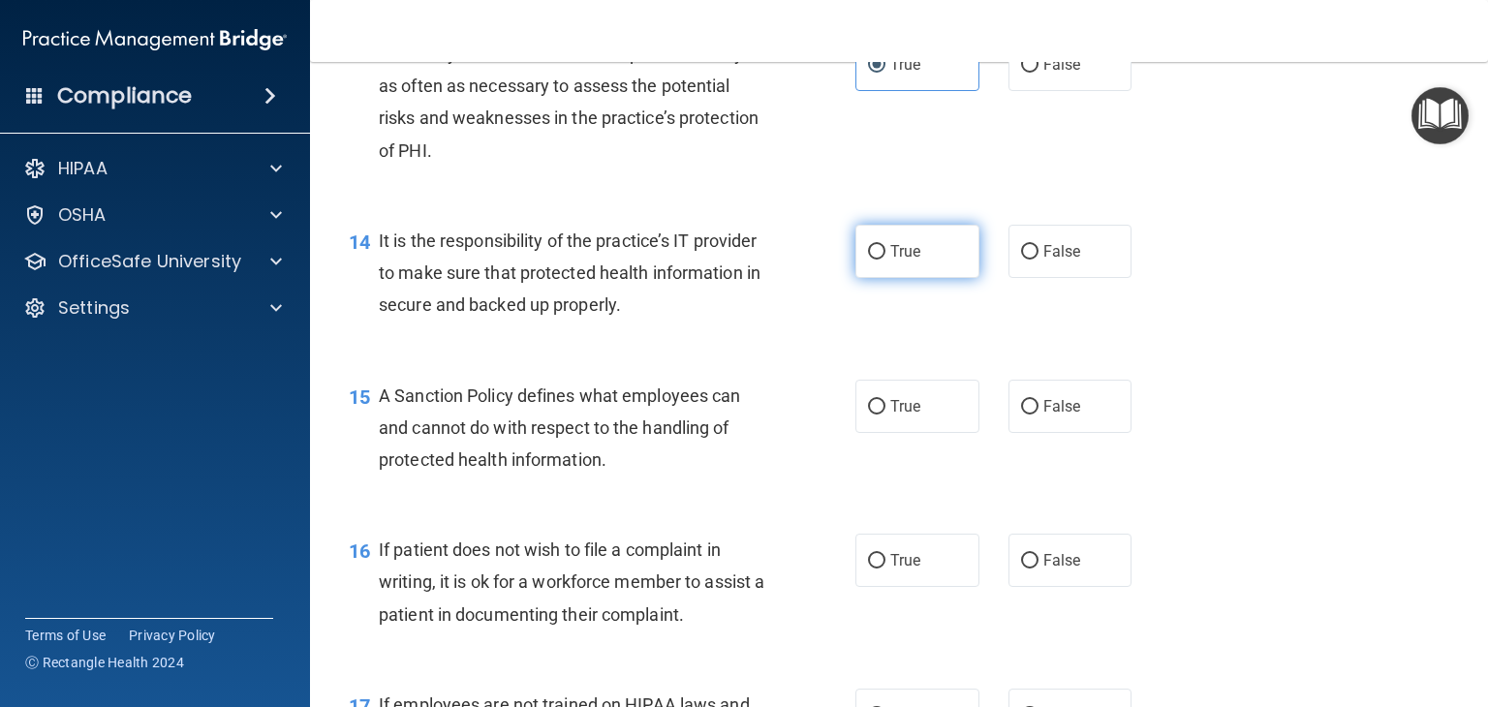
click at [875, 260] on input "True" at bounding box center [876, 252] width 17 height 15
radio input "true"
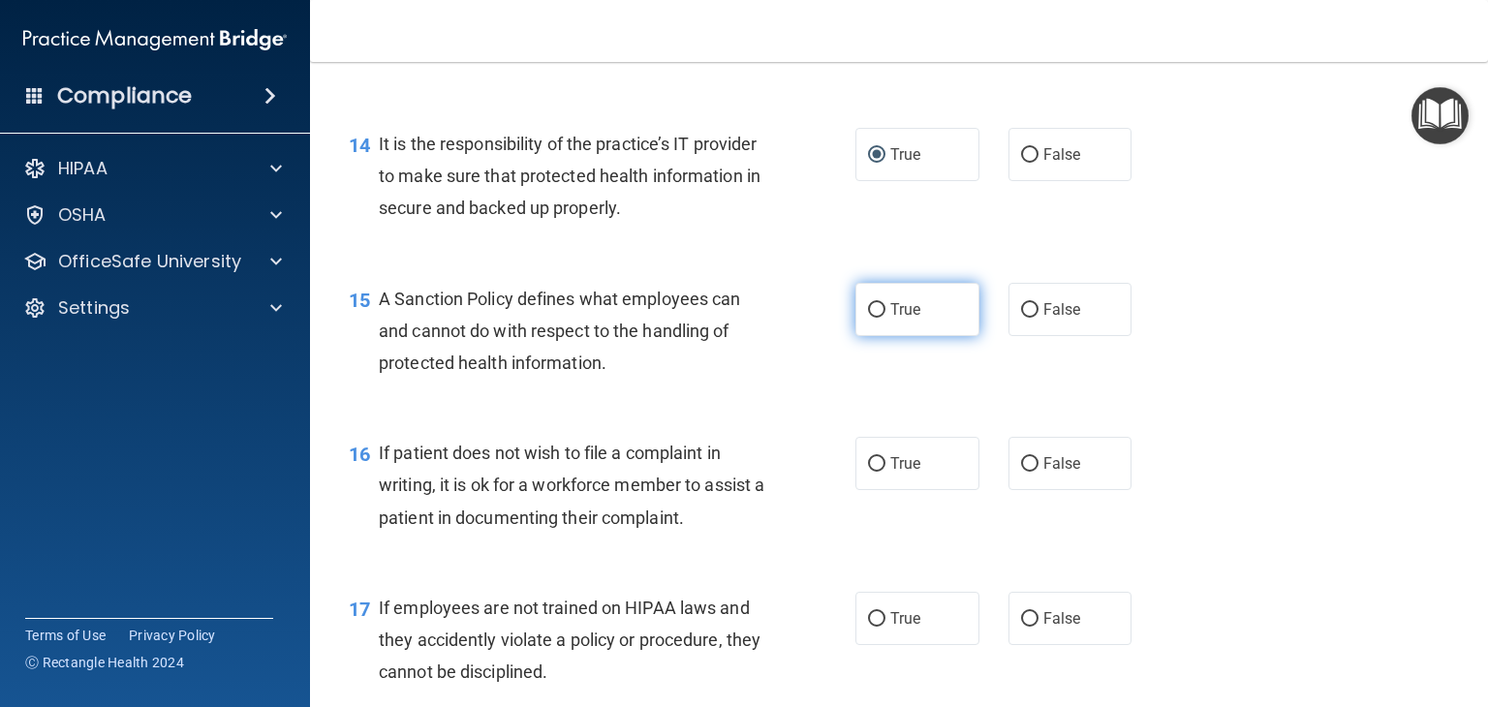
click at [927, 332] on label "True" at bounding box center [917, 309] width 124 height 53
click at [885, 318] on input "True" at bounding box center [876, 310] width 17 height 15
radio input "true"
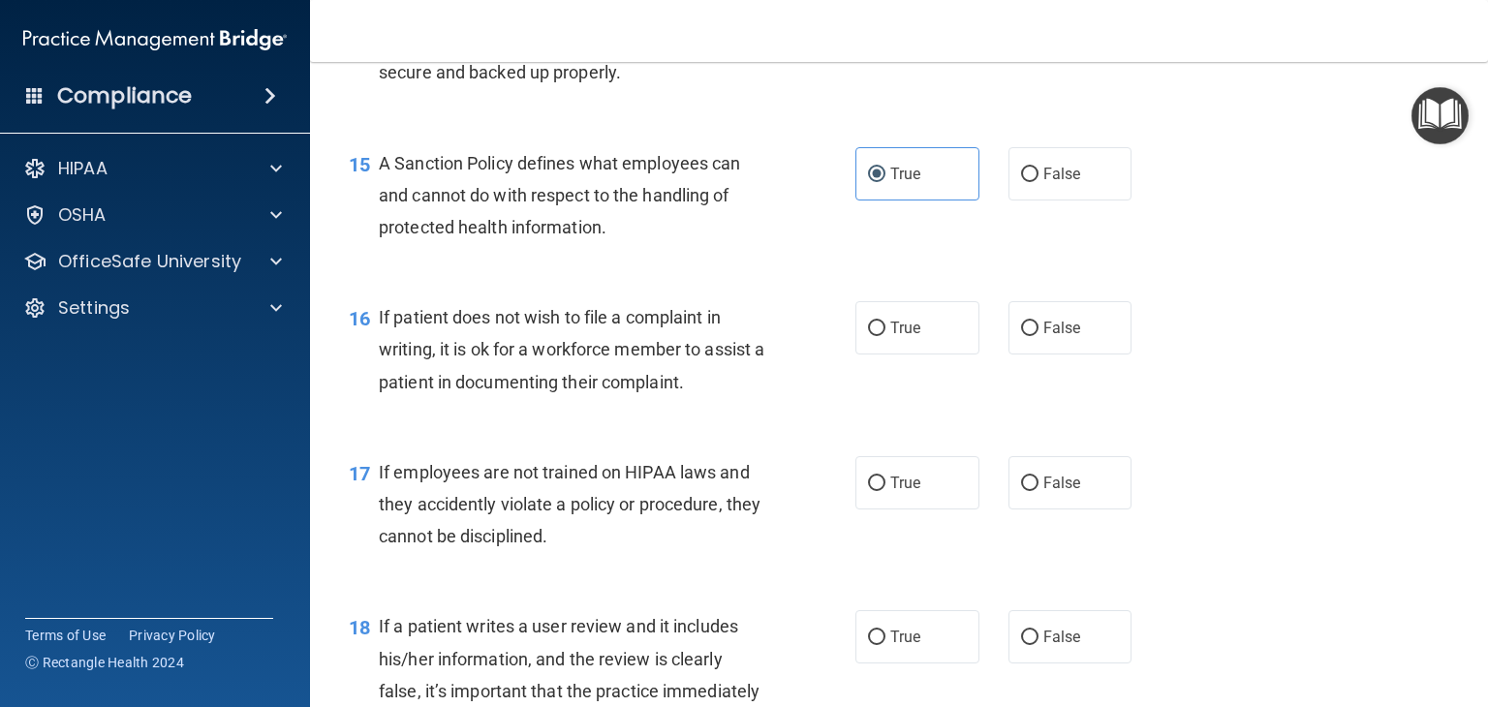
scroll to position [2809, 0]
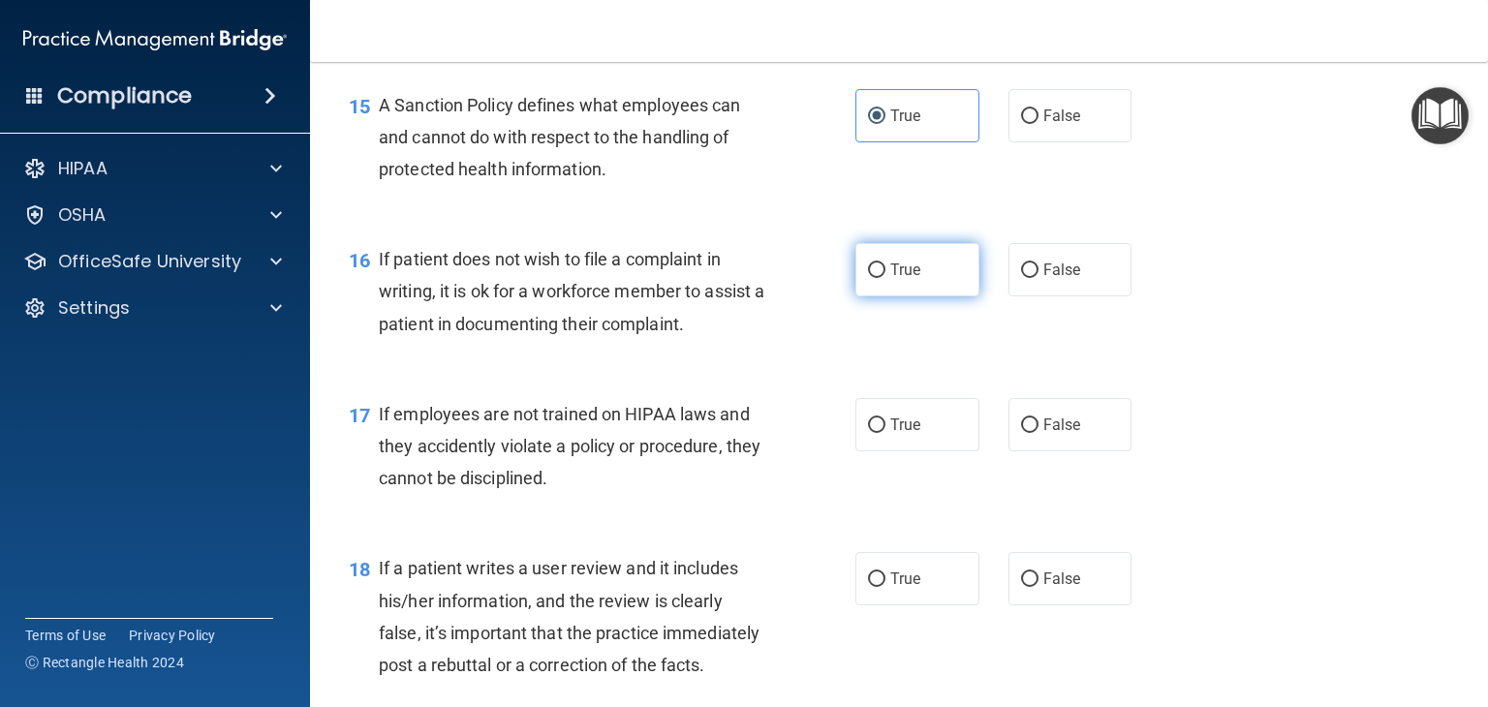
click at [890, 279] on span "True" at bounding box center [905, 270] width 30 height 18
click at [885, 278] on input "True" at bounding box center [876, 271] width 17 height 15
radio input "true"
click at [1070, 296] on label "False" at bounding box center [1070, 269] width 124 height 53
click at [1039, 278] on input "False" at bounding box center [1029, 271] width 17 height 15
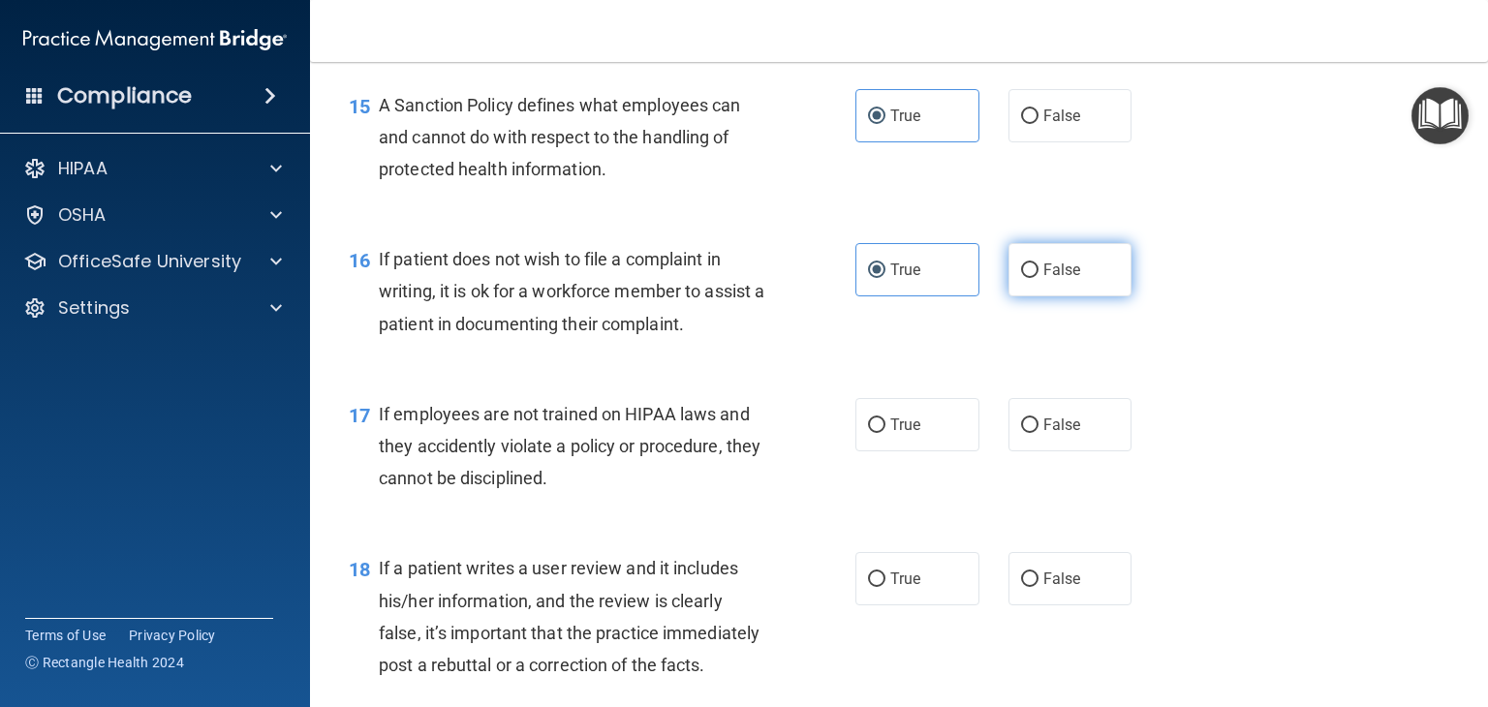
radio input "true"
radio input "false"
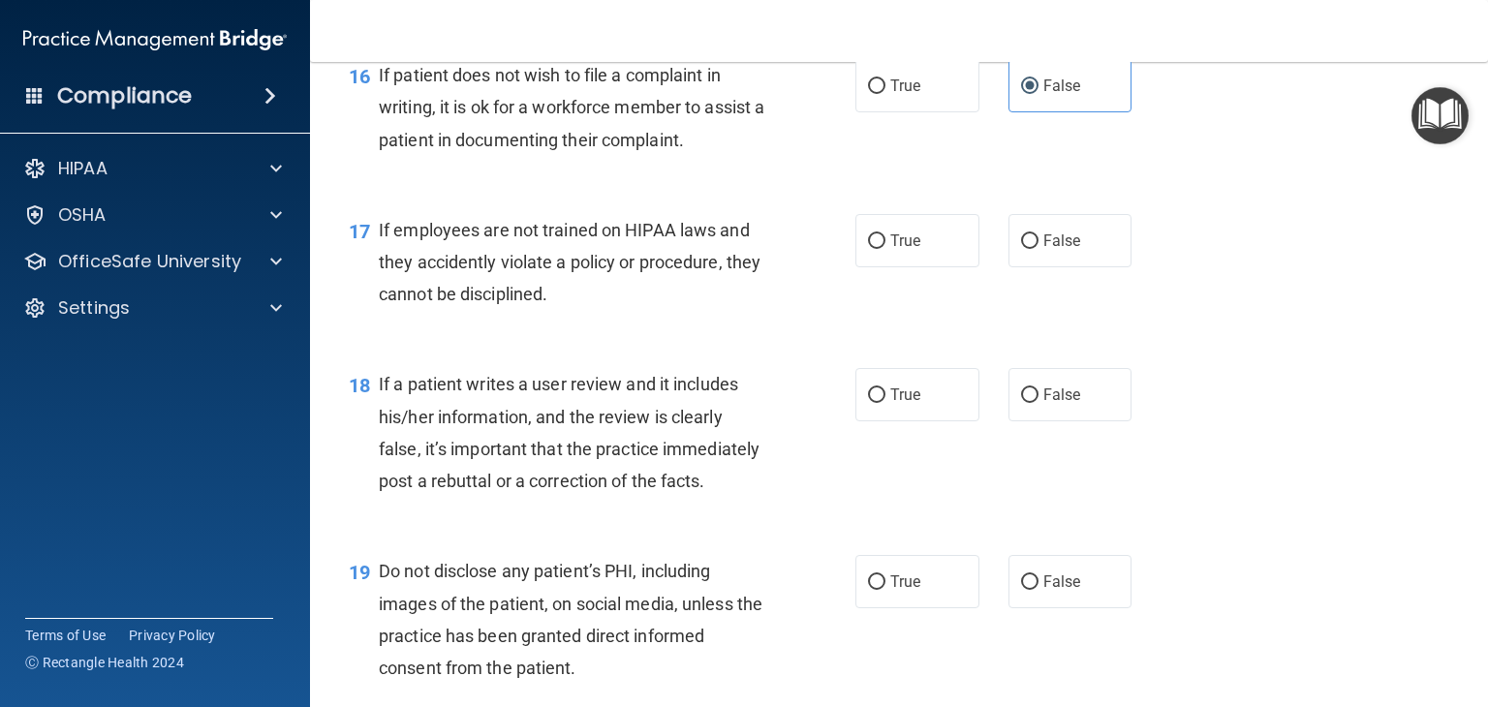
scroll to position [3003, 0]
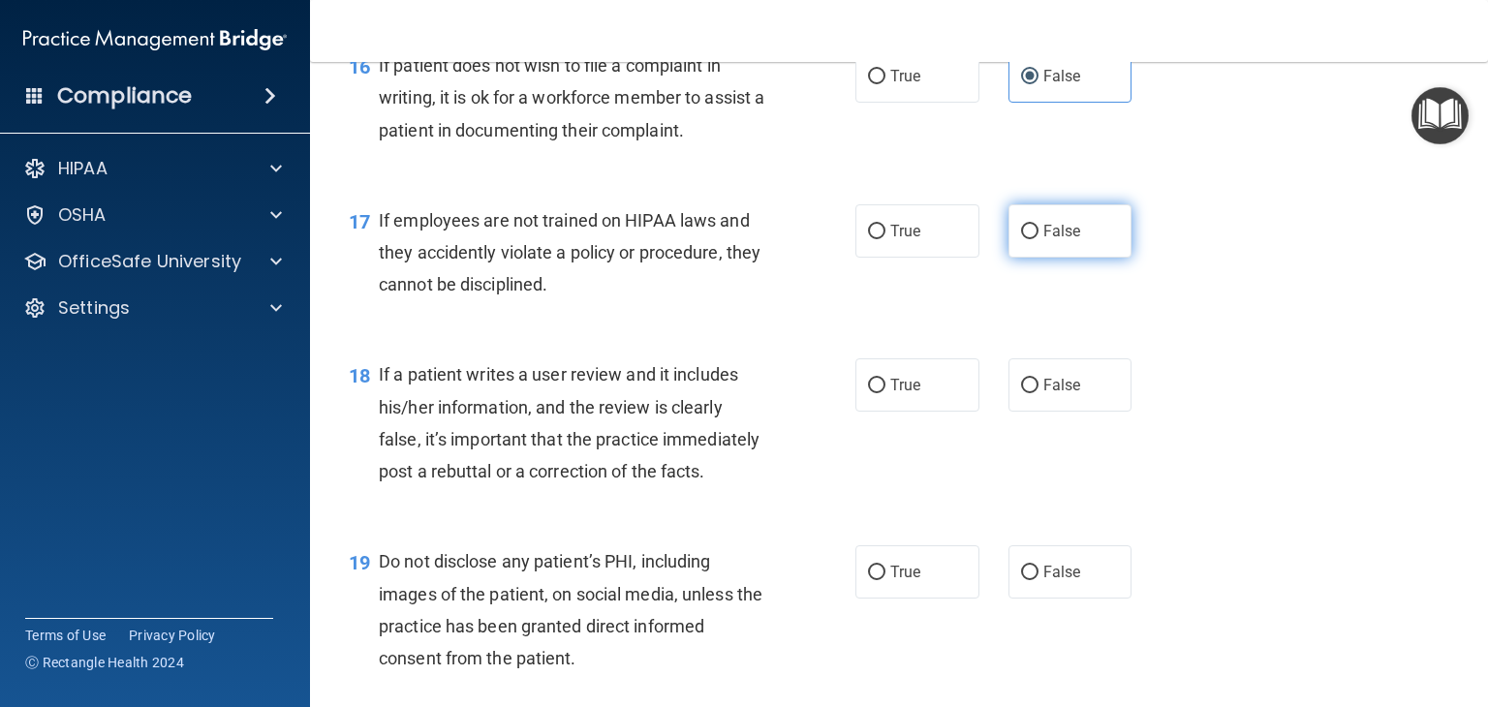
click at [1043, 240] on span "False" at bounding box center [1062, 231] width 38 height 18
click at [1035, 239] on input "False" at bounding box center [1029, 232] width 17 height 15
radio input "true"
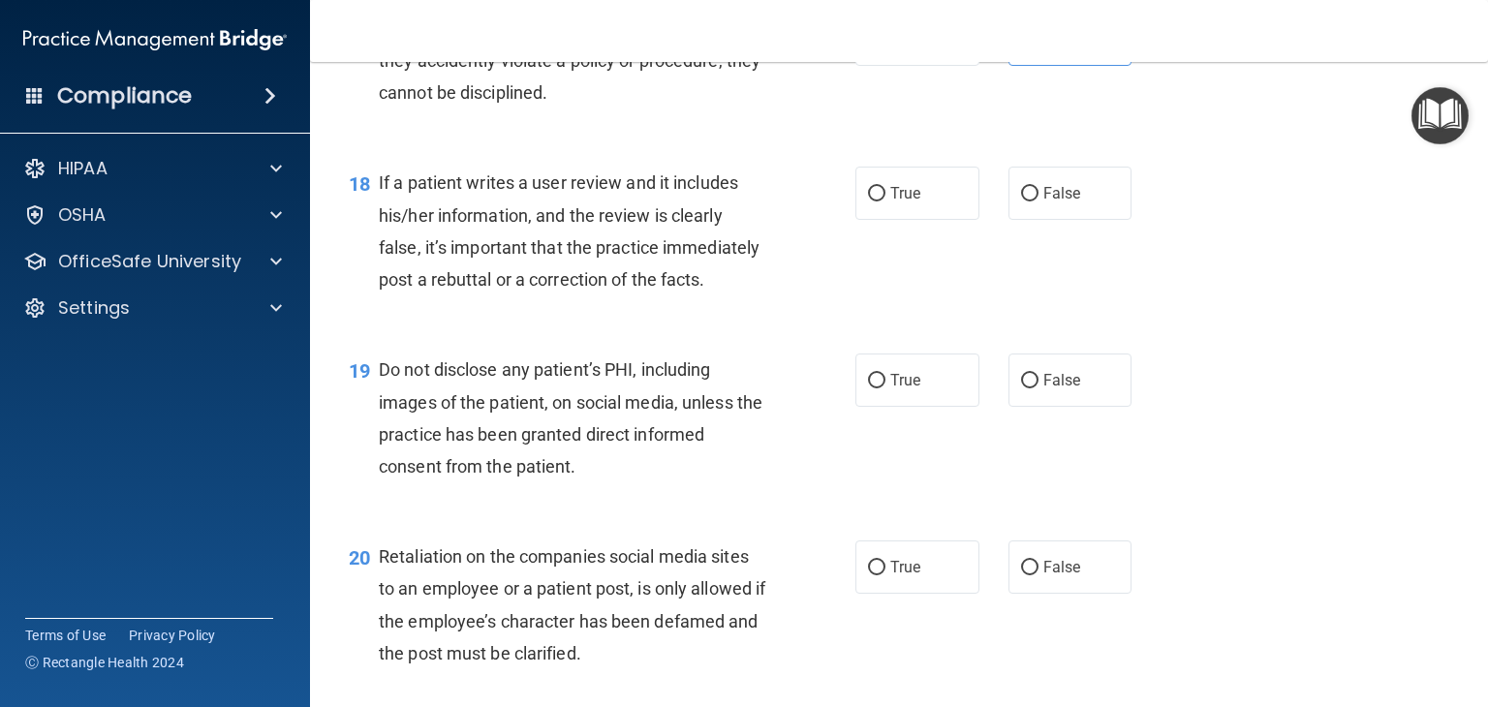
scroll to position [3197, 0]
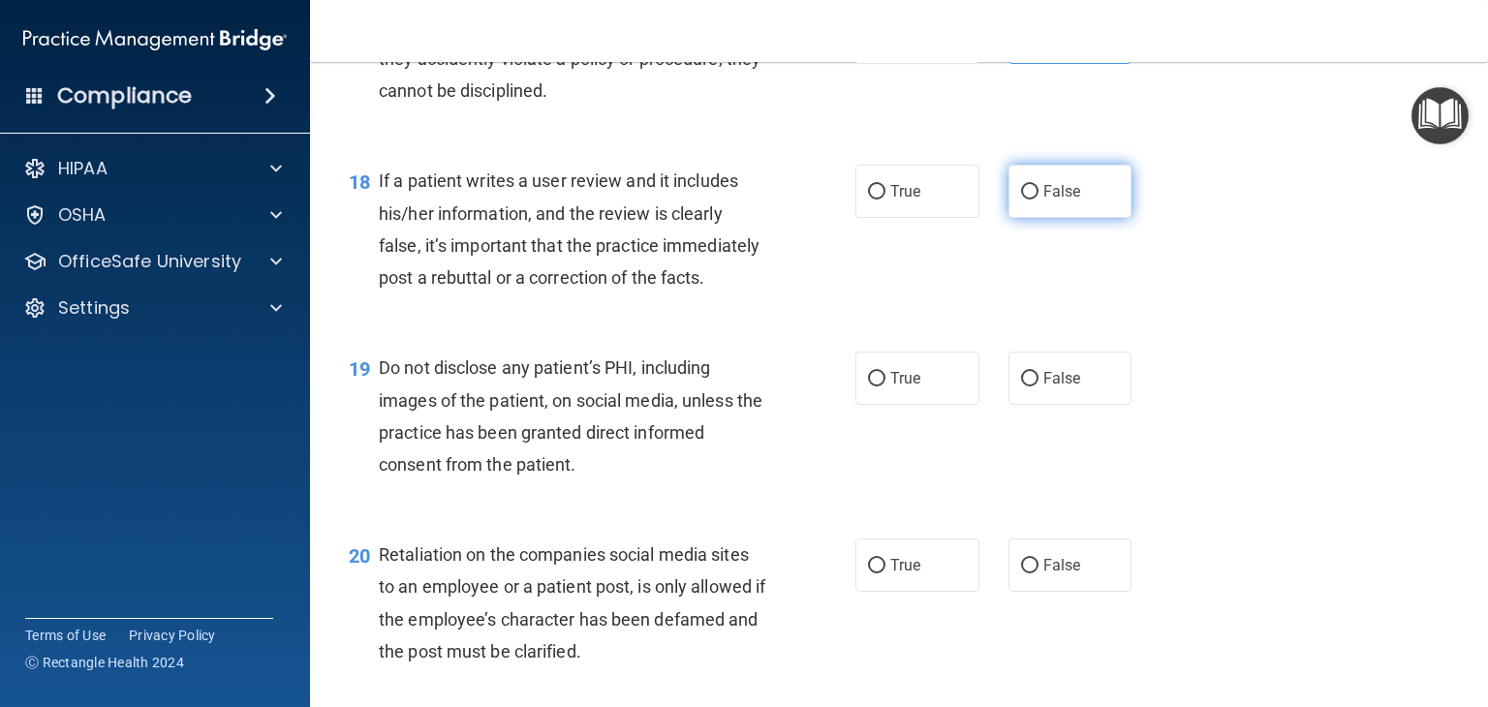
click at [1054, 201] on span "False" at bounding box center [1062, 191] width 38 height 18
click at [1039, 200] on input "False" at bounding box center [1029, 192] width 17 height 15
radio input "true"
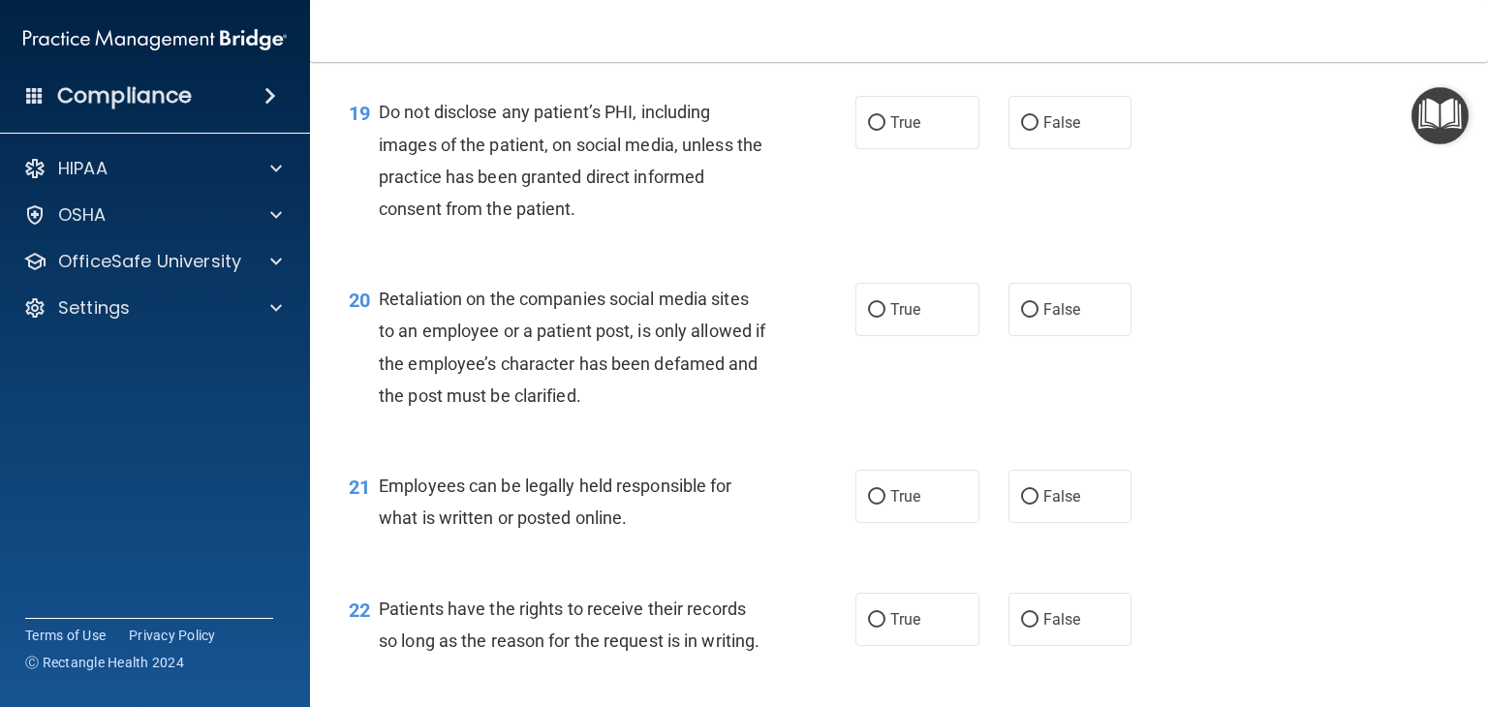
scroll to position [3488, 0]
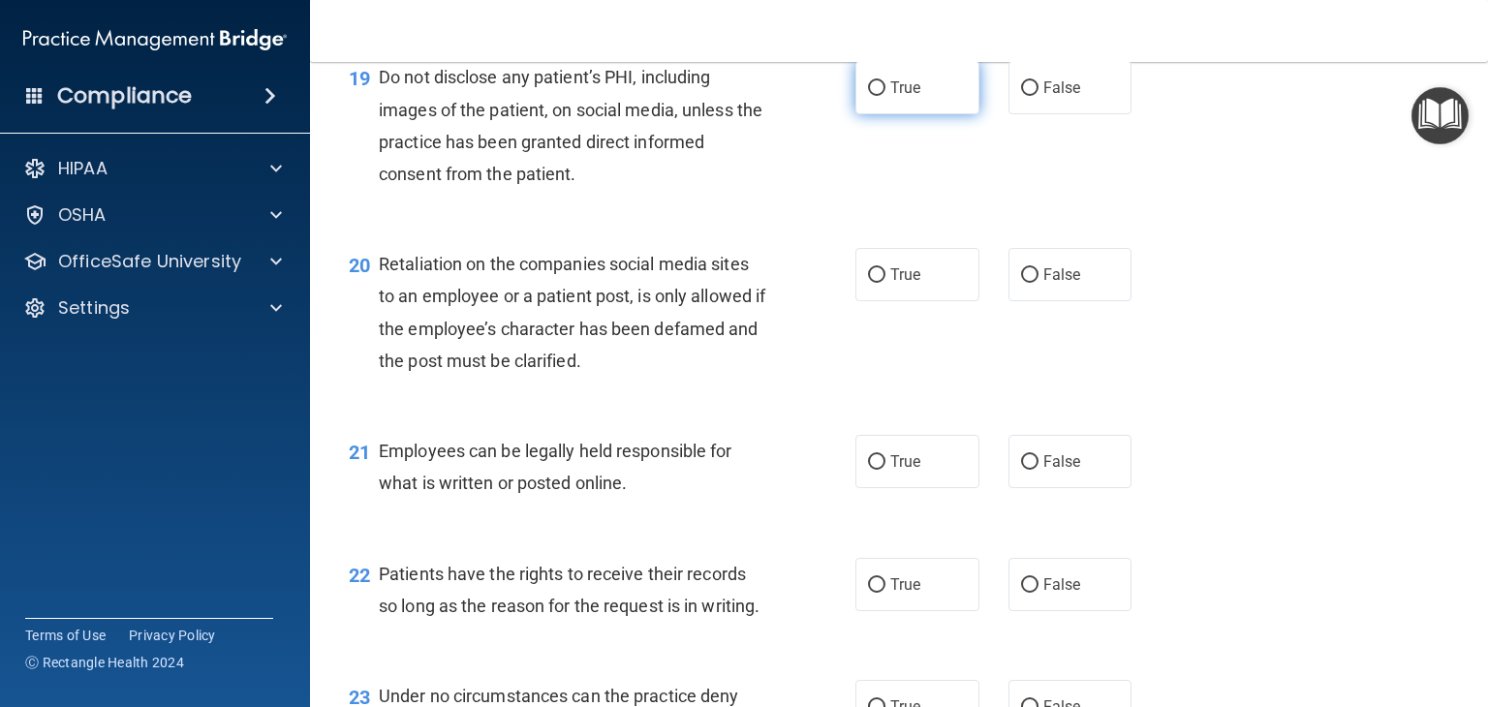
click at [922, 114] on label "True" at bounding box center [917, 87] width 124 height 53
click at [885, 96] on input "True" at bounding box center [876, 88] width 17 height 15
radio input "true"
click at [1025, 283] on input "False" at bounding box center [1029, 275] width 17 height 15
radio input "true"
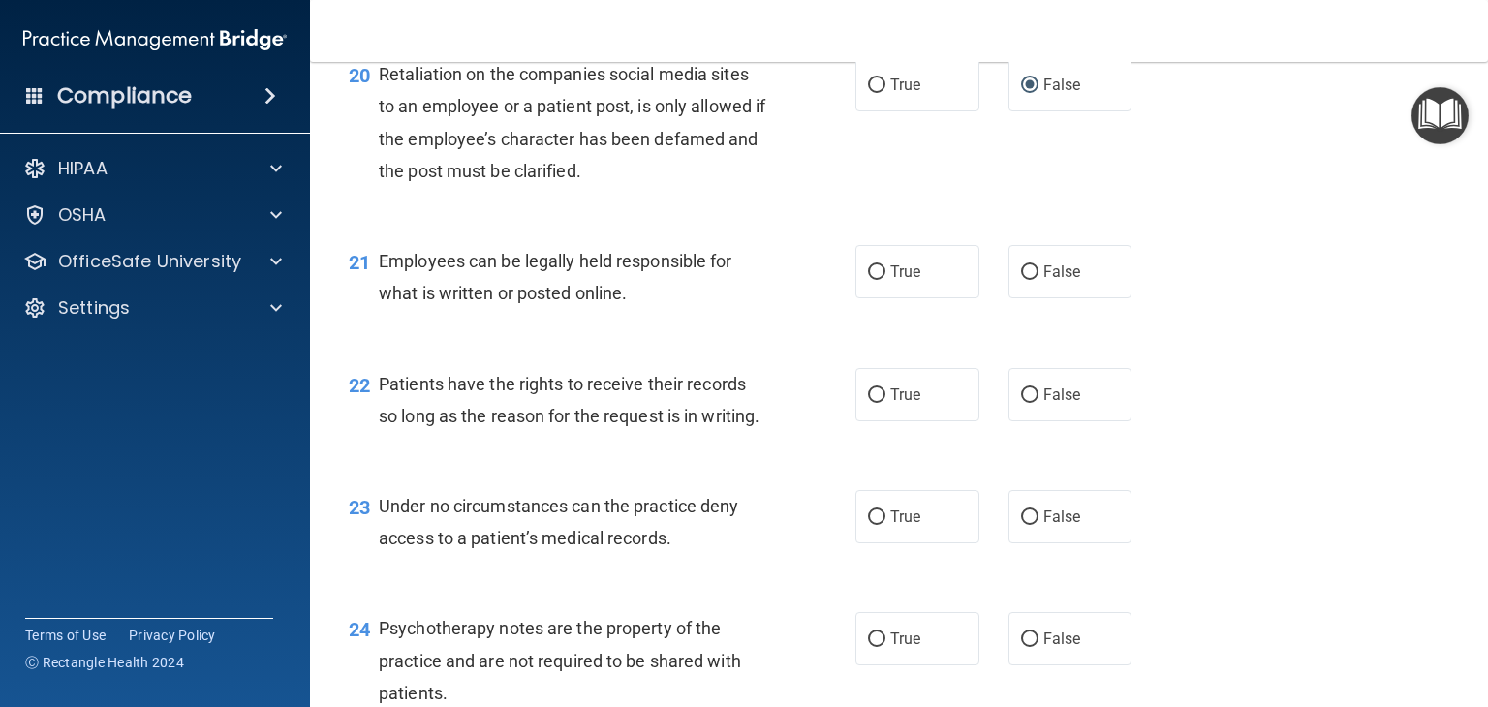
scroll to position [3681, 0]
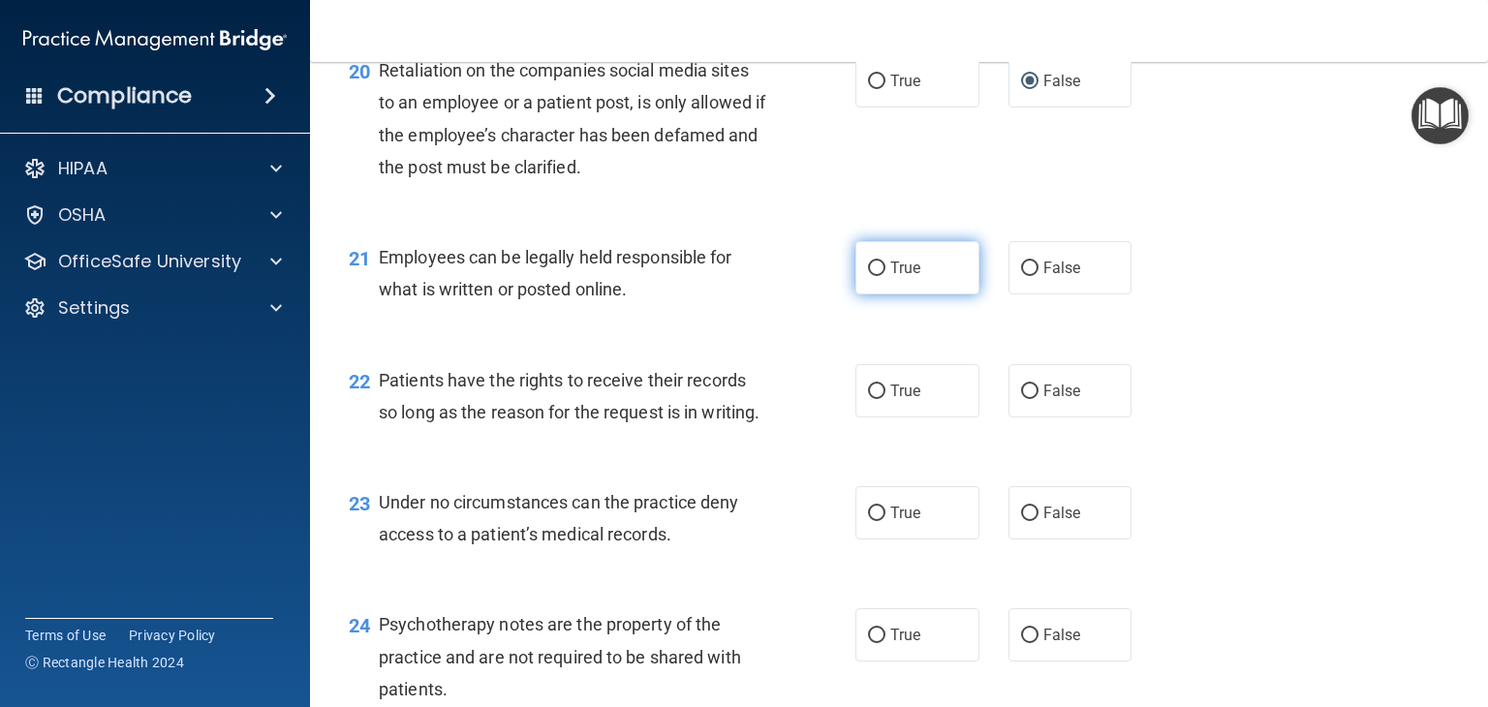
click at [880, 295] on label "True" at bounding box center [917, 267] width 124 height 53
click at [880, 276] on input "True" at bounding box center [876, 269] width 17 height 15
radio input "true"
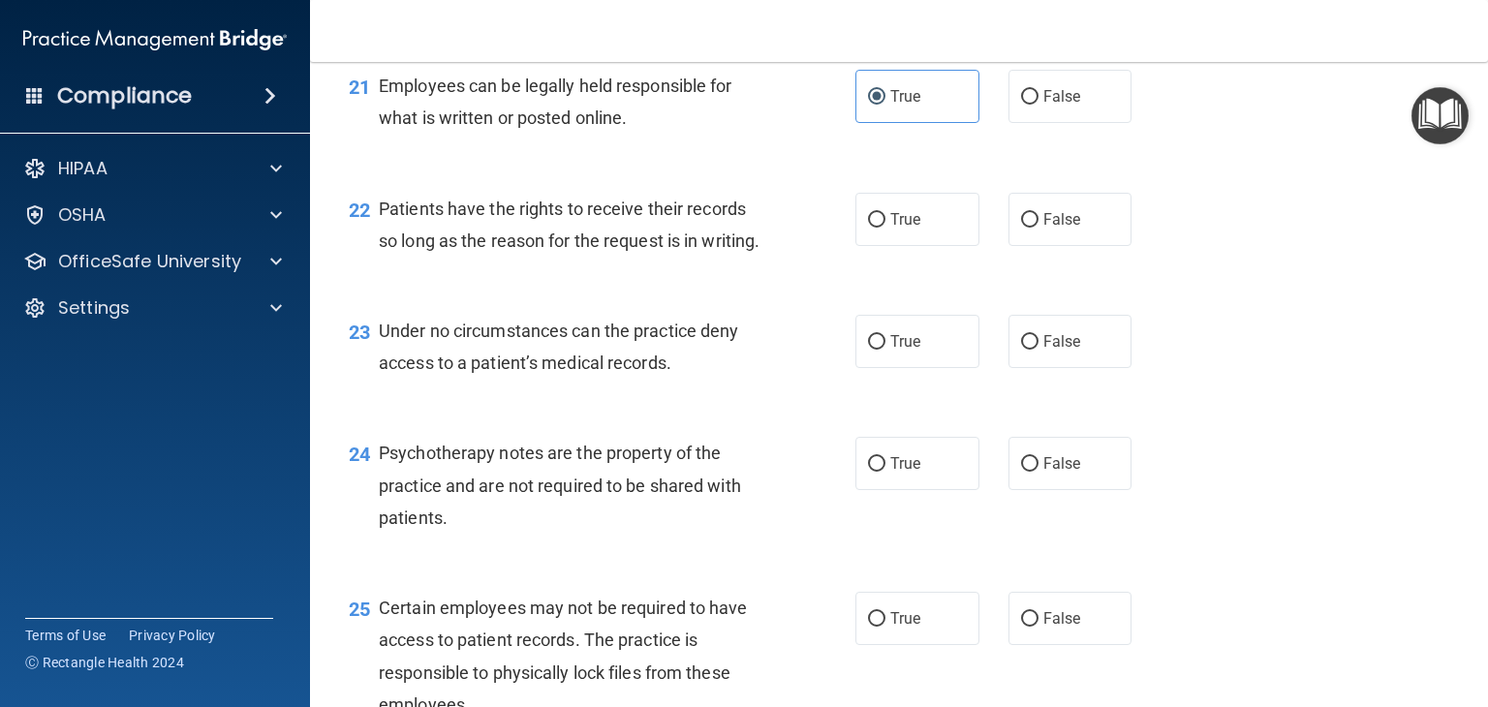
scroll to position [3875, 0]
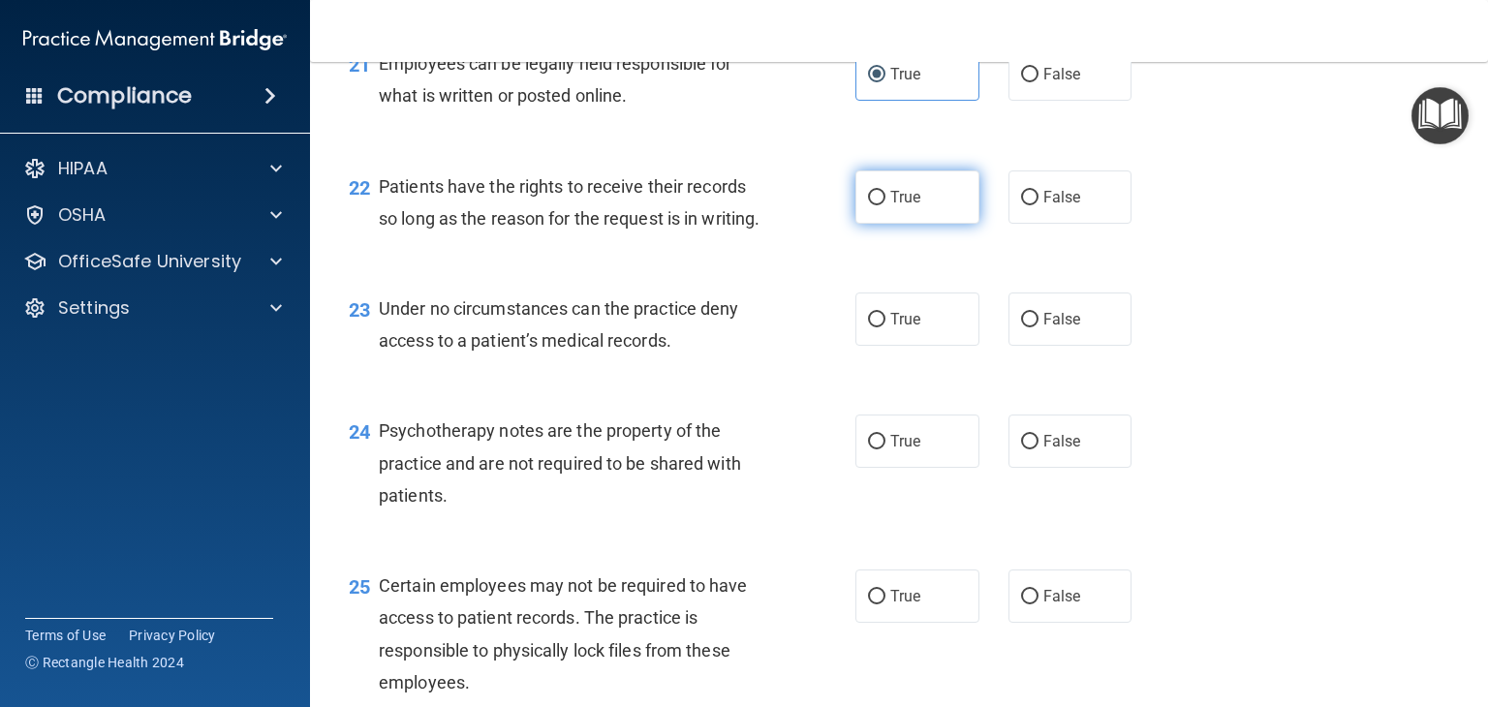
click at [889, 224] on label "True" at bounding box center [917, 197] width 124 height 53
click at [885, 205] on input "True" at bounding box center [876, 198] width 17 height 15
radio input "true"
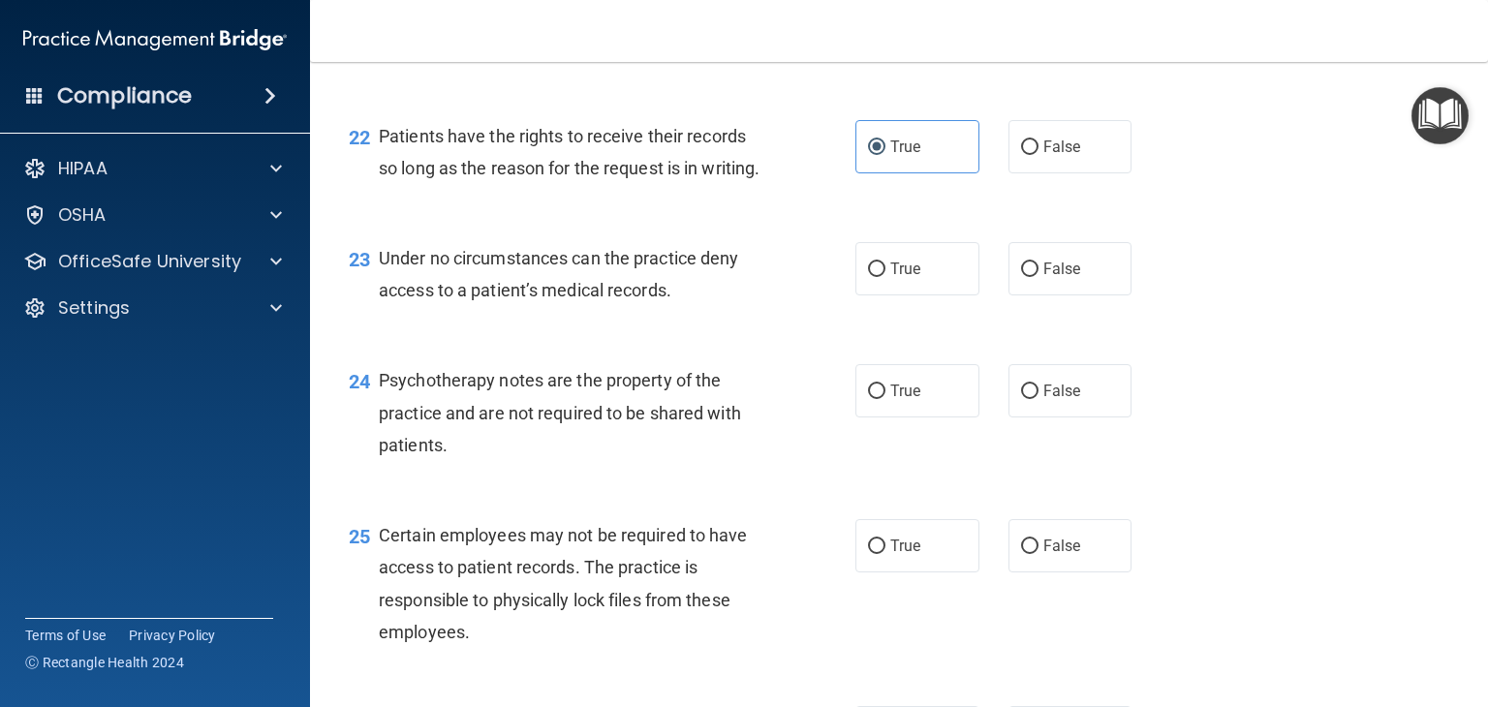
scroll to position [3972, 0]
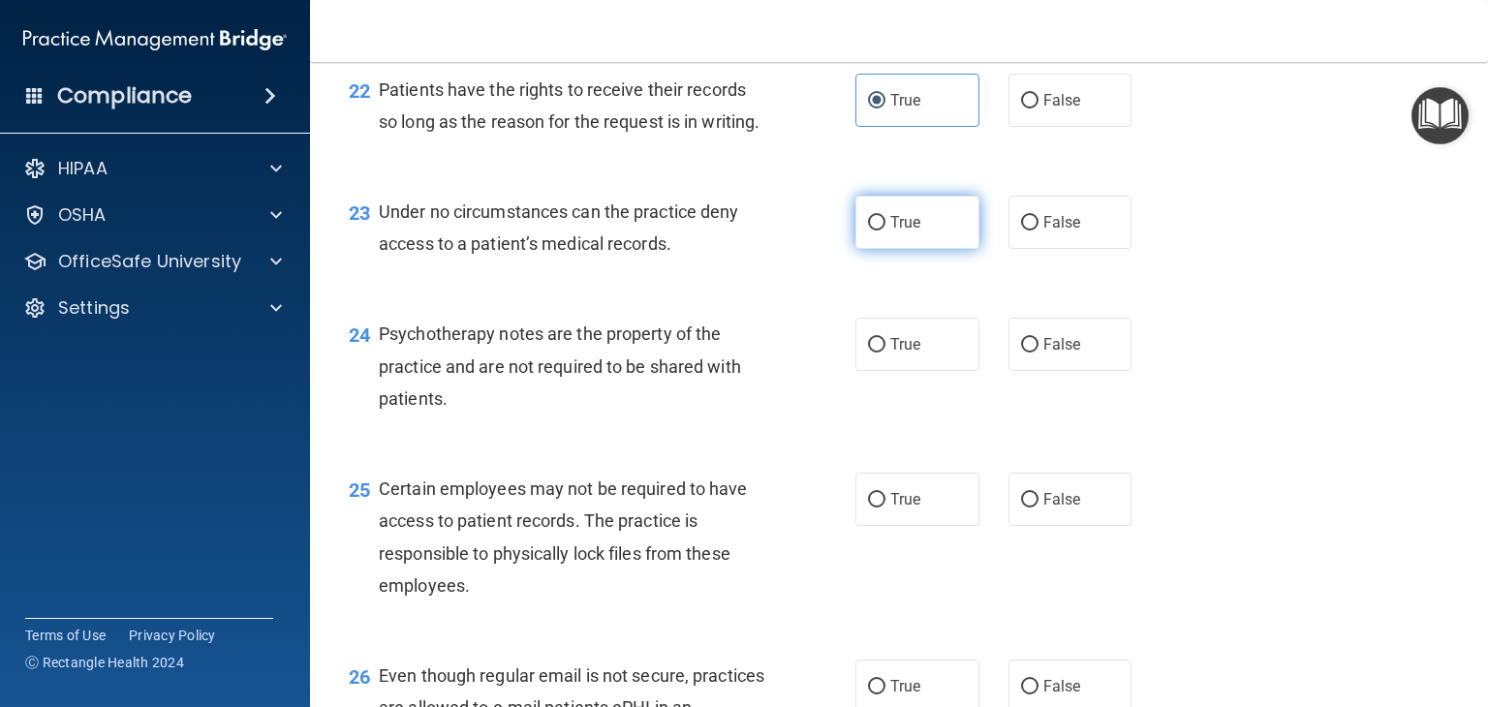
click at [890, 232] on span "True" at bounding box center [905, 222] width 30 height 18
click at [885, 231] on input "True" at bounding box center [876, 223] width 17 height 15
radio input "true"
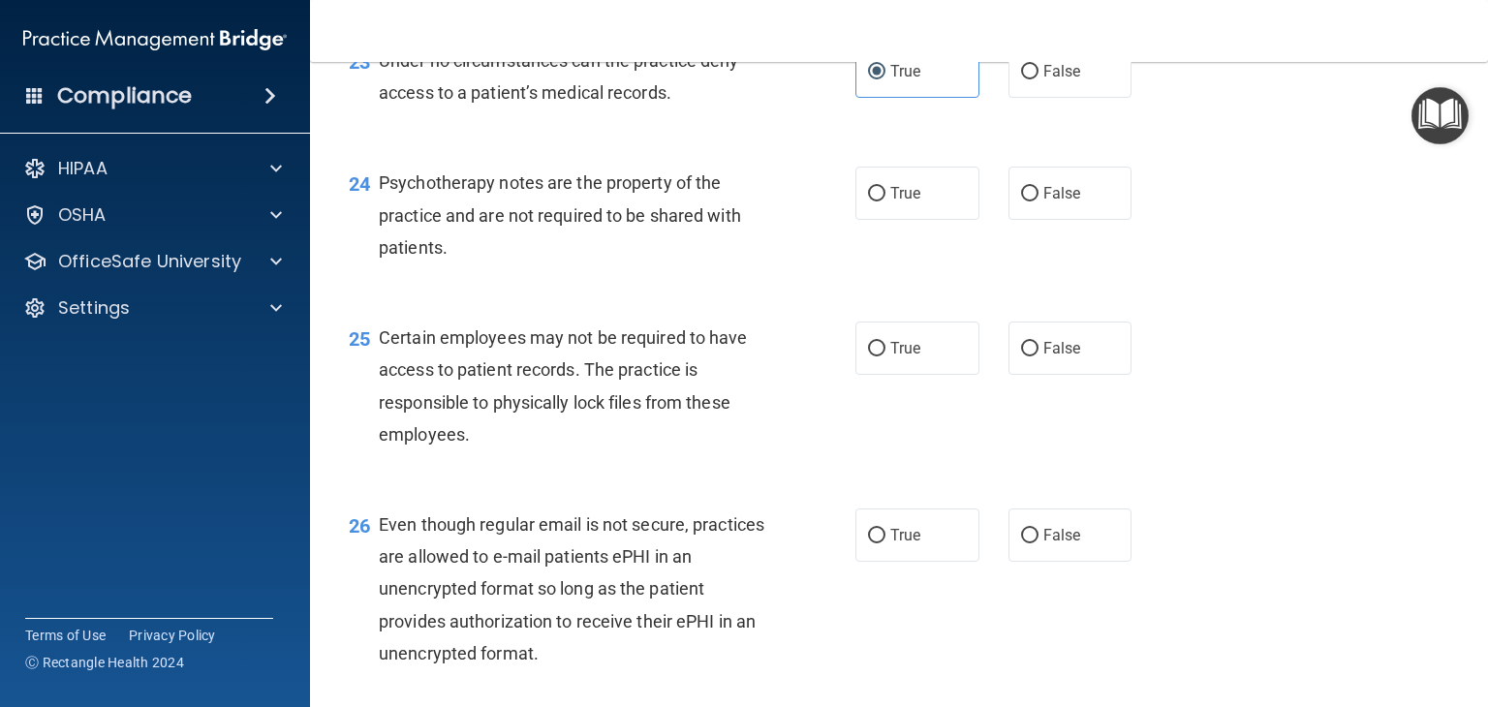
scroll to position [4166, 0]
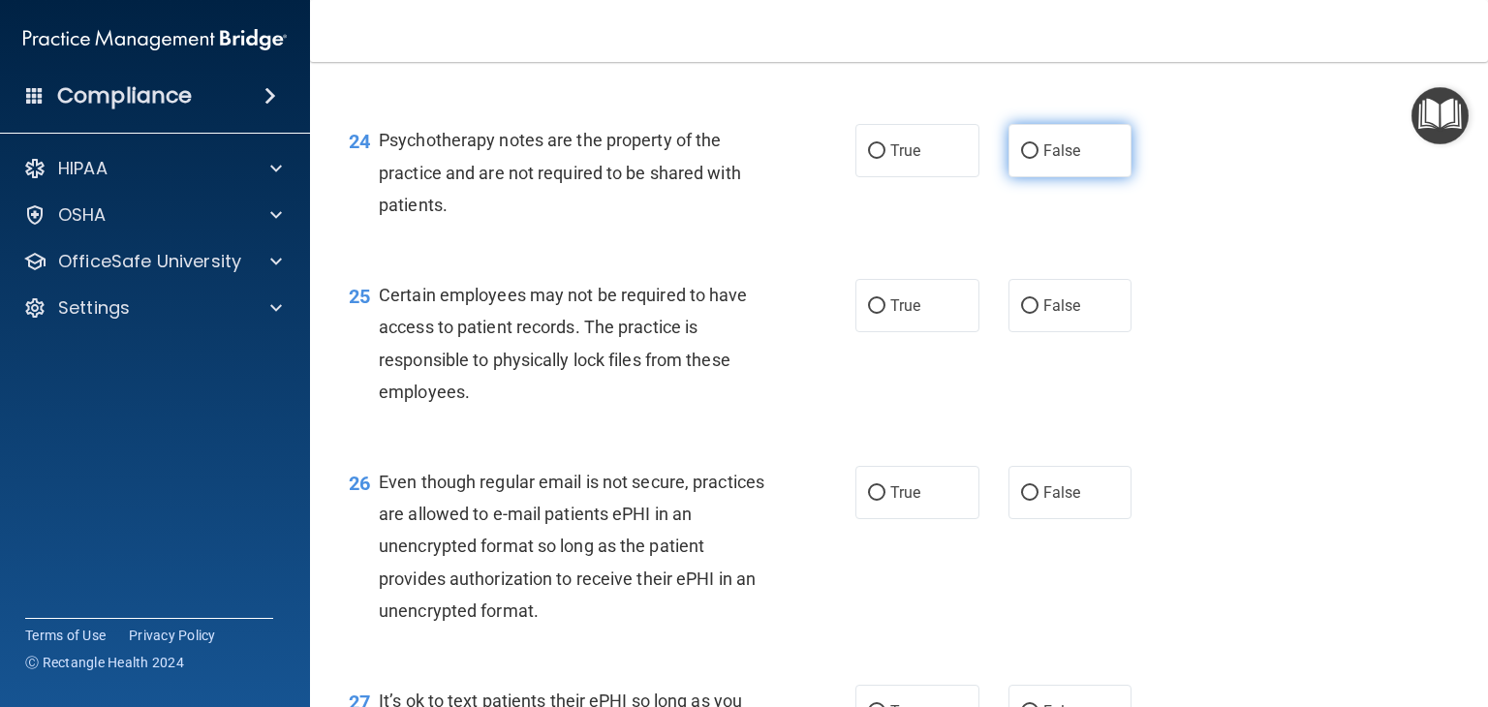
click at [1047, 160] on span "False" at bounding box center [1062, 150] width 38 height 18
click at [1039, 159] on input "False" at bounding box center [1029, 151] width 17 height 15
radio input "true"
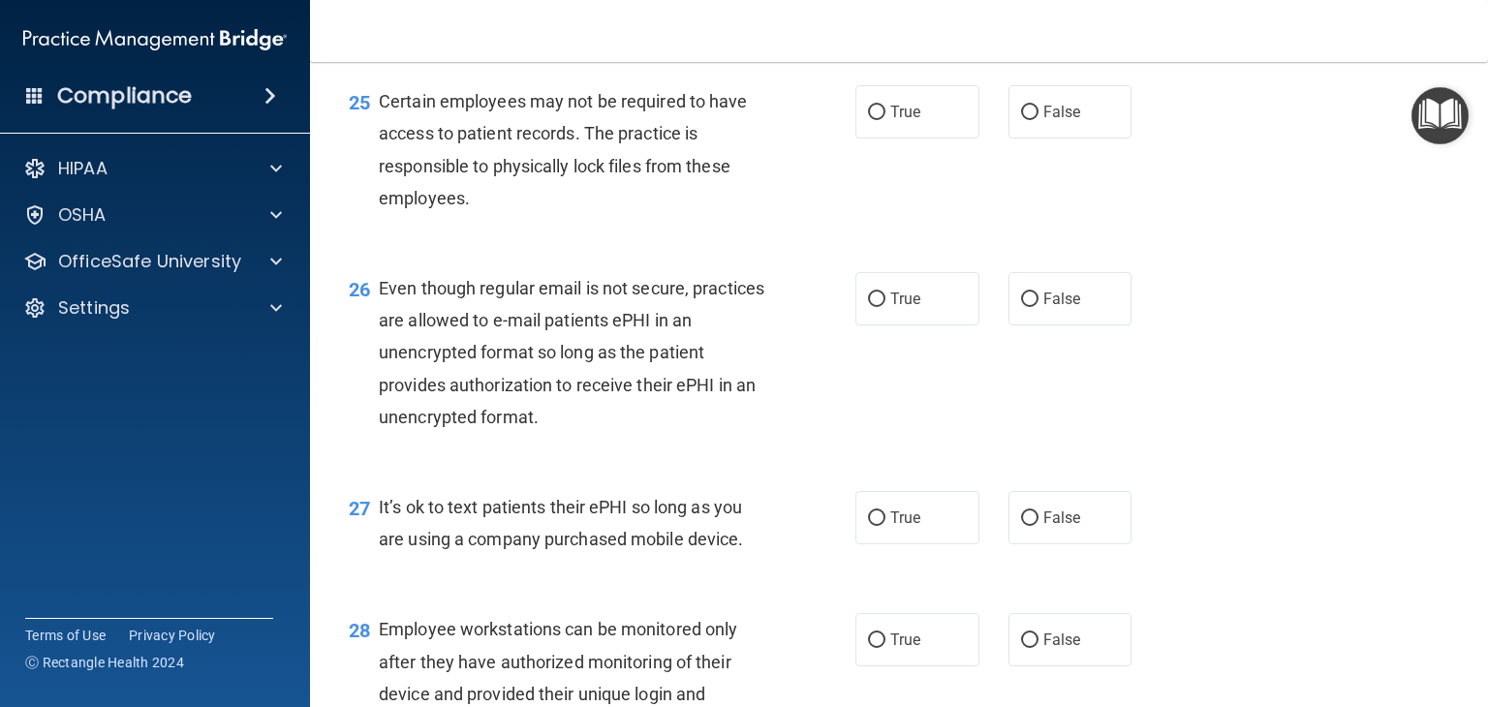
scroll to position [4263, 0]
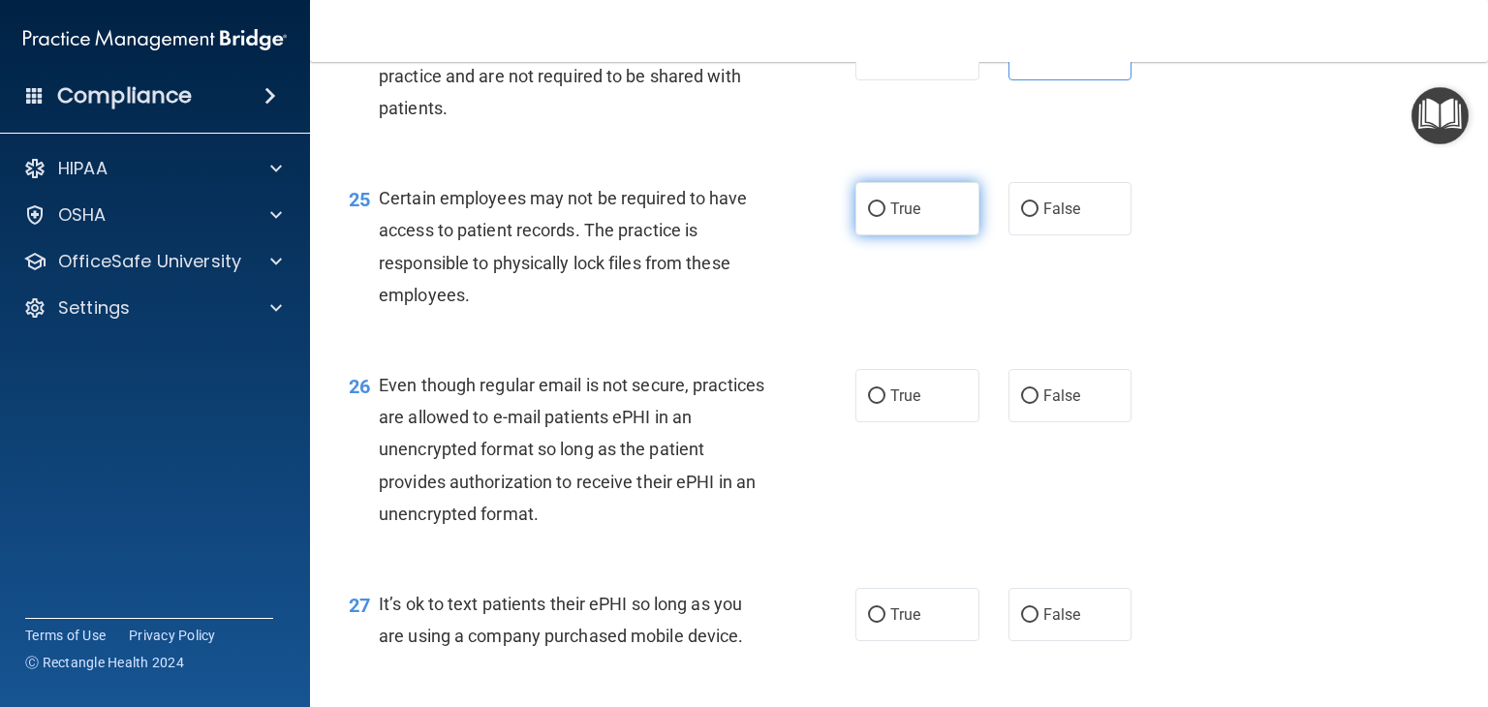
click at [868, 235] on label "True" at bounding box center [917, 208] width 124 height 53
click at [868, 217] on input "True" at bounding box center [876, 209] width 17 height 15
radio input "true"
click at [1071, 235] on label "False" at bounding box center [1070, 208] width 124 height 53
click at [1039, 217] on input "False" at bounding box center [1029, 209] width 17 height 15
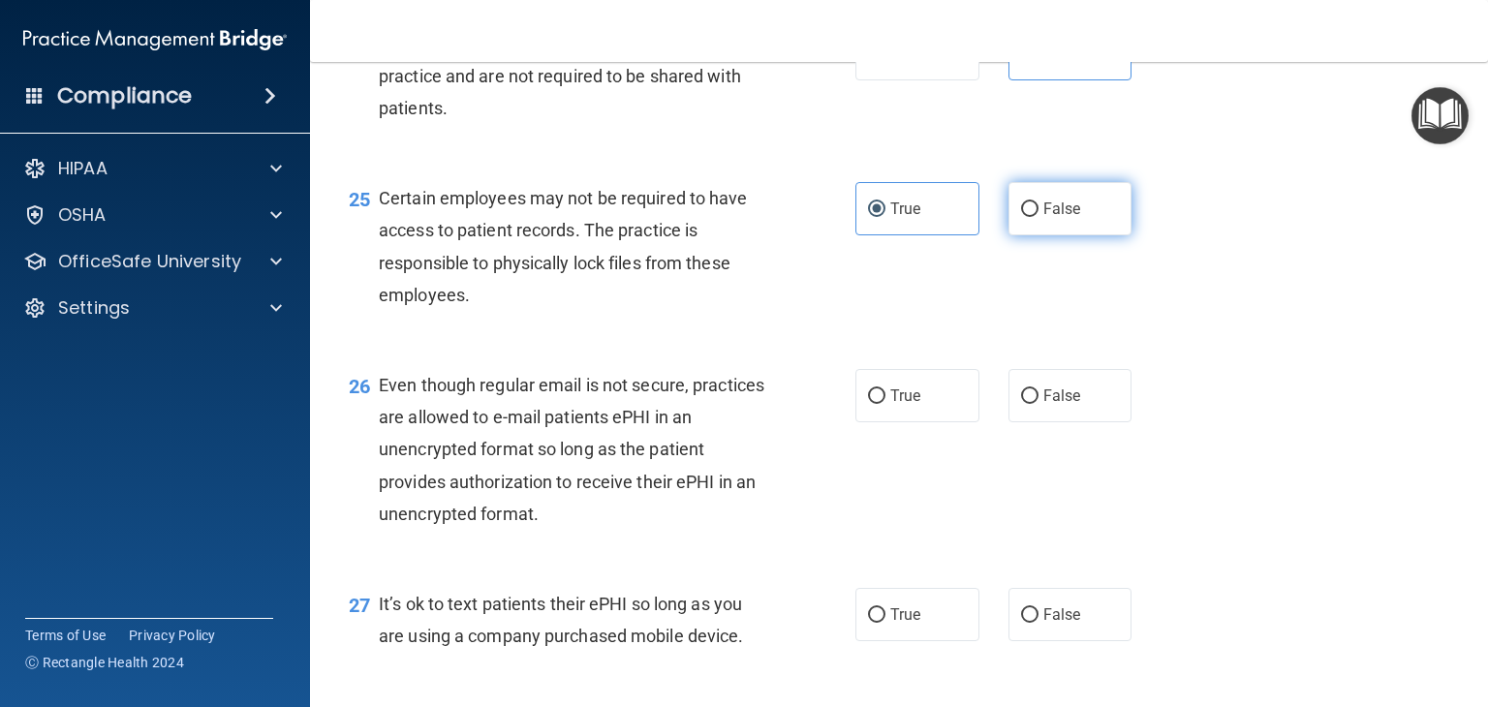
radio input "true"
click at [946, 235] on label "True" at bounding box center [917, 208] width 124 height 53
click at [885, 217] on input "True" at bounding box center [876, 209] width 17 height 15
radio input "true"
radio input "false"
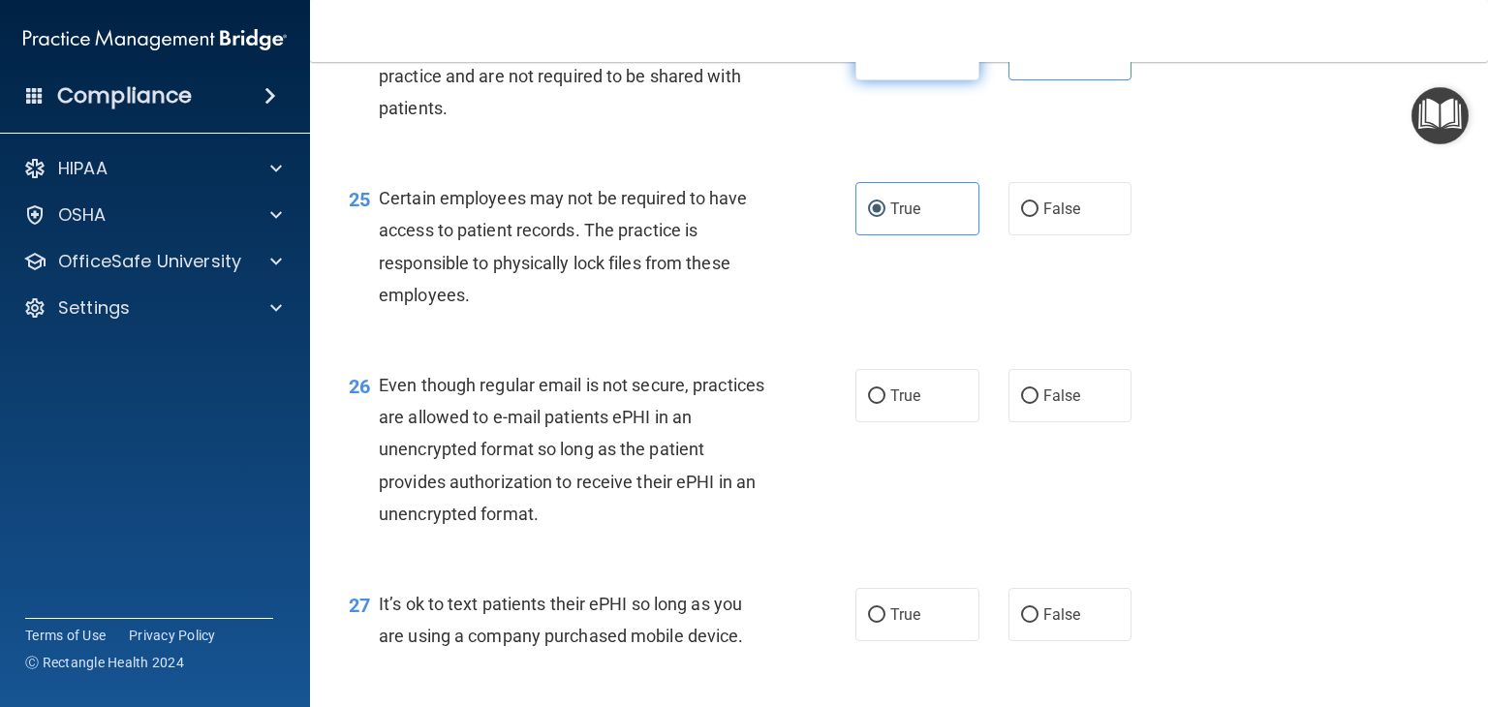
click at [886, 80] on label "True" at bounding box center [917, 53] width 124 height 53
click at [885, 62] on input "True" at bounding box center [876, 54] width 17 height 15
radio input "true"
radio input "false"
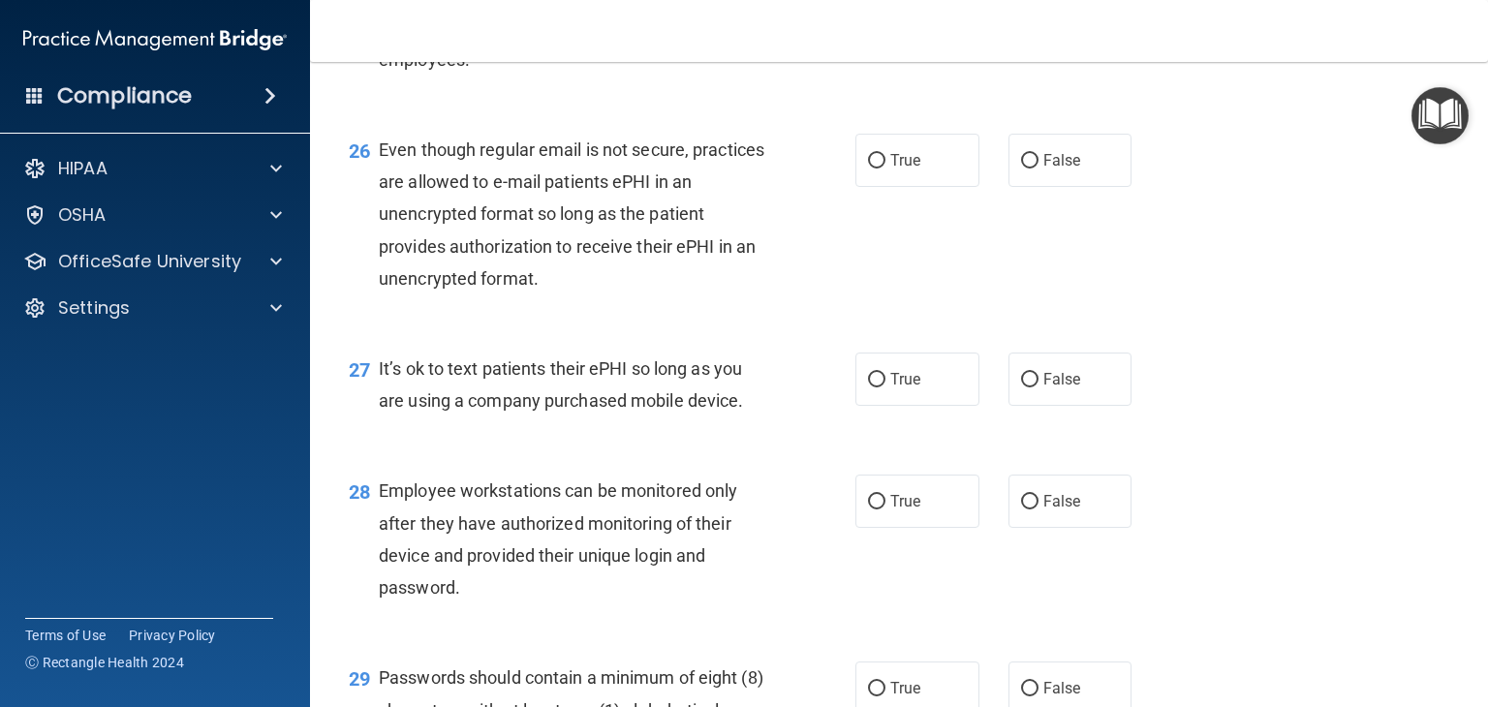
scroll to position [4456, 0]
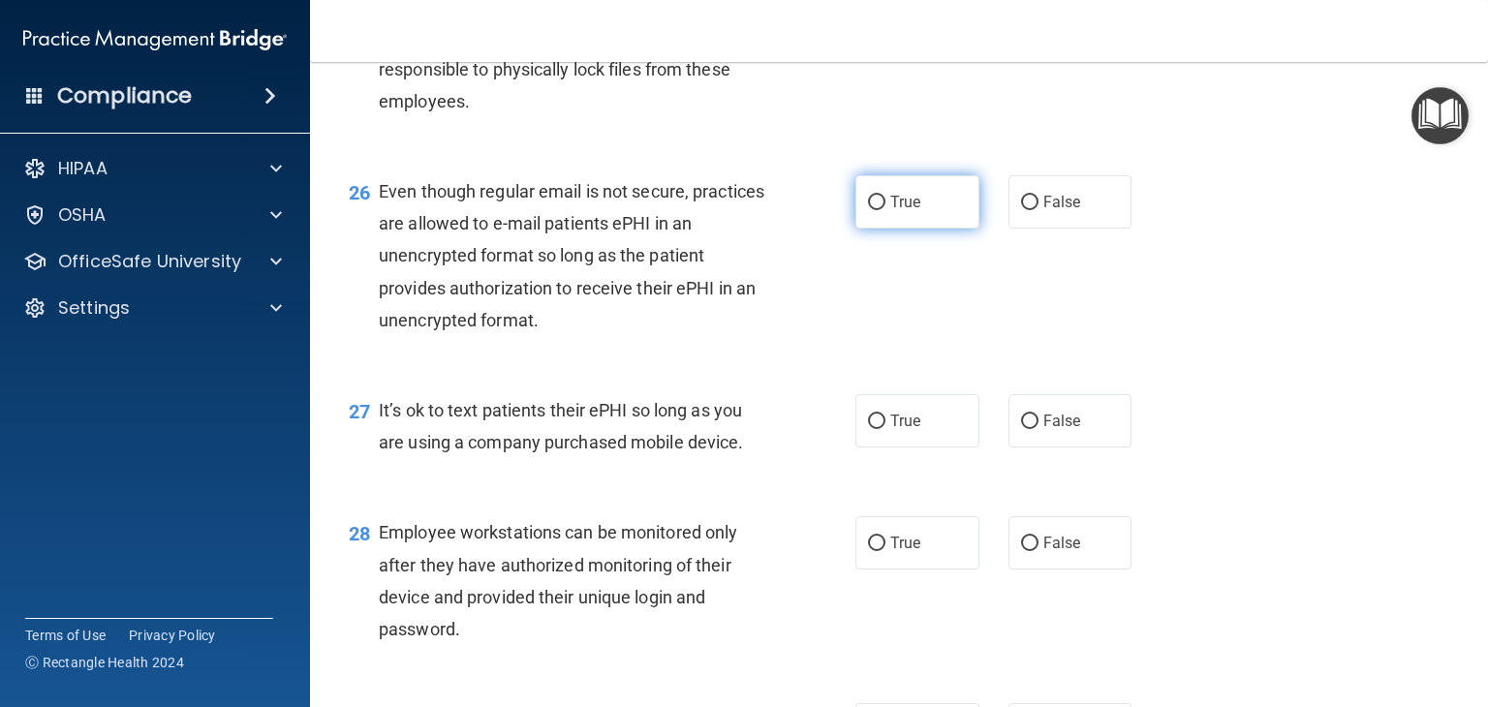
click at [899, 229] on label "True" at bounding box center [917, 201] width 124 height 53
click at [885, 210] on input "True" at bounding box center [876, 203] width 17 height 15
radio input "true"
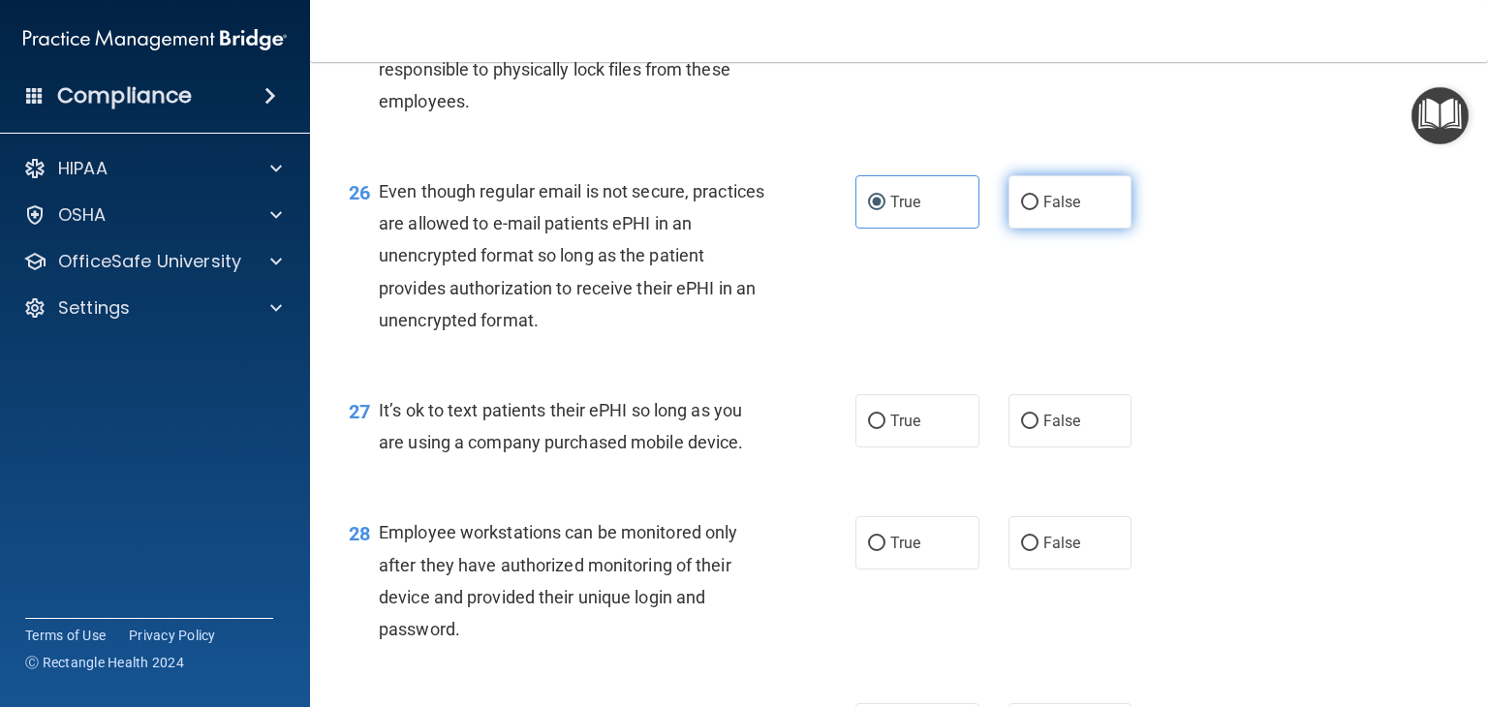
click at [1046, 211] on span "False" at bounding box center [1062, 202] width 38 height 18
click at [1039, 210] on input "False" at bounding box center [1029, 203] width 17 height 15
radio input "true"
radio input "false"
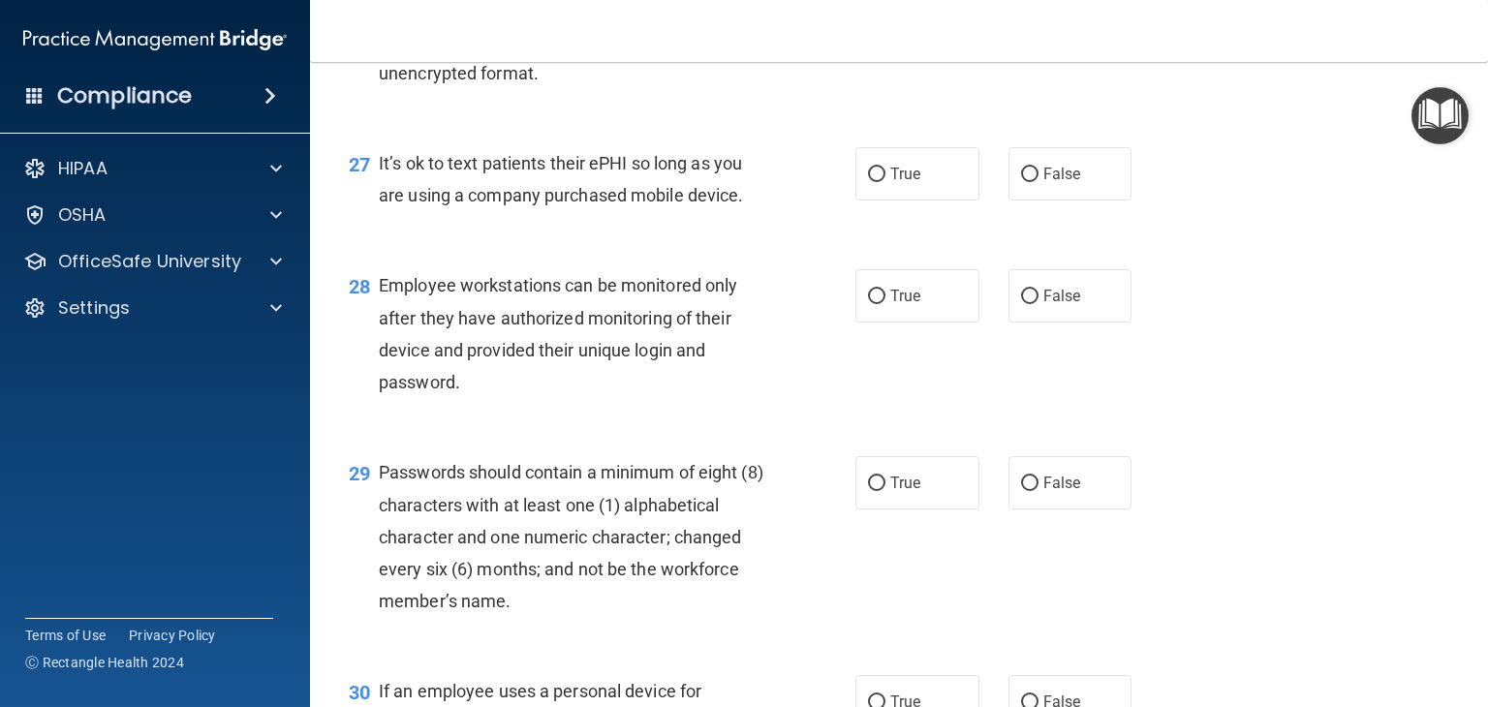
scroll to position [4747, 0]
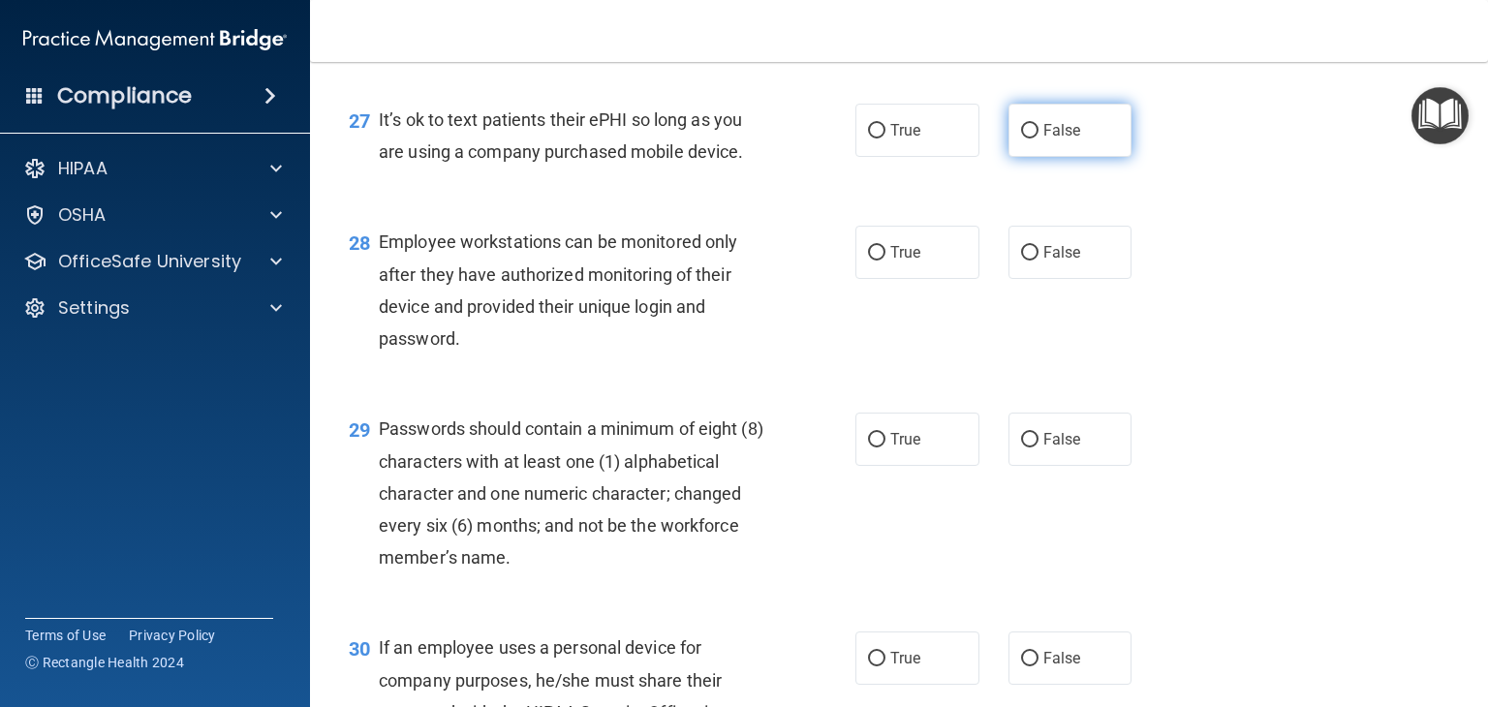
click at [1031, 157] on label "False" at bounding box center [1070, 130] width 124 height 53
click at [1031, 139] on input "False" at bounding box center [1029, 131] width 17 height 15
radio input "true"
click at [943, 279] on label "True" at bounding box center [917, 252] width 124 height 53
click at [885, 261] on input "True" at bounding box center [876, 253] width 17 height 15
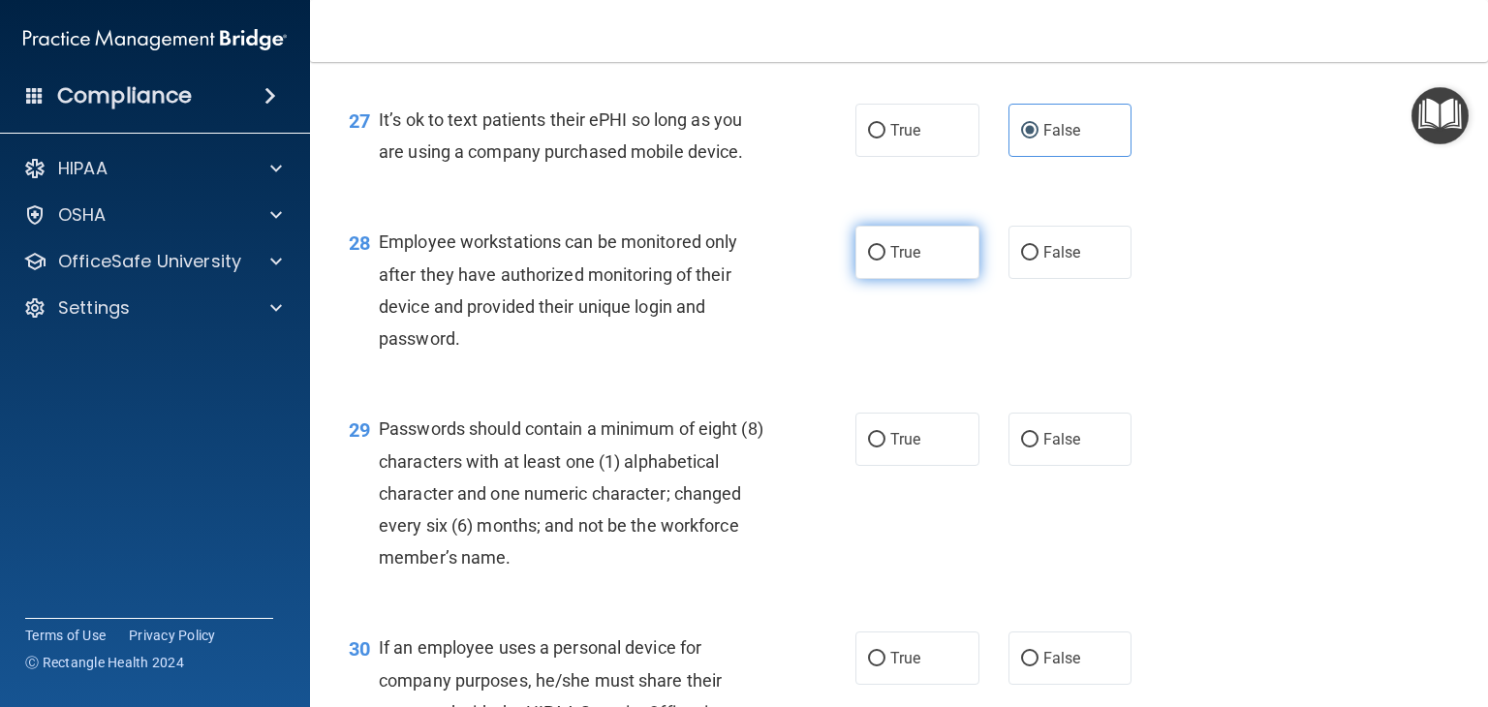
radio input "true"
click at [1023, 261] on input "False" at bounding box center [1029, 253] width 17 height 15
radio input "true"
radio input "false"
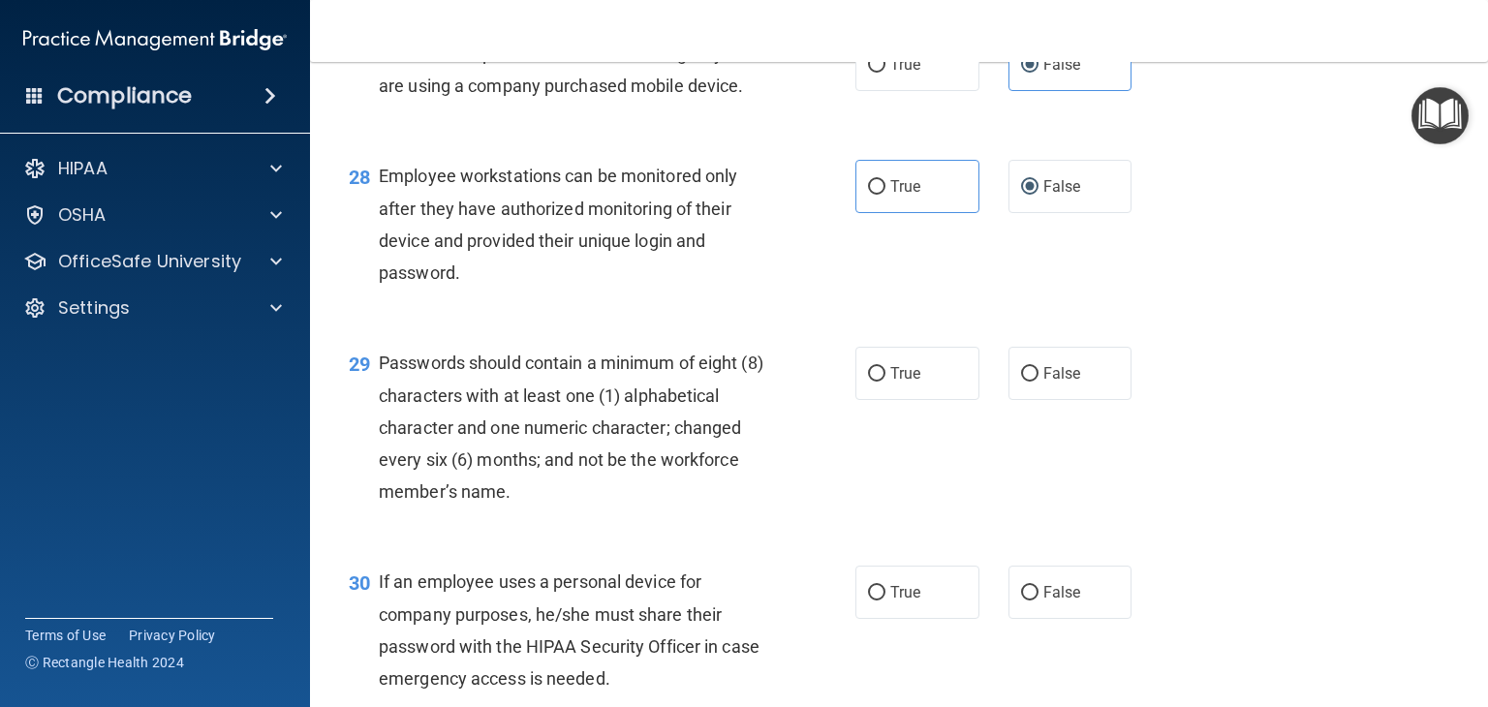
scroll to position [5038, 0]
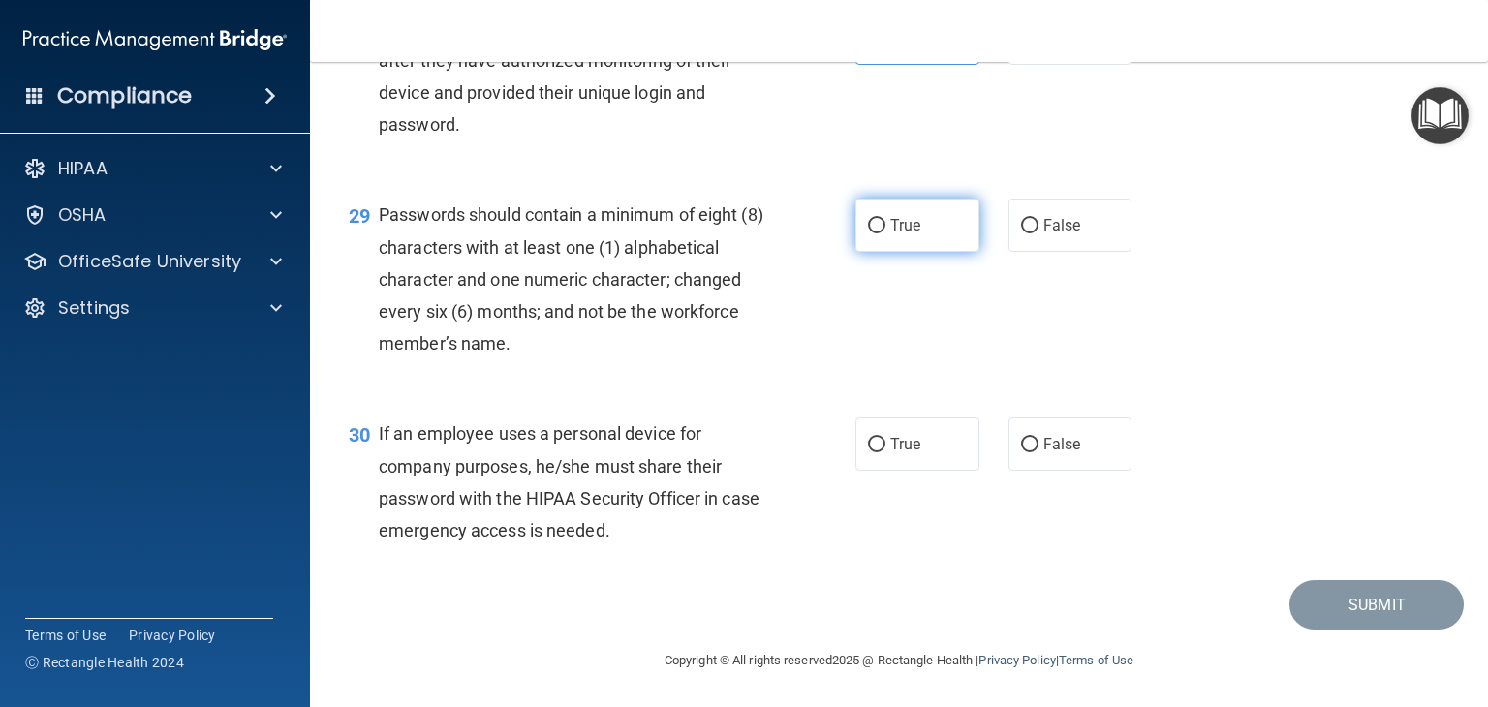
click at [890, 234] on span "True" at bounding box center [905, 225] width 30 height 18
click at [884, 233] on input "True" at bounding box center [876, 226] width 17 height 15
radio input "true"
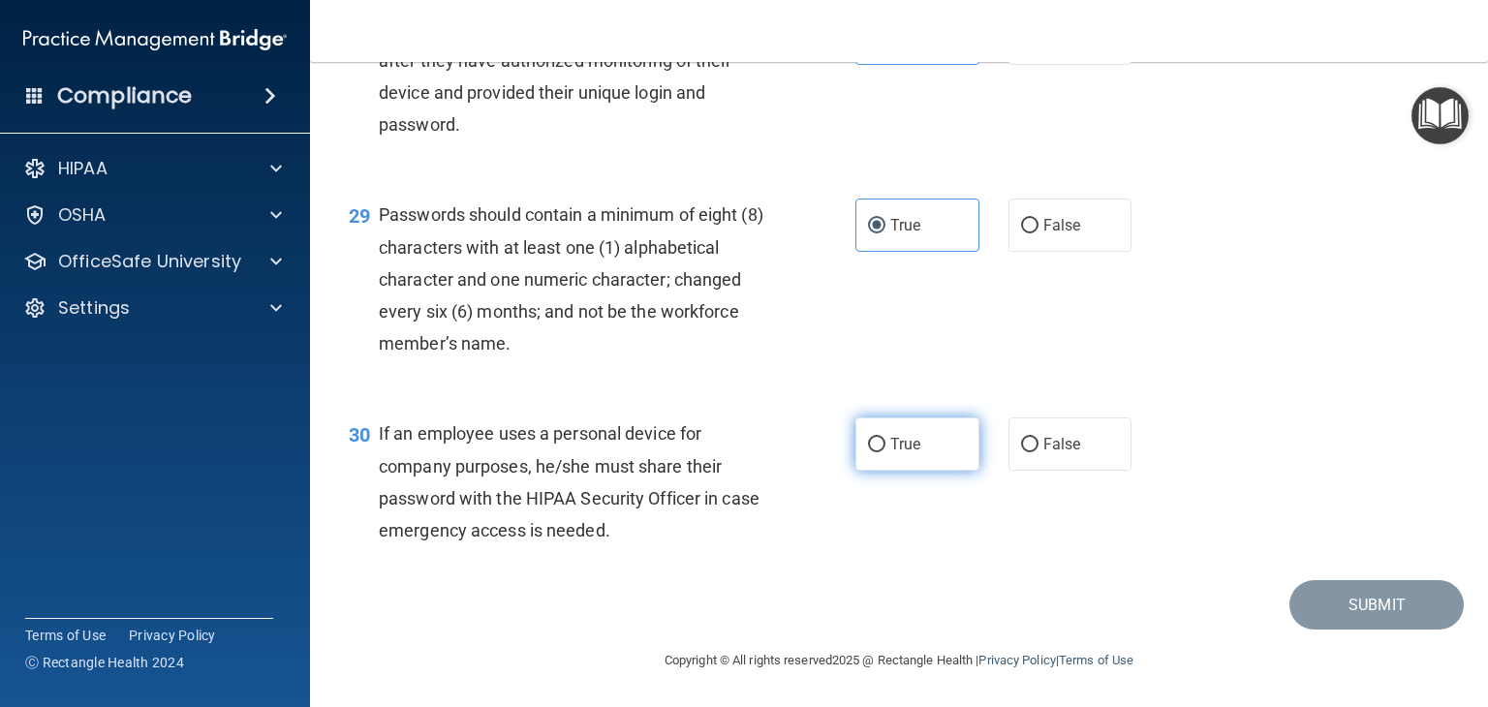
click at [941, 465] on label "True" at bounding box center [917, 444] width 124 height 53
click at [885, 452] on input "True" at bounding box center [876, 445] width 17 height 15
radio input "true"
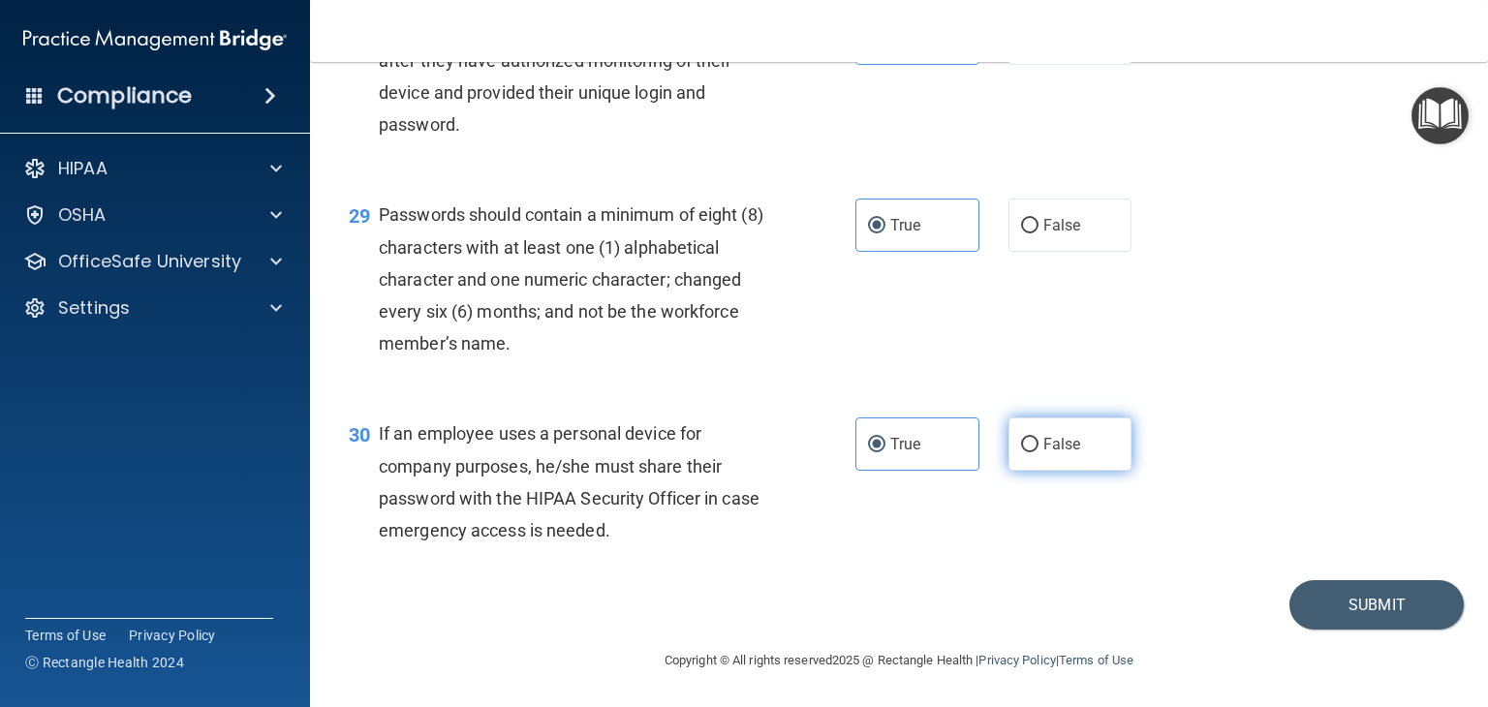
click at [1043, 446] on span "False" at bounding box center [1062, 444] width 38 height 18
click at [1039, 446] on input "False" at bounding box center [1029, 445] width 17 height 15
radio input "true"
radio input "false"
click at [1364, 623] on button "Submit" at bounding box center [1376, 604] width 174 height 49
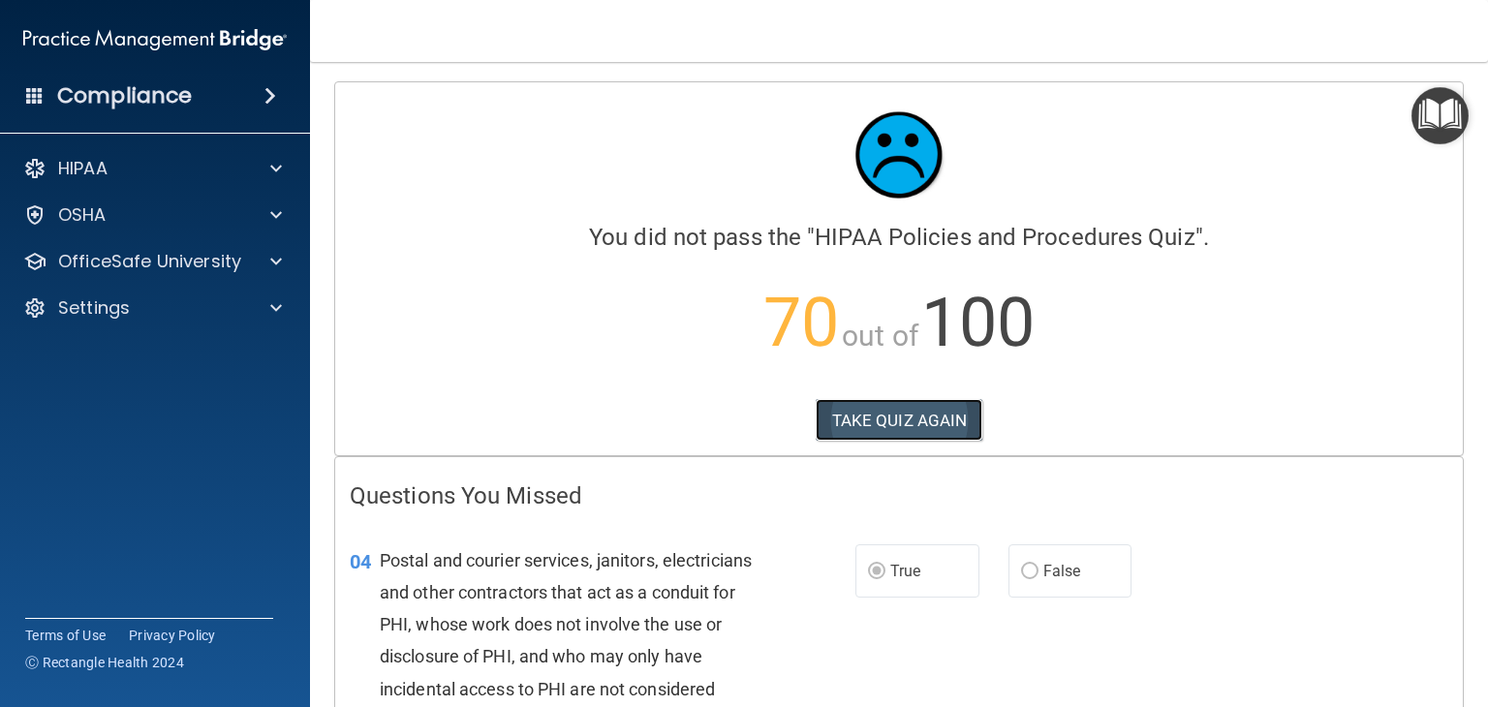
click at [864, 420] on button "TAKE QUIZ AGAIN" at bounding box center [900, 420] width 168 height 43
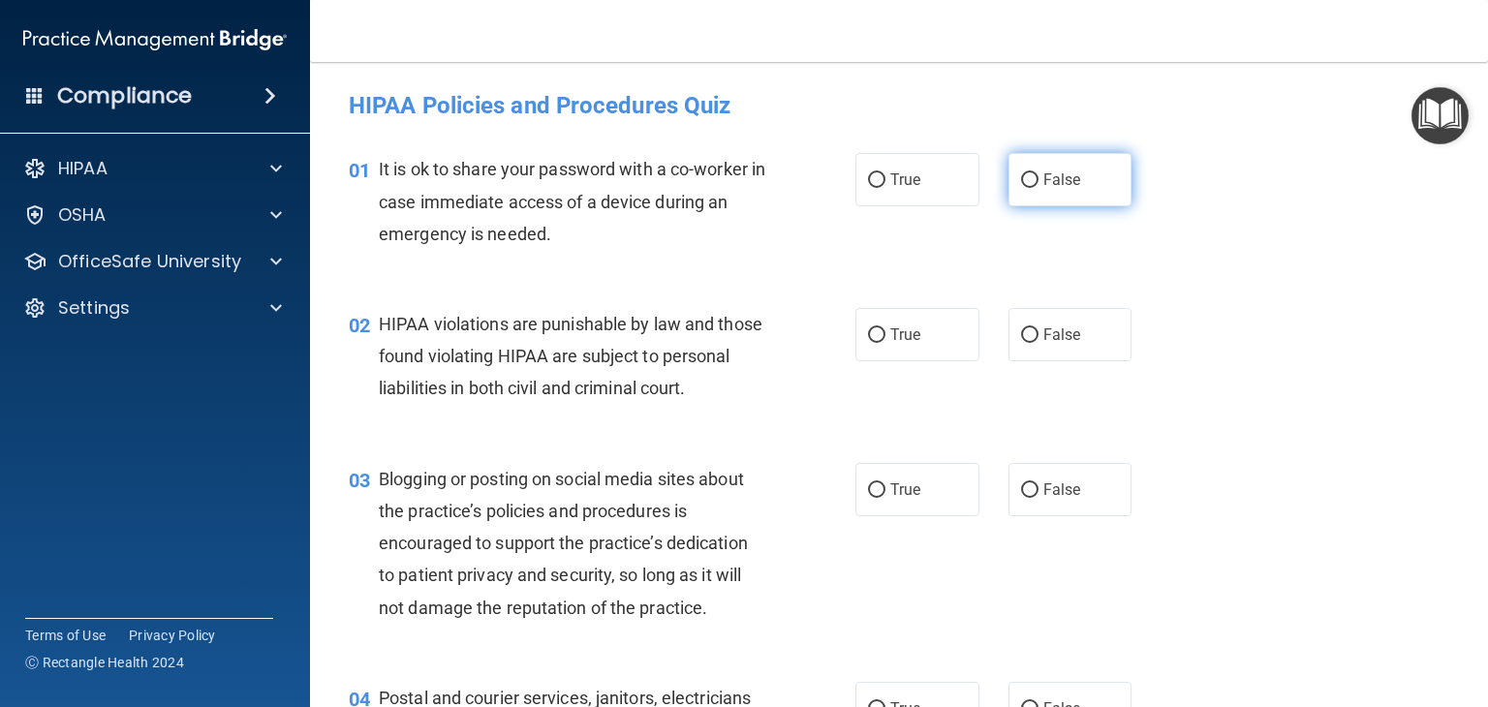
click at [1023, 195] on label "False" at bounding box center [1070, 179] width 124 height 53
click at [1023, 188] on input "False" at bounding box center [1029, 180] width 17 height 15
radio input "true"
click at [907, 345] on label "True" at bounding box center [917, 334] width 124 height 53
click at [885, 343] on input "True" at bounding box center [876, 335] width 17 height 15
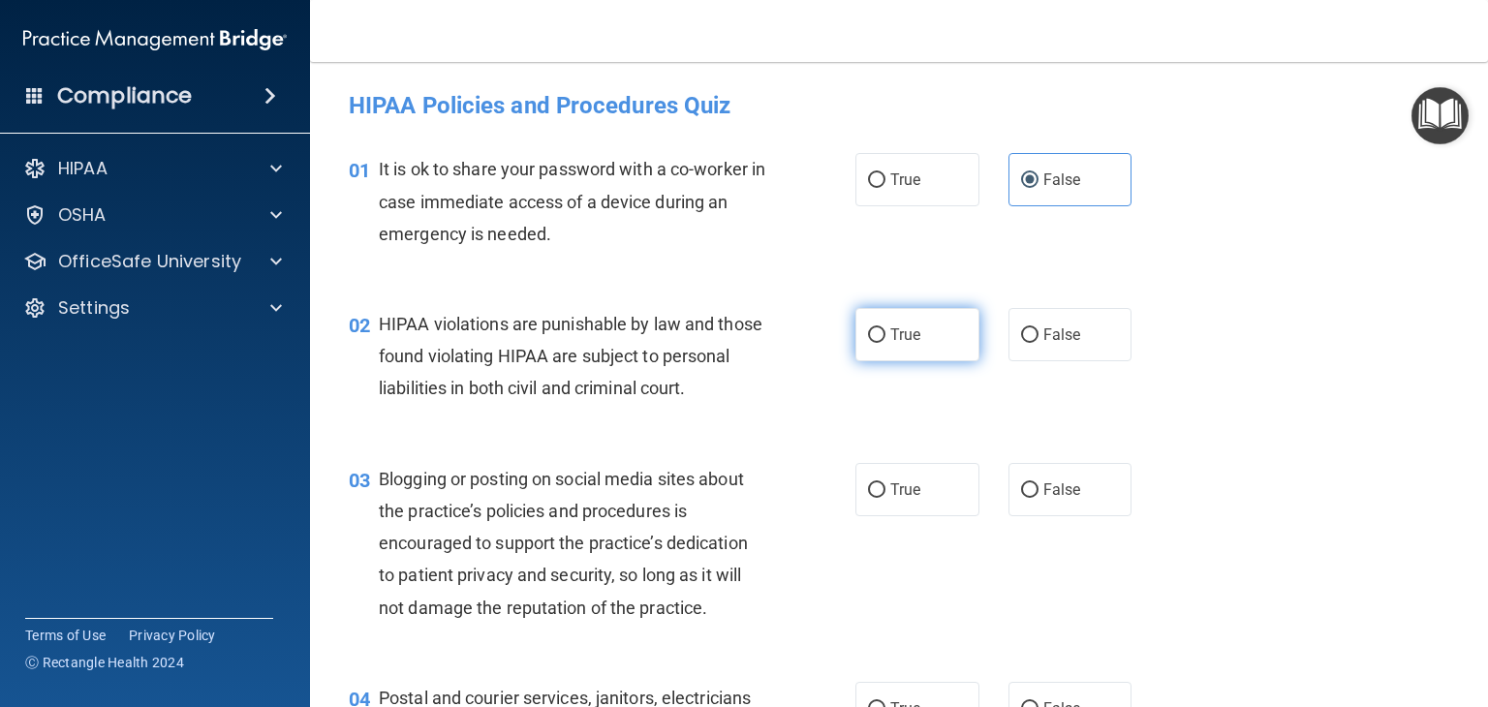
radio input "true"
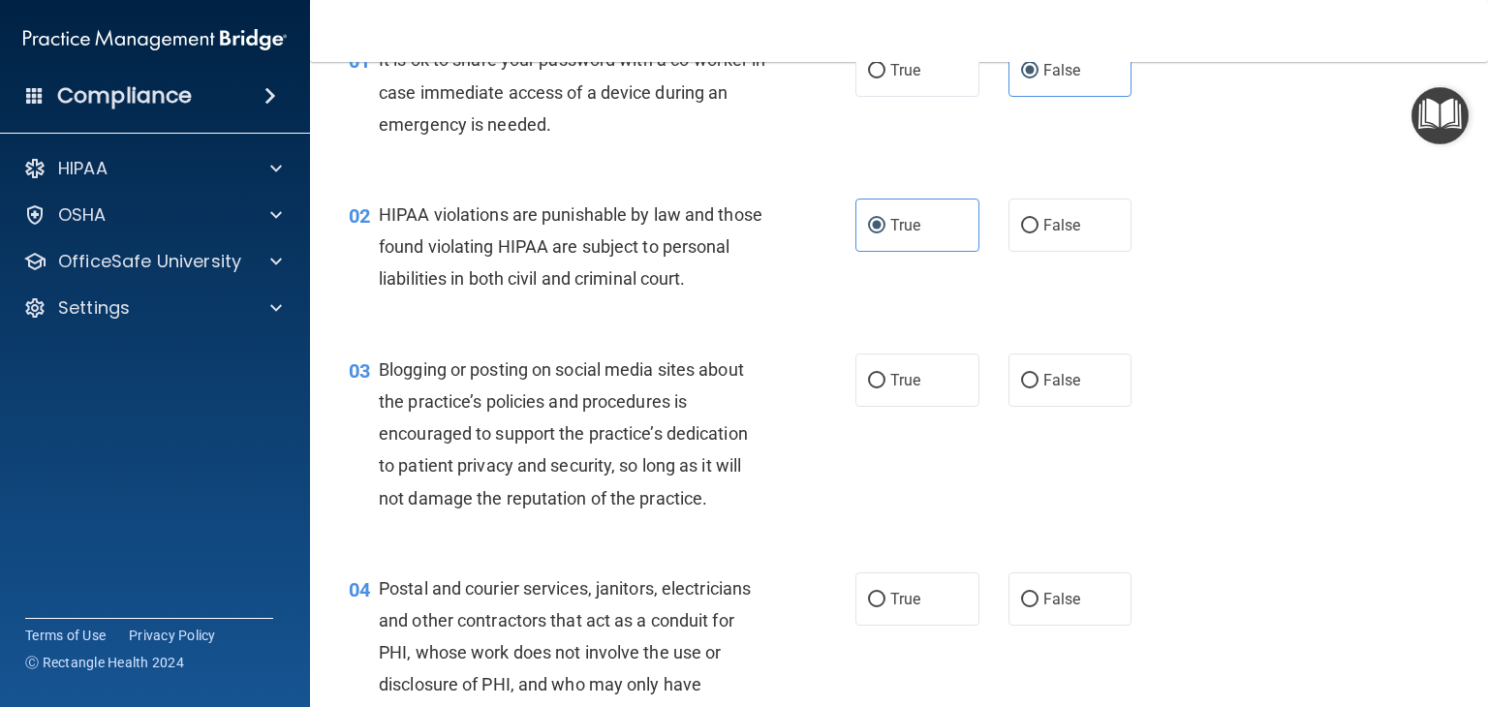
scroll to position [194, 0]
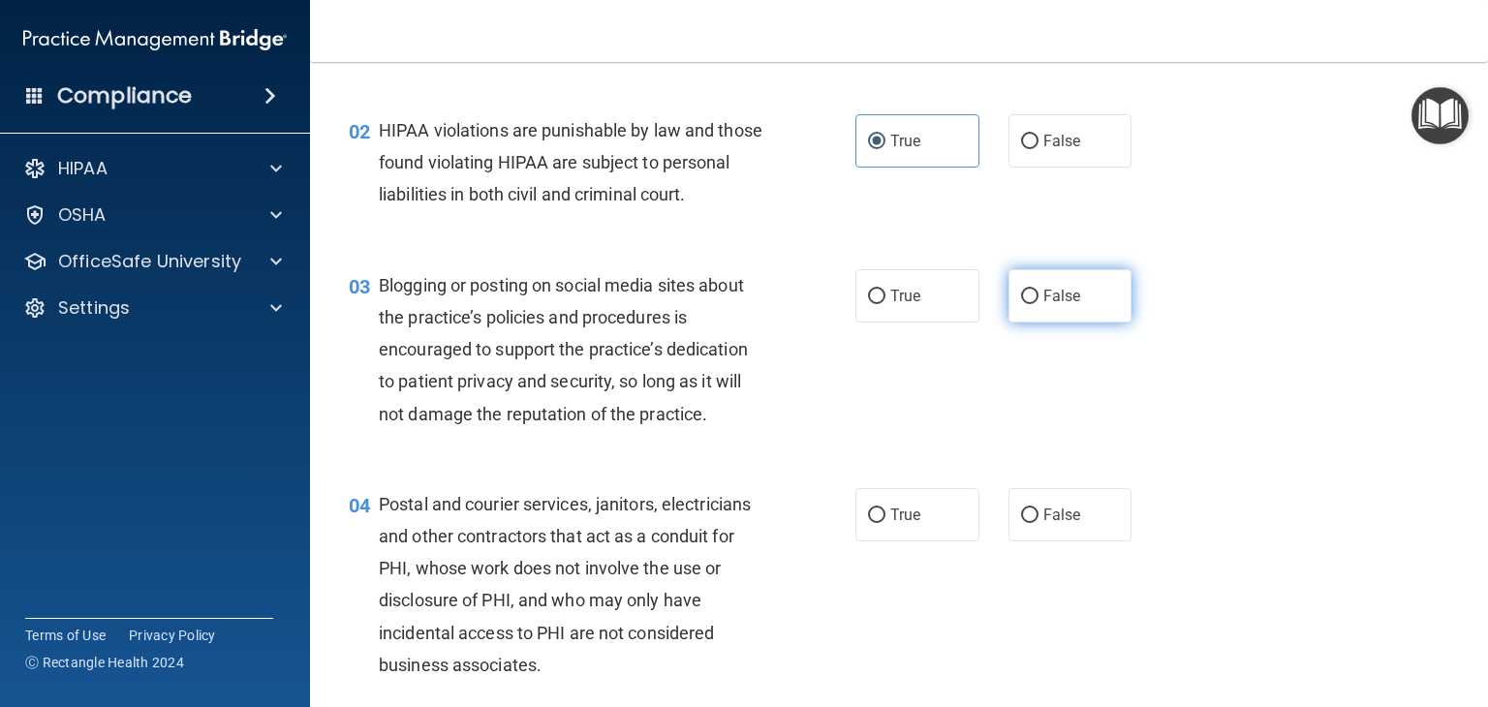
click at [1023, 323] on label "False" at bounding box center [1070, 295] width 124 height 53
click at [1023, 304] on input "False" at bounding box center [1029, 297] width 17 height 15
radio input "true"
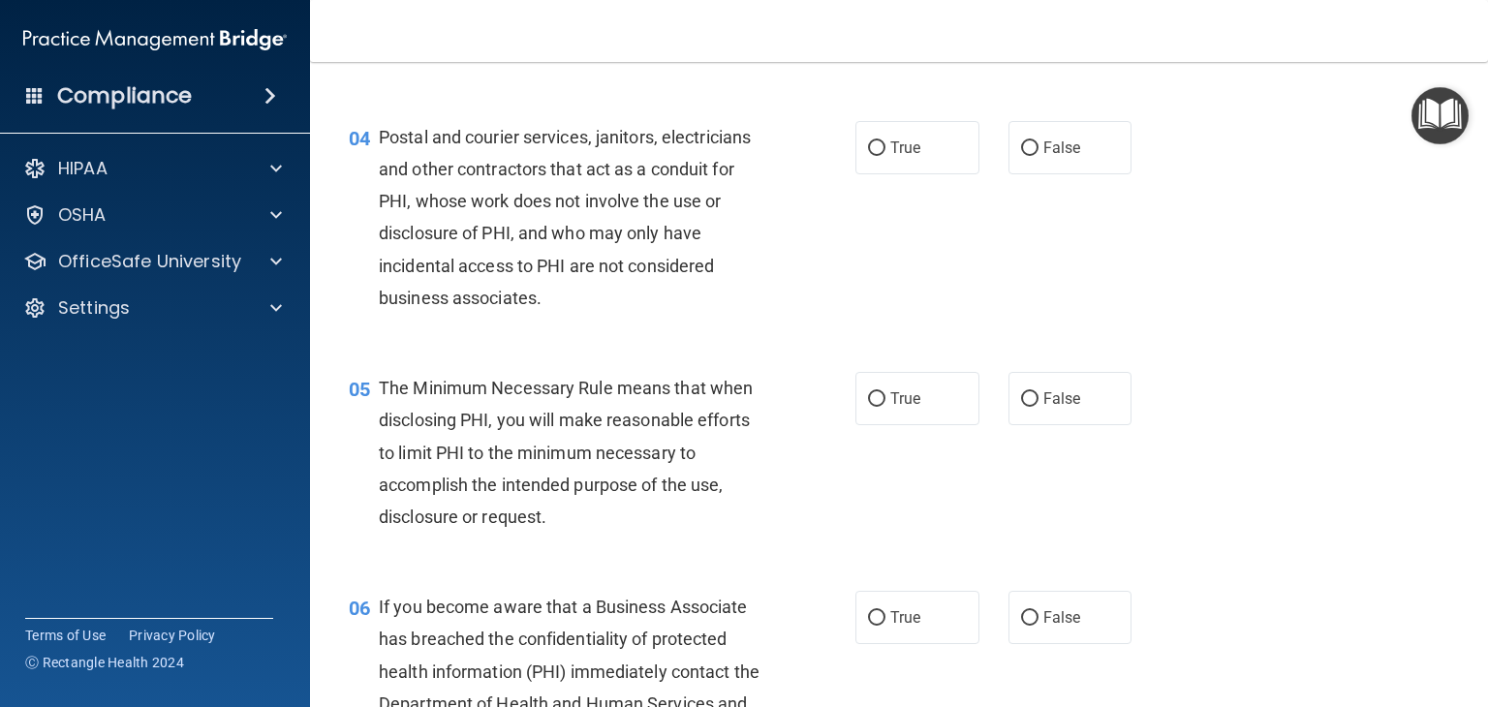
scroll to position [581, 0]
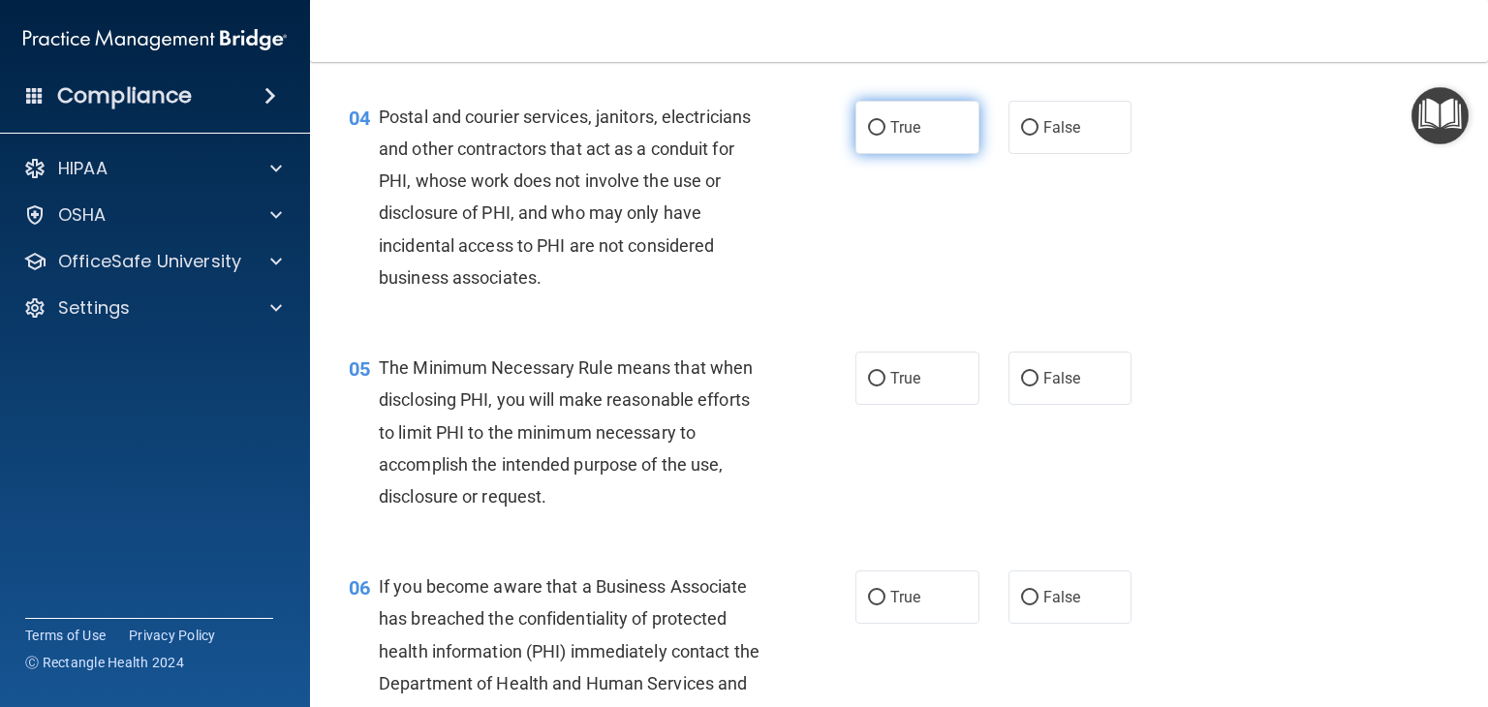
click at [899, 137] on span "True" at bounding box center [905, 127] width 30 height 18
click at [885, 136] on input "True" at bounding box center [876, 128] width 17 height 15
radio input "true"
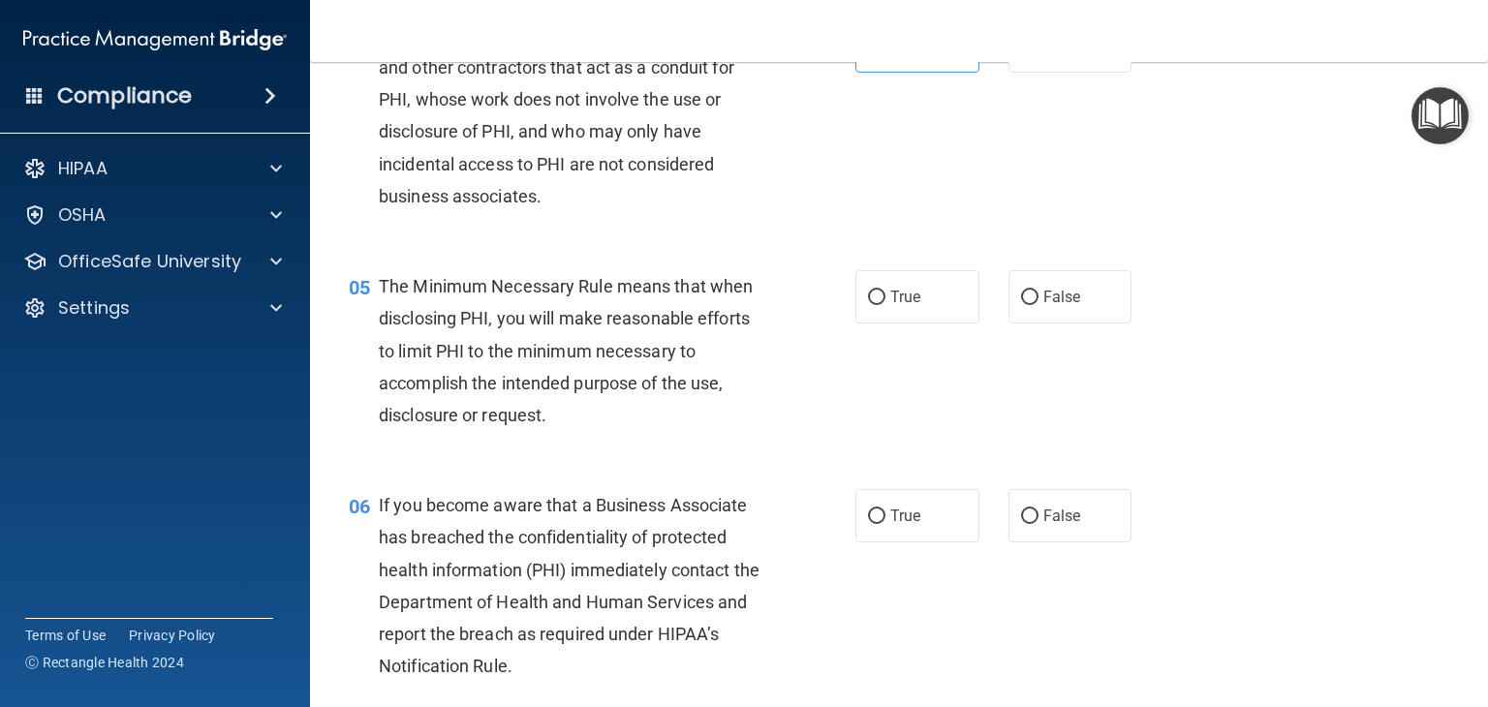
scroll to position [775, 0]
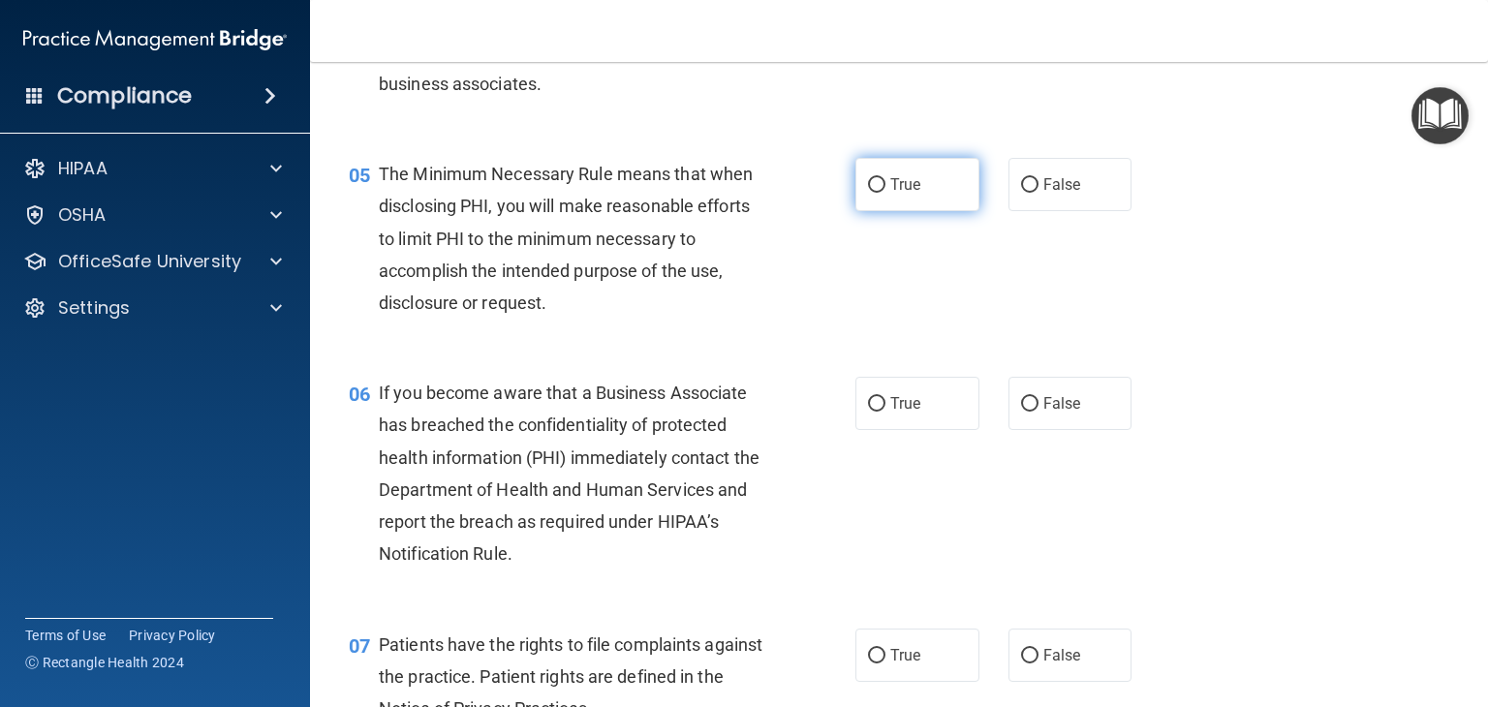
click at [885, 211] on label "True" at bounding box center [917, 184] width 124 height 53
click at [885, 193] on input "True" at bounding box center [876, 185] width 17 height 15
radio input "true"
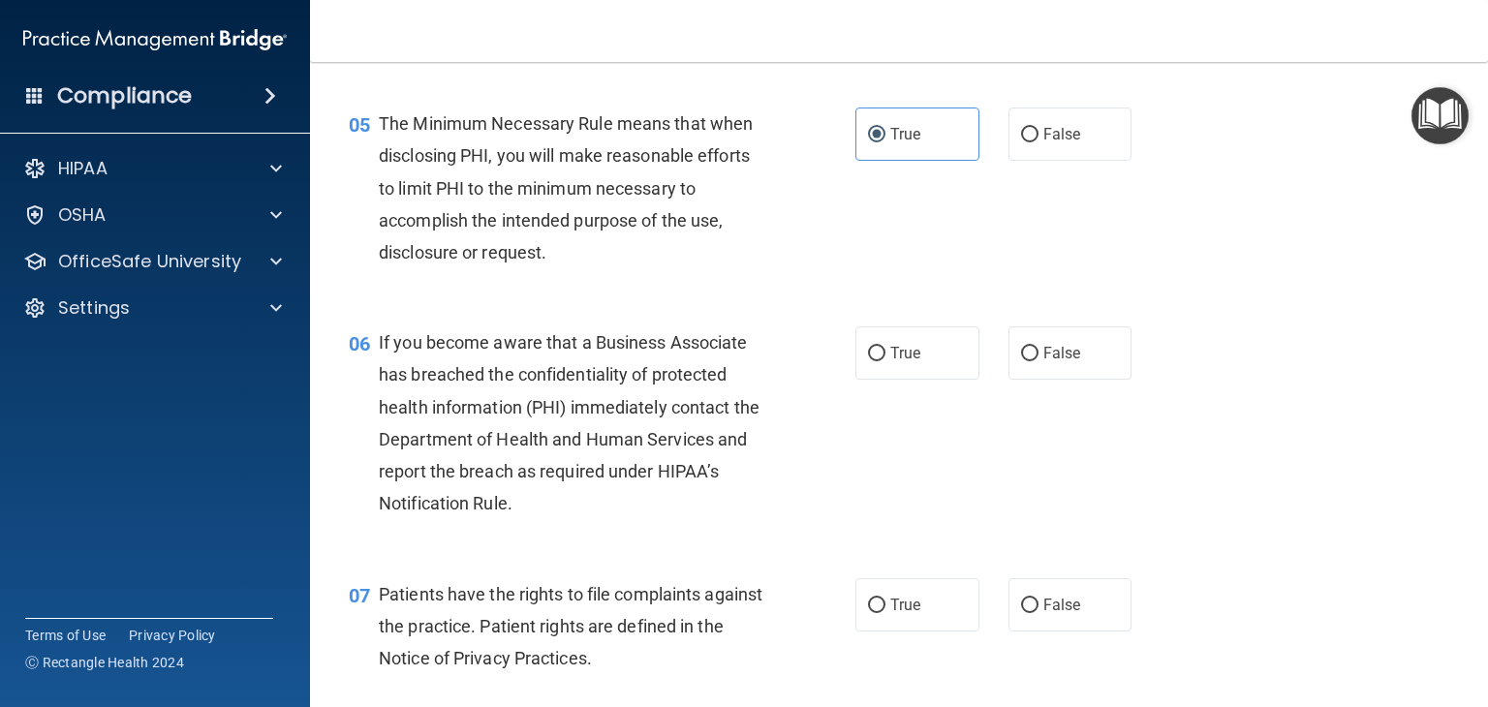
scroll to position [872, 0]
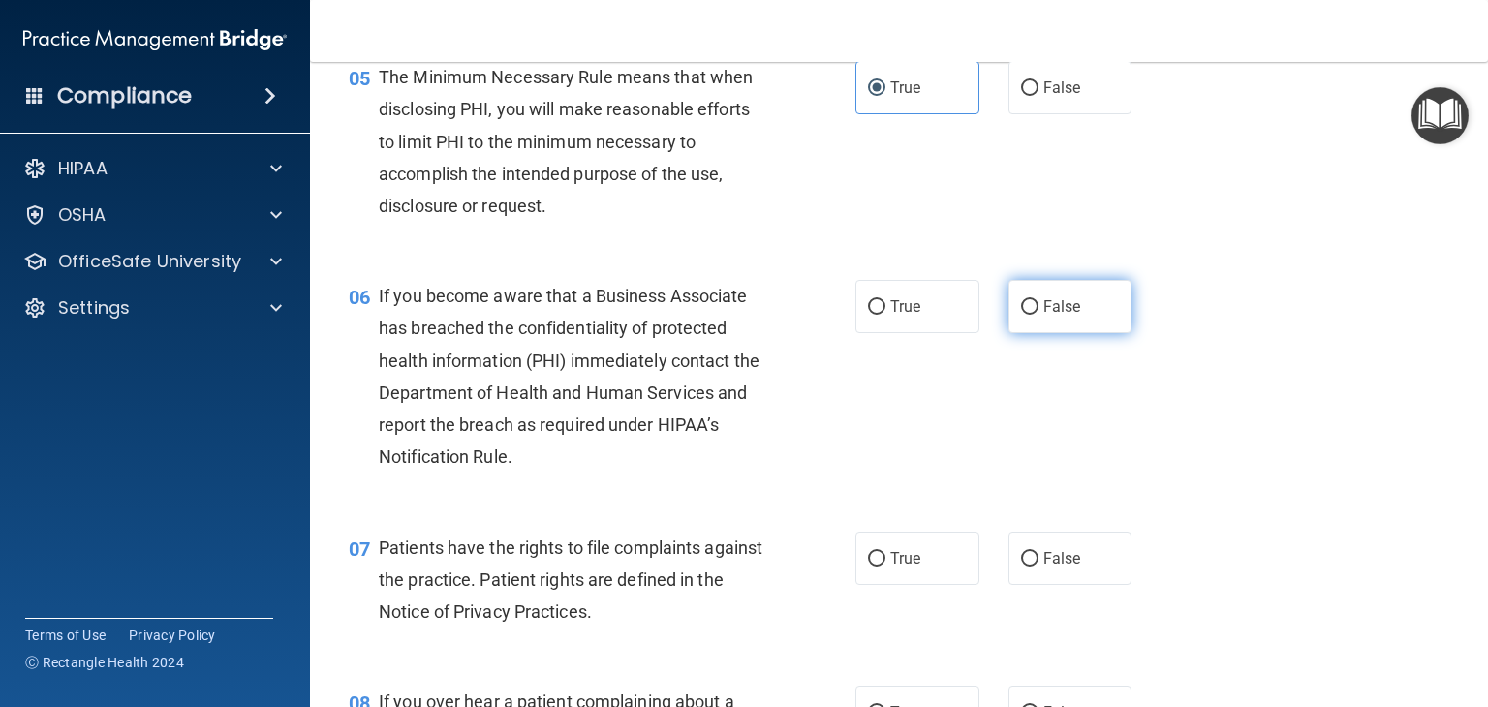
click at [1047, 316] on span "False" at bounding box center [1062, 306] width 38 height 18
click at [1039, 315] on input "False" at bounding box center [1029, 307] width 17 height 15
radio input "true"
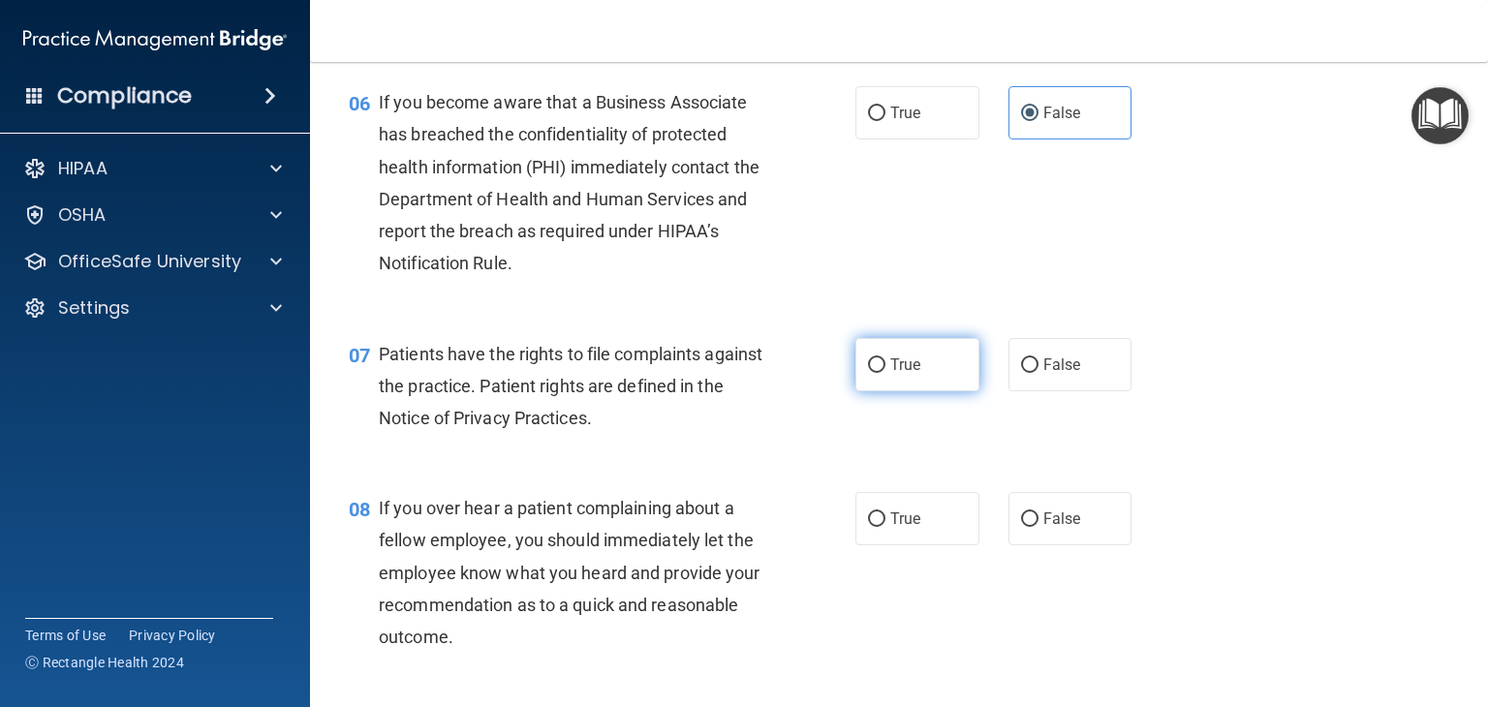
click at [891, 374] on span "True" at bounding box center [905, 365] width 30 height 18
click at [885, 373] on input "True" at bounding box center [876, 365] width 17 height 15
radio input "true"
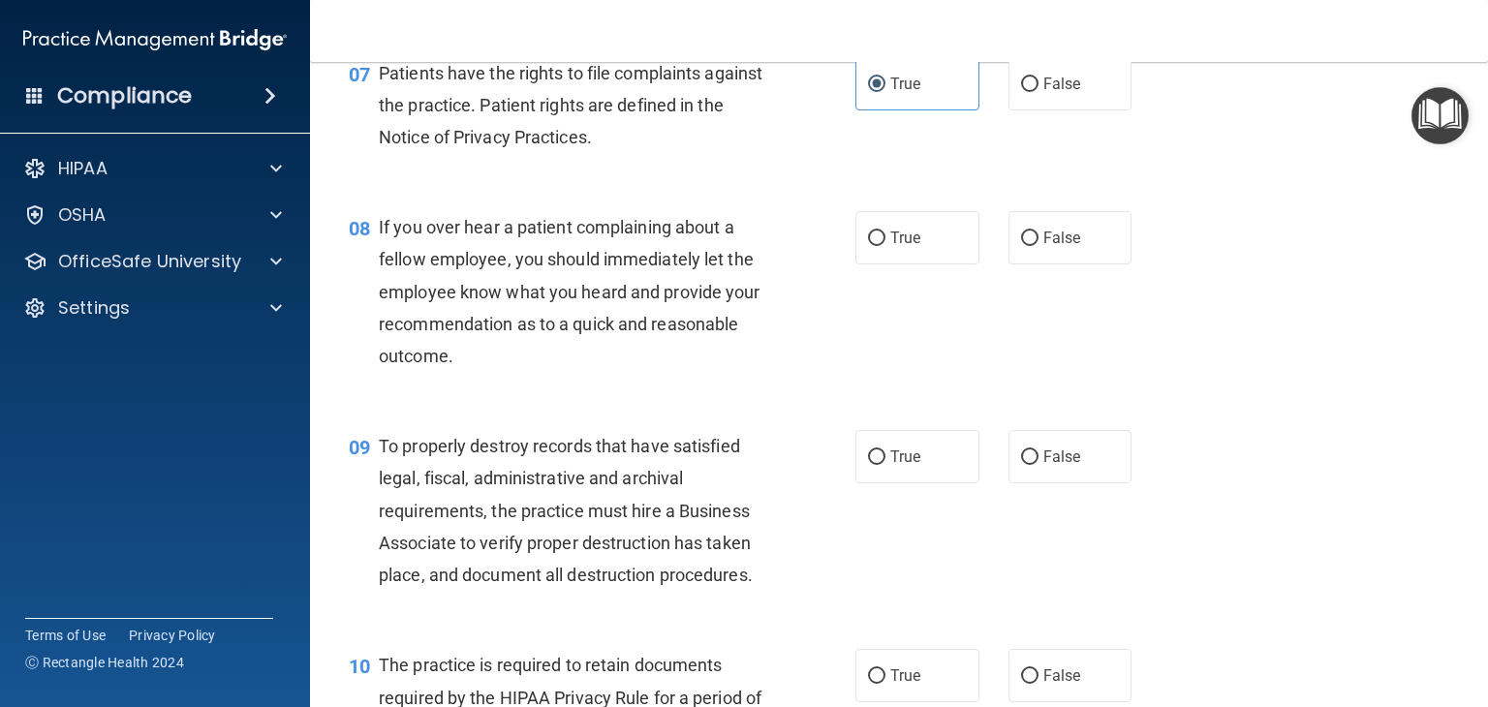
scroll to position [1356, 0]
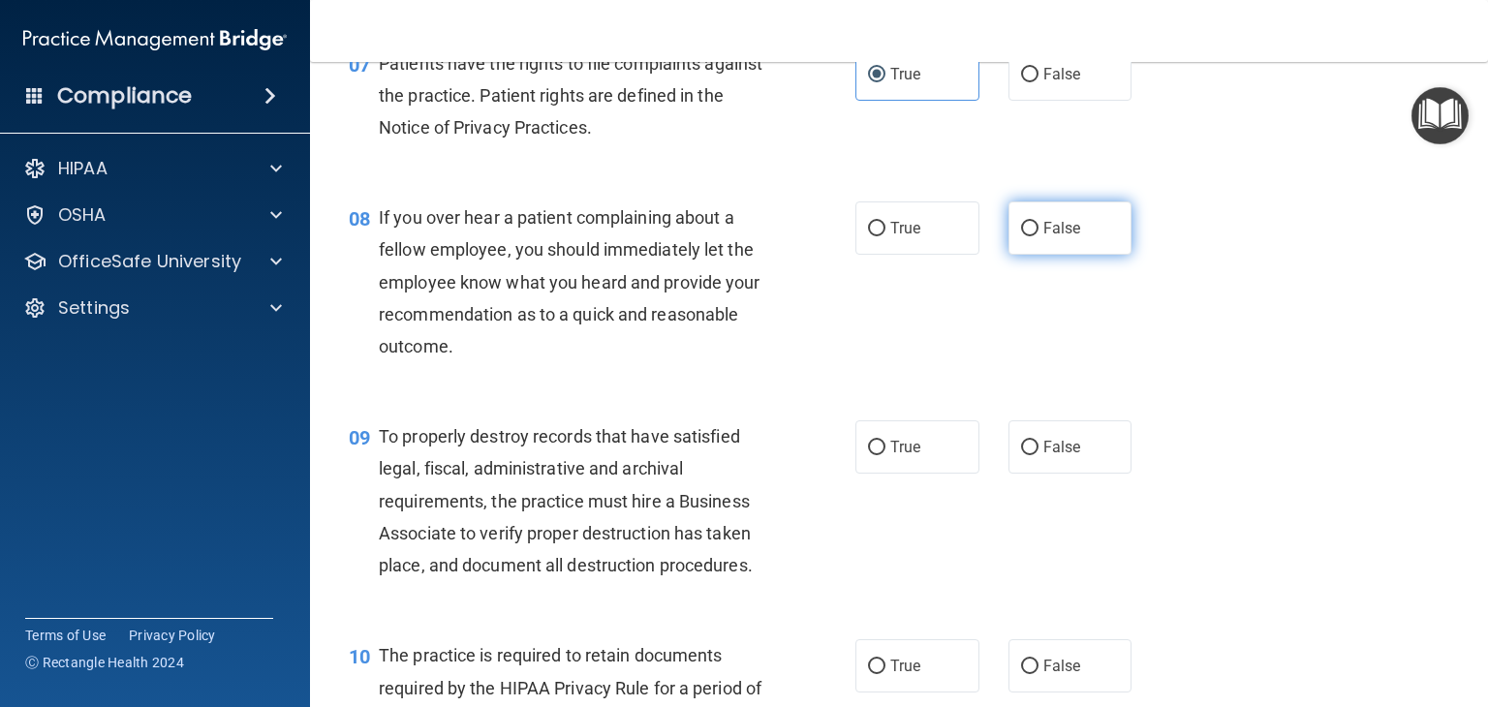
click at [1043, 237] on span "False" at bounding box center [1062, 228] width 38 height 18
click at [1039, 236] on input "False" at bounding box center [1029, 229] width 17 height 15
radio input "true"
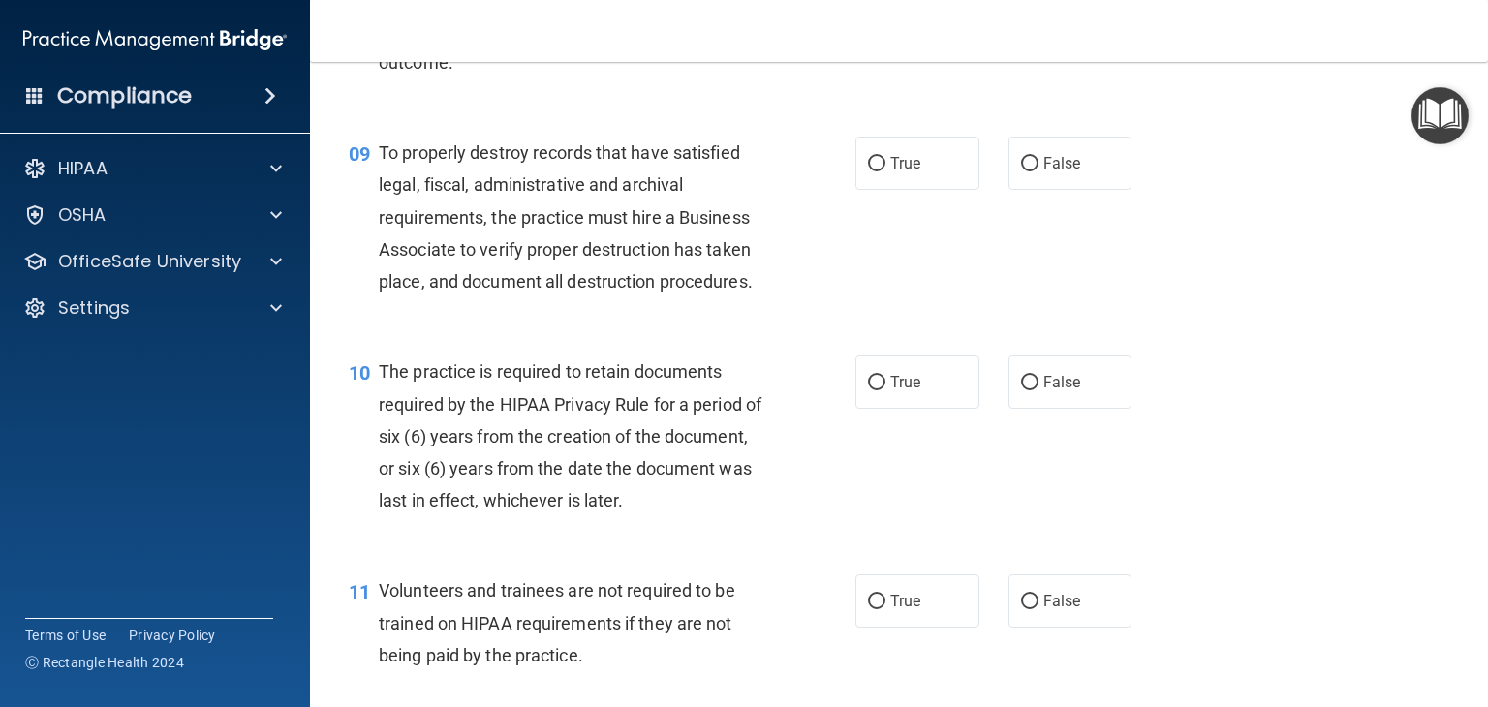
scroll to position [1647, 0]
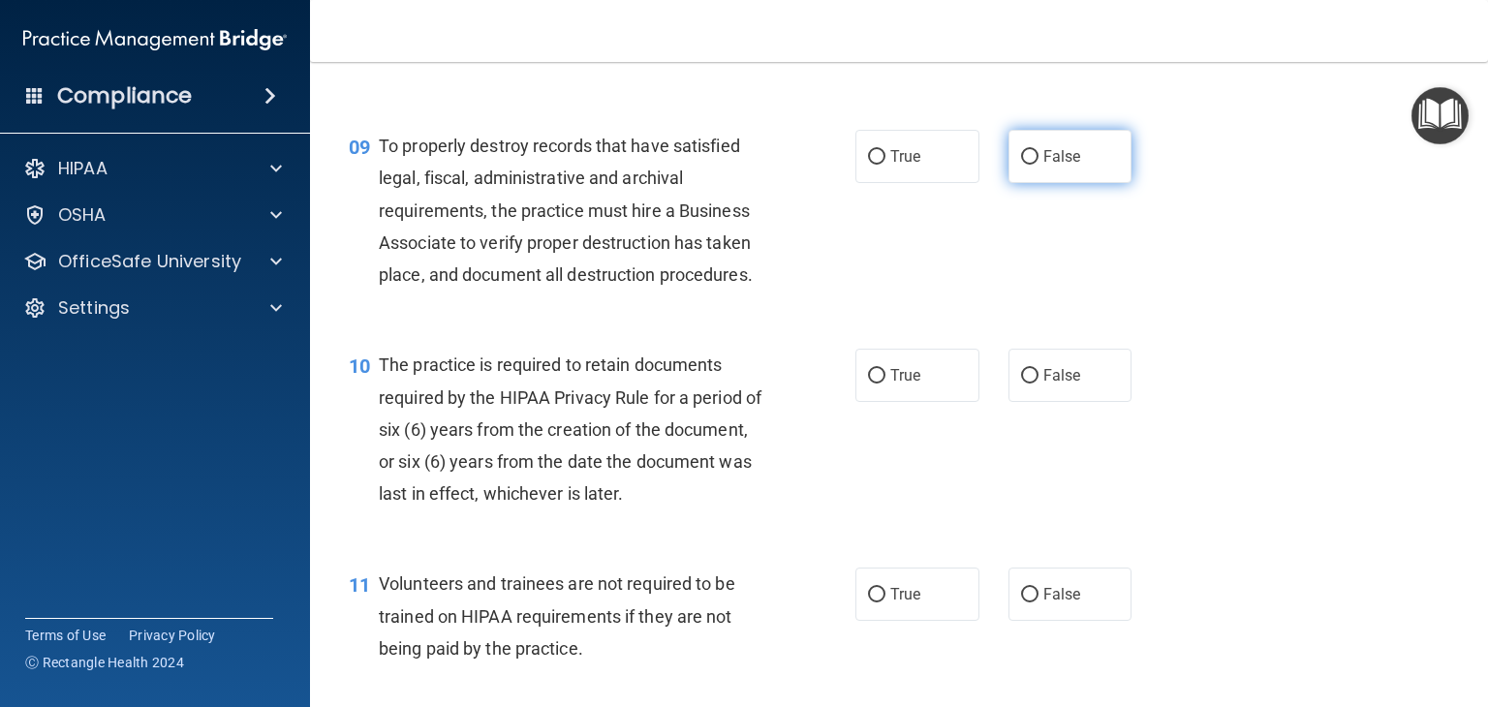
click at [1023, 183] on label "False" at bounding box center [1070, 156] width 124 height 53
click at [1023, 165] on input "False" at bounding box center [1029, 157] width 17 height 15
radio input "true"
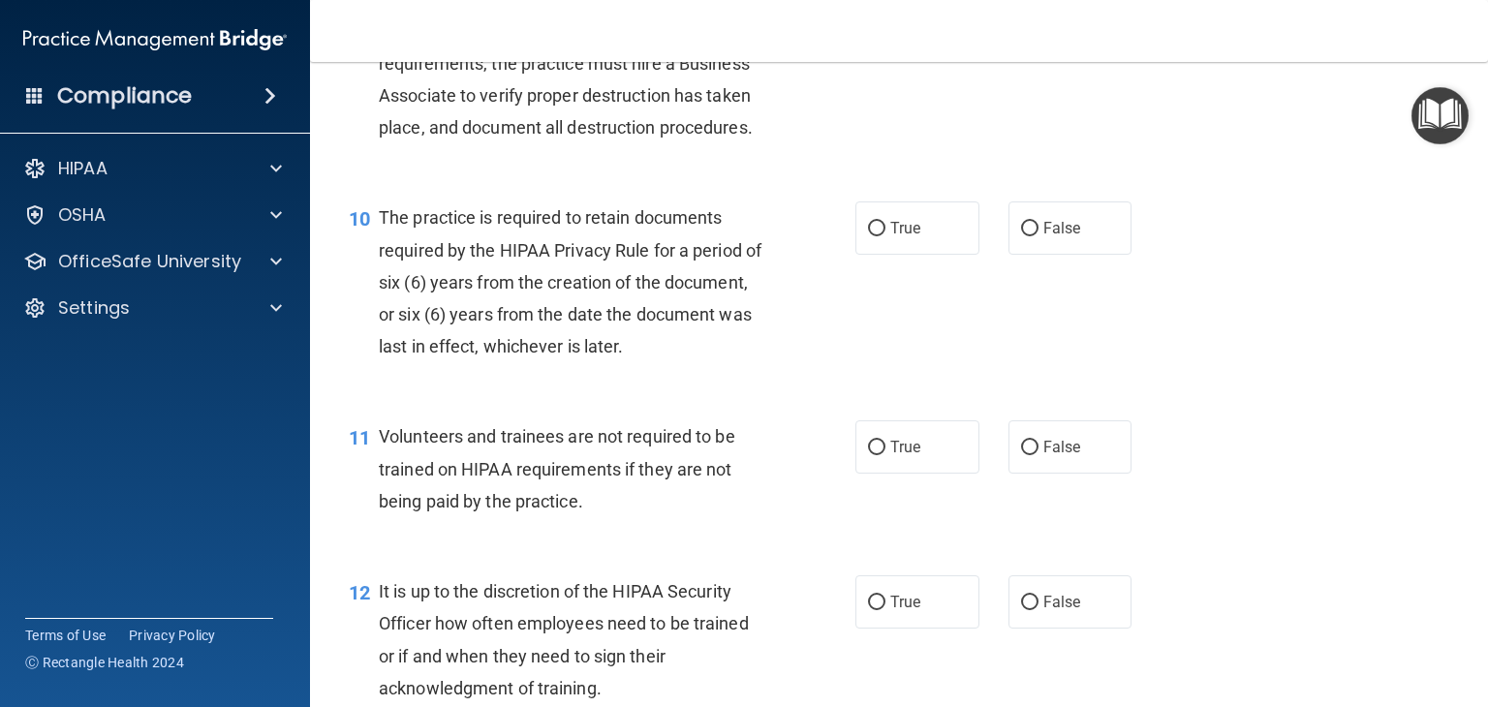
scroll to position [1841, 0]
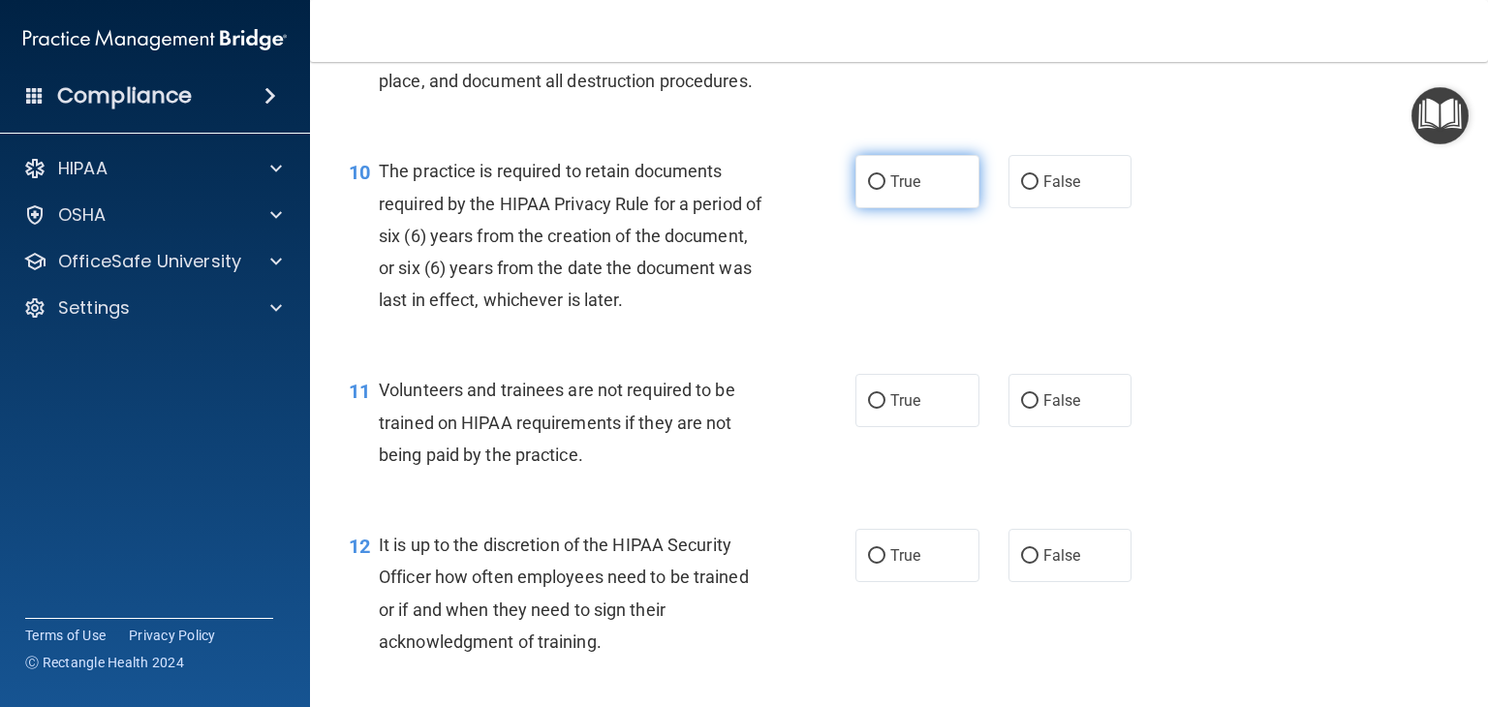
click at [912, 191] on span "True" at bounding box center [905, 181] width 30 height 18
click at [885, 190] on input "True" at bounding box center [876, 182] width 17 height 15
radio input "true"
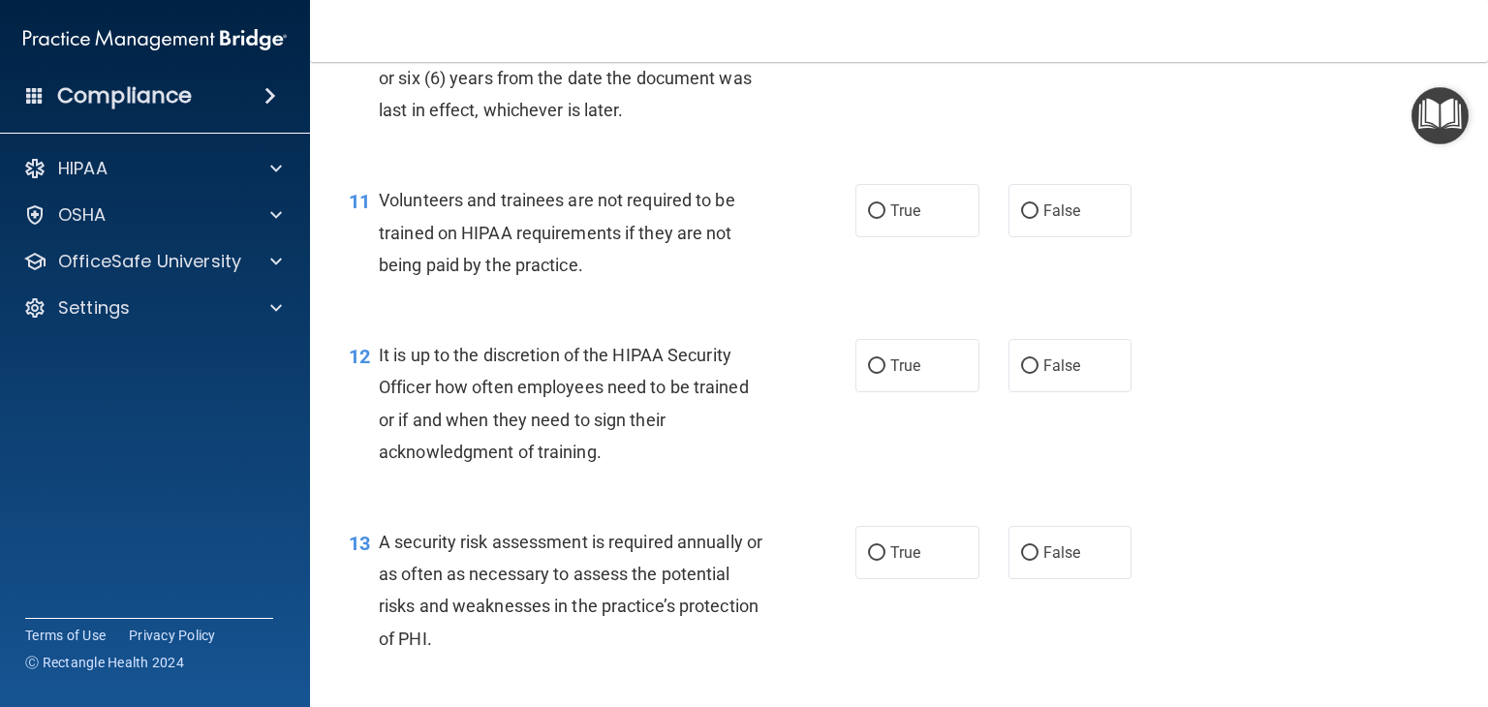
scroll to position [2034, 0]
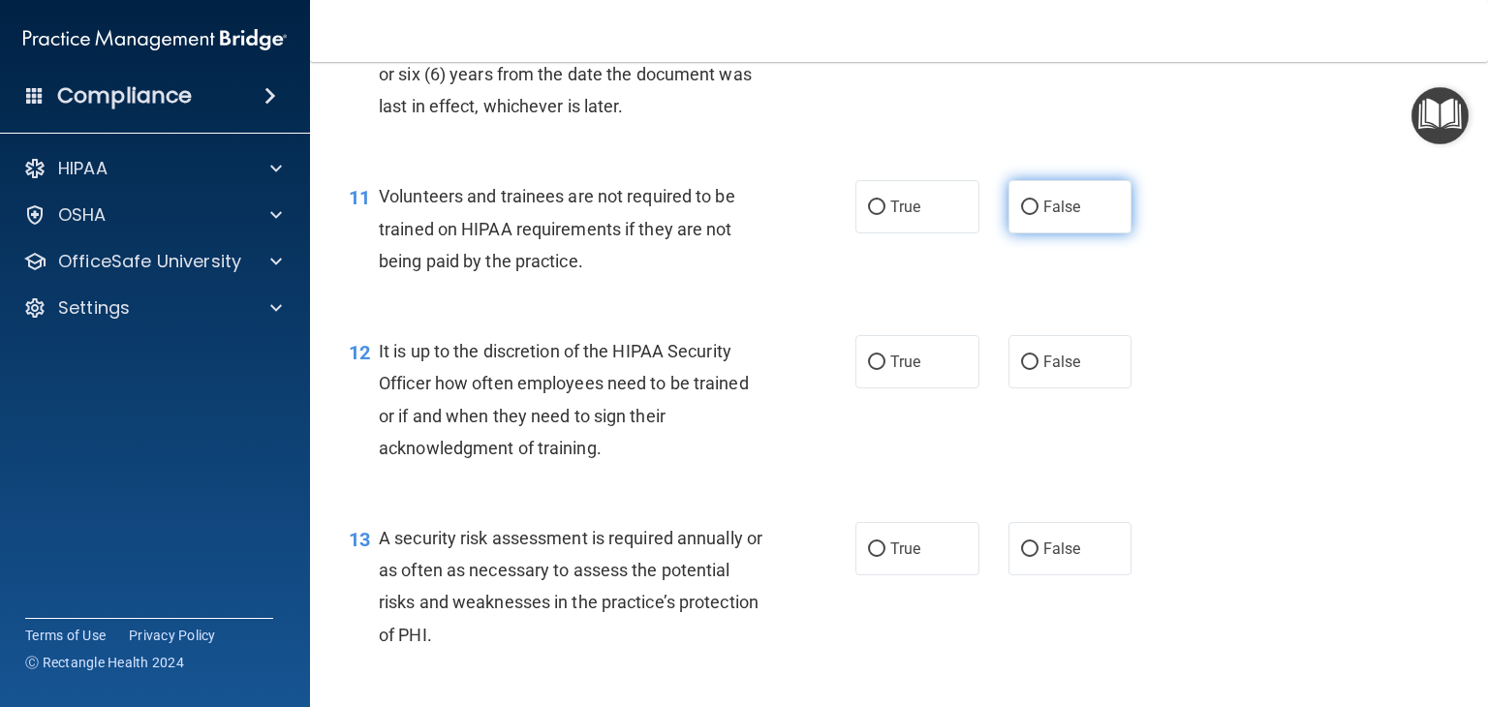
click at [1043, 216] on span "False" at bounding box center [1062, 207] width 38 height 18
click at [1035, 215] on input "False" at bounding box center [1029, 208] width 17 height 15
radio input "true"
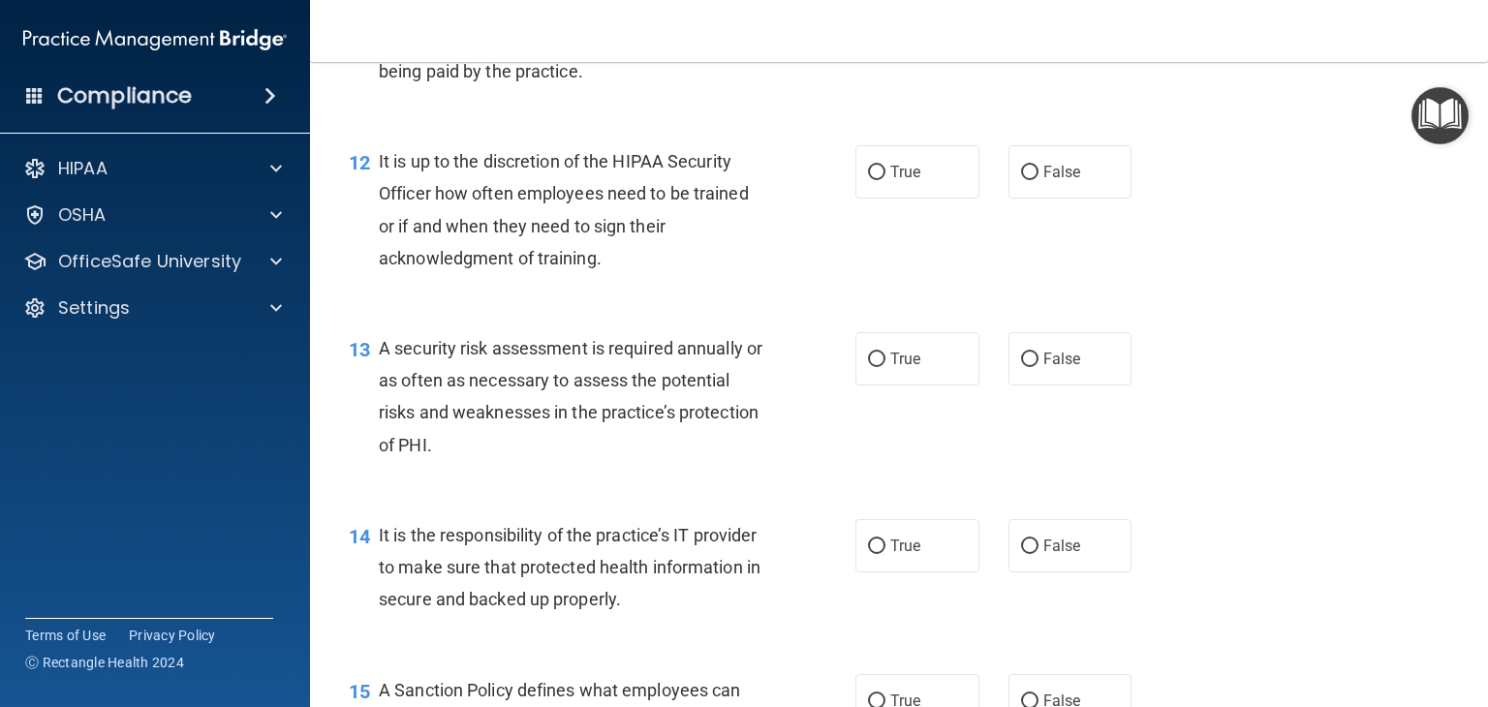
scroll to position [2228, 0]
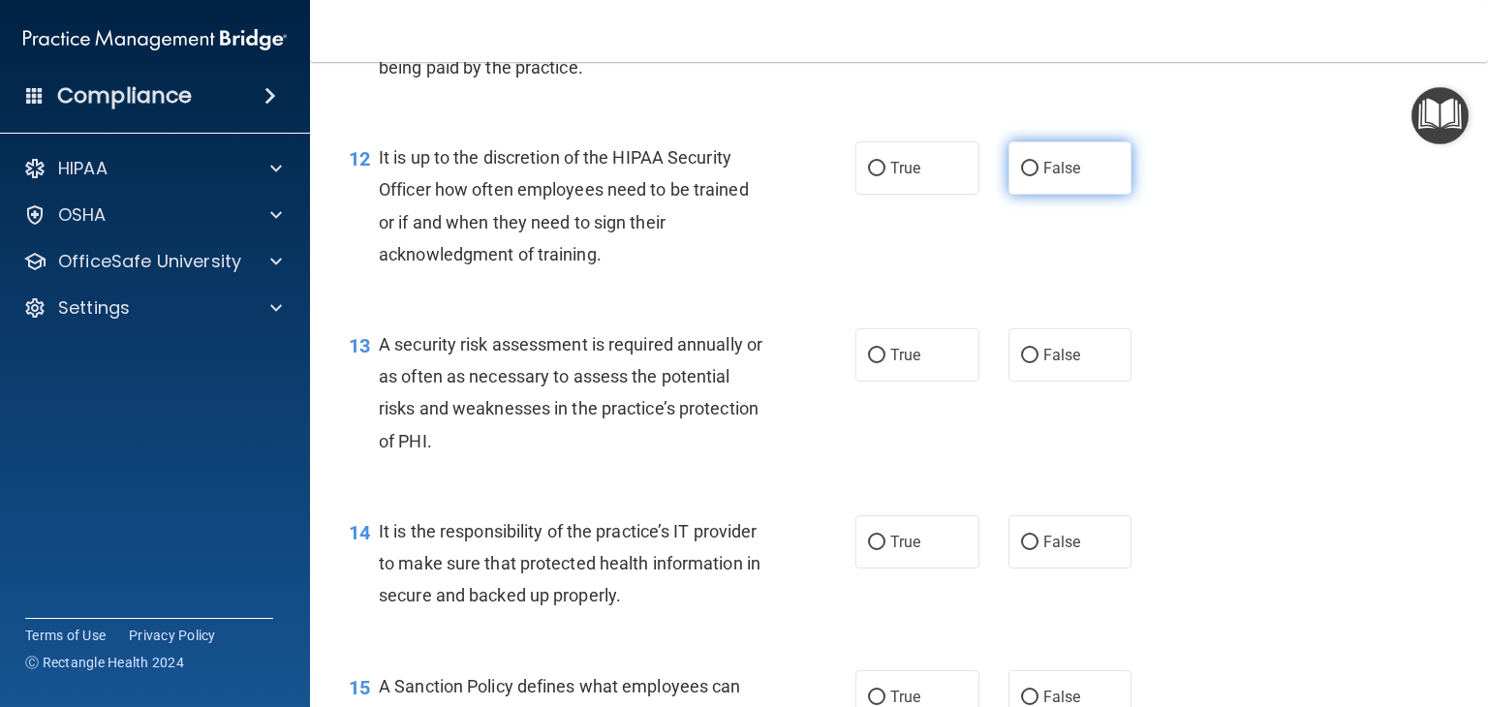
click at [1011, 195] on label "False" at bounding box center [1070, 167] width 124 height 53
click at [1081, 189] on label "False" at bounding box center [1070, 167] width 124 height 53
click at [1039, 176] on input "False" at bounding box center [1029, 169] width 17 height 15
radio input "true"
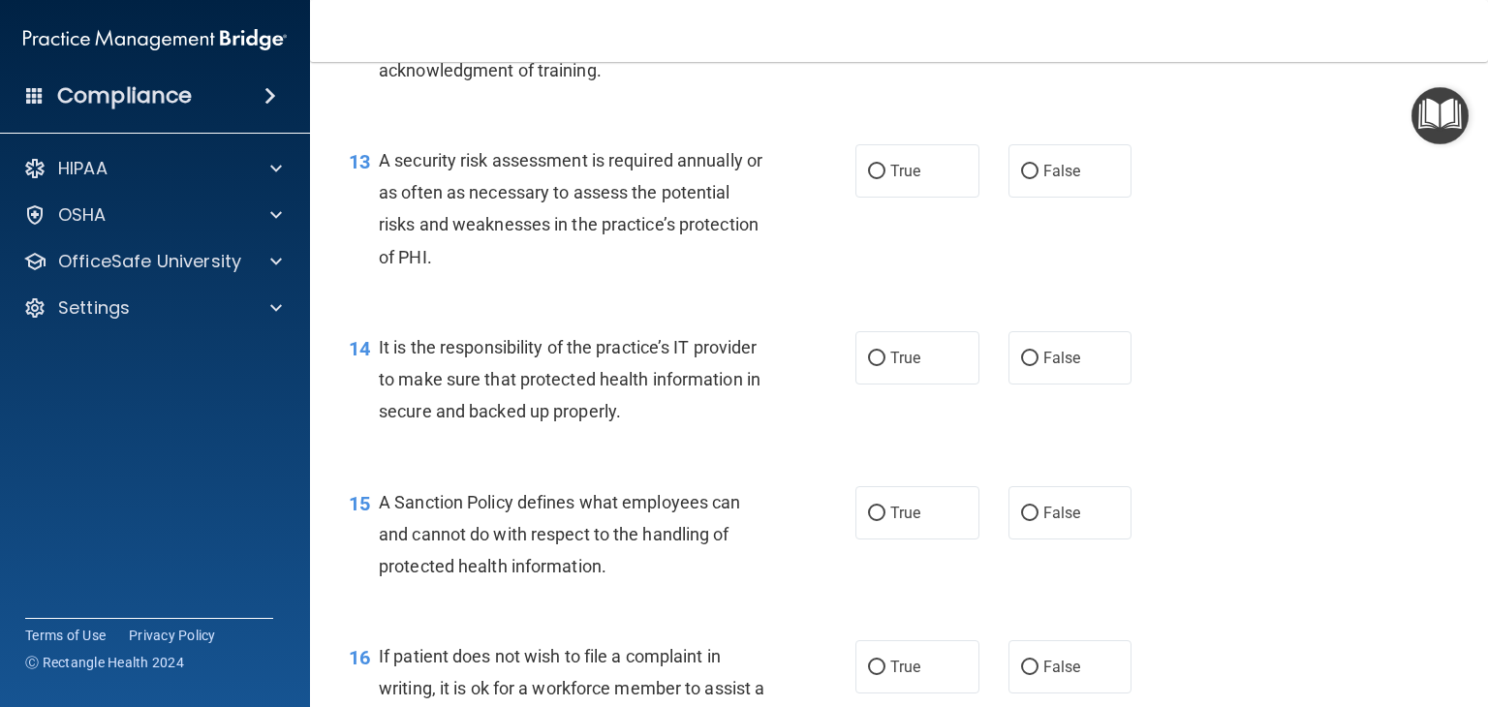
scroll to position [2422, 0]
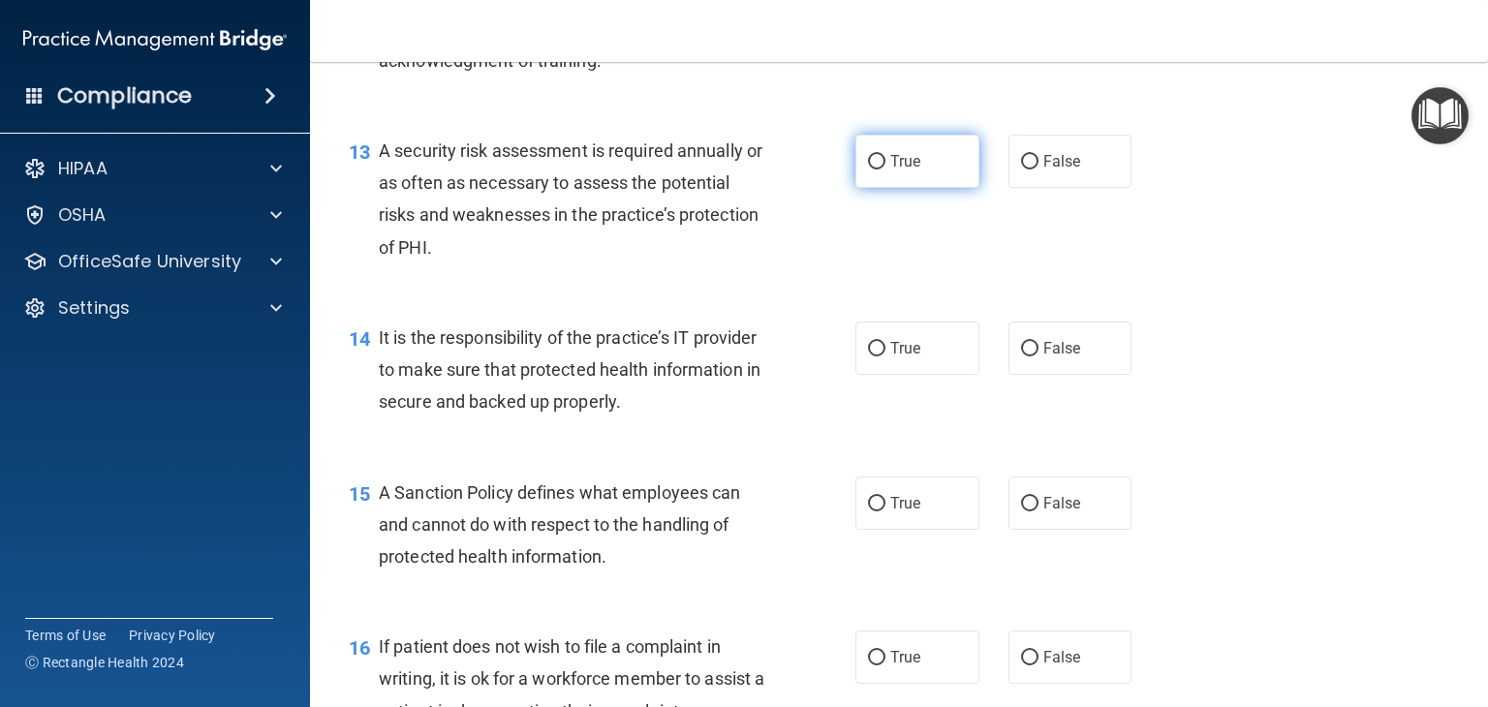
click at [889, 188] on label "True" at bounding box center [917, 161] width 124 height 53
click at [885, 170] on input "True" at bounding box center [876, 162] width 17 height 15
radio input "true"
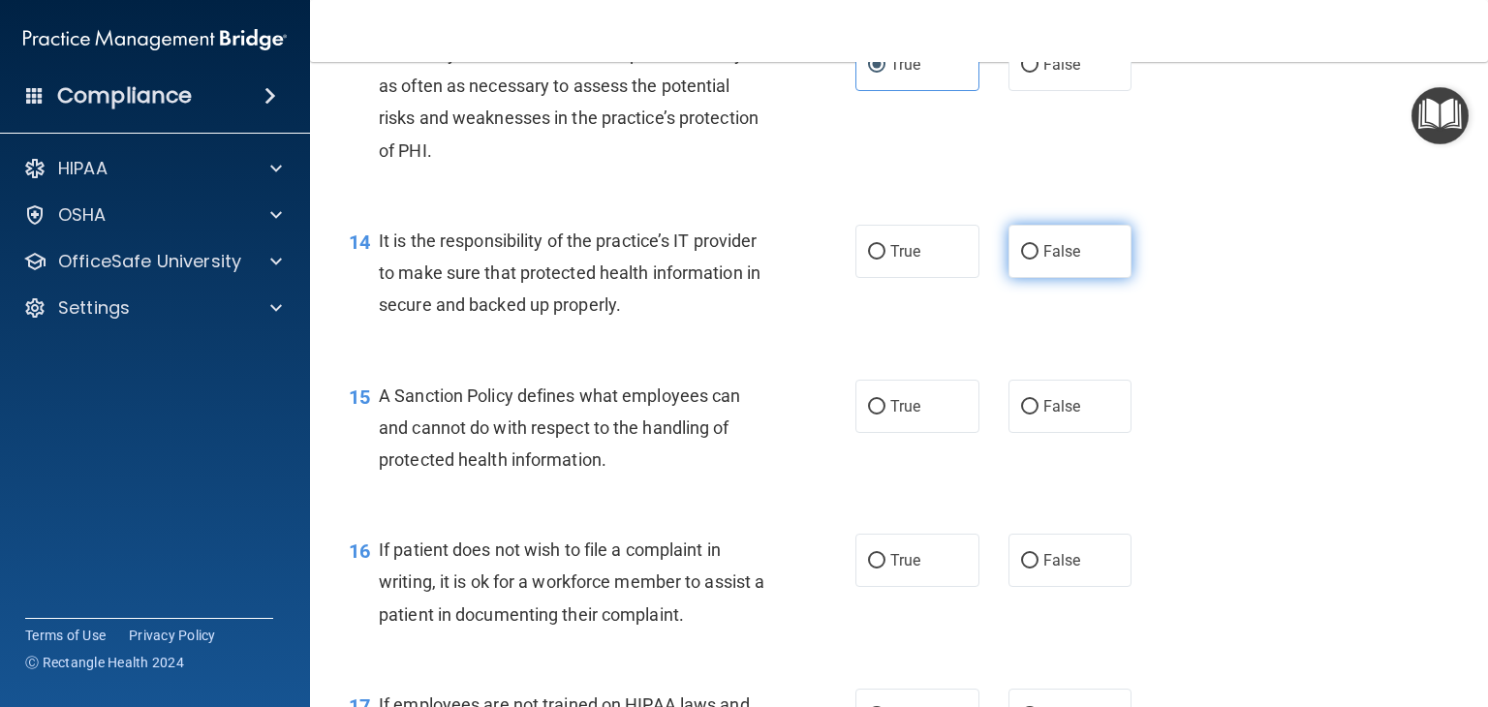
click at [1088, 278] on label "False" at bounding box center [1070, 251] width 124 height 53
click at [1039, 260] on input "False" at bounding box center [1029, 252] width 17 height 15
radio input "true"
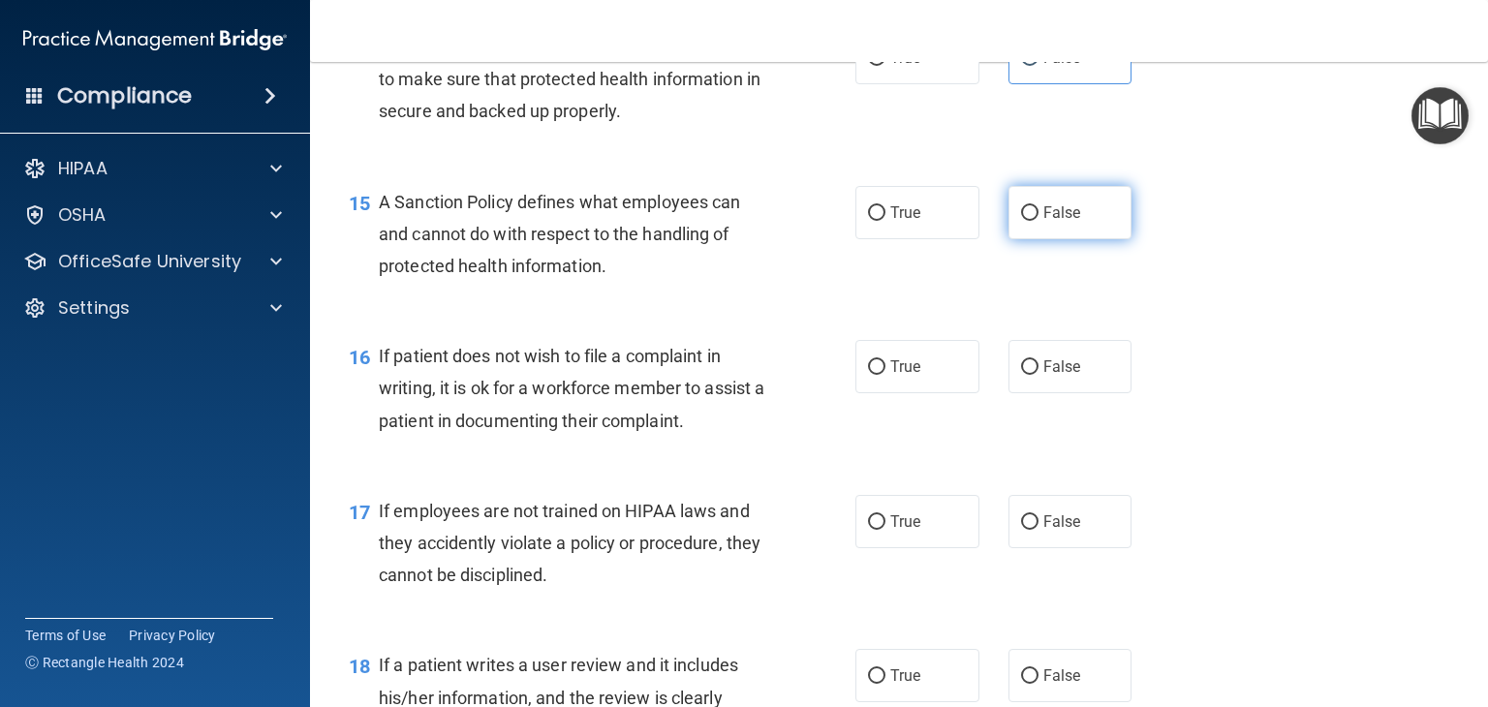
click at [1008, 239] on label "False" at bounding box center [1070, 212] width 124 height 53
click at [1021, 221] on input "False" at bounding box center [1029, 213] width 17 height 15
radio input "true"
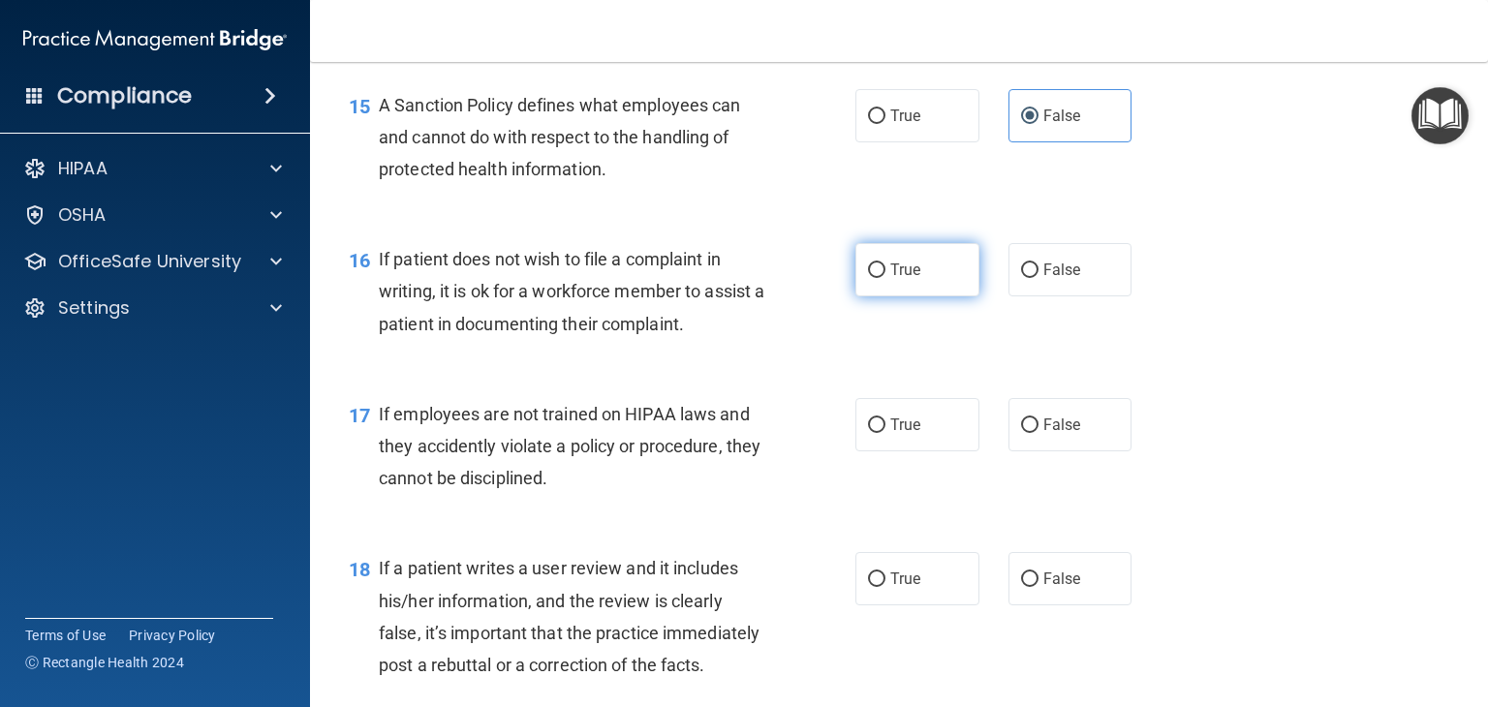
click at [916, 296] on label "True" at bounding box center [917, 269] width 124 height 53
click at [885, 278] on input "True" at bounding box center [876, 271] width 17 height 15
radio input "true"
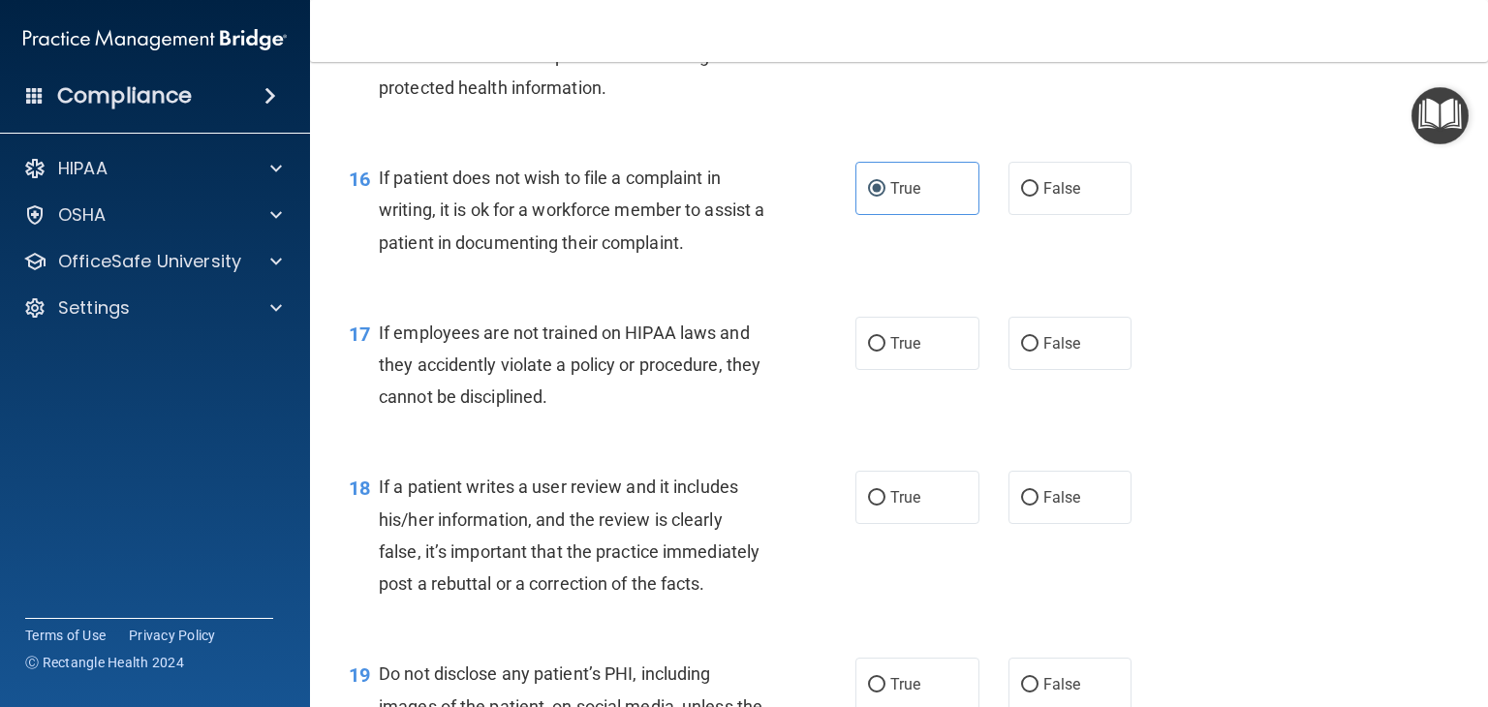
scroll to position [3003, 0]
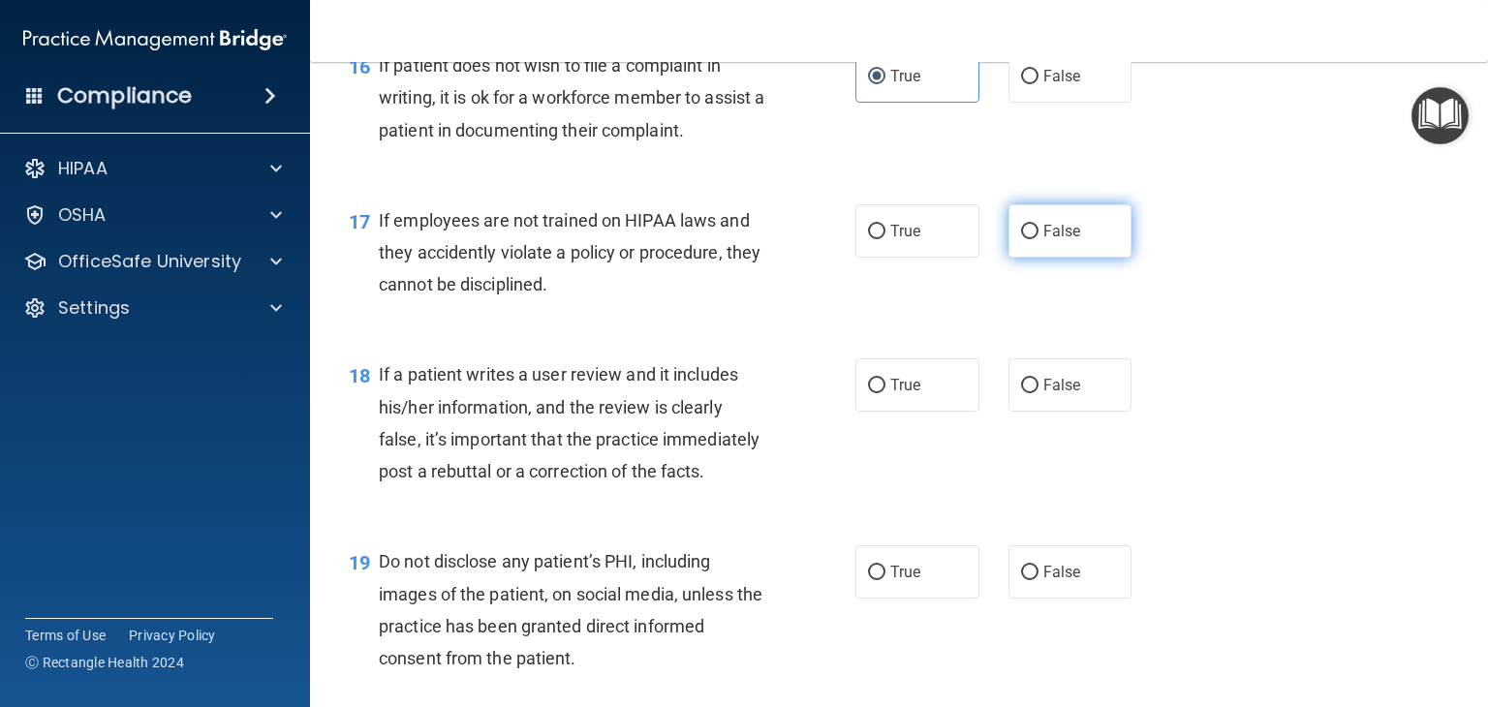
click at [1024, 258] on label "False" at bounding box center [1070, 230] width 124 height 53
click at [1024, 239] on input "False" at bounding box center [1029, 232] width 17 height 15
radio input "true"
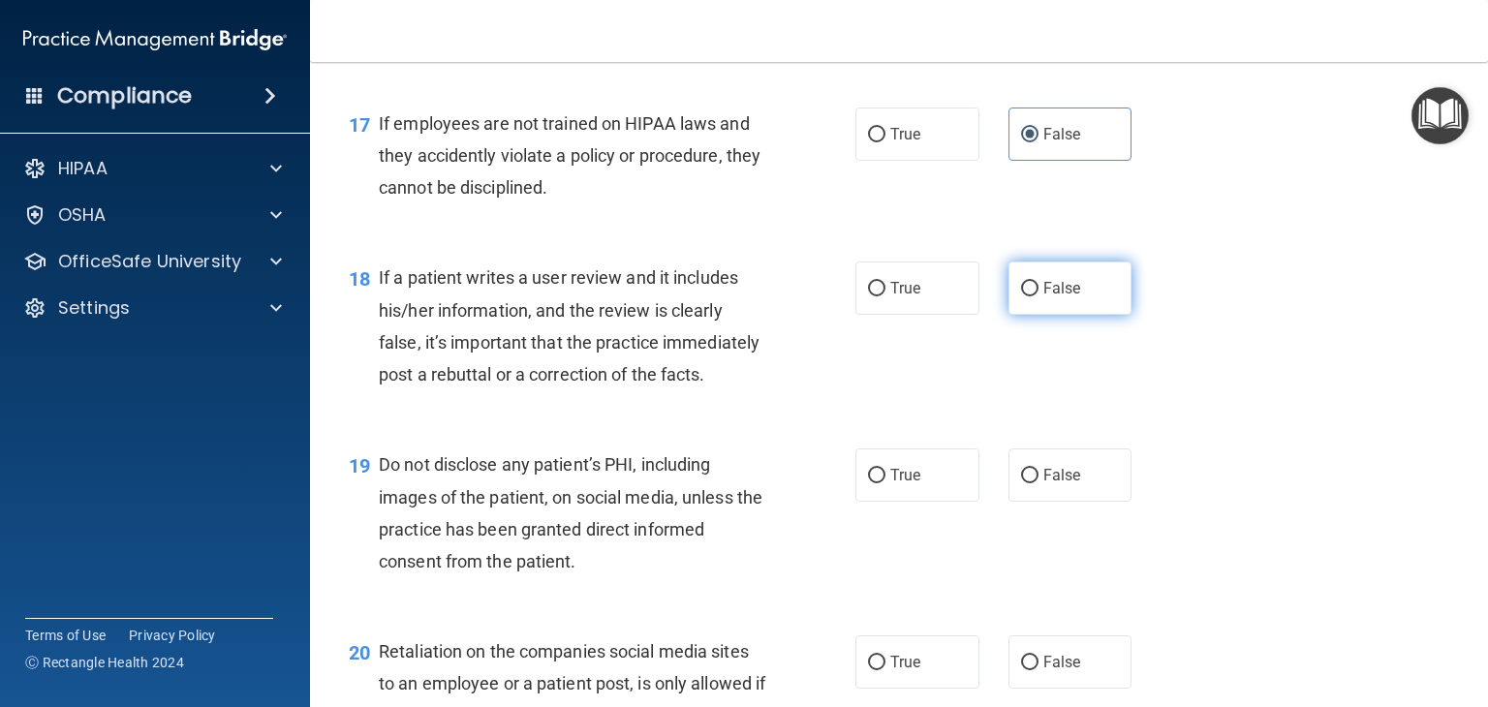
click at [1044, 303] on label "False" at bounding box center [1070, 288] width 124 height 53
click at [1039, 296] on input "False" at bounding box center [1029, 289] width 17 height 15
radio input "true"
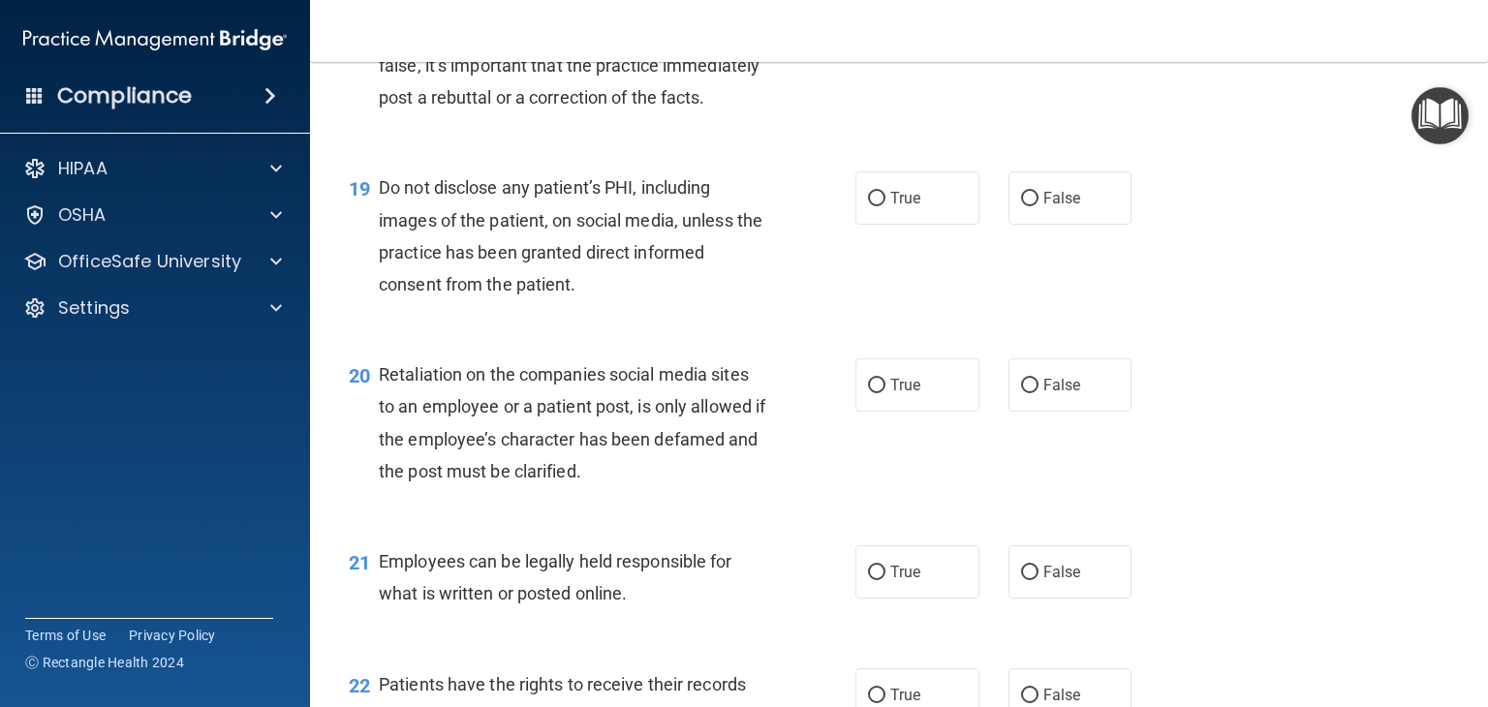
scroll to position [3391, 0]
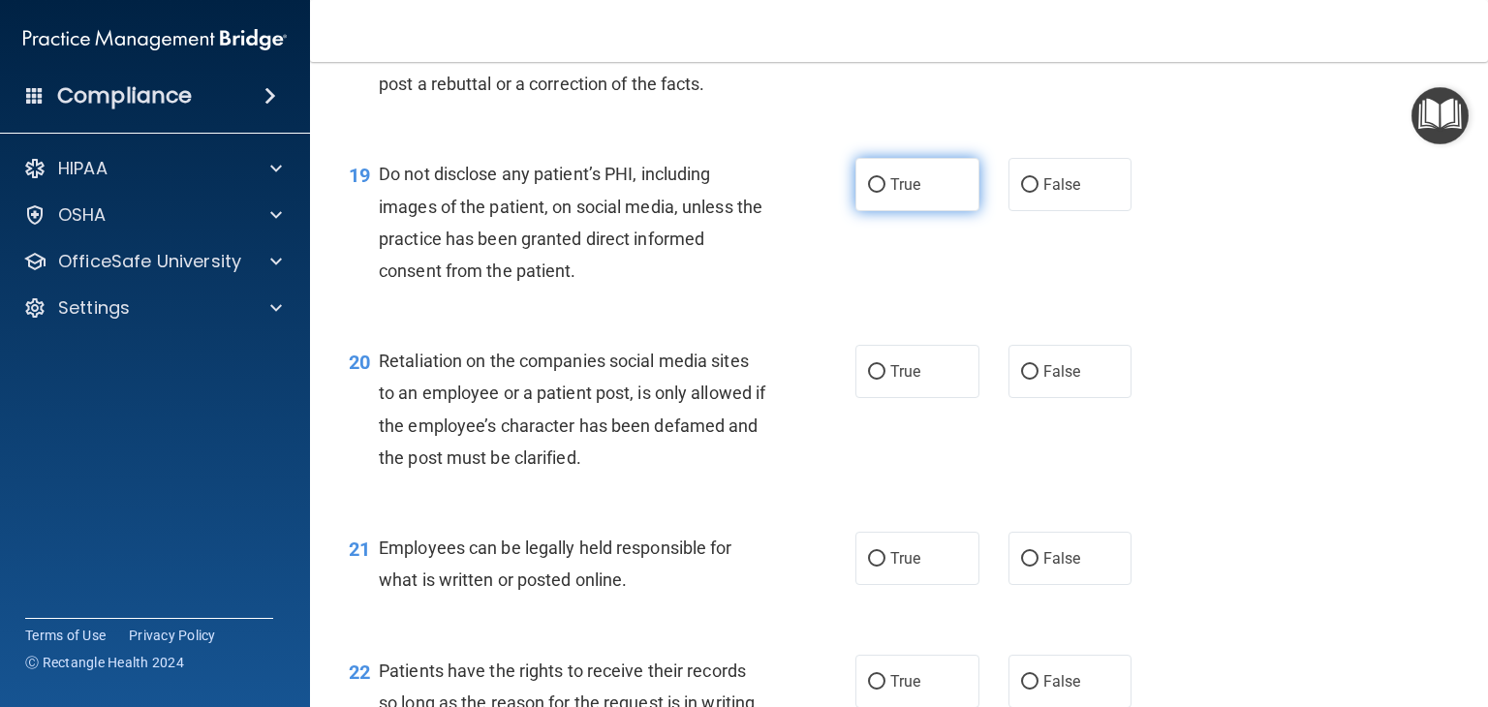
click at [930, 211] on label "True" at bounding box center [917, 184] width 124 height 53
click at [885, 193] on input "True" at bounding box center [876, 185] width 17 height 15
radio input "true"
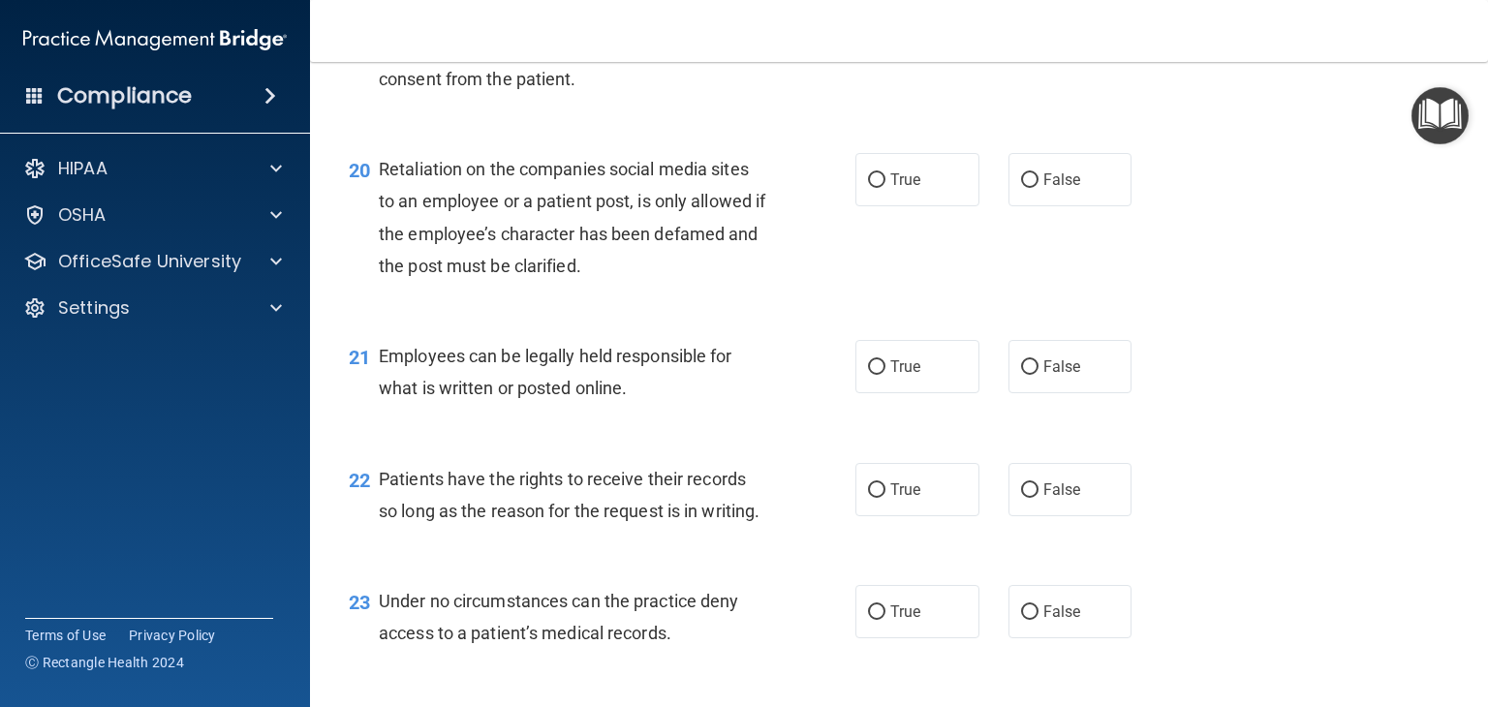
scroll to position [3584, 0]
click at [1023, 204] on label "False" at bounding box center [1070, 177] width 124 height 53
click at [1023, 186] on input "False" at bounding box center [1029, 178] width 17 height 15
radio input "true"
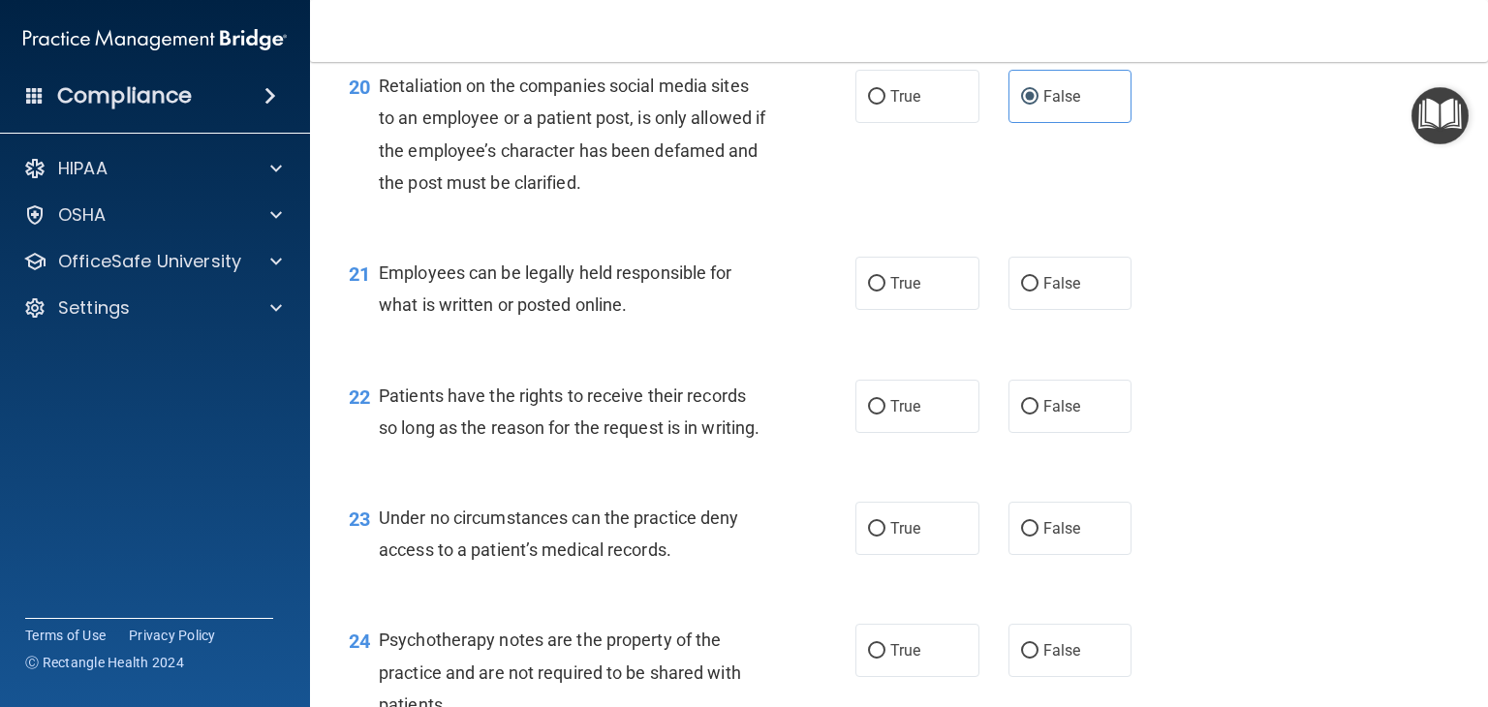
scroll to position [3778, 0]
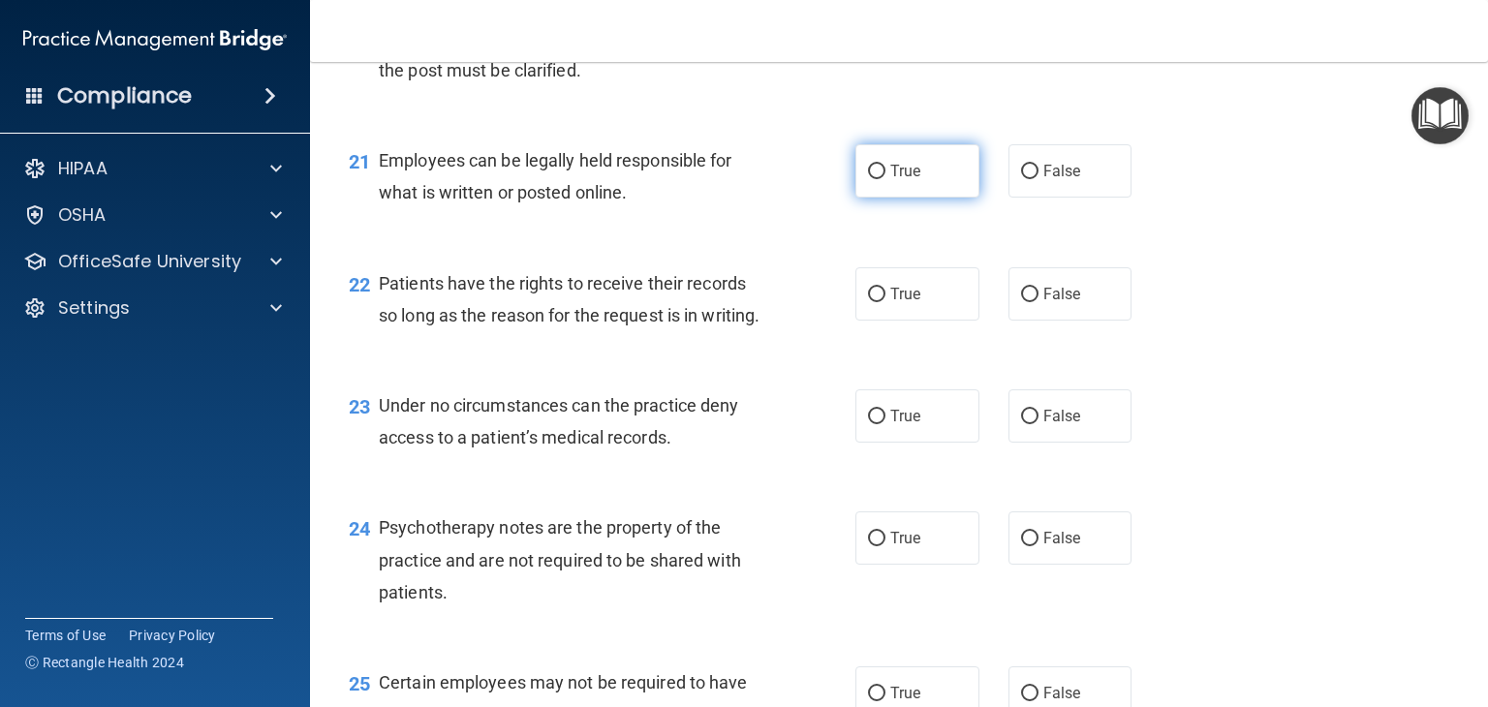
click at [877, 198] on label "True" at bounding box center [917, 170] width 124 height 53
click at [877, 179] on input "True" at bounding box center [876, 172] width 17 height 15
radio input "true"
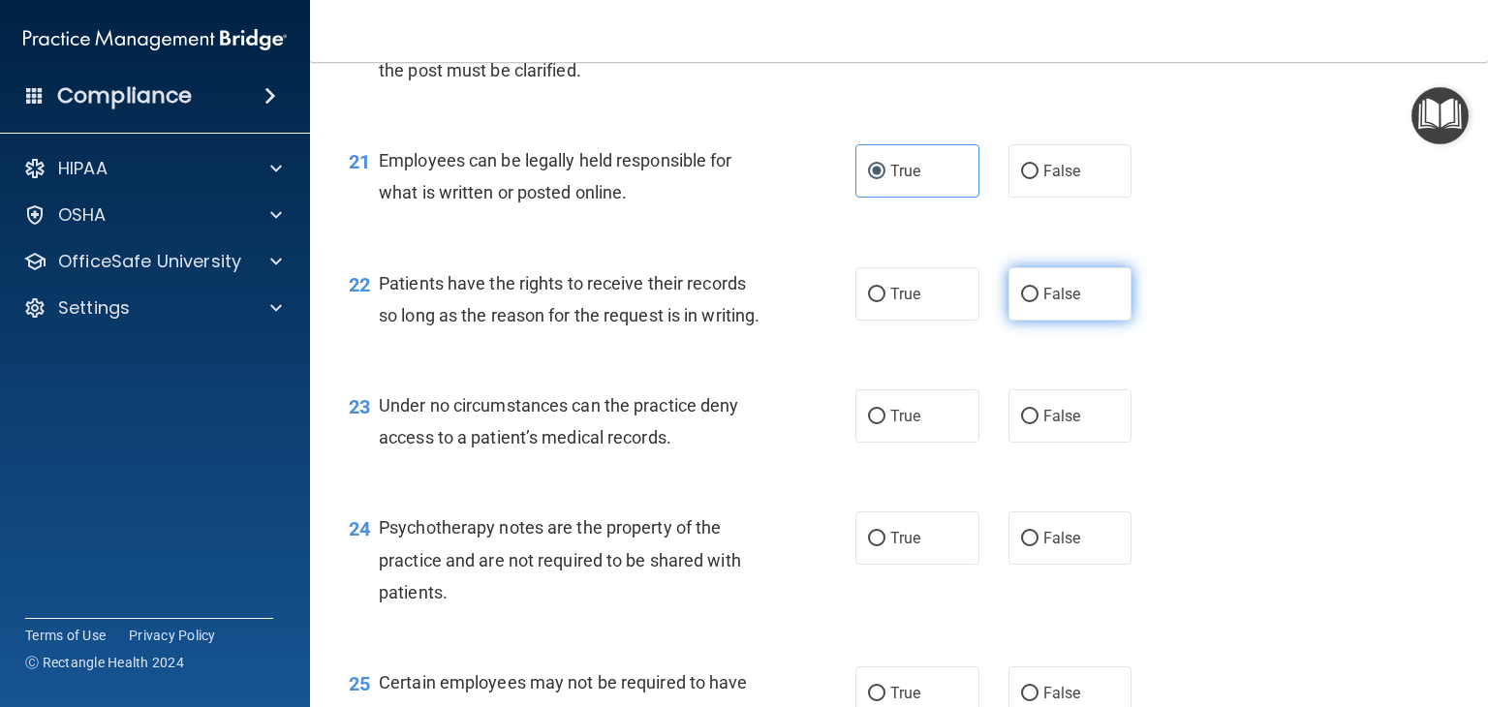
click at [1021, 302] on input "False" at bounding box center [1029, 295] width 17 height 15
radio input "true"
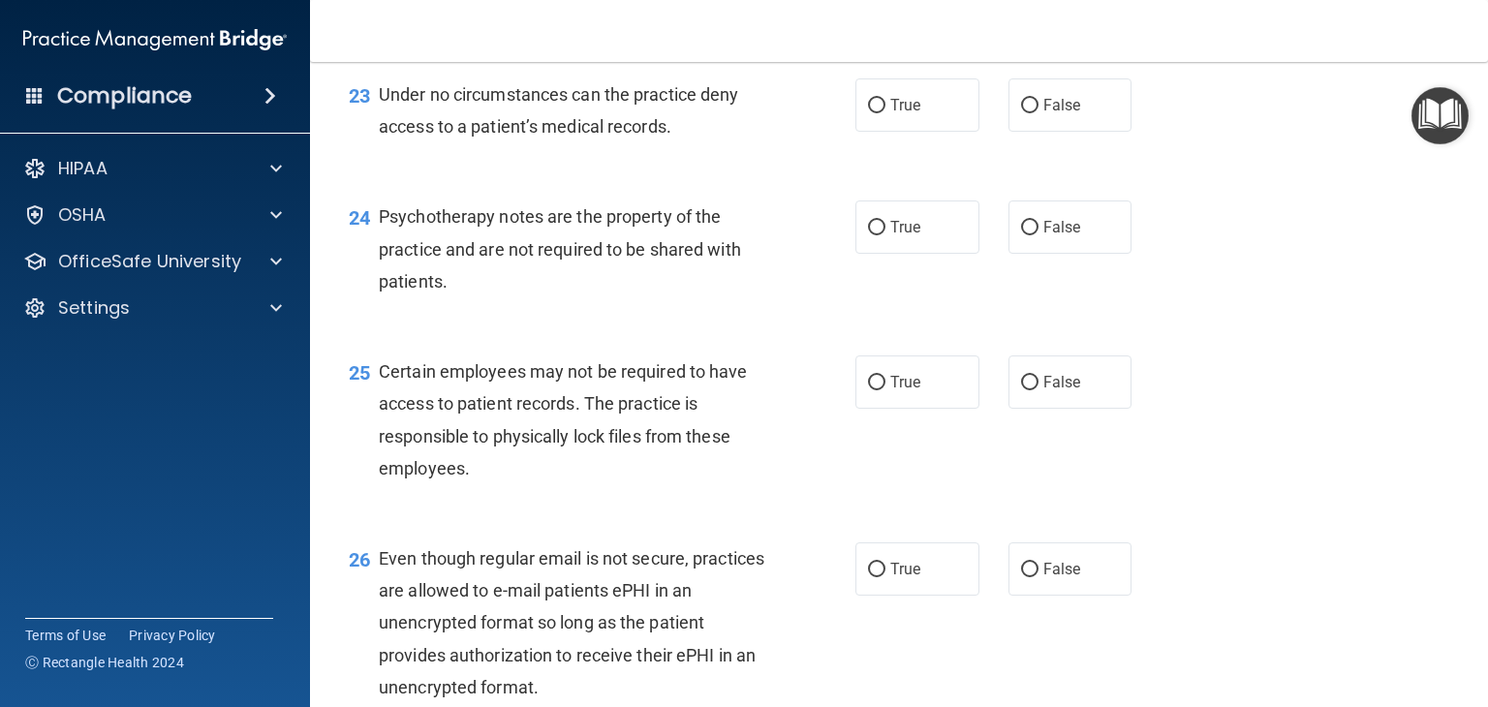
scroll to position [4166, 0]
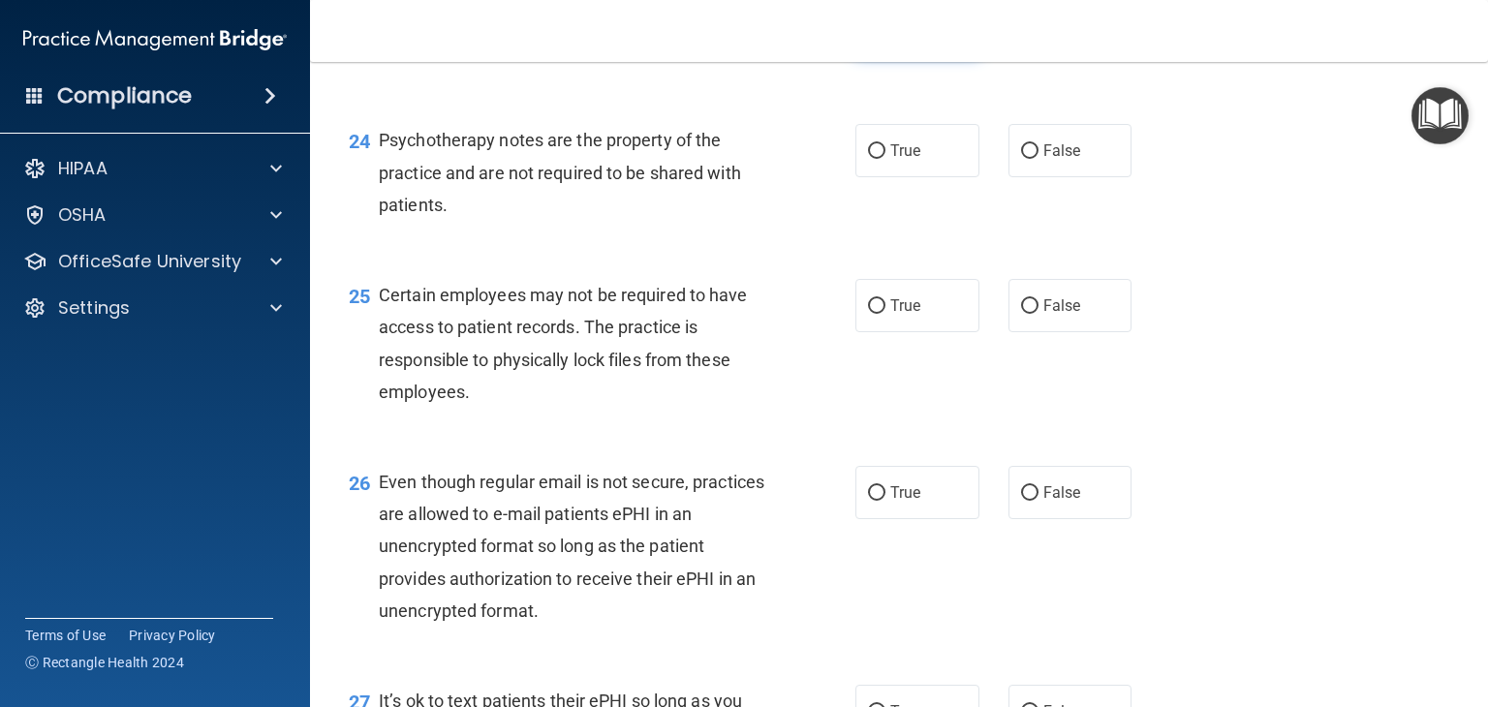
click at [892, 38] on span "True" at bounding box center [905, 28] width 30 height 18
click at [885, 37] on input "True" at bounding box center [876, 29] width 17 height 15
radio input "true"
click at [1021, 37] on input "False" at bounding box center [1029, 29] width 17 height 15
radio input "true"
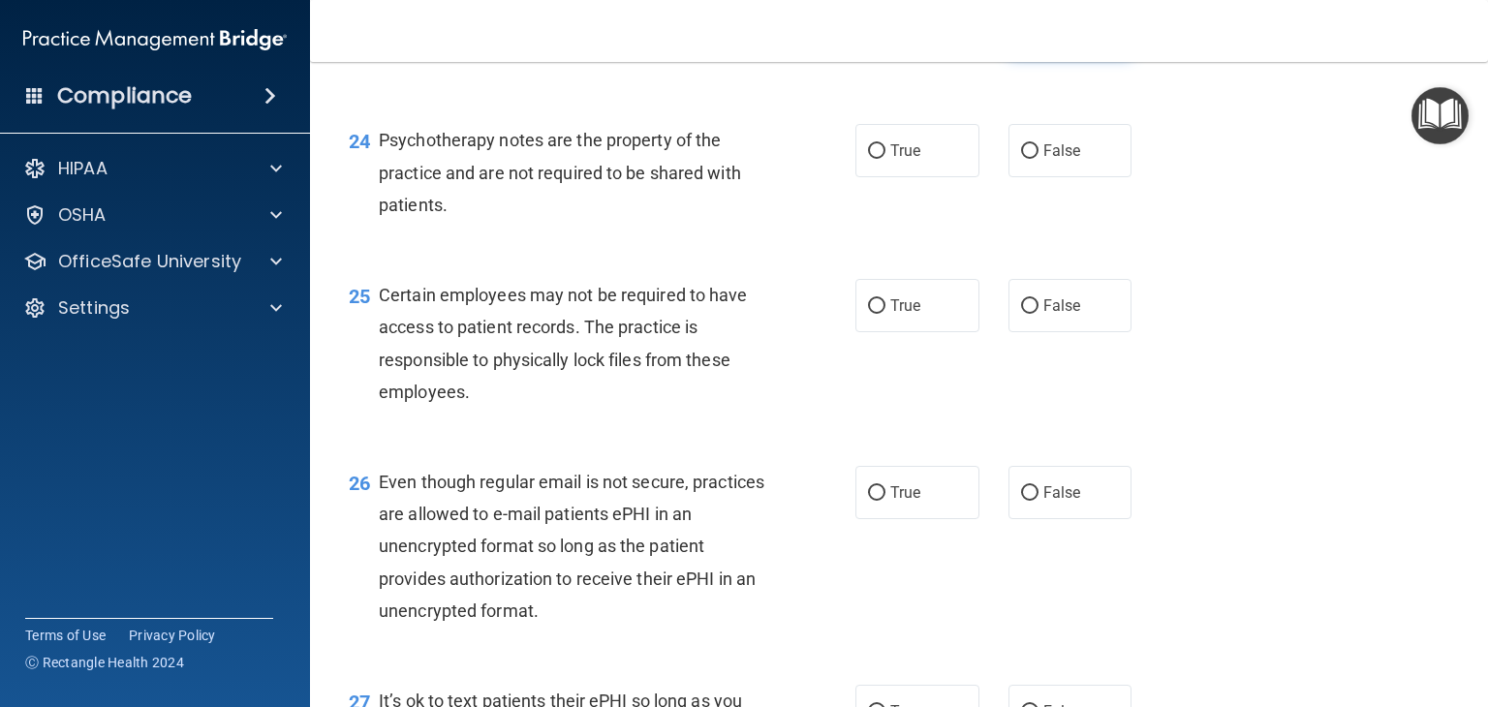
radio input "false"
click at [908, 160] on span "True" at bounding box center [905, 150] width 30 height 18
click at [885, 159] on input "True" at bounding box center [876, 151] width 17 height 15
radio input "true"
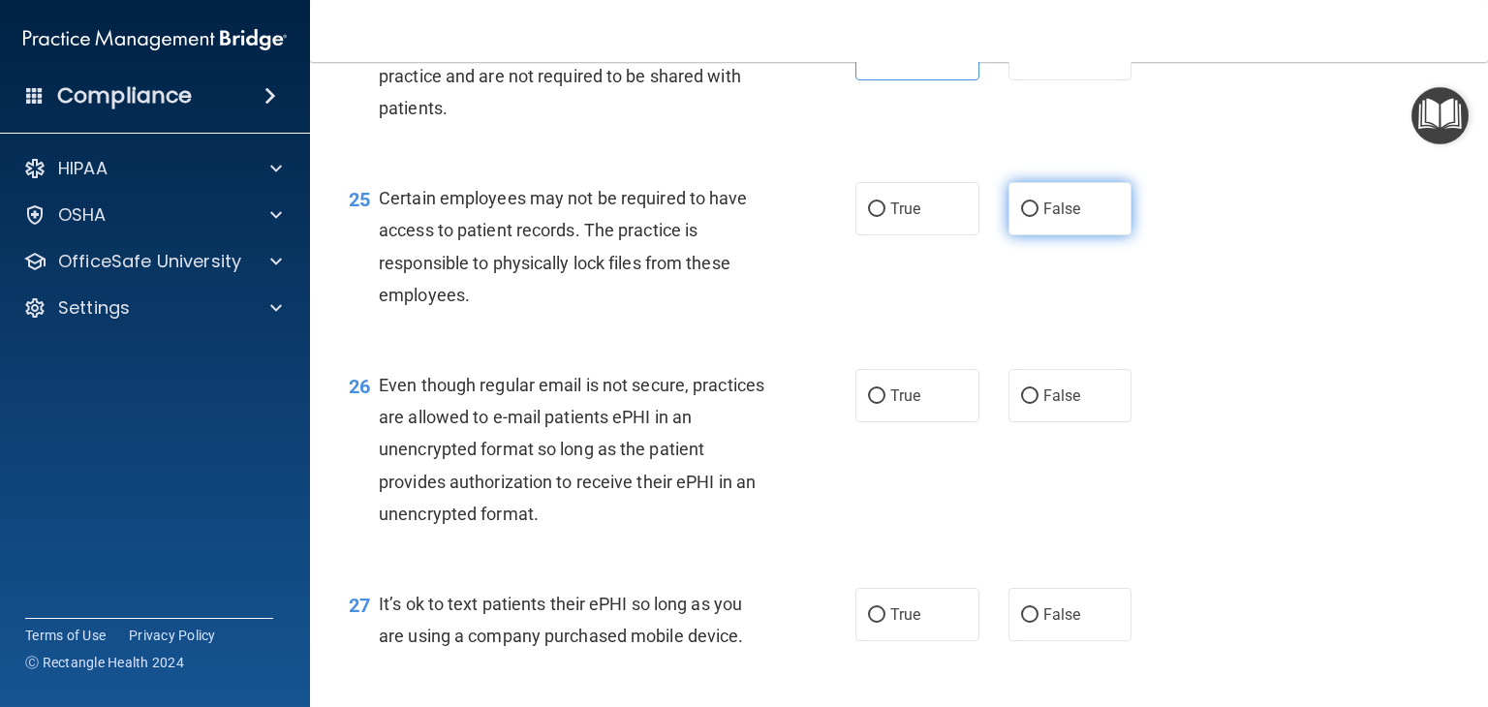
click at [1049, 235] on label "False" at bounding box center [1070, 208] width 124 height 53
click at [1039, 217] on input "False" at bounding box center [1029, 209] width 17 height 15
radio input "true"
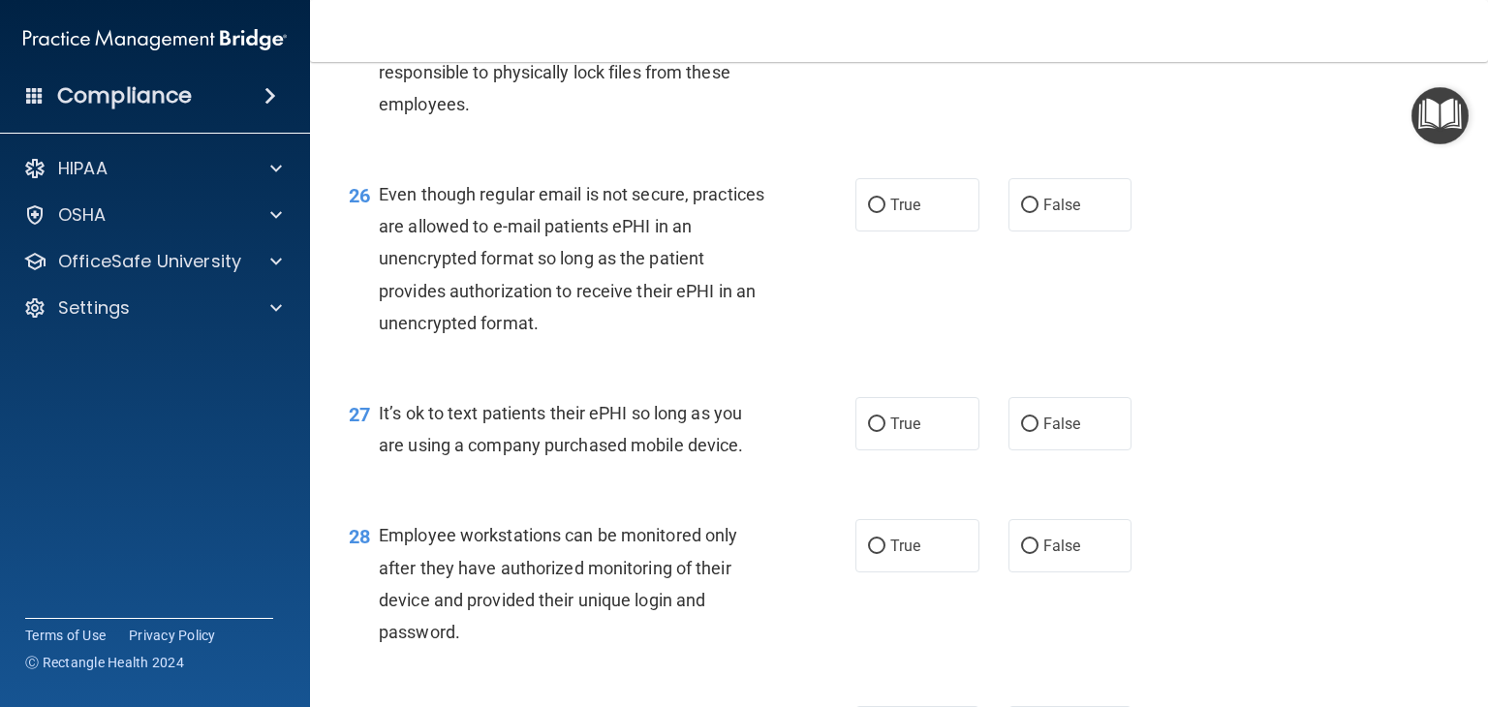
scroll to position [4456, 0]
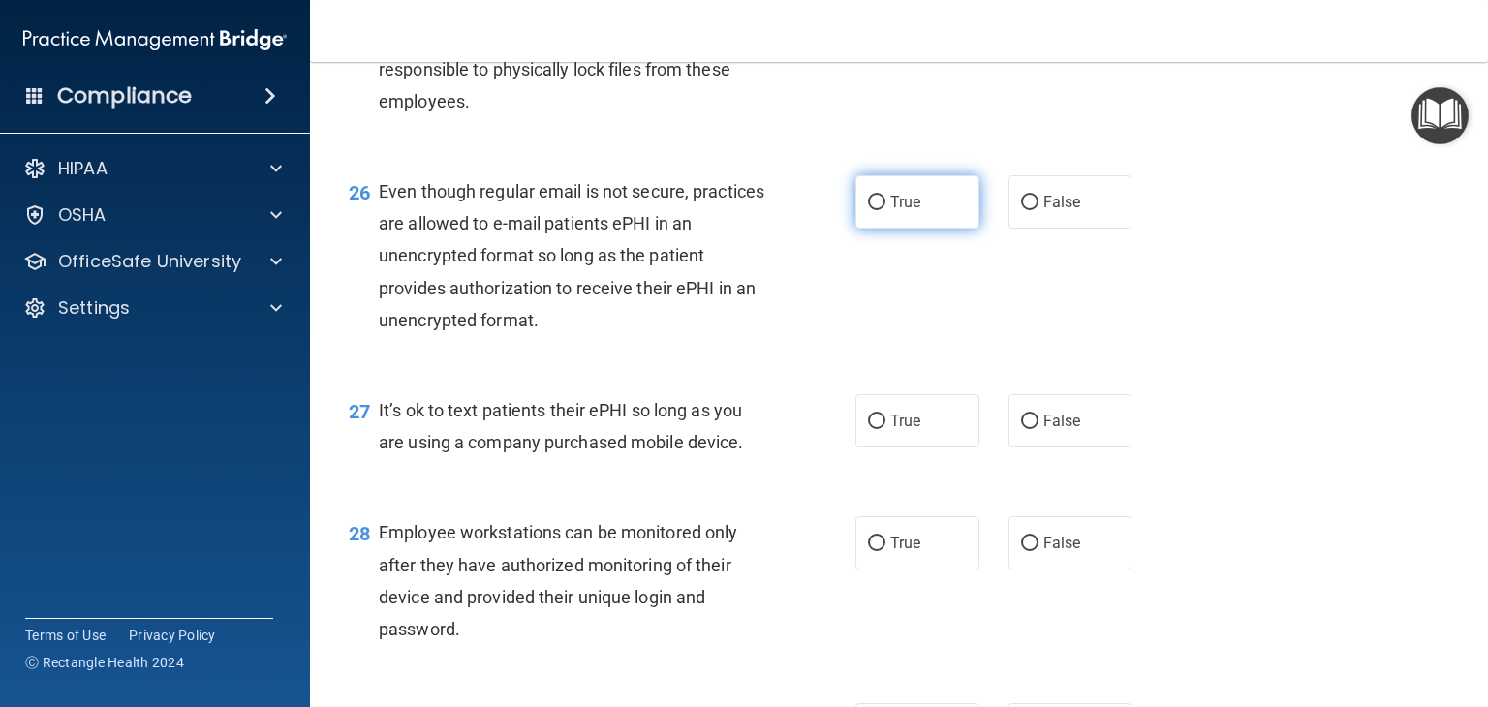
click at [904, 211] on span "True" at bounding box center [905, 202] width 30 height 18
click at [885, 210] on input "True" at bounding box center [876, 203] width 17 height 15
radio input "true"
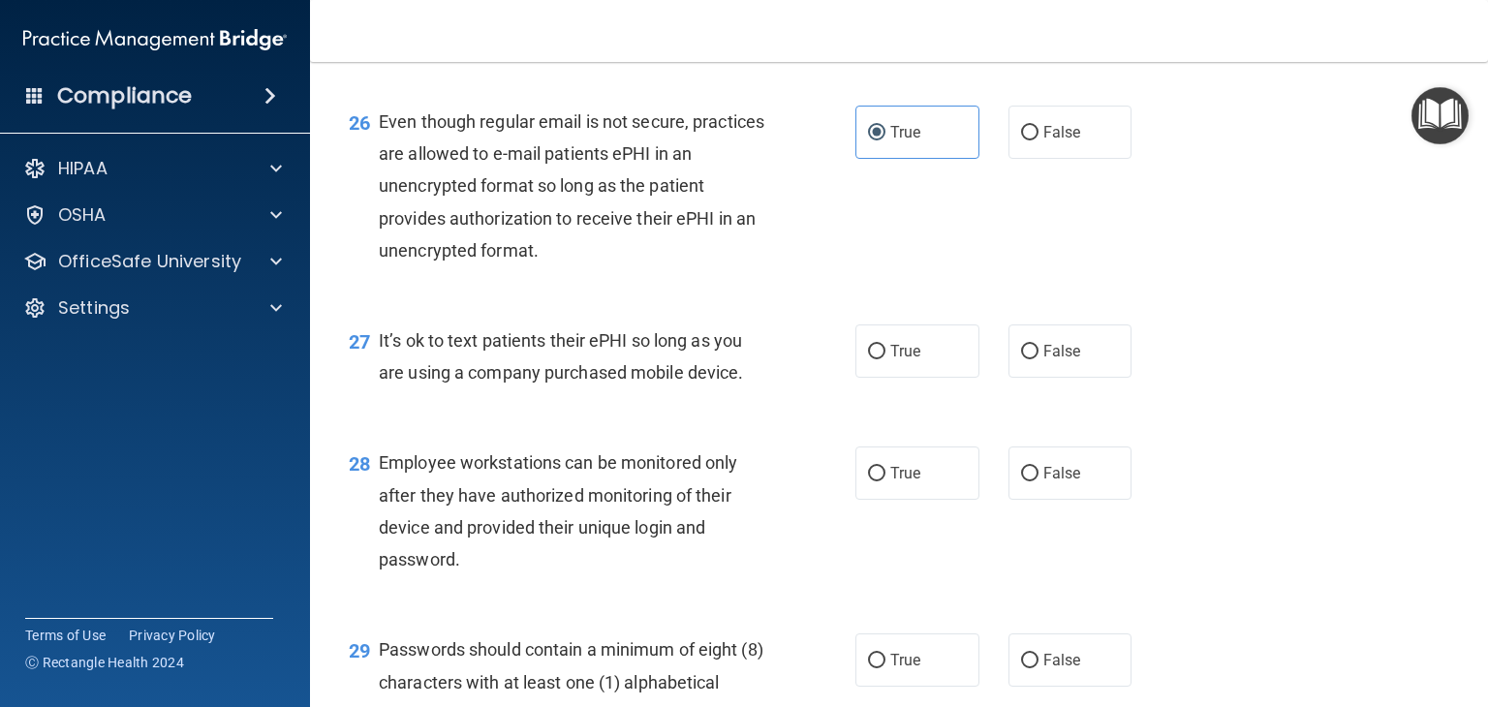
scroll to position [4650, 0]
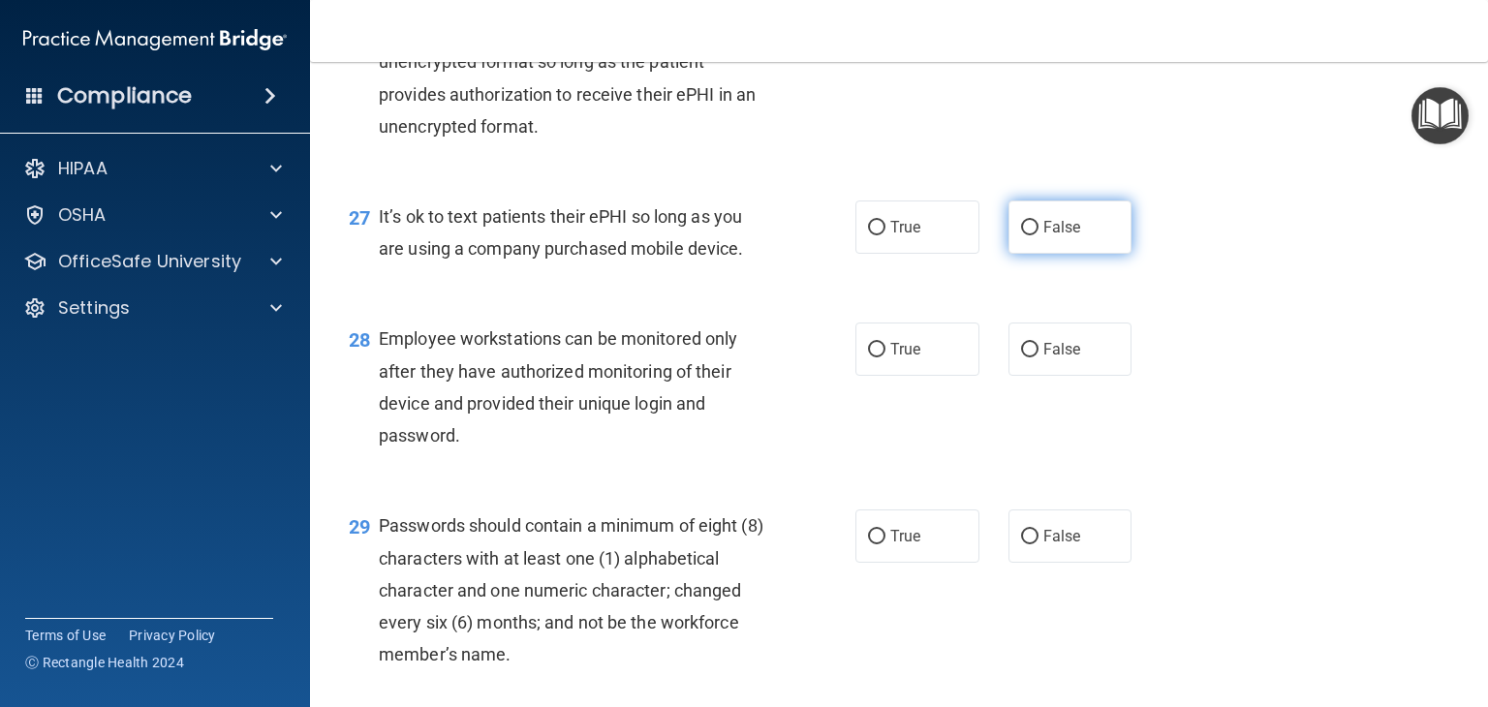
click at [1008, 254] on label "False" at bounding box center [1070, 227] width 124 height 53
click at [1021, 235] on input "False" at bounding box center [1029, 228] width 17 height 15
radio input "true"
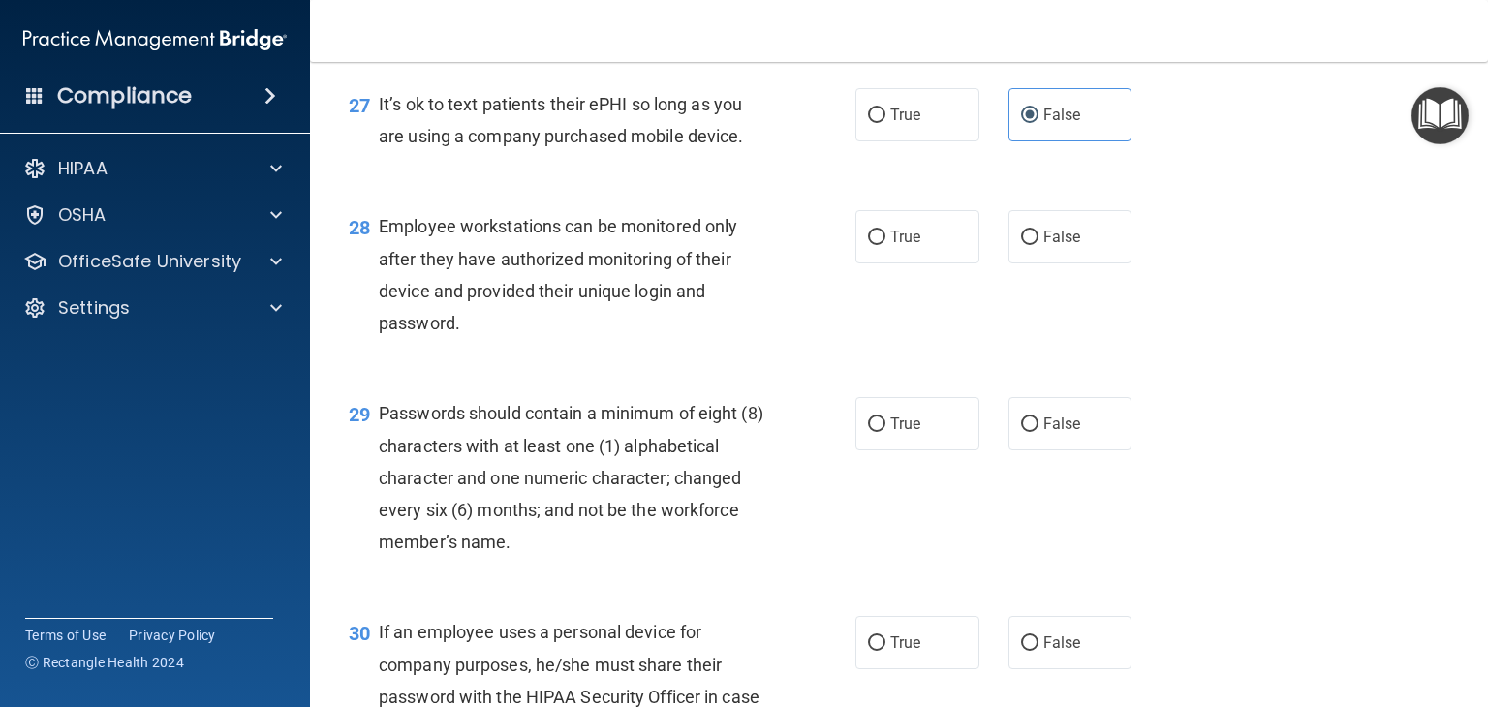
scroll to position [4844, 0]
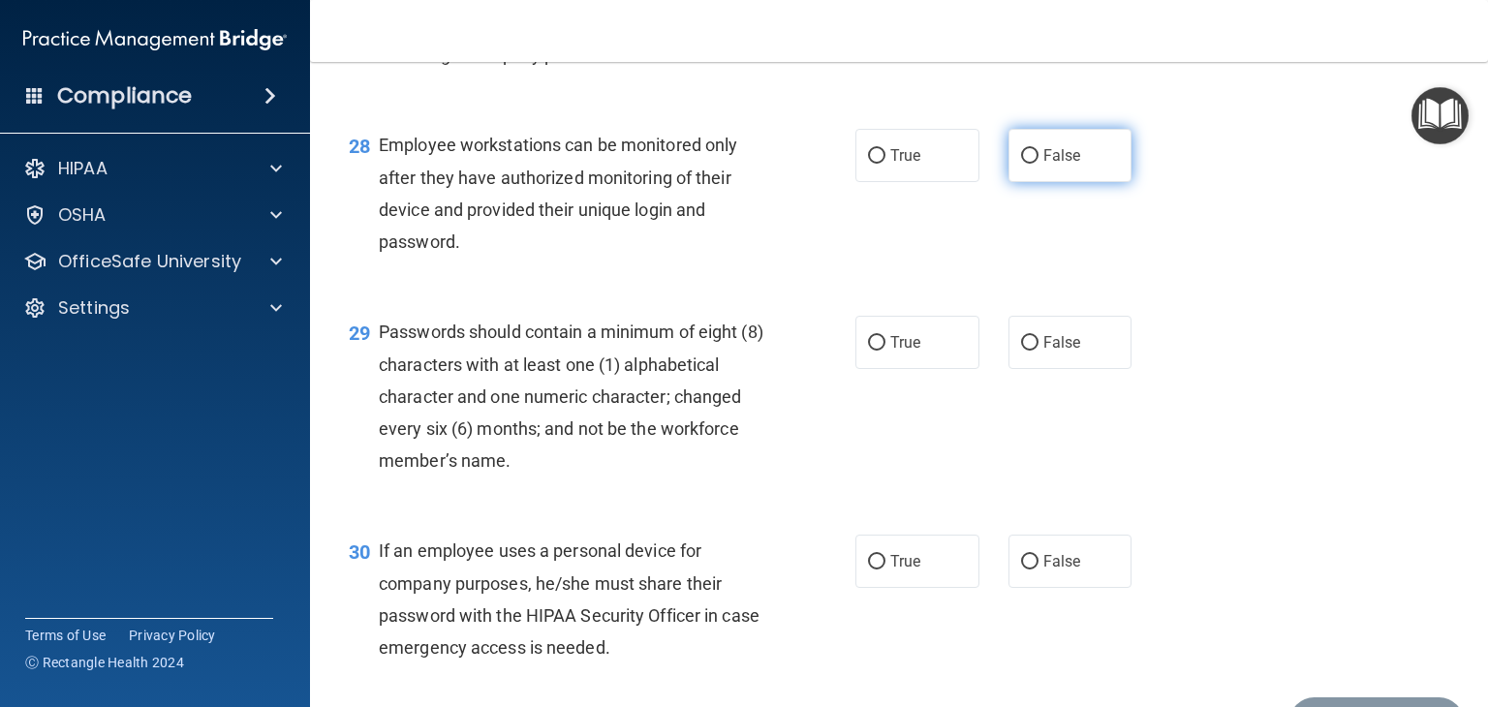
click at [1021, 164] on input "False" at bounding box center [1029, 156] width 17 height 15
radio input "true"
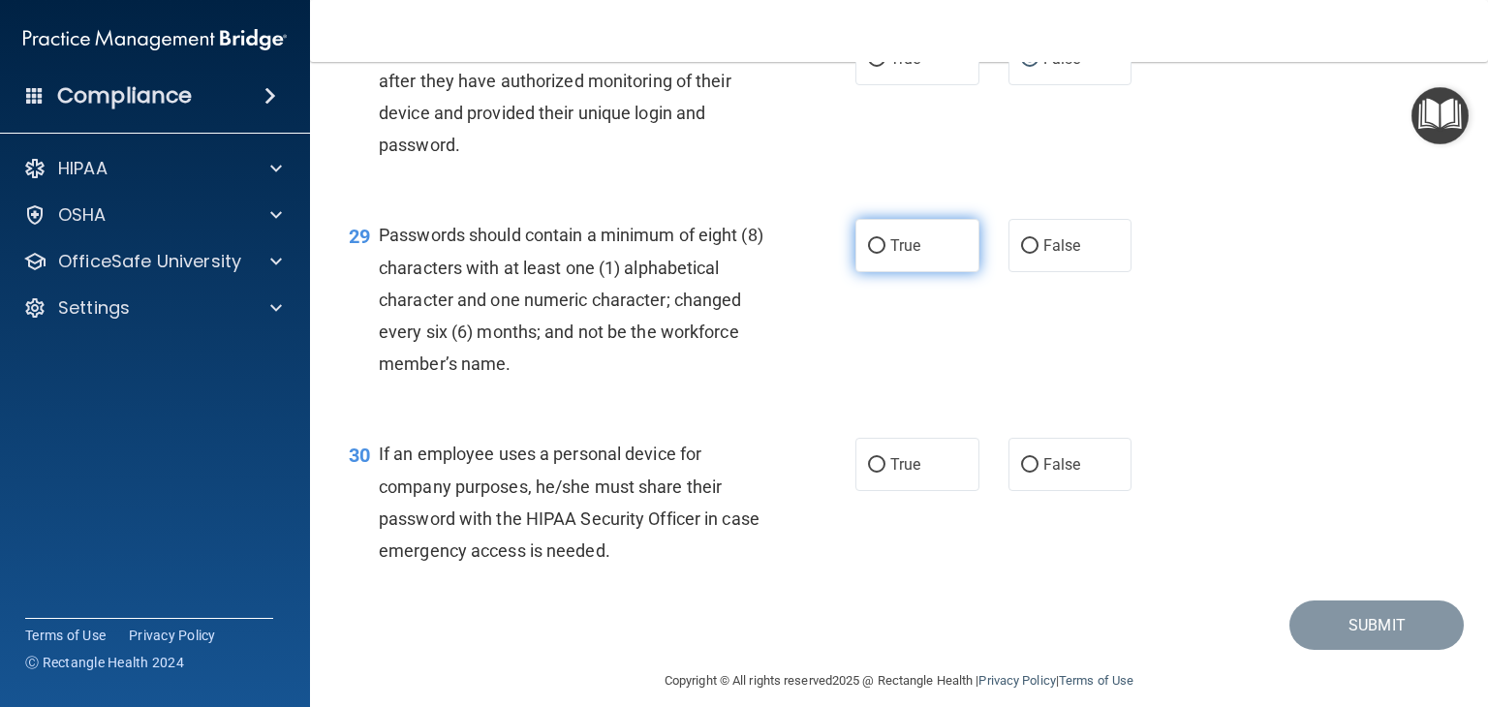
click at [909, 255] on span "True" at bounding box center [905, 245] width 30 height 18
click at [885, 254] on input "True" at bounding box center [876, 246] width 17 height 15
radio input "true"
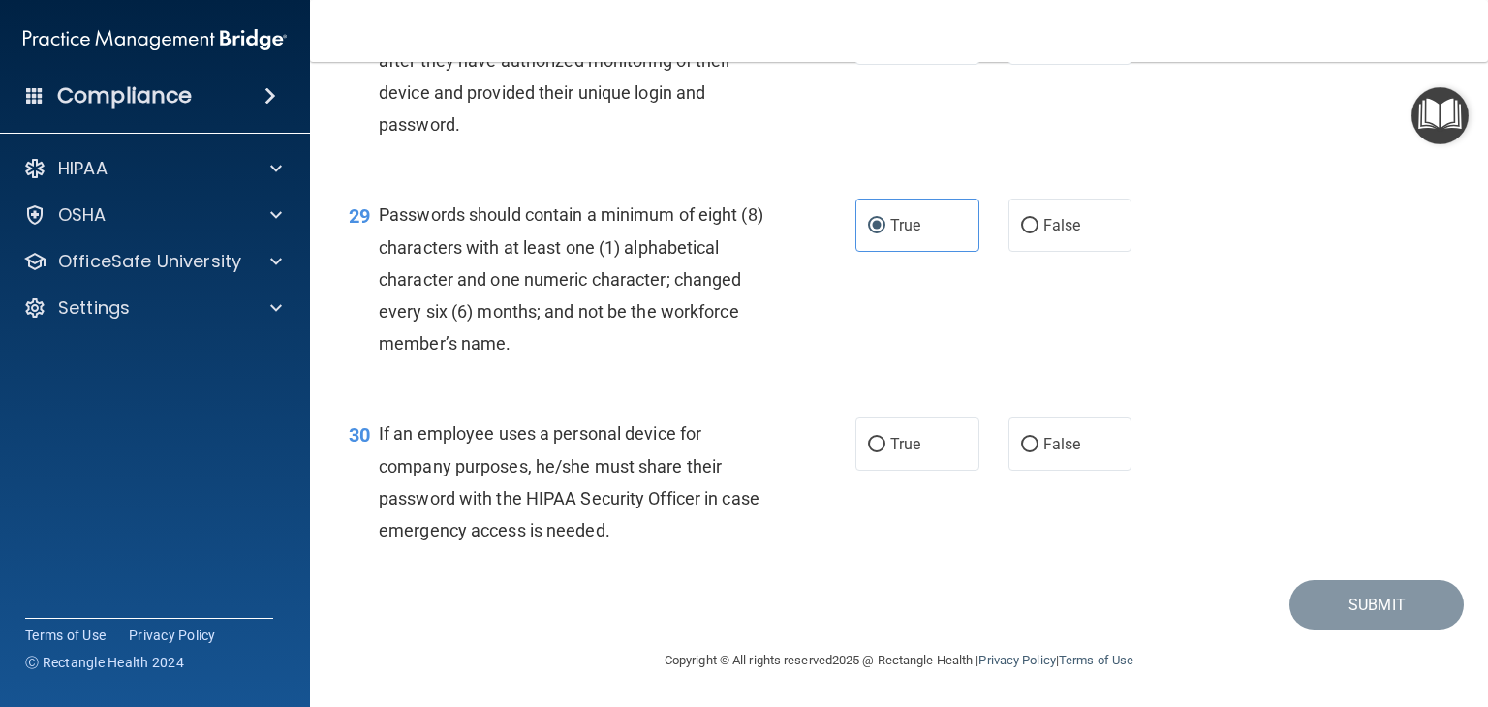
scroll to position [5058, 0]
click at [1070, 443] on label "False" at bounding box center [1070, 444] width 124 height 53
click at [1039, 443] on input "False" at bounding box center [1029, 445] width 17 height 15
radio input "true"
click at [1289, 590] on button "Submit" at bounding box center [1376, 604] width 174 height 49
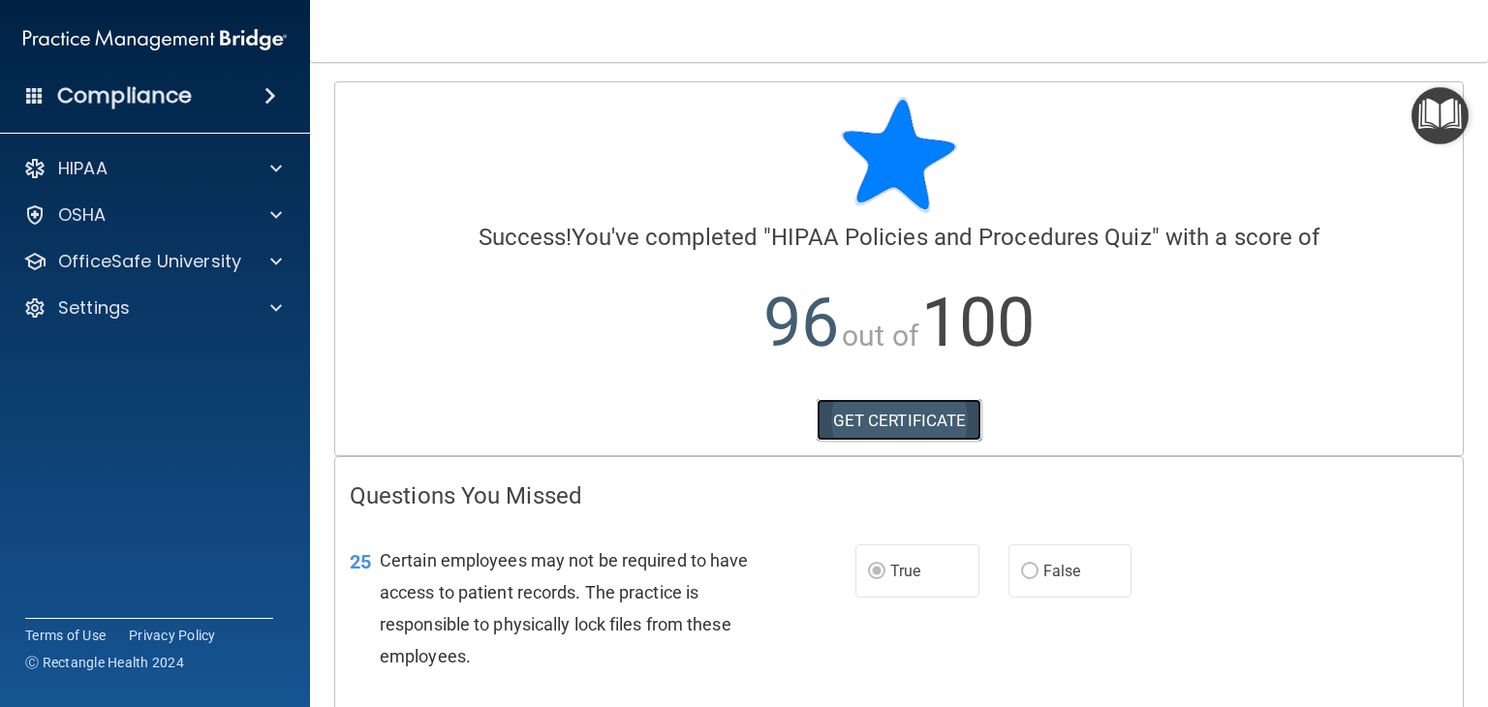
click at [949, 427] on link "GET CERTIFICATE" at bounding box center [900, 420] width 166 height 43
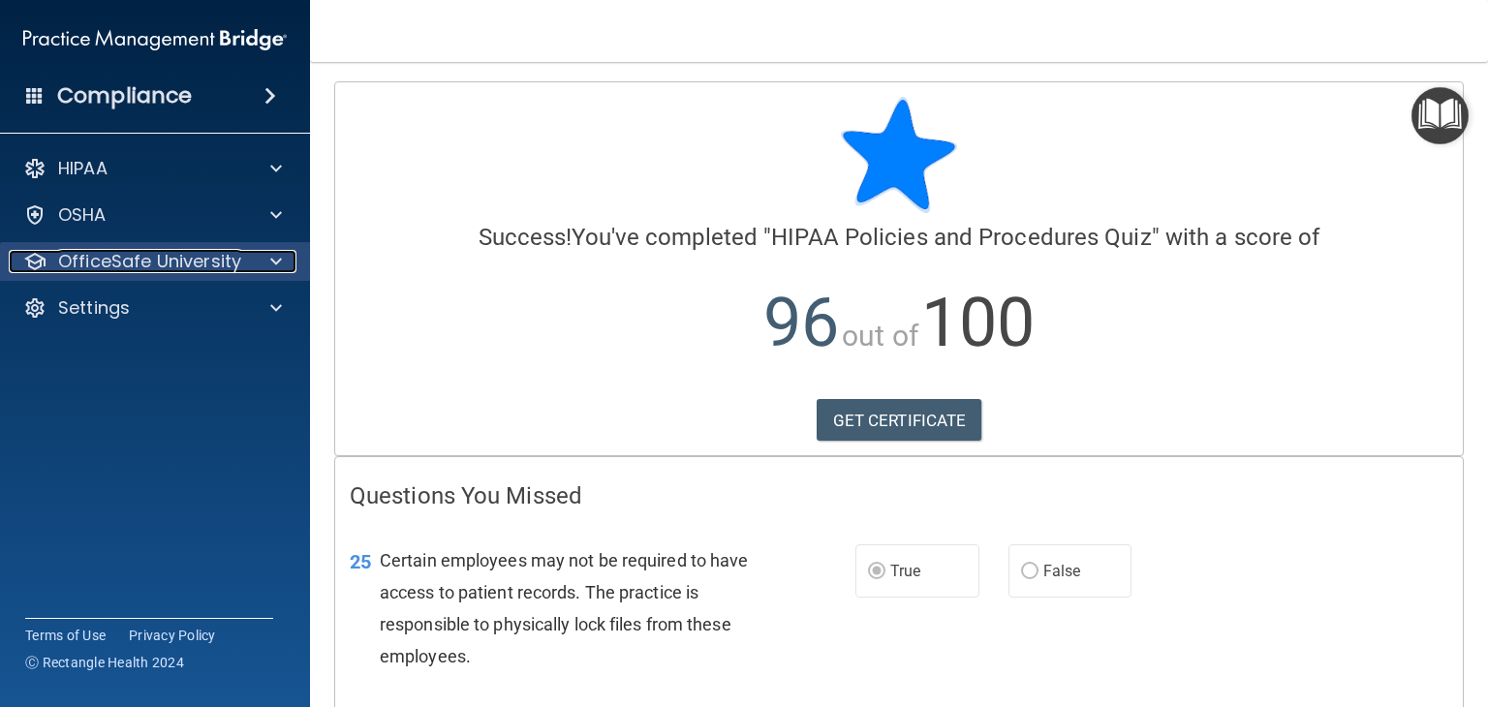
click at [125, 252] on p "OfficeSafe University" at bounding box center [149, 261] width 183 height 23
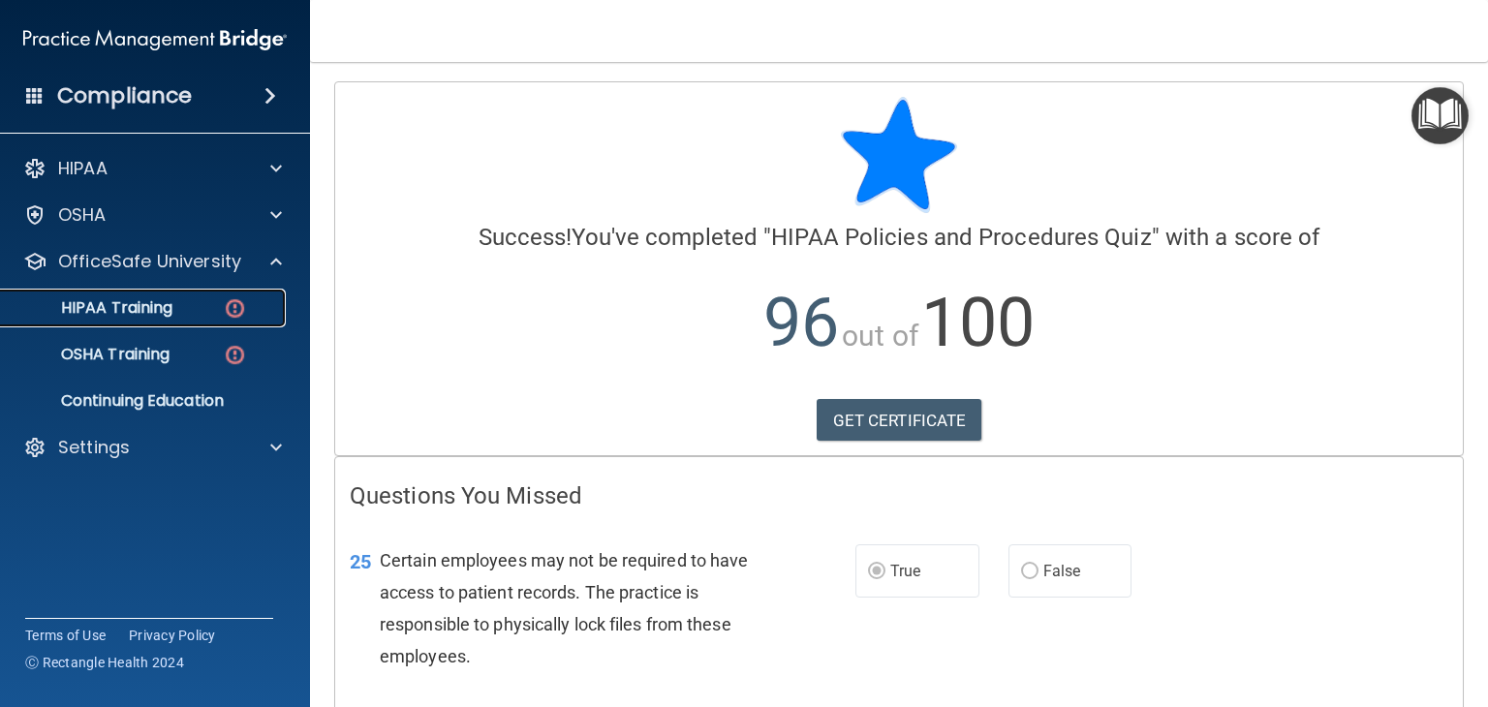
click at [198, 302] on div "HIPAA Training" at bounding box center [145, 307] width 264 height 19
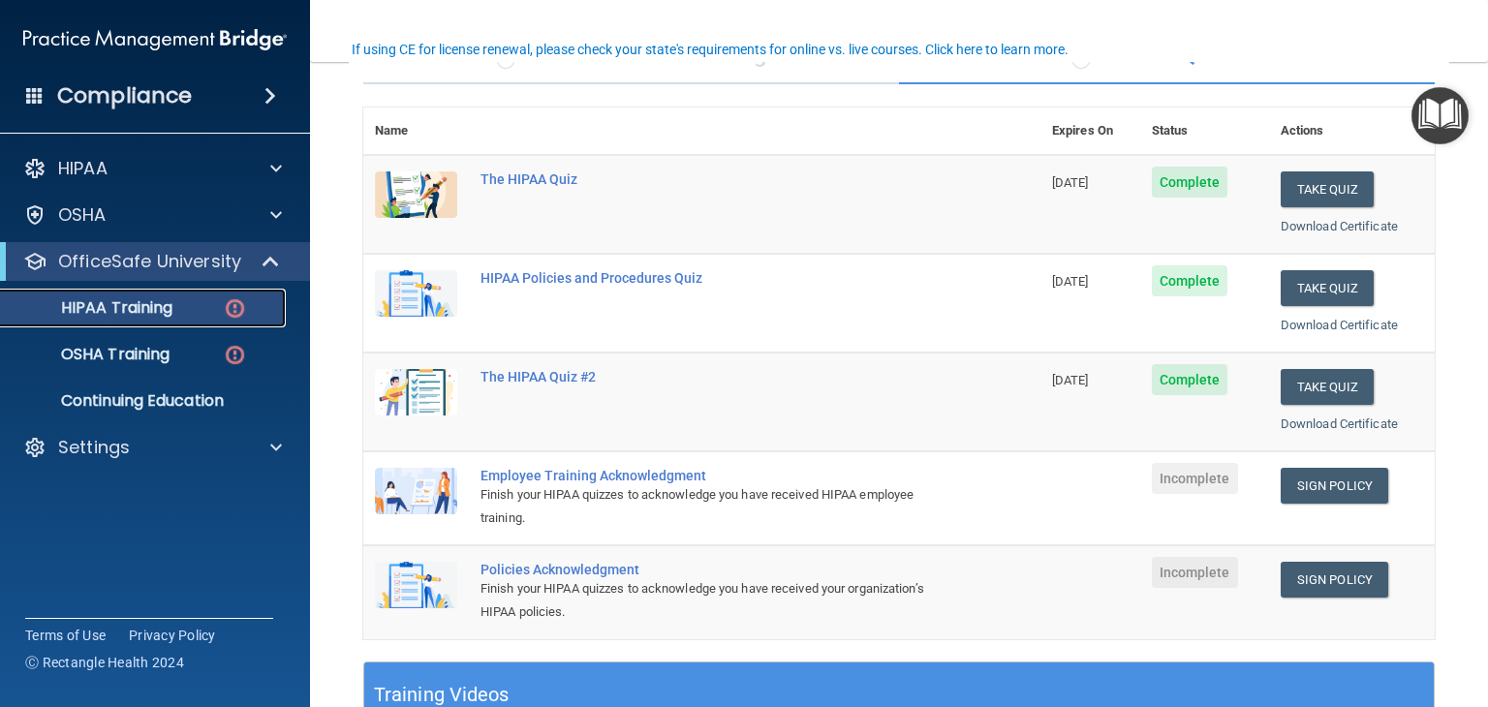
scroll to position [194, 0]
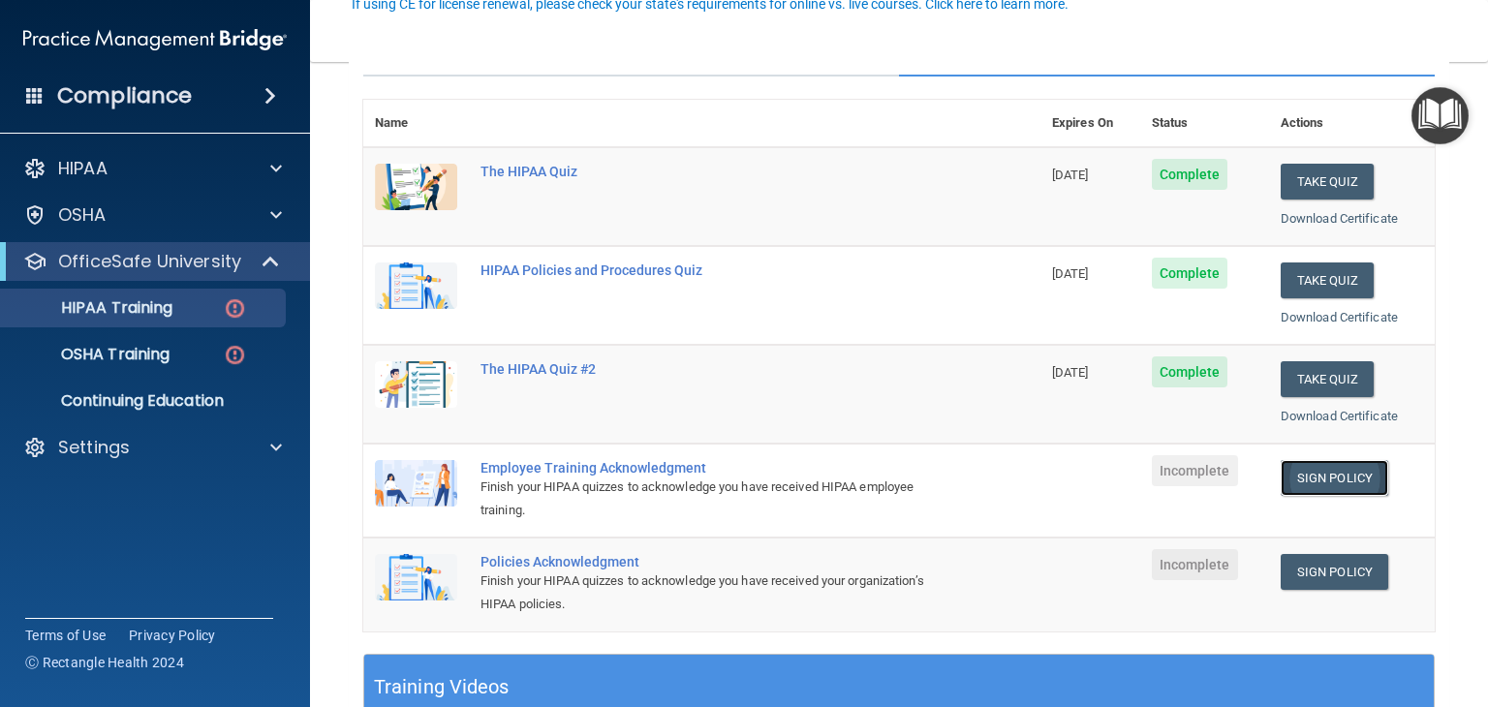
click at [1334, 481] on link "Sign Policy" at bounding box center [1335, 478] width 108 height 36
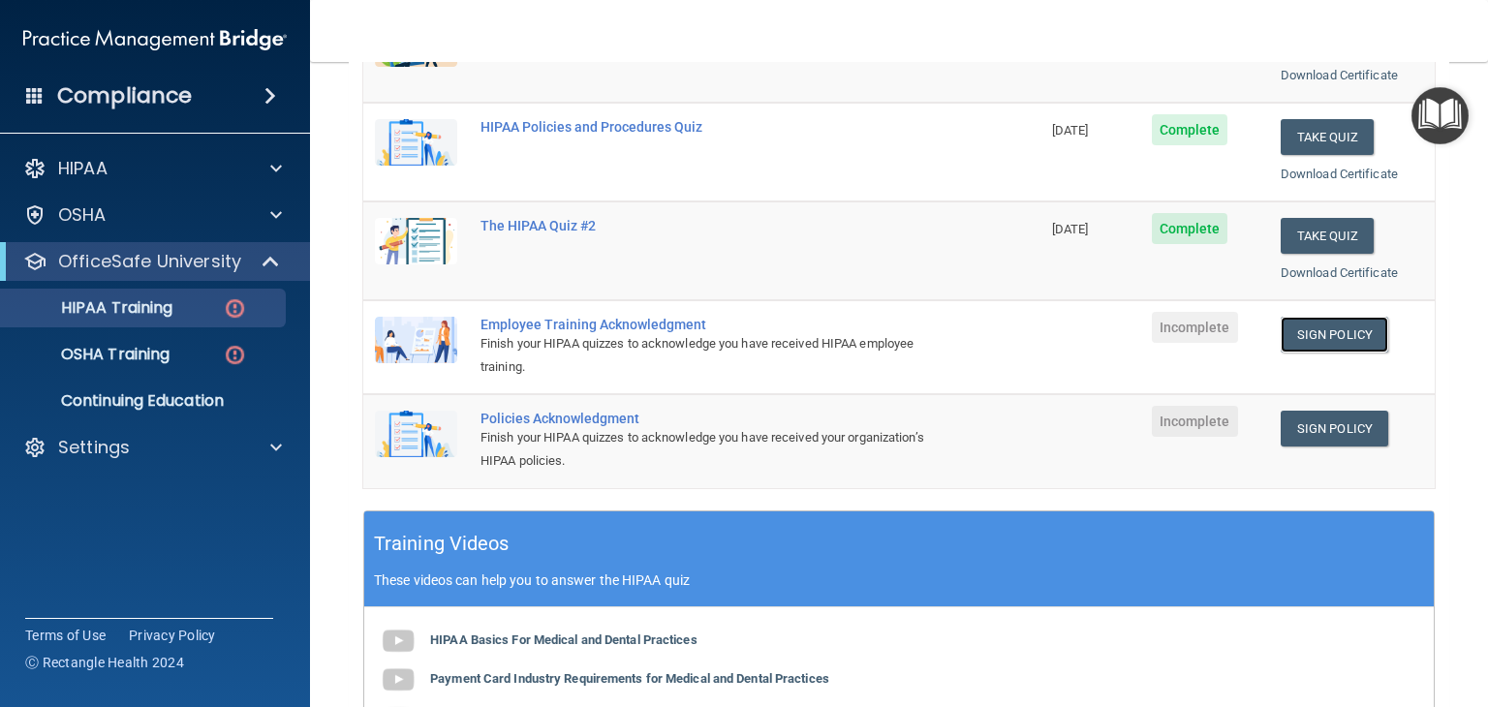
scroll to position [339, 0]
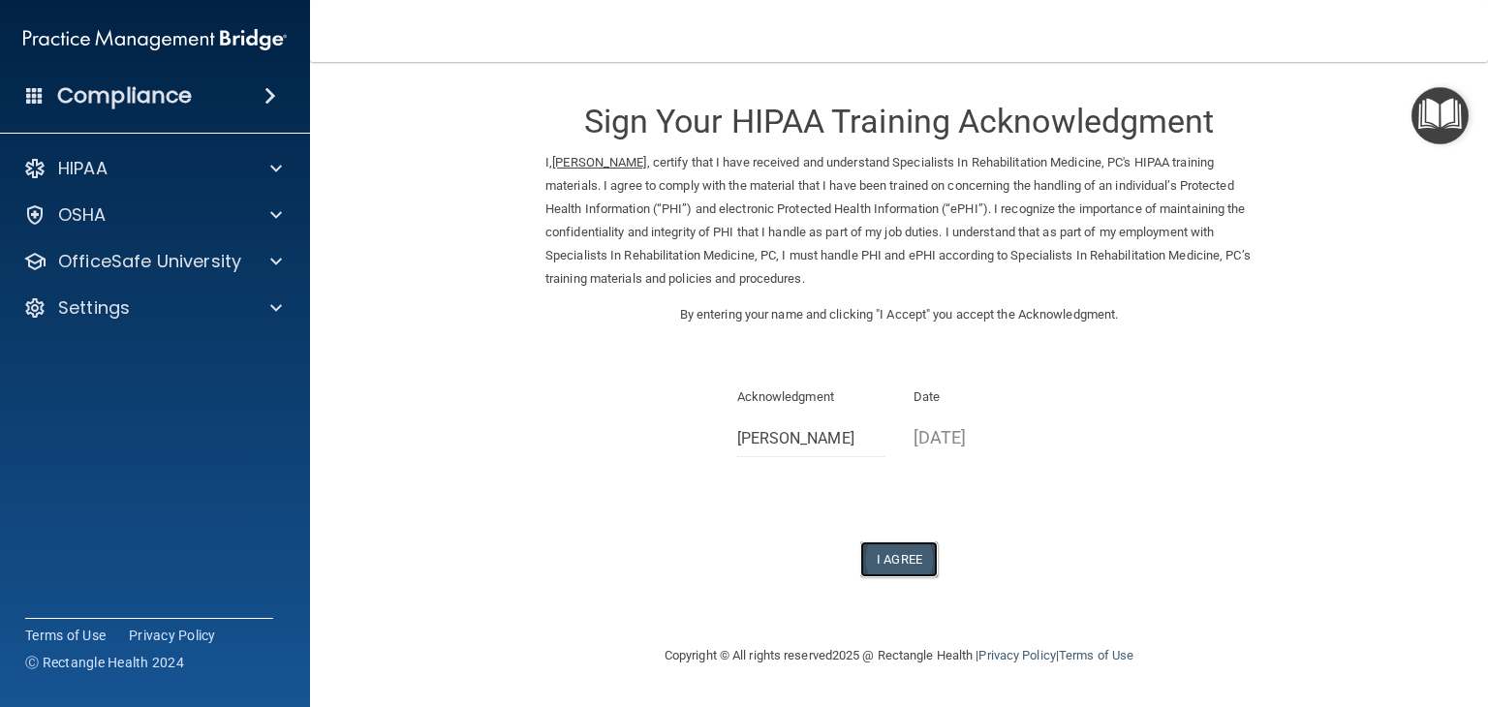
click at [903, 555] on button "I Agree" at bounding box center [899, 560] width 78 height 36
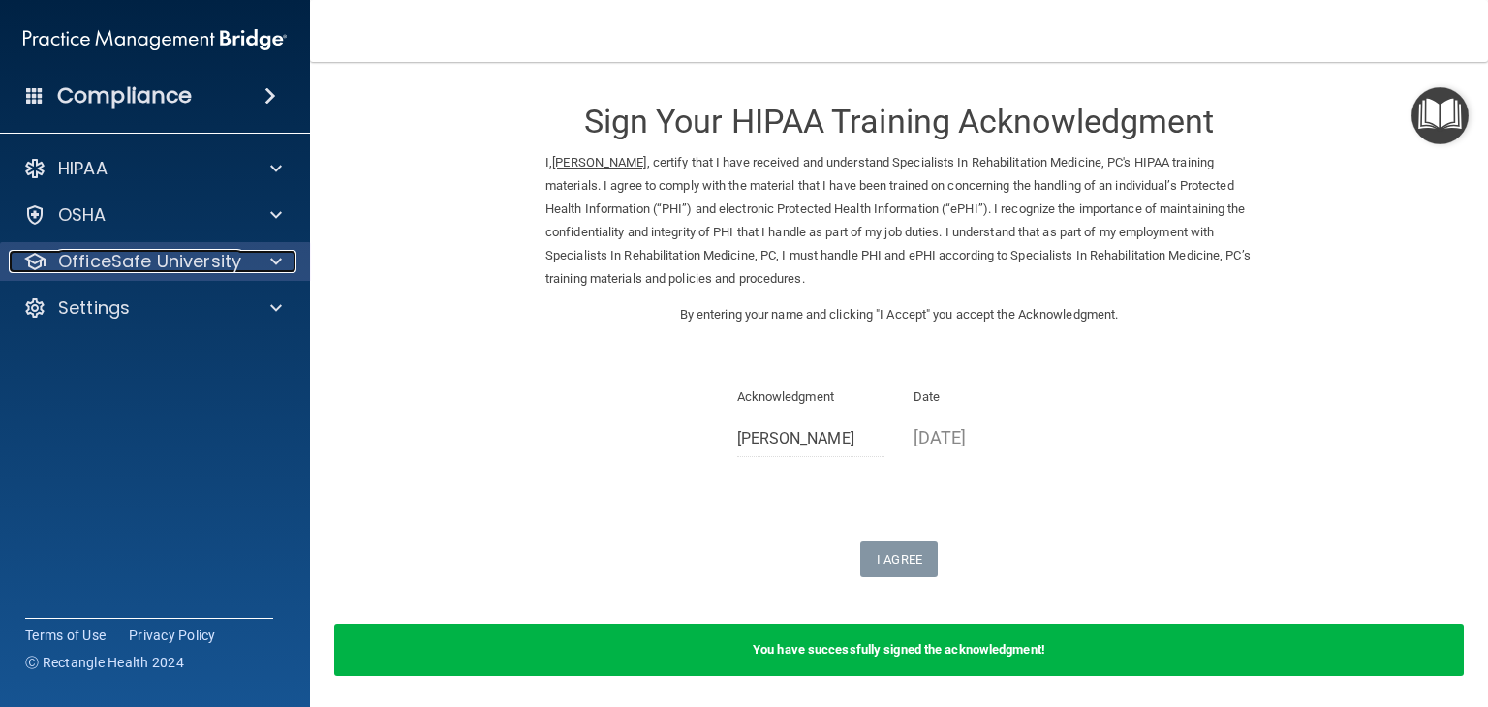
click at [167, 264] on p "OfficeSafe University" at bounding box center [149, 261] width 183 height 23
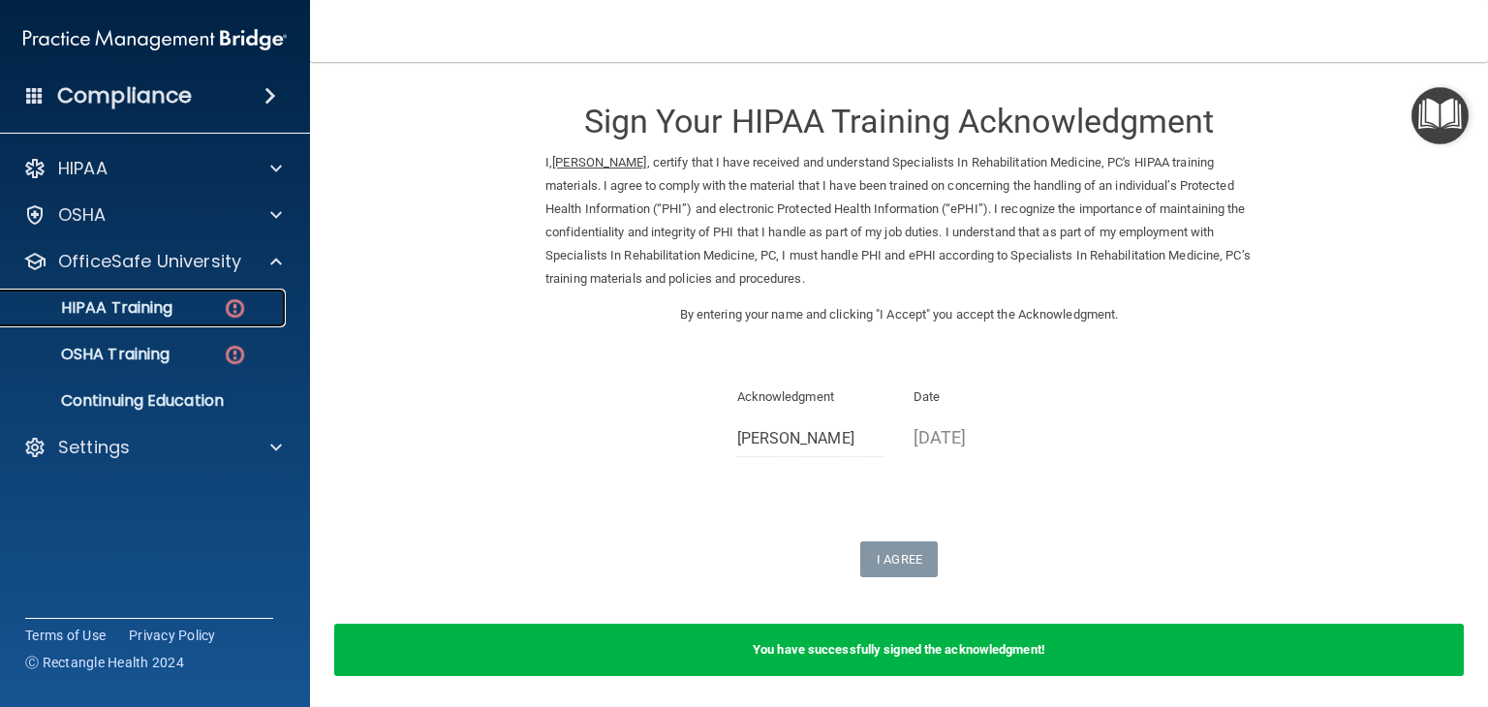
click at [178, 304] on div "HIPAA Training" at bounding box center [145, 307] width 264 height 19
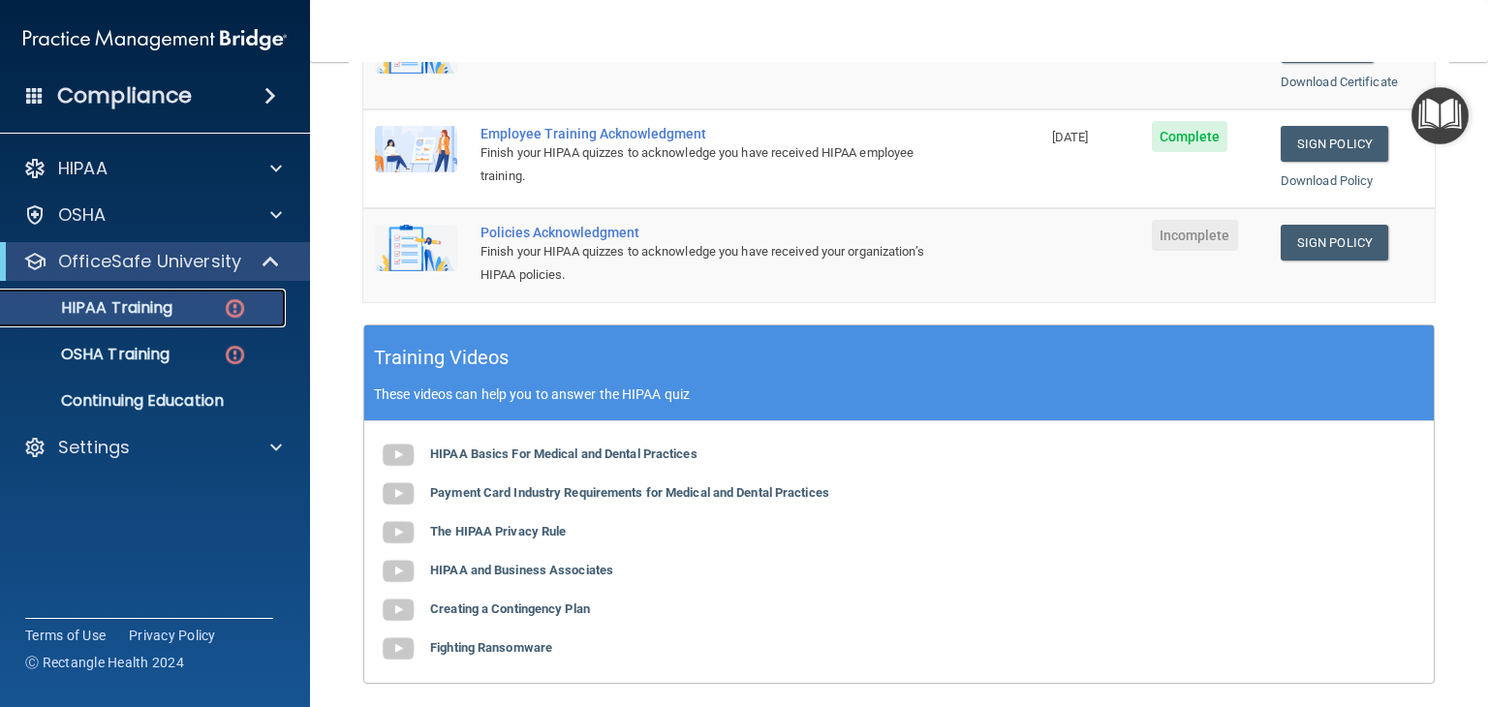
scroll to position [484, 0]
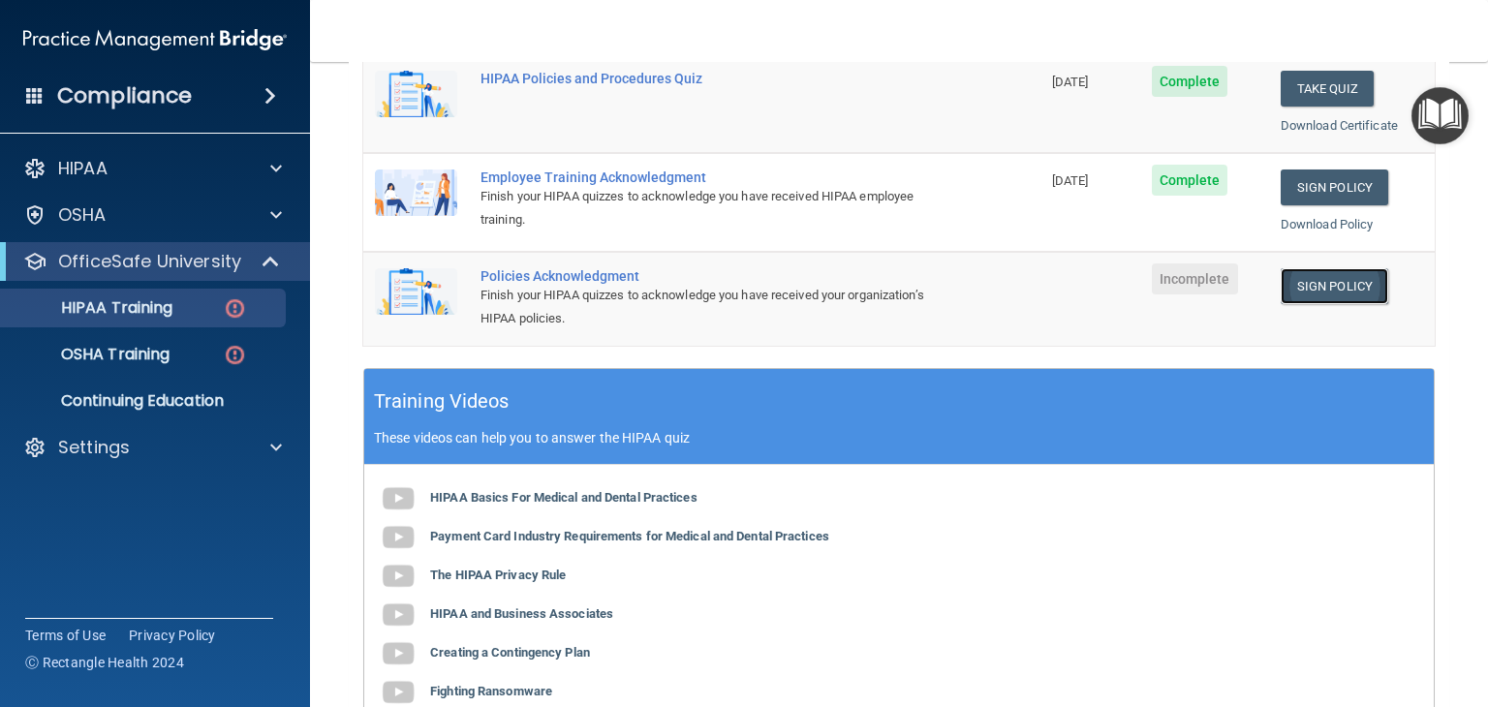
click at [1323, 284] on link "Sign Policy" at bounding box center [1335, 286] width 108 height 36
click at [182, 345] on div "OSHA Training" at bounding box center [145, 354] width 264 height 19
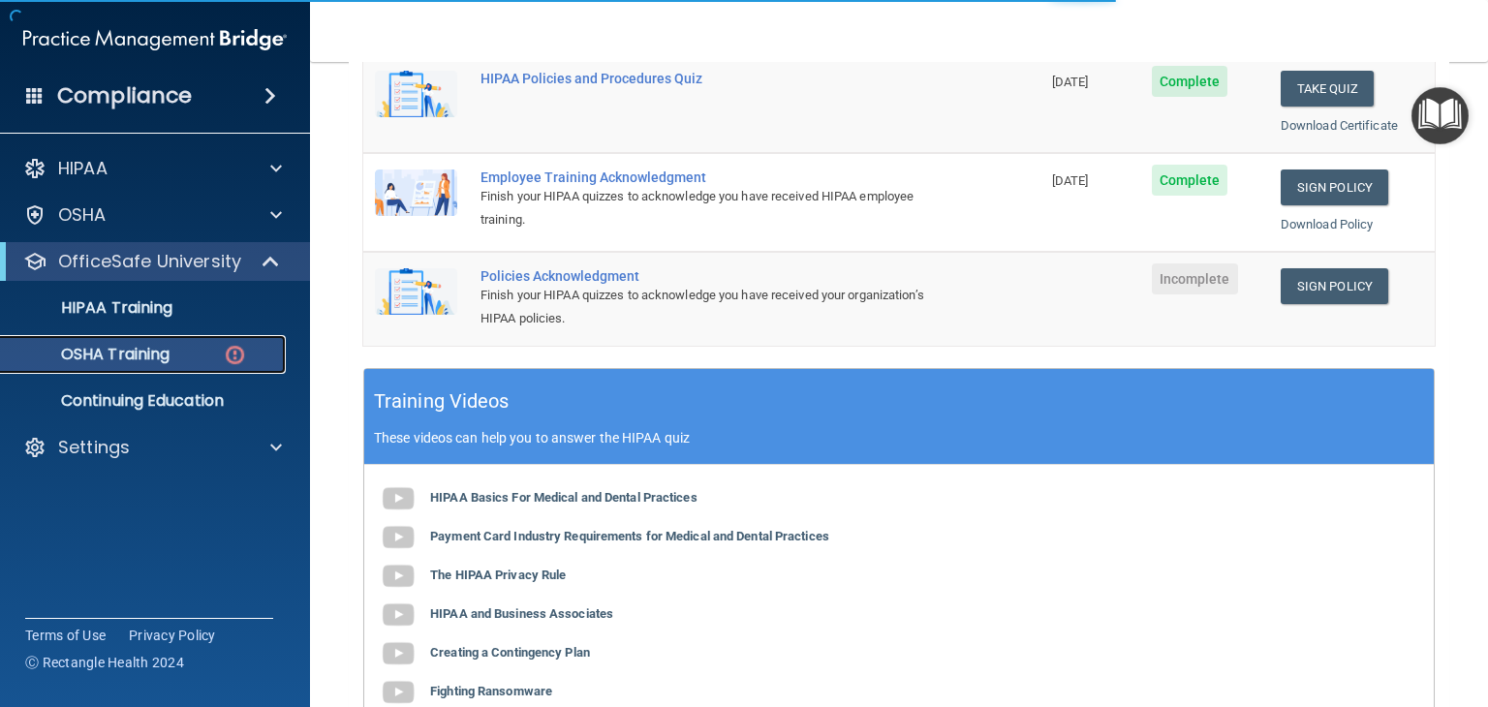
scroll to position [275, 0]
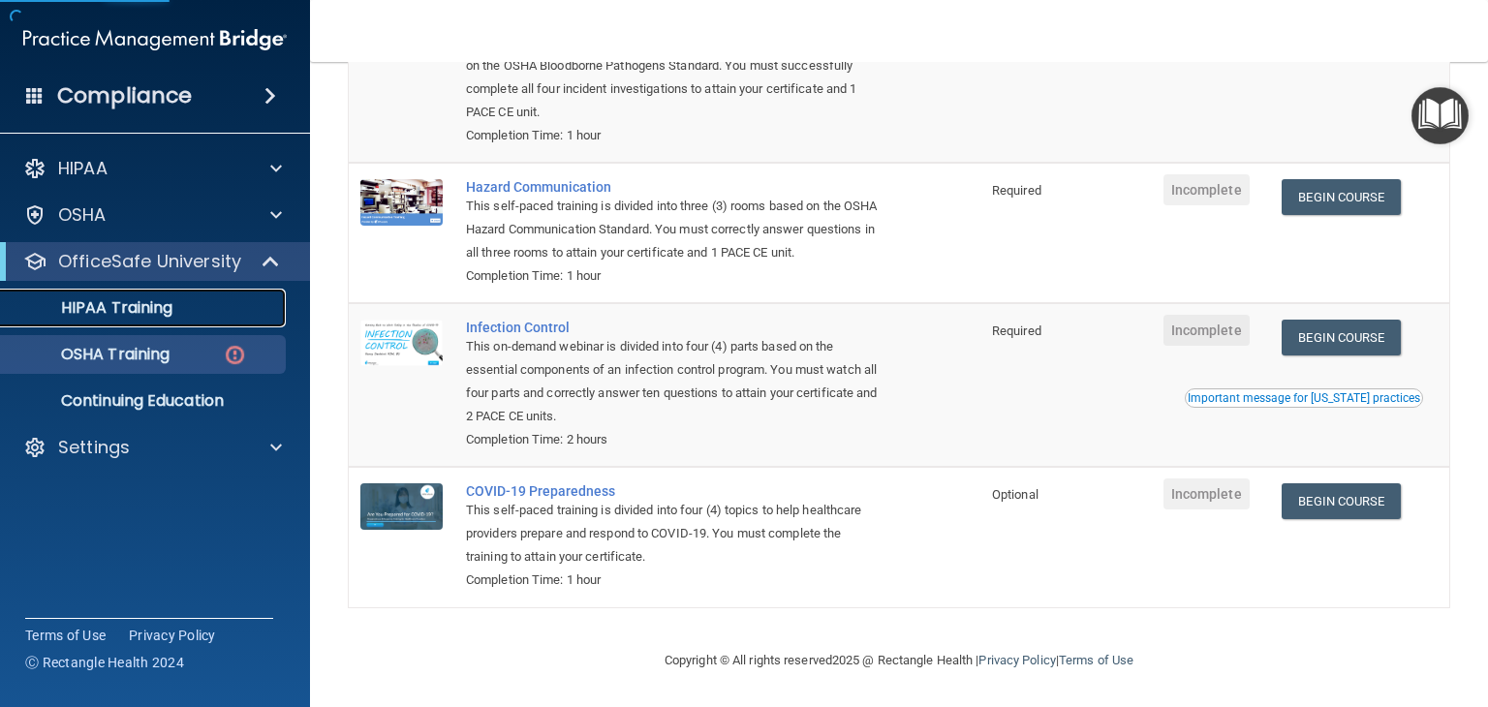
click at [164, 303] on p "HIPAA Training" at bounding box center [93, 307] width 160 height 19
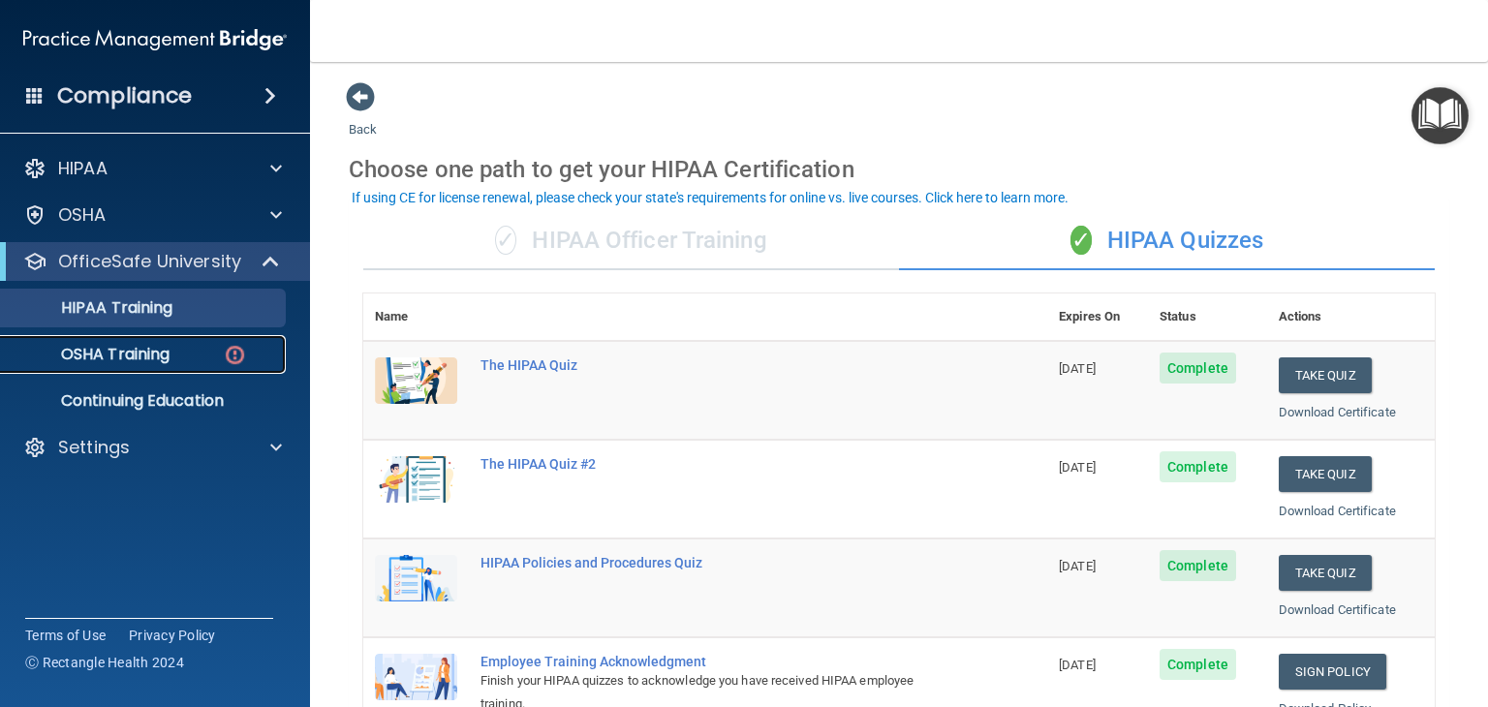
click at [130, 356] on p "OSHA Training" at bounding box center [91, 354] width 157 height 19
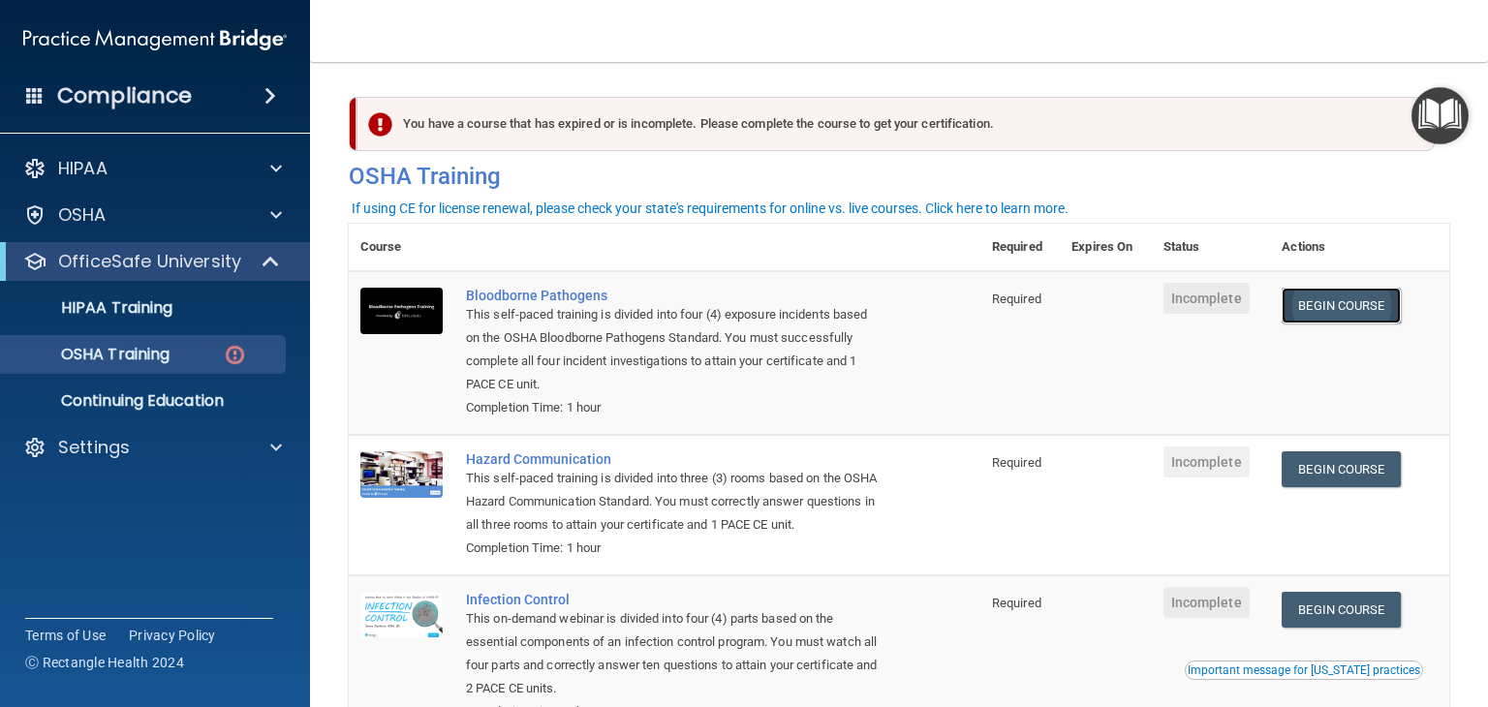
click at [1321, 314] on link "Begin Course" at bounding box center [1341, 306] width 118 height 36
click at [186, 349] on div "OSHA Training" at bounding box center [145, 354] width 264 height 19
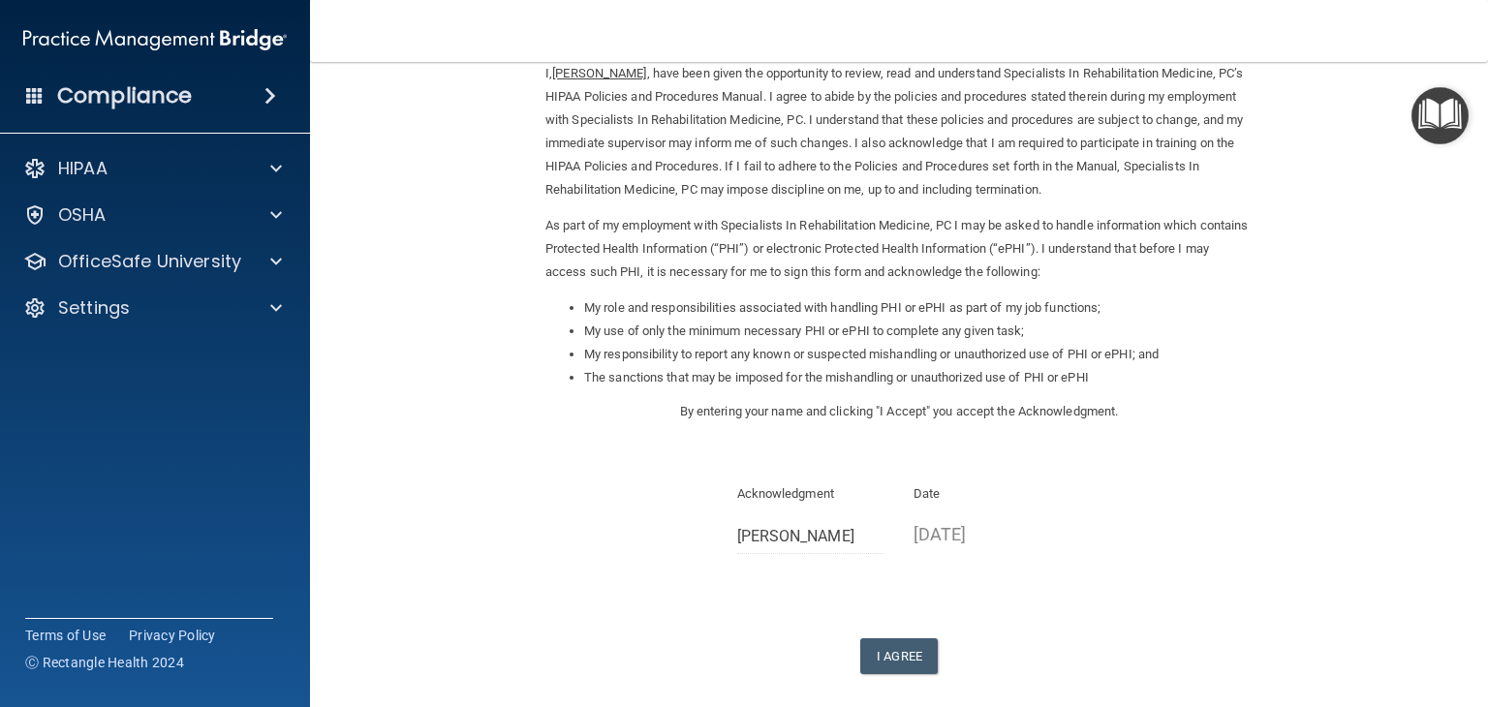
scroll to position [180, 0]
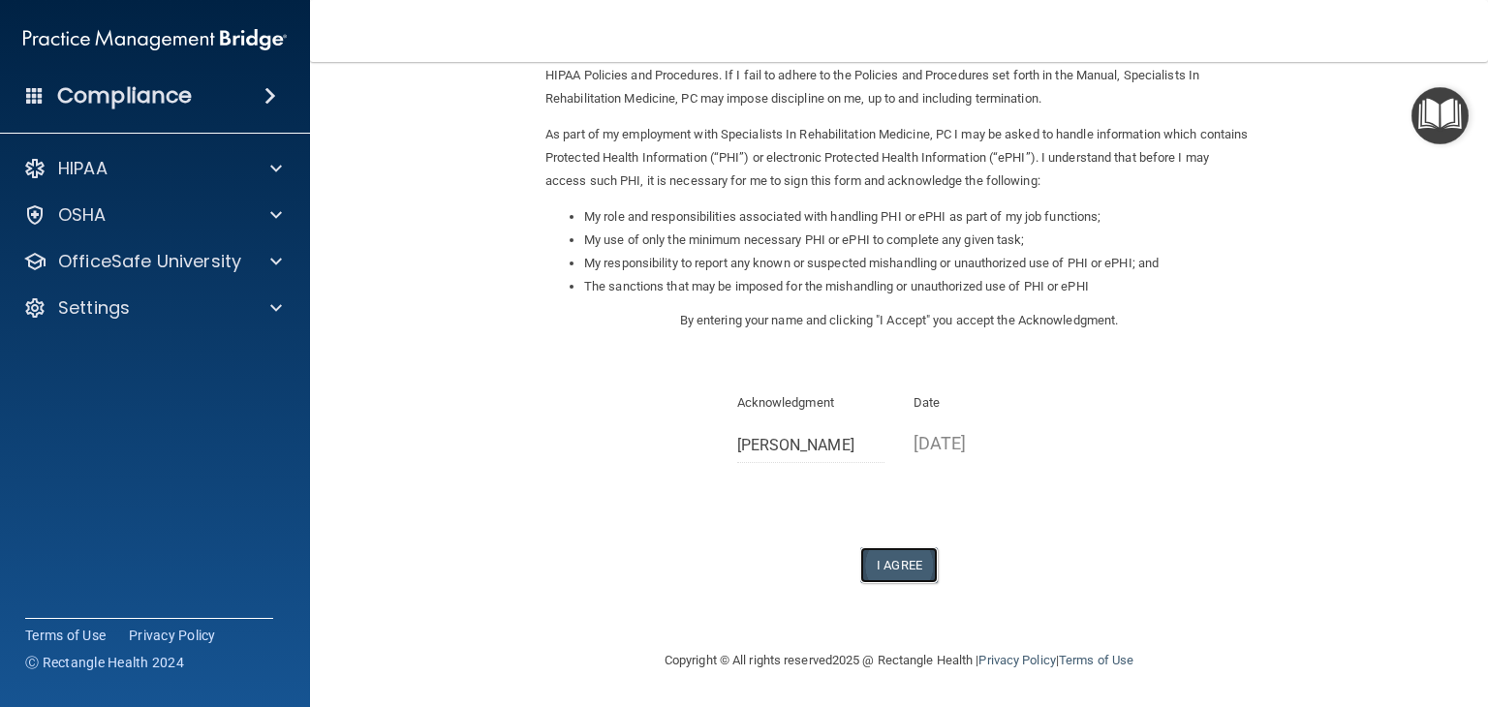
click at [903, 561] on button "I Agree" at bounding box center [899, 565] width 78 height 36
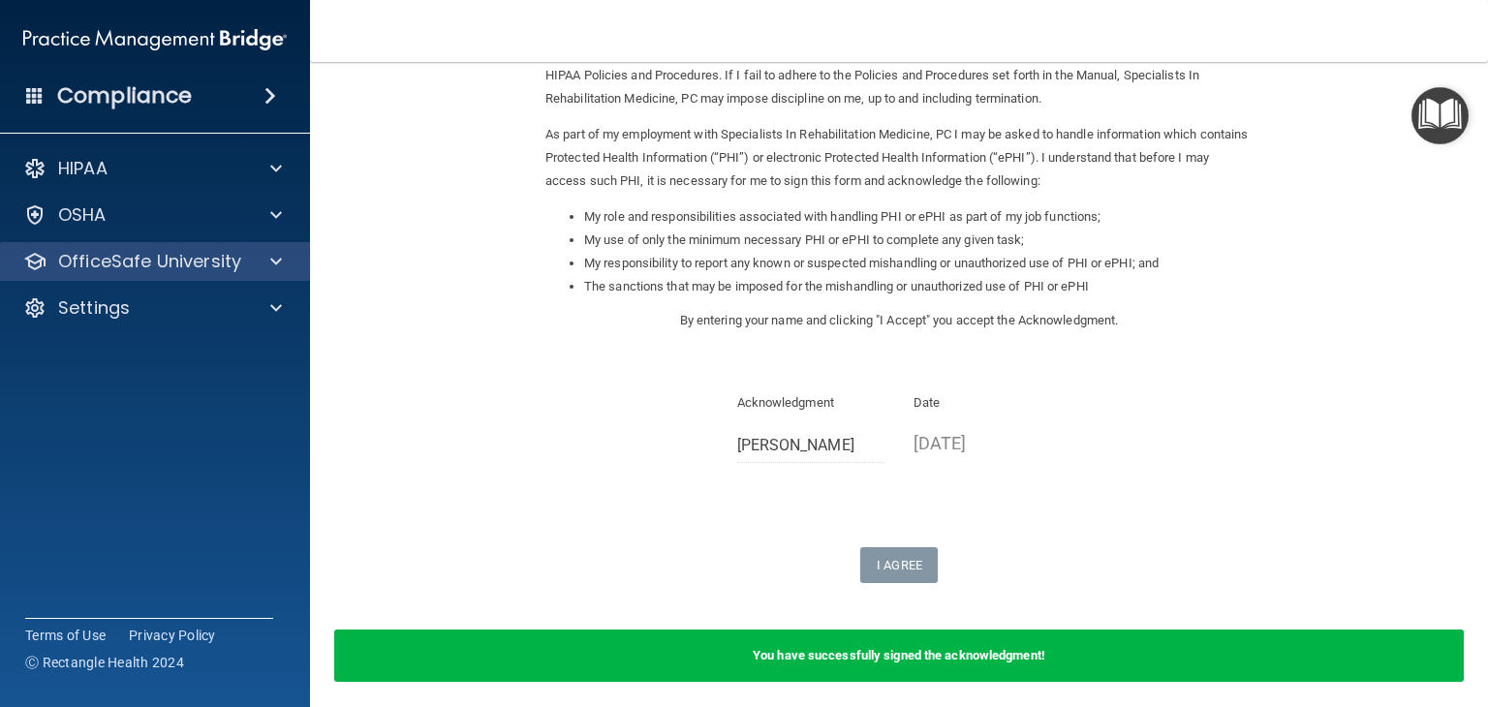
click at [200, 242] on div "OfficeSafe University" at bounding box center [155, 261] width 311 height 39
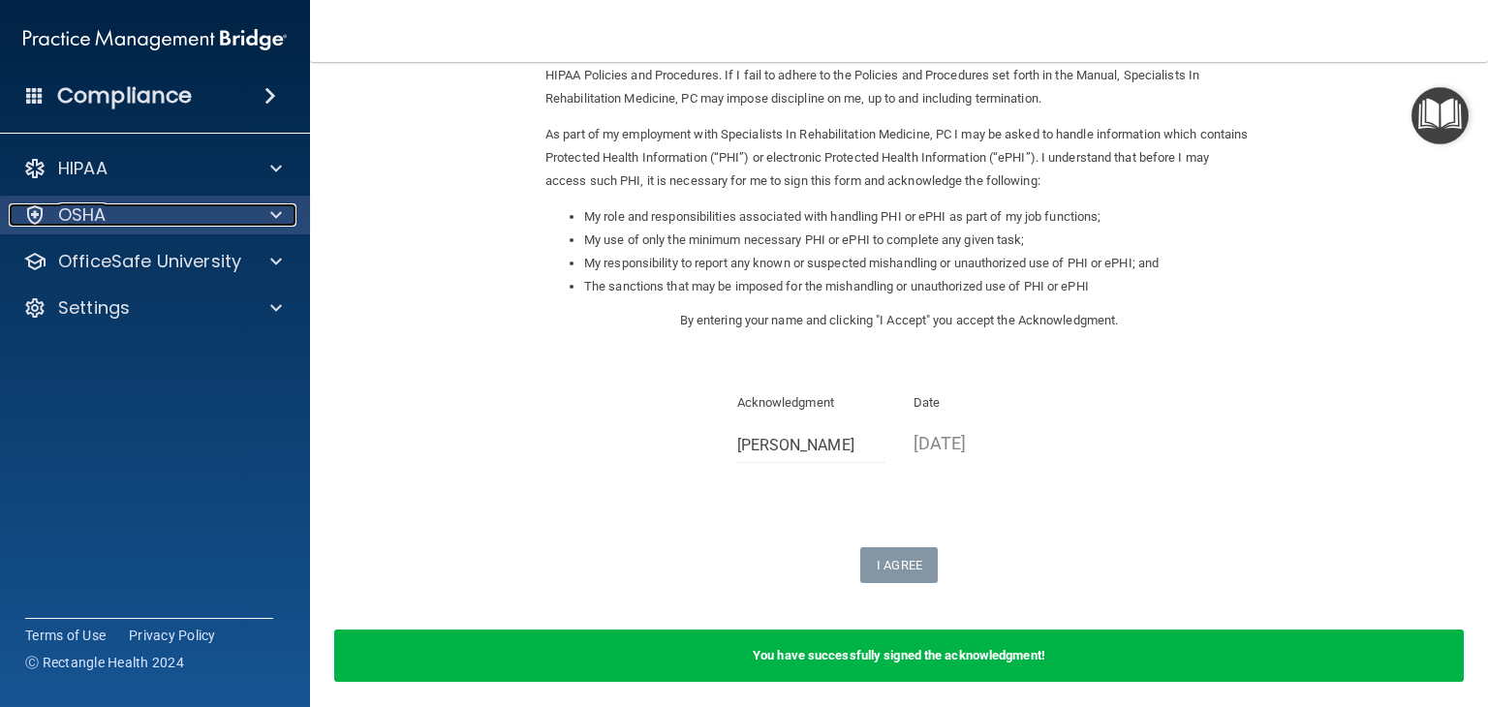
click at [207, 206] on div "OSHA" at bounding box center [129, 214] width 240 height 23
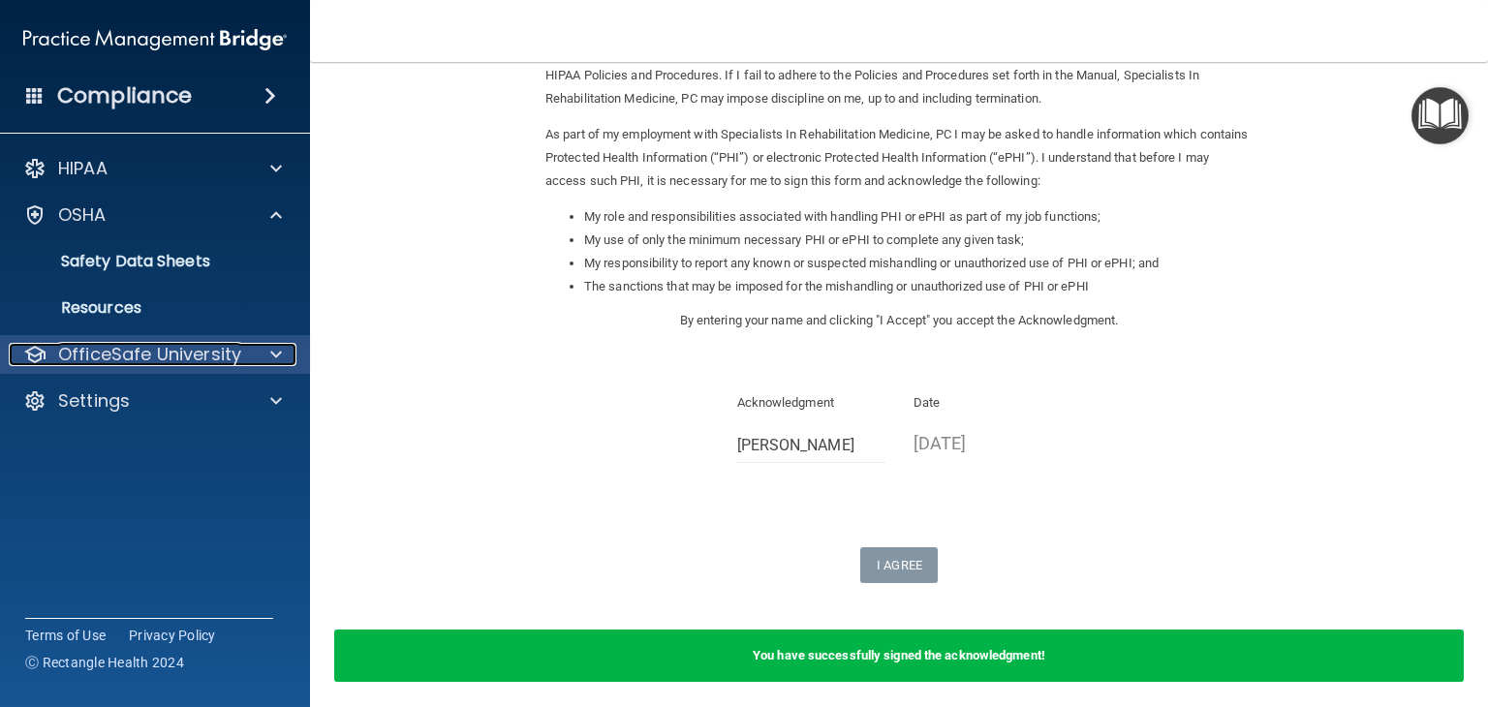
click at [139, 348] on p "OfficeSafe University" at bounding box center [149, 354] width 183 height 23
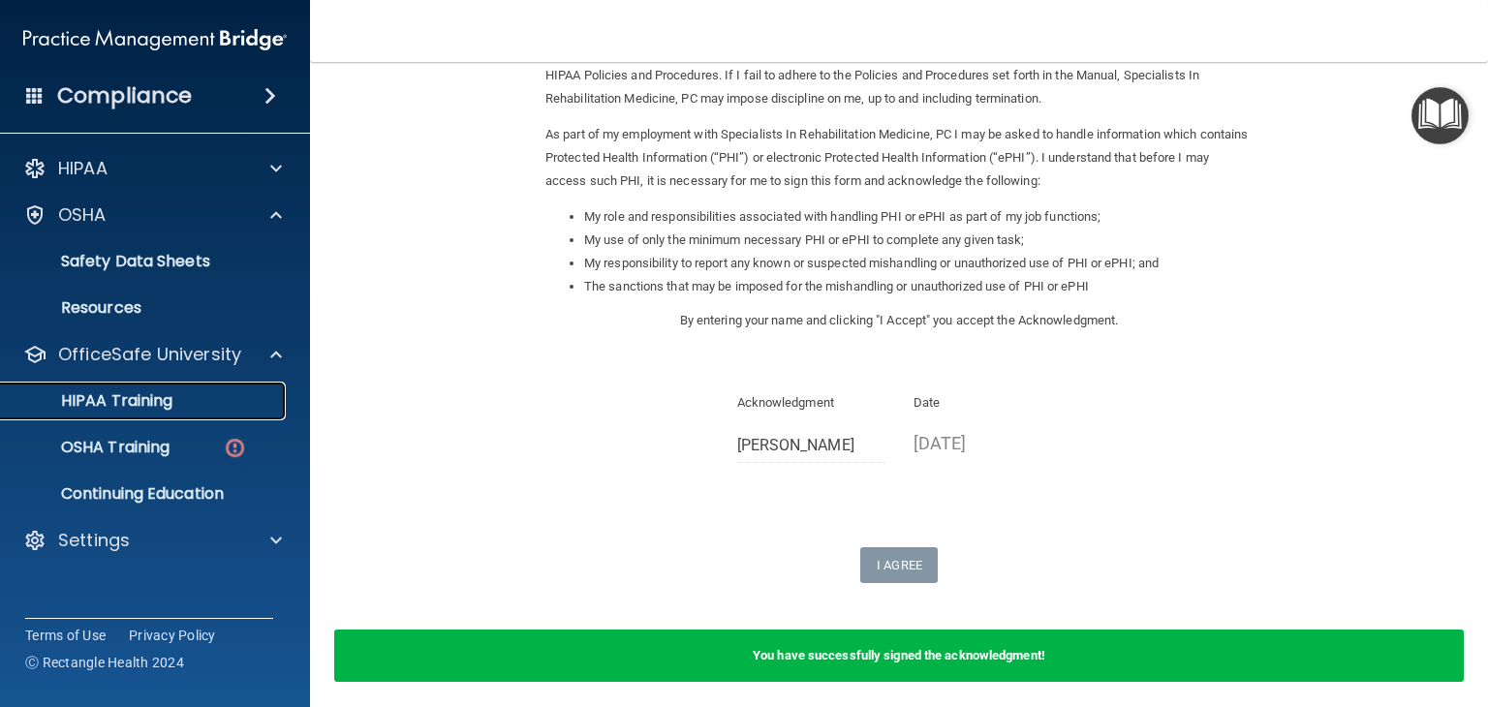
click at [169, 391] on p "HIPAA Training" at bounding box center [93, 400] width 160 height 19
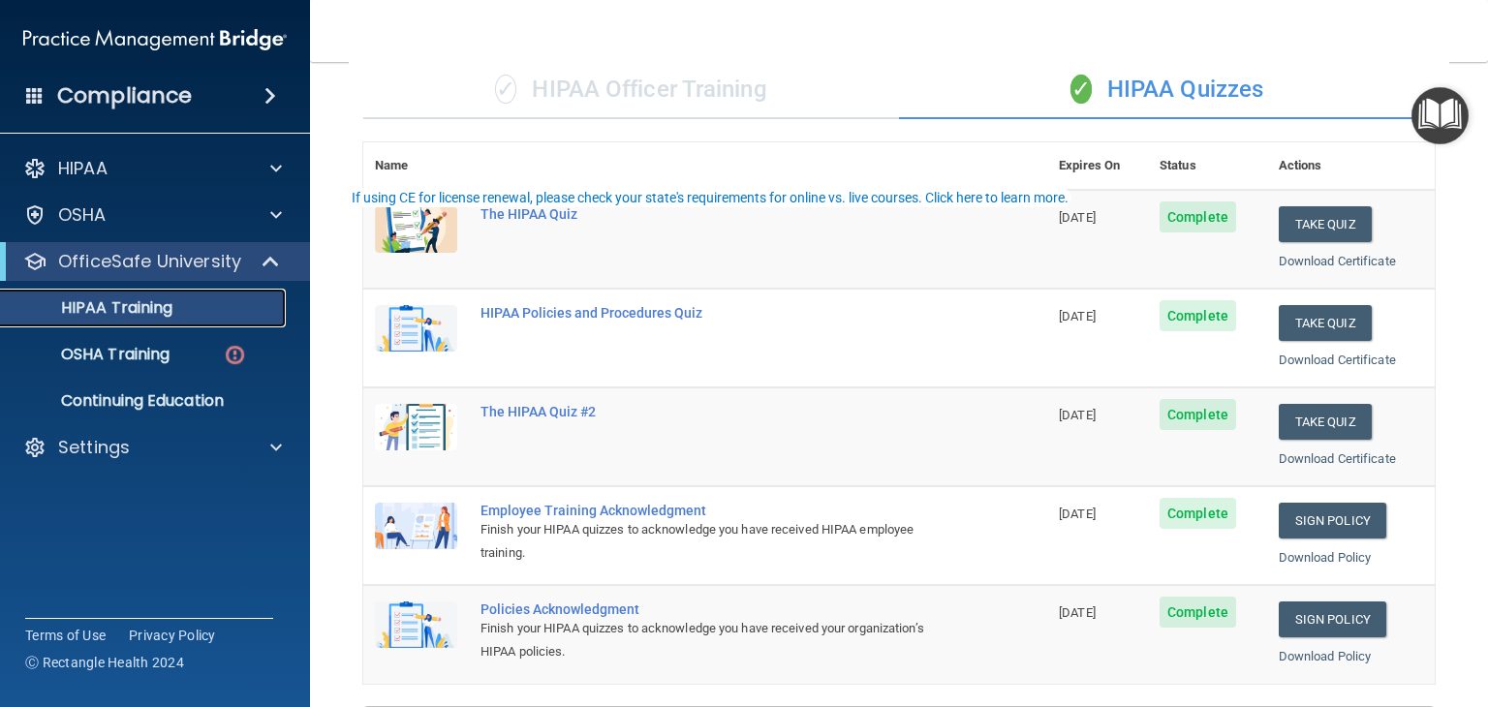
scroll to position [291, 0]
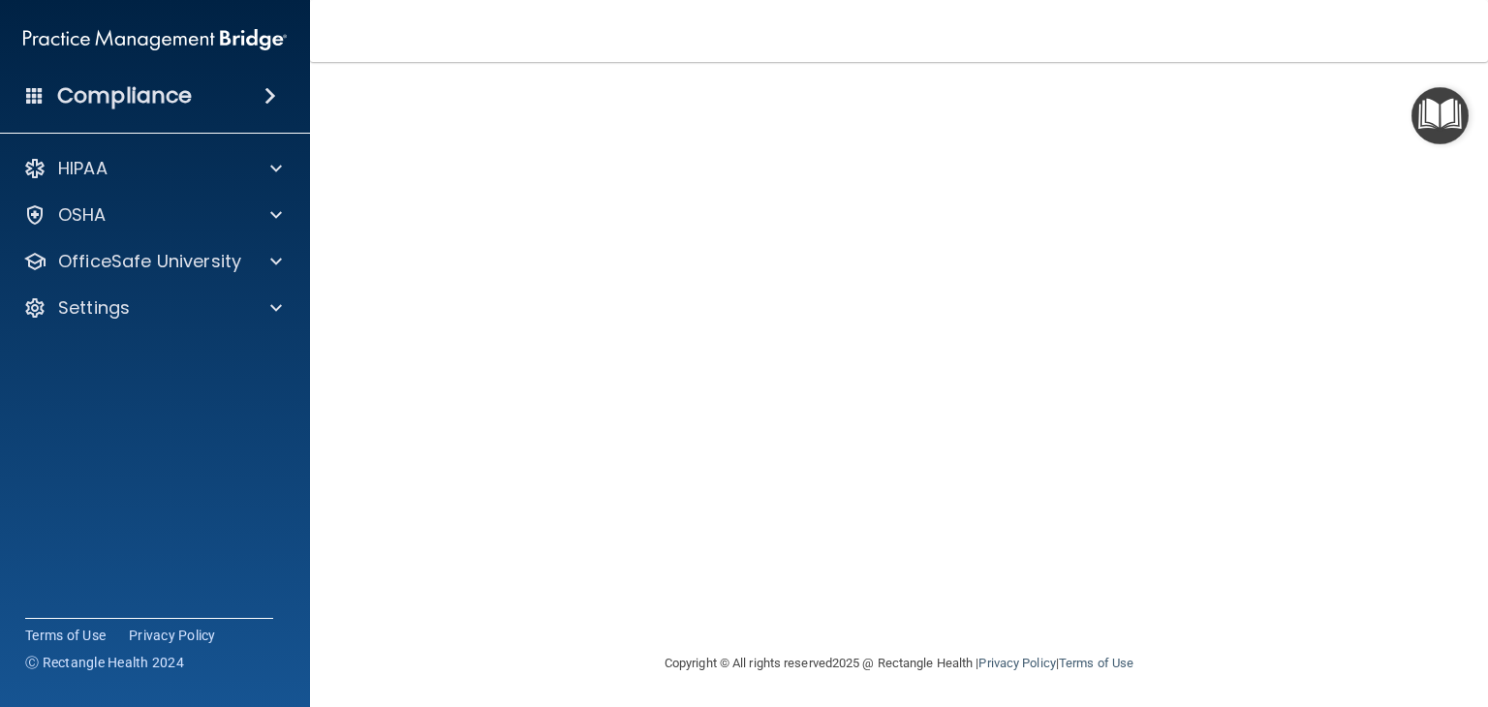
scroll to position [122, 0]
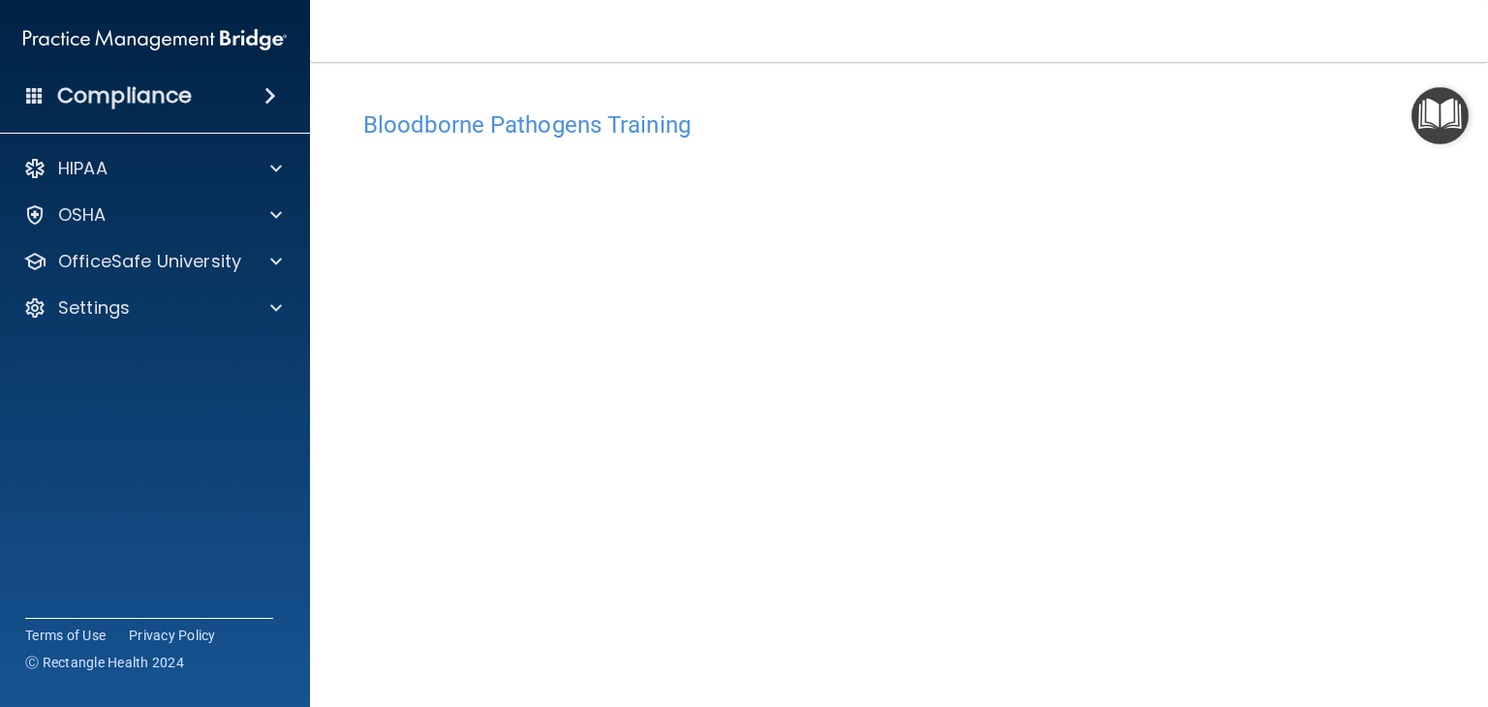
scroll to position [97, 0]
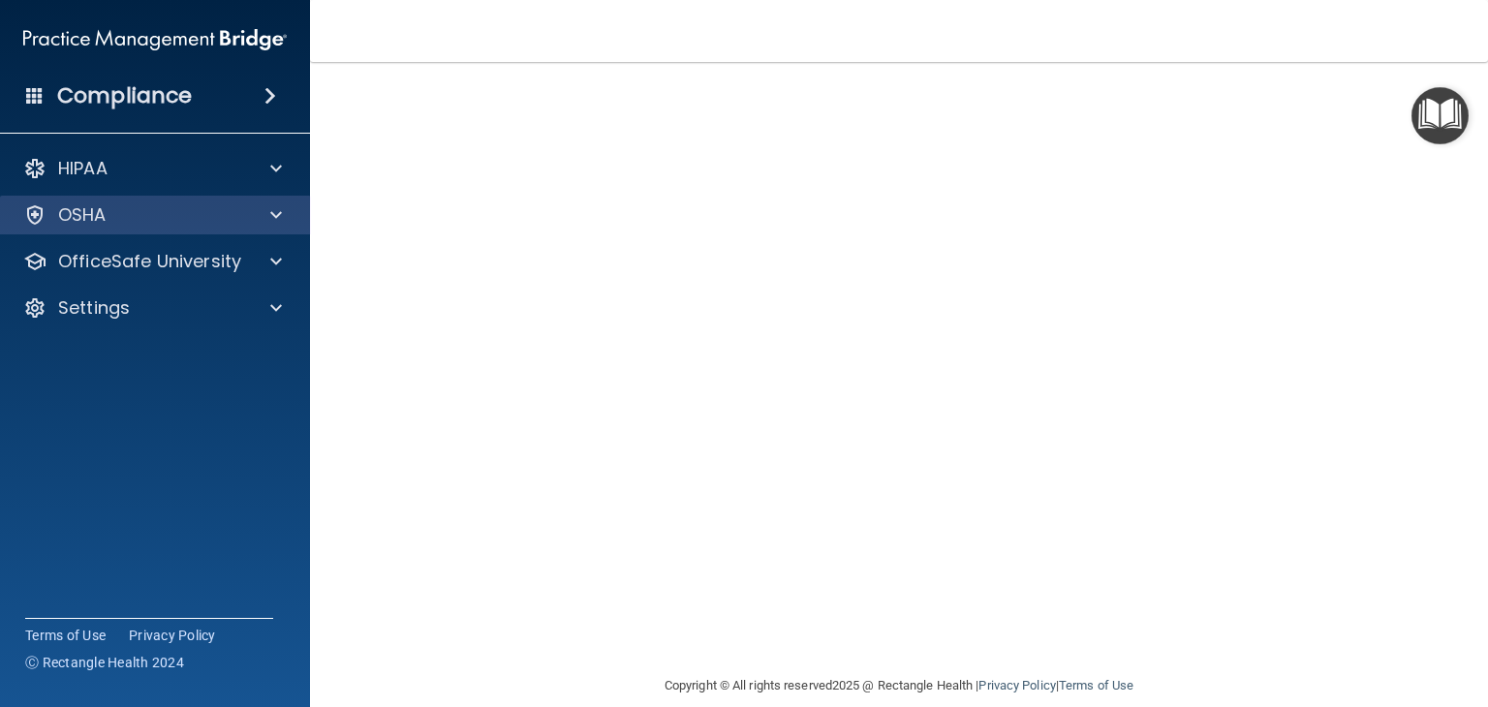
click at [291, 200] on div "OSHA" at bounding box center [155, 215] width 311 height 39
click at [258, 222] on div at bounding box center [273, 214] width 48 height 23
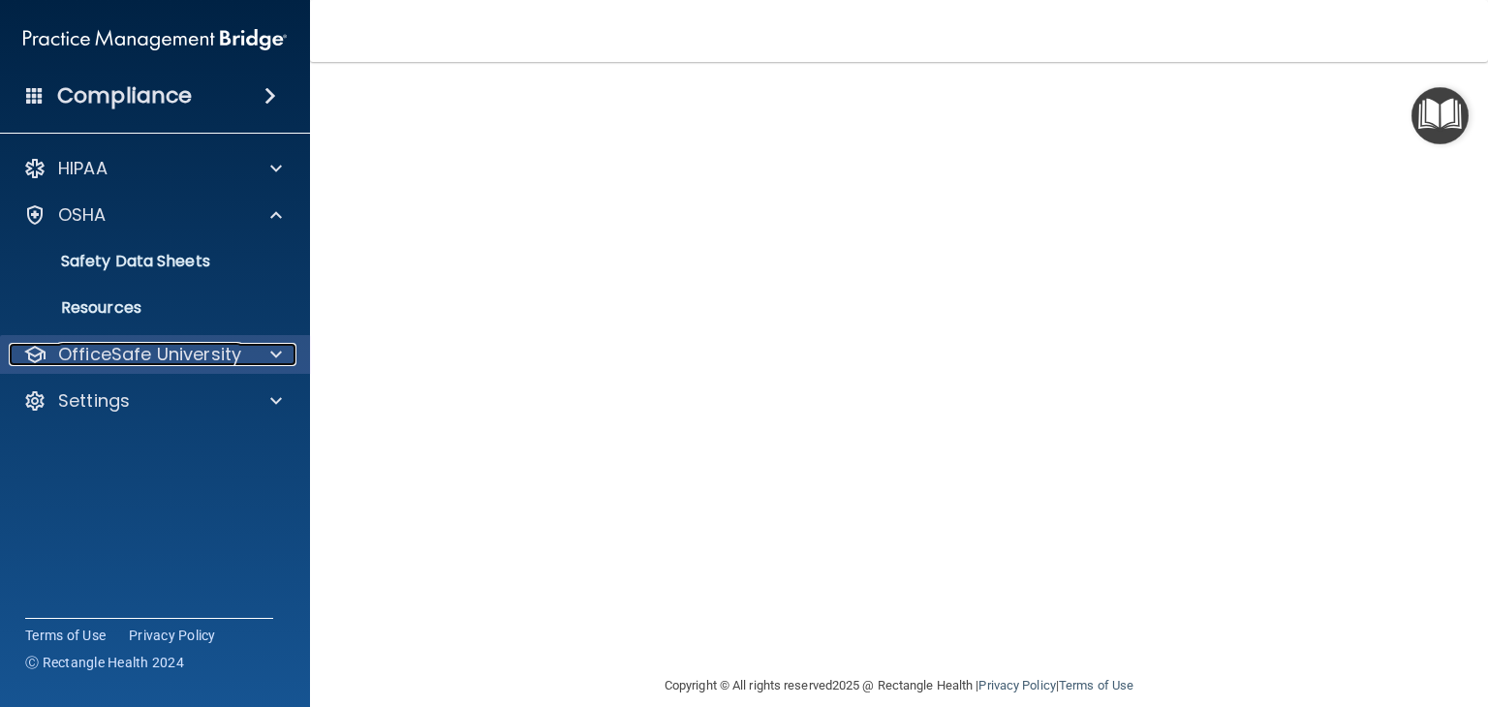
click at [251, 354] on div at bounding box center [273, 354] width 48 height 23
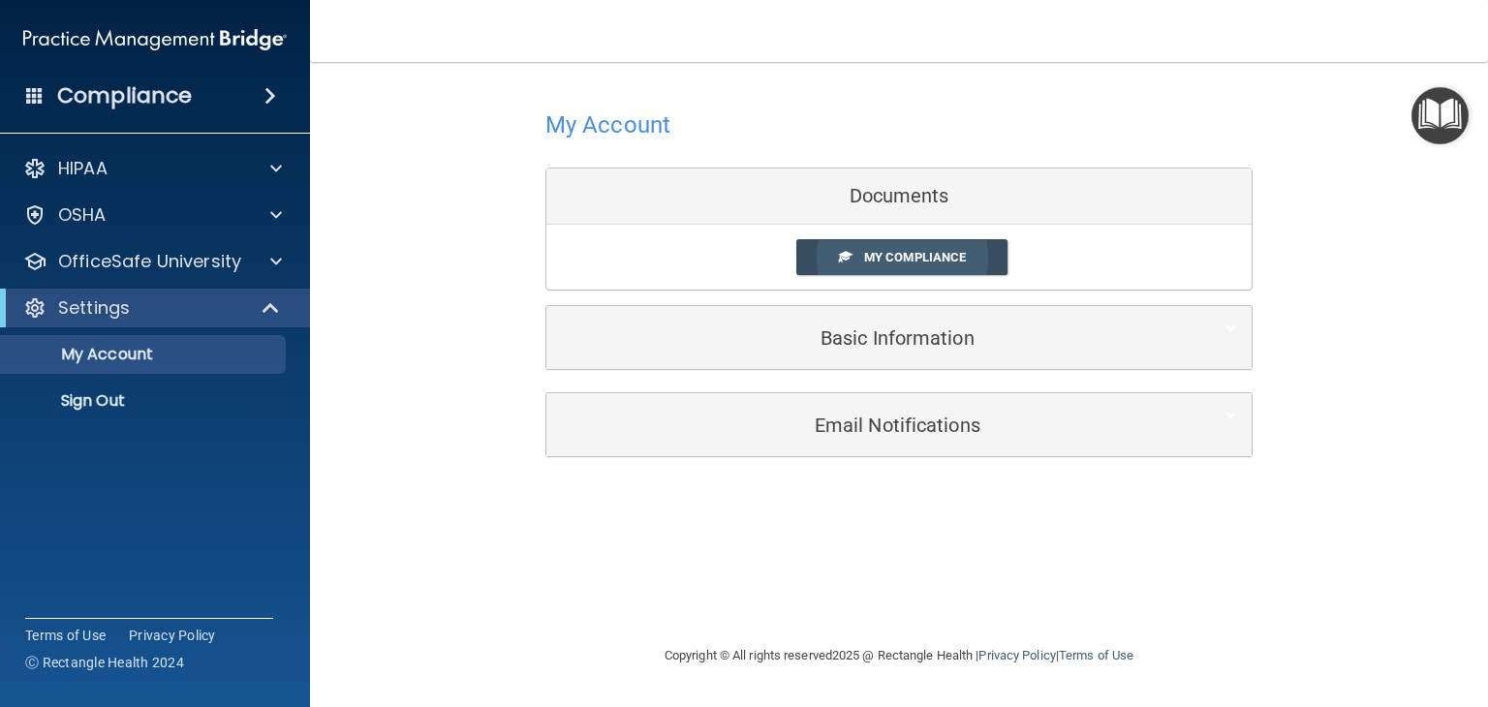
click at [905, 268] on link "My Compliance" at bounding box center [902, 257] width 212 height 36
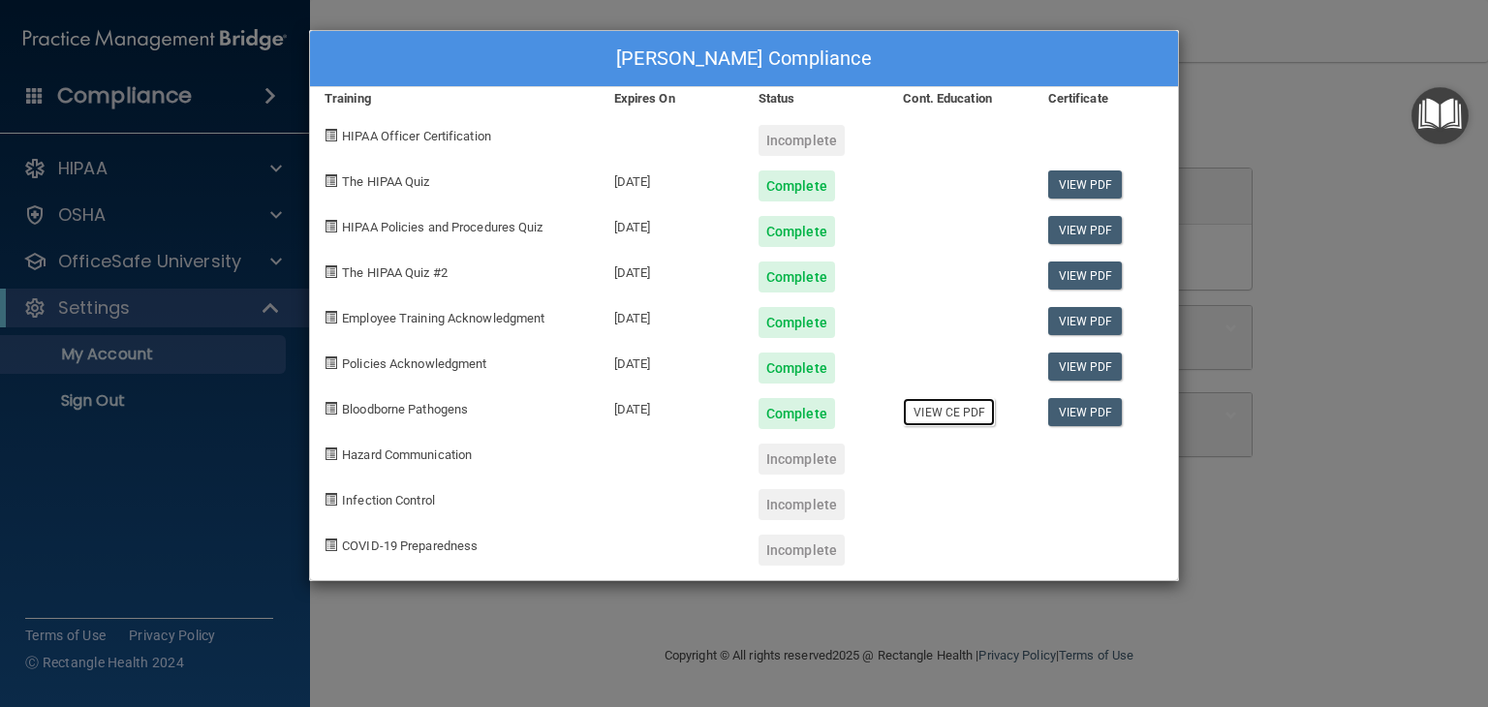
click at [949, 414] on link "View CE PDF" at bounding box center [949, 412] width 92 height 28
click at [1398, 462] on div "[PERSON_NAME] Compliance Training Expires On Status Cont. Education Certificate…" at bounding box center [744, 353] width 1488 height 707
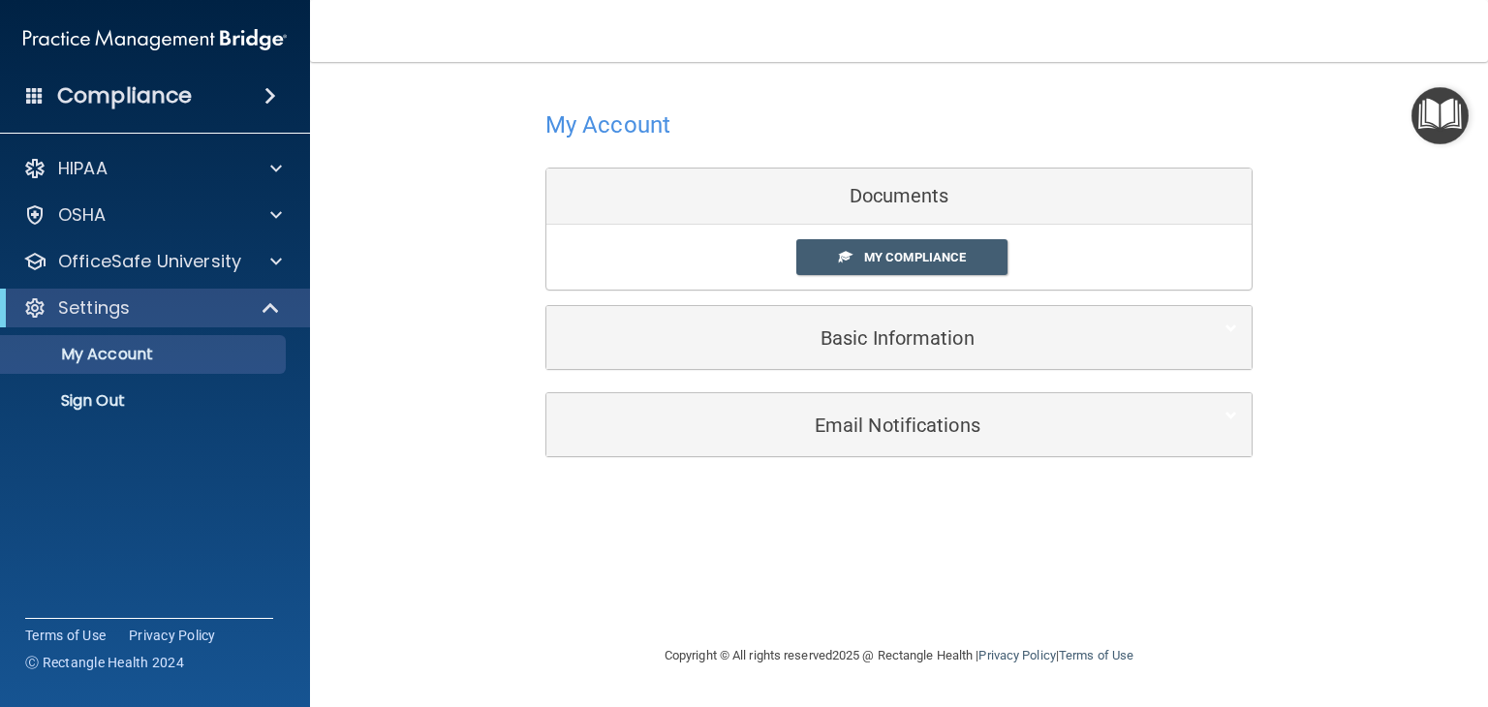
click at [180, 290] on div "Settings" at bounding box center [155, 308] width 310 height 39
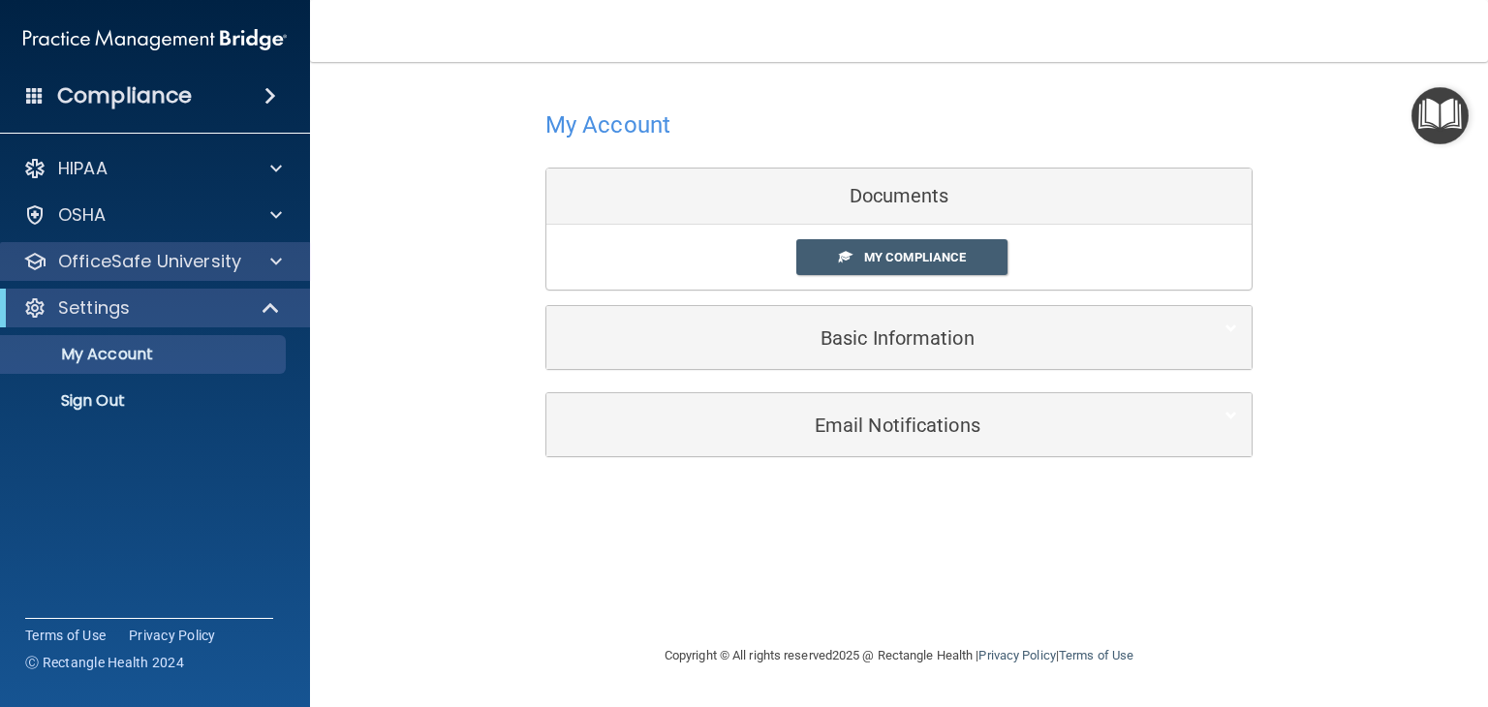
click at [210, 245] on div "OfficeSafe University" at bounding box center [155, 261] width 311 height 39
click at [213, 252] on p "OfficeSafe University" at bounding box center [149, 261] width 183 height 23
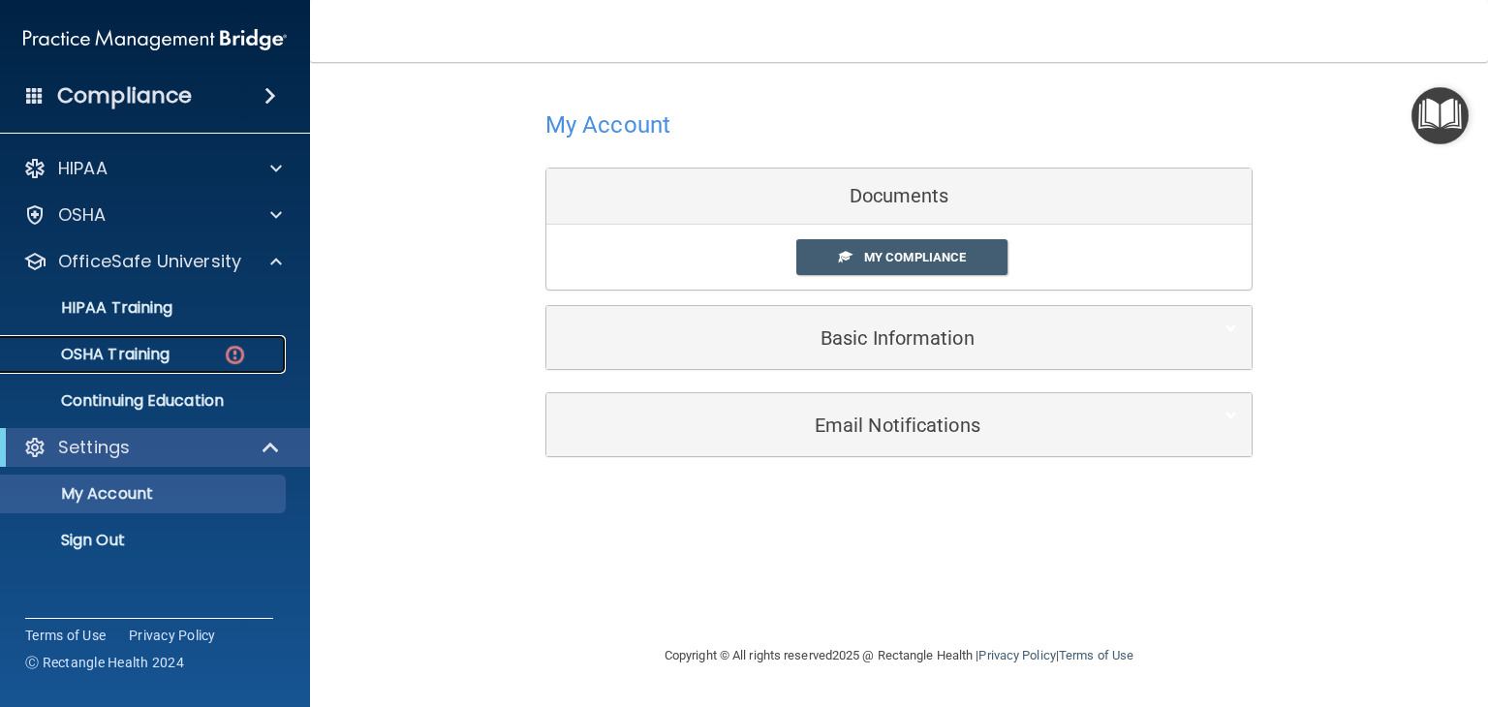
click at [160, 348] on p "OSHA Training" at bounding box center [91, 354] width 157 height 19
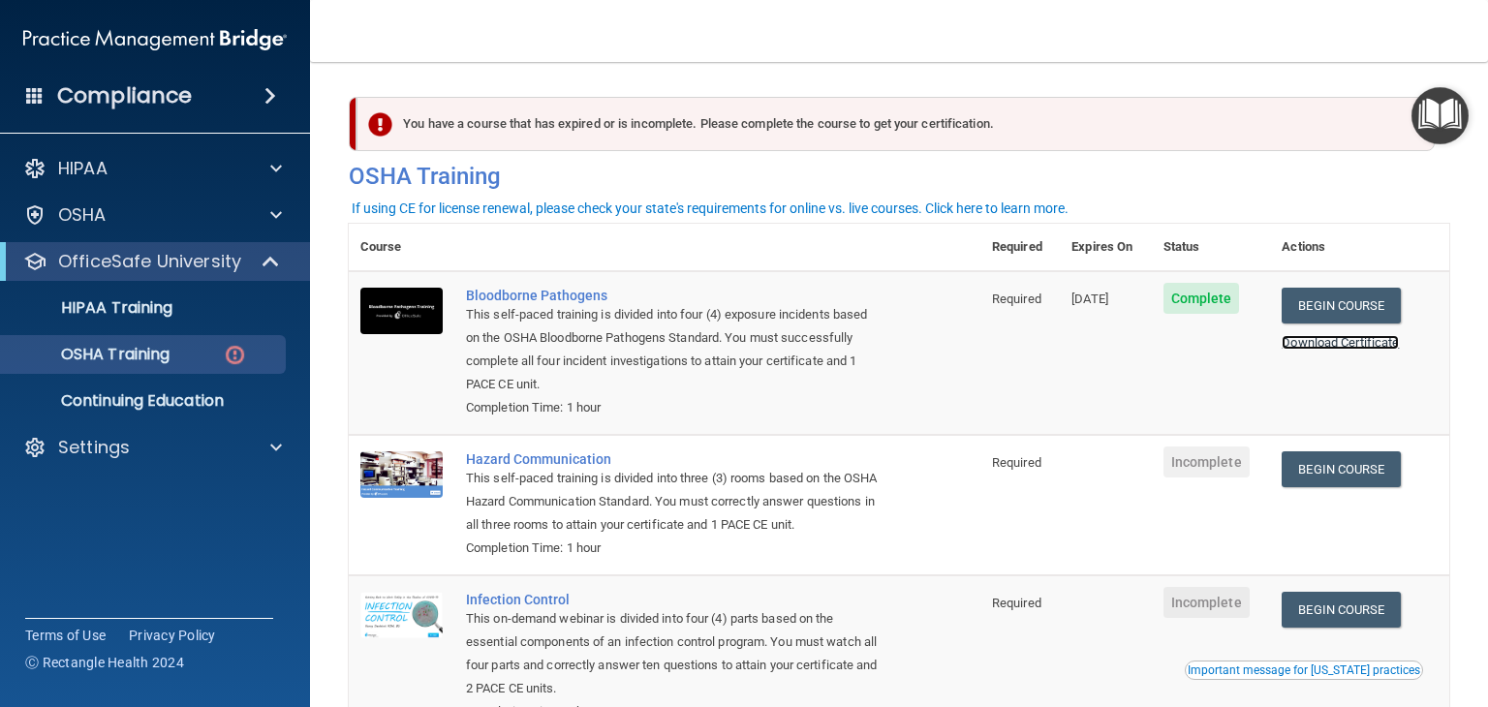
click at [1340, 345] on link "Download Certificate" at bounding box center [1340, 342] width 117 height 15
